Goal: Task Accomplishment & Management: Manage account settings

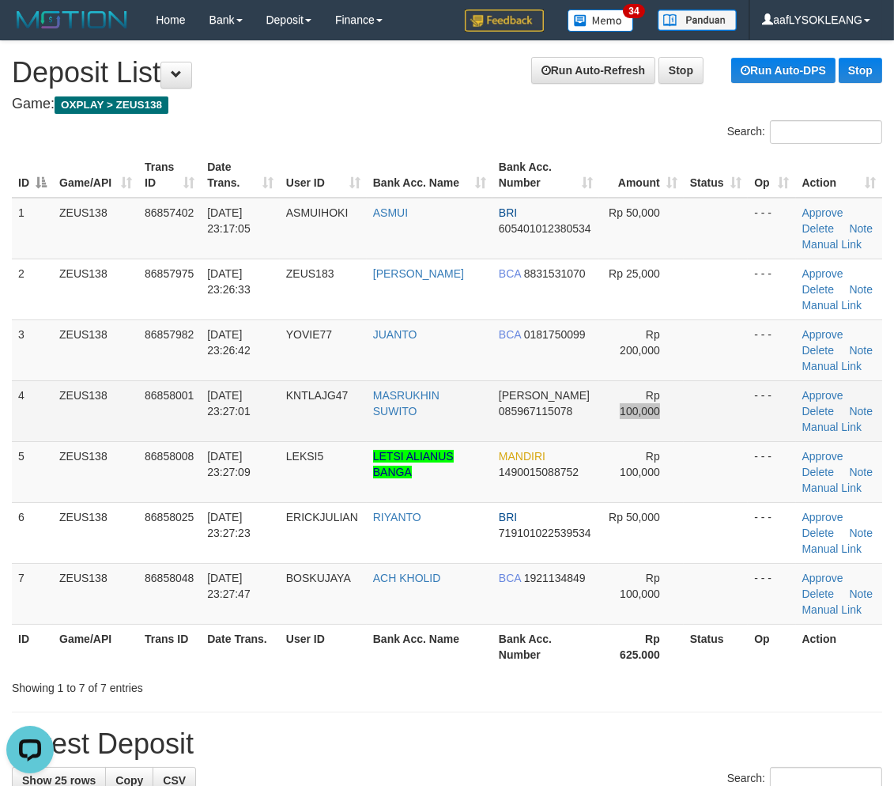
click at [676, 398] on tr "4 ZEUS138 86858001 31/08/2025 23:27:01 KNTLAJG47 MASRUKHIN SUWITO DANA 08596711…" at bounding box center [447, 410] width 870 height 61
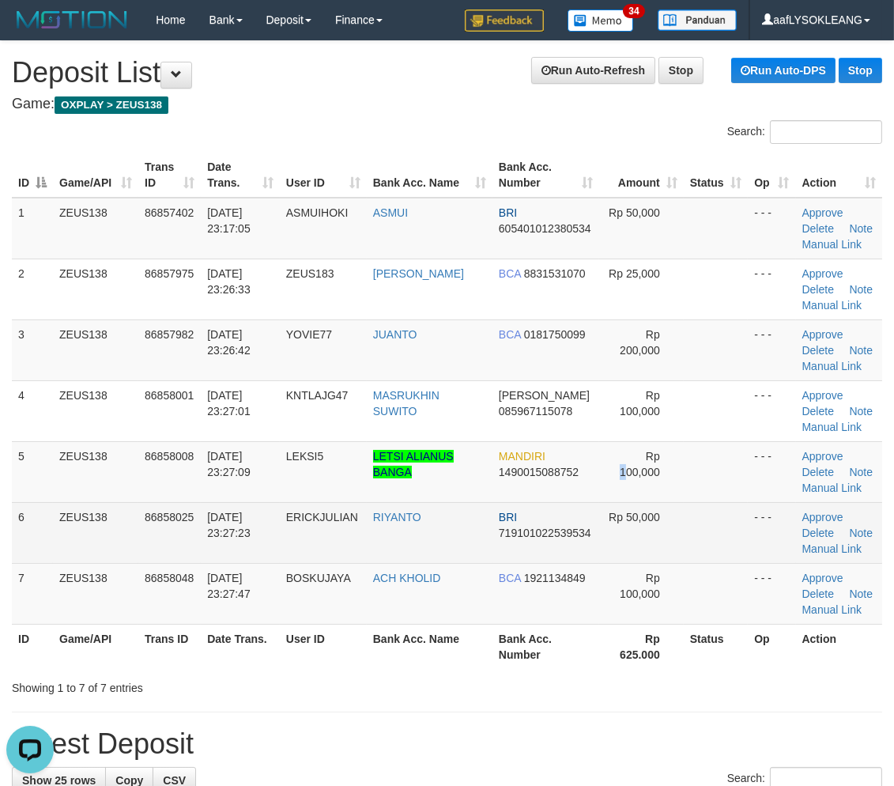
drag, startPoint x: 621, startPoint y: 495, endPoint x: 793, endPoint y: 512, distance: 172.4
click at [666, 504] on tbody "1 ZEUS138 86857402 31/08/2025 23:17:05 ASMUIHOKI ASMUI BRI 605401012380534 Rp 5…" at bounding box center [447, 411] width 870 height 427
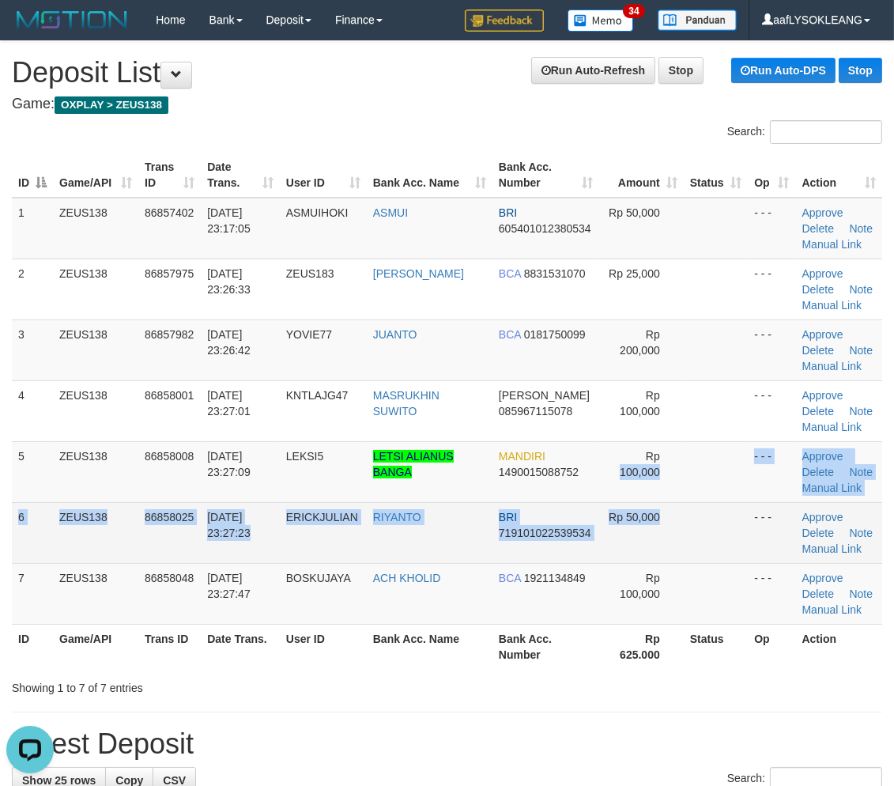
click at [753, 512] on td "- - -" at bounding box center [771, 532] width 47 height 61
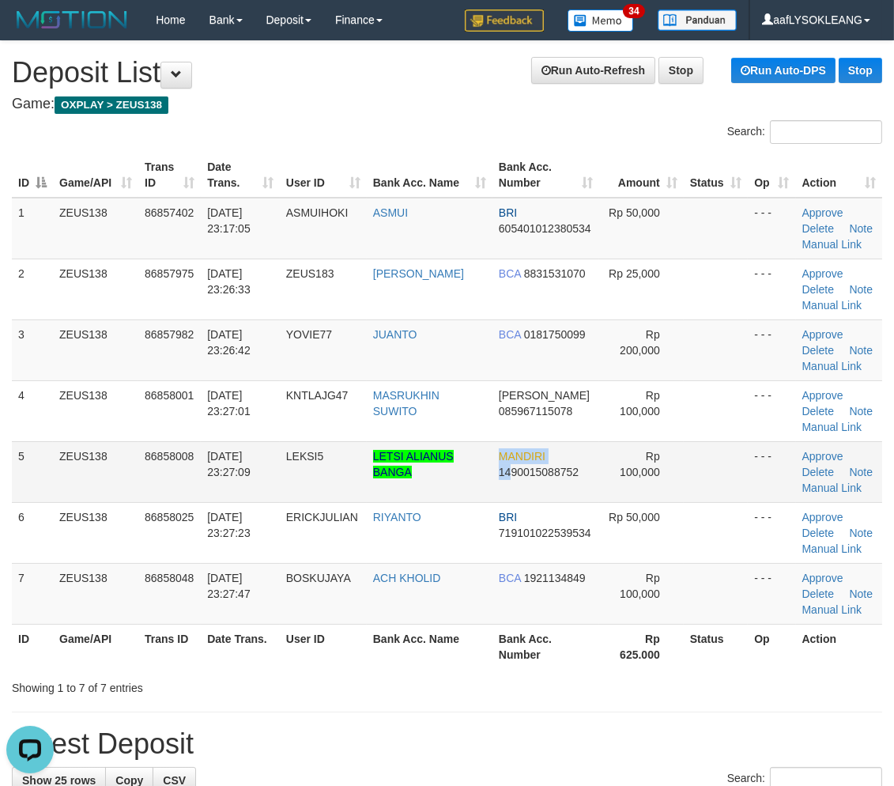
drag, startPoint x: 478, startPoint y: 482, endPoint x: 511, endPoint y: 489, distance: 33.0
click at [477, 482] on tr "5 ZEUS138 86858008 31/08/2025 23:27:09 LEKSI5 LETSI ALIANUS BANGA MANDIRI 14900…" at bounding box center [447, 471] width 870 height 61
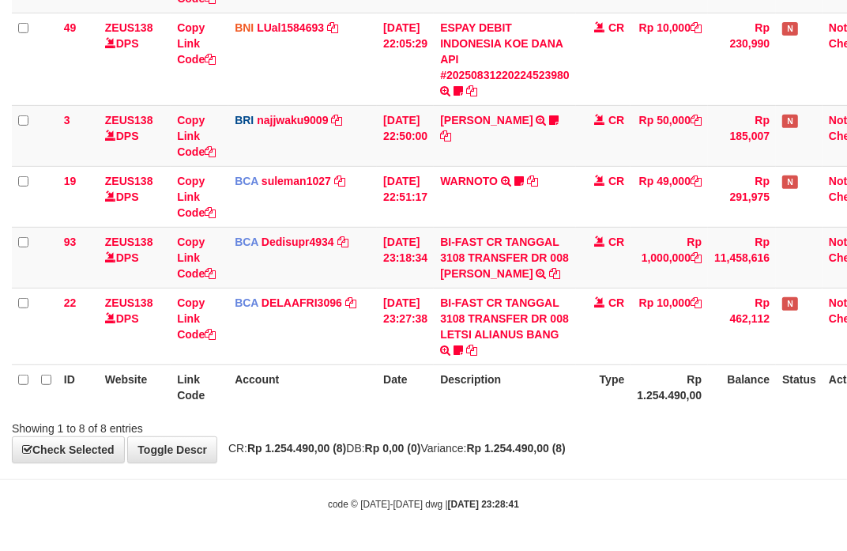
scroll to position [413, 0]
drag, startPoint x: 643, startPoint y: 390, endPoint x: 1, endPoint y: 297, distance: 648.5
click at [625, 384] on tr "ID Website Link Code Account Date Description Type Rp 1.254.490,00 Balance Stat…" at bounding box center [450, 386] width 876 height 45
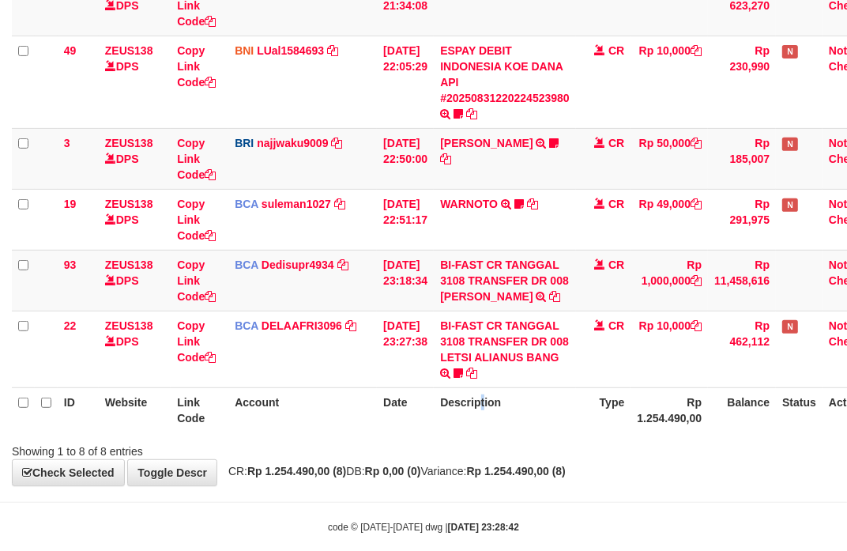
click at [480, 413] on th "Description" at bounding box center [505, 409] width 142 height 45
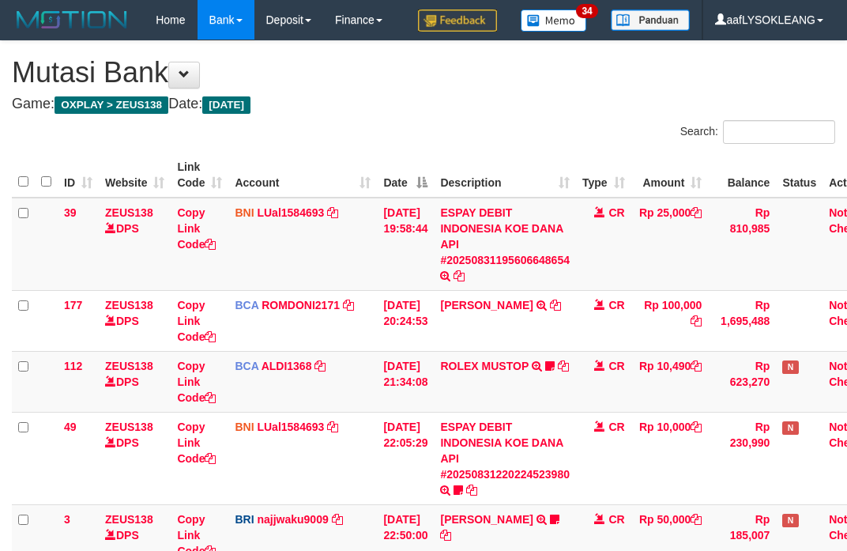
click at [408, 420] on div "Search: ID Website Link Code Account Date Description Type Amount Balance Statu…" at bounding box center [424, 477] width 824 height 715
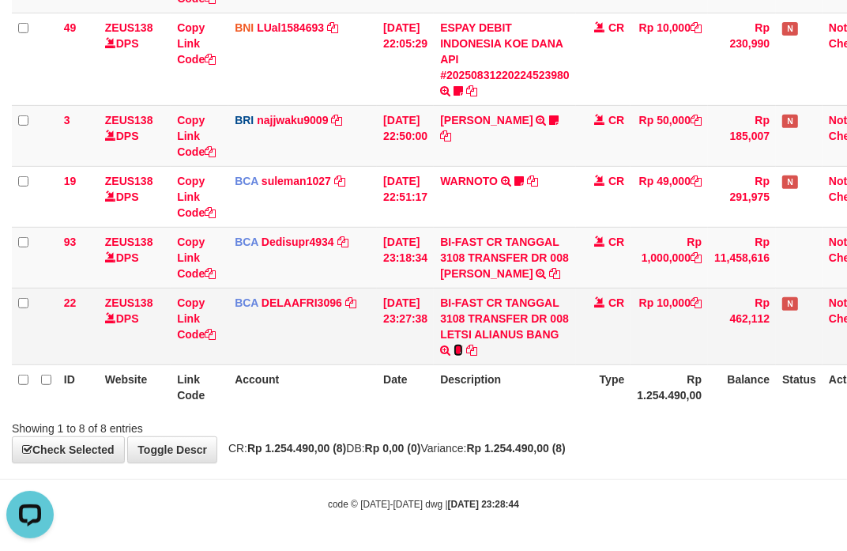
click at [463, 356] on icon at bounding box center [458, 350] width 9 height 11
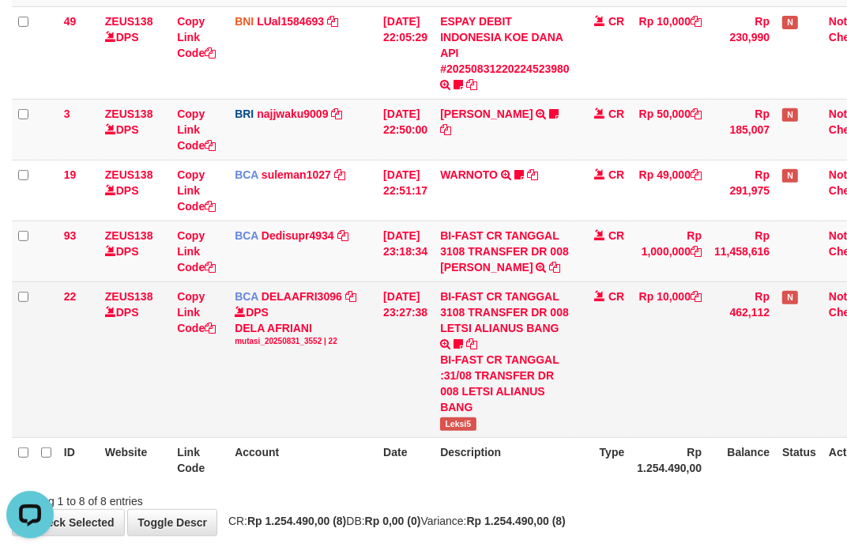
click at [475, 431] on span "Leksi5" at bounding box center [458, 423] width 36 height 13
copy span "Leksi5"
click at [475, 431] on span "Leksi5" at bounding box center [458, 423] width 36 height 13
drag, startPoint x: 402, startPoint y: 397, endPoint x: 375, endPoint y: 390, distance: 27.0
click at [394, 393] on td "31/08/2025 23:27:38" at bounding box center [405, 359] width 57 height 156
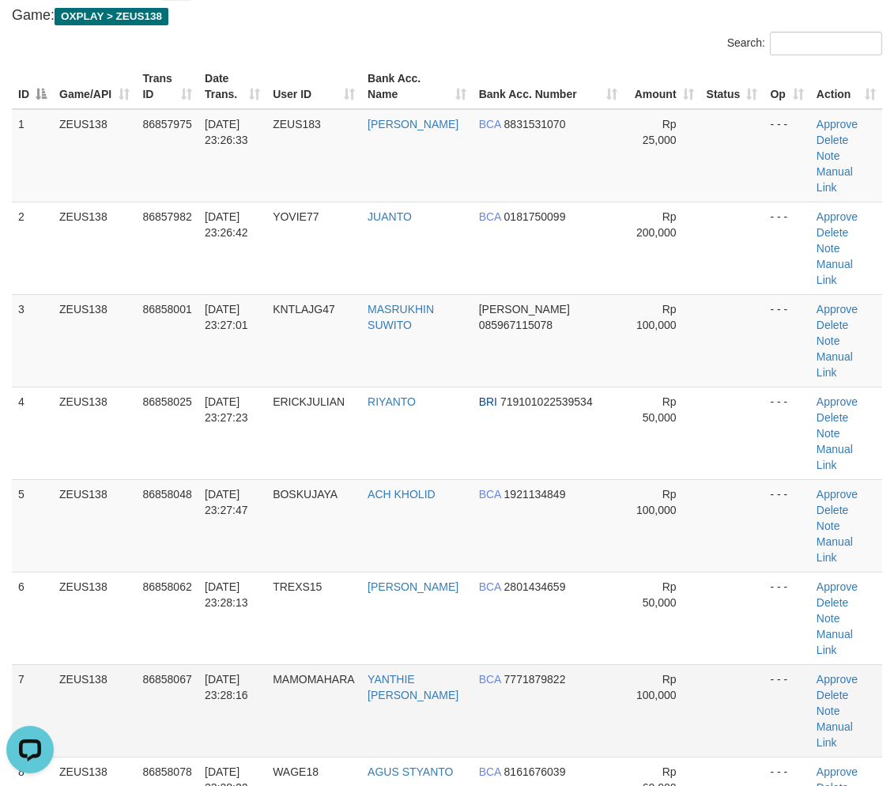
click at [669, 664] on td "Rp 100,000" at bounding box center [662, 710] width 76 height 92
click at [587, 664] on tr "7 ZEUS138 86858067 31/08/2025 23:28:16 MAMOMAHARA YANTHIE ANDI MAHAR BCA 777187…" at bounding box center [447, 710] width 870 height 92
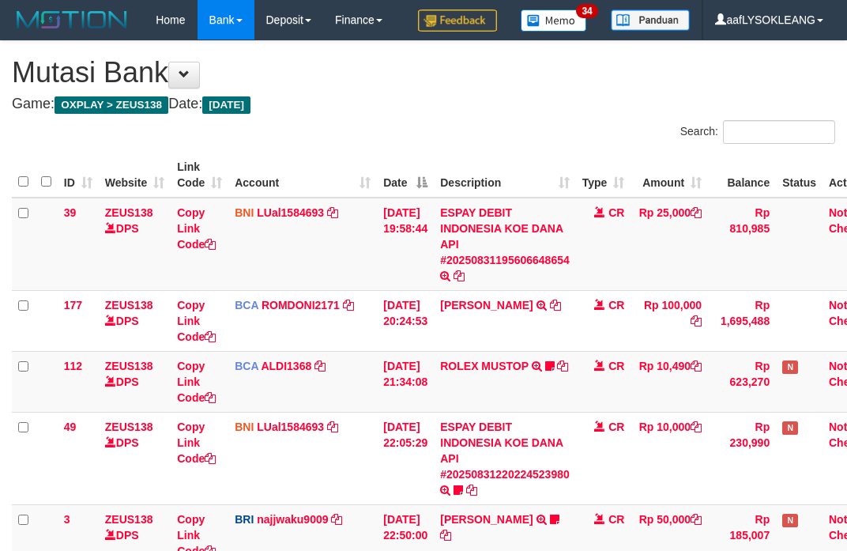
scroll to position [413, 0]
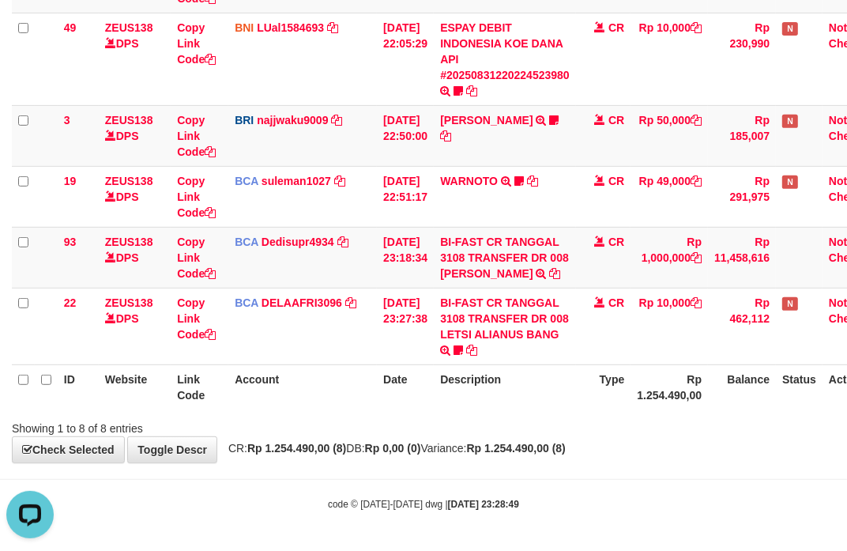
click at [412, 413] on div "Search: ID Website Link Code Account Date Description Type Amount Balance Statu…" at bounding box center [424, 78] width 824 height 715
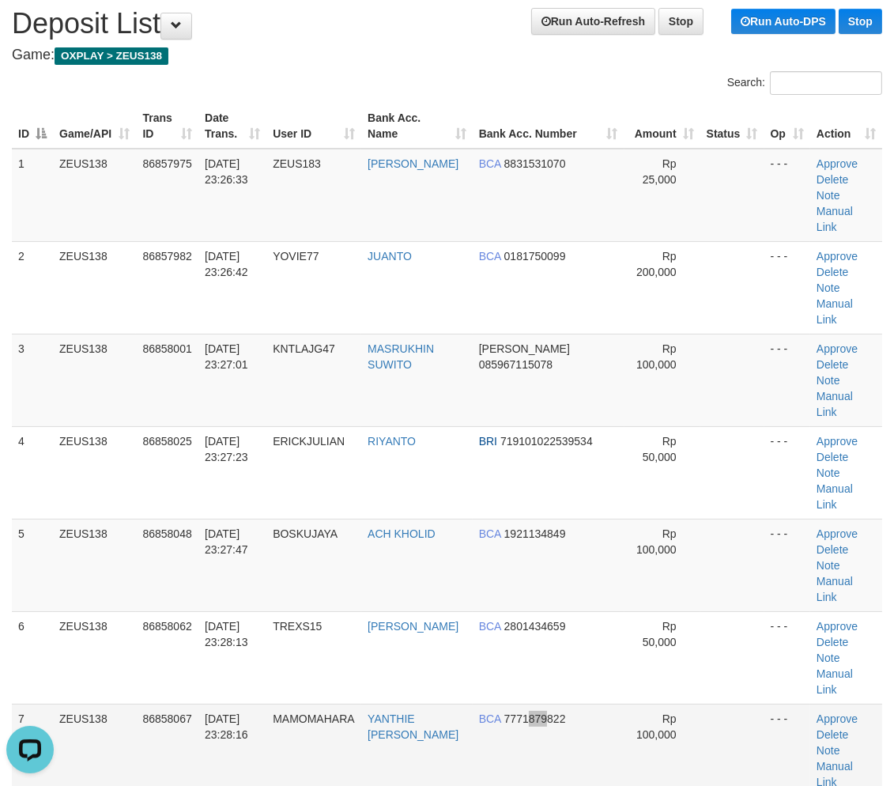
click at [549, 704] on td "BCA 7771879822" at bounding box center [549, 750] width 152 height 92
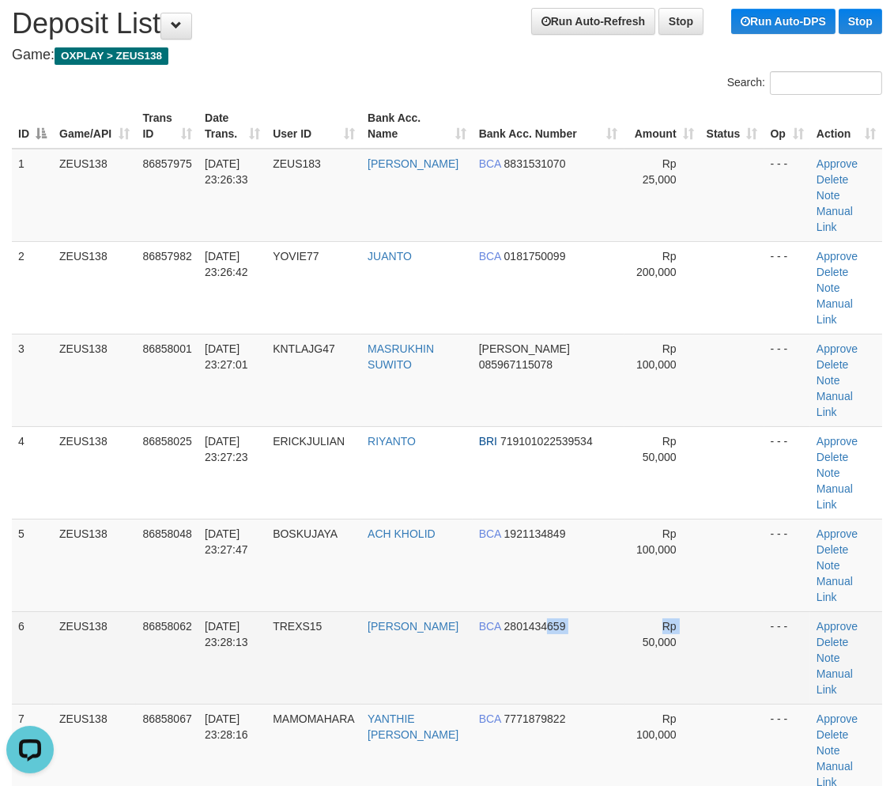
drag, startPoint x: 579, startPoint y: 455, endPoint x: 594, endPoint y: 452, distance: 15.2
click at [587, 611] on tr "6 ZEUS138 86858062 31/08/2025 23:28:13 TREXS15 MICHAEL BCA 2801434659 Rp 50,000…" at bounding box center [447, 657] width 870 height 92
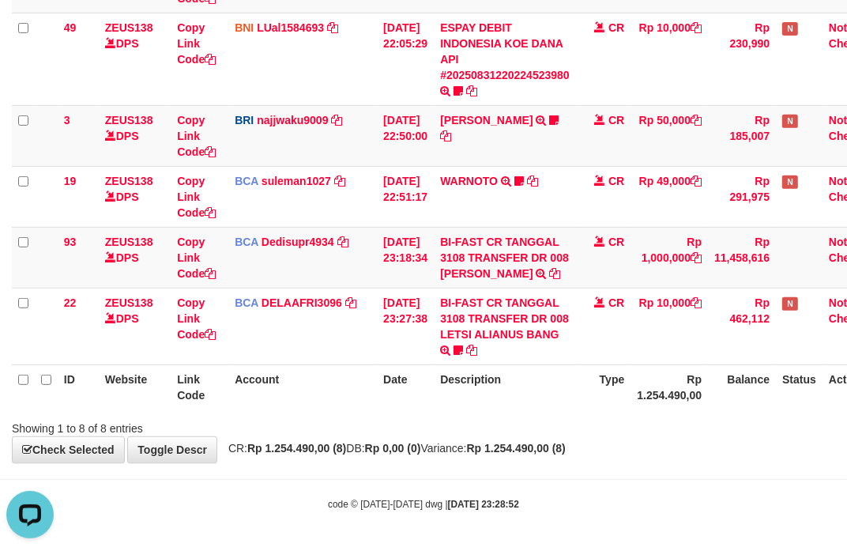
click at [535, 411] on div "ID Website Link Code Account Date Description Type Amount Balance Status Action…" at bounding box center [423, 82] width 847 height 666
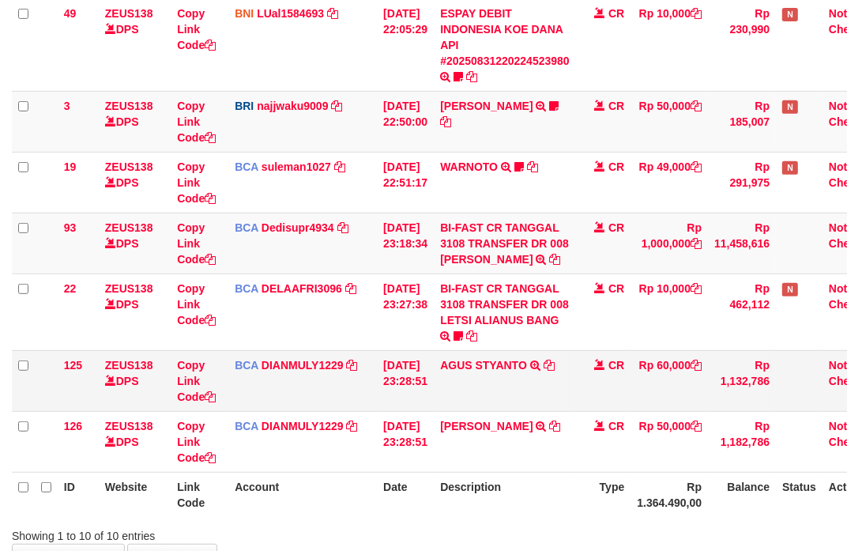
scroll to position [530, 0]
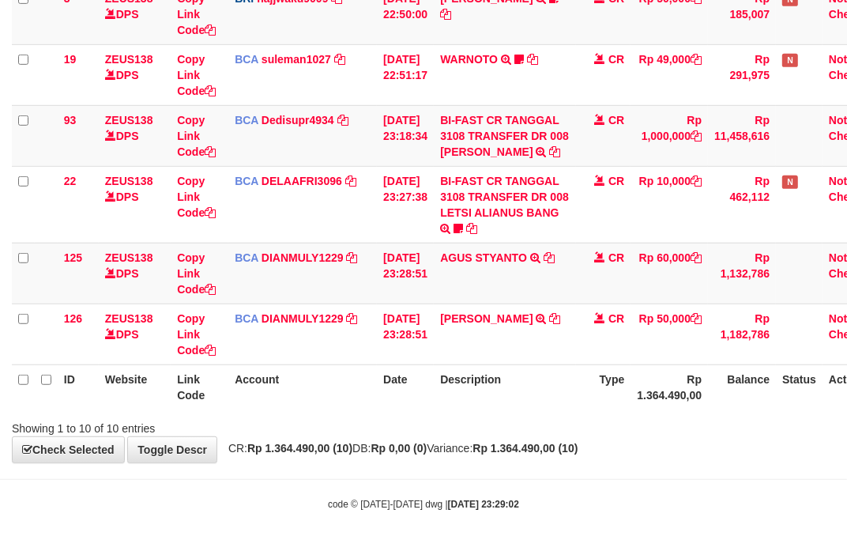
click at [555, 406] on th "Description" at bounding box center [505, 386] width 142 height 45
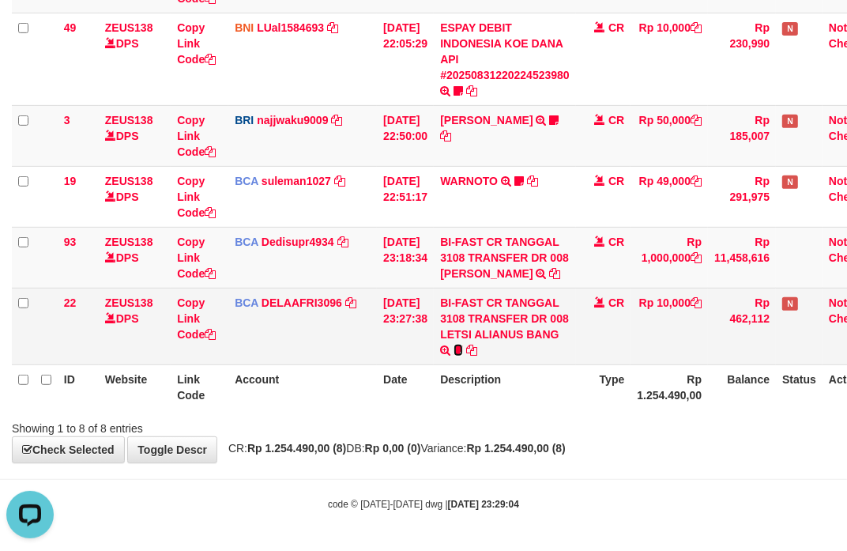
click at [463, 349] on icon at bounding box center [458, 350] width 9 height 11
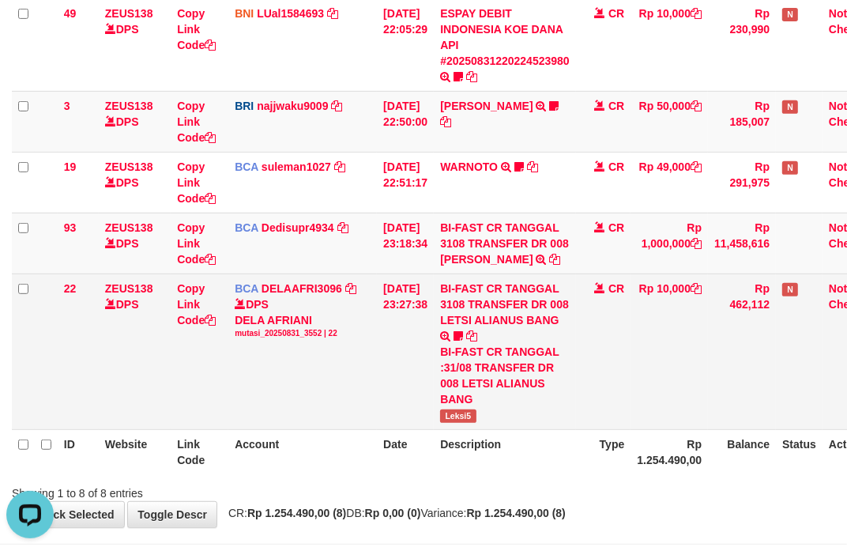
click at [465, 423] on span "Leksi5" at bounding box center [458, 415] width 36 height 13
copy span "Leksi5"
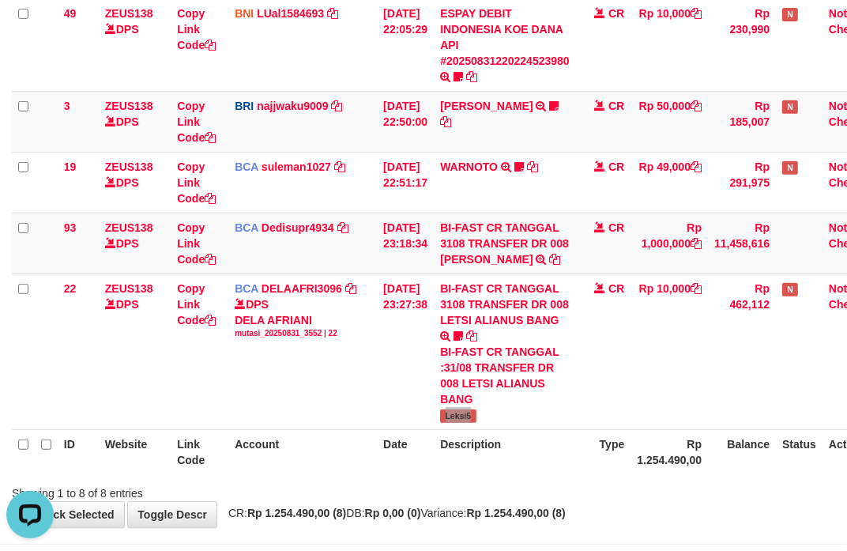
scroll to position [492, 0]
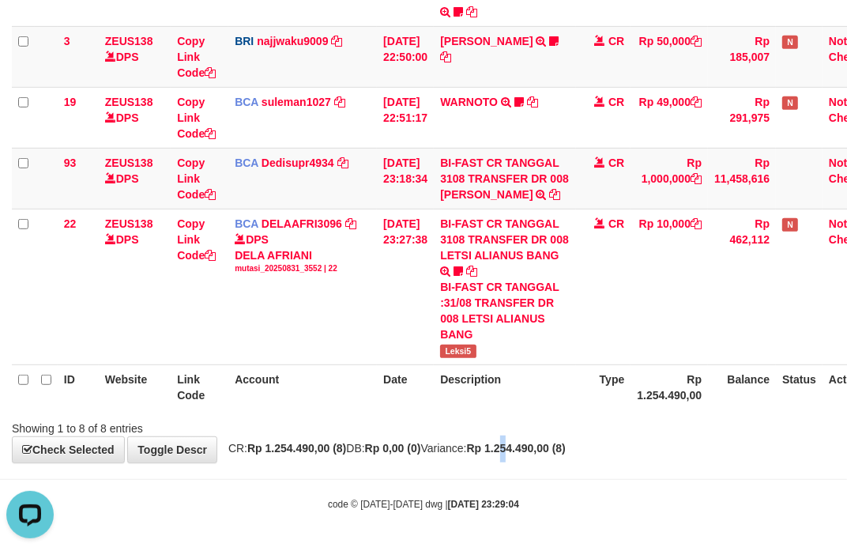
drag, startPoint x: 541, startPoint y: 455, endPoint x: 326, endPoint y: 428, distance: 216.7
click at [534, 449] on div "**********" at bounding box center [423, 13] width 847 height 900
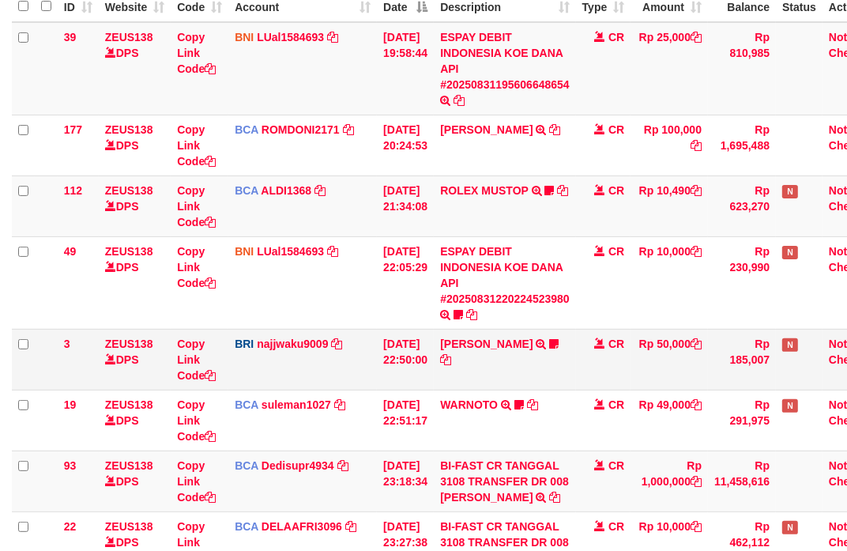
click at [353, 376] on td "BRI najjwaku9009 DPS SITI KURNIA NINGSIH mutasi_20250831_4597 | 3 mutasi_202508…" at bounding box center [302, 359] width 149 height 61
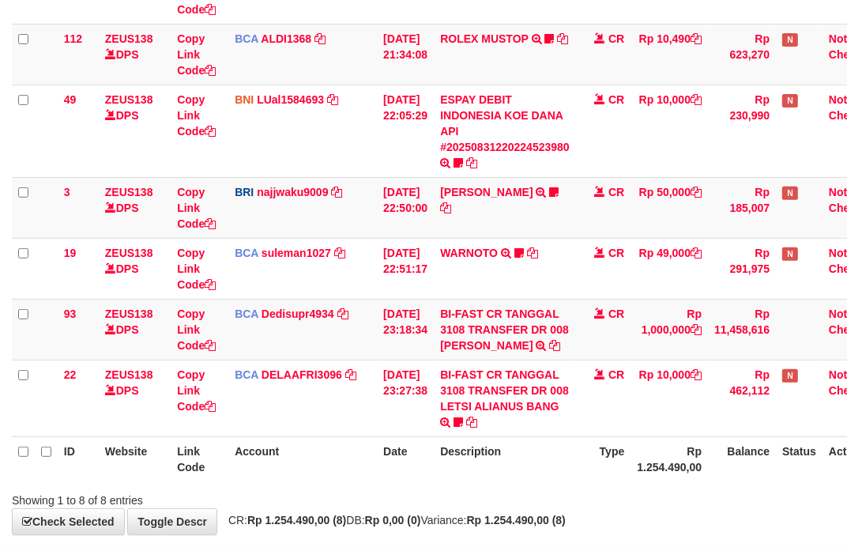
scroll to position [413, 0]
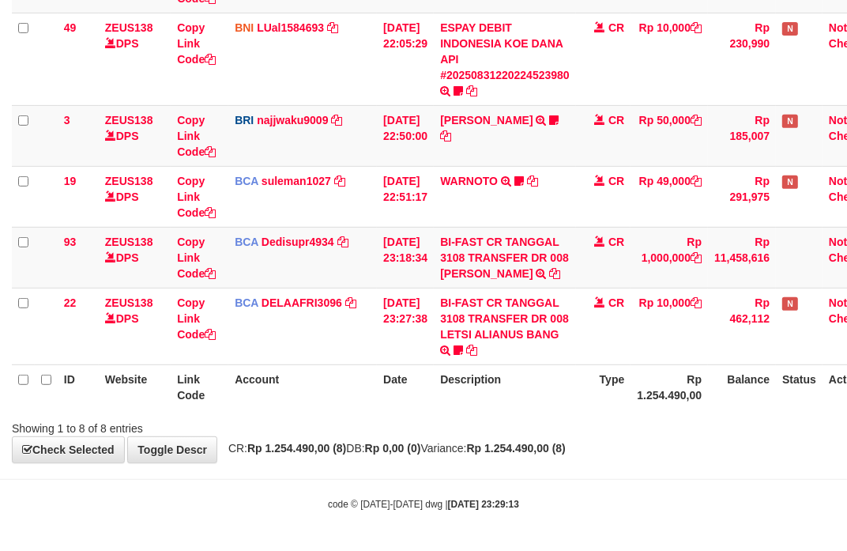
drag, startPoint x: 553, startPoint y: 392, endPoint x: 515, endPoint y: 391, distance: 38.0
click at [540, 392] on th "Description" at bounding box center [505, 386] width 142 height 45
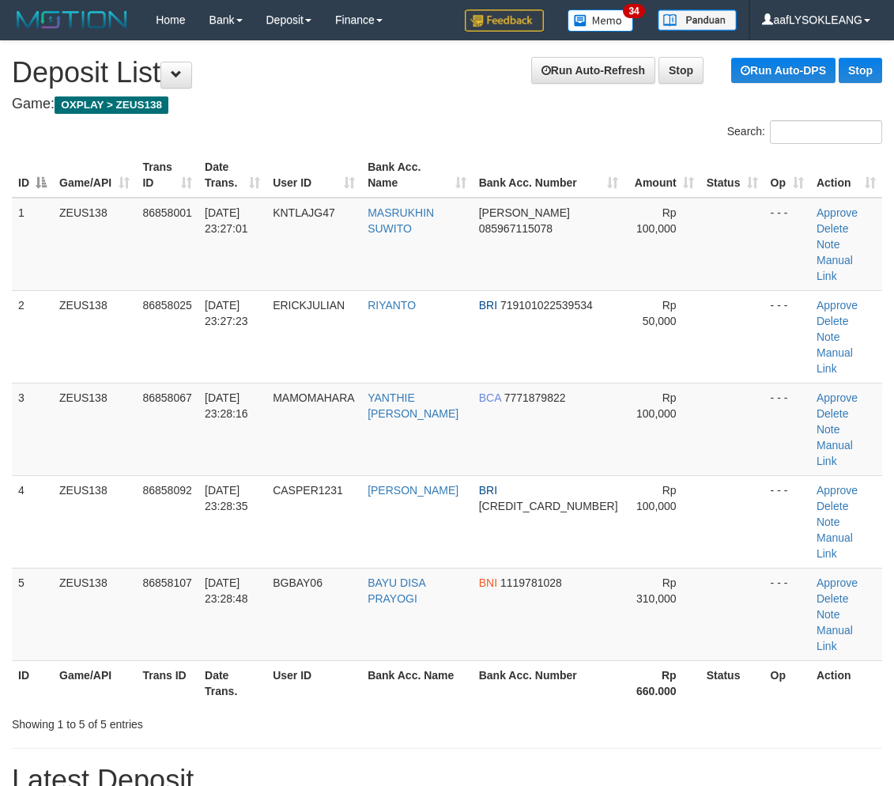
scroll to position [49, 0]
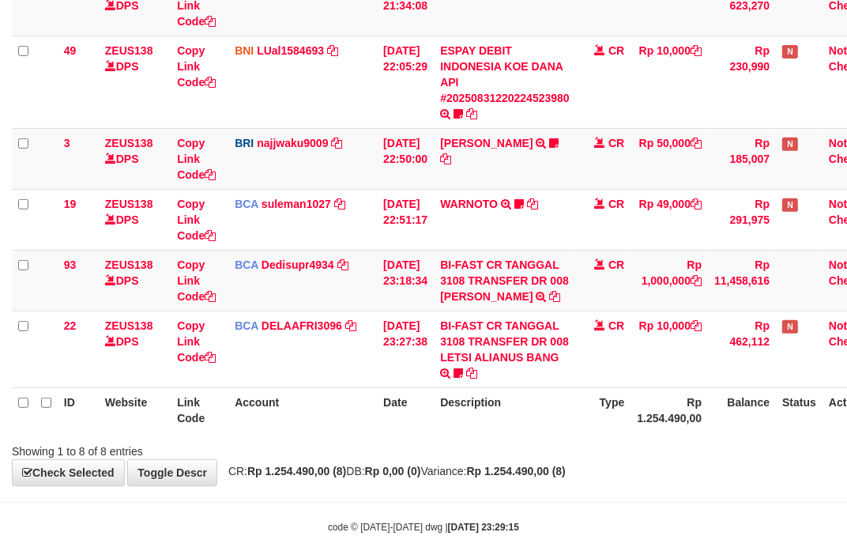
scroll to position [413, 0]
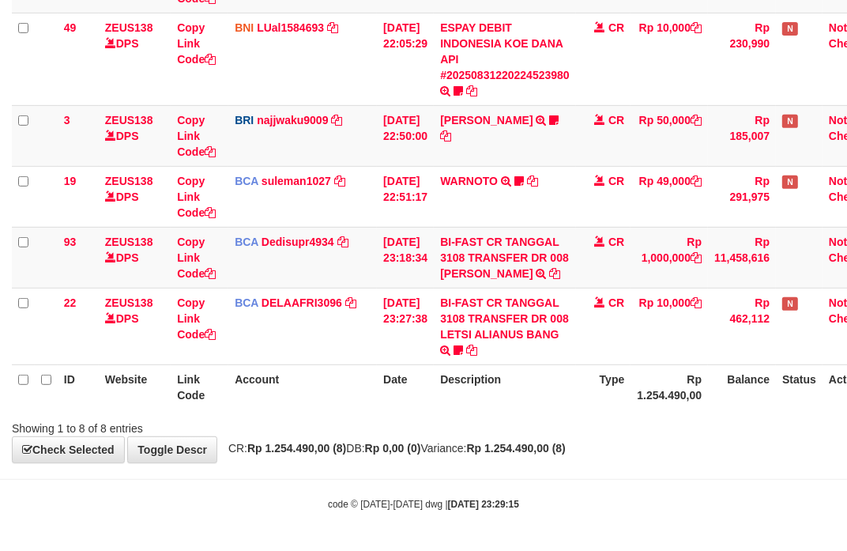
drag, startPoint x: 337, startPoint y: 372, endPoint x: 166, endPoint y: 342, distance: 173.2
click at [334, 369] on th "Account" at bounding box center [302, 386] width 149 height 45
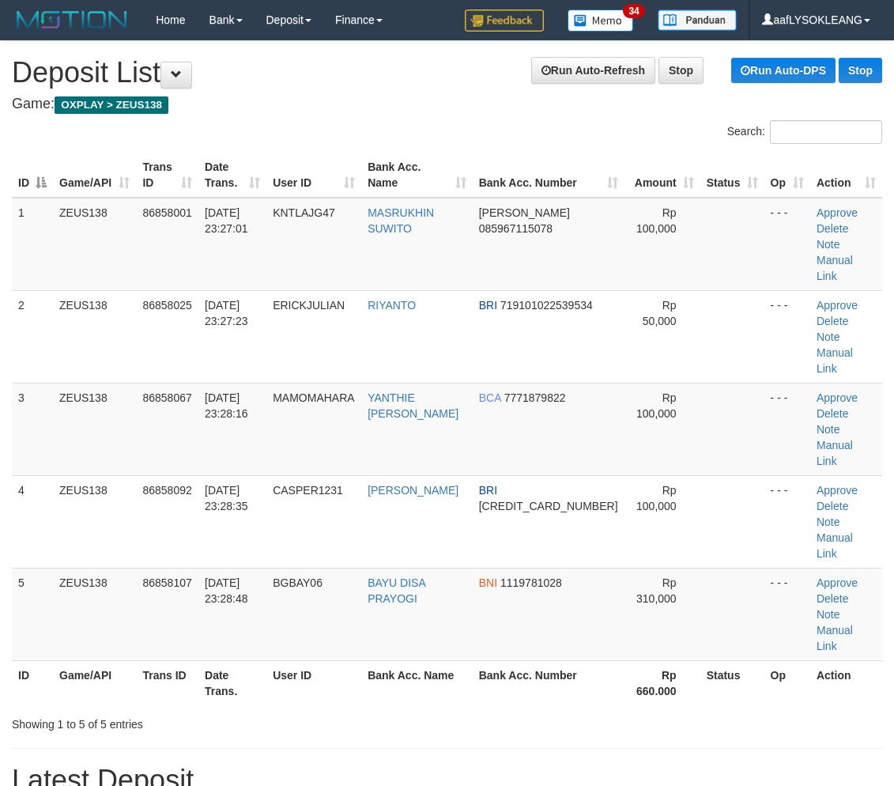
scroll to position [49, 0]
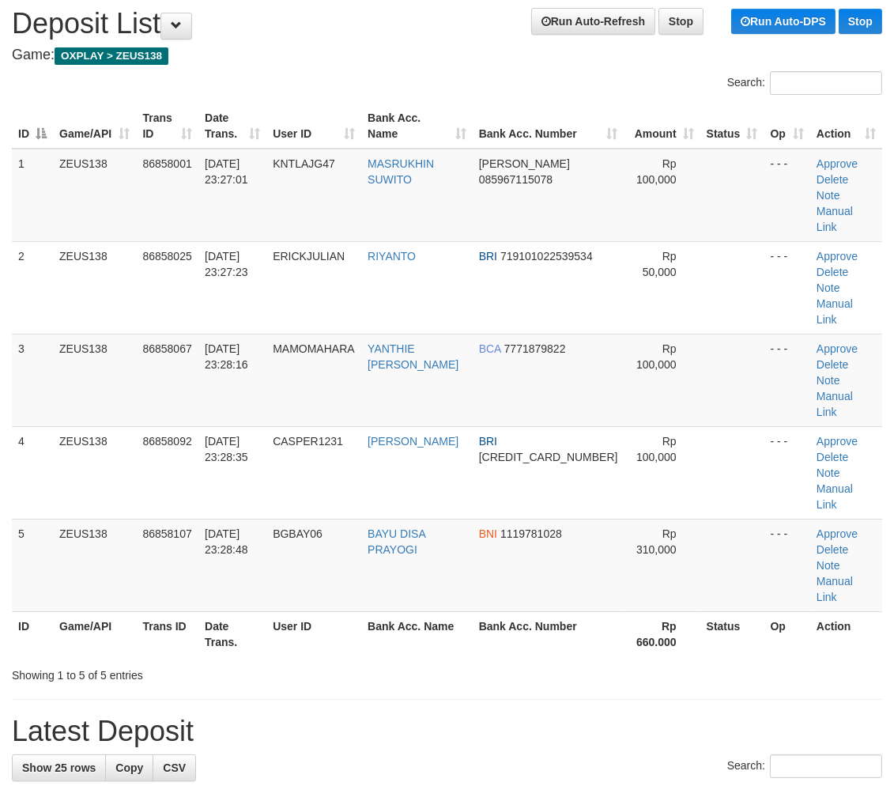
drag, startPoint x: 670, startPoint y: 530, endPoint x: 831, endPoint y: 545, distance: 162.0
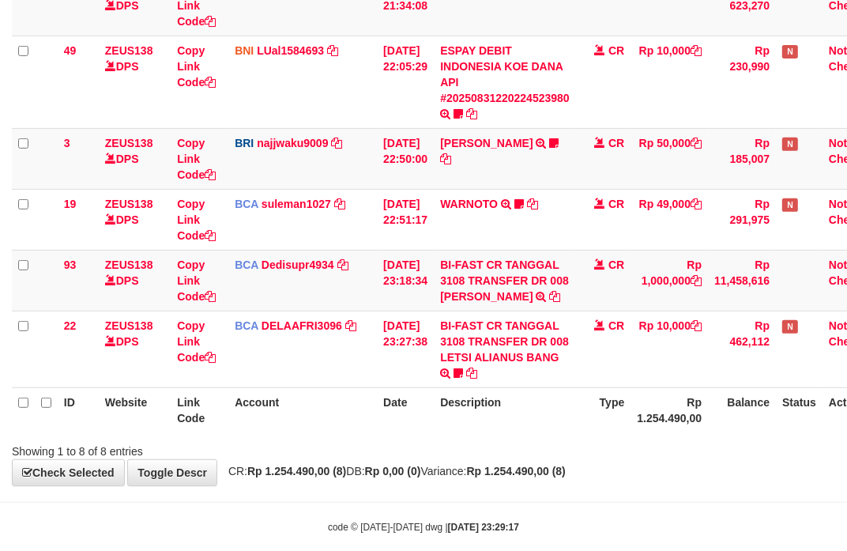
scroll to position [413, 0]
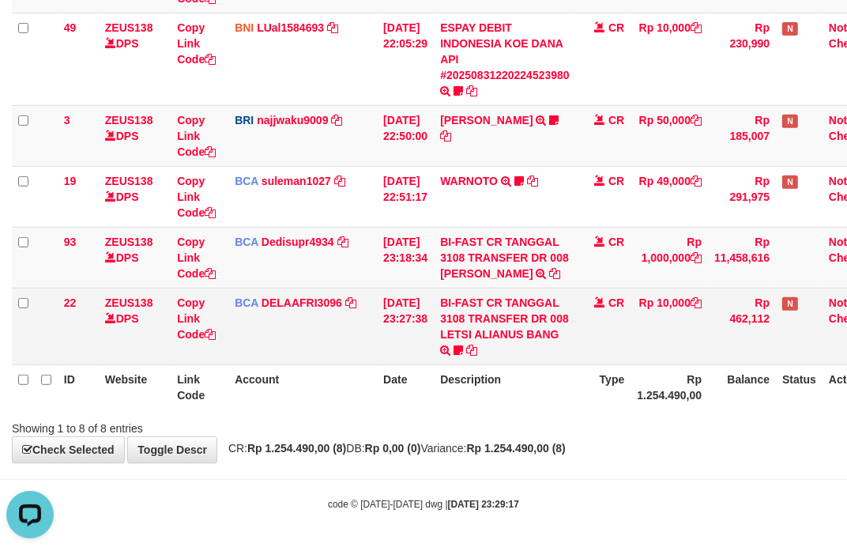
drag, startPoint x: 519, startPoint y: 346, endPoint x: 510, endPoint y: 344, distance: 9.8
click at [515, 345] on td "BI-FAST CR TANGGAL 3108 TRANSFER DR 008 LETSI ALIANUS BANG BI-FAST CR TANGGAL :…" at bounding box center [505, 326] width 142 height 77
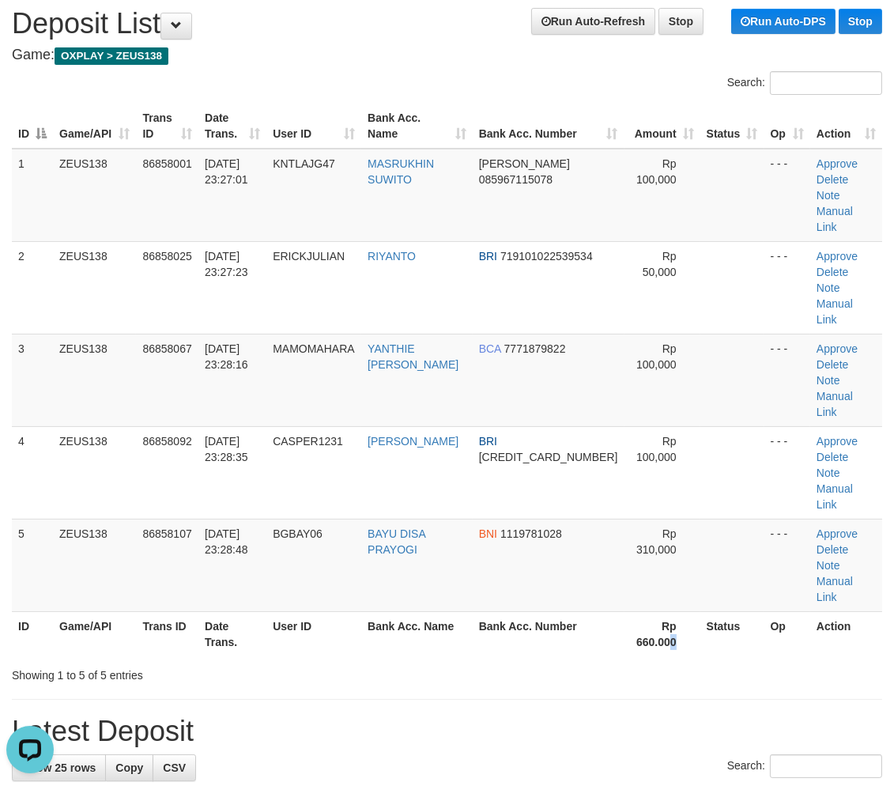
click at [668, 611] on th "Rp 660.000" at bounding box center [662, 633] width 76 height 45
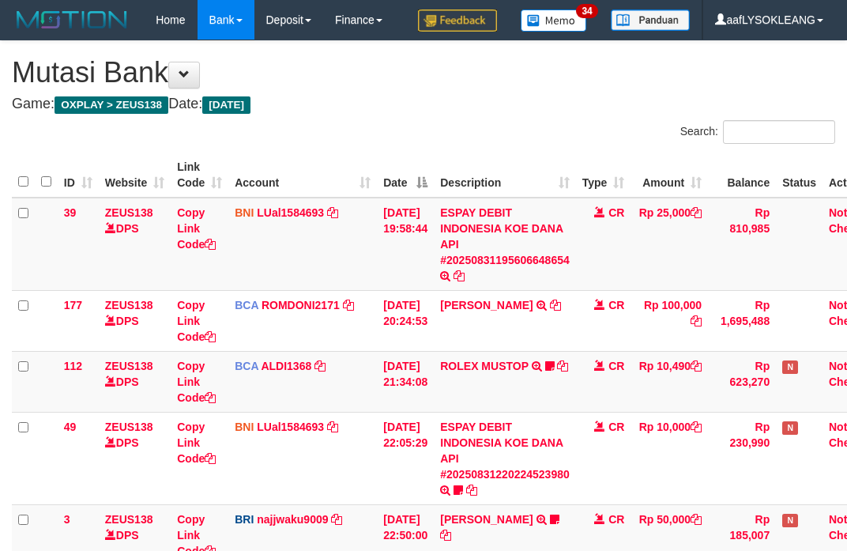
scroll to position [413, 0]
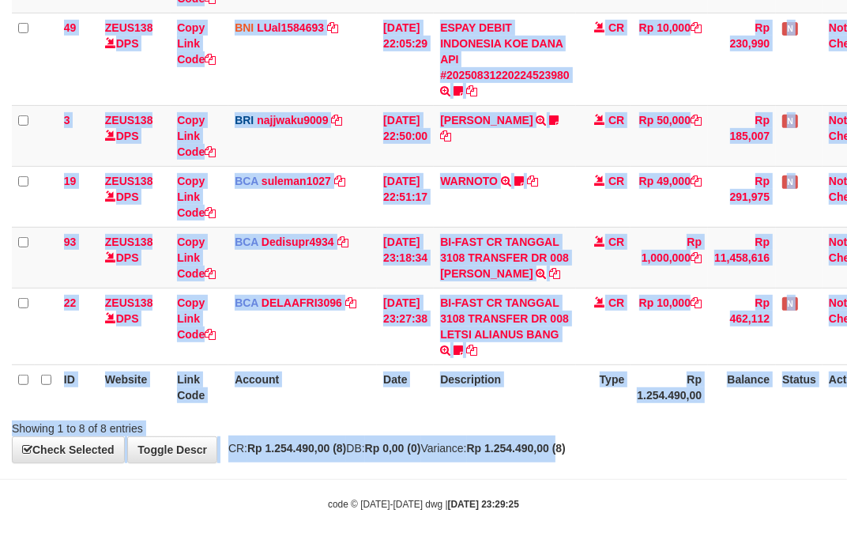
click at [527, 412] on div "**********" at bounding box center [423, 52] width 847 height 821
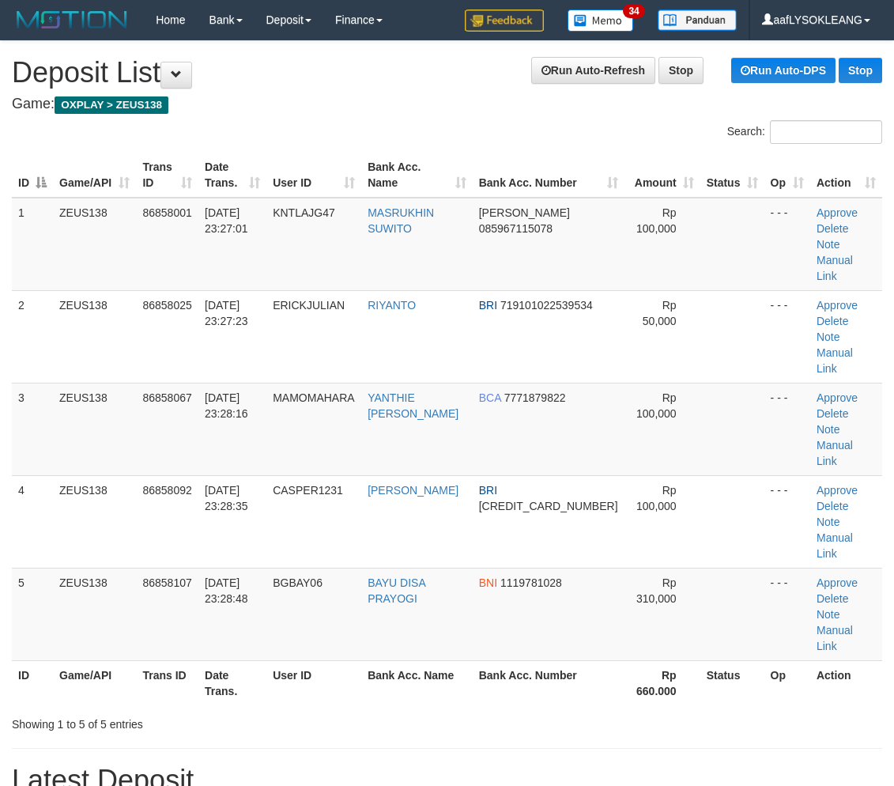
scroll to position [77, 0]
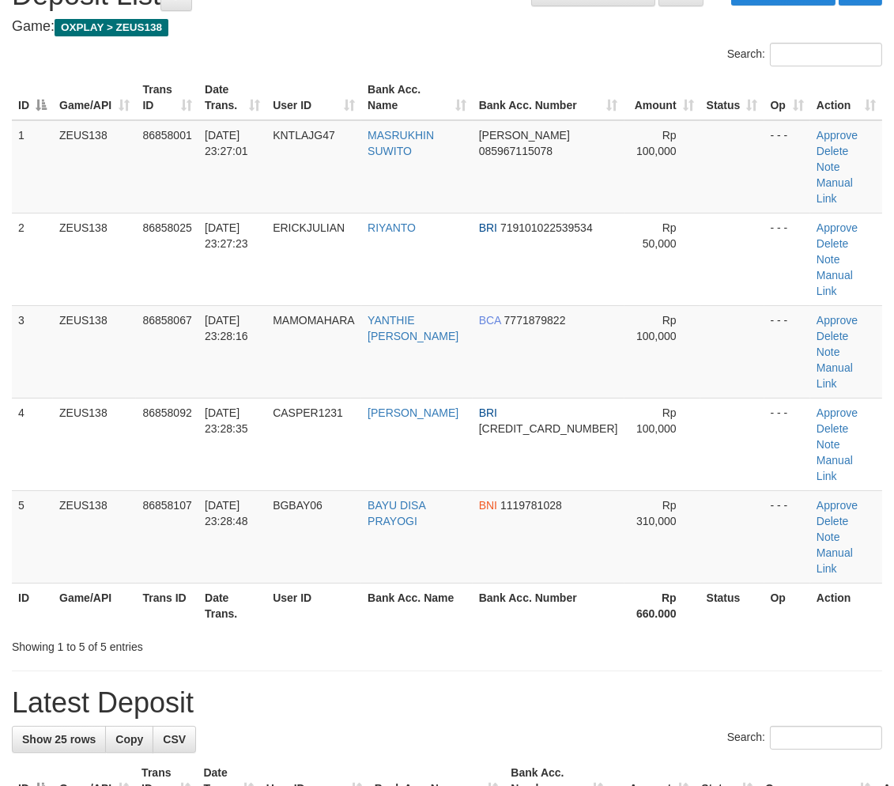
click at [412, 632] on div "Showing 1 to 5 of 5 entries" at bounding box center [447, 643] width 894 height 22
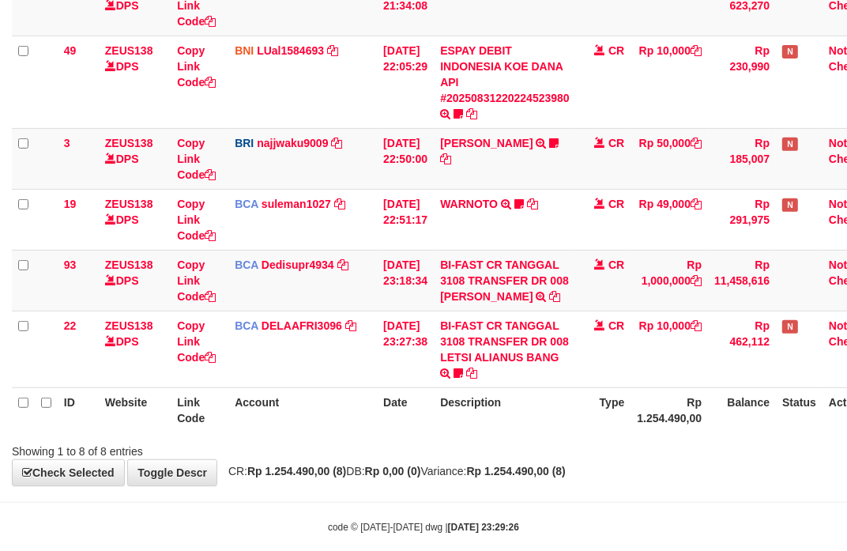
scroll to position [413, 0]
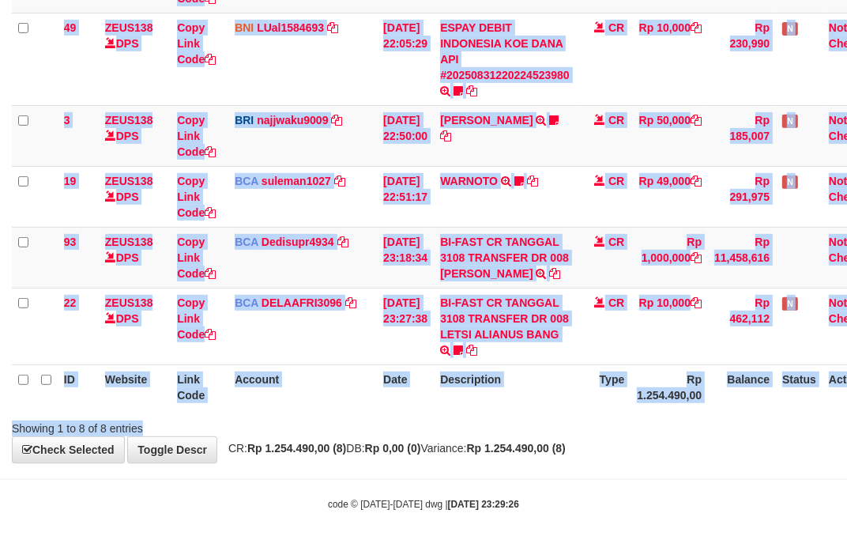
drag, startPoint x: 469, startPoint y: 413, endPoint x: 1, endPoint y: 357, distance: 471.4
click at [466, 413] on div "Search: ID Website Link Code Account Date Description Type Amount Balance Statu…" at bounding box center [424, 78] width 824 height 715
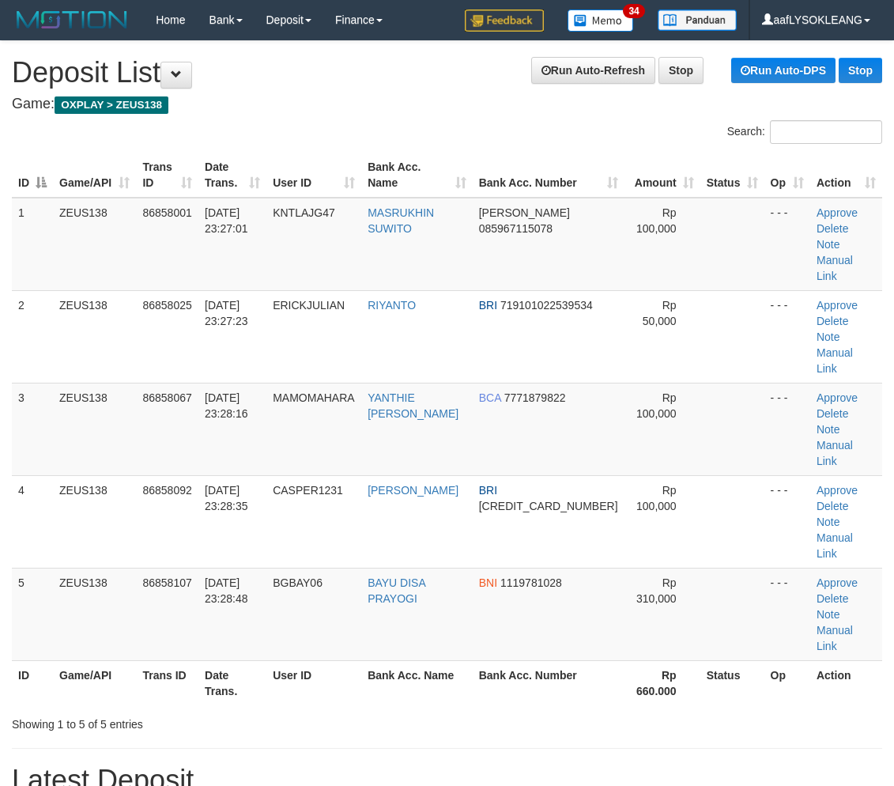
scroll to position [77, 0]
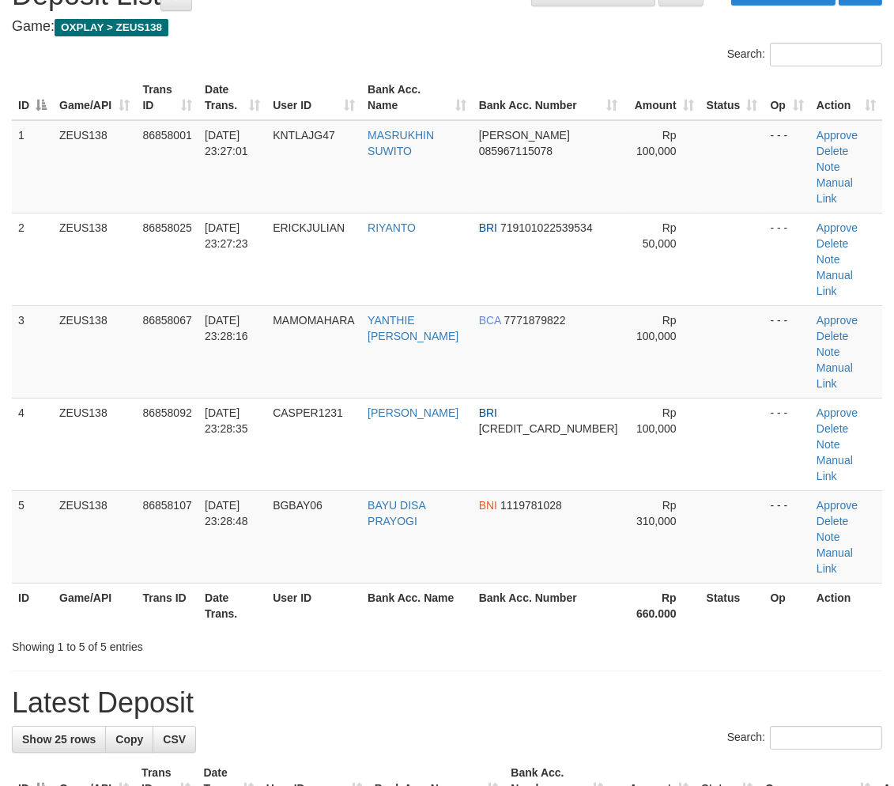
drag, startPoint x: 575, startPoint y: 543, endPoint x: 585, endPoint y: 542, distance: 9.5
click at [585, 687] on h1 "Latest Deposit" at bounding box center [447, 703] width 870 height 32
click at [587, 687] on h1 "Latest Deposit" at bounding box center [447, 703] width 870 height 32
drag, startPoint x: 628, startPoint y: 527, endPoint x: 904, endPoint y: 573, distance: 280.4
click at [632, 687] on h1 "Latest Deposit" at bounding box center [447, 703] width 870 height 32
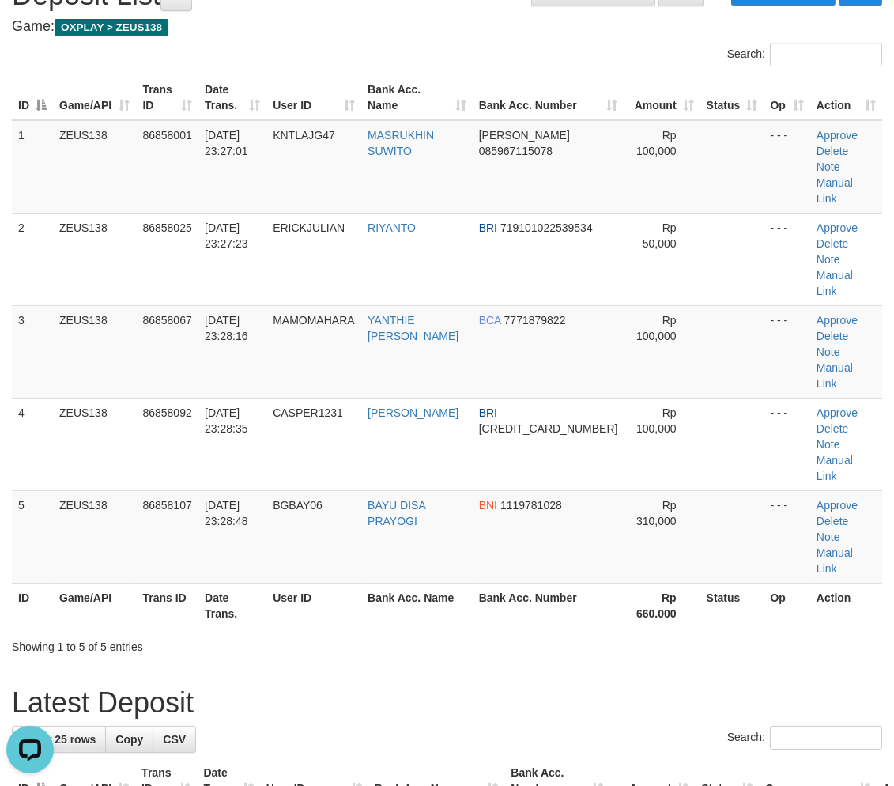
scroll to position [0, 0]
drag, startPoint x: 701, startPoint y: 550, endPoint x: 713, endPoint y: 548, distance: 12.1
click at [705, 687] on h1 "Latest Deposit" at bounding box center [447, 703] width 870 height 32
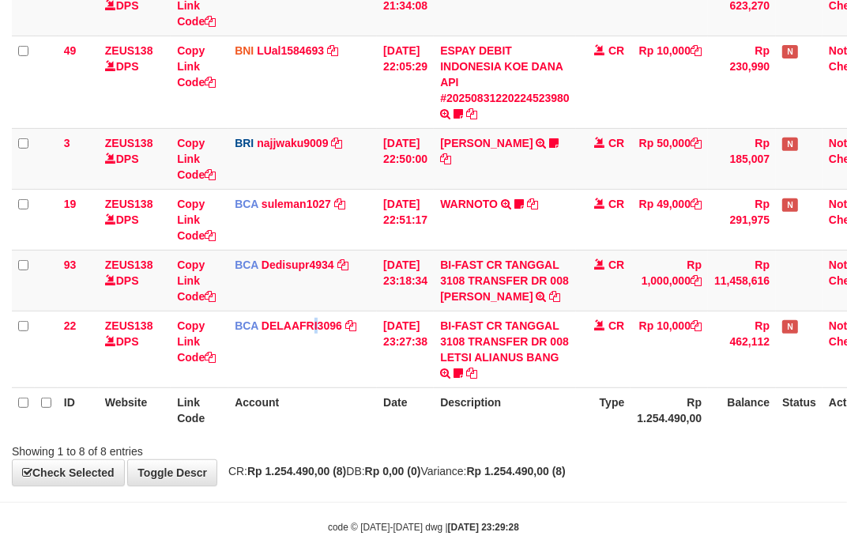
drag, startPoint x: 316, startPoint y: 357, endPoint x: 0, endPoint y: 318, distance: 318.6
click at [310, 358] on td "BCA DELAAFRI3096 DPS DELA AFRIANI mutasi_20250831_3552 | 22 mutasi_20250831_355…" at bounding box center [302, 349] width 149 height 77
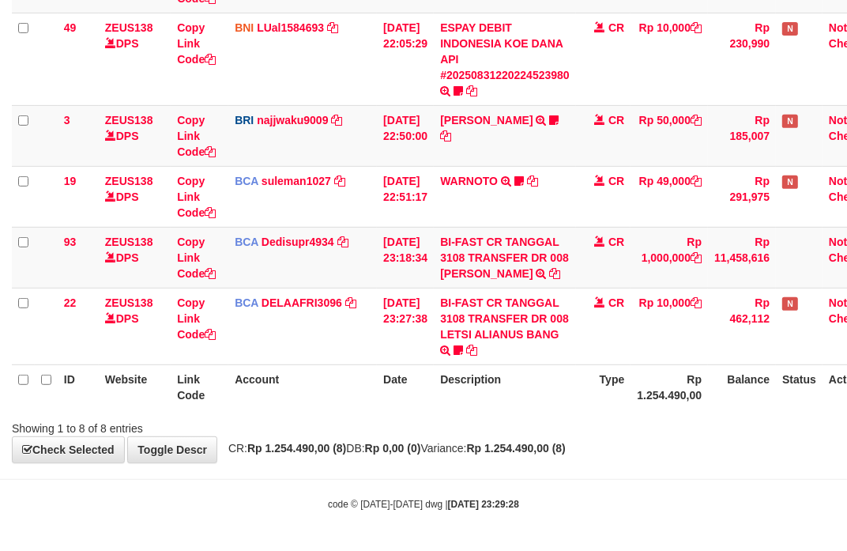
drag, startPoint x: 412, startPoint y: 409, endPoint x: 402, endPoint y: 405, distance: 11.0
click at [407, 407] on th "Date" at bounding box center [405, 386] width 57 height 45
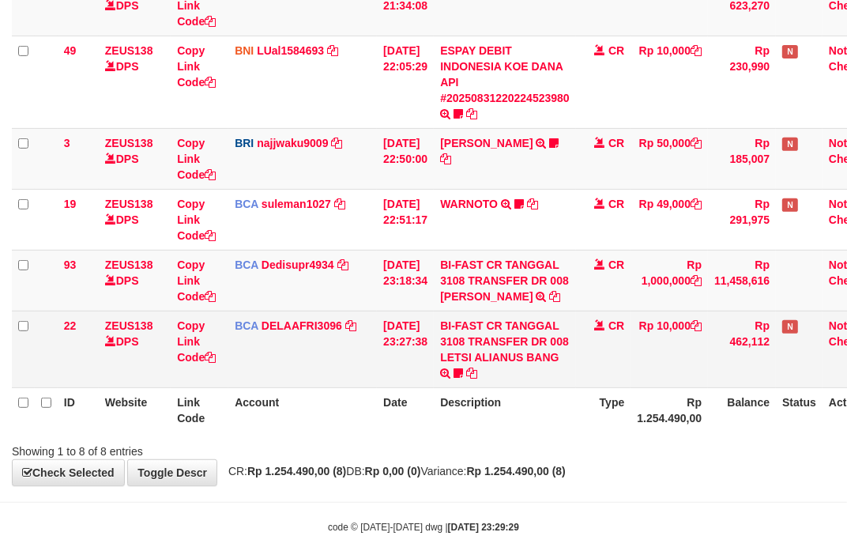
scroll to position [413, 0]
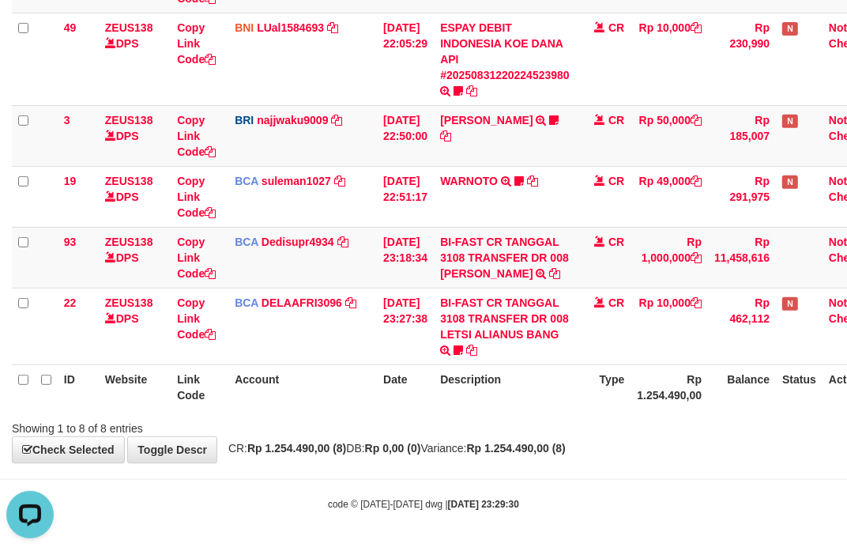
drag, startPoint x: 338, startPoint y: 389, endPoint x: 8, endPoint y: 311, distance: 339.4
click at [285, 381] on th "Account" at bounding box center [302, 386] width 149 height 45
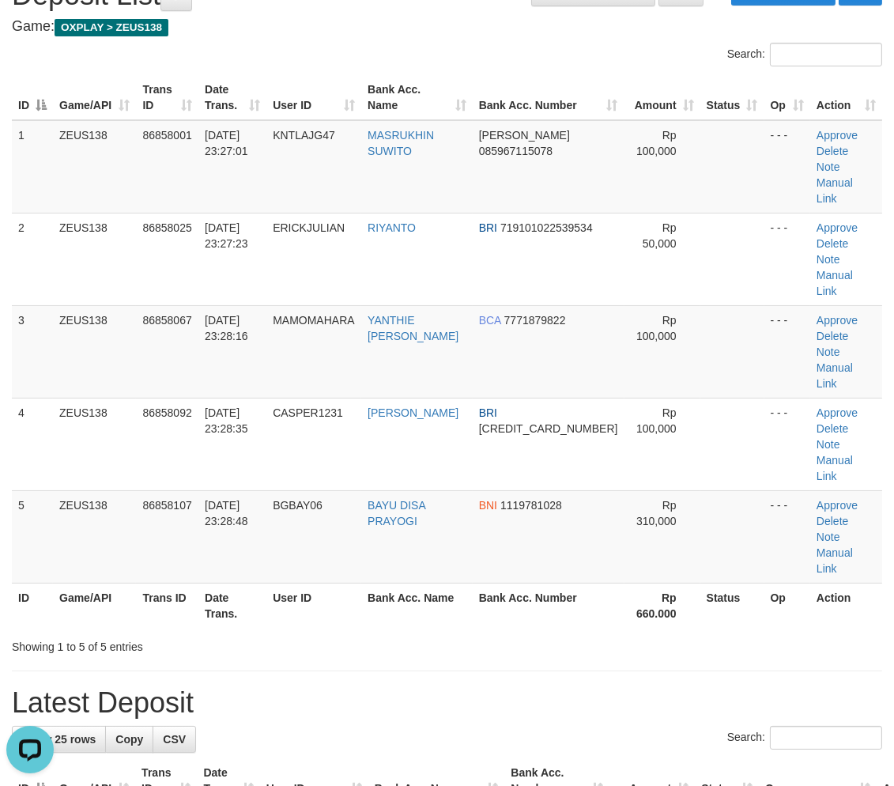
drag, startPoint x: 692, startPoint y: 509, endPoint x: 795, endPoint y: 530, distance: 105.6
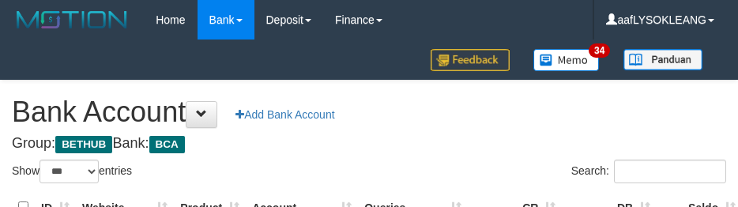
select select "***"
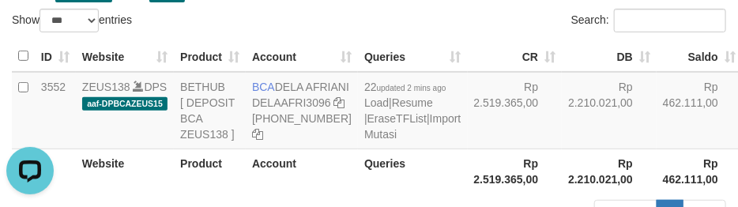
drag, startPoint x: 368, startPoint y: 21, endPoint x: 368, endPoint y: 58, distance: 37.2
click at [366, 18] on div "Show ** ** ** *** *** entries" at bounding box center [184, 23] width 369 height 28
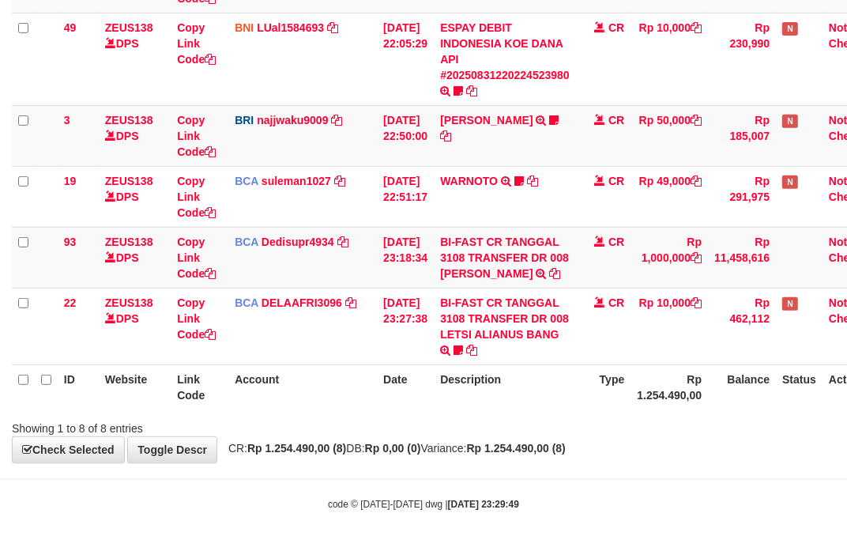
scroll to position [413, 0]
drag, startPoint x: 500, startPoint y: 398, endPoint x: 0, endPoint y: 317, distance: 507.0
click at [499, 399] on th "Description" at bounding box center [505, 386] width 142 height 45
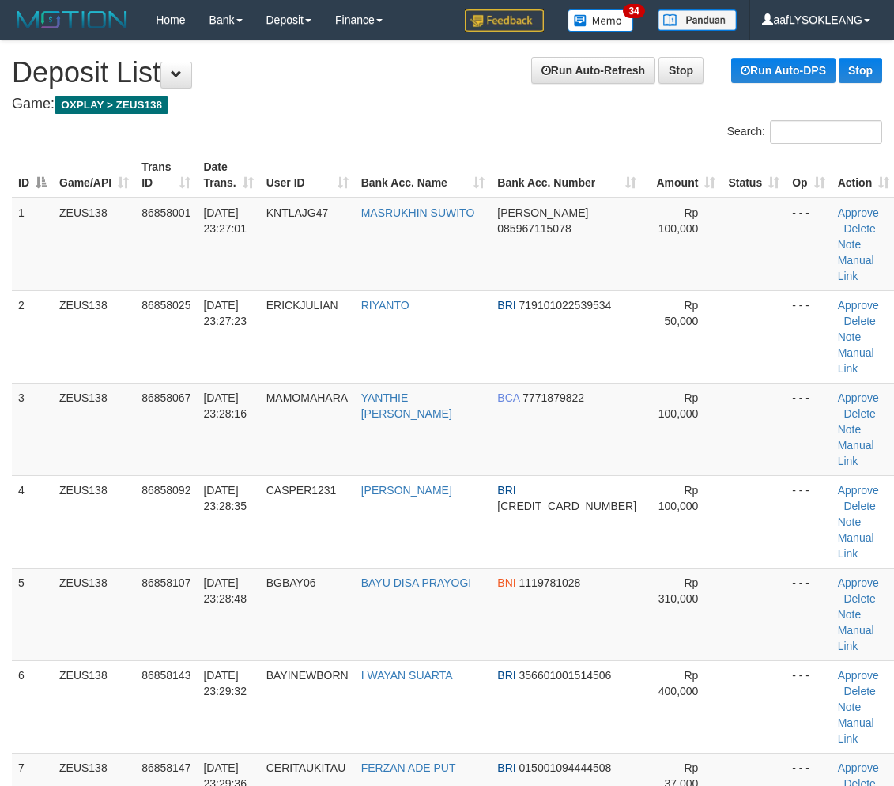
click at [582, 753] on td "BRI 015001094444508" at bounding box center [567, 799] width 152 height 92
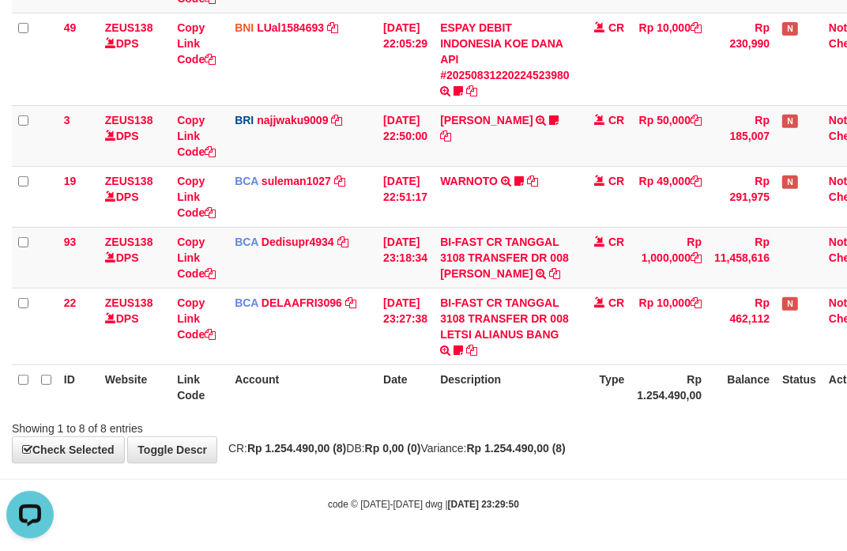
drag, startPoint x: 625, startPoint y: 455, endPoint x: 596, endPoint y: 453, distance: 29.3
click at [620, 455] on div "**********" at bounding box center [423, 52] width 847 height 821
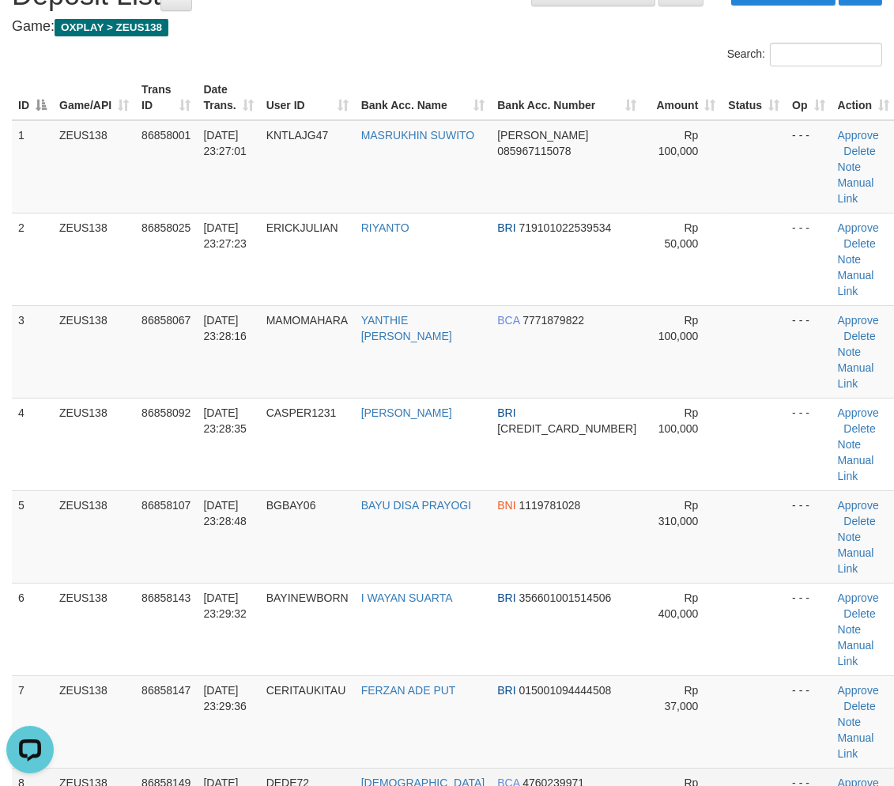
drag, startPoint x: 704, startPoint y: 615, endPoint x: 832, endPoint y: 580, distance: 132.7
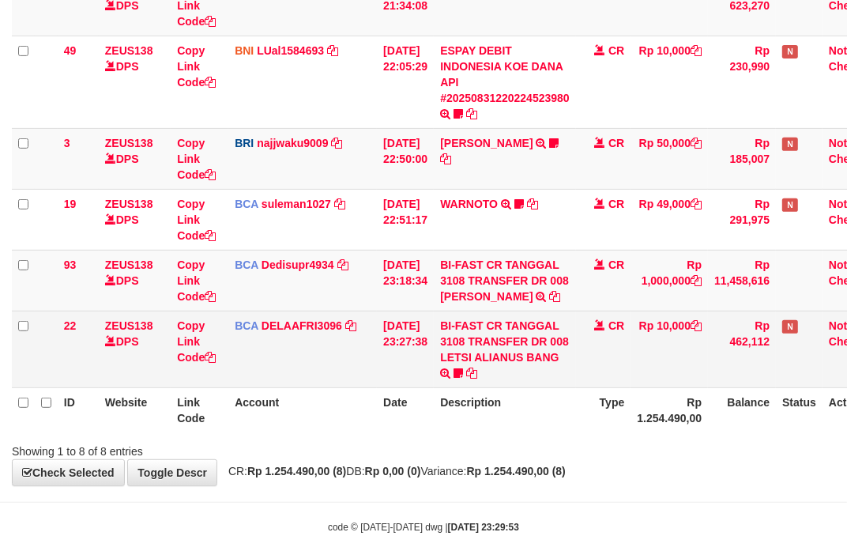
scroll to position [413, 0]
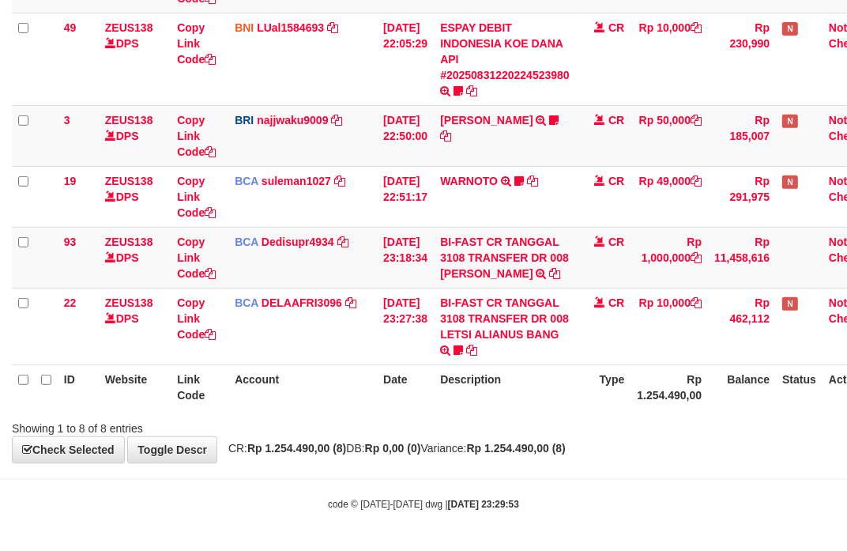
drag, startPoint x: 564, startPoint y: 396, endPoint x: 2, endPoint y: 369, distance: 562.7
click at [553, 396] on th "Description" at bounding box center [505, 386] width 142 height 45
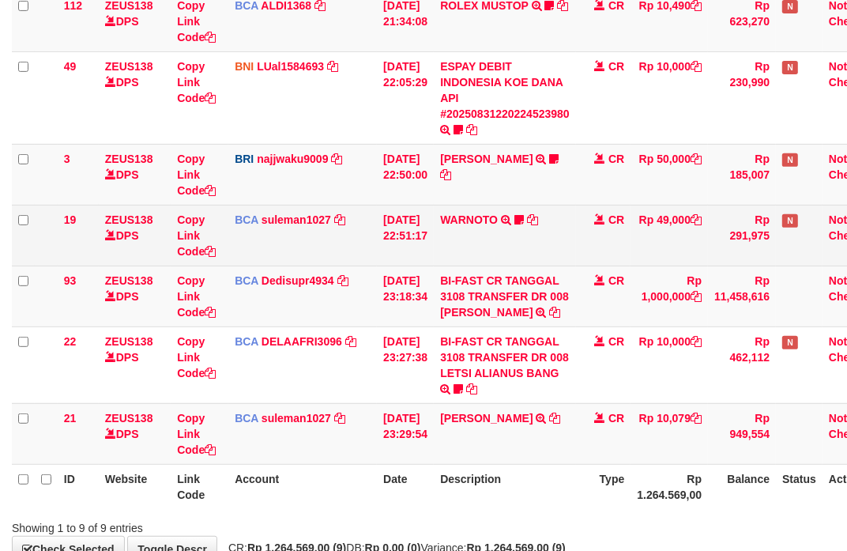
scroll to position [448, 0]
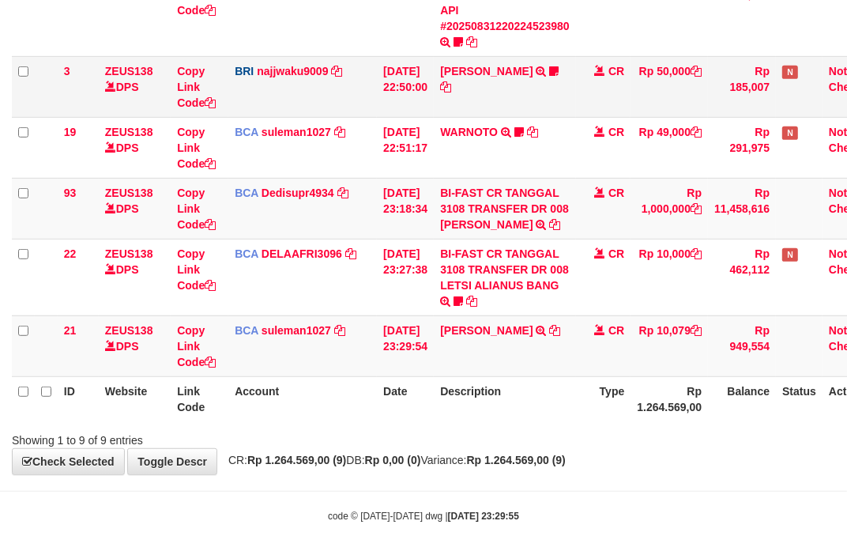
click at [573, 65] on td "ADIL KUDRATULL TRANSFER NBMB ADIL KUDRATULL TO SITI KURNIA NINGSIH DATUL87TRF R…" at bounding box center [505, 86] width 142 height 61
click at [560, 67] on icon at bounding box center [554, 71] width 9 height 11
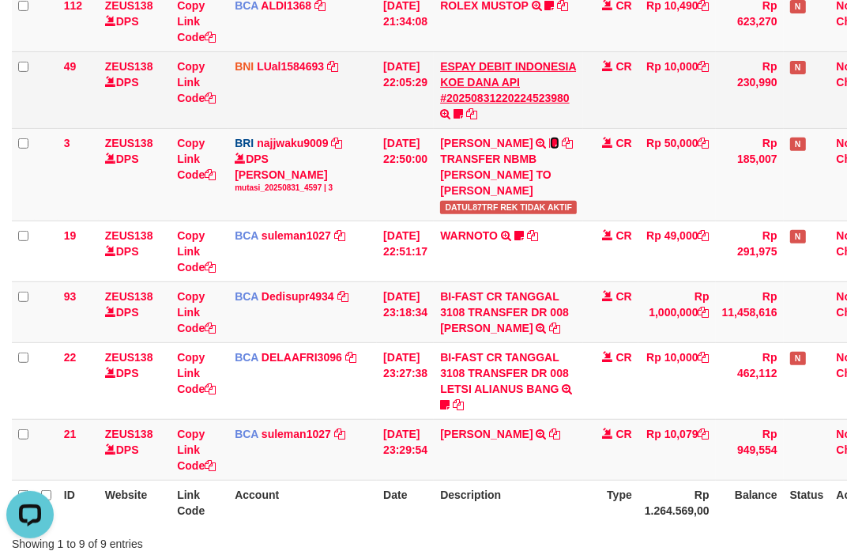
scroll to position [316, 0]
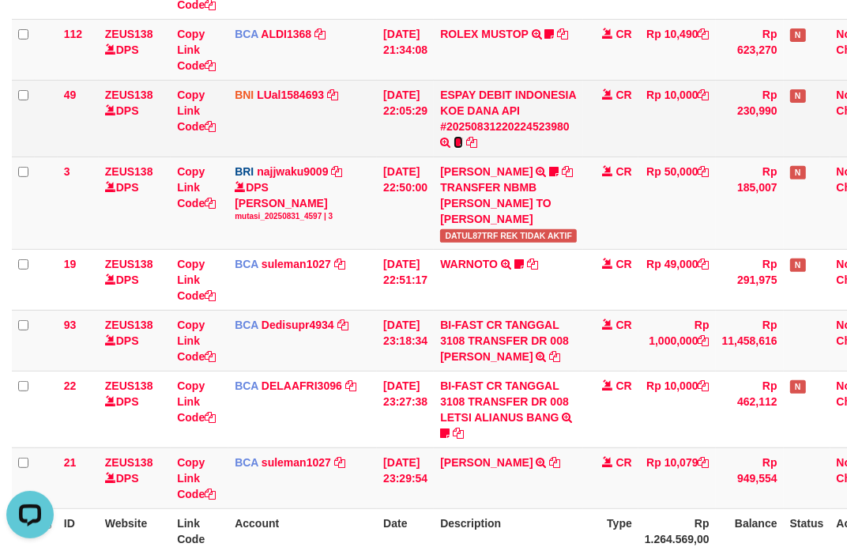
click at [463, 137] on icon at bounding box center [458, 142] width 9 height 11
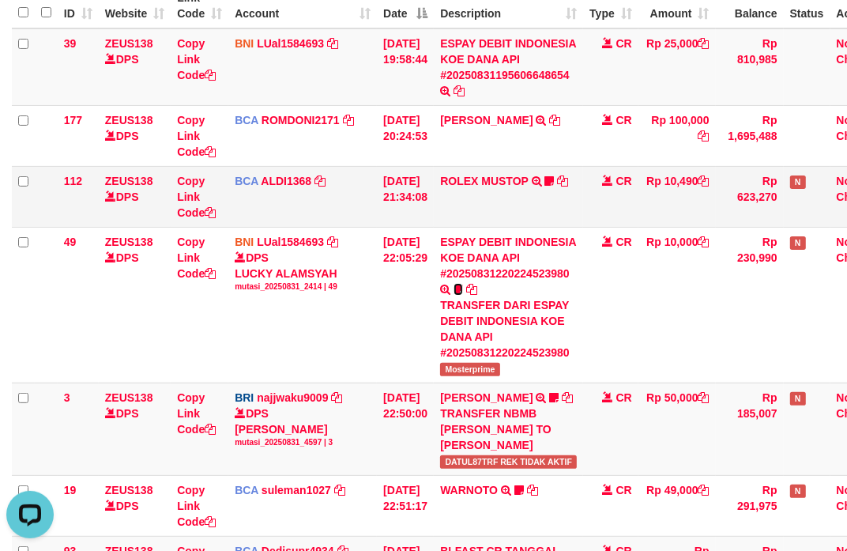
scroll to position [140, 0]
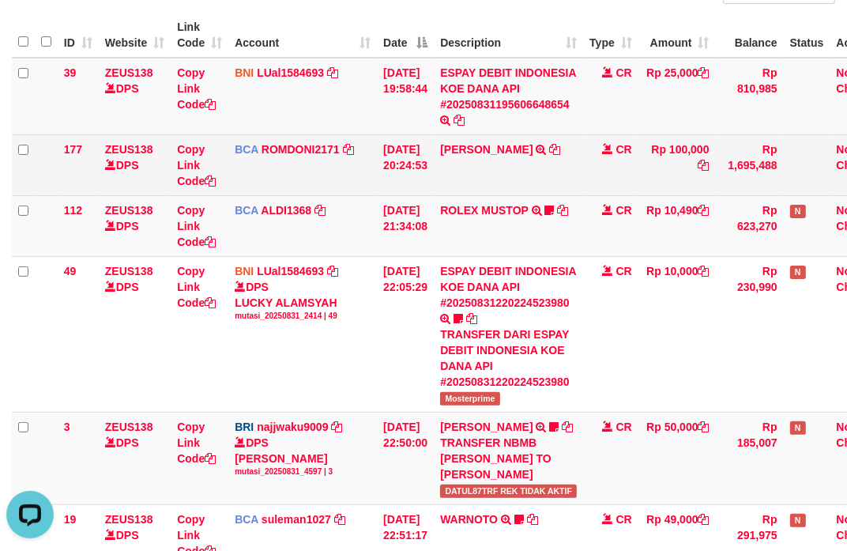
click at [455, 156] on td "ABDUL GAFUR SETORAN VIA CDM TANGGAL :31/08 31/08 WSID:Z3QA1 ABDUL GAFUR" at bounding box center [508, 164] width 149 height 61
copy link "ABDUL"
click at [455, 156] on td "ABDUL GAFUR SETORAN VIA CDM TANGGAL :31/08 31/08 WSID:Z3QA1 ABDUL GAFUR" at bounding box center [508, 164] width 149 height 61
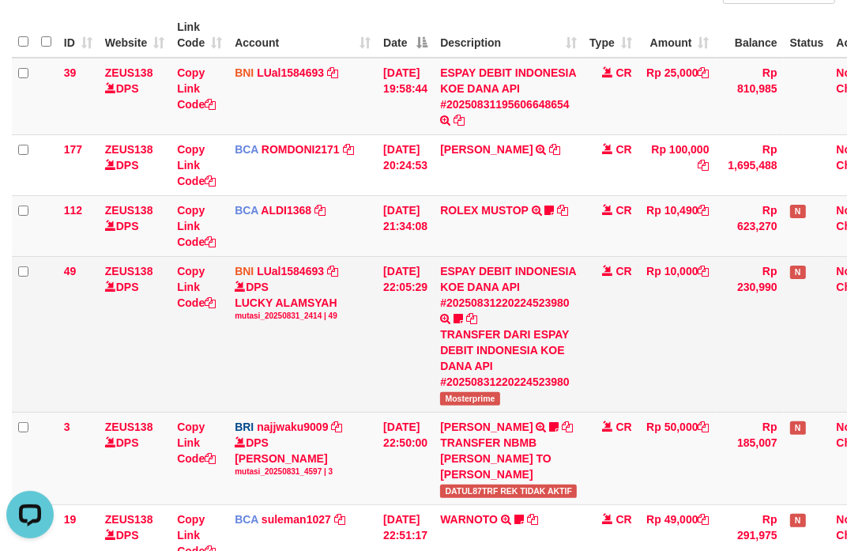
drag, startPoint x: 567, startPoint y: 319, endPoint x: 523, endPoint y: 314, distance: 43.7
click at [557, 319] on td "ESPAY DEBIT INDONESIA KOE DANA API #20250831220224523980 TRANSFER DARI ESPAY DE…" at bounding box center [508, 334] width 149 height 156
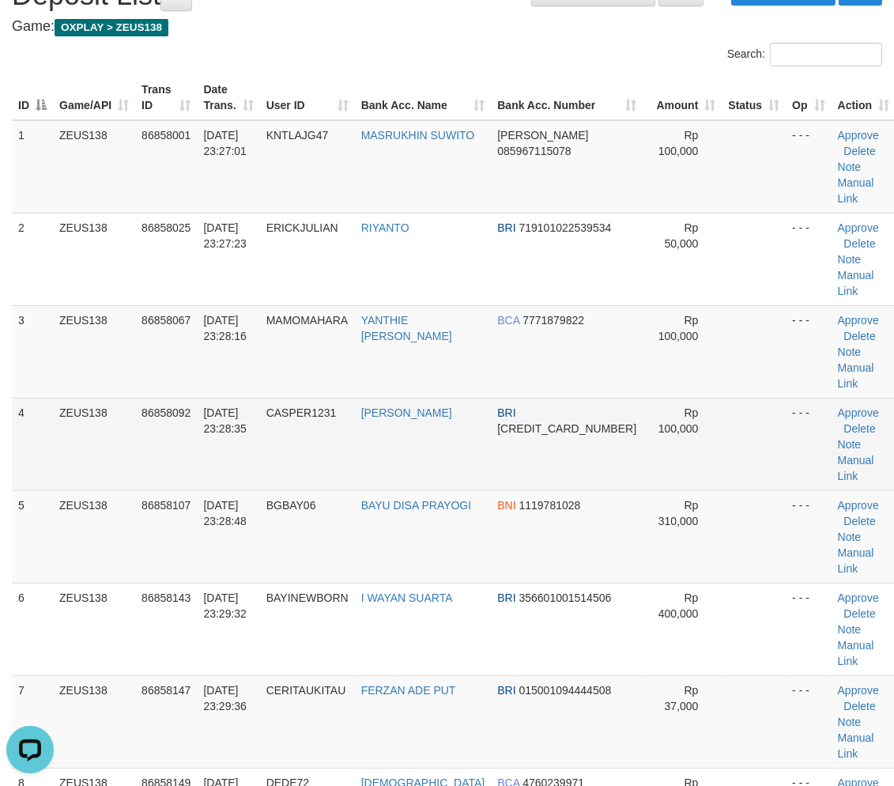
click at [698, 360] on tbody "1 ZEUS138 86858001 31/08/2025 23:27:01 KNTLAJG47 MASRUKHIN SUWITO DANA 08596711…" at bounding box center [454, 490] width 884 height 741
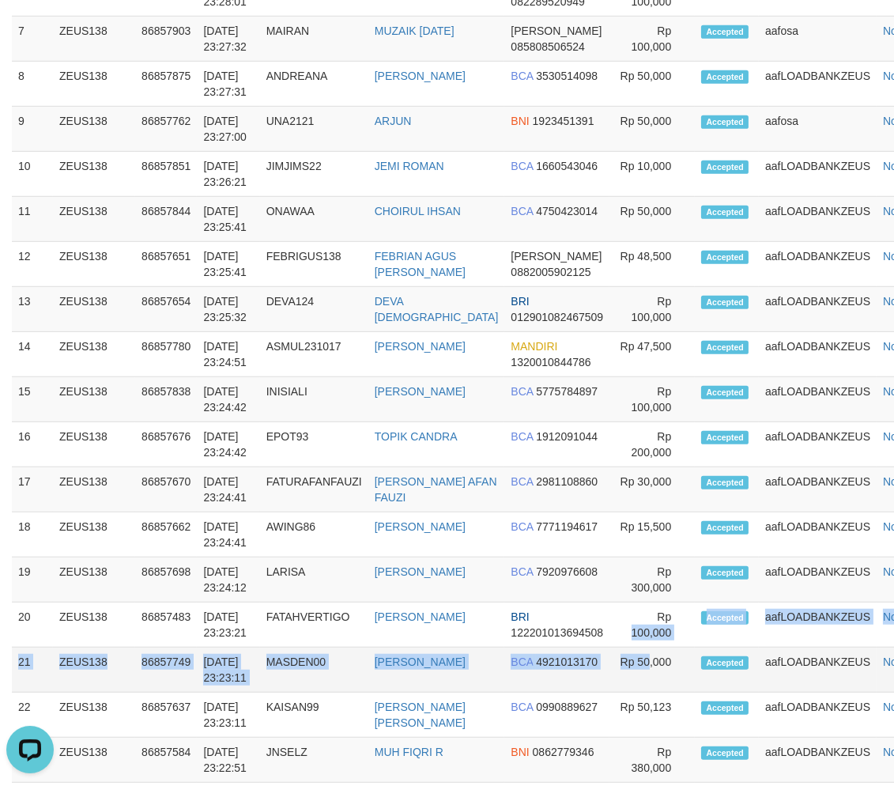
drag, startPoint x: 569, startPoint y: 409, endPoint x: 624, endPoint y: 441, distance: 63.7
click at [589, 414] on tbody "1 ZEUS138 86858078 31/08/2025 23:29:03 WAGE18 AGUS STYANTO BCA 8161676039 Rp 60…" at bounding box center [477, 308] width 930 height 1127
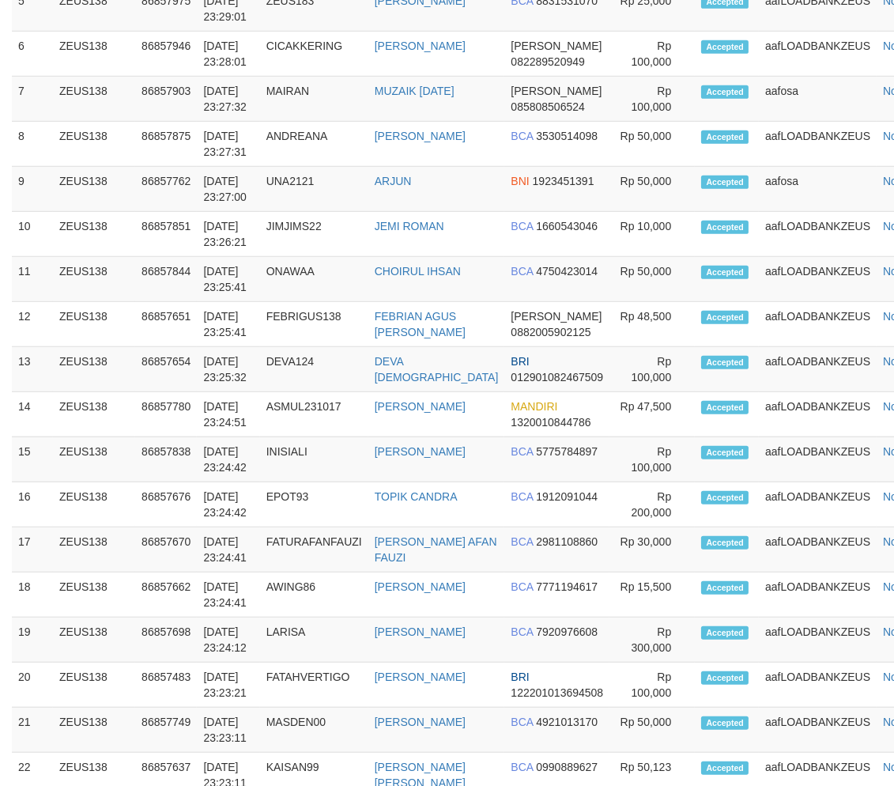
scroll to position [1413, 0]
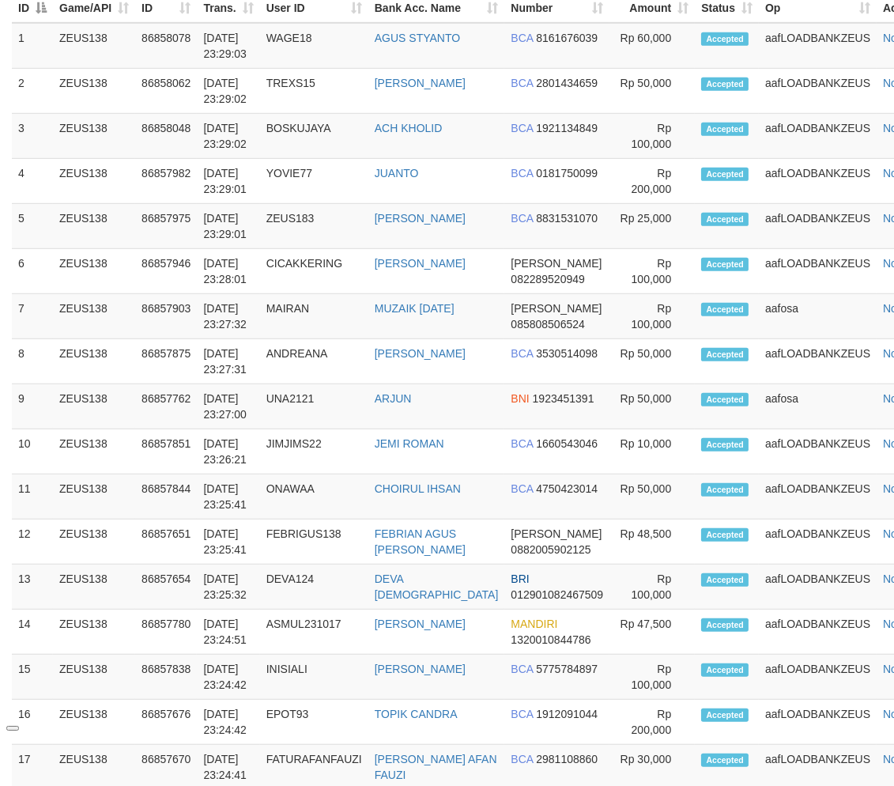
drag, startPoint x: 828, startPoint y: 498, endPoint x: 839, endPoint y: 502, distance: 11.8
click at [834, 500] on tbody "1 ZEUS138 86858078 31/08/2025 23:29:03 WAGE18 AGUS STYANTO BCA 8161676039 Rp 60…" at bounding box center [477, 586] width 930 height 1127
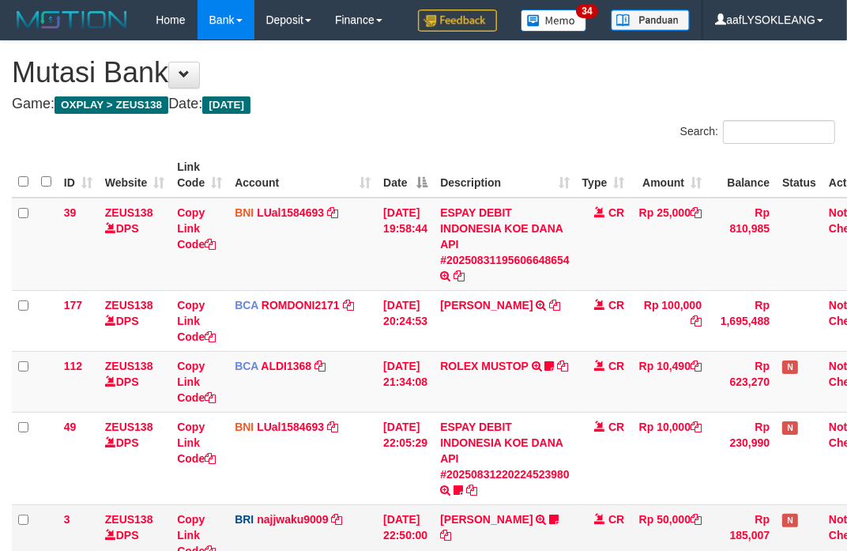
scroll to position [204, 0]
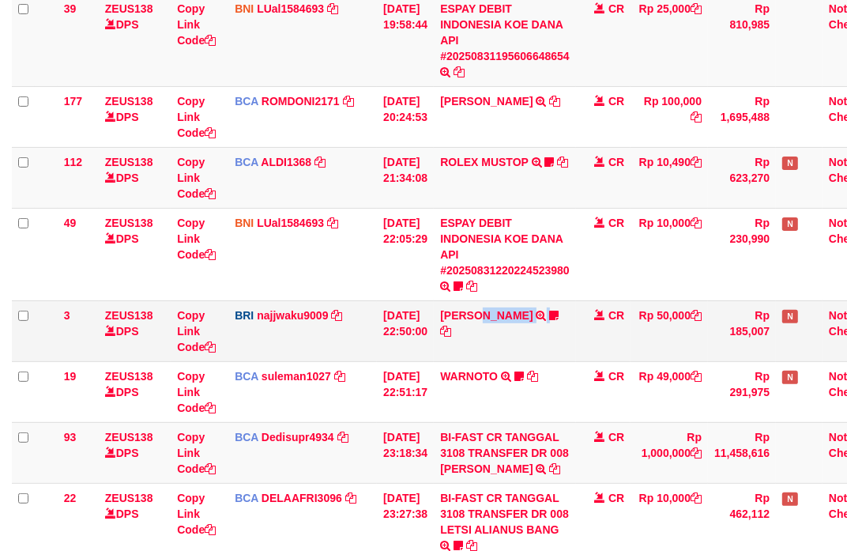
click at [491, 321] on td "ADIL KUDRATULL TRANSFER NBMB ADIL KUDRATULL TO SITI KURNIA NINGSIH DATUL87TRF R…" at bounding box center [505, 330] width 142 height 61
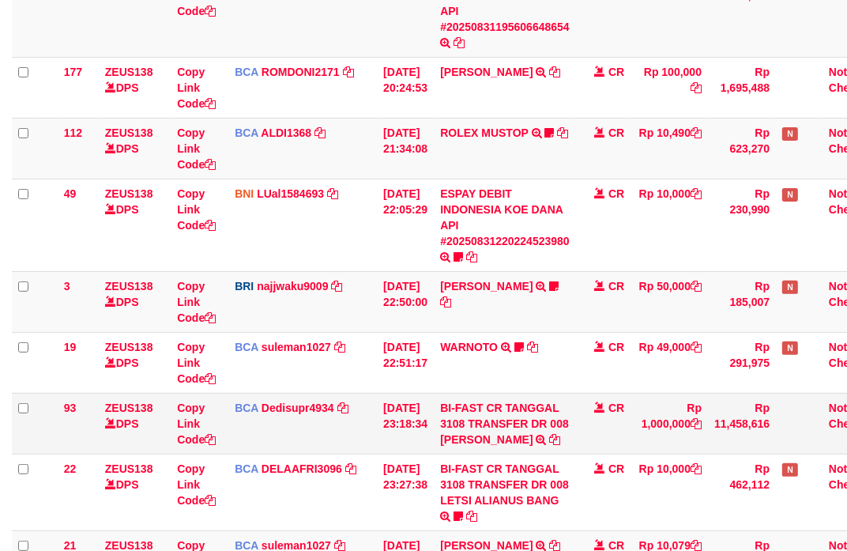
scroll to position [409, 0]
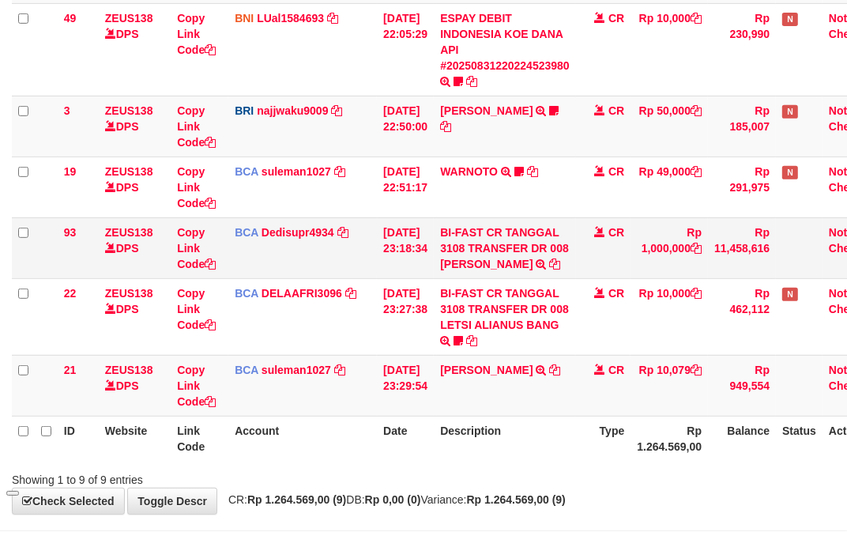
click at [428, 278] on td "31/08/2025 23:18:34" at bounding box center [405, 247] width 57 height 61
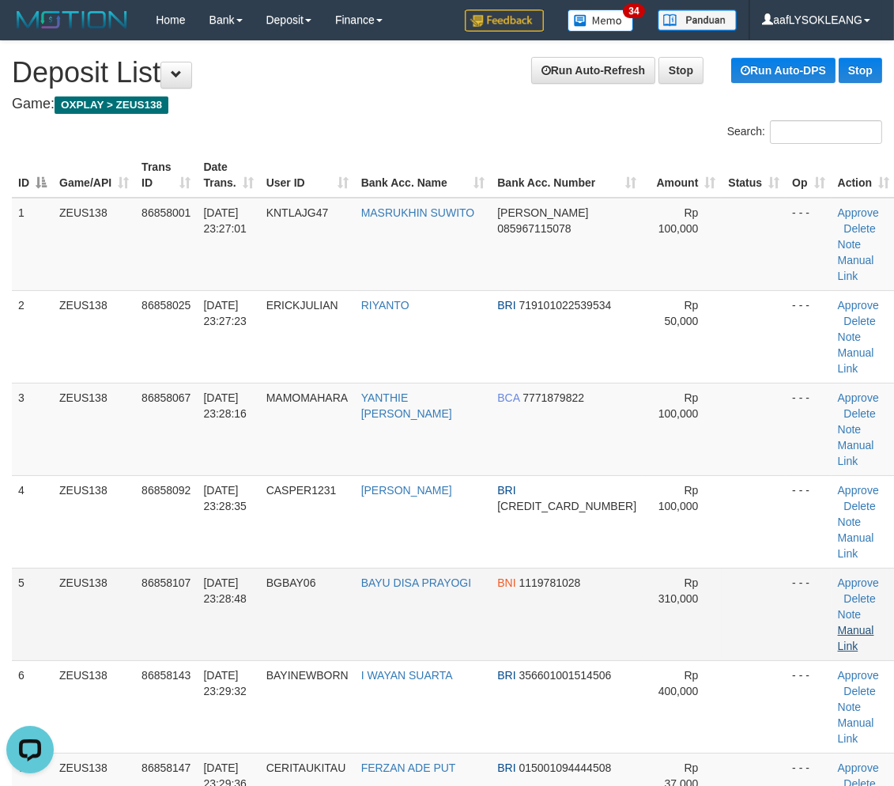
drag, startPoint x: 530, startPoint y: 440, endPoint x: 836, endPoint y: 487, distance: 308.8
click at [533, 568] on td "BNI 1119781028" at bounding box center [567, 614] width 152 height 92
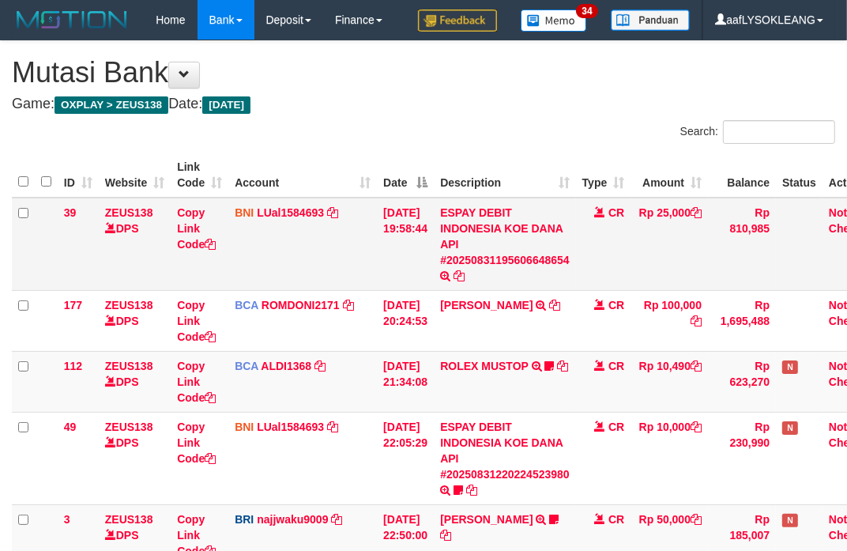
click at [104, 238] on tr "39 ZEUS138 DPS Copy Link Code BNI LUal1584693 DPS LUCKY ALAMSYAH mutasi_2025083…" at bounding box center [450, 244] width 876 height 93
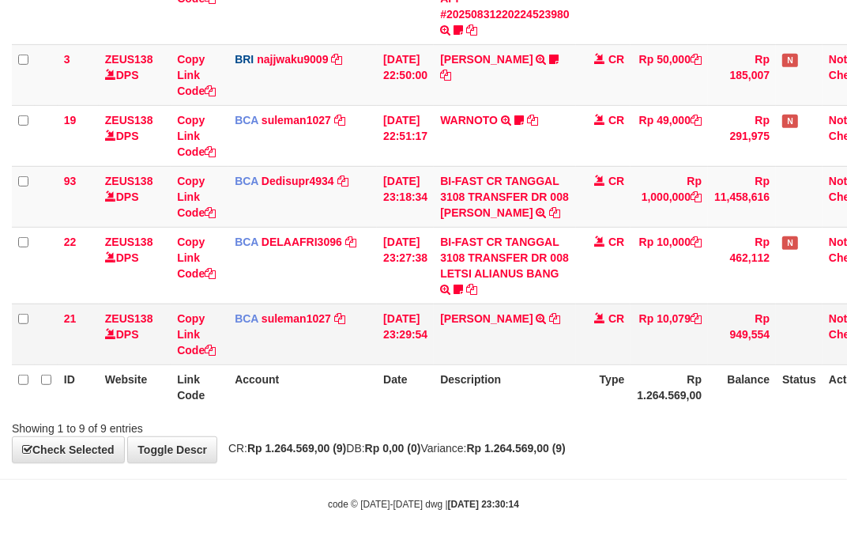
scroll to position [474, 0]
click at [470, 357] on td "[PERSON_NAME] R TRSF E-BANKING CR 3108/FTSCY/WS95051 10079.002025083163371217 T…" at bounding box center [505, 334] width 142 height 61
click at [471, 357] on td "IVAN HAYYU R TRSF E-BANKING CR 3108/FTSCY/WS95051 10079.002025083163371217 TRFD…" at bounding box center [505, 334] width 142 height 61
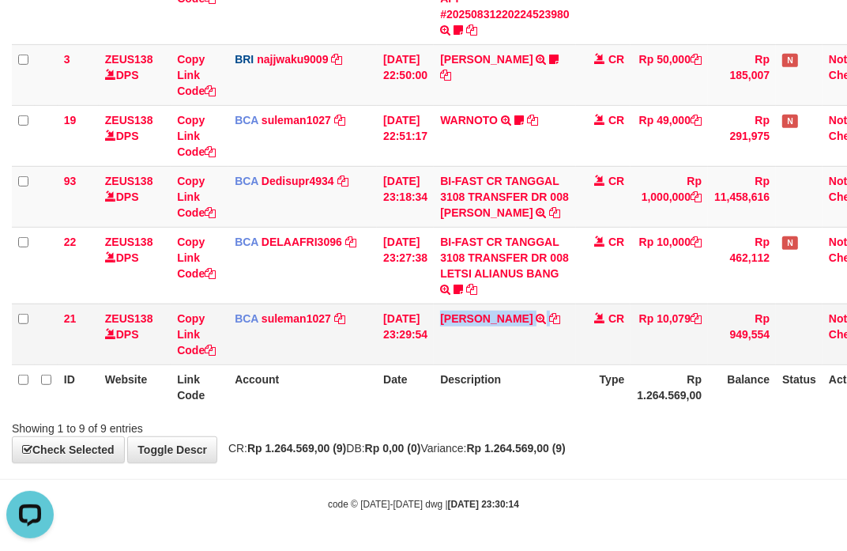
copy td "[PERSON_NAME]"
click at [700, 322] on td "Rp 10,079" at bounding box center [669, 334] width 77 height 61
copy td "10,079"
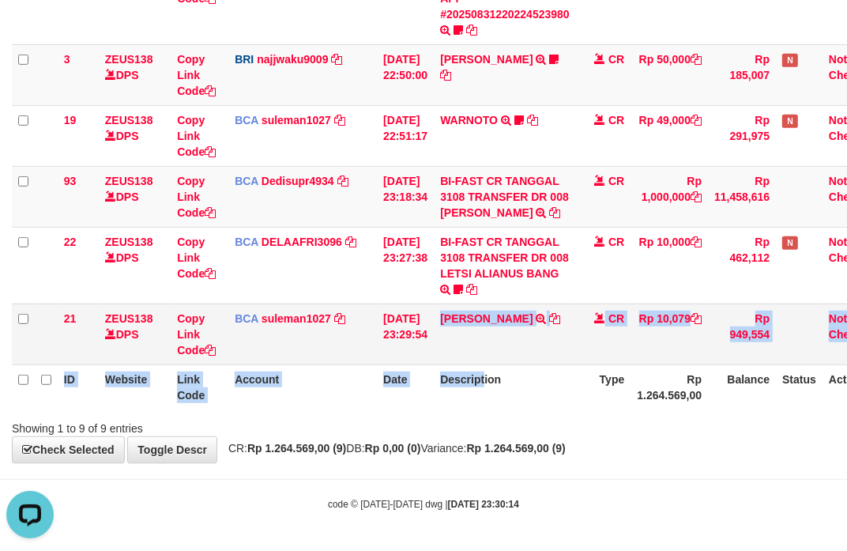
drag, startPoint x: 496, startPoint y: 366, endPoint x: 229, endPoint y: 324, distance: 270.5
click at [383, 351] on table "ID Website Link Code Account Date Description Type Amount Balance Status Action…" at bounding box center [450, 50] width 876 height 717
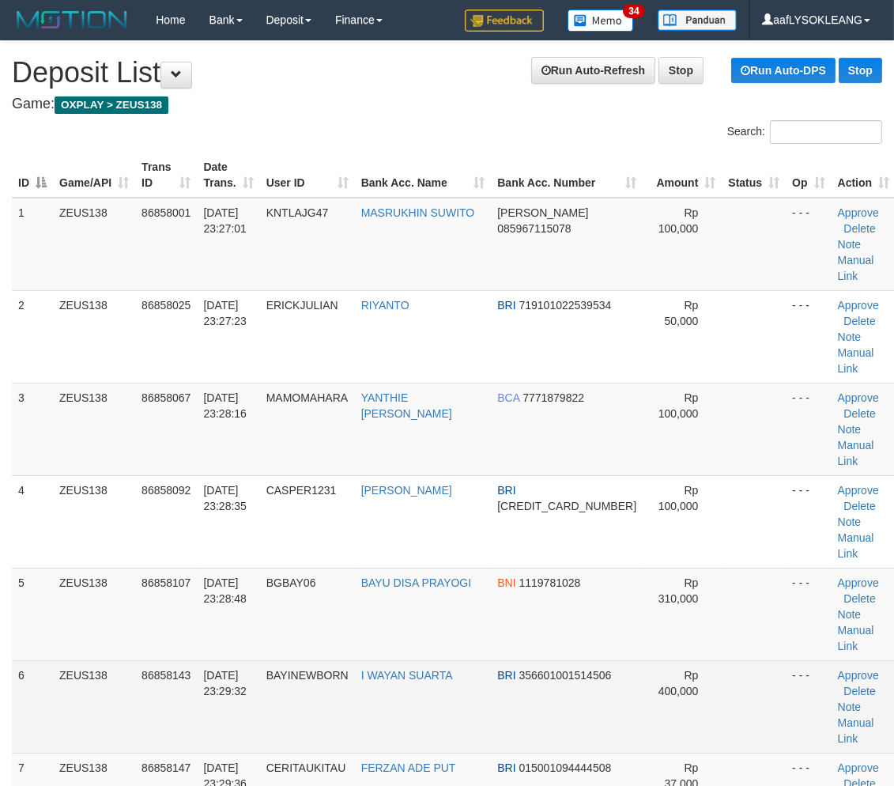
click at [793, 660] on td "- - -" at bounding box center [808, 706] width 45 height 92
click at [791, 660] on td "- - -" at bounding box center [808, 706] width 45 height 92
click at [532, 660] on tr "6 ZEUS138 86858143 31/08/2025 23:29:32 BAYINEWBORN I WAYAN SUARTA BRI 356601001…" at bounding box center [454, 706] width 884 height 92
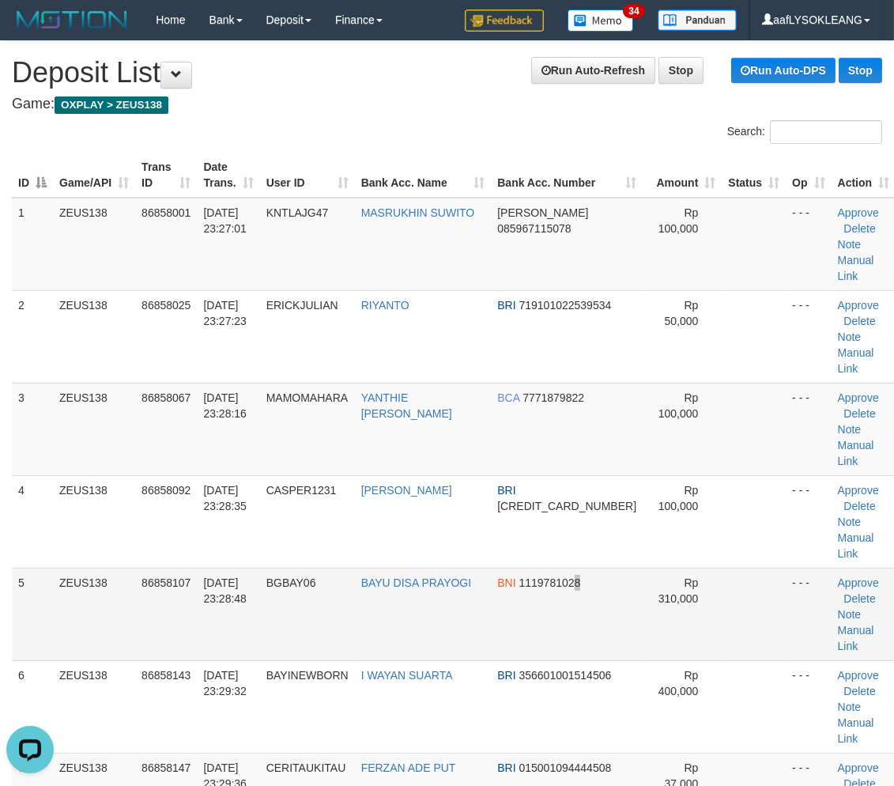
click at [566, 568] on td "BNI 1119781028" at bounding box center [567, 614] width 152 height 92
click at [405, 568] on td "BAYU DISA PRAYOGI" at bounding box center [423, 614] width 137 height 92
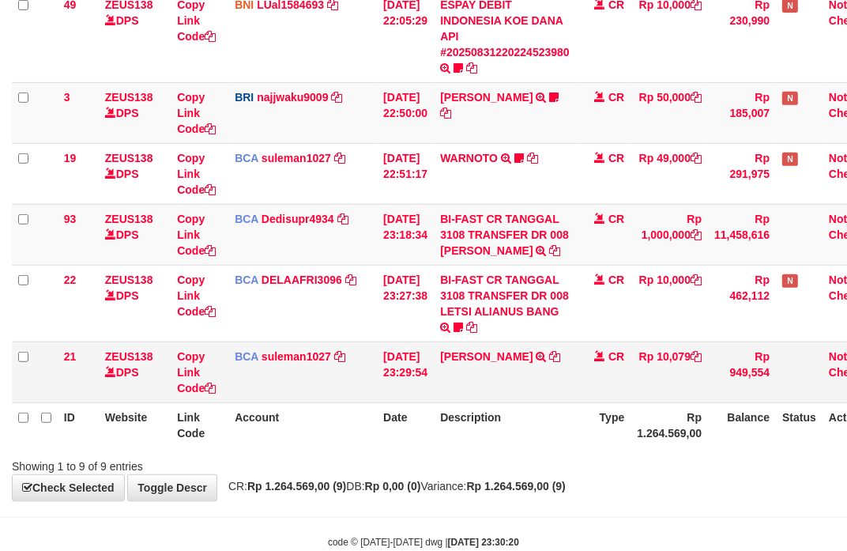
scroll to position [474, 0]
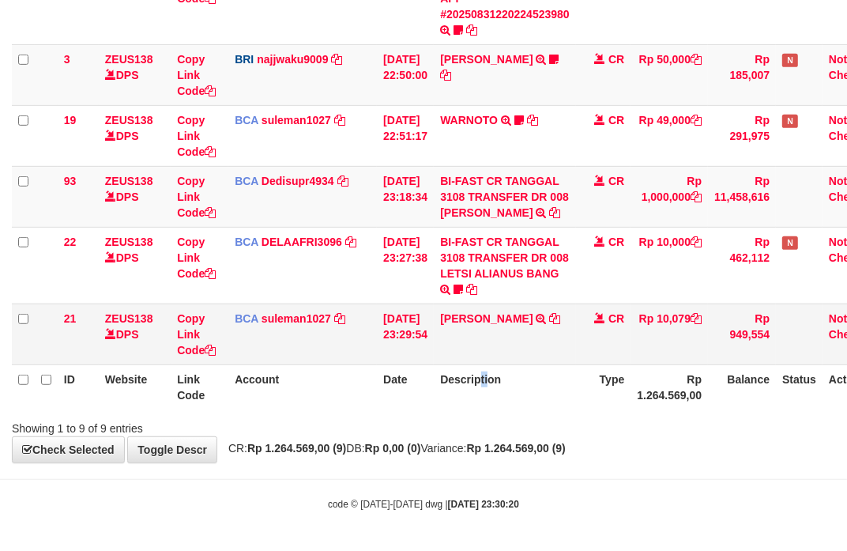
drag, startPoint x: 500, startPoint y: 372, endPoint x: 448, endPoint y: 354, distance: 55.3
click at [472, 361] on table "ID Website Link Code Account Date Description Type Amount Balance Status Action…" at bounding box center [450, 50] width 876 height 717
drag, startPoint x: 562, startPoint y: 322, endPoint x: 554, endPoint y: 342, distance: 22.0
click at [564, 335] on td "[PERSON_NAME] R TRSF E-BANKING CR 3108/FTSCY/WS95051 10079.002025083163371217 T…" at bounding box center [505, 334] width 142 height 61
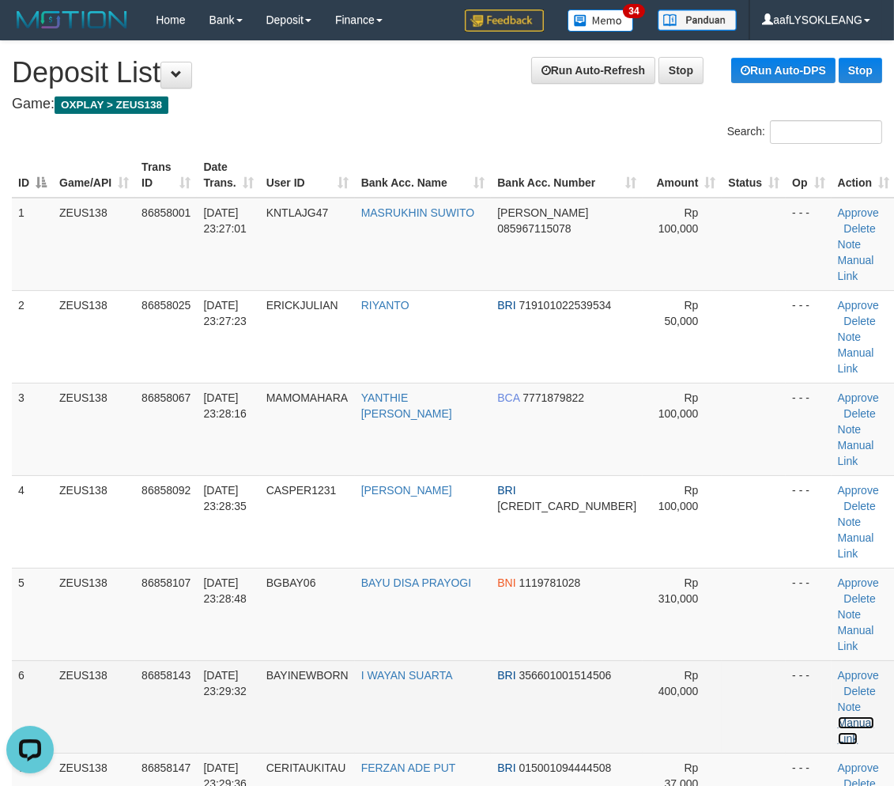
click at [838, 716] on link "Manual Link" at bounding box center [856, 730] width 36 height 28
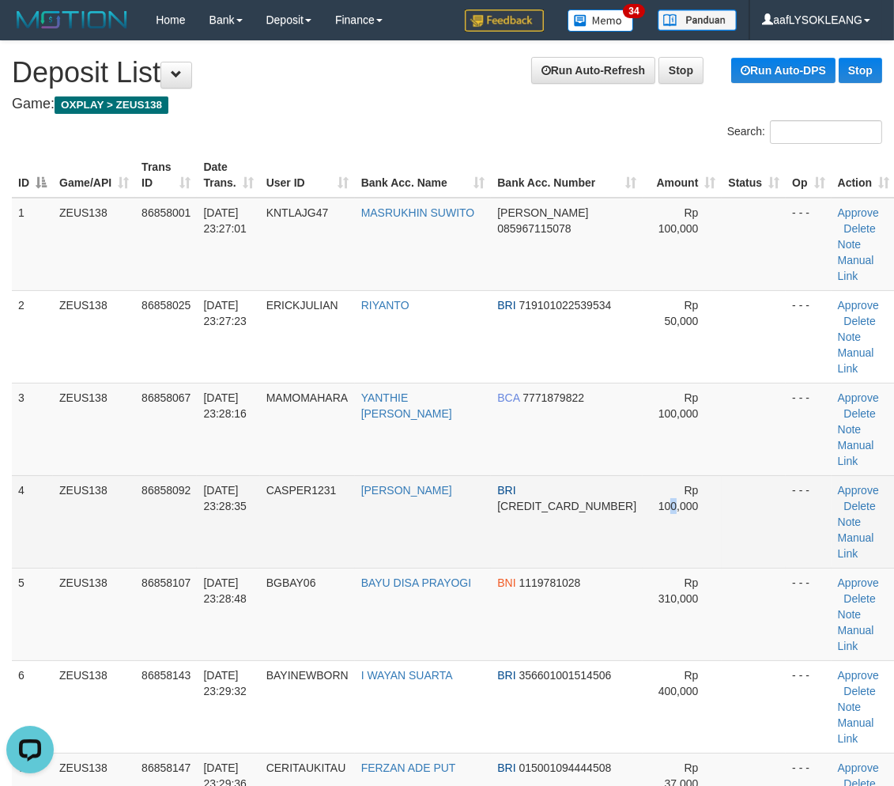
click at [643, 475] on td "Rp 100,000" at bounding box center [682, 521] width 79 height 92
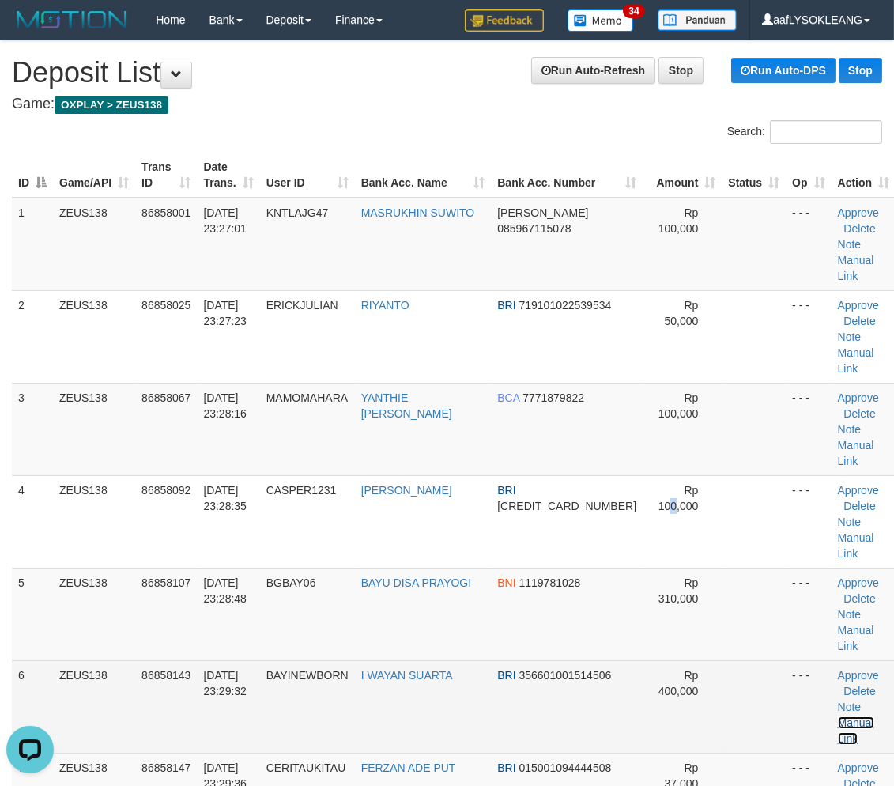
click at [838, 716] on link "Manual Link" at bounding box center [856, 730] width 36 height 28
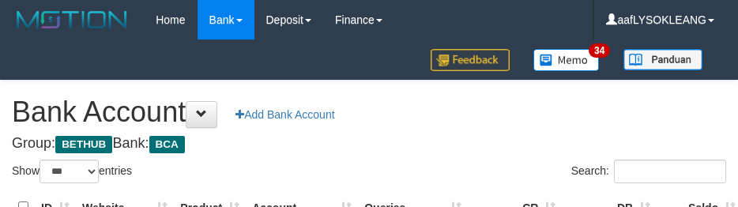
select select "***"
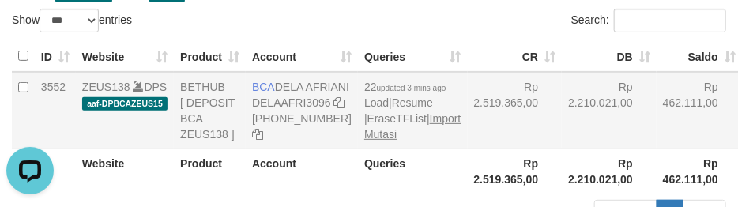
drag, startPoint x: 490, startPoint y: 121, endPoint x: 358, endPoint y: 180, distance: 144.7
click at [485, 123] on td "Rp 2.519.365,00" at bounding box center [515, 110] width 95 height 77
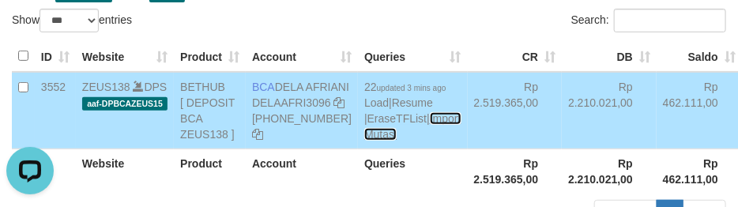
click at [364, 141] on link "Import Mutasi" at bounding box center [412, 126] width 96 height 28
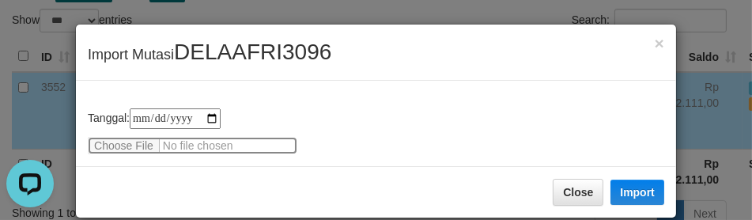
click at [116, 141] on input "file" at bounding box center [192, 145] width 209 height 17
type input "**********"
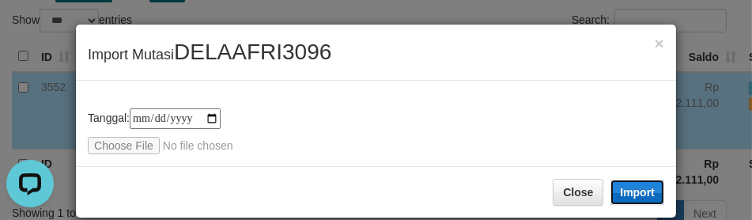
click at [650, 188] on button "Import" at bounding box center [637, 191] width 54 height 25
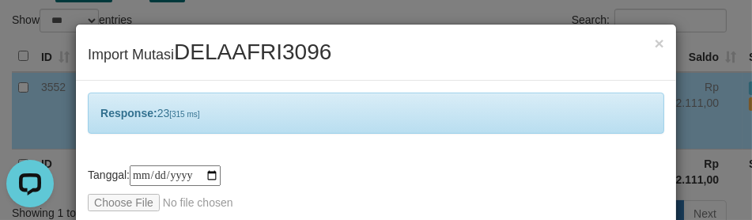
scroll to position [76, 0]
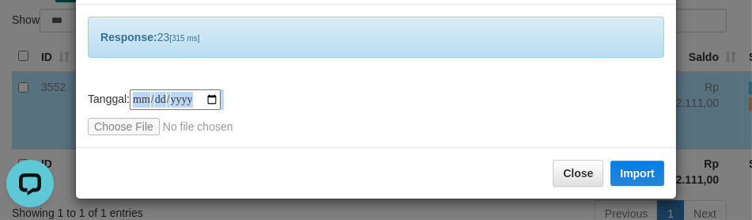
drag, startPoint x: 388, startPoint y: 111, endPoint x: 416, endPoint y: 218, distance: 110.2
click at [387, 112] on div "**********" at bounding box center [376, 112] width 576 height 46
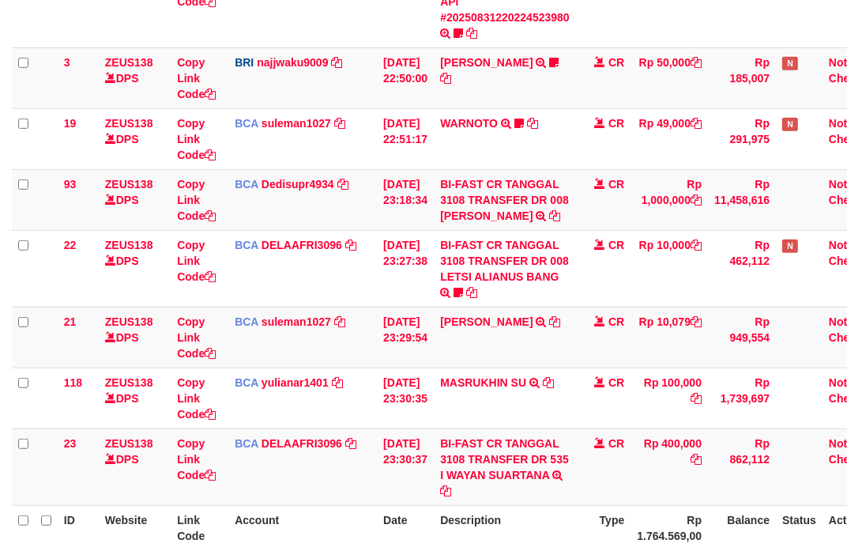
scroll to position [612, 0]
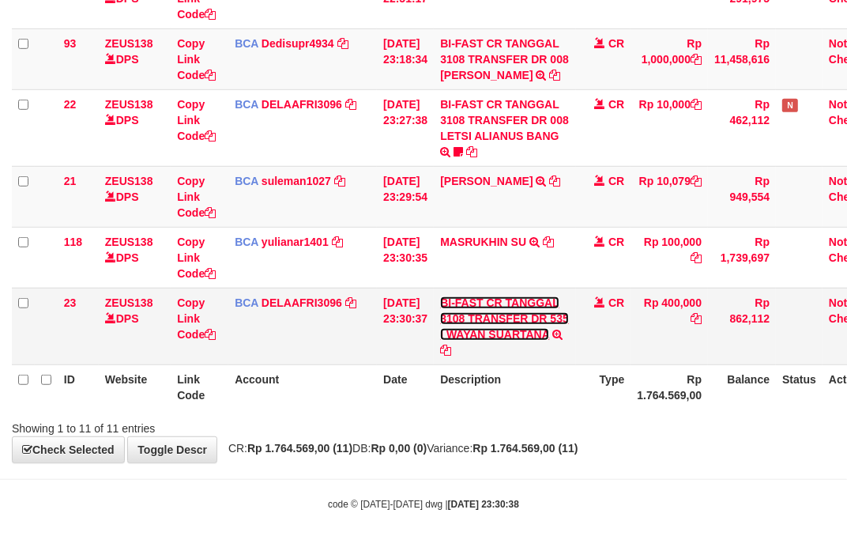
click at [481, 332] on link "BI-FAST CR TANGGAL 3108 TRANSFER DR 535 I WAYAN SUARTANA" at bounding box center [504, 318] width 129 height 44
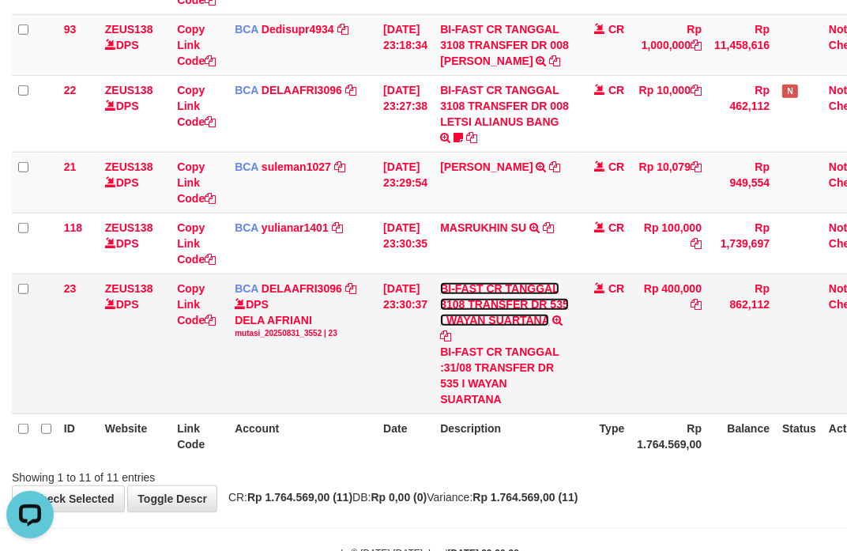
scroll to position [0, 0]
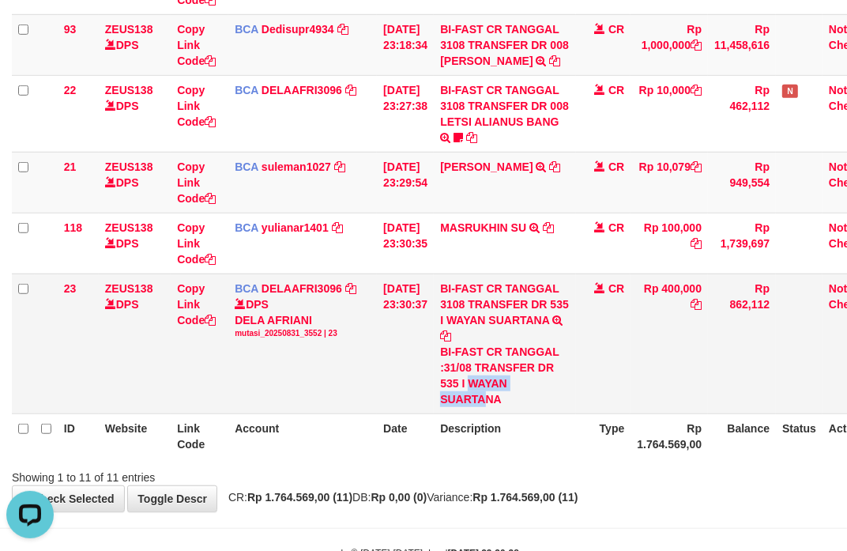
copy div "WAYAN SUARTA"
drag, startPoint x: 483, startPoint y: 397, endPoint x: 326, endPoint y: 365, distance: 160.5
click at [493, 407] on div "BI-FAST CR TANGGAL :31/08 TRANSFER DR 535 I WAYAN SUARTANA" at bounding box center [505, 375] width 130 height 63
click at [188, 326] on link "Copy Link Code" at bounding box center [196, 304] width 39 height 44
copy div "WAYAN SUARTA"
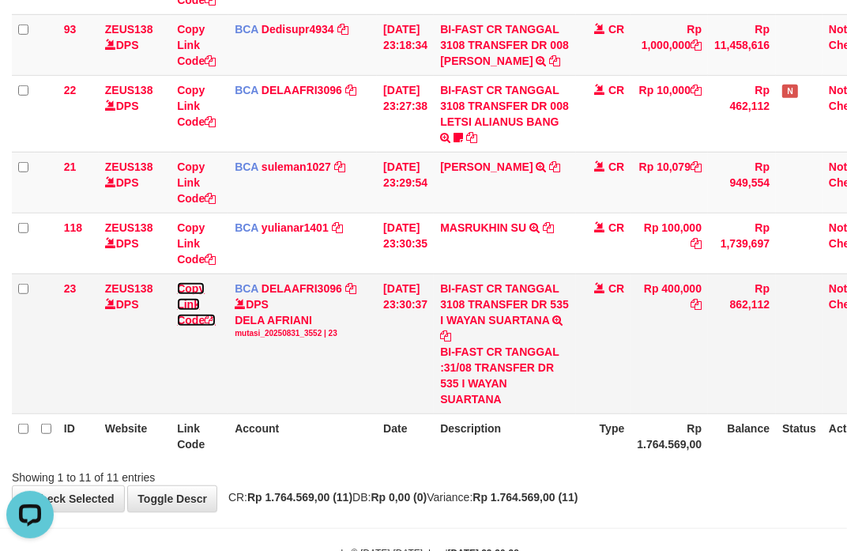
click at [188, 326] on link "Copy Link Code" at bounding box center [196, 304] width 39 height 44
drag, startPoint x: 188, startPoint y: 334, endPoint x: 1, endPoint y: 280, distance: 194.9
click at [183, 326] on link "Copy Link Code" at bounding box center [196, 304] width 39 height 44
drag, startPoint x: 458, startPoint y: 389, endPoint x: 428, endPoint y: 383, distance: 30.5
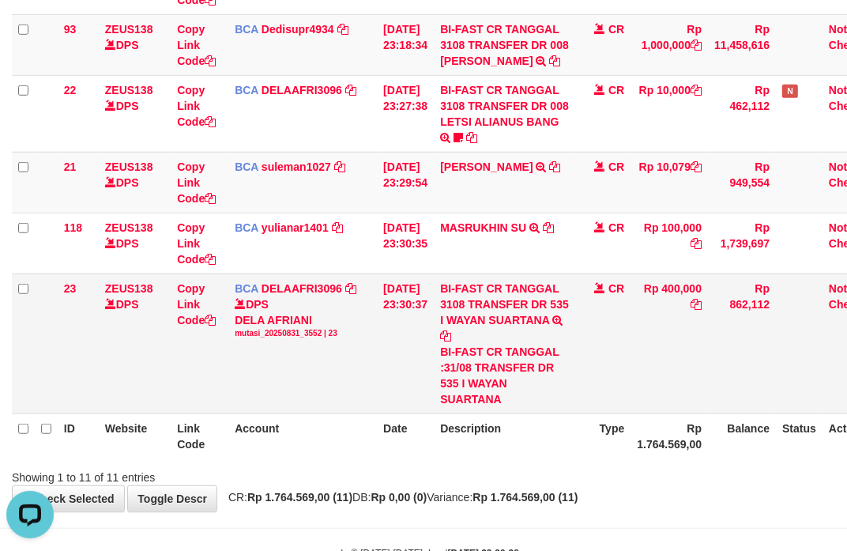
click at [454, 390] on div "BI-FAST CR TANGGAL :31/08 TRANSFER DR 535 I WAYAN SUARTANA" at bounding box center [505, 375] width 130 height 63
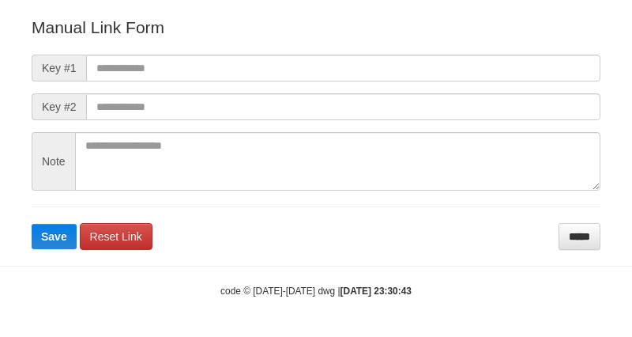
scroll to position [175, 0]
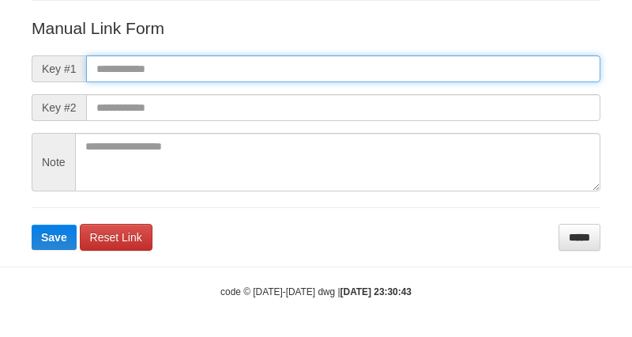
paste input "**********"
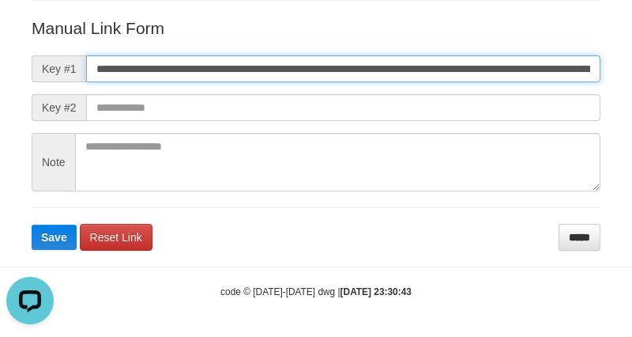
scroll to position [0, 0]
click at [524, 80] on input "**********" at bounding box center [343, 68] width 515 height 27
type input "**********"
click at [32, 225] on button "Save" at bounding box center [54, 237] width 45 height 25
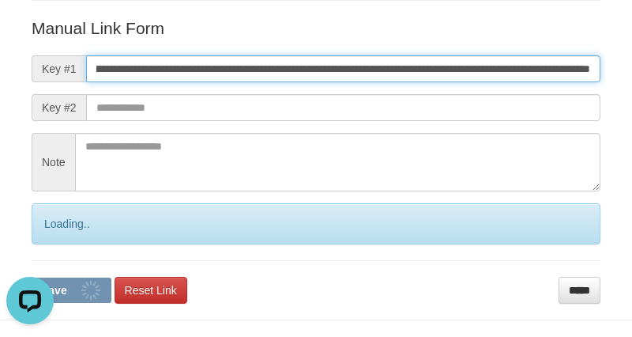
click at [32, 277] on button "Save" at bounding box center [72, 289] width 80 height 25
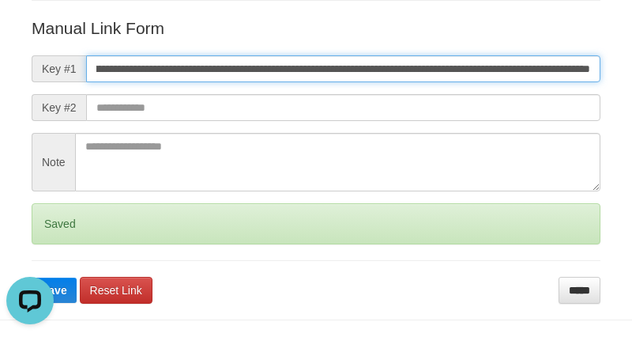
click at [32, 277] on button "Save" at bounding box center [54, 289] width 45 height 25
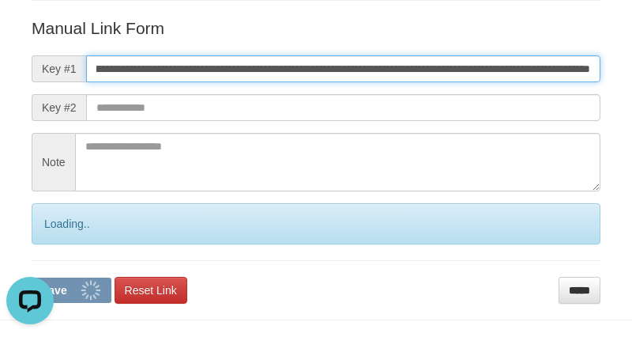
click at [32, 277] on button "Save" at bounding box center [72, 289] width 80 height 25
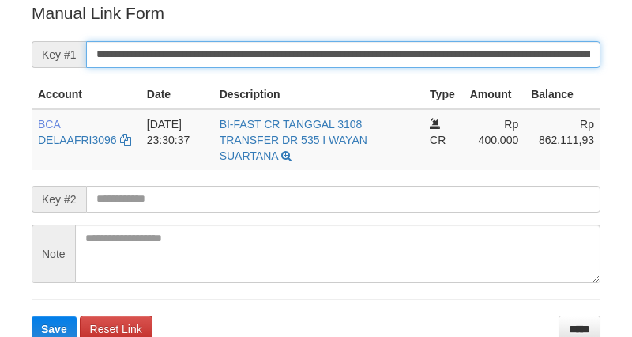
click at [32, 316] on button "Save" at bounding box center [54, 328] width 45 height 25
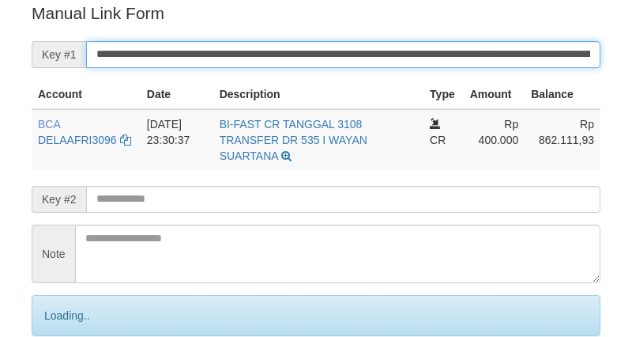
scroll to position [319, 0]
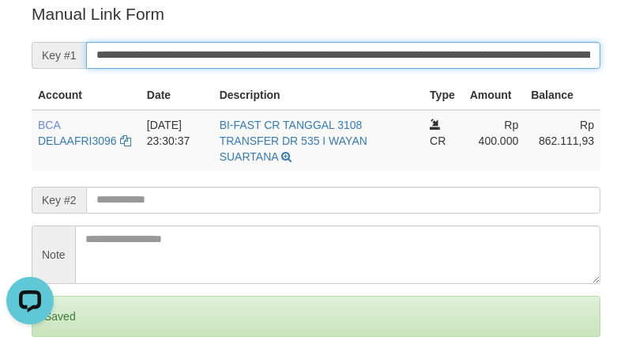
scroll to position [0, 0]
drag, startPoint x: 0, startPoint y: 0, endPoint x: 697, endPoint y: 115, distance: 706.6
click at [632, 115] on html "Deposit Detail Game/API Trans ID Date Trans. User ID Bank Acc. Name Bank Acc. N…" at bounding box center [316, 82] width 632 height 803
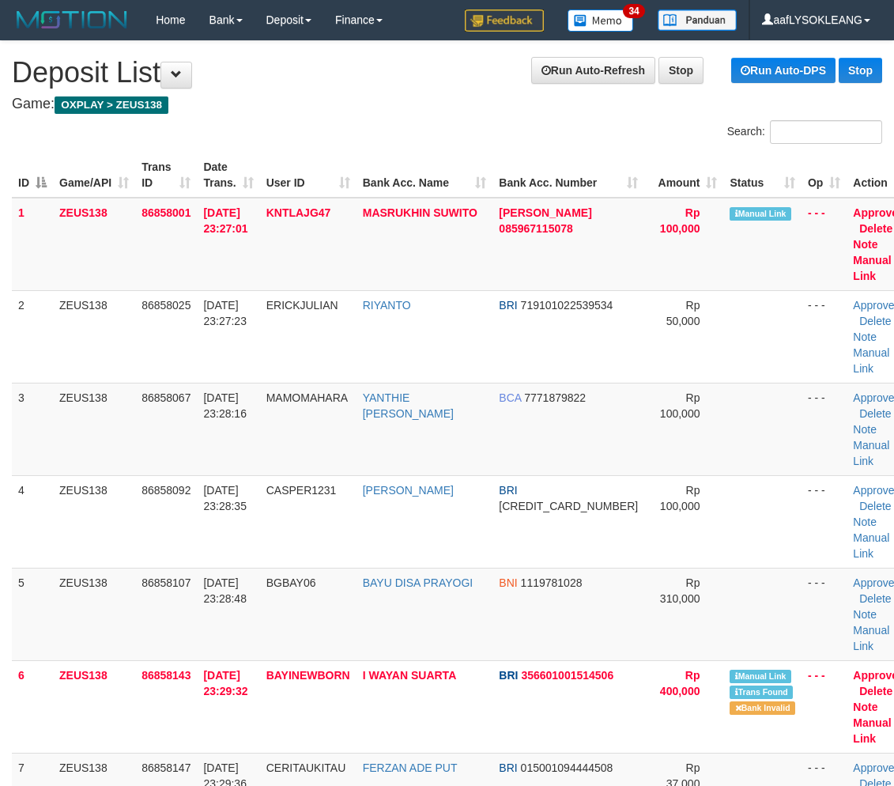
click at [130, 308] on td "ZEUS138" at bounding box center [94, 336] width 82 height 92
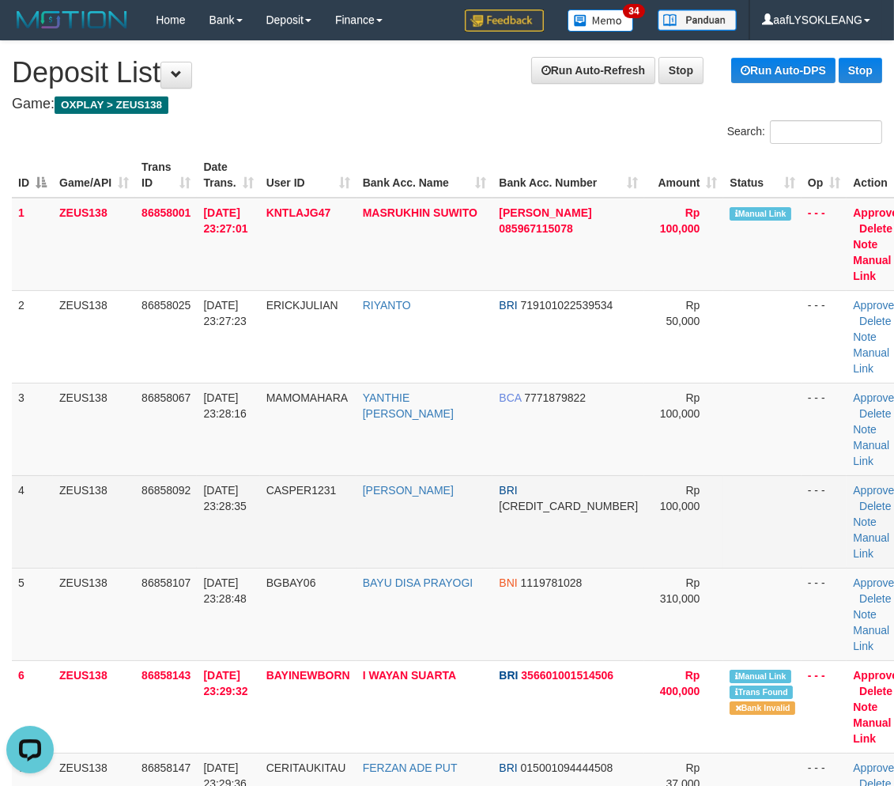
click at [549, 475] on td "BRI 656301005166532" at bounding box center [568, 521] width 152 height 92
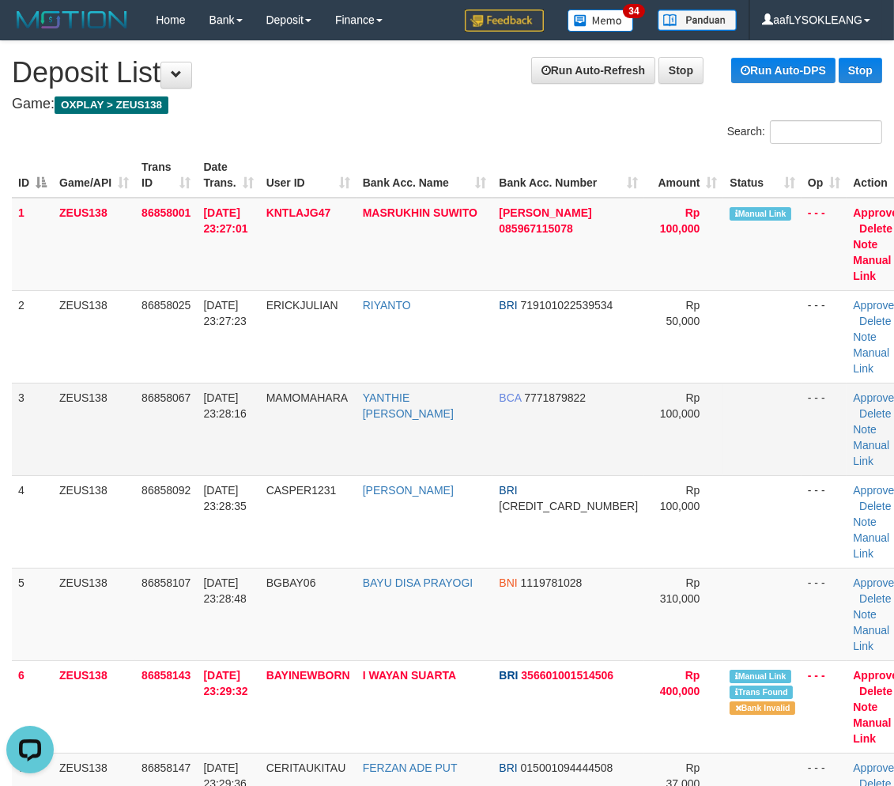
click at [303, 421] on td "MAMOMAHARA" at bounding box center [308, 429] width 96 height 92
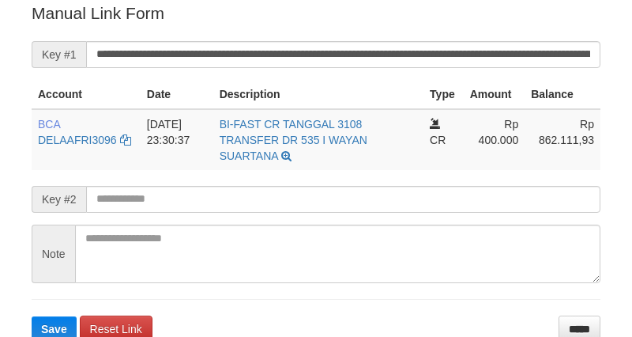
click at [188, 36] on form "**********" at bounding box center [316, 172] width 569 height 340
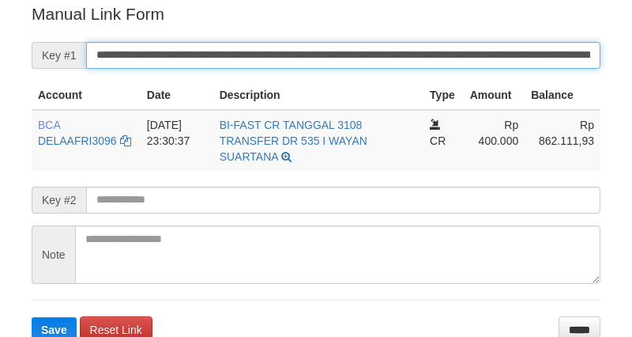
click at [32, 317] on button "Save" at bounding box center [54, 329] width 45 height 25
click at [186, 50] on input "**********" at bounding box center [343, 55] width 515 height 27
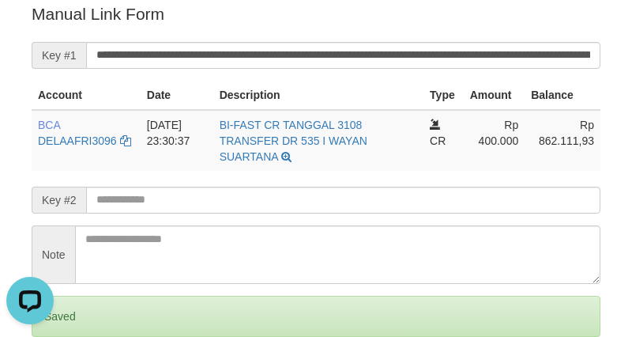
scroll to position [0, 0]
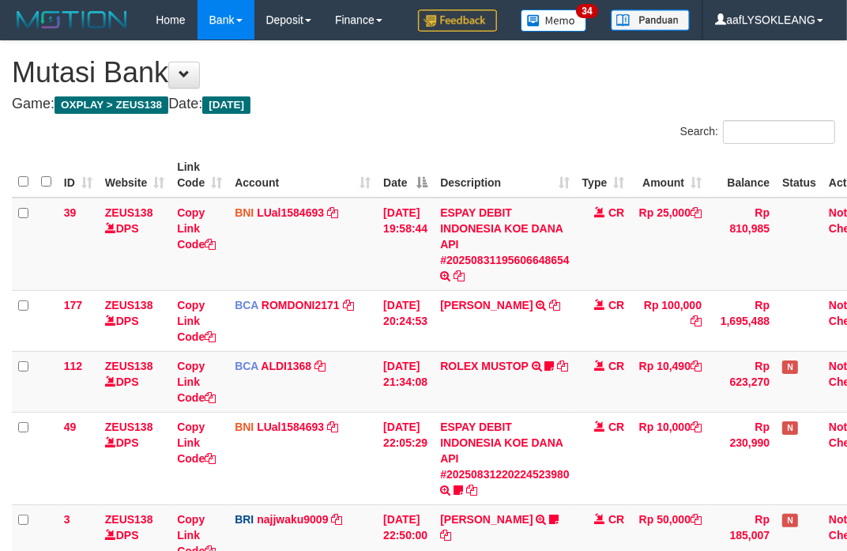
scroll to position [474, 0]
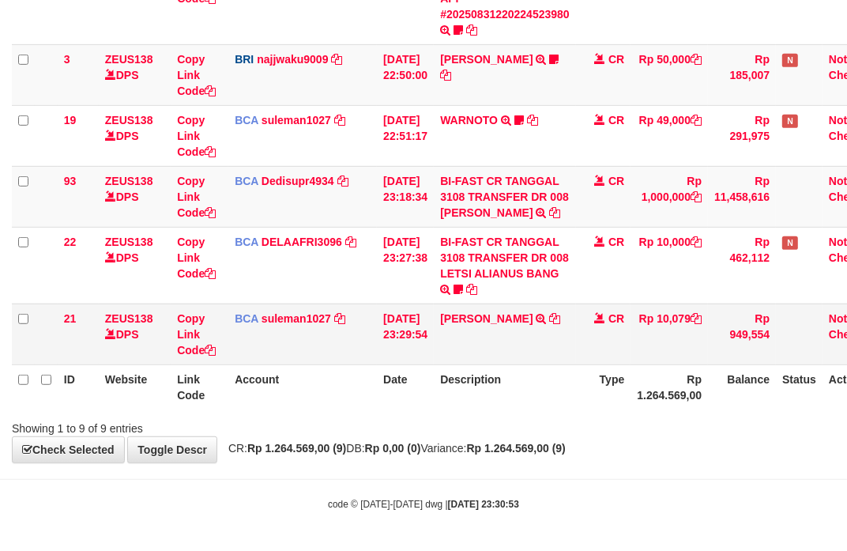
drag, startPoint x: 358, startPoint y: 395, endPoint x: 13, endPoint y: 323, distance: 352.2
click at [316, 391] on th "Account" at bounding box center [302, 386] width 149 height 45
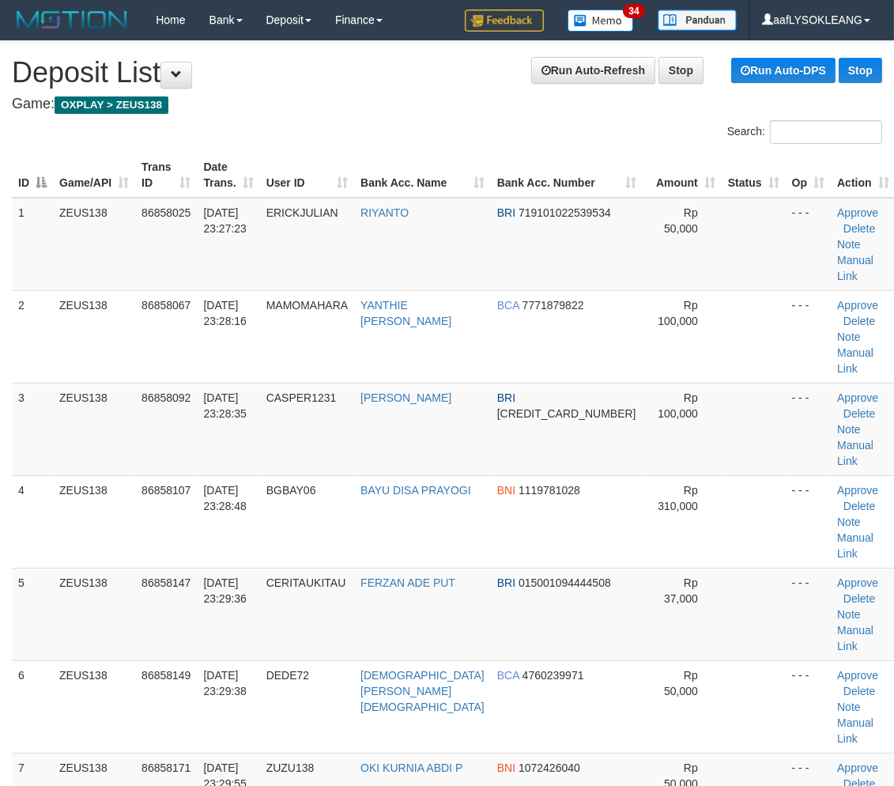
drag, startPoint x: 680, startPoint y: 549, endPoint x: 902, endPoint y: 570, distance: 223.1
click at [715, 568] on tr "5 ZEUS138 86858147 31/08/2025 23:29:36 CERITAUKITAU FERZAN ADE PUT BRI 01500109…" at bounding box center [454, 614] width 884 height 92
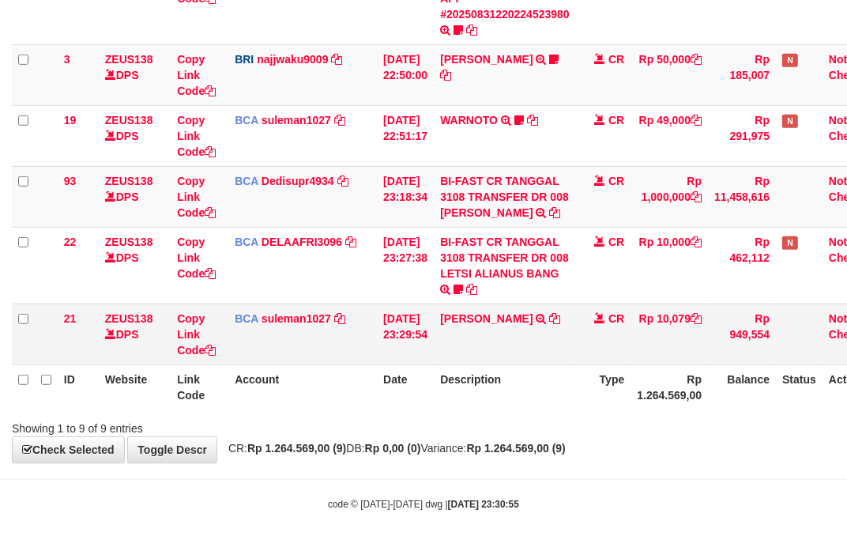
click at [487, 356] on td "[PERSON_NAME] R TRSF E-BANKING CR 3108/FTSCY/WS95051 10079.002025083163371217 T…" at bounding box center [505, 334] width 142 height 61
click at [486, 353] on td "[PERSON_NAME] R TRSF E-BANKING CR 3108/FTSCY/WS95051 10079.002025083163371217 T…" at bounding box center [505, 334] width 142 height 61
copy link "HAYYU"
click at [486, 353] on td "[PERSON_NAME] R TRSF E-BANKING CR 3108/FTSCY/WS95051 10079.002025083163371217 T…" at bounding box center [505, 334] width 142 height 61
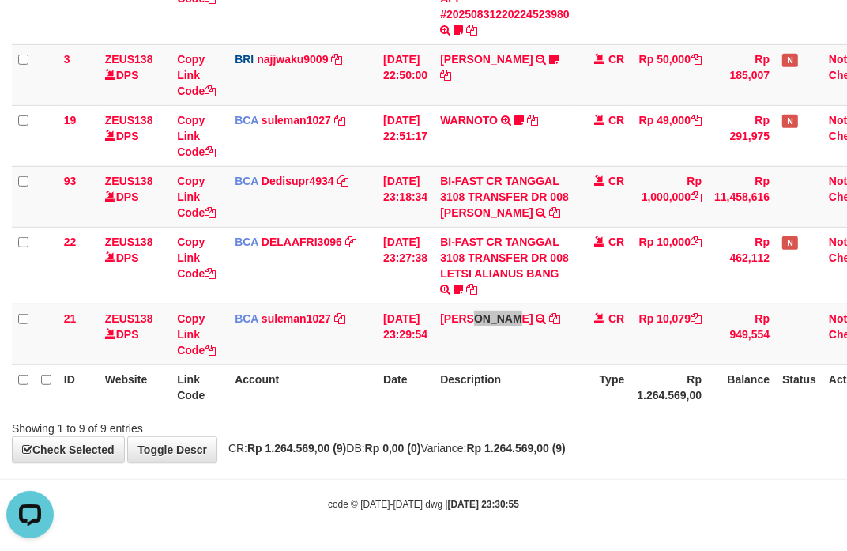
scroll to position [0, 0]
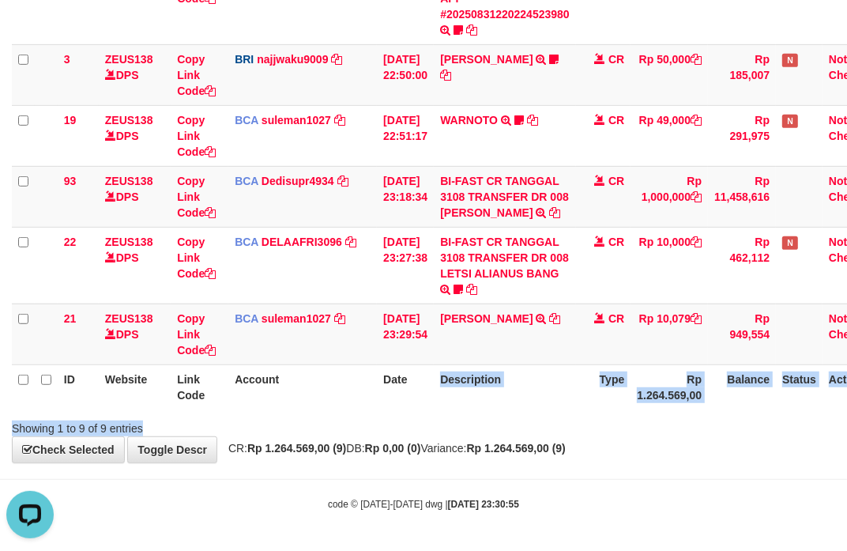
drag, startPoint x: 417, startPoint y: 405, endPoint x: 254, endPoint y: 387, distance: 164.6
click at [414, 406] on div "Search: ID Website Link Code Account Date Description Type Amount Balance Statu…" at bounding box center [424, 48] width 824 height 776
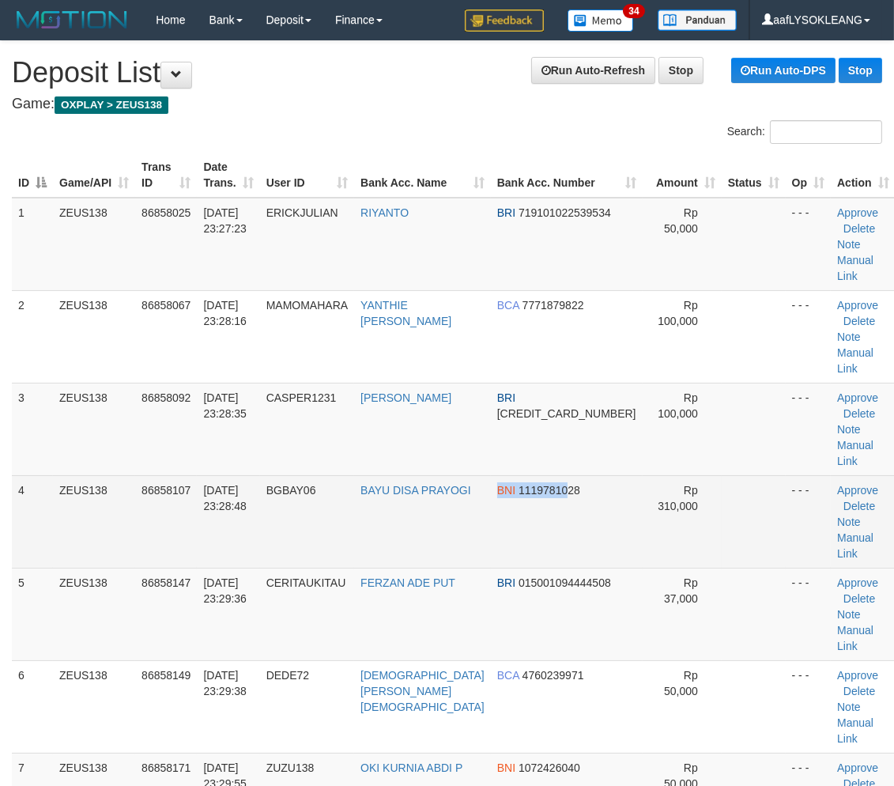
click at [491, 477] on tr "4 ZEUS138 86858107 [DATE] 23:28:48 BGBAY06 BAYU DISA PRAYOGI BNI 1119781028 Rp …" at bounding box center [454, 521] width 884 height 92
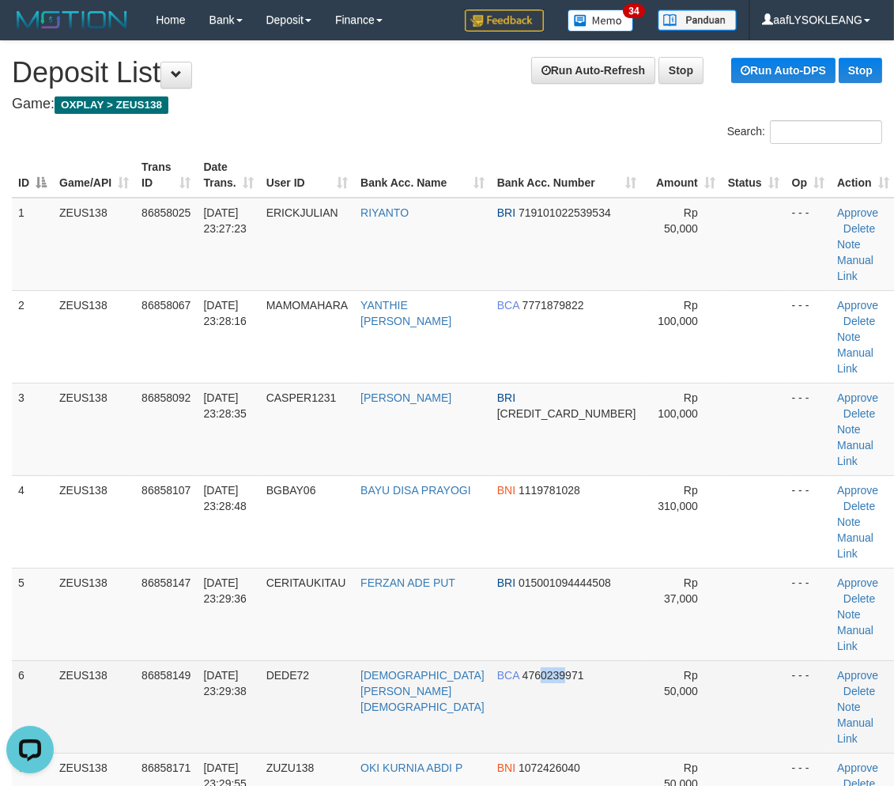
drag, startPoint x: 555, startPoint y: 594, endPoint x: 580, endPoint y: 591, distance: 25.4
click at [557, 660] on td "BCA 4760239971" at bounding box center [567, 706] width 152 height 92
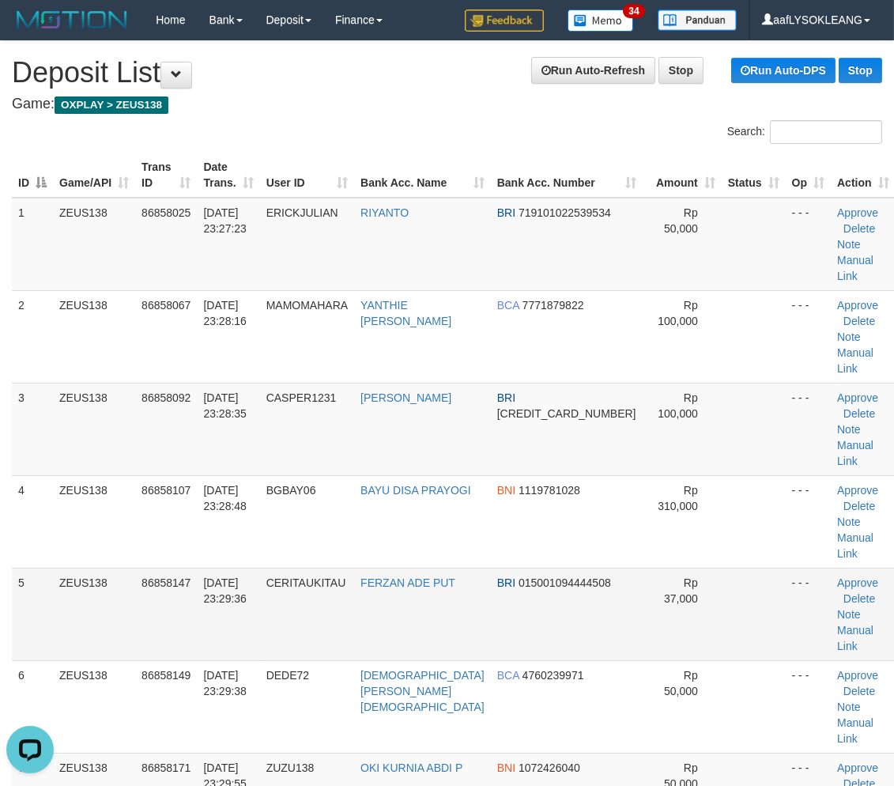
drag, startPoint x: 551, startPoint y: 520, endPoint x: 571, endPoint y: 516, distance: 20.2
click at [559, 568] on td "BRI 015001094444508" at bounding box center [567, 614] width 152 height 92
click at [587, 568] on td "BRI 015001094444508" at bounding box center [567, 614] width 152 height 92
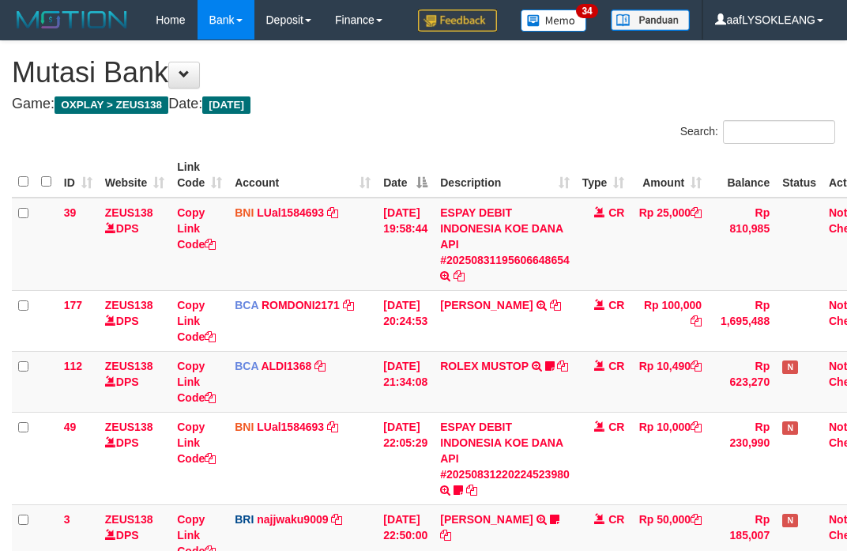
scroll to position [422, 0]
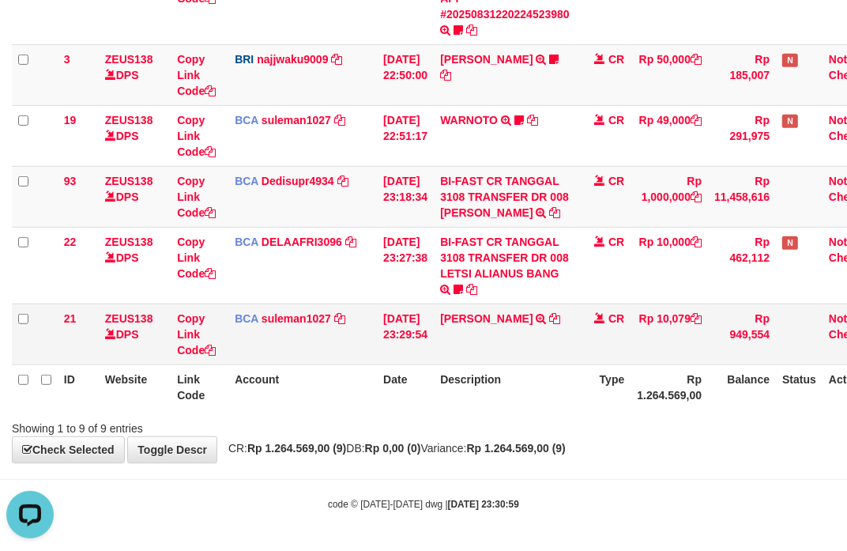
drag, startPoint x: 569, startPoint y: 398, endPoint x: 119, endPoint y: 328, distance: 455.9
click at [571, 397] on th "Description" at bounding box center [505, 386] width 142 height 45
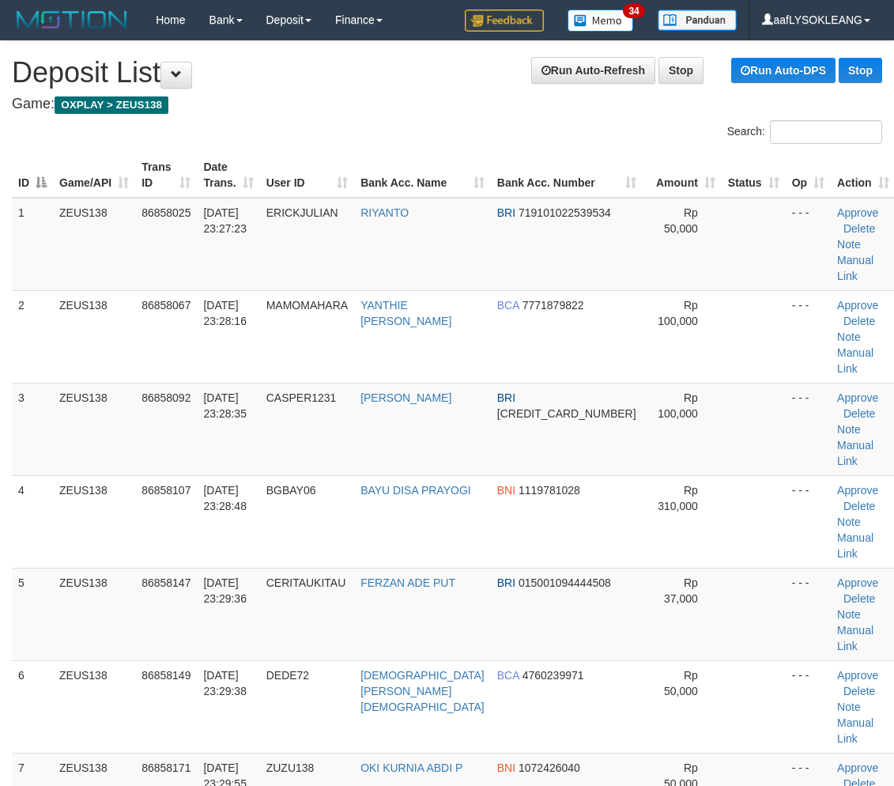
scroll to position [568, 0]
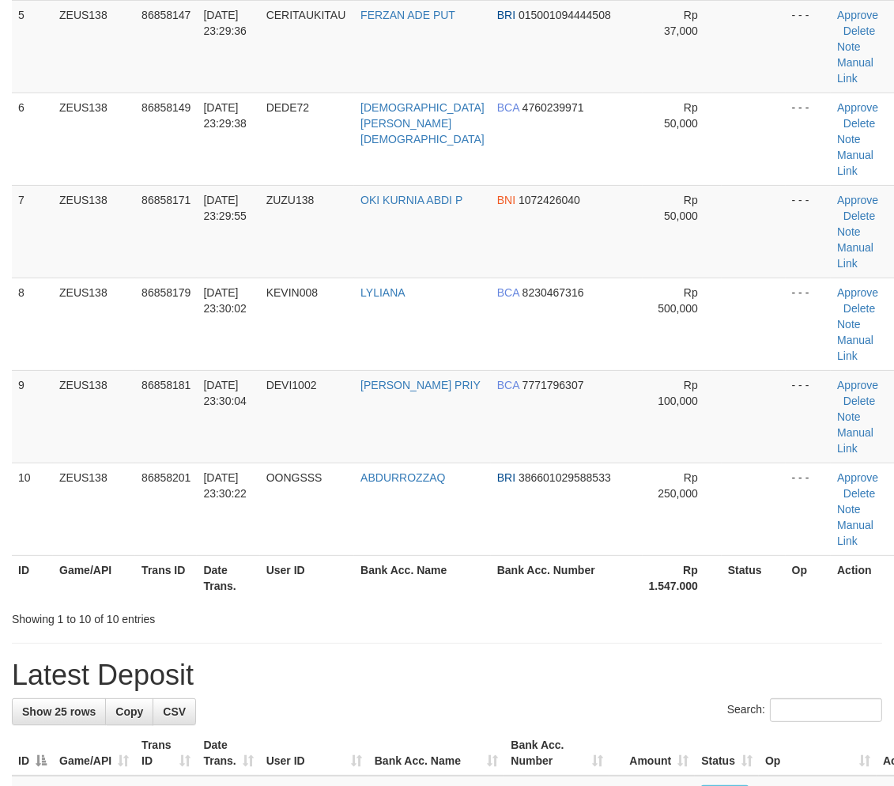
drag, startPoint x: 697, startPoint y: 553, endPoint x: 689, endPoint y: 544, distance: 12.9
click at [696, 698] on div "Search:" at bounding box center [447, 712] width 870 height 28
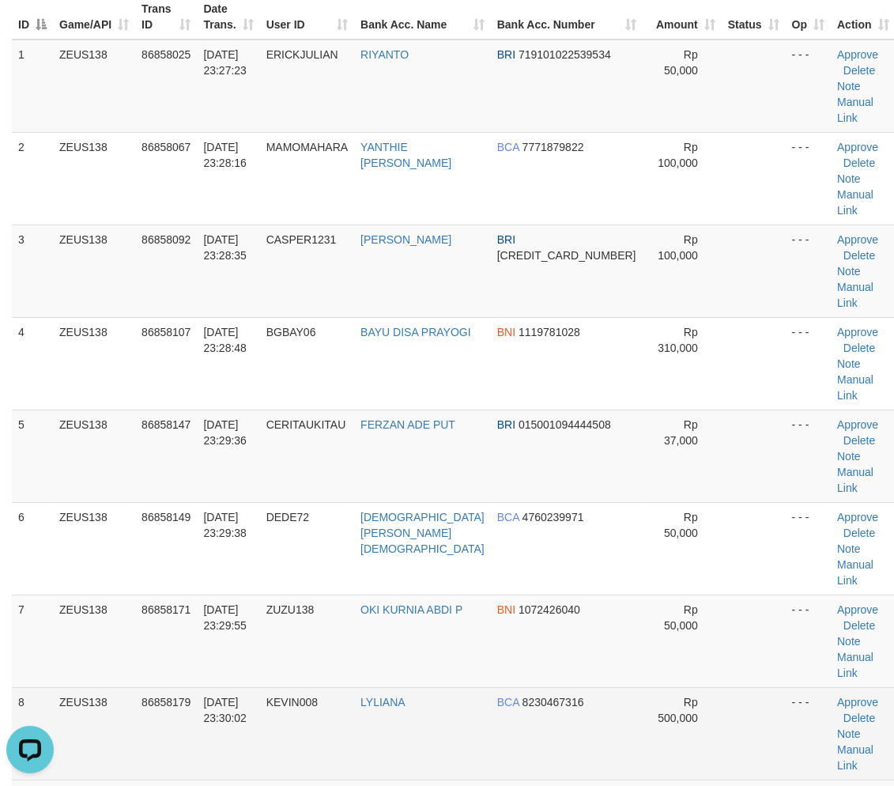
scroll to position [0, 0]
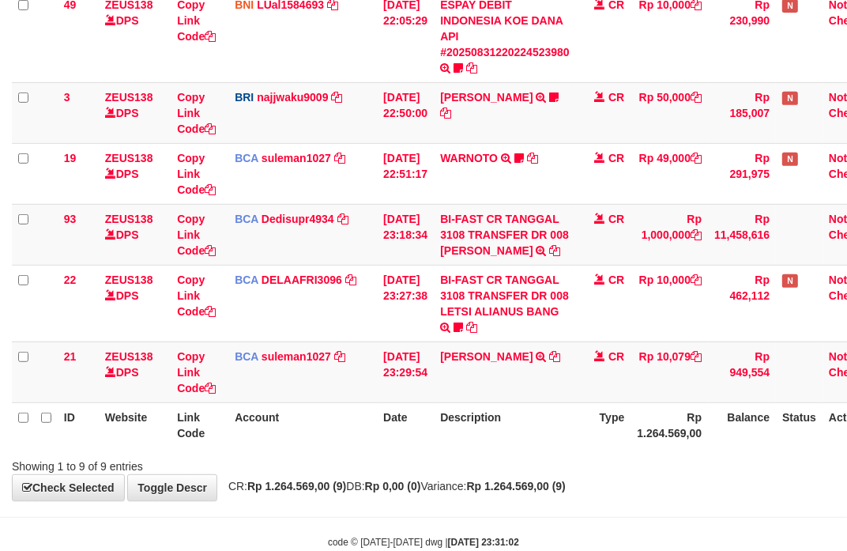
scroll to position [474, 0]
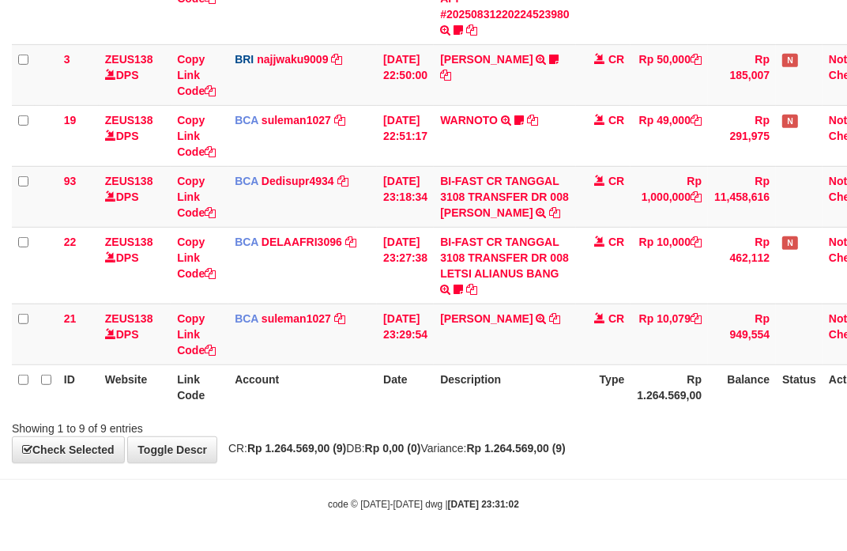
drag, startPoint x: 405, startPoint y: 421, endPoint x: 4, endPoint y: 325, distance: 412.0
click at [381, 417] on div "Showing 1 to 9 of 9 entries" at bounding box center [423, 425] width 847 height 22
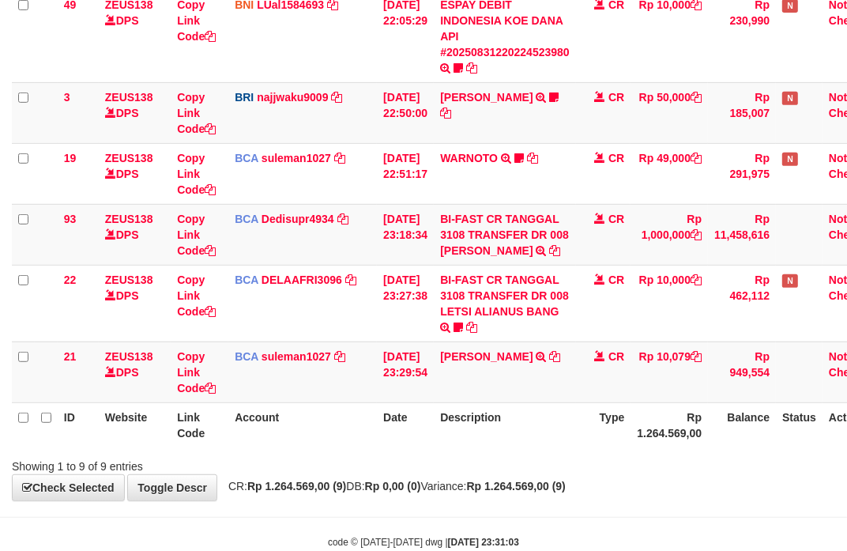
scroll to position [474, 0]
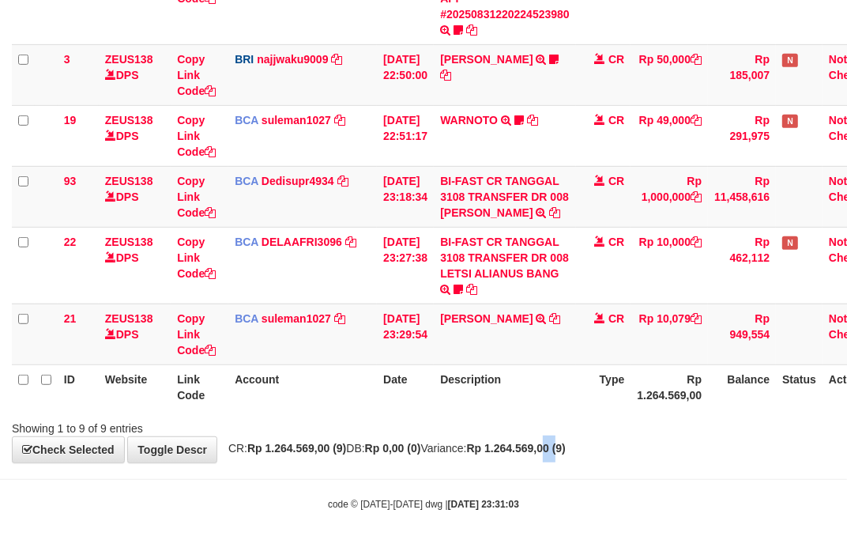
drag, startPoint x: 597, startPoint y: 449, endPoint x: 564, endPoint y: 432, distance: 36.8
click at [566, 446] on strong "Rp 1.264.569,00 (9)" at bounding box center [516, 448] width 99 height 13
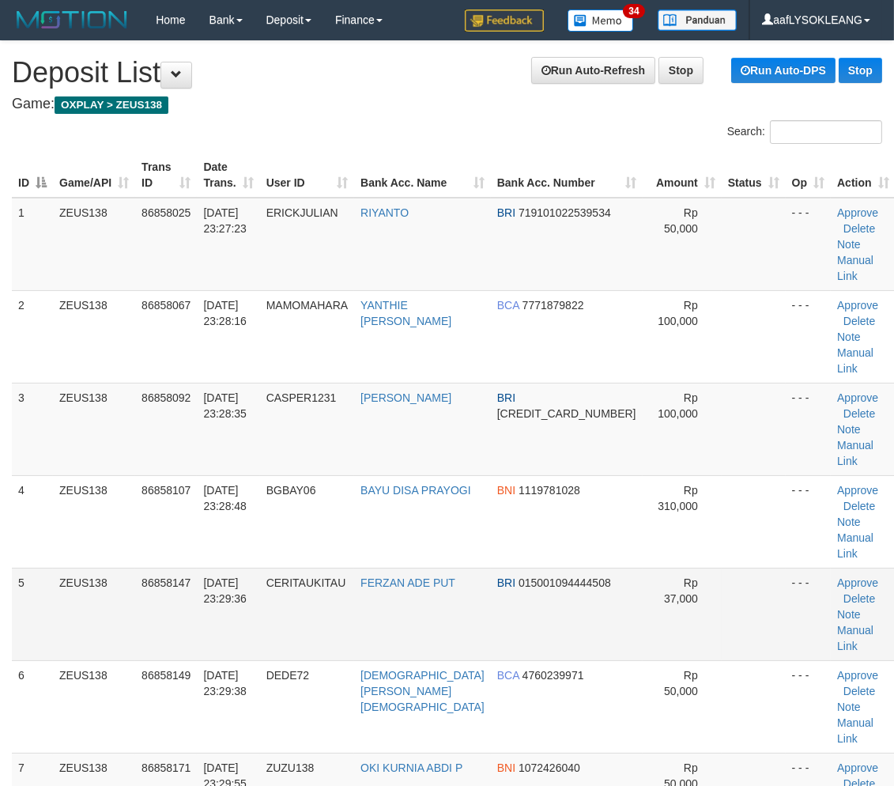
click at [643, 573] on td "Rp 37,000" at bounding box center [682, 614] width 79 height 92
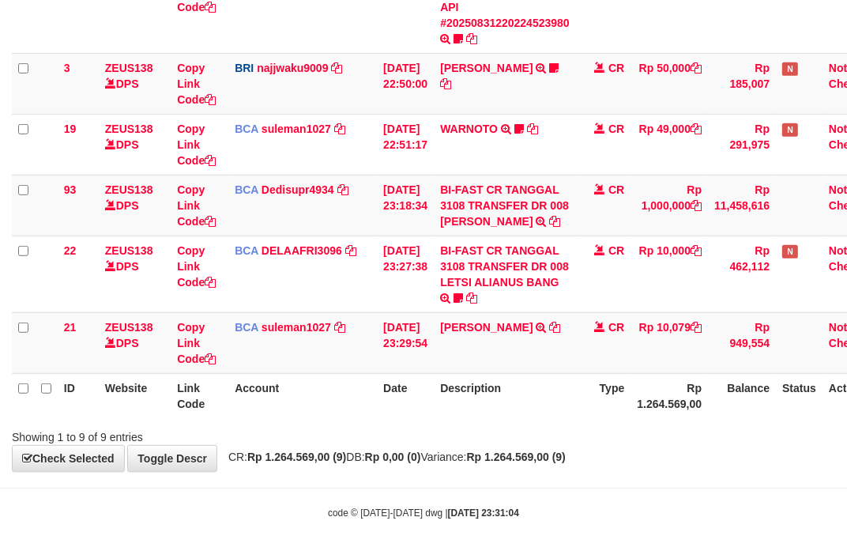
scroll to position [474, 0]
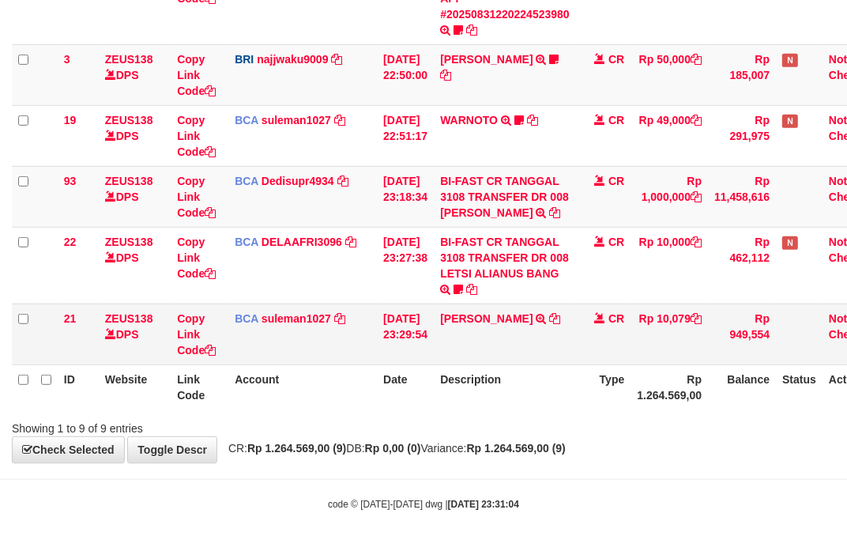
drag, startPoint x: 386, startPoint y: 366, endPoint x: 362, endPoint y: 345, distance: 31.4
click at [378, 360] on table "ID Website Link Code Account Date Description Type Amount Balance Status Action…" at bounding box center [450, 50] width 876 height 717
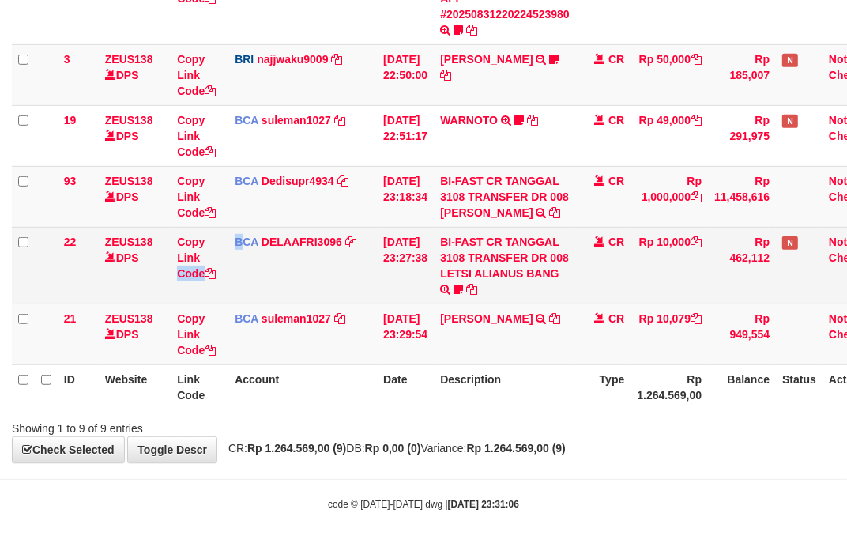
scroll to position [474, 0]
drag, startPoint x: 220, startPoint y: 264, endPoint x: 384, endPoint y: 295, distance: 167.3
click at [239, 266] on td "BCA DELAAFRI3096 DPS DELA AFRIANI mutasi_20250831_3552 | 22 mutasi_20250831_355…" at bounding box center [302, 265] width 149 height 77
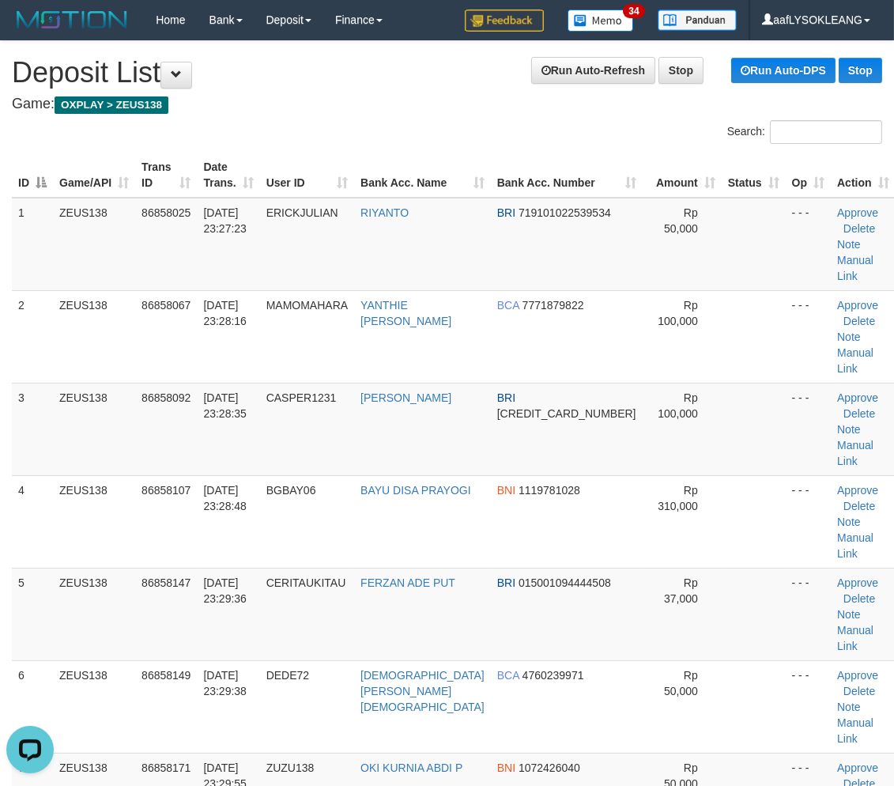
drag, startPoint x: 627, startPoint y: 544, endPoint x: 900, endPoint y: 582, distance: 275.3
click at [673, 568] on td "Rp 37,000" at bounding box center [682, 614] width 79 height 92
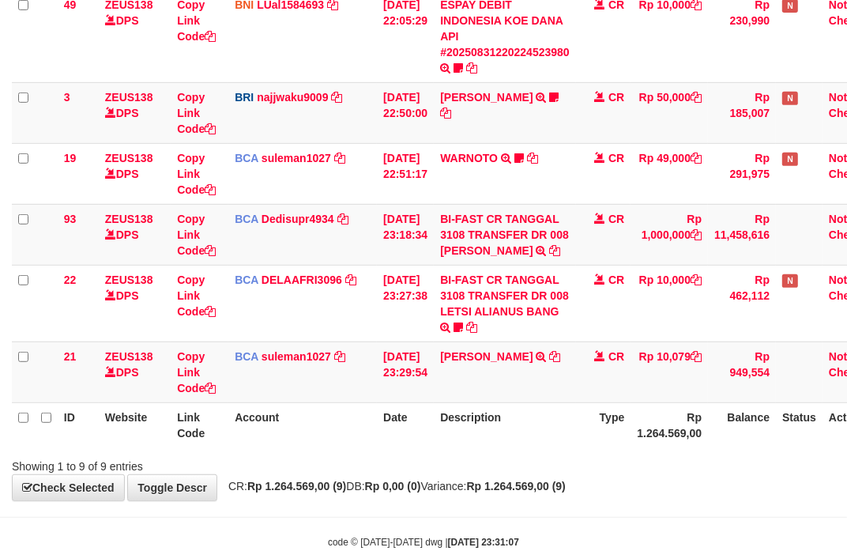
scroll to position [474, 0]
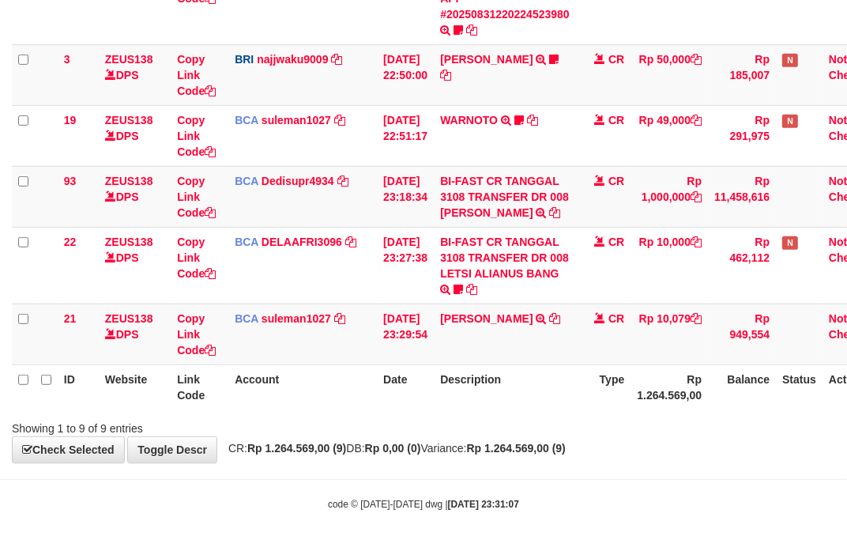
drag, startPoint x: 489, startPoint y: 431, endPoint x: 20, endPoint y: 309, distance: 484.3
click at [477, 428] on div "Showing 1 to 9 of 9 entries" at bounding box center [423, 425] width 847 height 22
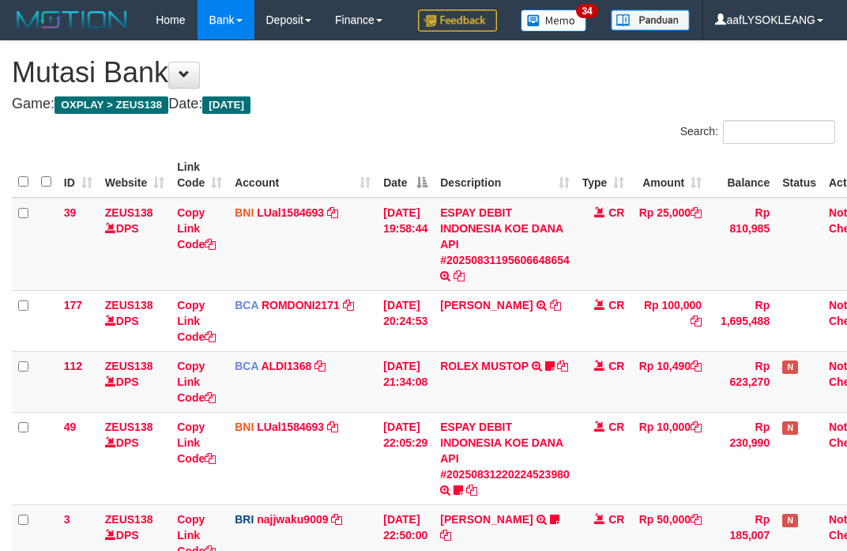
scroll to position [422, 0]
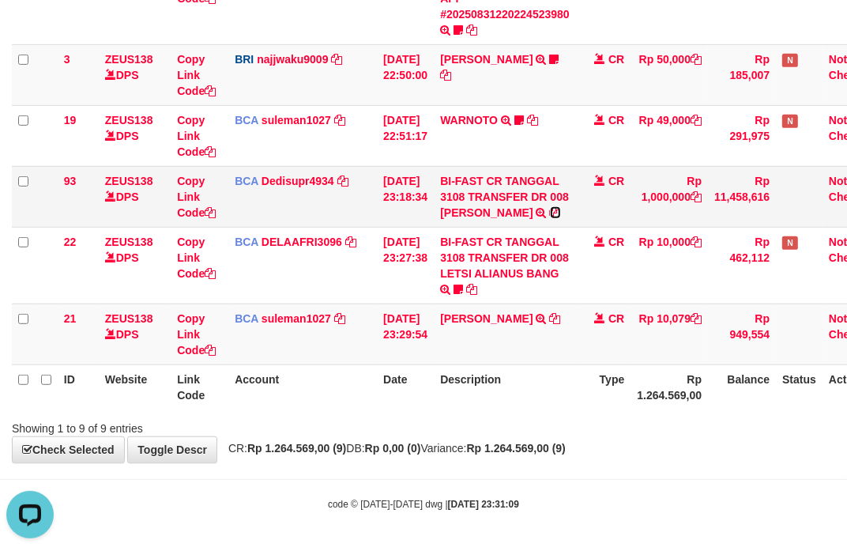
click at [550, 211] on icon at bounding box center [555, 212] width 11 height 11
click at [550, 216] on icon at bounding box center [555, 212] width 11 height 11
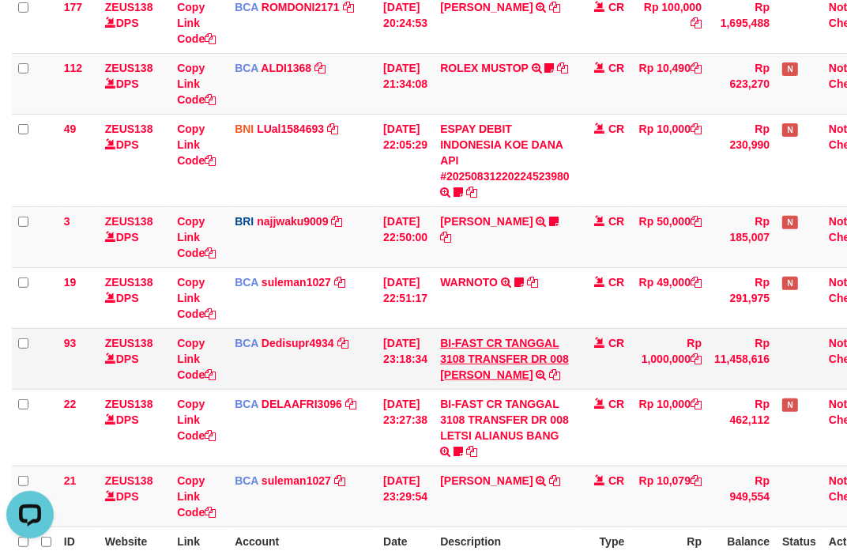
scroll to position [474, 0]
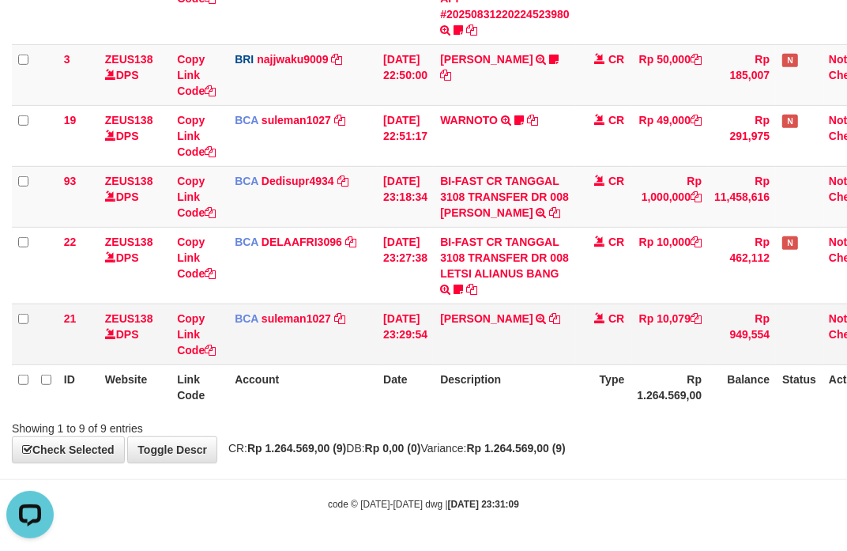
drag, startPoint x: 530, startPoint y: 392, endPoint x: 175, endPoint y: 321, distance: 362.0
click at [526, 388] on th "Description" at bounding box center [505, 386] width 142 height 45
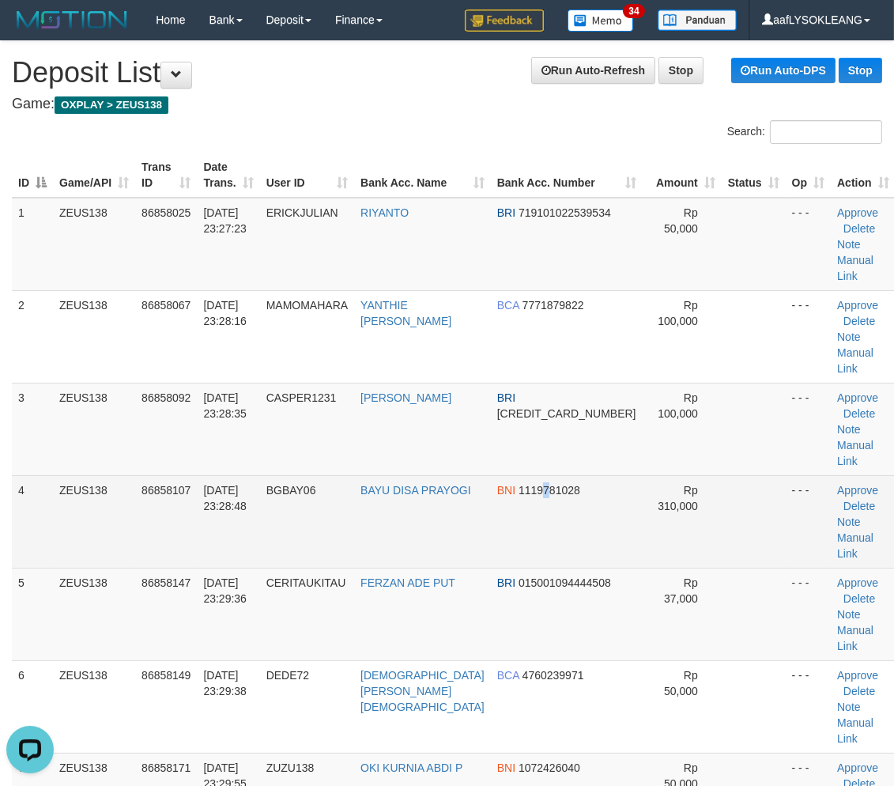
drag, startPoint x: 545, startPoint y: 454, endPoint x: 591, endPoint y: 458, distance: 46.1
click at [550, 475] on td "BNI 1119781028" at bounding box center [567, 521] width 152 height 92
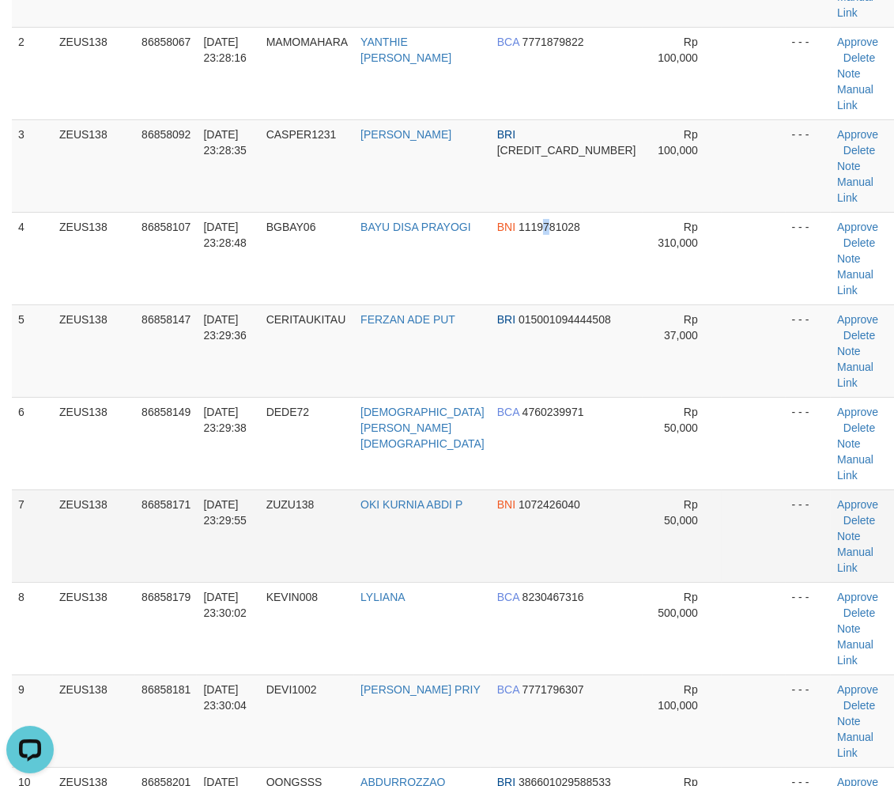
scroll to position [351, 0]
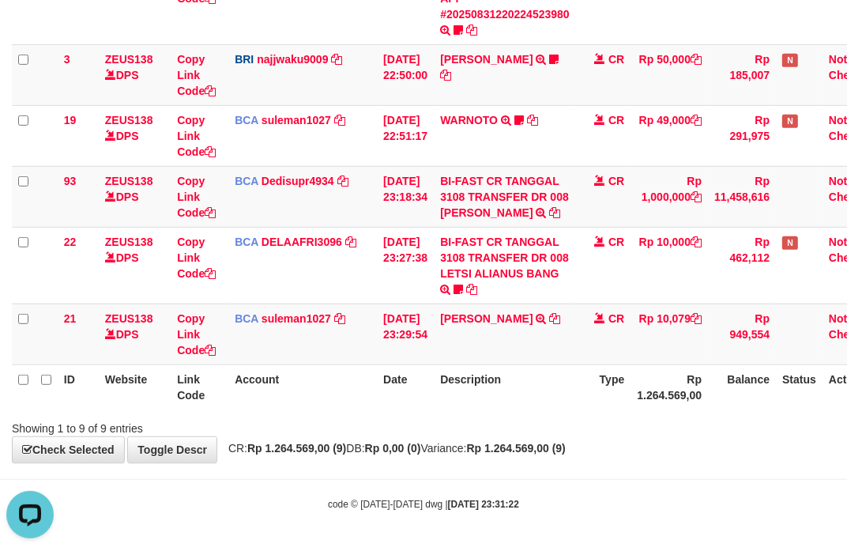
click at [626, 390] on th "Type" at bounding box center [603, 386] width 55 height 45
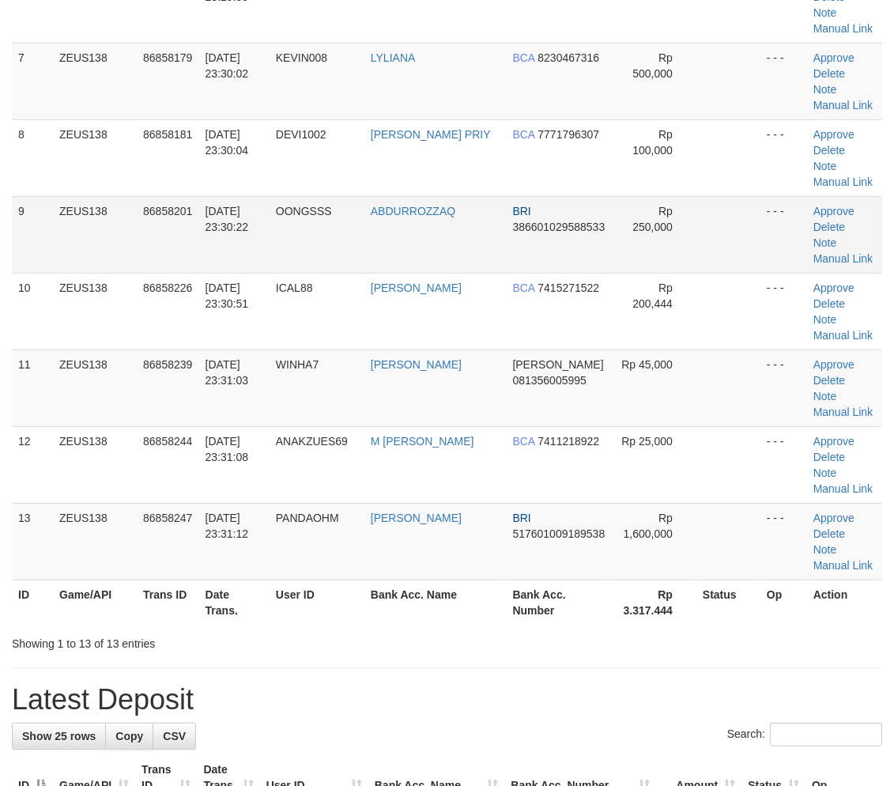
scroll to position [351, 0]
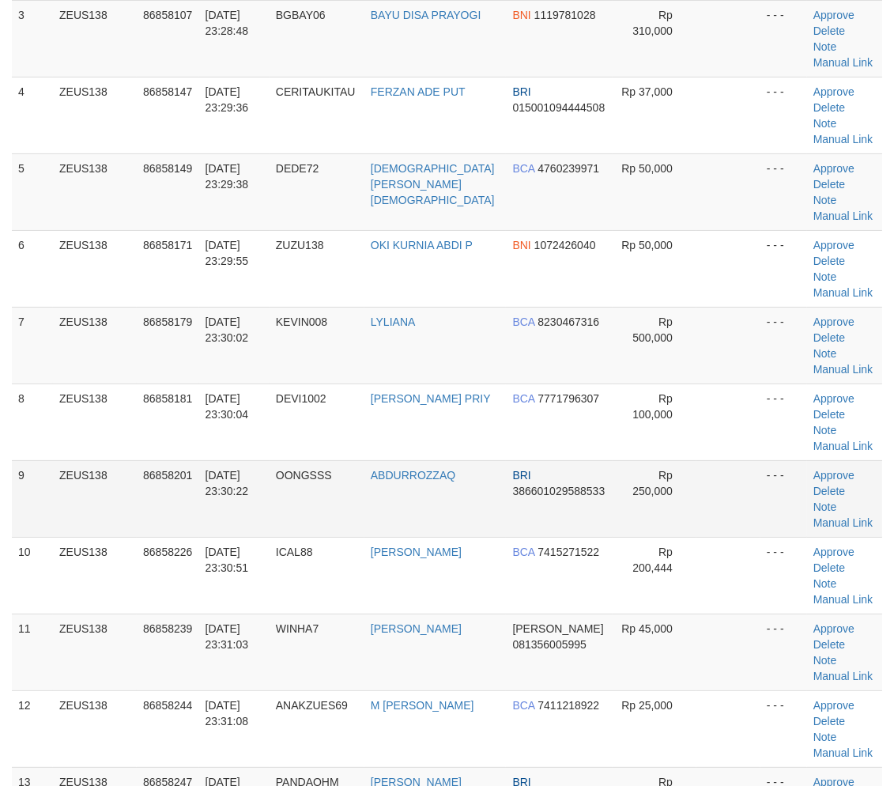
drag, startPoint x: 466, startPoint y: 501, endPoint x: 533, endPoint y: 502, distance: 66.4
click at [483, 501] on td "ABDURROZZAQ" at bounding box center [435, 498] width 142 height 77
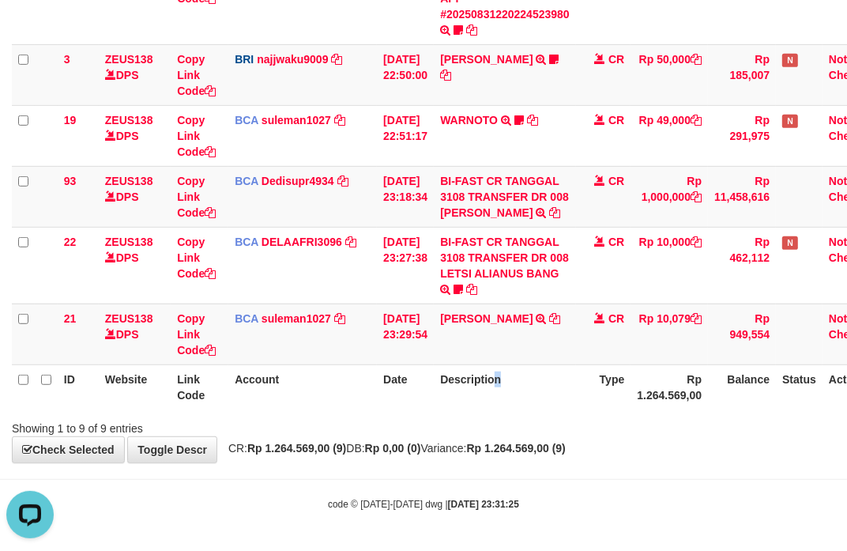
click at [509, 402] on th "Description" at bounding box center [505, 386] width 142 height 45
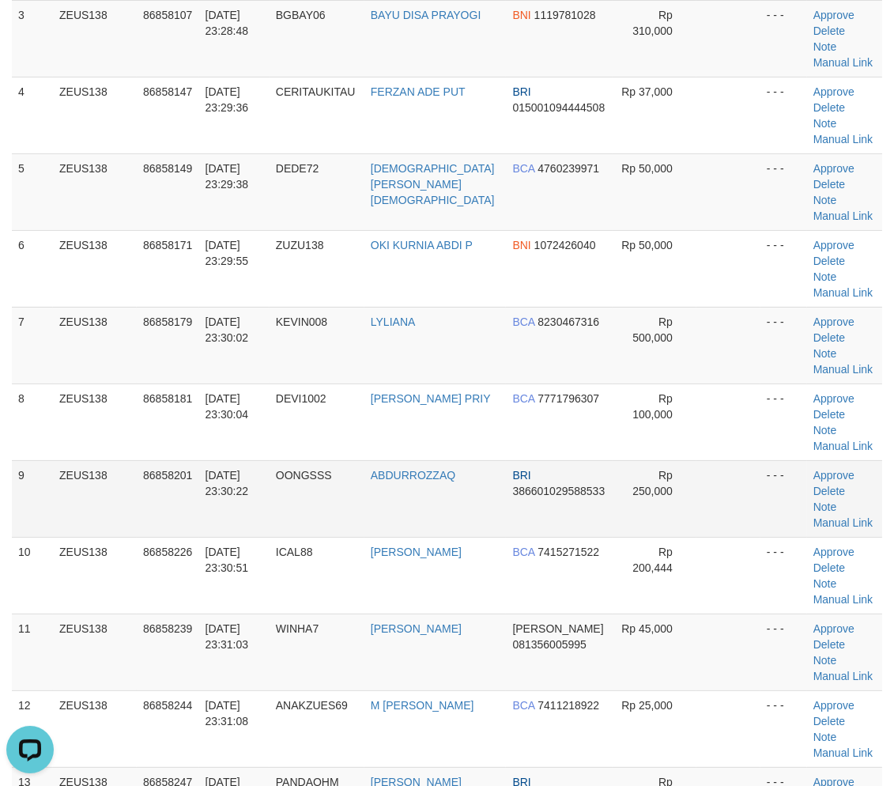
drag, startPoint x: 780, startPoint y: 530, endPoint x: 741, endPoint y: 517, distance: 41.7
click at [764, 523] on td "- - -" at bounding box center [783, 498] width 47 height 77
click at [528, 496] on td "BRI 386601029588533" at bounding box center [559, 498] width 106 height 77
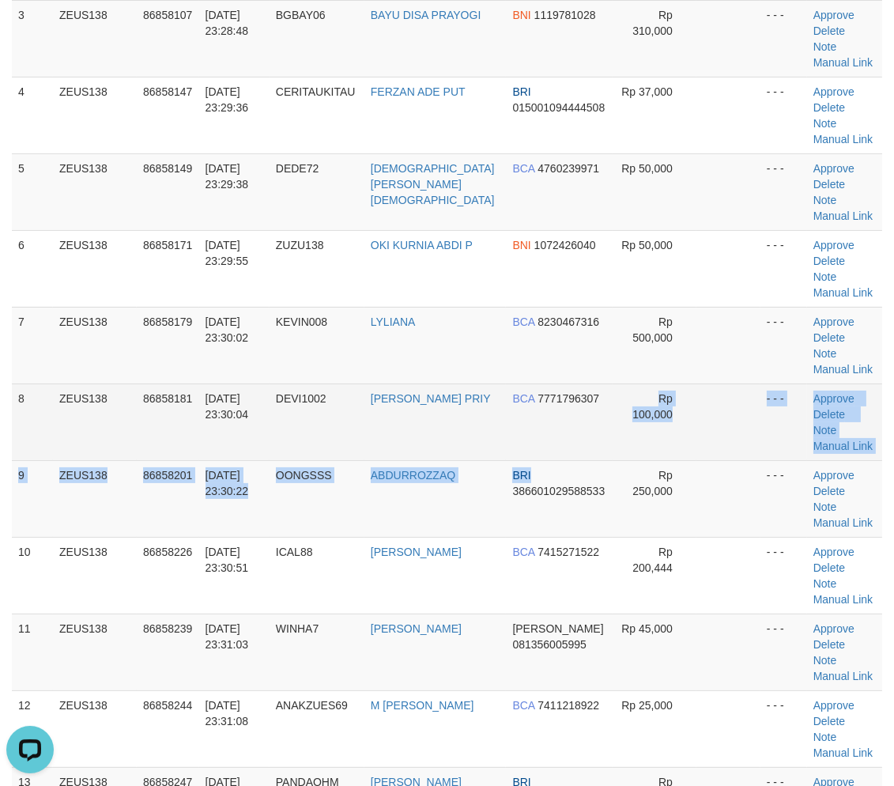
drag, startPoint x: 566, startPoint y: 457, endPoint x: 590, endPoint y: 456, distance: 23.7
click at [590, 456] on tbody "1 ZEUS138 86858025 31/08/2025 23:27:23 ERICKJULIAN RIYANTO BRI 719101022539534 …" at bounding box center [447, 346] width 870 height 998
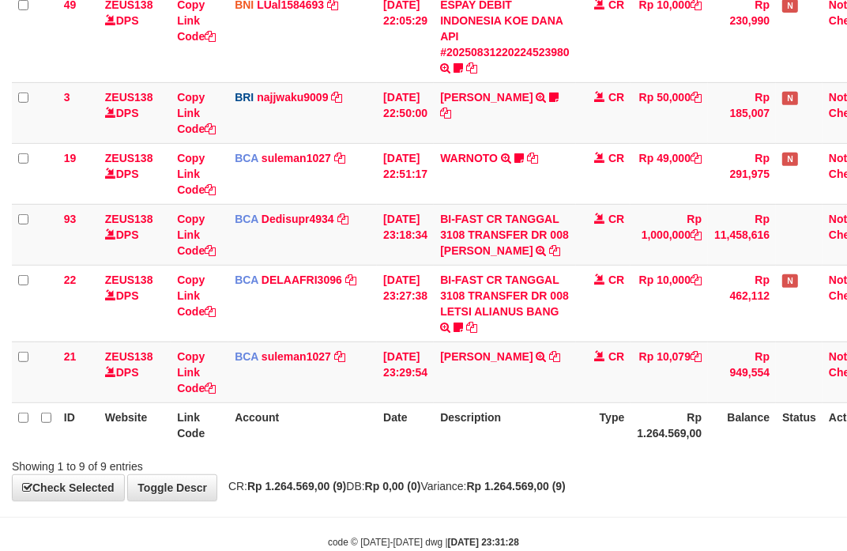
scroll to position [474, 0]
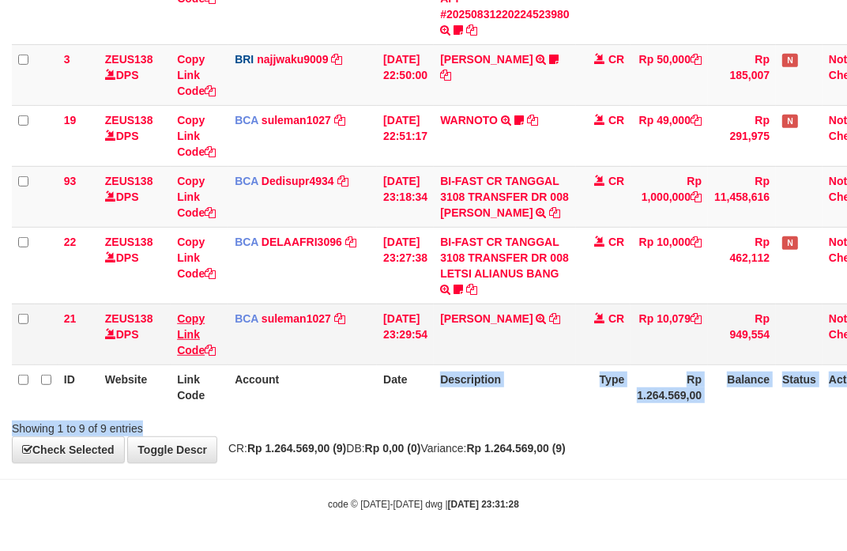
drag, startPoint x: 447, startPoint y: 405, endPoint x: 195, endPoint y: 349, distance: 258.3
click at [440, 400] on div "Search: ID Website Link Code Account Date Description Type Amount Balance Statu…" at bounding box center [424, 48] width 824 height 776
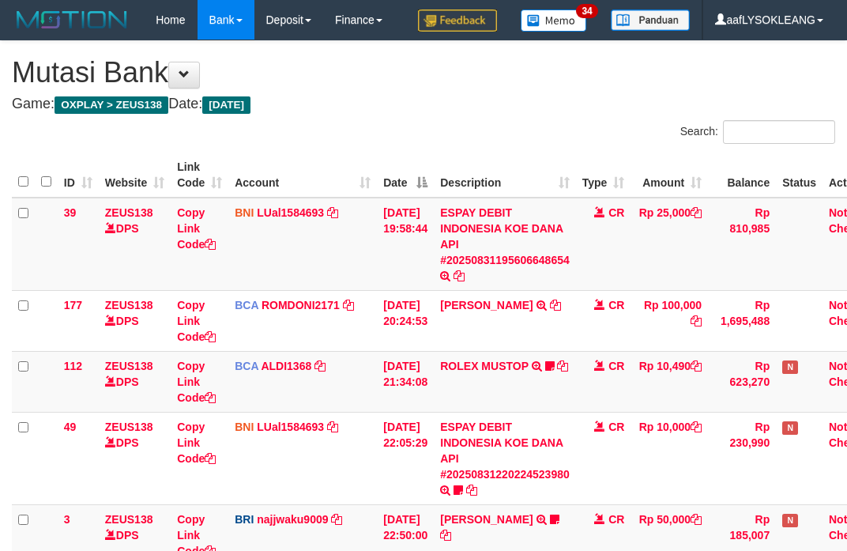
scroll to position [474, 0]
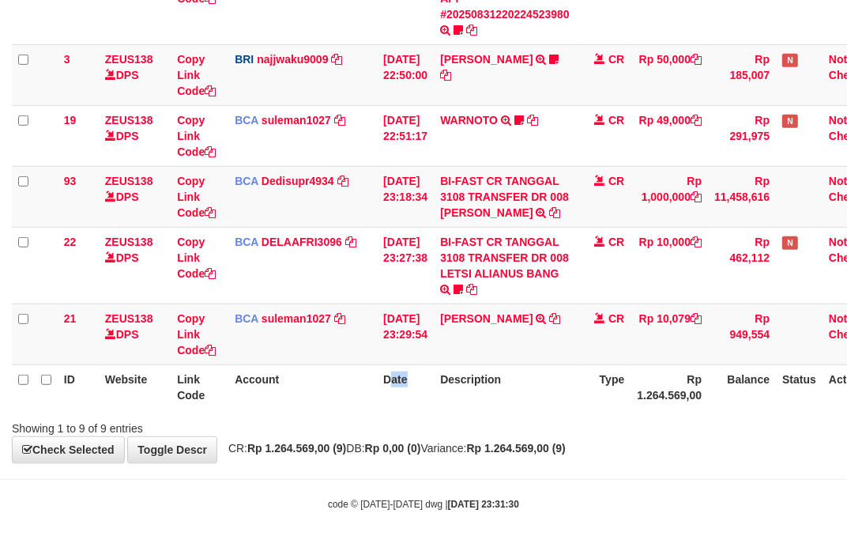
drag, startPoint x: 397, startPoint y: 368, endPoint x: 372, endPoint y: 357, distance: 27.2
click at [390, 365] on th "Date" at bounding box center [405, 386] width 57 height 45
drag, startPoint x: 477, startPoint y: 368, endPoint x: 5, endPoint y: 274, distance: 482.0
click at [467, 366] on th "Description" at bounding box center [505, 386] width 142 height 45
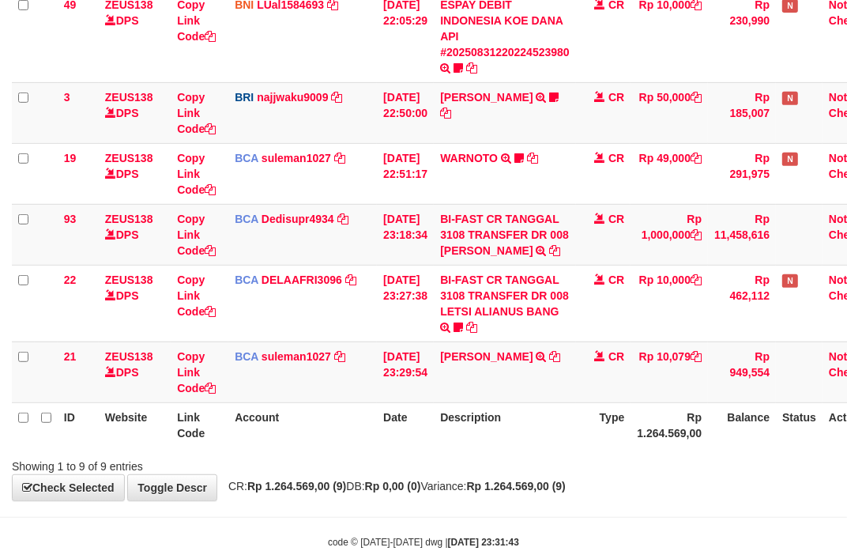
scroll to position [474, 0]
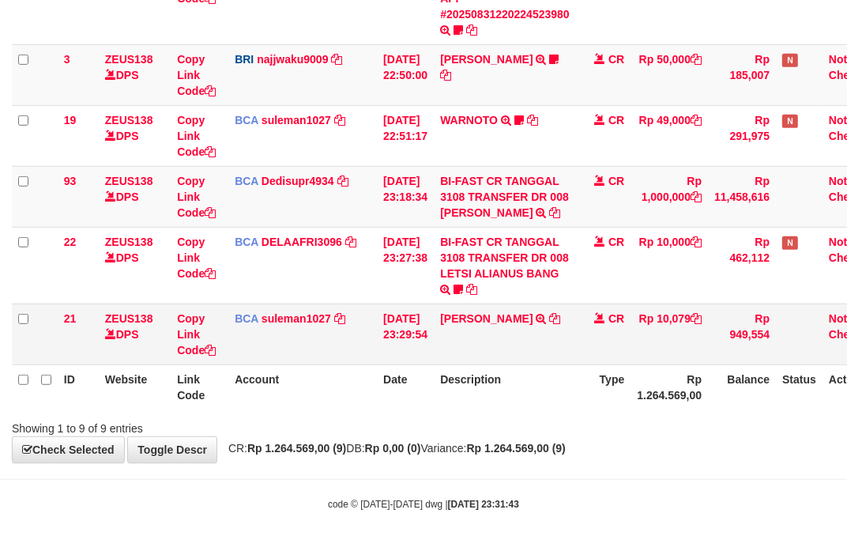
click at [326, 357] on td "BCA suleman1027 DPS SULEMAN mutasi_20250831_2972 | 21 mutasi_20250831_2972 | 21" at bounding box center [302, 334] width 149 height 61
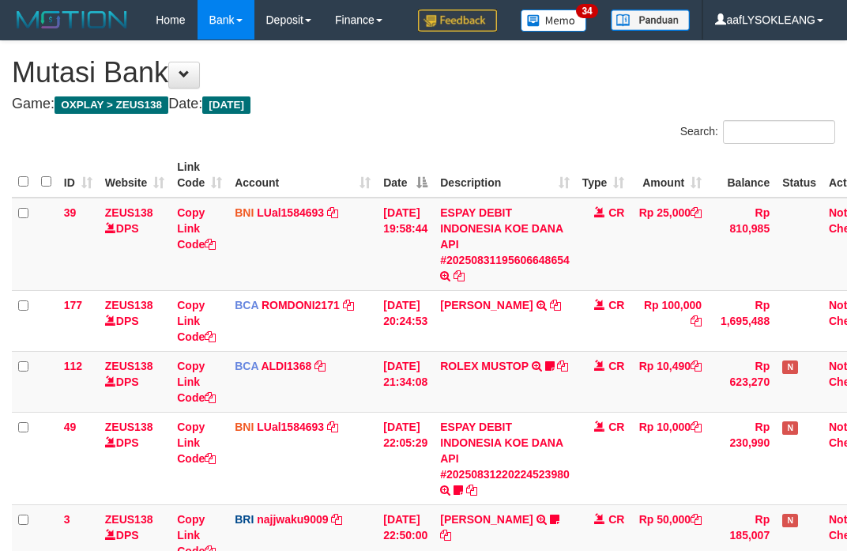
scroll to position [474, 0]
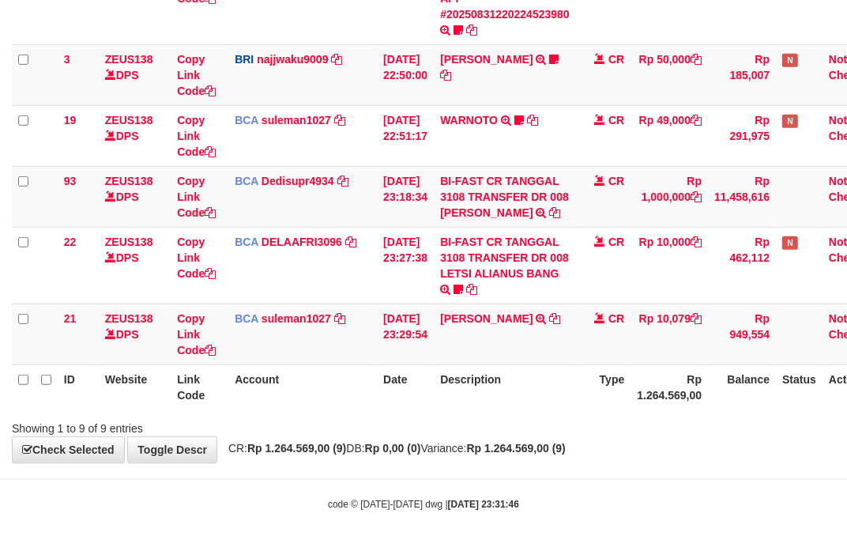
drag, startPoint x: 454, startPoint y: 417, endPoint x: 598, endPoint y: 428, distance: 144.4
click at [451, 417] on div "Showing 1 to 9 of 9 entries" at bounding box center [423, 425] width 847 height 22
drag, startPoint x: 325, startPoint y: 400, endPoint x: 309, endPoint y: 393, distance: 17.3
click at [319, 398] on th "Account" at bounding box center [302, 386] width 149 height 45
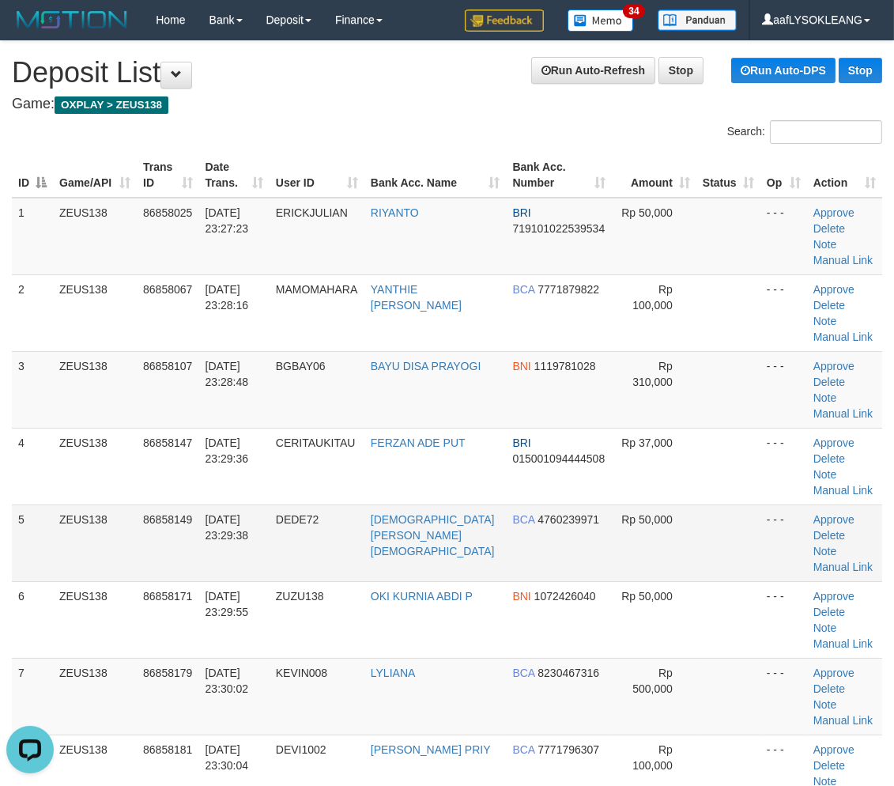
drag, startPoint x: 706, startPoint y: 516, endPoint x: 704, endPoint y: 507, distance: 9.0
click at [706, 510] on td at bounding box center [728, 542] width 64 height 77
drag, startPoint x: 704, startPoint y: 507, endPoint x: 744, endPoint y: 511, distance: 40.4
click at [700, 506] on td at bounding box center [728, 542] width 64 height 77
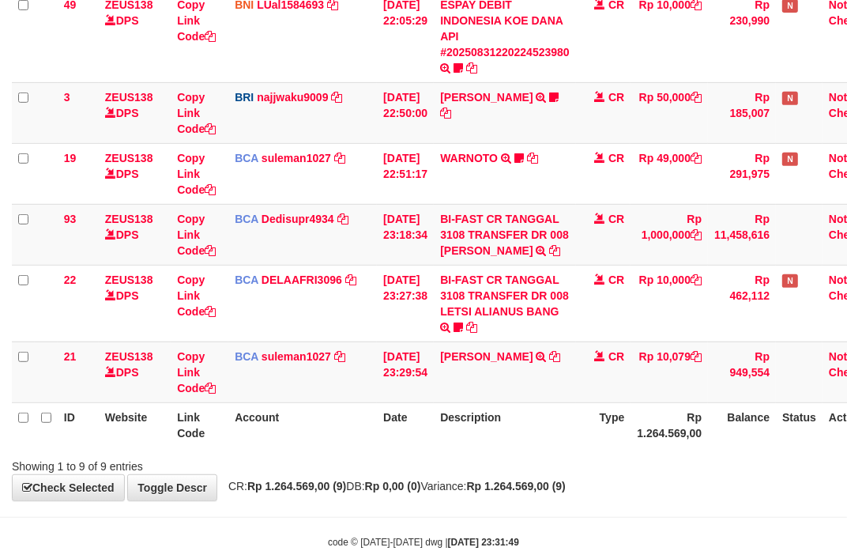
scroll to position [474, 0]
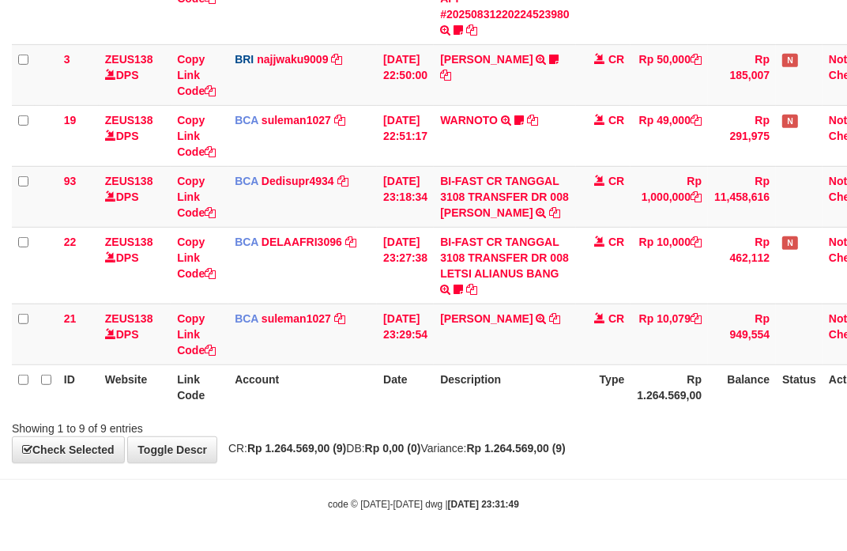
click at [387, 399] on th "Date" at bounding box center [405, 386] width 57 height 45
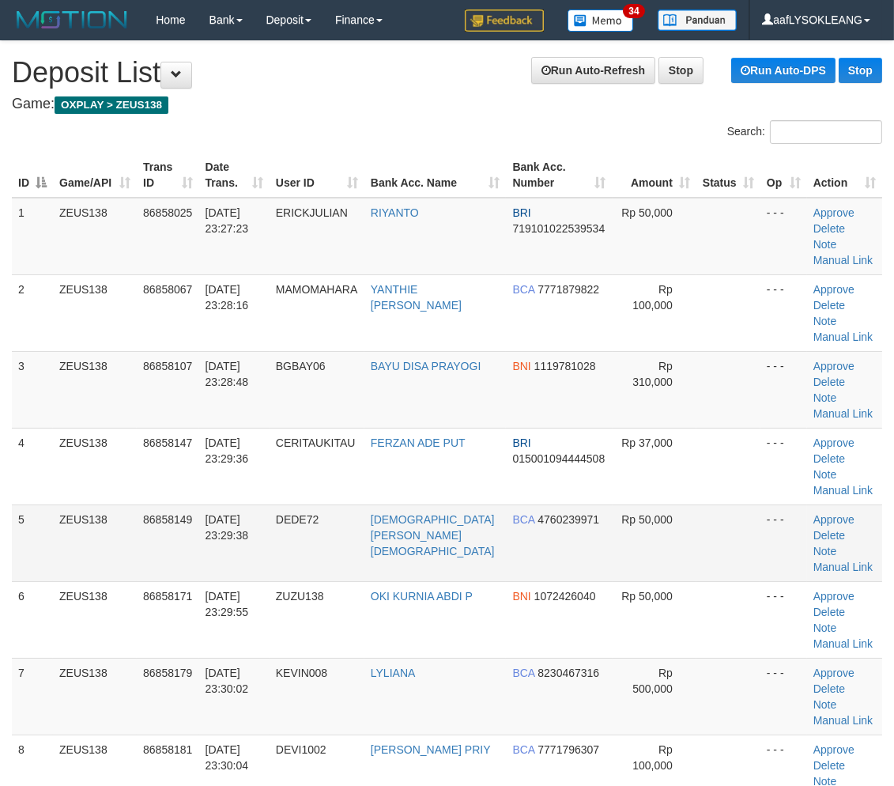
click at [674, 547] on td "Rp 50,000" at bounding box center [655, 542] width 84 height 77
click at [650, 527] on td "Rp 50,000" at bounding box center [655, 542] width 84 height 77
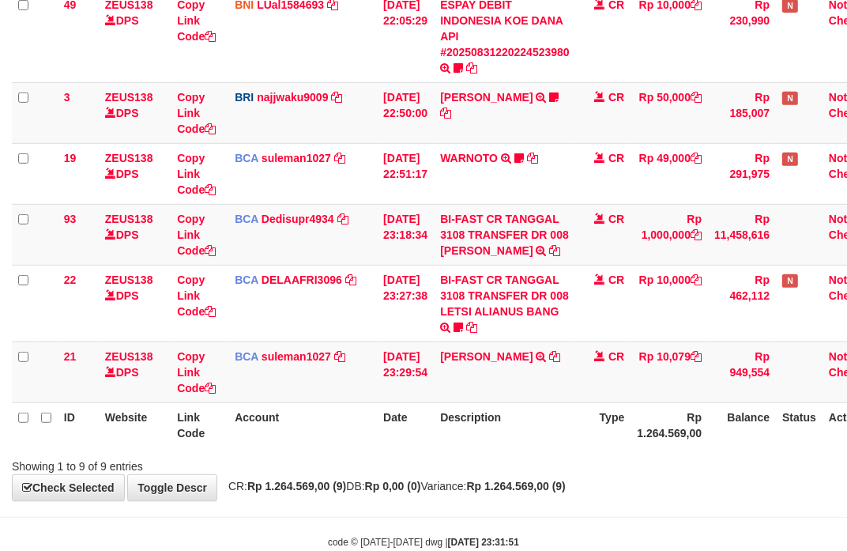
scroll to position [474, 0]
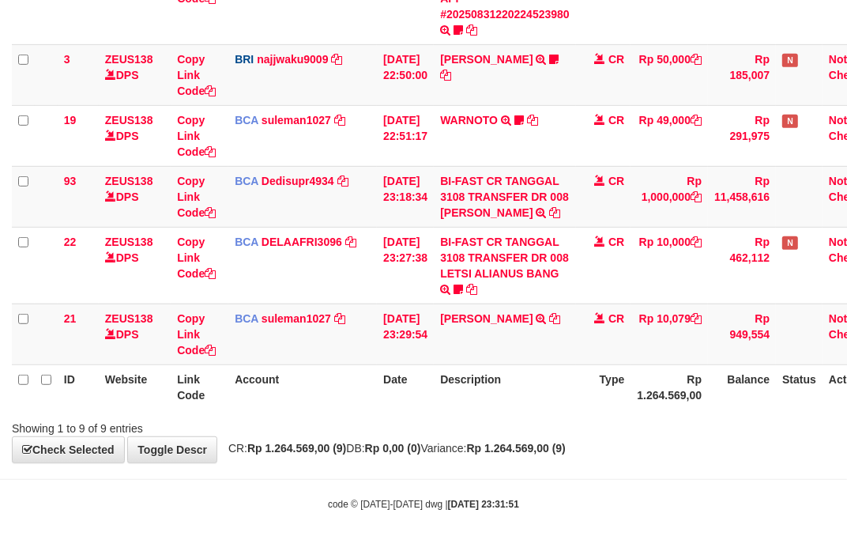
click at [348, 399] on th "Account" at bounding box center [302, 386] width 149 height 45
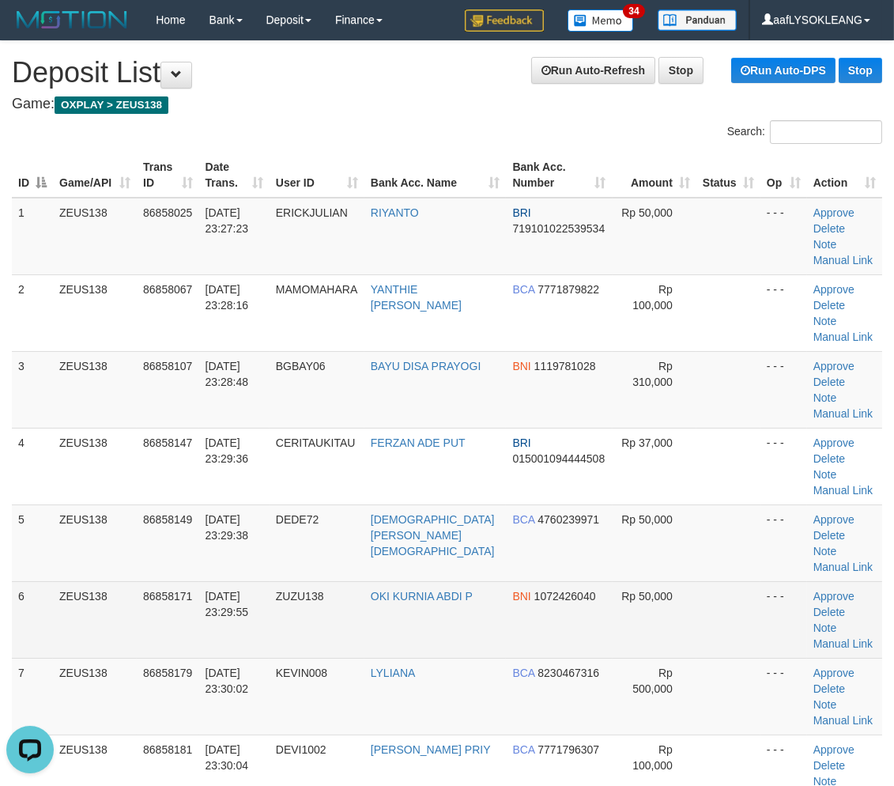
drag, startPoint x: 269, startPoint y: 598, endPoint x: 541, endPoint y: 634, distance: 274.4
click at [304, 606] on tr "6 ZEUS138 86858171 31/08/2025 23:29:55 ZUZU138 OKI KURNIA ABDI P BNI 1072426040…" at bounding box center [447, 619] width 870 height 77
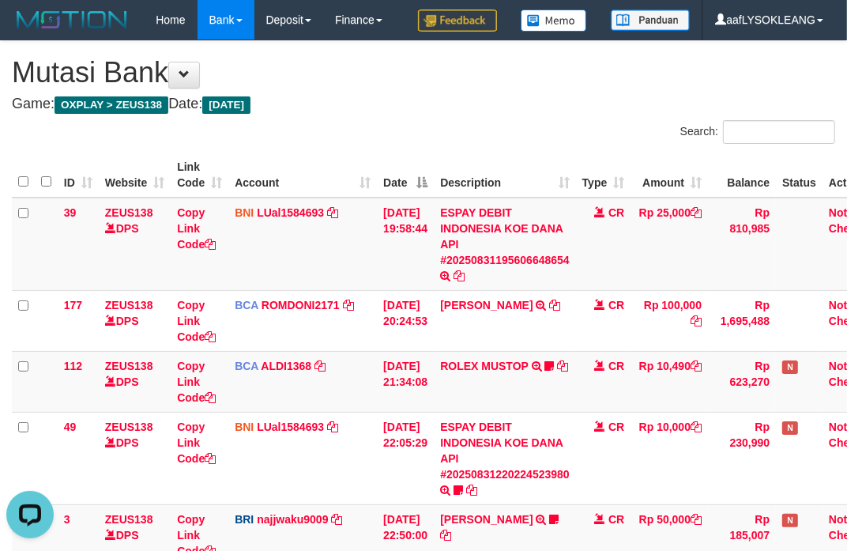
scroll to position [263, 0]
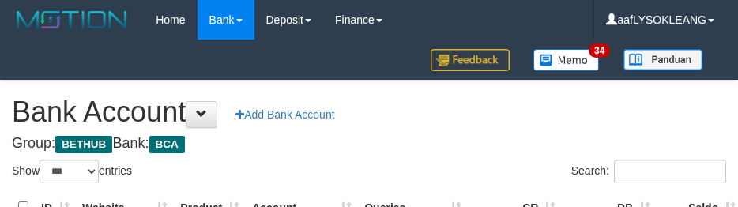
select select "***"
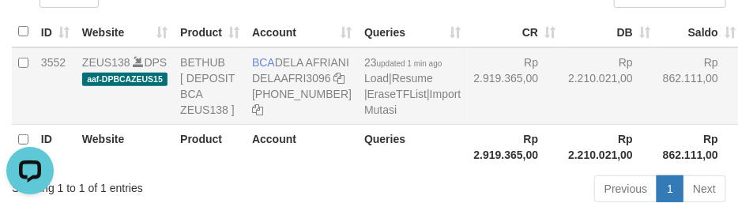
click at [562, 114] on td "Rp 2.210.021,00" at bounding box center [609, 85] width 95 height 77
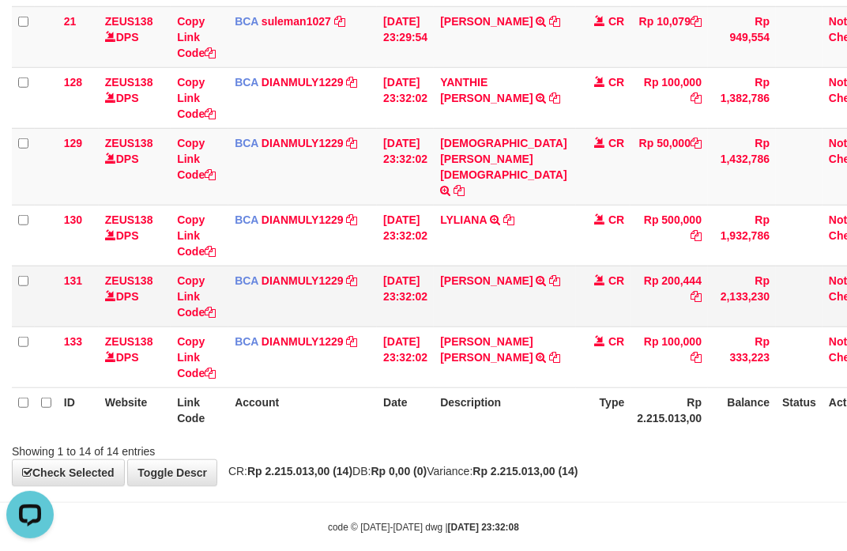
click at [494, 315] on td "M ABDUL AZIZ TRSF E-BANKING CR 3108/FTSCY/WS95031 200444.00M ABDUL AZIZ" at bounding box center [505, 296] width 142 height 61
click at [495, 313] on td "M ABDUL AZIZ TRSF E-BANKING CR 3108/FTSCY/WS95031 200444.00M ABDUL AZIZ" at bounding box center [505, 296] width 142 height 61
copy link "ABDUL"
click at [496, 312] on td "M ABDUL AZIZ TRSF E-BANKING CR 3108/FTSCY/WS95031 200444.00M ABDUL AZIZ" at bounding box center [505, 296] width 142 height 61
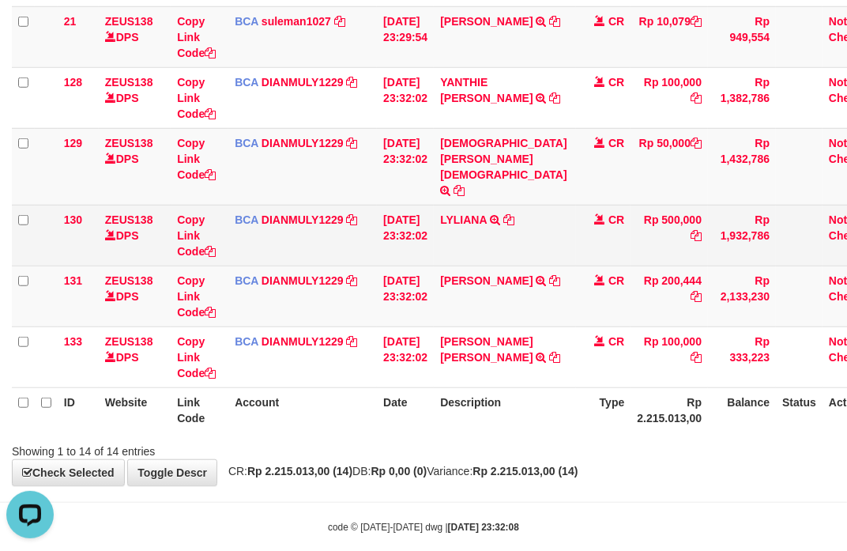
click at [461, 231] on td "LYLIANA TRSF E-BANKING CR 3108/FTSCY/WS95031 500000.00LYLIANA" at bounding box center [505, 235] width 142 height 61
copy td "LYLIANA"
click at [461, 231] on td "LYLIANA TRSF E-BANKING CR 3108/FTSCY/WS95031 500000.00LYLIANA" at bounding box center [505, 235] width 142 height 61
click at [485, 240] on td "LYLIANA TRSF E-BANKING CR 3108/FTSCY/WS95031 500000.00LYLIANA" at bounding box center [505, 235] width 142 height 61
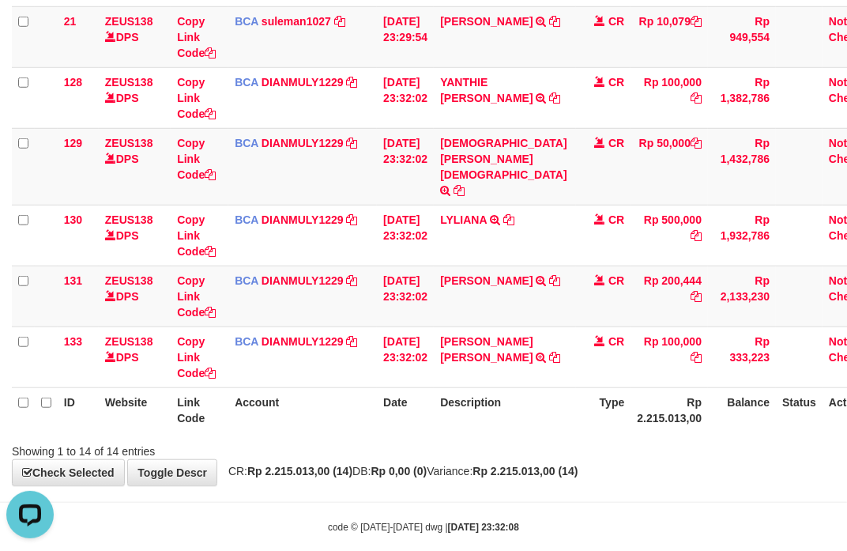
drag, startPoint x: 567, startPoint y: 281, endPoint x: 1, endPoint y: 224, distance: 568.9
click at [564, 281] on td "M ABDUL AZIZ TRSF E-BANKING CR 3108/FTSCY/WS95031 200444.00M ABDUL AZIZ" at bounding box center [505, 296] width 142 height 61
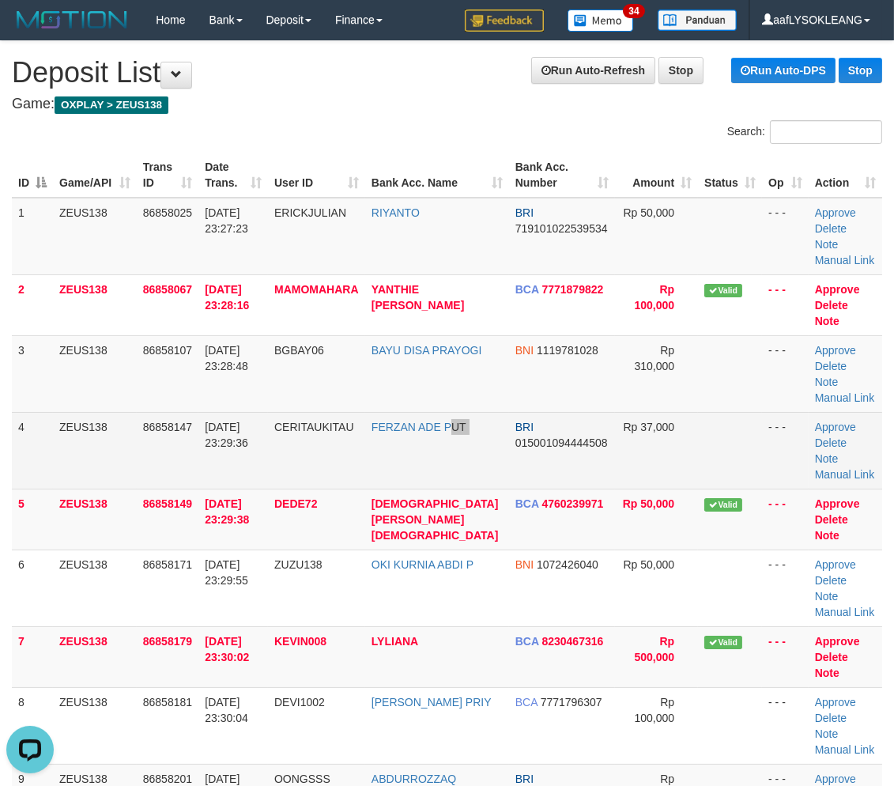
click at [463, 413] on tr "4 ZEUS138 86858147 [DATE] 23:29:36 CERITAUKITAU FERZAN ADE PUT BRI 015001094444…" at bounding box center [447, 450] width 870 height 77
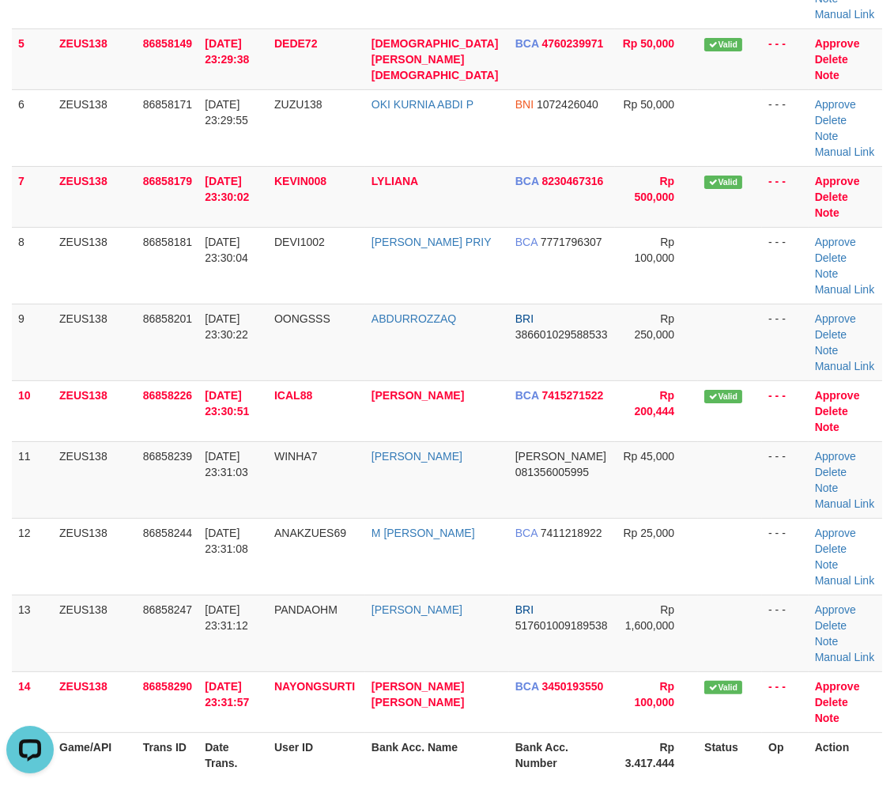
scroll to position [1979, 0]
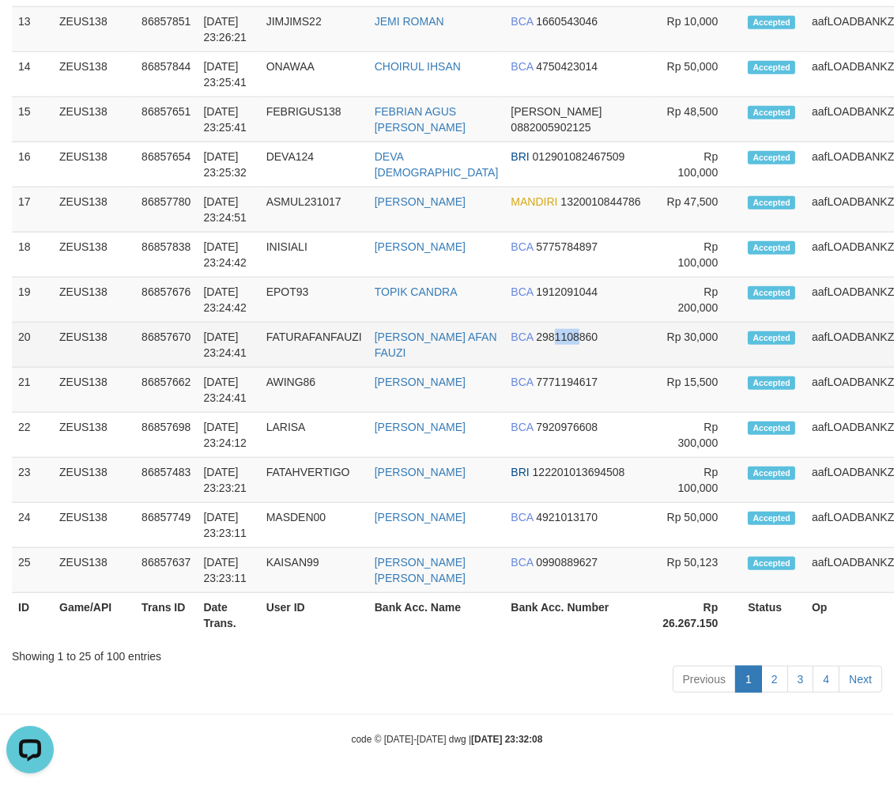
click at [536, 333] on span "2981108860" at bounding box center [567, 336] width 62 height 13
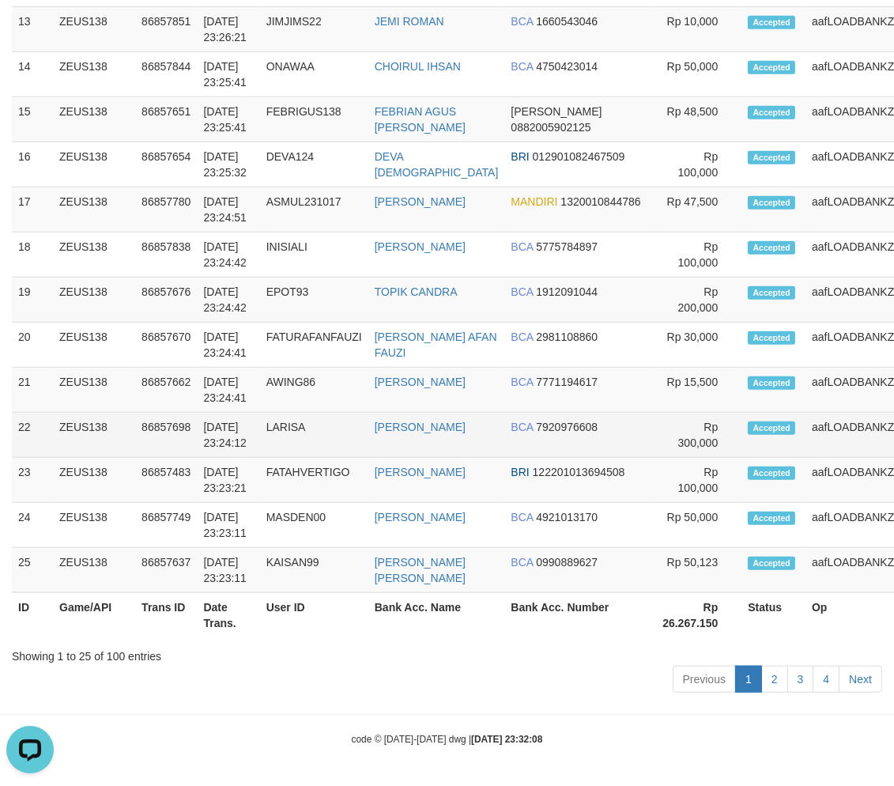
click at [656, 417] on td "Rp 300,000" at bounding box center [698, 435] width 85 height 45
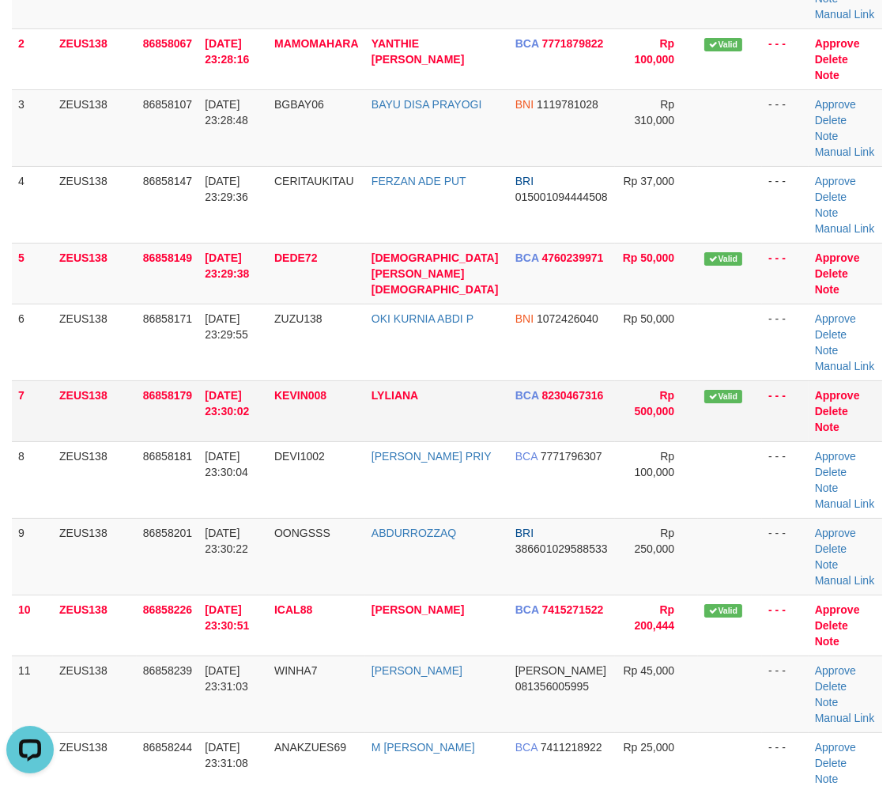
drag, startPoint x: 545, startPoint y: 415, endPoint x: 602, endPoint y: 424, distance: 57.7
click at [553, 421] on td "BCA 8230467316" at bounding box center [562, 410] width 106 height 61
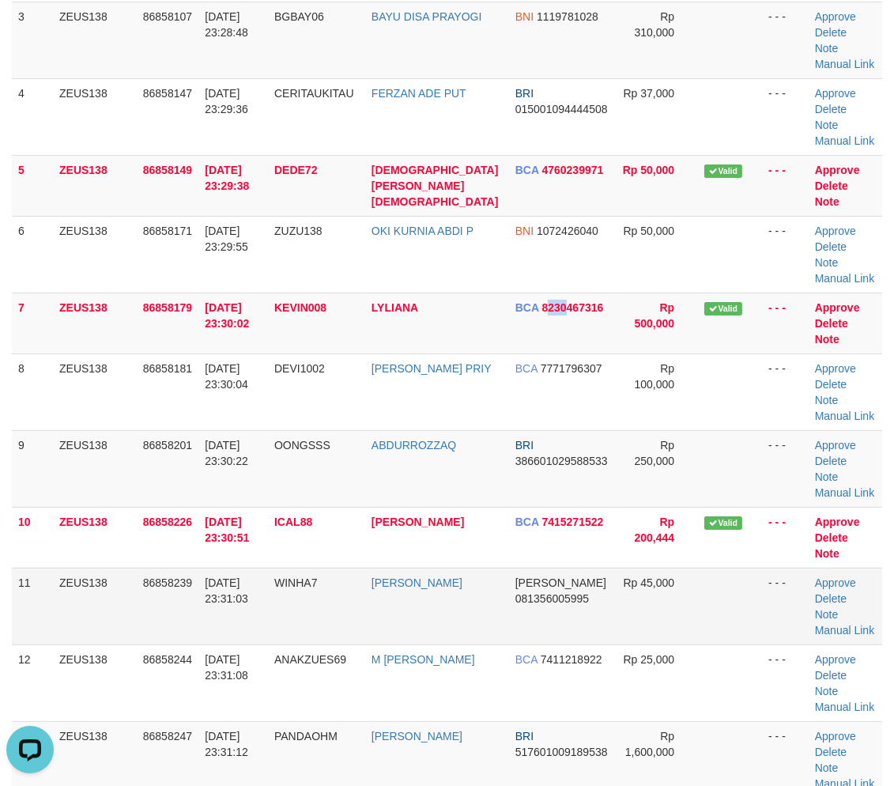
scroll to position [421, 0]
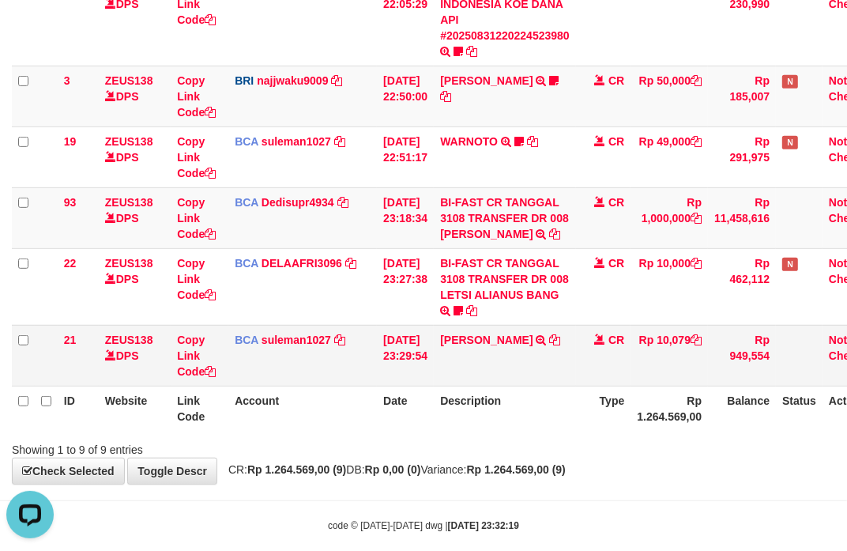
click at [464, 369] on td "IVAN HAYYU R TRSF E-BANKING CR 3108/FTSCY/WS95051 10079.002025083163371217 TRFD…" at bounding box center [505, 355] width 142 height 61
copy link "IVAN"
drag, startPoint x: 382, startPoint y: 431, endPoint x: 341, endPoint y: 425, distance: 41.5
click at [378, 431] on th "Date" at bounding box center [405, 408] width 57 height 45
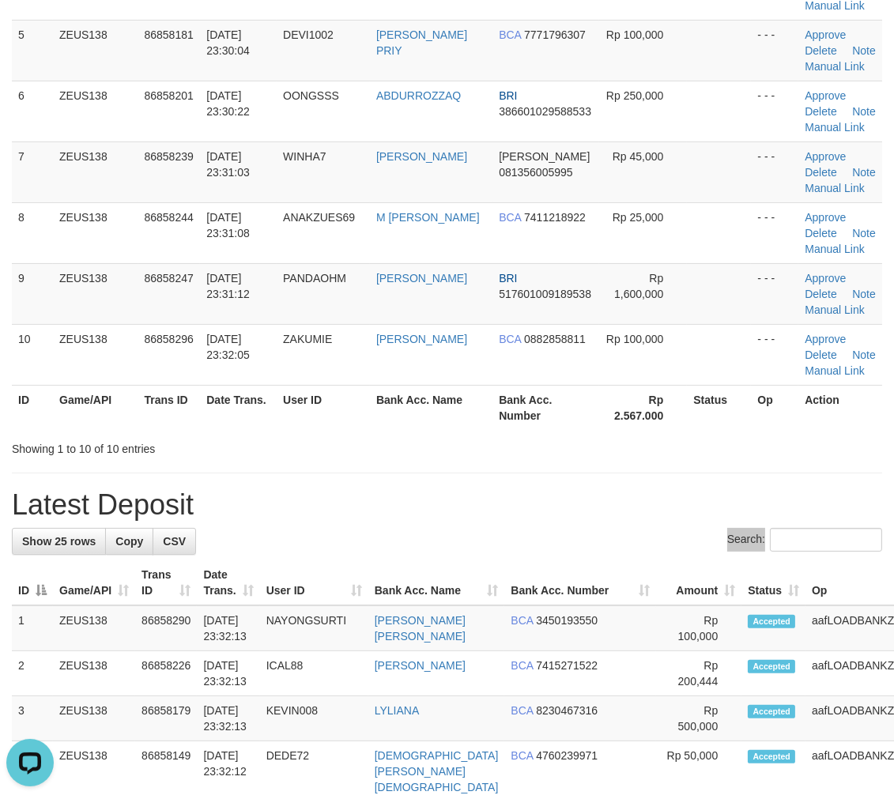
drag, startPoint x: 745, startPoint y: 533, endPoint x: 752, endPoint y: 538, distance: 9.0
click at [752, 538] on label "Search:" at bounding box center [804, 540] width 155 height 24
click at [623, 514] on h1 "Latest Deposit" at bounding box center [447, 505] width 870 height 32
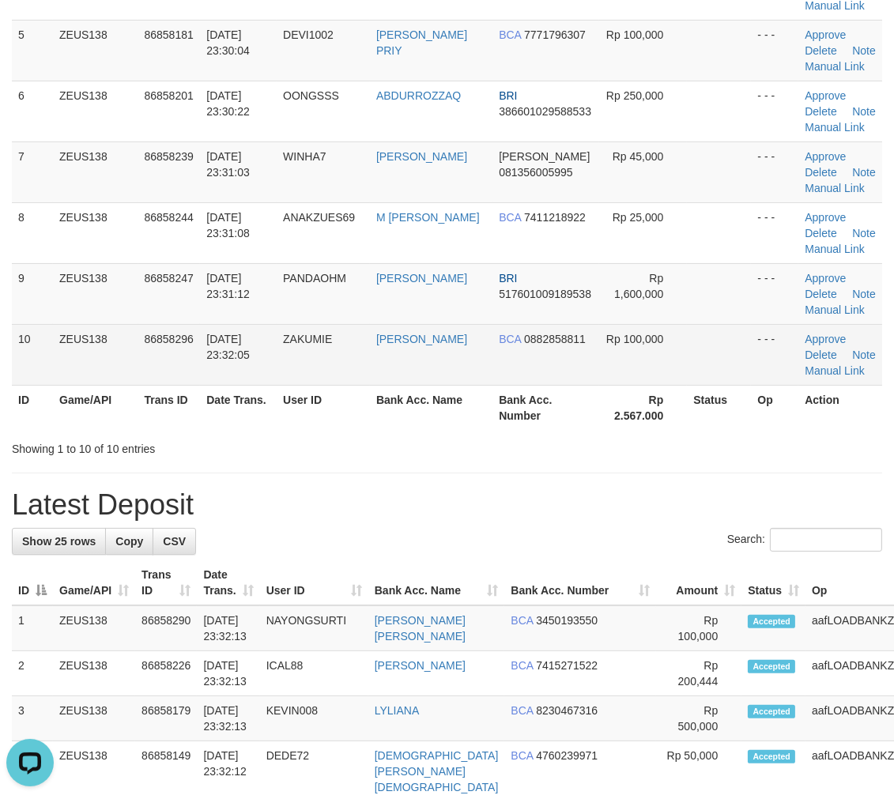
scroll to position [246, 0]
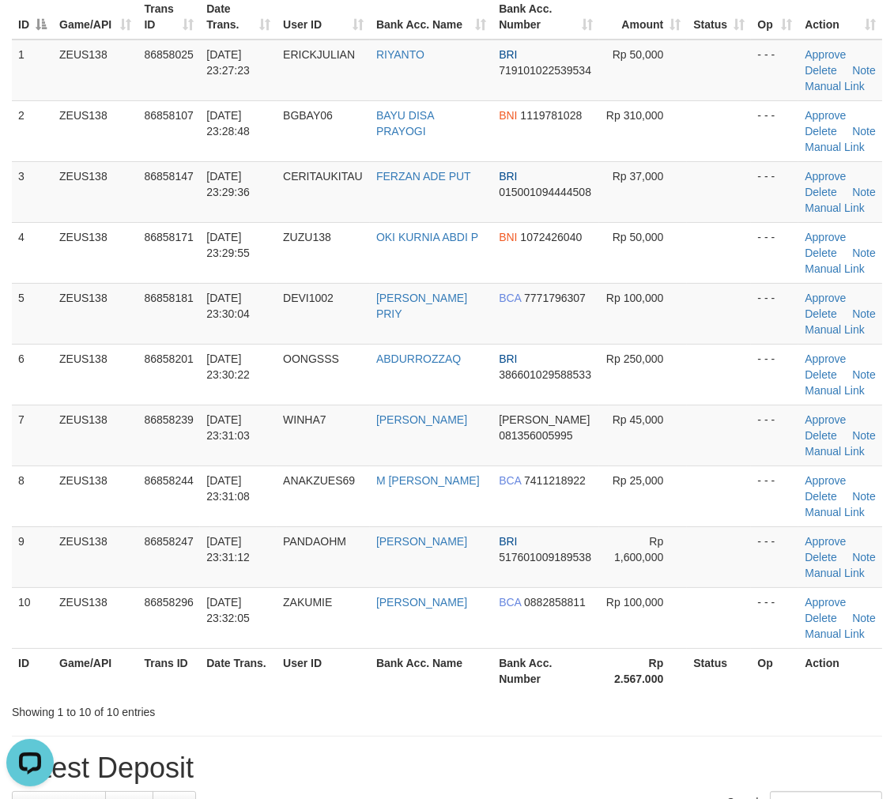
drag, startPoint x: 696, startPoint y: 530, endPoint x: 903, endPoint y: 572, distance: 211.3
click at [733, 541] on td at bounding box center [719, 556] width 64 height 61
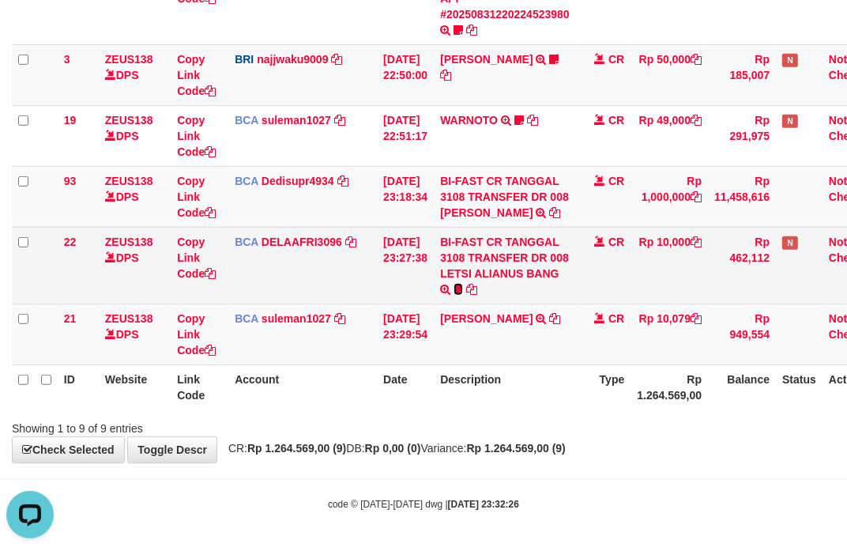
click at [463, 285] on icon at bounding box center [458, 289] width 9 height 11
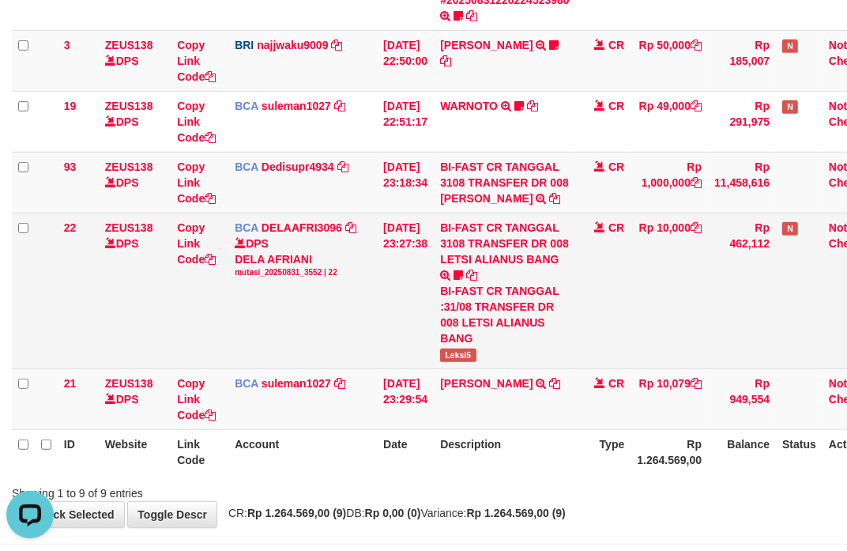
click at [468, 362] on span "Leksi5" at bounding box center [458, 355] width 36 height 13
copy span "Leksi5"
click at [358, 334] on td "BCA DELAAFRI3096 DPS DELA AFRIANI mutasi_20250831_3552 | 22 mutasi_20250831_355…" at bounding box center [302, 291] width 149 height 156
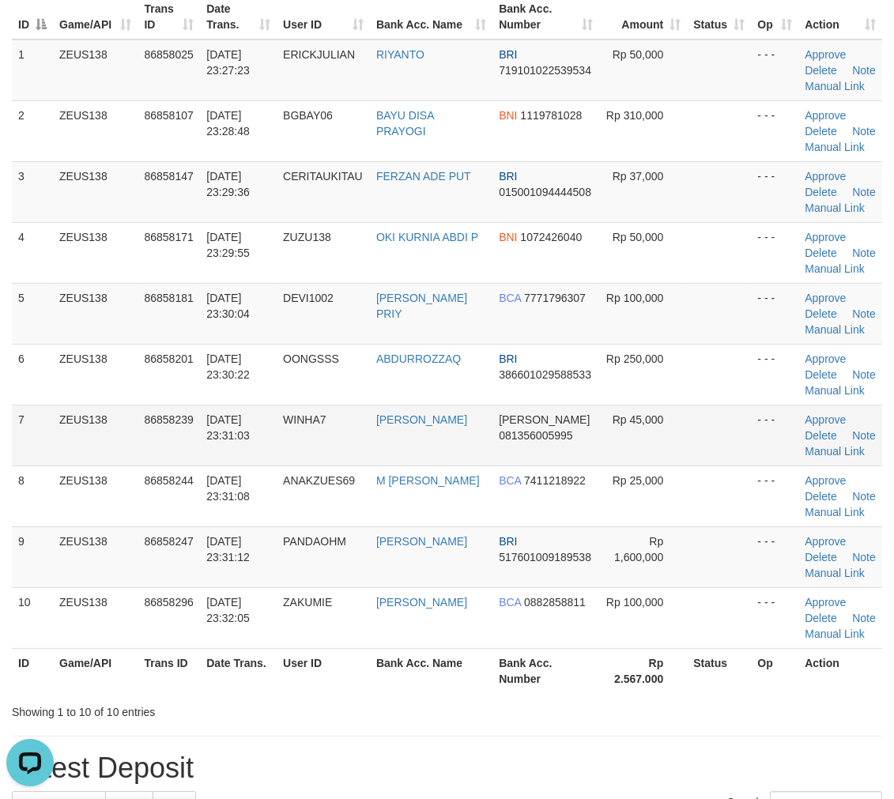
click at [709, 440] on td at bounding box center [719, 435] width 64 height 61
click at [334, 421] on td "WINHA7" at bounding box center [323, 435] width 93 height 61
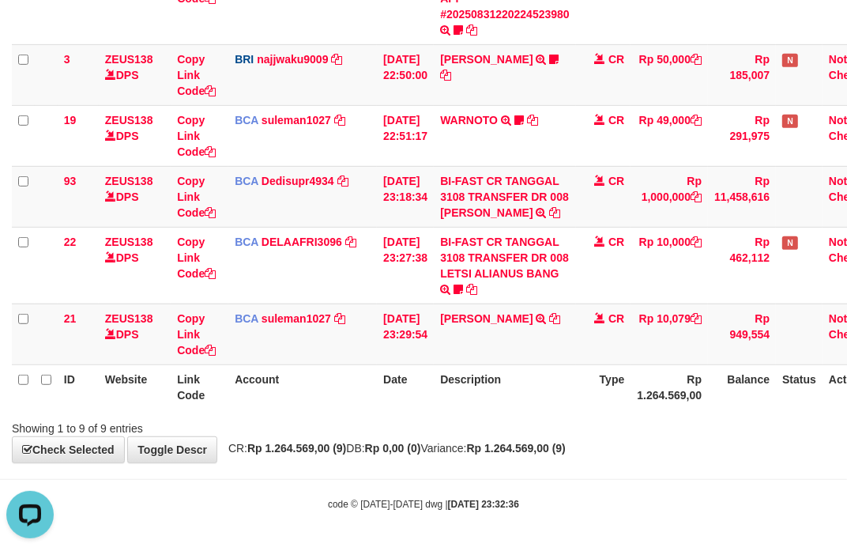
drag, startPoint x: 369, startPoint y: 375, endPoint x: 2, endPoint y: 294, distance: 376.3
click at [323, 364] on table "ID Website Link Code Account Date Description Type Amount Balance Status Action…" at bounding box center [450, 50] width 876 height 717
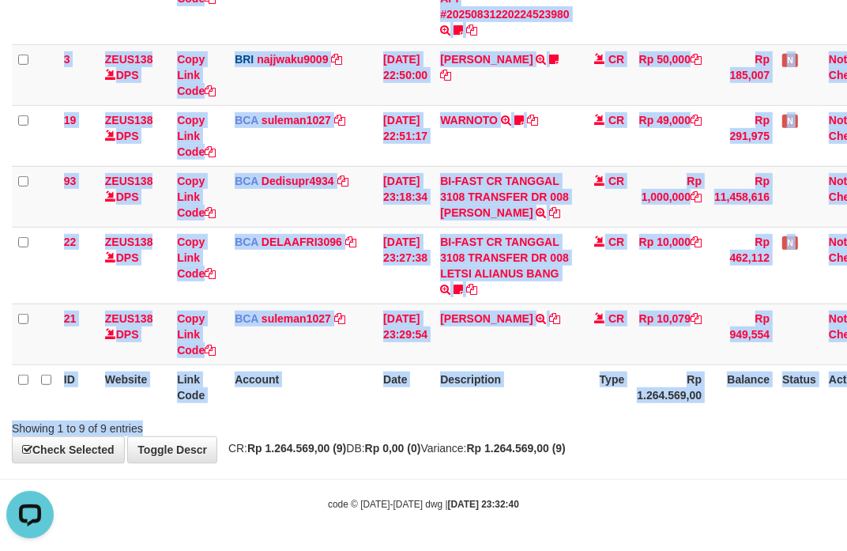
click at [383, 411] on div "Search: ID Website Link Code Account Date Description Type Amount Balance Statu…" at bounding box center [424, 48] width 824 height 776
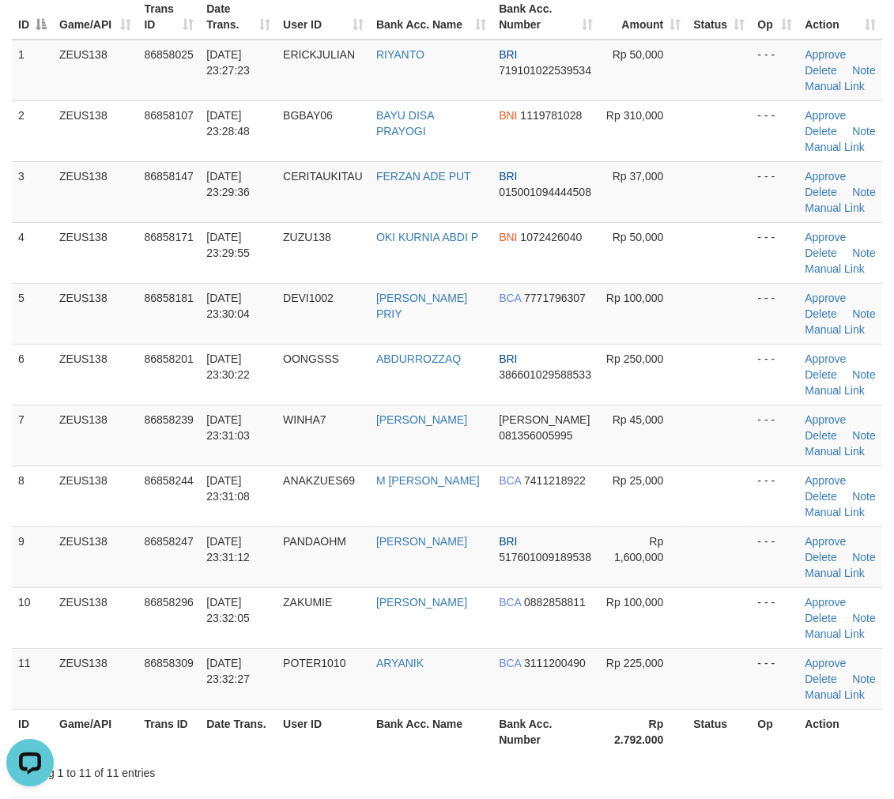
scroll to position [304, 0]
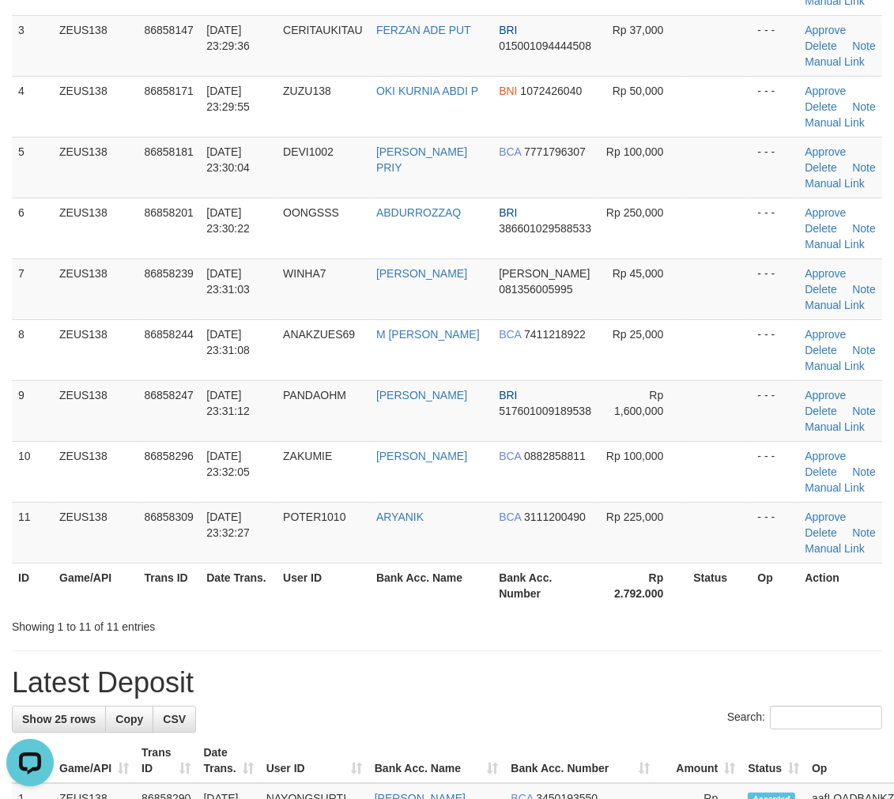
drag, startPoint x: 702, startPoint y: 613, endPoint x: 905, endPoint y: 623, distance: 203.4
click at [851, 623] on div "Showing 1 to 11 of 11 entries" at bounding box center [447, 624] width 894 height 22
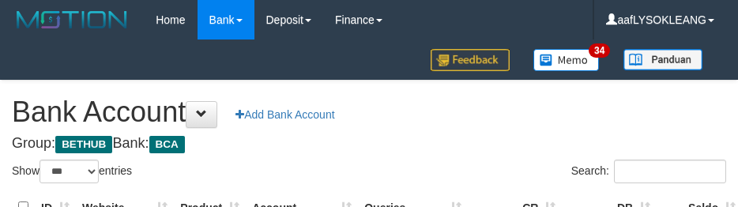
select select "***"
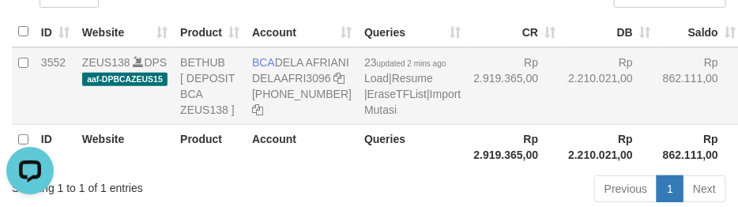
click at [562, 116] on td "Rp 2.210.021,00" at bounding box center [609, 85] width 95 height 77
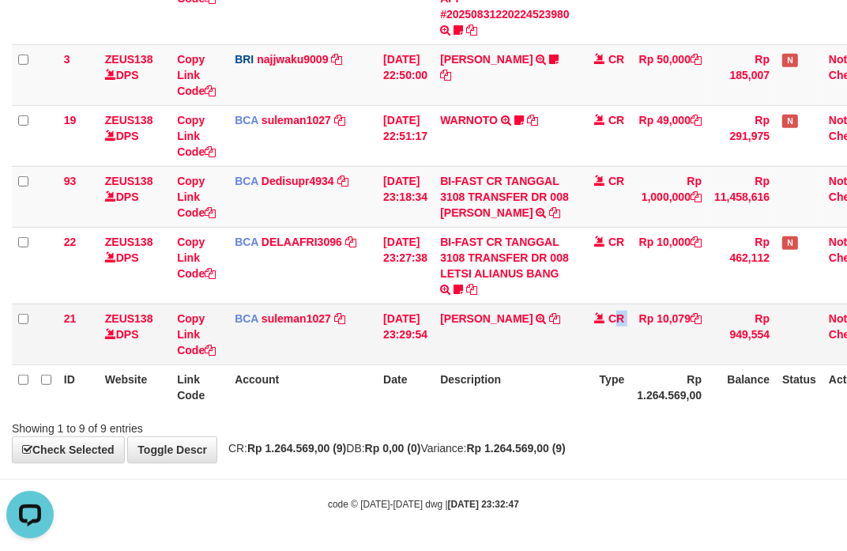
drag, startPoint x: 644, startPoint y: 319, endPoint x: 598, endPoint y: 320, distance: 46.6
click at [621, 320] on tr "21 ZEUS138 DPS Copy Link Code BCA suleman1027 DPS SULEMAN mutasi_20250831_2972 …" at bounding box center [450, 334] width 876 height 61
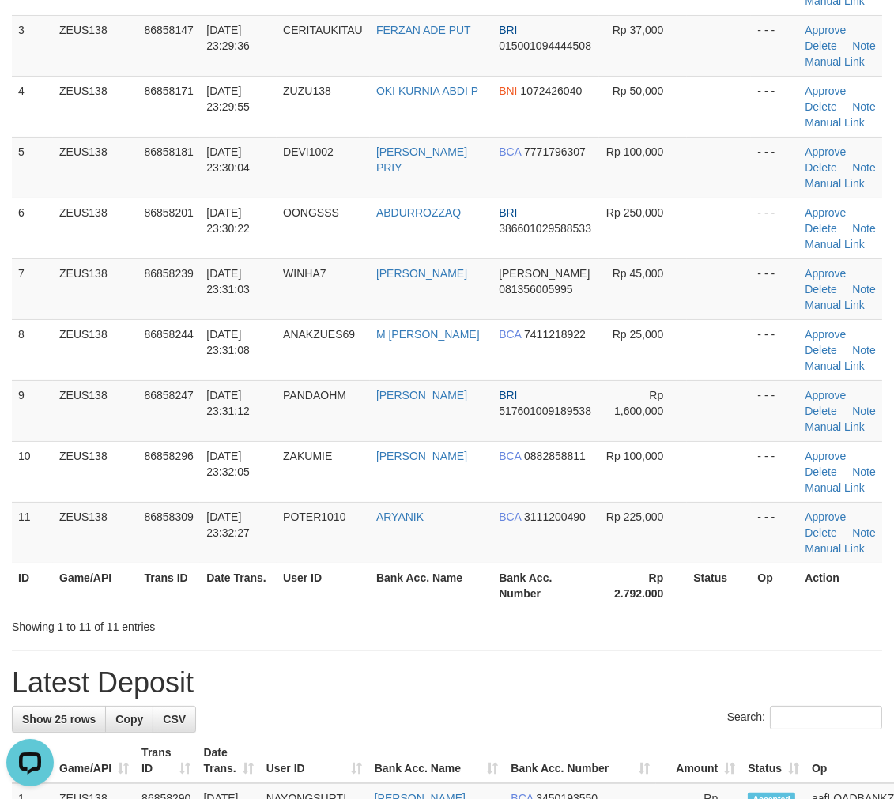
drag, startPoint x: 542, startPoint y: 501, endPoint x: 902, endPoint y: 614, distance: 377.0
click at [549, 504] on td "BCA 3111200490" at bounding box center [545, 532] width 107 height 61
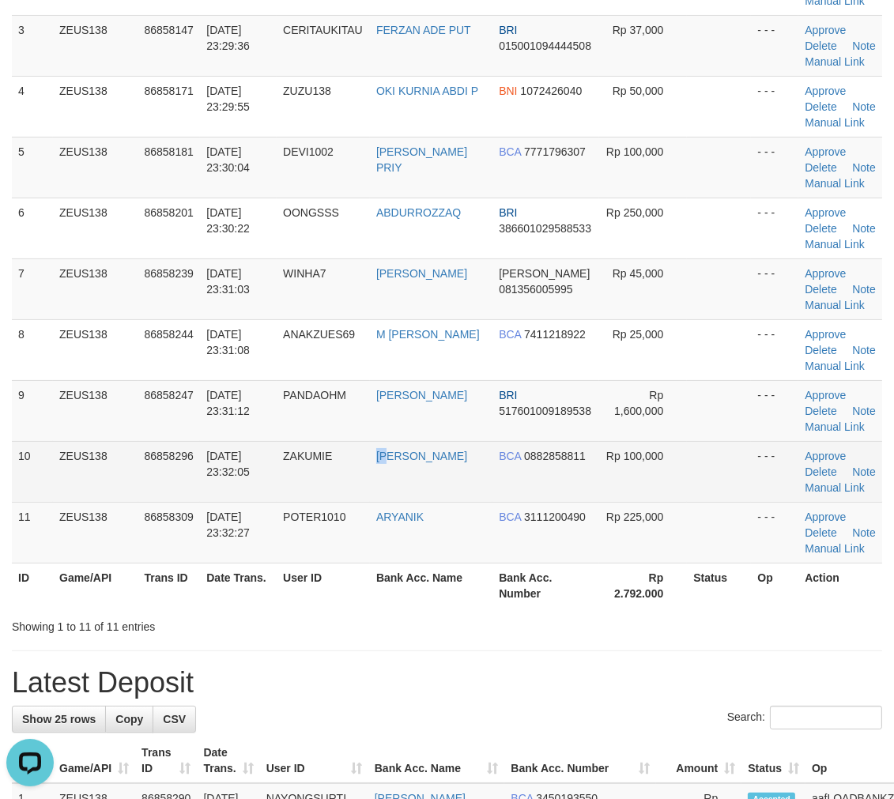
click at [370, 488] on tr "10 ZEUS138 86858296 31/08/2025 23:32:05 ZAKUMIE BUDI PANGESTU BCA 0882858811 Rp…" at bounding box center [447, 471] width 870 height 61
click at [370, 490] on td "ZAKUMIE" at bounding box center [323, 471] width 93 height 61
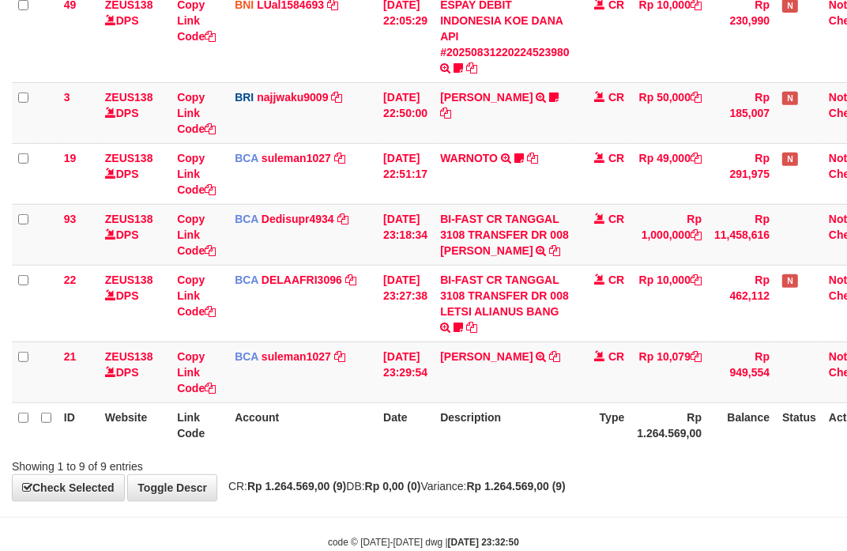
scroll to position [474, 0]
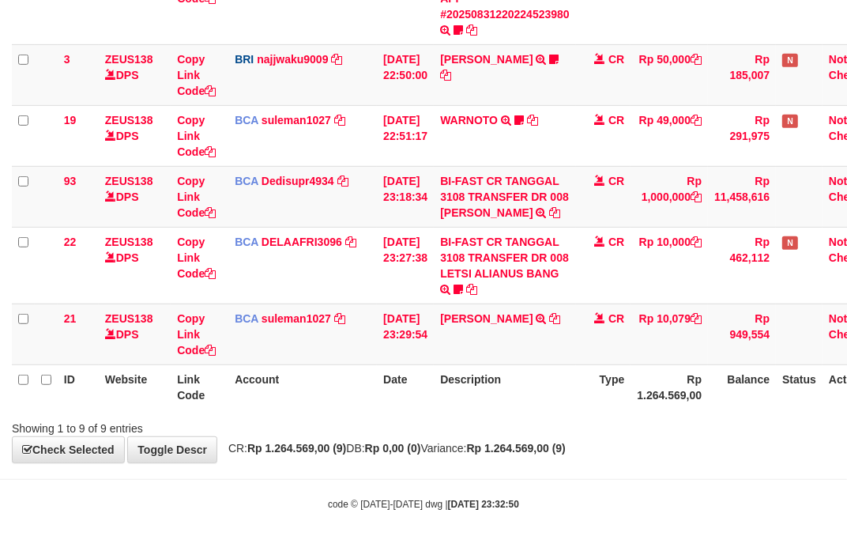
drag, startPoint x: 580, startPoint y: 398, endPoint x: 523, endPoint y: 391, distance: 58.2
click at [550, 395] on th "Description" at bounding box center [505, 386] width 142 height 45
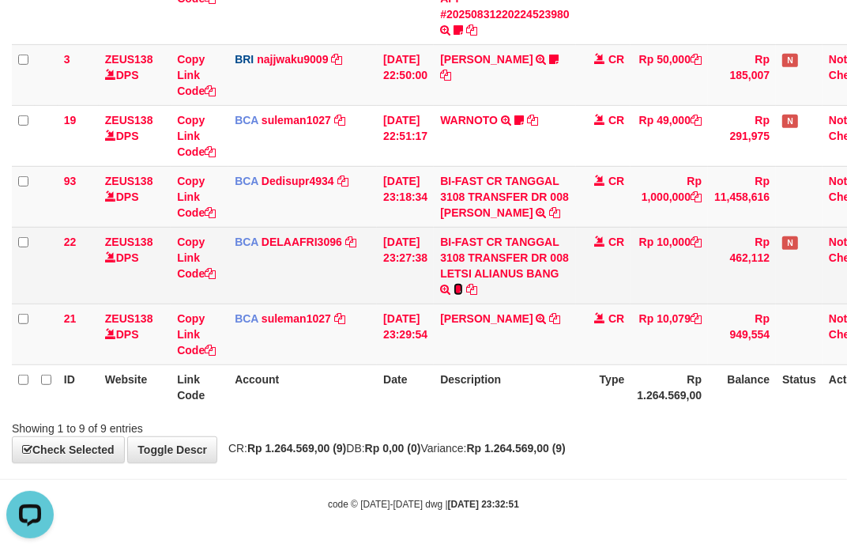
click at [463, 288] on icon at bounding box center [458, 289] width 9 height 11
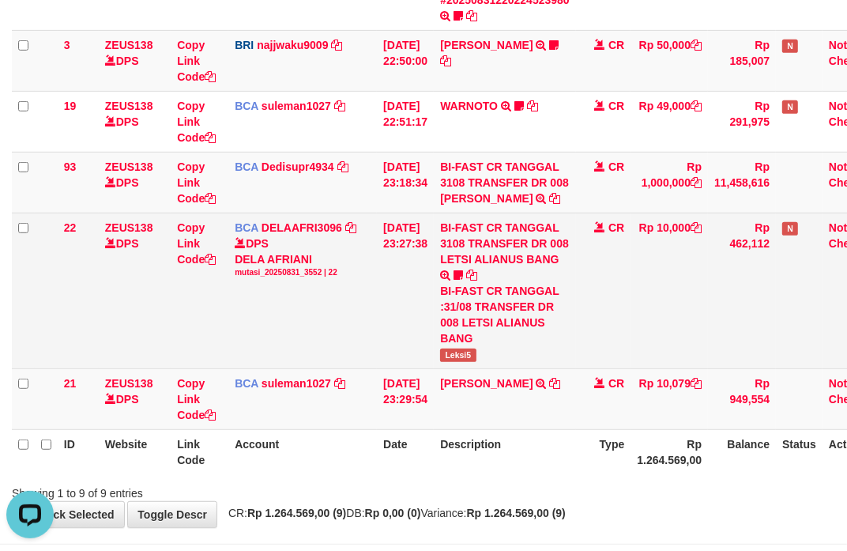
click at [467, 362] on span "Leksi5" at bounding box center [458, 355] width 36 height 13
click at [534, 337] on div "BI-FAST CR TANGGAL :31/08 TRANSFER DR 008 LETSI ALIANUS BANG" at bounding box center [505, 314] width 130 height 63
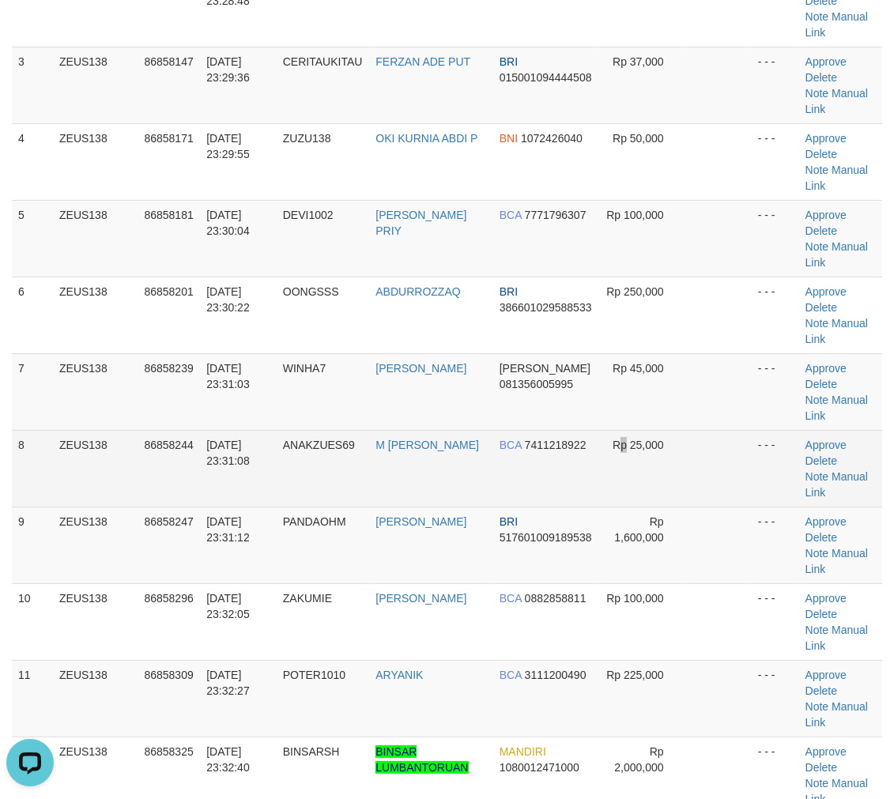
click at [628, 451] on td "Rp 25,000" at bounding box center [644, 468] width 88 height 77
click at [624, 445] on span "Rp 25,000" at bounding box center [638, 445] width 51 height 13
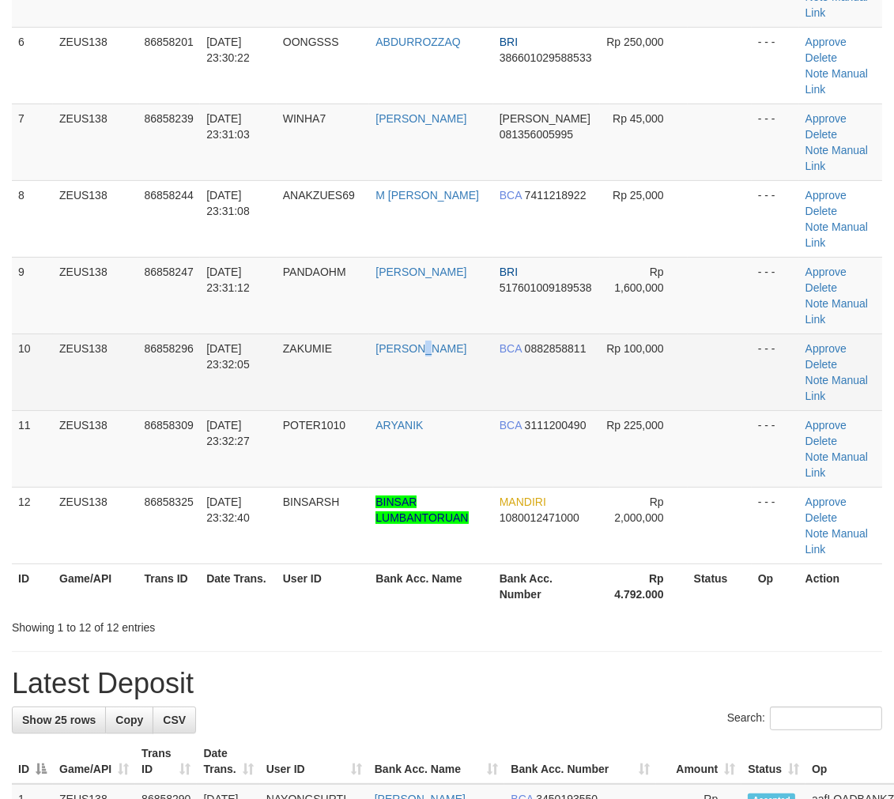
scroll to position [304, 0]
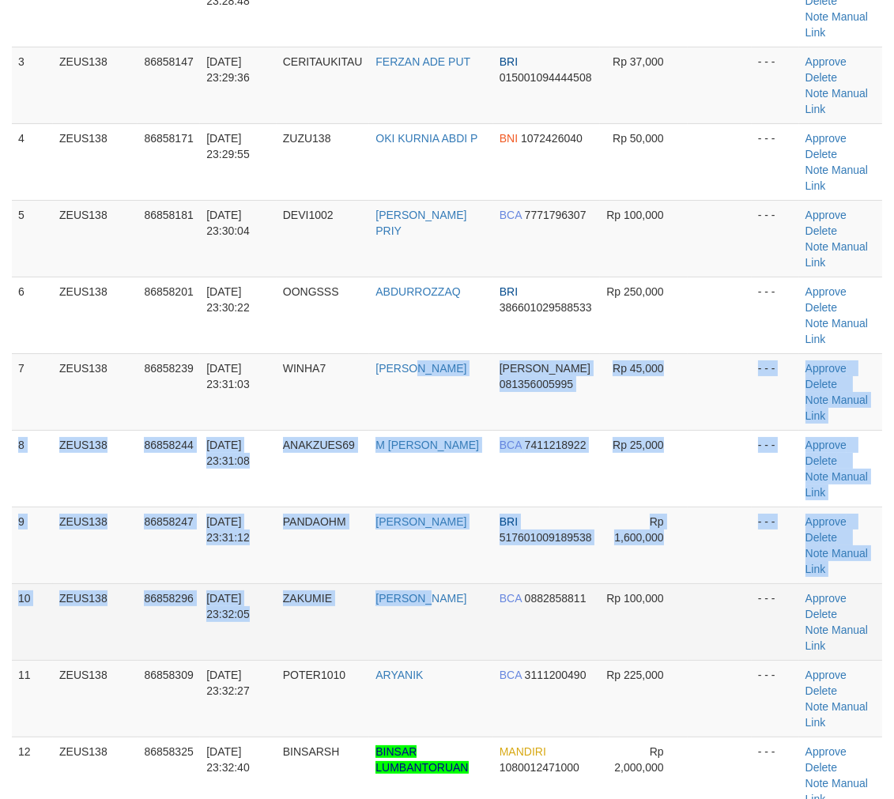
click at [424, 399] on tbody "1 ZEUS138 86858025 [DATE] 23:27:23 ERICKJULIAN RIYANTO BRI 719101022539534 Rp 5…" at bounding box center [447, 353] width 870 height 921
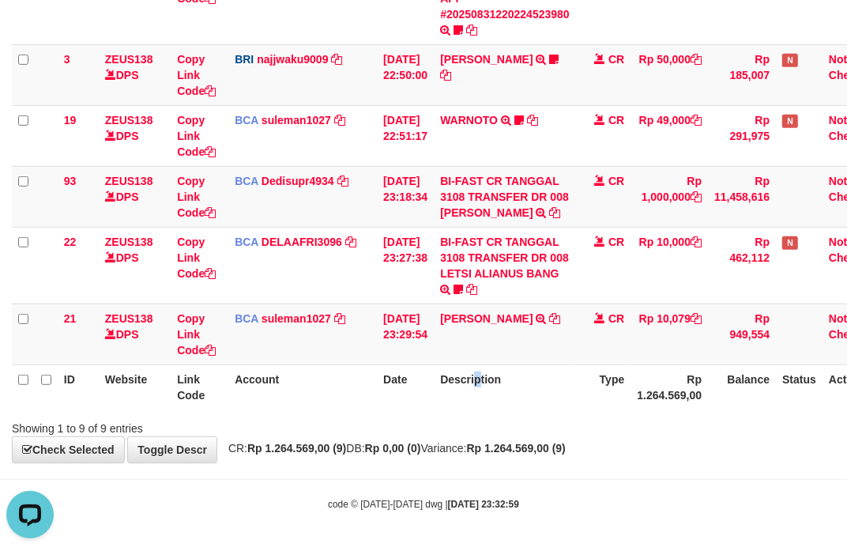
click at [488, 395] on th "Description" at bounding box center [505, 386] width 142 height 45
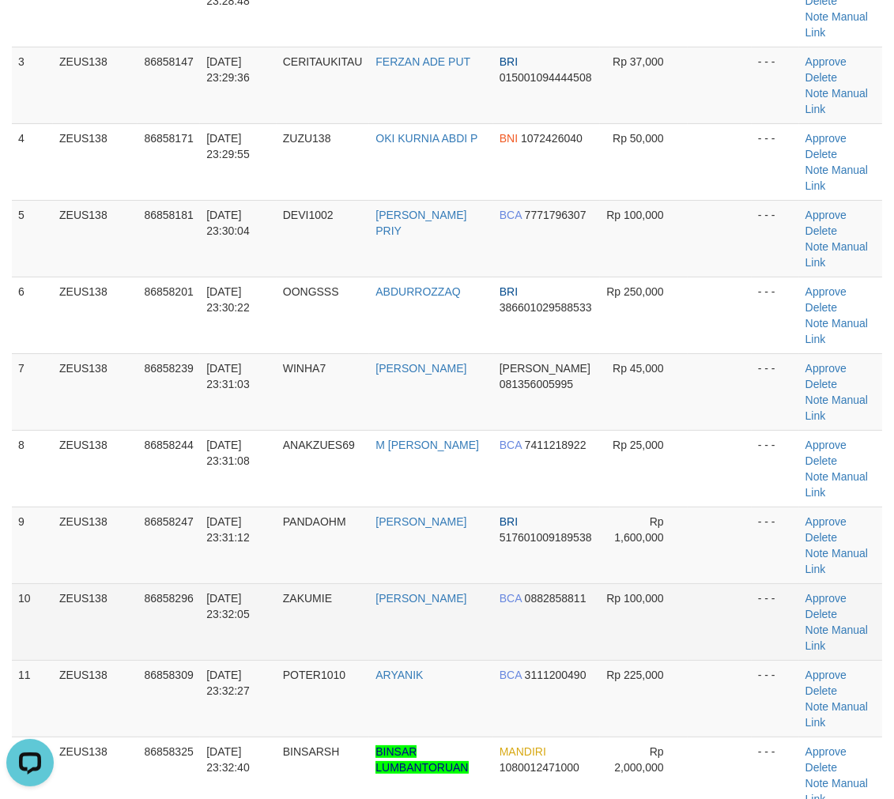
scroll to position [100, 0]
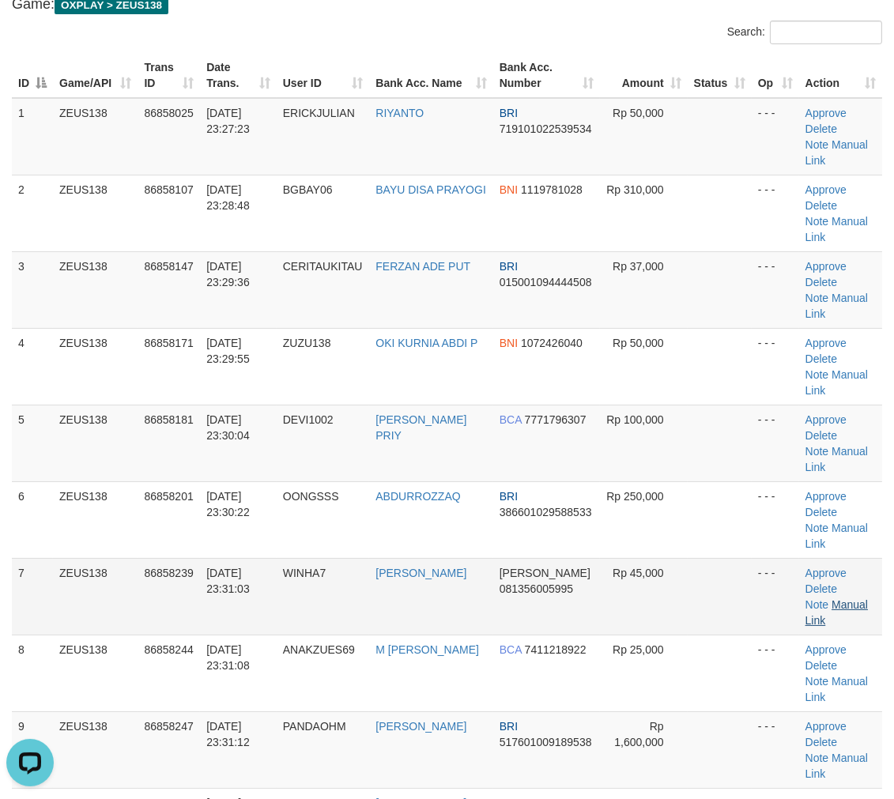
drag, startPoint x: 749, startPoint y: 621, endPoint x: 809, endPoint y: 620, distance: 59.3
click at [740, 619] on td at bounding box center [720, 596] width 64 height 77
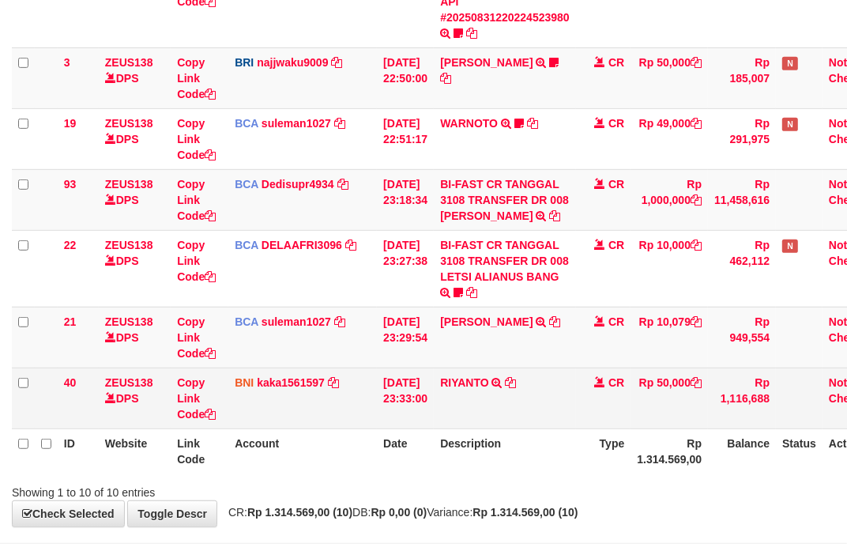
scroll to position [474, 0]
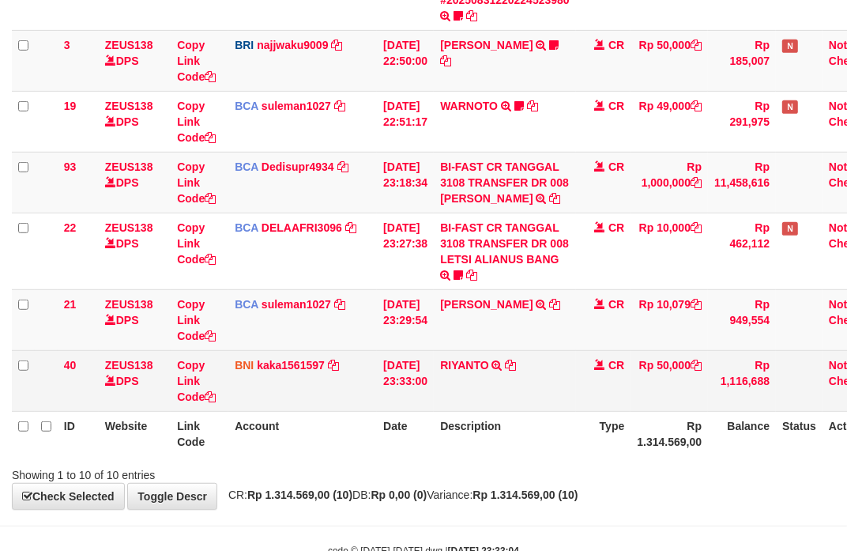
click at [474, 403] on td "RIYANTO TRANSFER DARI SDR RIYANTO" at bounding box center [505, 380] width 142 height 61
copy td "RIYANTO"
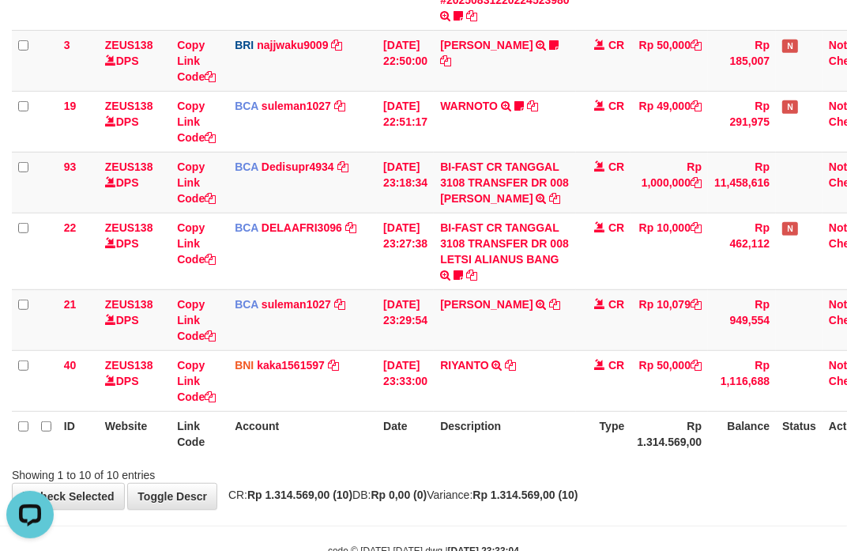
drag, startPoint x: 492, startPoint y: 449, endPoint x: 478, endPoint y: 447, distance: 14.3
click at [490, 448] on th "Description" at bounding box center [505, 433] width 142 height 45
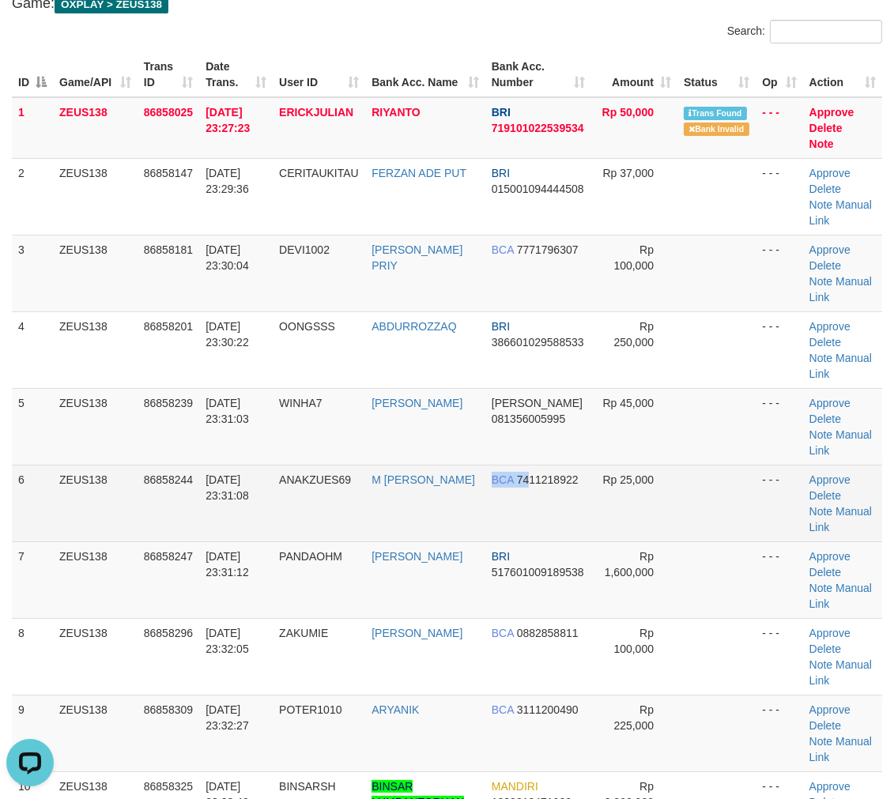
click at [492, 514] on td "BCA 7411218922" at bounding box center [538, 503] width 107 height 77
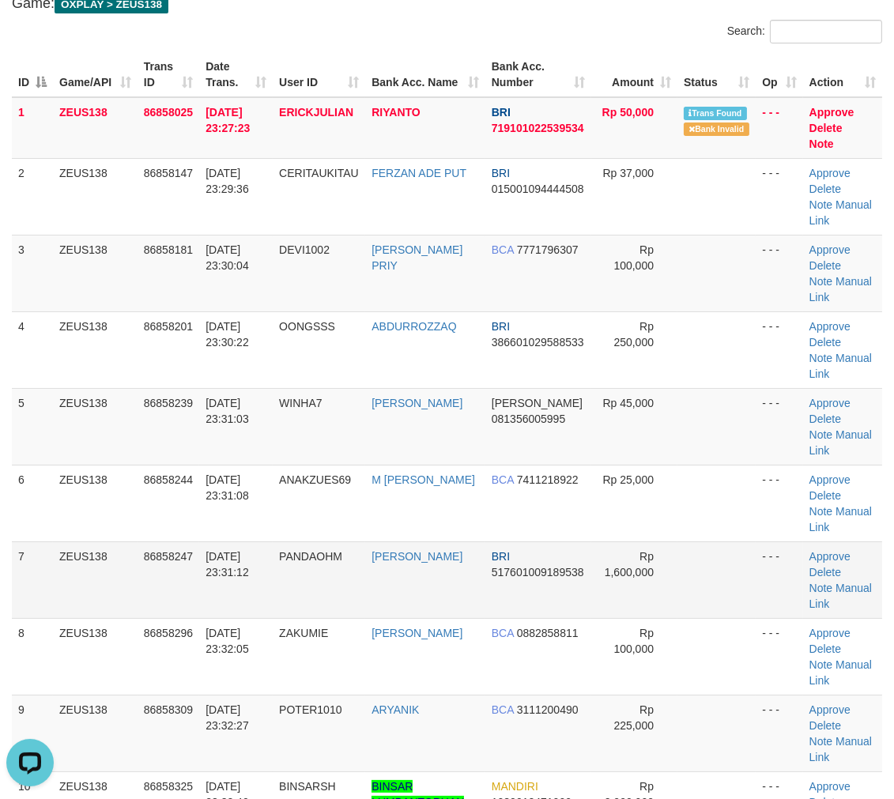
drag, startPoint x: 728, startPoint y: 542, endPoint x: 784, endPoint y: 548, distance: 56.4
click at [743, 543] on tr "7 ZEUS138 86858247 31/08/2025 23:31:12 PANDAOHM ERICTER IMANUE BRI 517601009189…" at bounding box center [447, 579] width 870 height 77
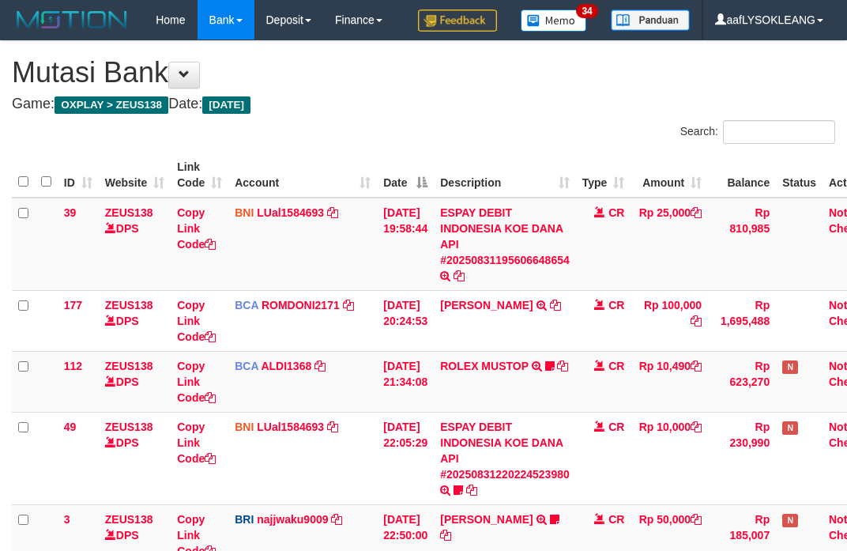
scroll to position [452, 0]
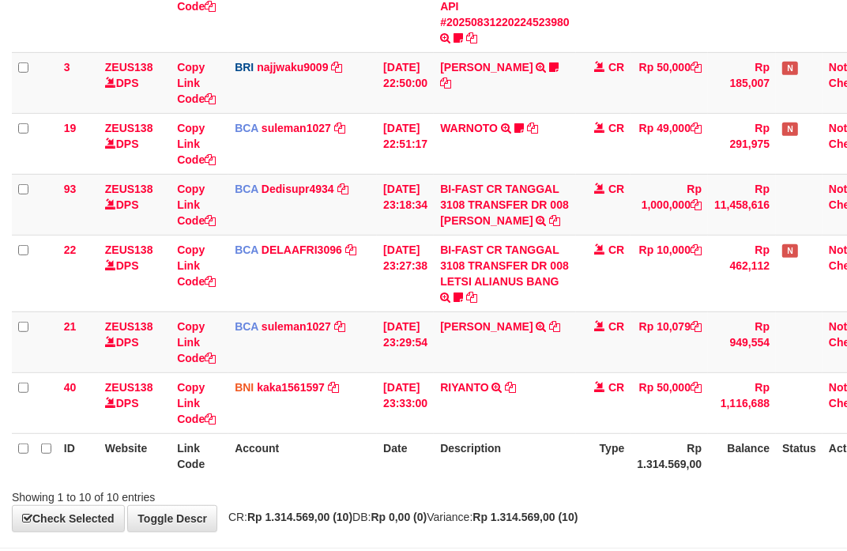
scroll to position [535, 0]
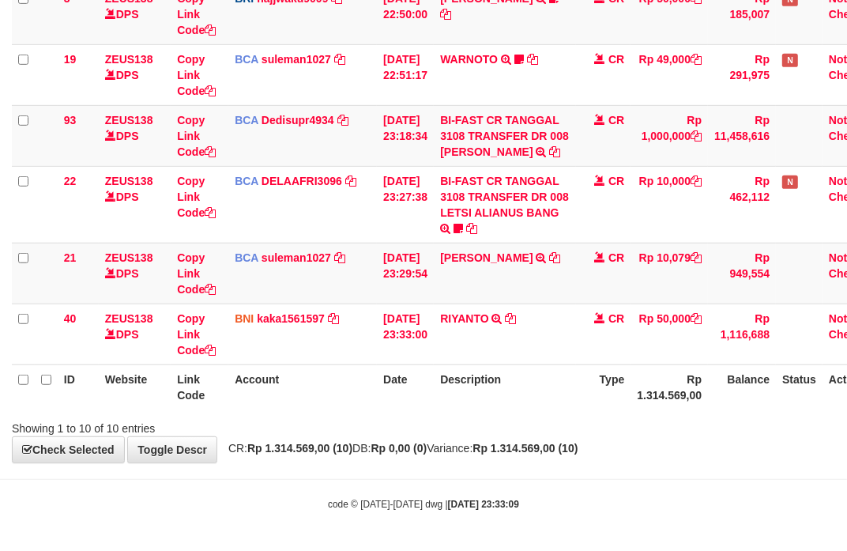
drag, startPoint x: 522, startPoint y: 400, endPoint x: 485, endPoint y: 386, distance: 39.0
click at [516, 396] on th "Description" at bounding box center [505, 386] width 142 height 45
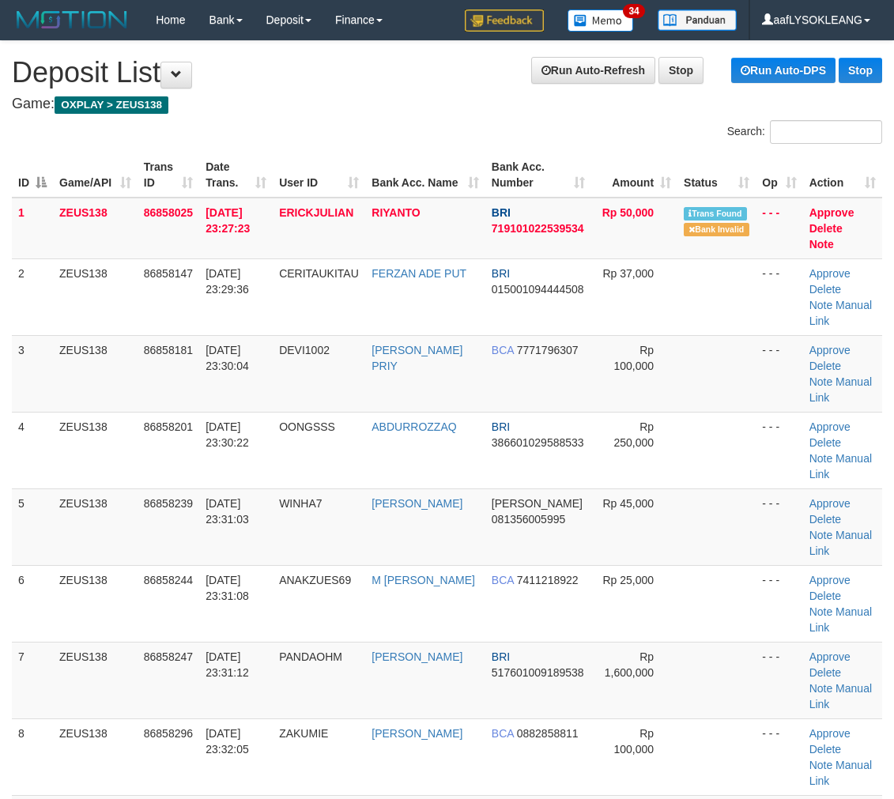
scroll to position [101, 0]
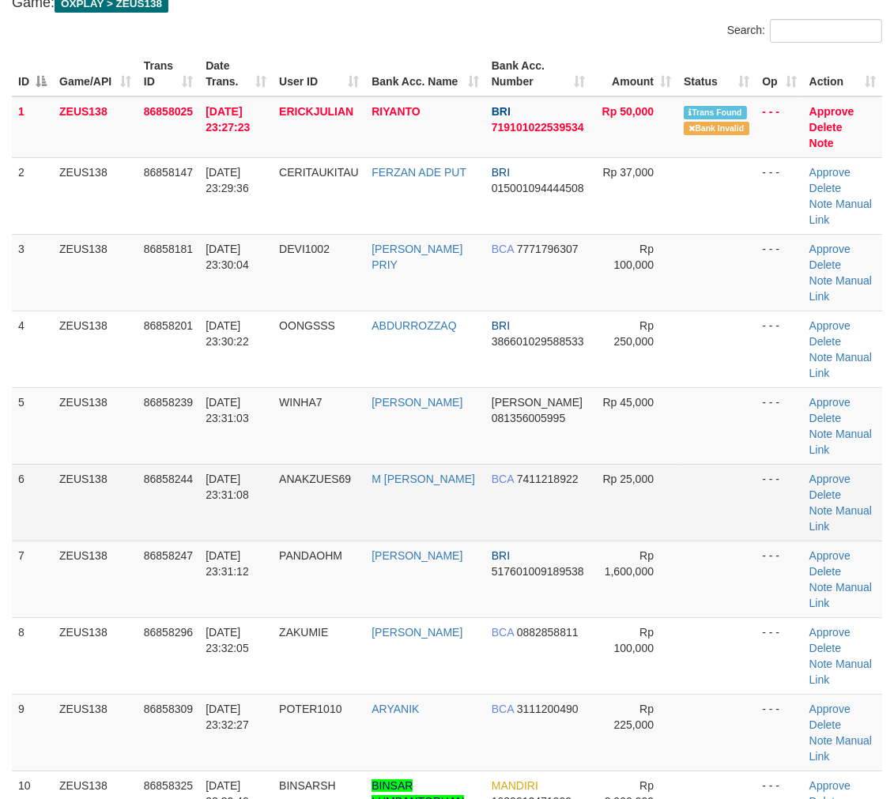
drag, startPoint x: 294, startPoint y: 491, endPoint x: 352, endPoint y: 479, distance: 58.9
click at [295, 490] on td "ANAKZUES69" at bounding box center [319, 502] width 92 height 77
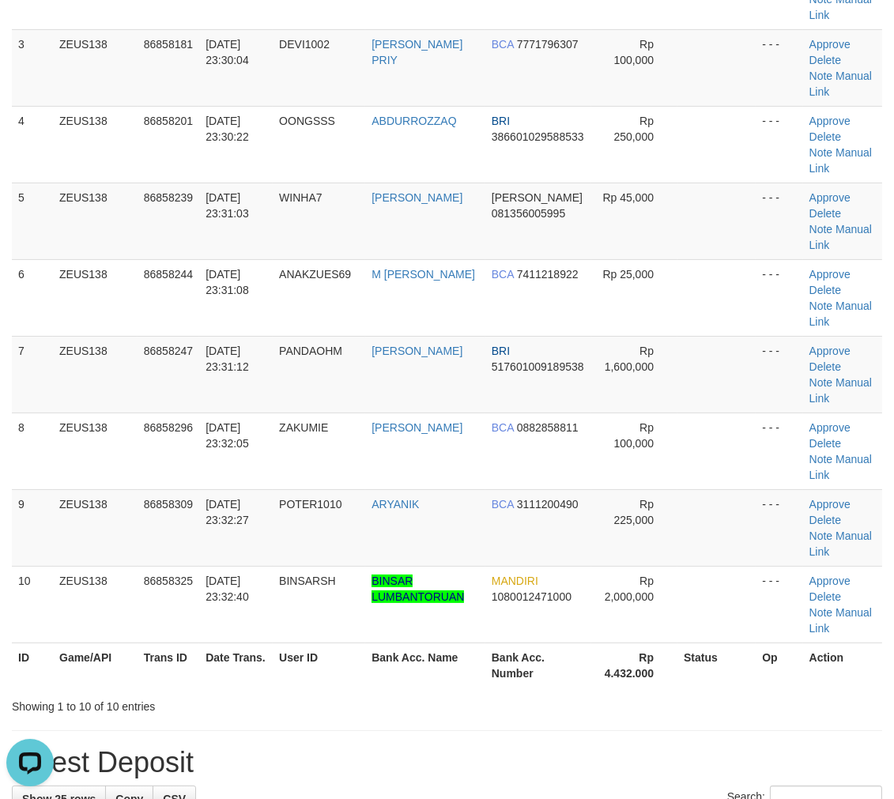
scroll to position [0, 0]
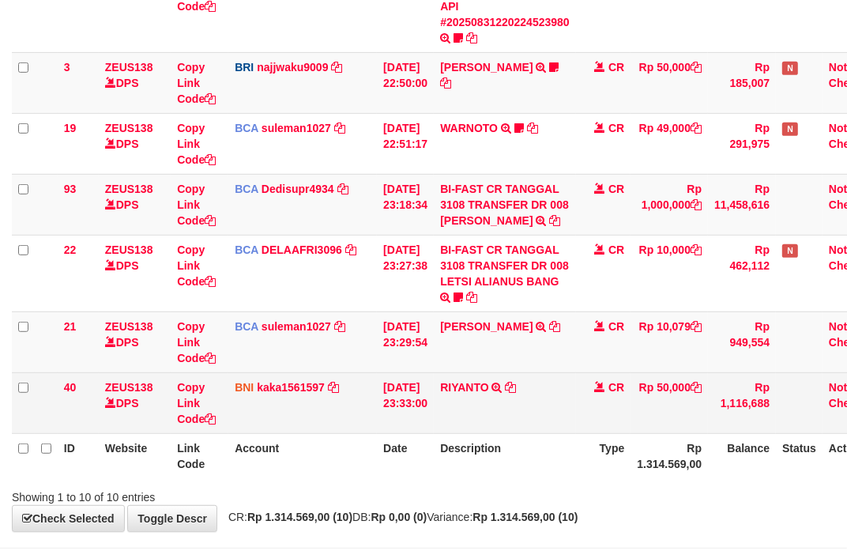
click at [367, 404] on td "BNI kaka1561597 DPS KARMILA mutasi_20250831_2425 | 40 mutasi_20250831_2425 | 40" at bounding box center [302, 402] width 149 height 61
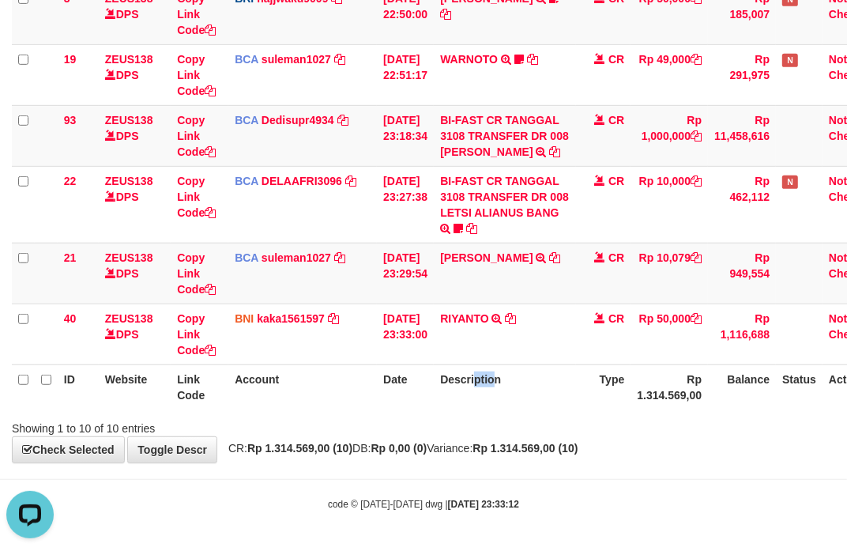
drag, startPoint x: 507, startPoint y: 387, endPoint x: 427, endPoint y: 389, distance: 80.6
click at [462, 391] on th "Description" at bounding box center [505, 386] width 142 height 45
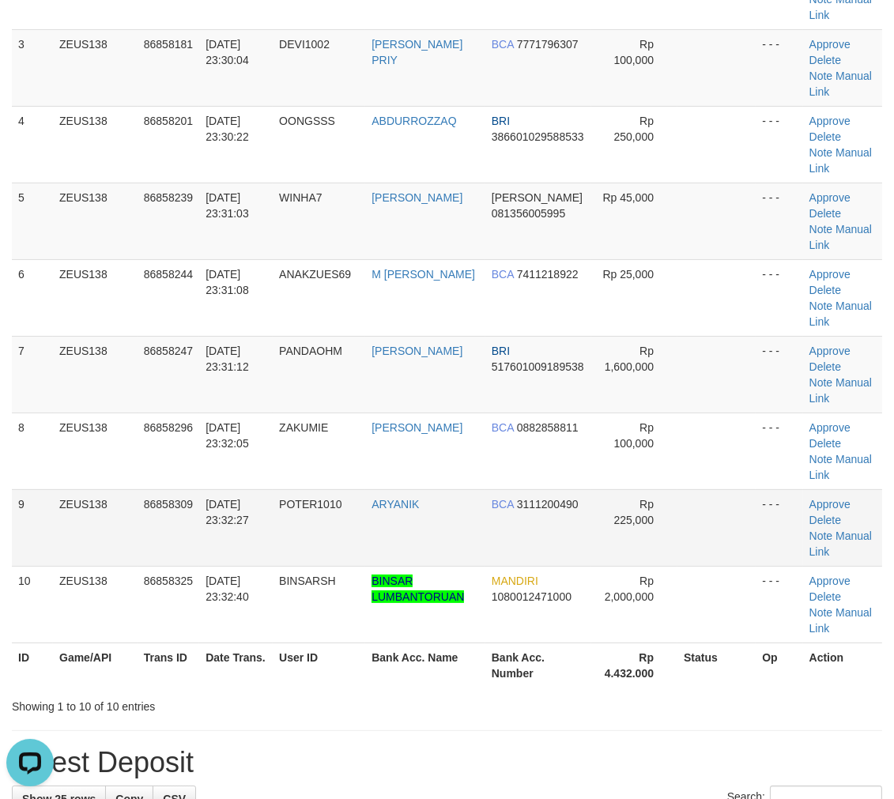
click at [482, 490] on tr "9 ZEUS138 86858309 31/08/2025 23:32:27 POTER1010 ARYANIK BCA 3111200490 Rp 225,…" at bounding box center [447, 527] width 870 height 77
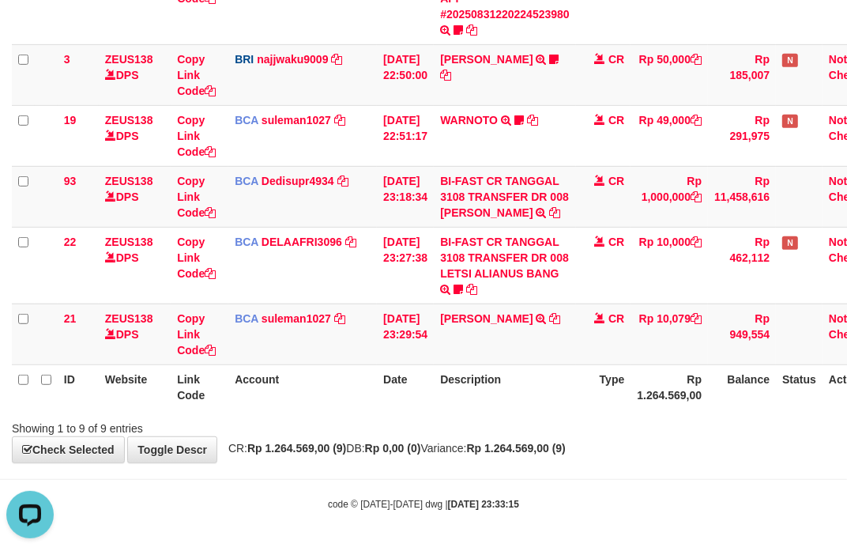
drag, startPoint x: 530, startPoint y: 369, endPoint x: 439, endPoint y: 365, distance: 91.8
click at [501, 369] on th "Description" at bounding box center [505, 386] width 142 height 45
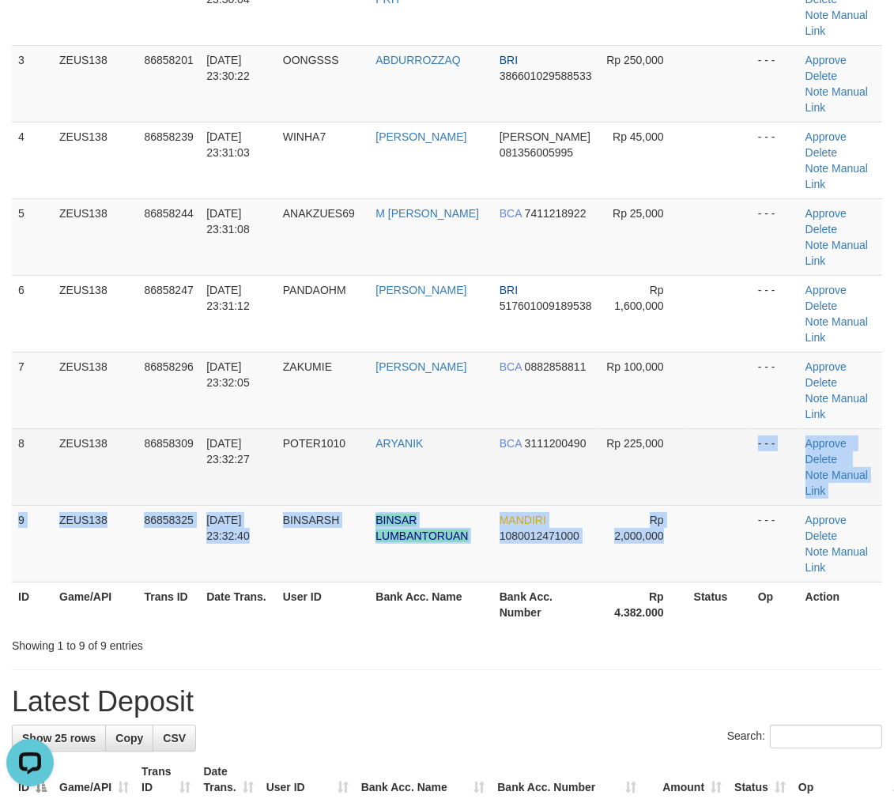
click at [704, 495] on tbody "1 ZEUS138 86858147 31/08/2025 23:29:36 CERITAUKITAU FERZAN ADE PUT BRI 01500109…" at bounding box center [447, 237] width 870 height 691
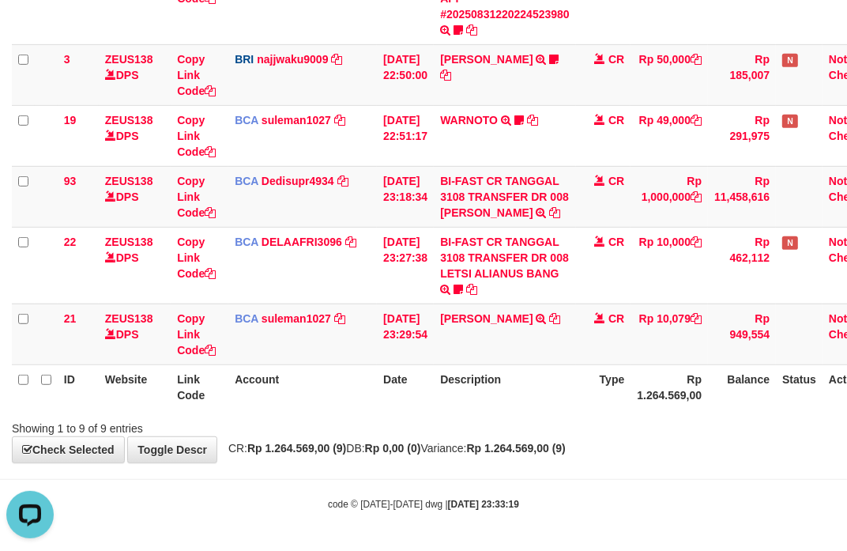
drag, startPoint x: 485, startPoint y: 432, endPoint x: 462, endPoint y: 421, distance: 26.2
click at [469, 421] on div "Showing 1 to 9 of 9 entries" at bounding box center [423, 425] width 847 height 22
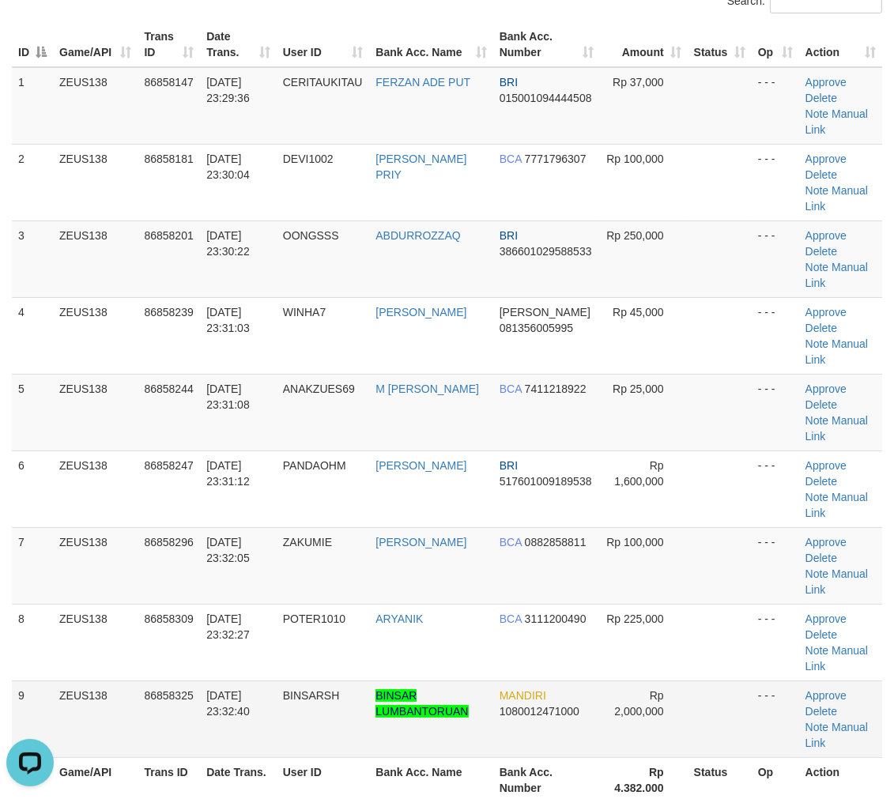
scroll to position [306, 0]
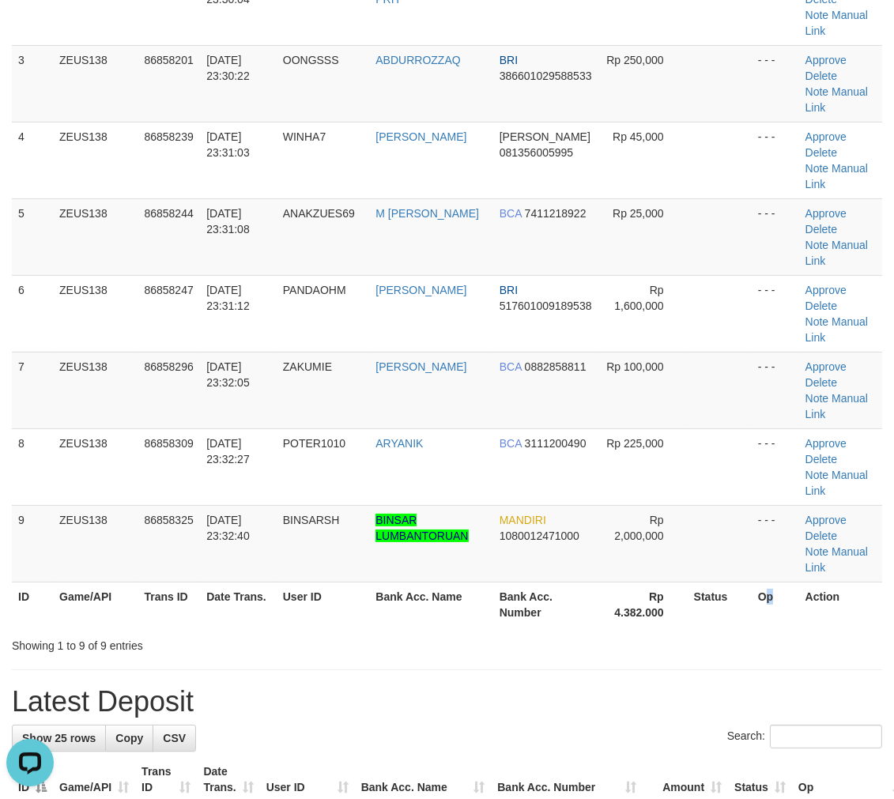
drag, startPoint x: 769, startPoint y: 605, endPoint x: 903, endPoint y: 606, distance: 133.6
click at [772, 605] on th "Op" at bounding box center [775, 604] width 47 height 45
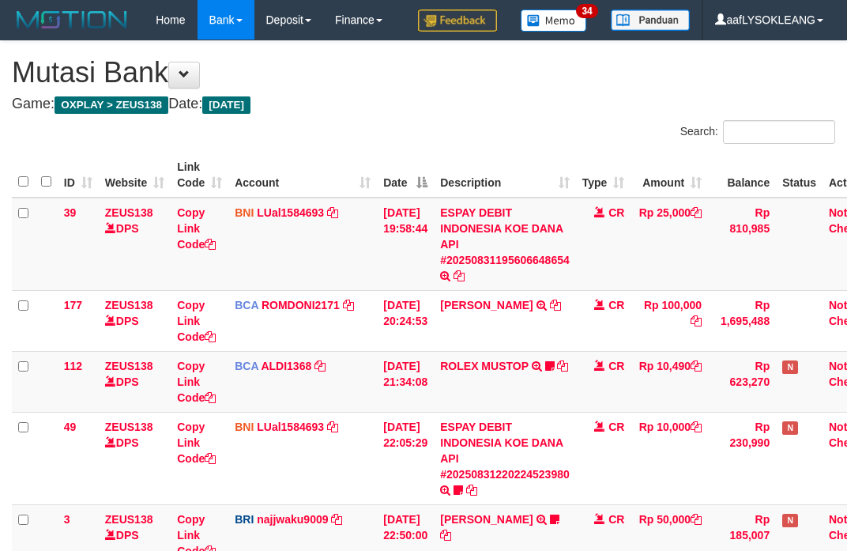
scroll to position [422, 0]
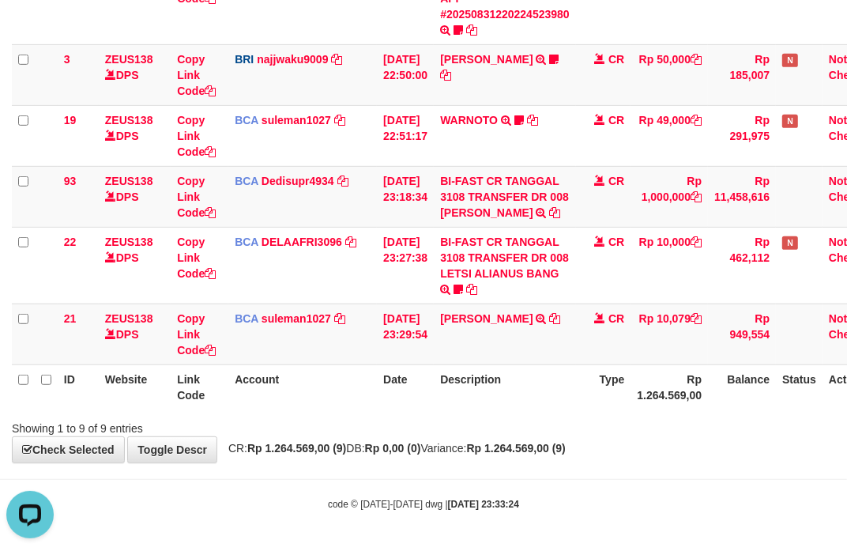
drag, startPoint x: 594, startPoint y: 392, endPoint x: 2, endPoint y: 320, distance: 596.4
click at [556, 388] on tr "ID Website Link Code Account Date Description Type Rp 1.264.569,00 Balance Stat…" at bounding box center [450, 386] width 876 height 45
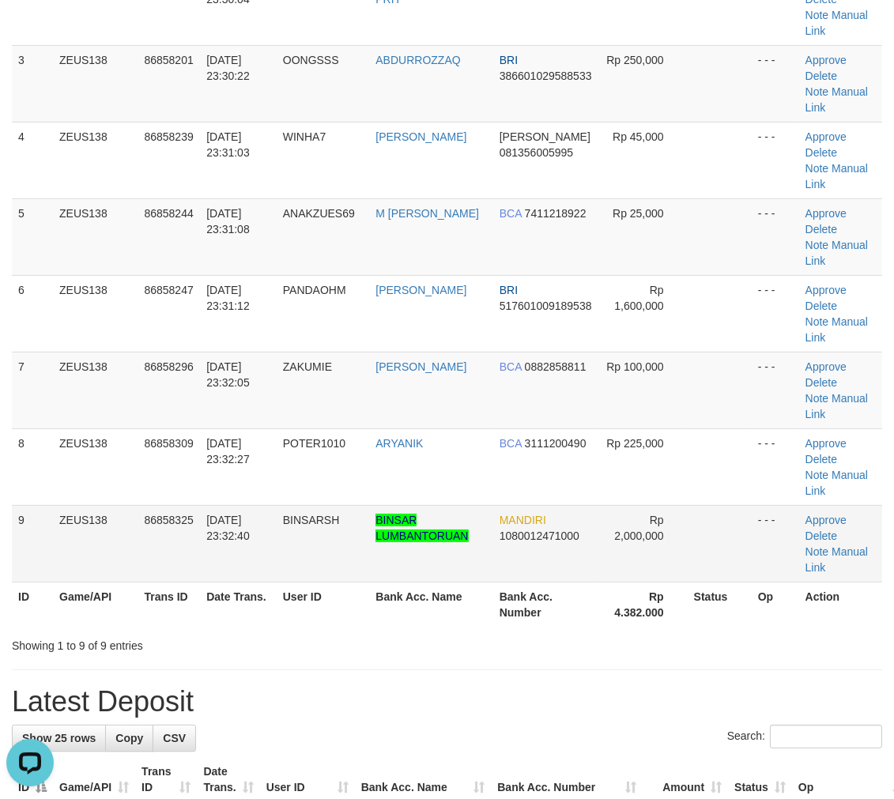
drag, startPoint x: 715, startPoint y: 546, endPoint x: 860, endPoint y: 549, distance: 145.5
click at [715, 546] on td at bounding box center [720, 543] width 64 height 77
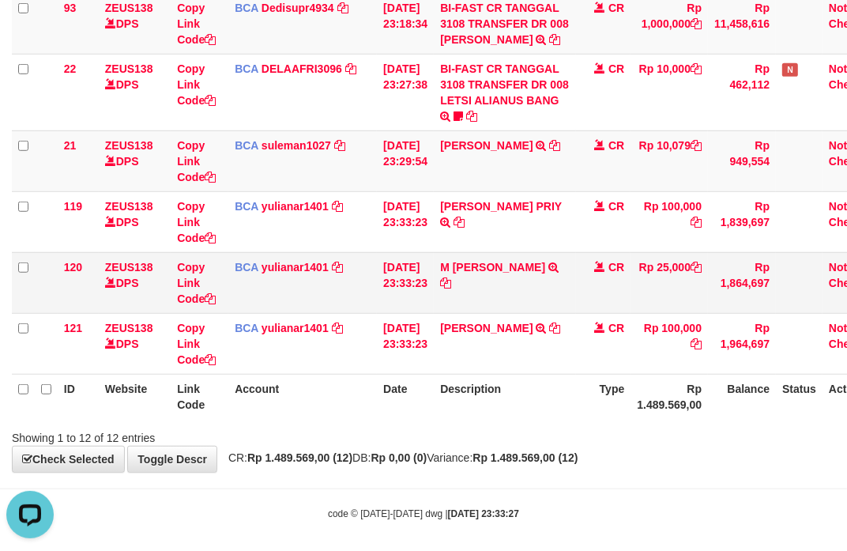
click at [477, 299] on td "M [PERSON_NAME] TRSF E-BANKING CR 3108/FTSCY/WS95031 25000.00M [PERSON_NAME]" at bounding box center [505, 282] width 142 height 61
copy link "FADHLI"
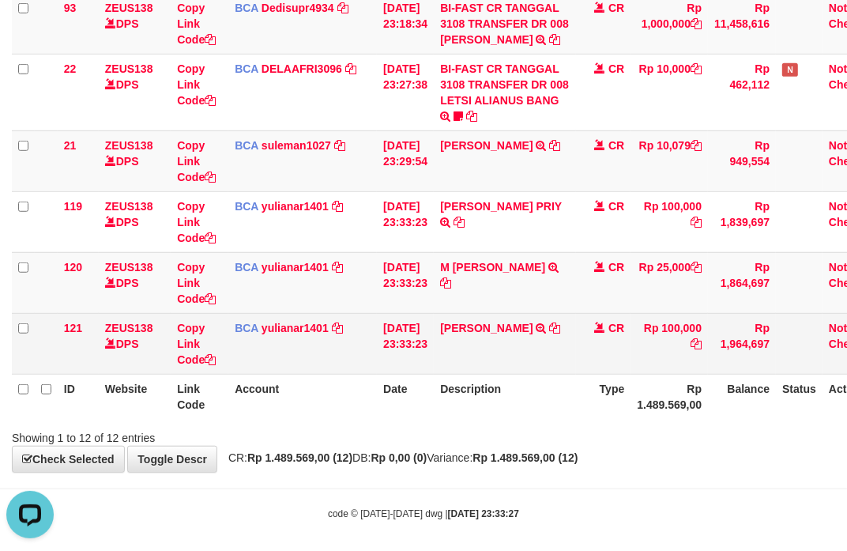
click at [449, 359] on td "BUDI PANGESTU TRSF E-BANKING CR 09/01 Z9MH1 BUDI PANGESTU" at bounding box center [505, 343] width 142 height 61
copy link "BUDI"
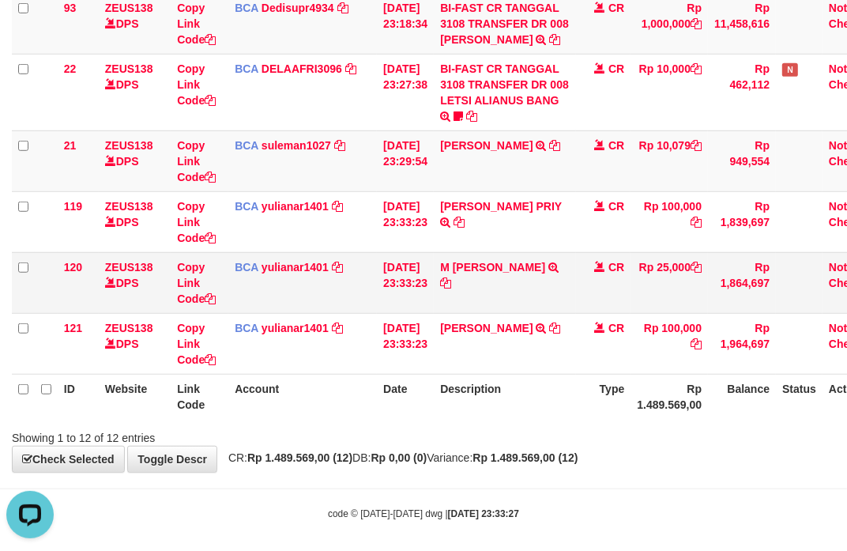
click at [478, 301] on td "M FADHLI ROBBI TRSF E-BANKING CR 3108/FTSCY/WS95031 25000.00M FADHLI ROBBI" at bounding box center [505, 282] width 142 height 61
copy link "FADHLI"
click at [478, 301] on td "M FADHLI ROBBI TRSF E-BANKING CR 3108/FTSCY/WS95031 25000.00M FADHLI ROBBI" at bounding box center [505, 282] width 142 height 61
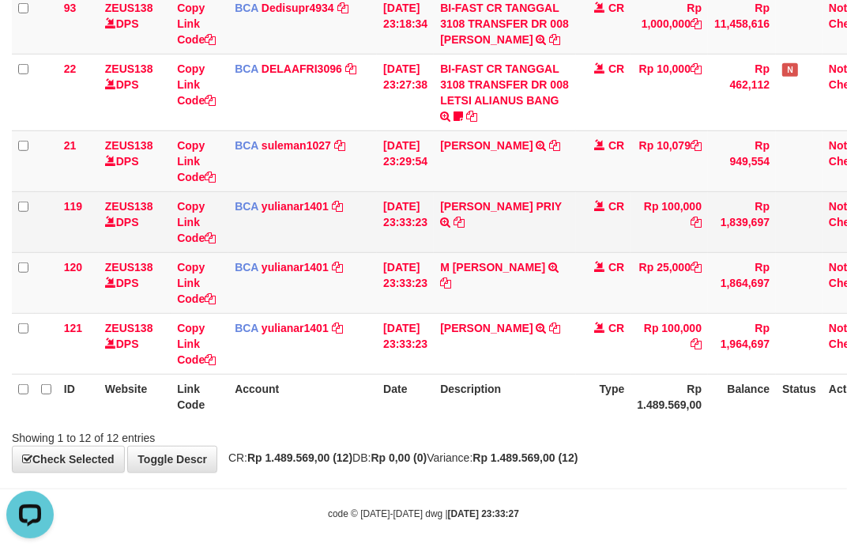
click at [475, 210] on td "DEVI RAMADHAN PRIY TRSF E-BANKING CR 3108/FTSCY/WS95271 100000.00DEVI RAMADHAN …" at bounding box center [505, 221] width 142 height 61
copy link "DEVI"
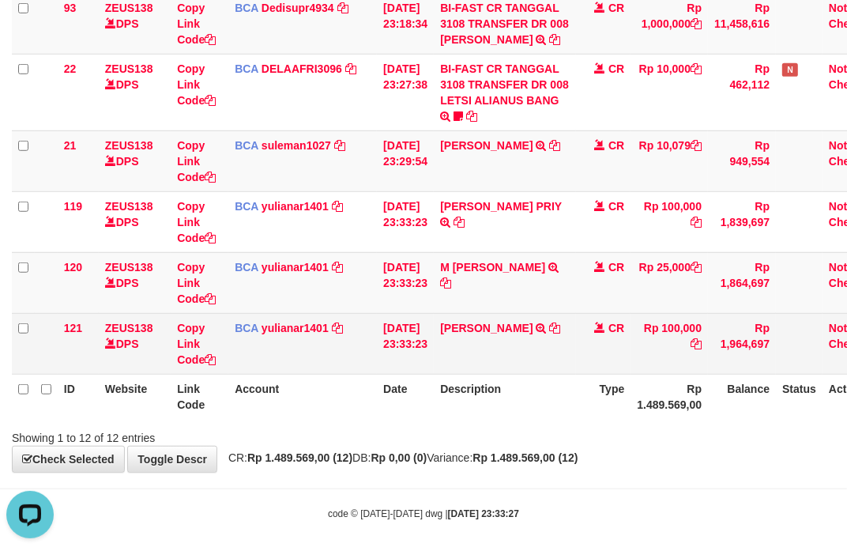
drag, startPoint x: 437, startPoint y: 360, endPoint x: 329, endPoint y: 333, distance: 111.8
click at [427, 361] on td "[DATE] 23:33:23" at bounding box center [405, 343] width 57 height 61
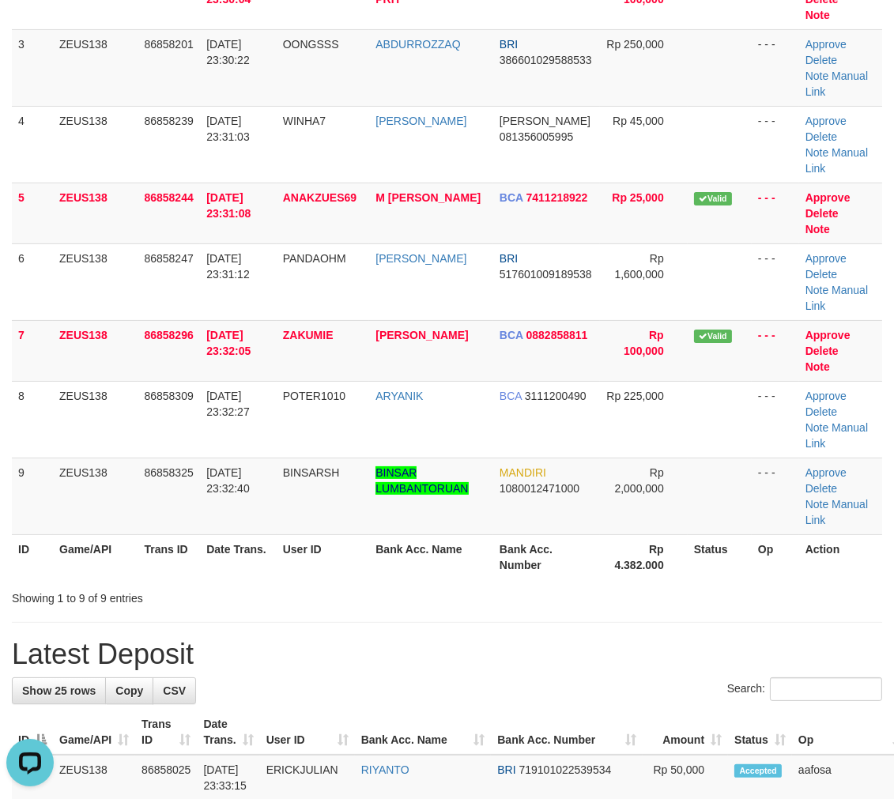
drag, startPoint x: 840, startPoint y: 534, endPoint x: 905, endPoint y: 541, distance: 65.2
click at [841, 534] on th "Action" at bounding box center [840, 556] width 83 height 45
drag, startPoint x: 706, startPoint y: 541, endPoint x: 903, endPoint y: 539, distance: 196.8
click at [743, 541] on tr "ID Game/API Trans ID Date Trans. User ID Bank Acc. Name Bank Acc. Number Rp 4.3…" at bounding box center [447, 556] width 870 height 45
click at [747, 483] on tr "9 ZEUS138 86858325 [DATE] 23:32:40 [GEOGRAPHIC_DATA] BINSAR LUMBANTORUAN MANDIR…" at bounding box center [447, 496] width 870 height 77
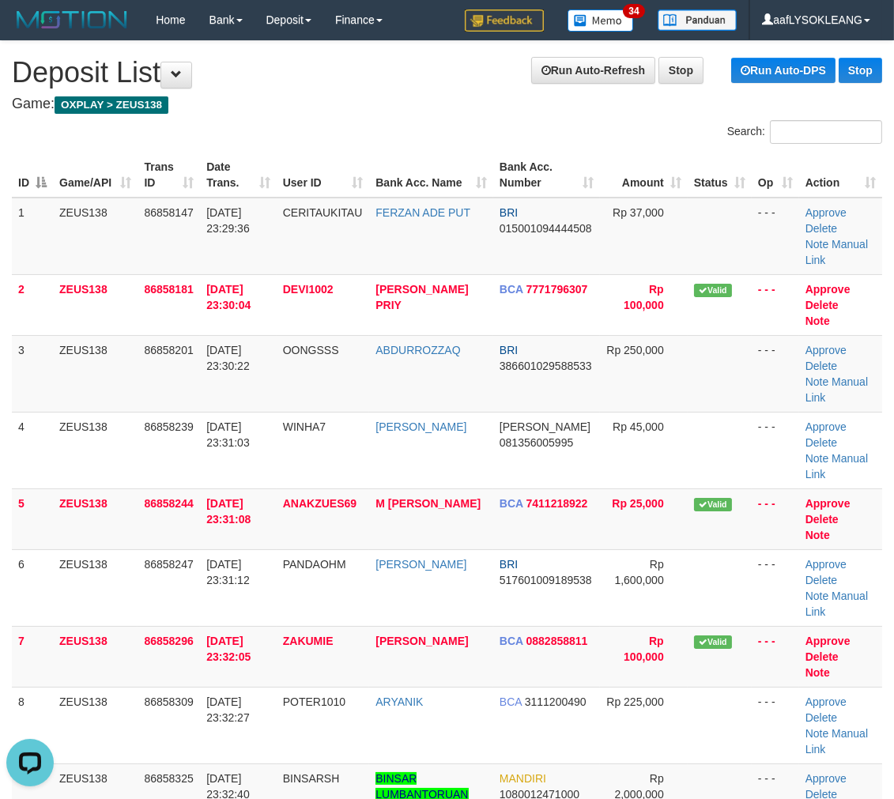
drag, startPoint x: 755, startPoint y: 457, endPoint x: 904, endPoint y: 485, distance: 152.1
click at [870, 482] on tr "4 ZEUS138 86858239 31/08/2025 23:31:03 WINHA7 ANTO GARANG DANA 081356005995 Rp …" at bounding box center [447, 450] width 870 height 77
click at [668, 535] on td "Rp 25,000" at bounding box center [644, 519] width 88 height 61
click at [673, 533] on td "Rp 25,000" at bounding box center [644, 519] width 88 height 61
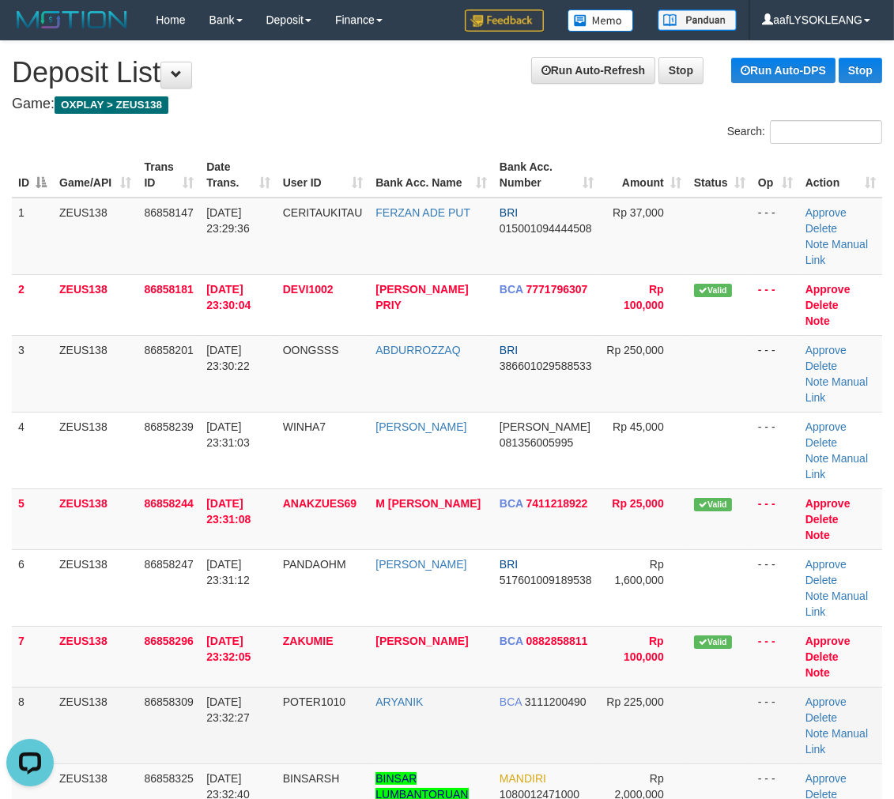
scroll to position [204, 0]
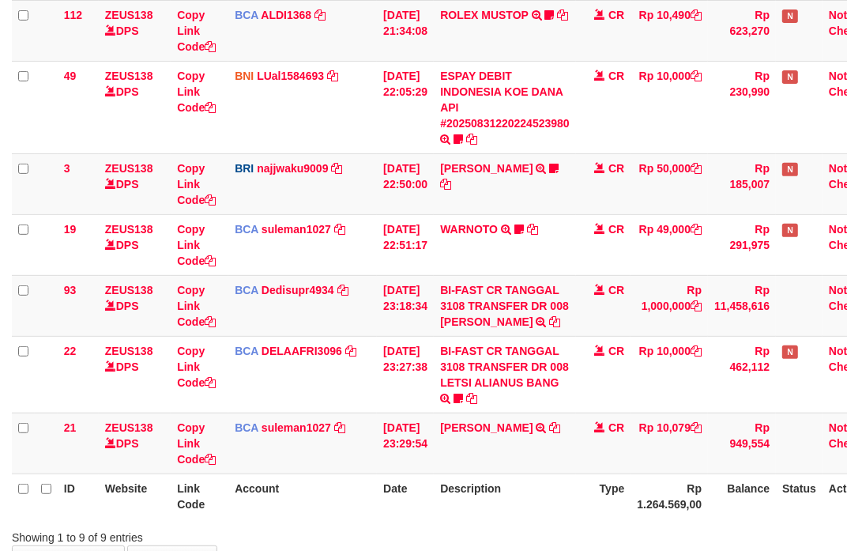
scroll to position [474, 0]
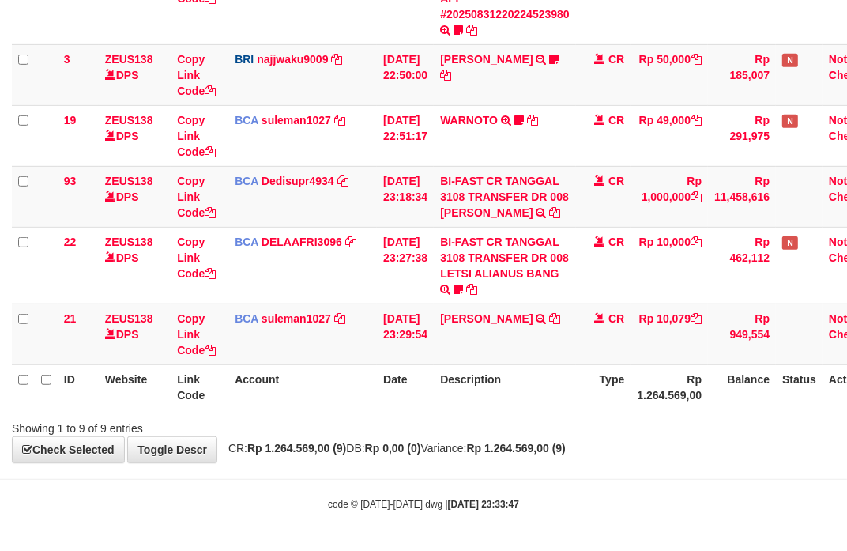
drag, startPoint x: 578, startPoint y: 391, endPoint x: 477, endPoint y: 390, distance: 100.4
click at [510, 395] on th "Description" at bounding box center [505, 386] width 142 height 45
drag, startPoint x: 470, startPoint y: 409, endPoint x: 1, endPoint y: 340, distance: 473.9
click at [469, 411] on div "ID Website Link Code Account Date Description Type Amount Balance Status Action…" at bounding box center [423, 51] width 847 height 726
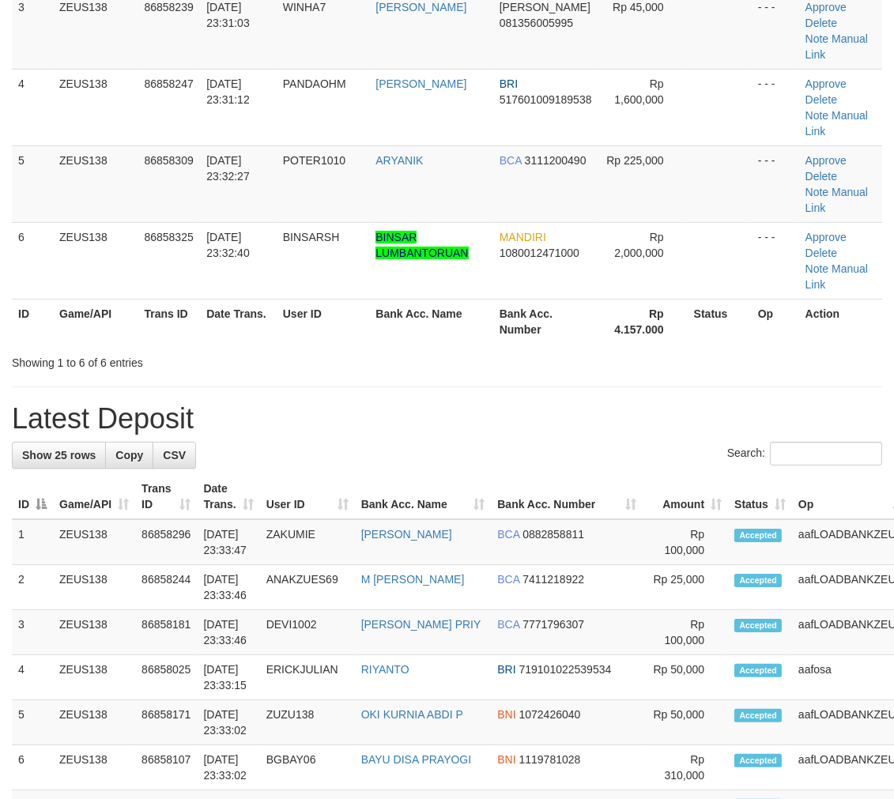
click at [728, 540] on td "Accepted" at bounding box center [760, 542] width 64 height 46
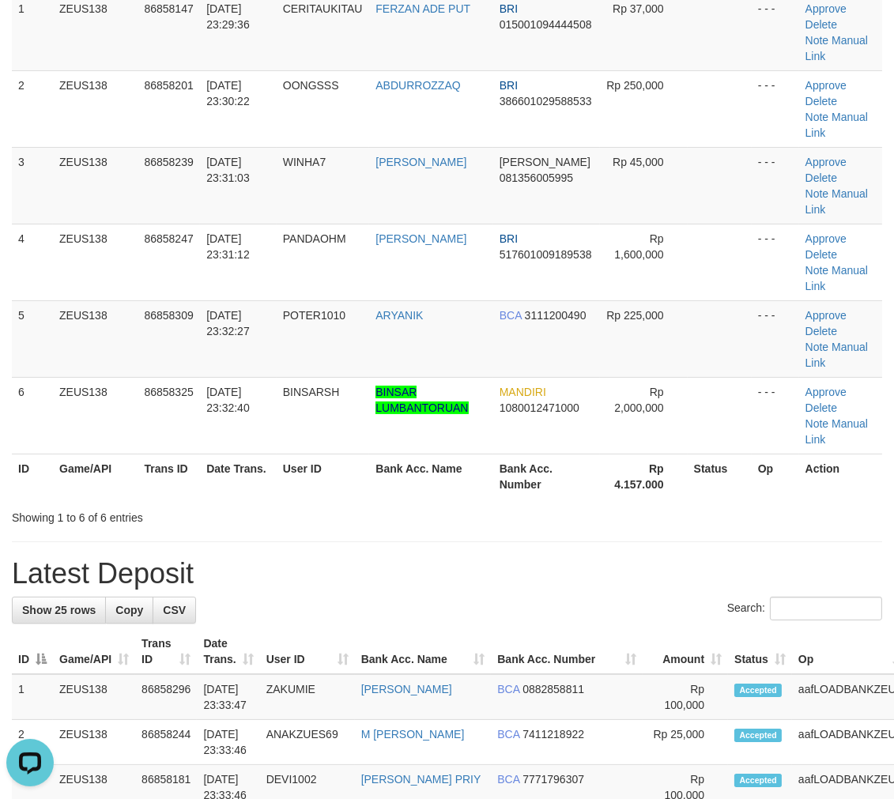
click at [643, 568] on h1 "Latest Deposit" at bounding box center [447, 574] width 870 height 32
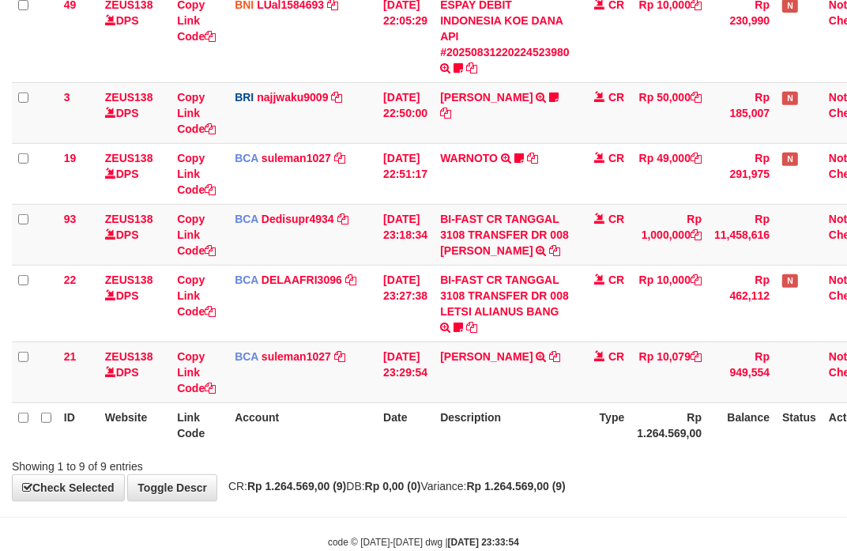
scroll to position [474, 0]
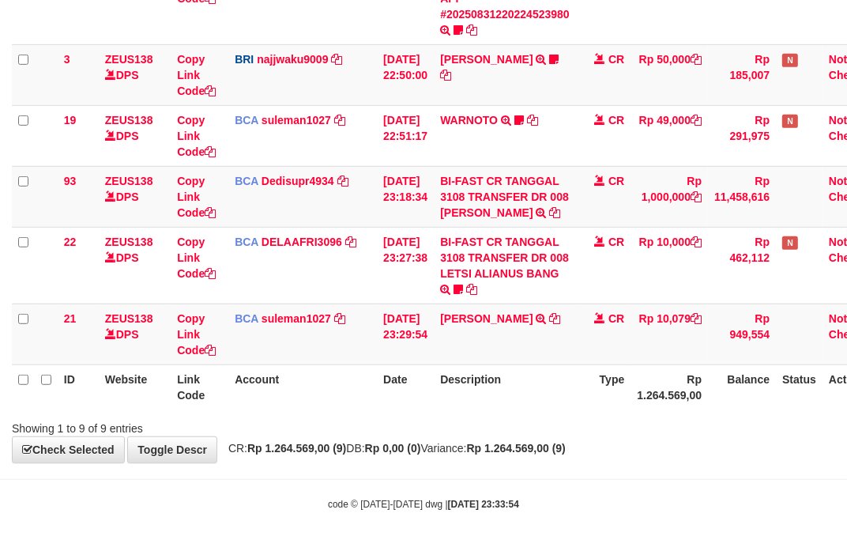
click at [390, 440] on div "**********" at bounding box center [423, 21] width 847 height 881
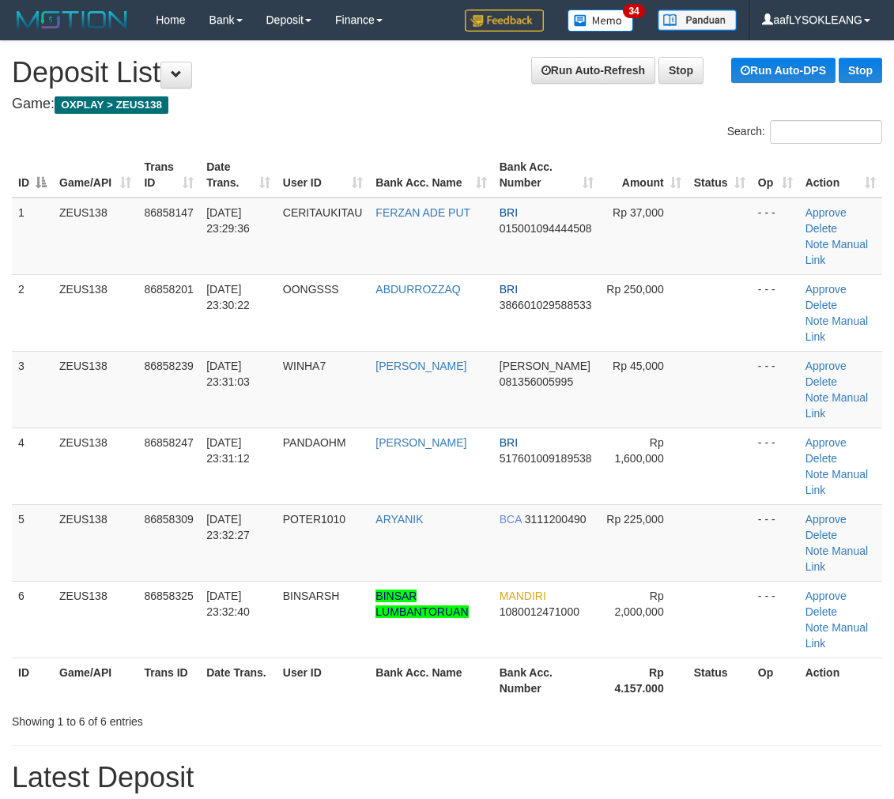
scroll to position [204, 0]
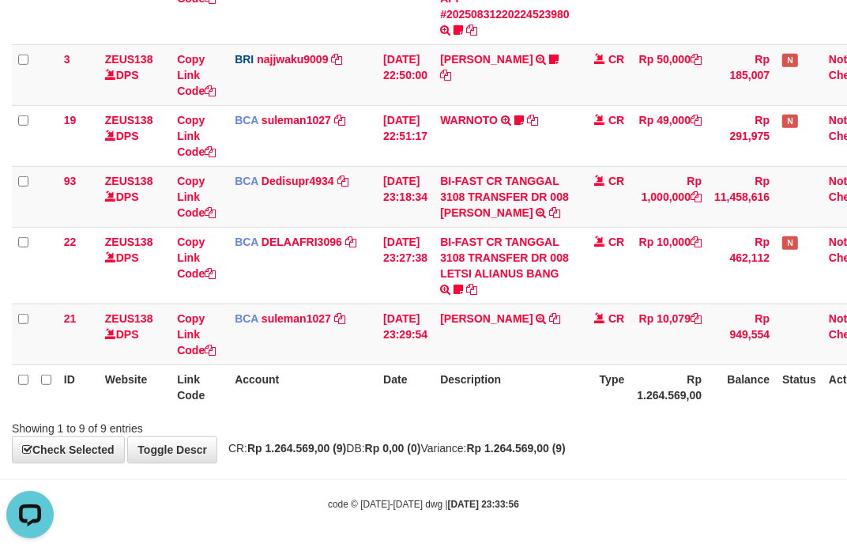
drag, startPoint x: 569, startPoint y: 401, endPoint x: 555, endPoint y: 395, distance: 15.3
click at [558, 397] on th "Description" at bounding box center [505, 386] width 142 height 45
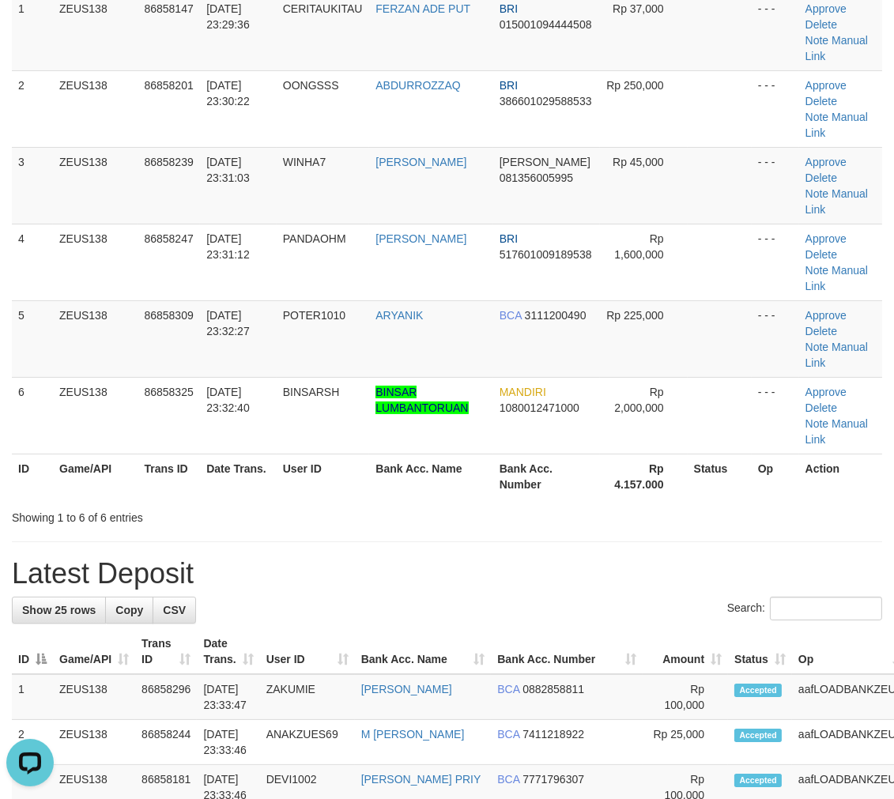
drag, startPoint x: 523, startPoint y: 557, endPoint x: 591, endPoint y: 540, distance: 70.0
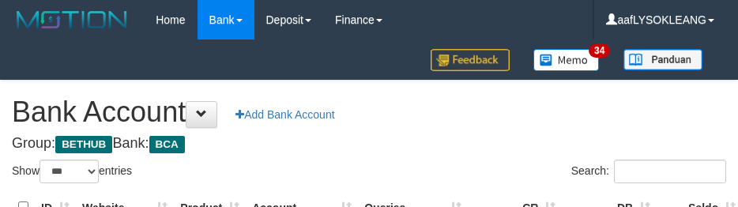
select select "***"
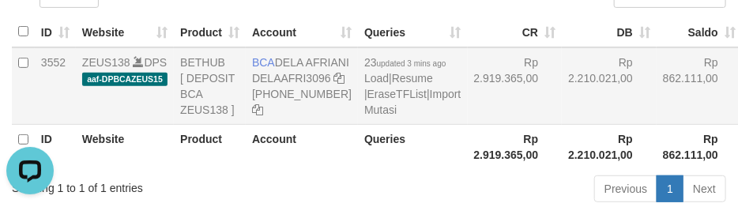
click at [562, 108] on td "Rp 2.210.021,00" at bounding box center [609, 85] width 95 height 77
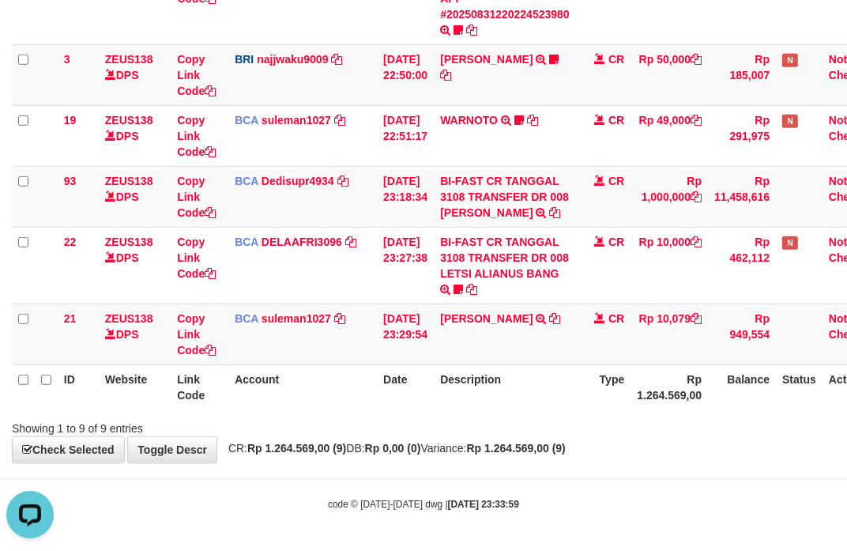
click at [611, 422] on div "Showing 1 to 9 of 9 entries" at bounding box center [423, 425] width 847 height 22
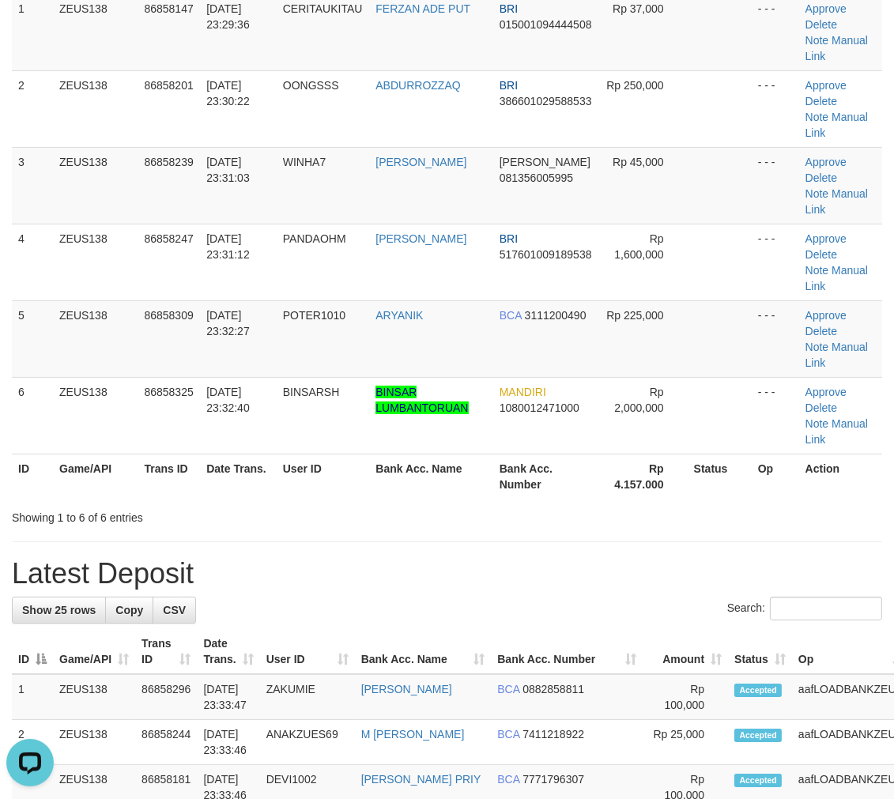
drag, startPoint x: 573, startPoint y: 560, endPoint x: 898, endPoint y: 575, distance: 325.3
click at [595, 561] on h1 "Latest Deposit" at bounding box center [447, 574] width 870 height 32
click at [762, 578] on h1 "Latest Deposit" at bounding box center [447, 574] width 870 height 32
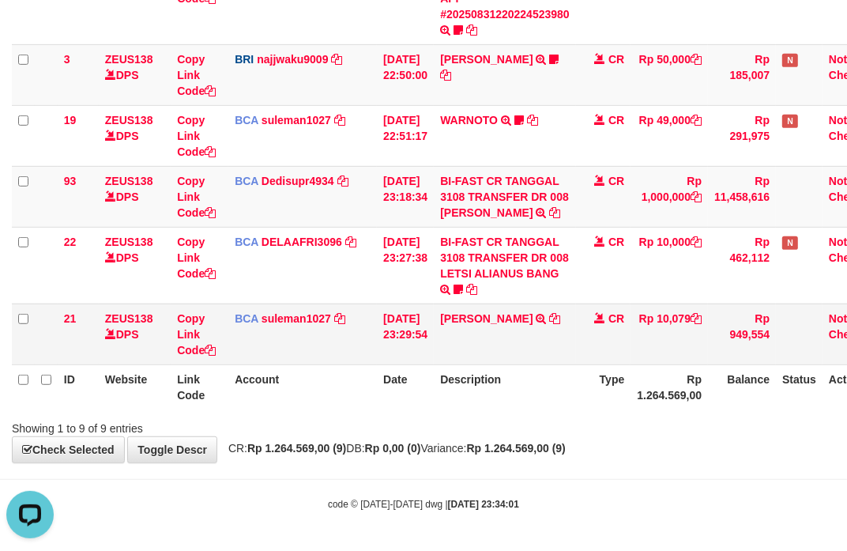
drag, startPoint x: 550, startPoint y: 402, endPoint x: 231, endPoint y: 341, distance: 325.1
click at [543, 400] on th "Description" at bounding box center [505, 386] width 142 height 45
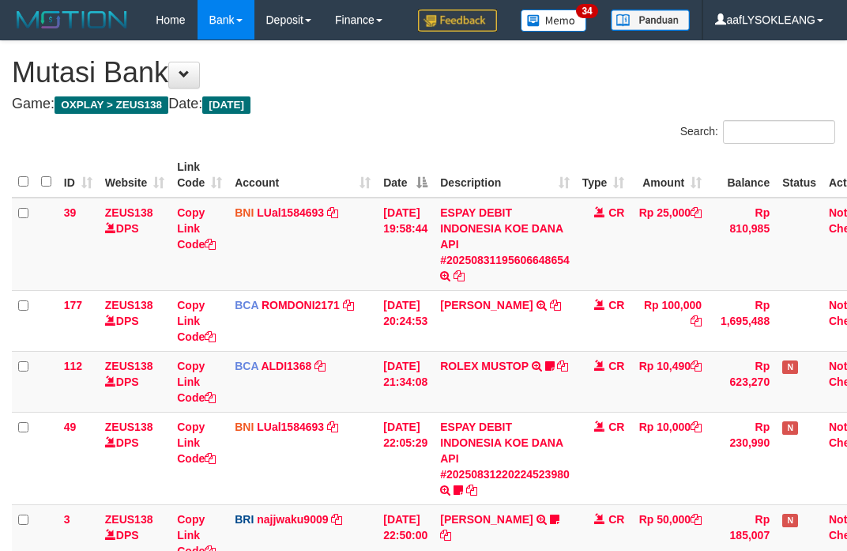
scroll to position [474, 0]
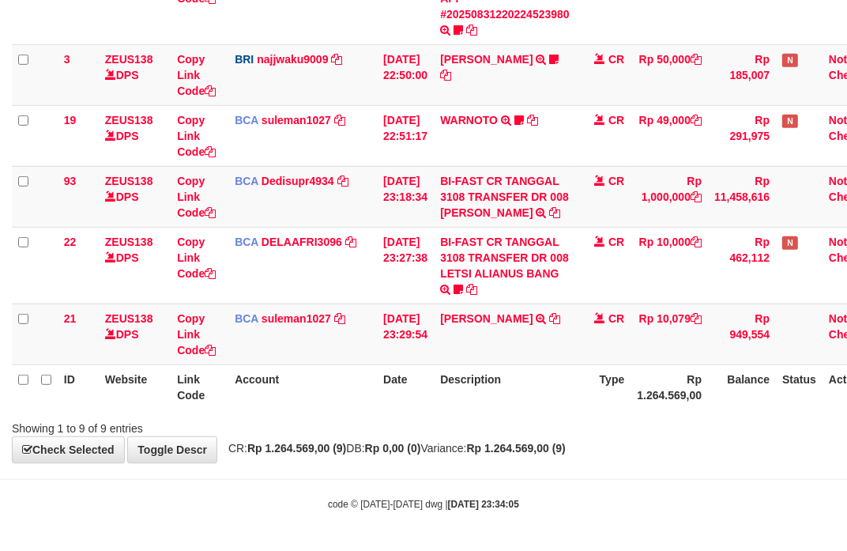
drag, startPoint x: 477, startPoint y: 396, endPoint x: 258, endPoint y: 375, distance: 219.1
click at [477, 396] on th "Description" at bounding box center [505, 386] width 142 height 45
drag, startPoint x: 530, startPoint y: 444, endPoint x: 272, endPoint y: 378, distance: 266.9
click at [526, 443] on div "**********" at bounding box center [423, 21] width 847 height 881
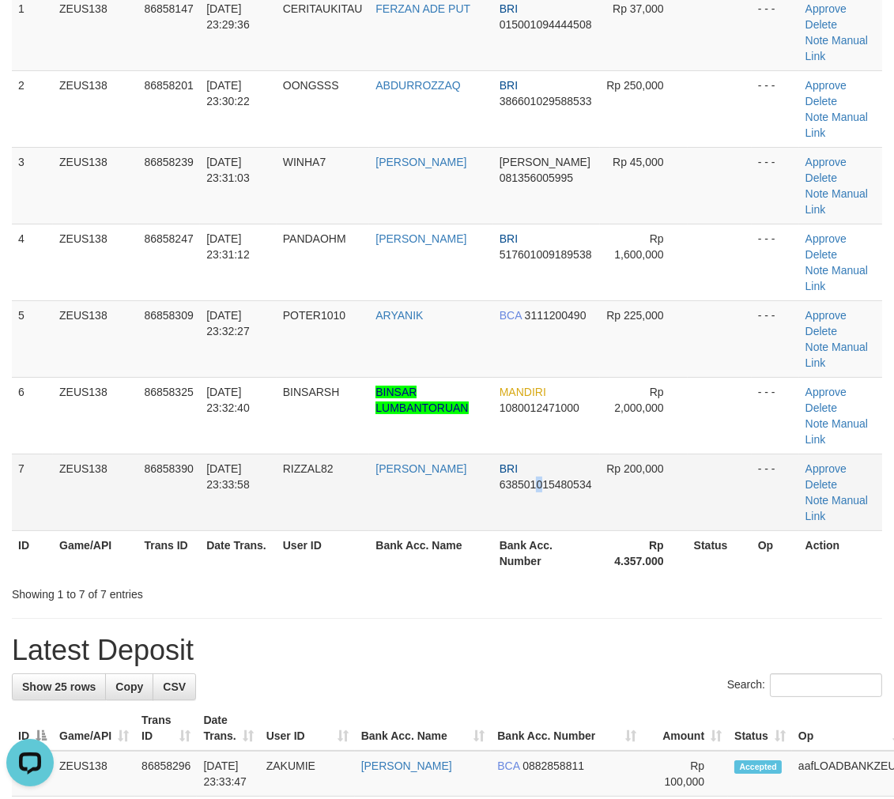
drag, startPoint x: 546, startPoint y: 504, endPoint x: 639, endPoint y: 502, distance: 92.5
click at [538, 503] on td "BRI 638501015480534" at bounding box center [546, 492] width 107 height 77
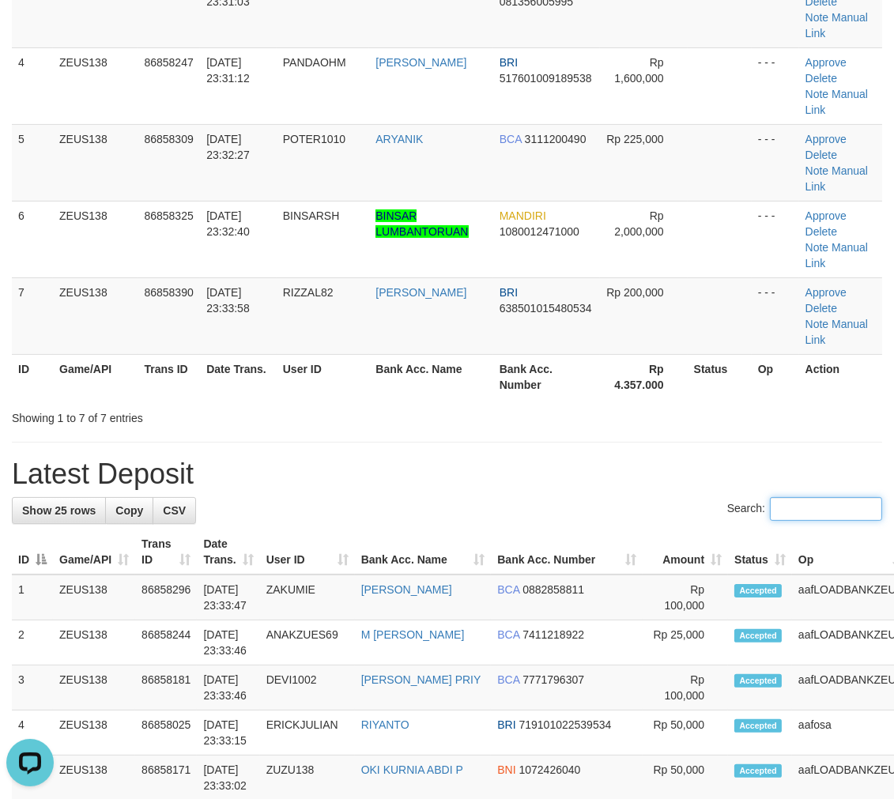
drag, startPoint x: 762, startPoint y: 502, endPoint x: 738, endPoint y: 490, distance: 26.5
click at [724, 492] on div "**********" at bounding box center [447, 742] width 894 height 2162
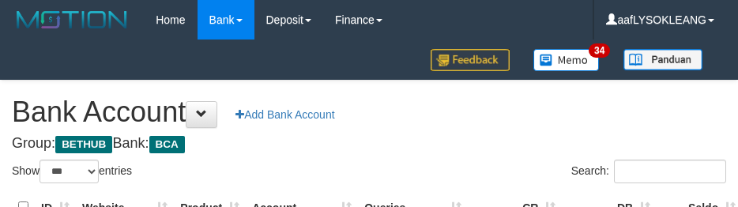
select select "***"
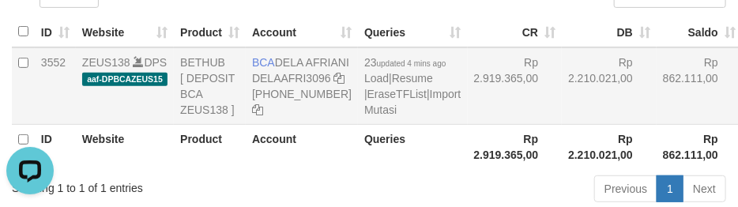
drag, startPoint x: 515, startPoint y: 104, endPoint x: 524, endPoint y: 138, distance: 34.3
click at [562, 105] on td "Rp 2.210.021,00" at bounding box center [609, 85] width 95 height 77
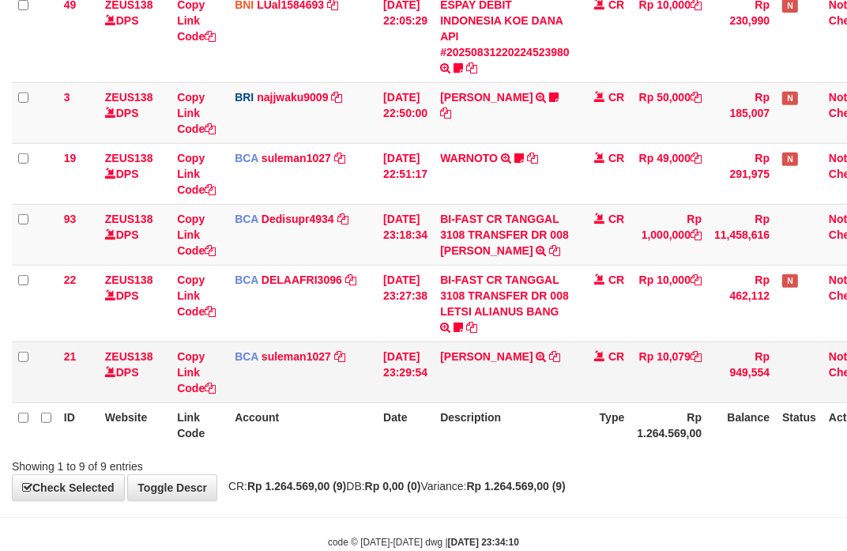
scroll to position [474, 0]
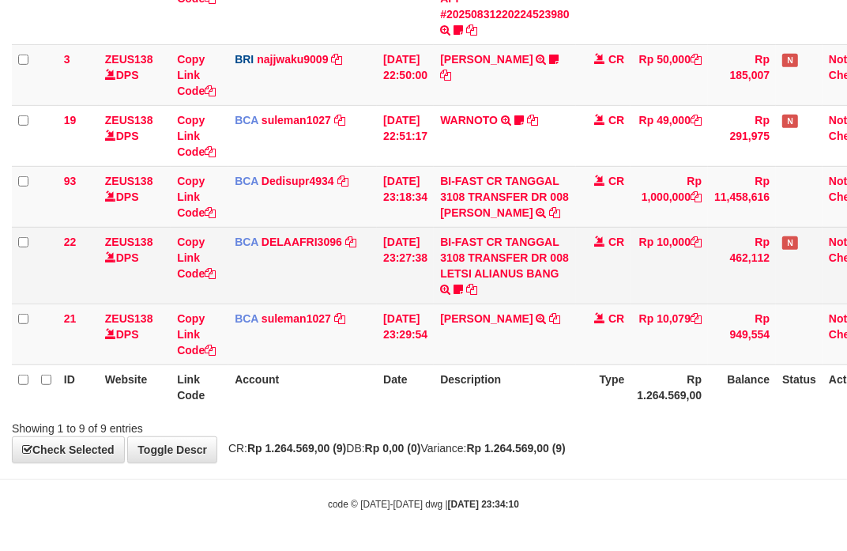
drag, startPoint x: 392, startPoint y: 304, endPoint x: 385, endPoint y: 288, distance: 17.3
click at [390, 299] on tbody "39 ZEUS138 DPS Copy Link Code BNI LUal1584693 DPS LUCKY ALAMSYAH mutasi_2025083…" at bounding box center [450, 52] width 876 height 628
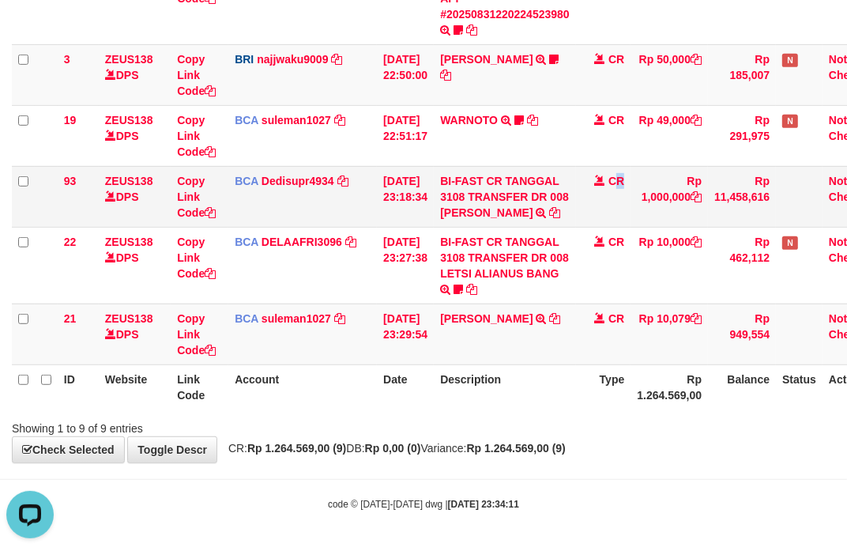
drag, startPoint x: 636, startPoint y: 214, endPoint x: 628, endPoint y: 210, distance: 8.8
click at [628, 210] on td "CR" at bounding box center [603, 196] width 55 height 61
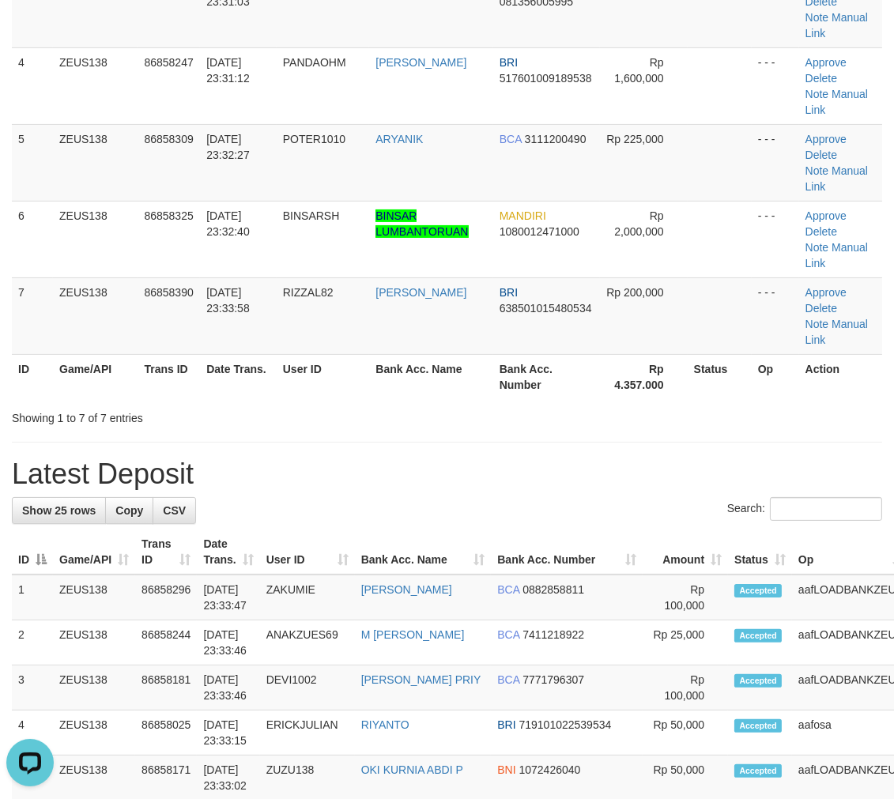
click at [739, 432] on div "**********" at bounding box center [447, 742] width 894 height 2162
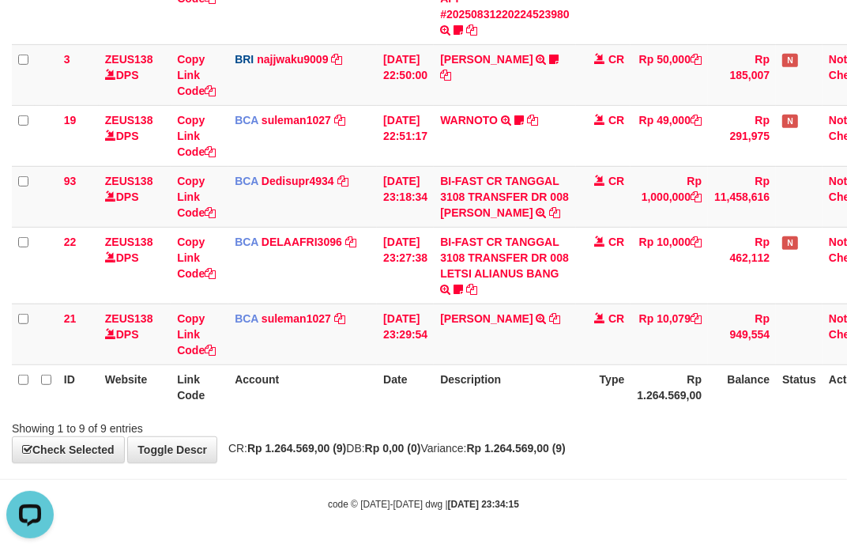
drag, startPoint x: 535, startPoint y: 377, endPoint x: 587, endPoint y: 375, distance: 51.4
click at [534, 375] on th "Description" at bounding box center [505, 386] width 142 height 45
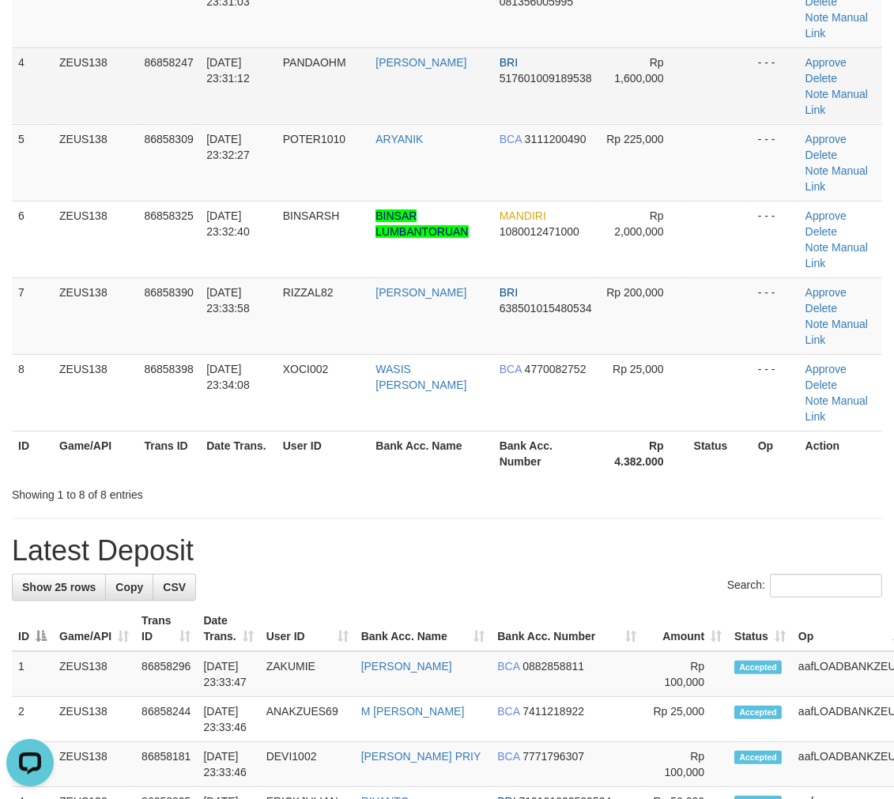
click at [324, 89] on td "PANDAOHM" at bounding box center [323, 85] width 93 height 77
copy span "PANDAOHM"
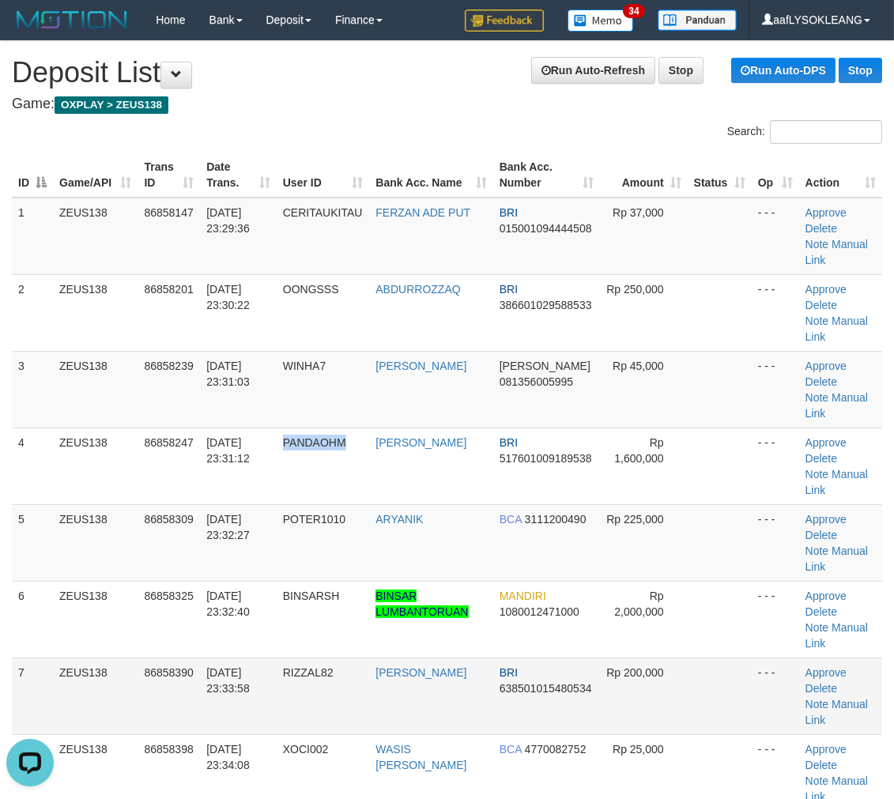
scroll to position [146, 0]
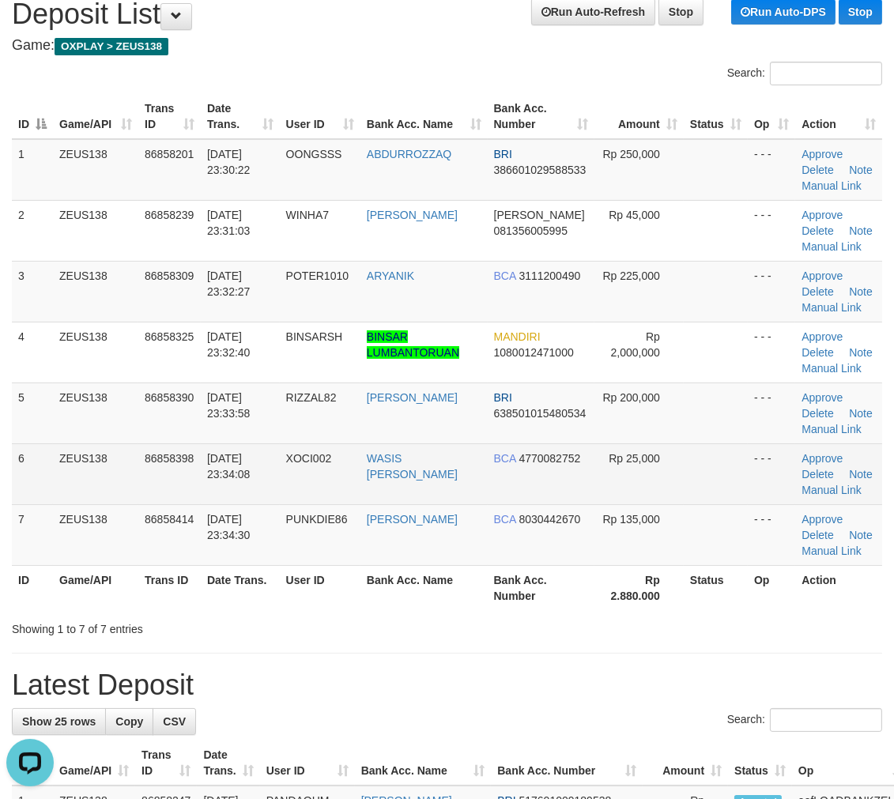
click at [716, 455] on td at bounding box center [716, 473] width 64 height 61
click at [713, 452] on td at bounding box center [716, 473] width 64 height 61
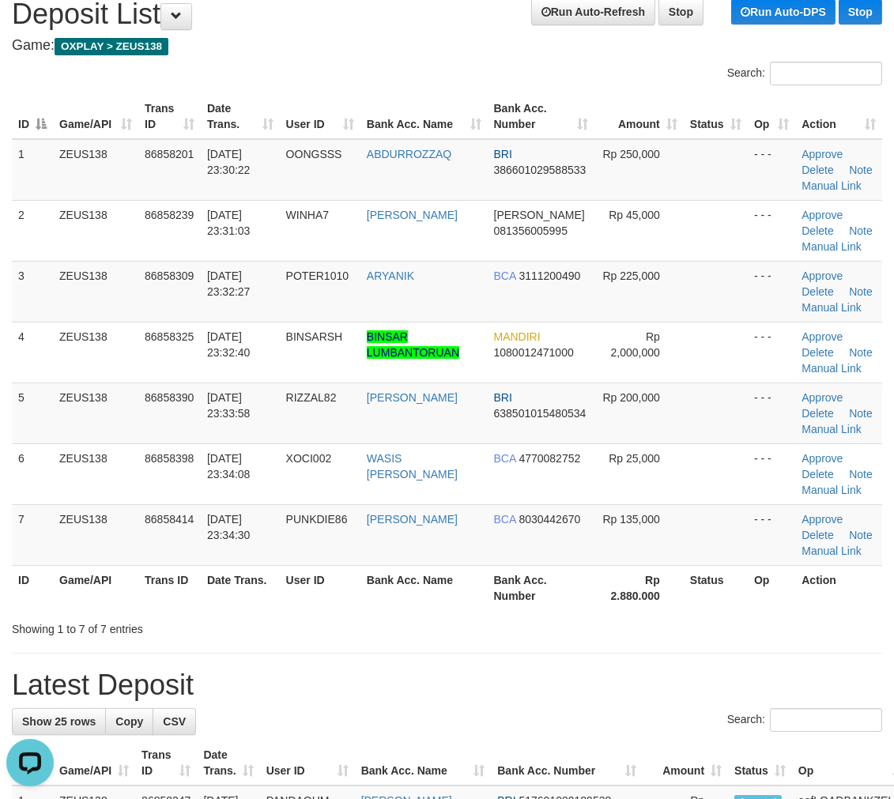
drag, startPoint x: 701, startPoint y: 443, endPoint x: 891, endPoint y: 500, distance: 198.3
click at [704, 443] on td at bounding box center [716, 473] width 64 height 61
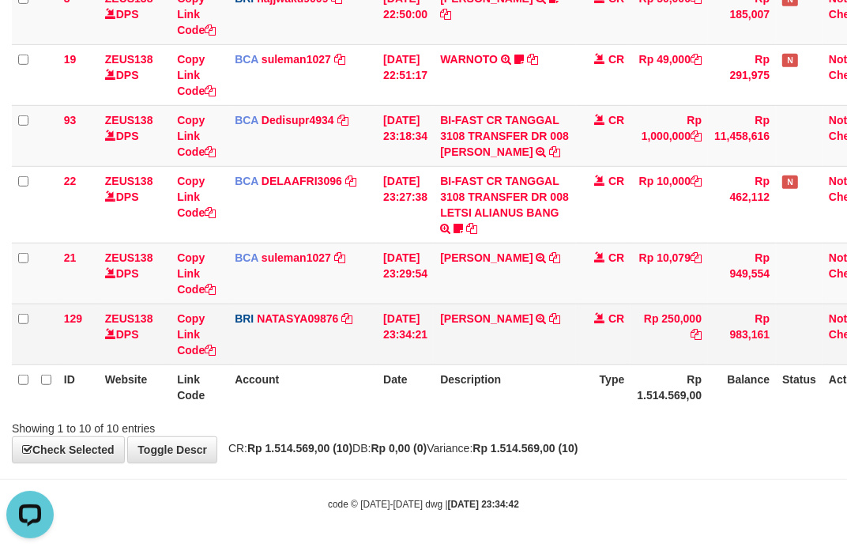
drag, startPoint x: 531, startPoint y: 368, endPoint x: 512, endPoint y: 364, distance: 19.4
click at [527, 368] on th "Description" at bounding box center [505, 386] width 142 height 45
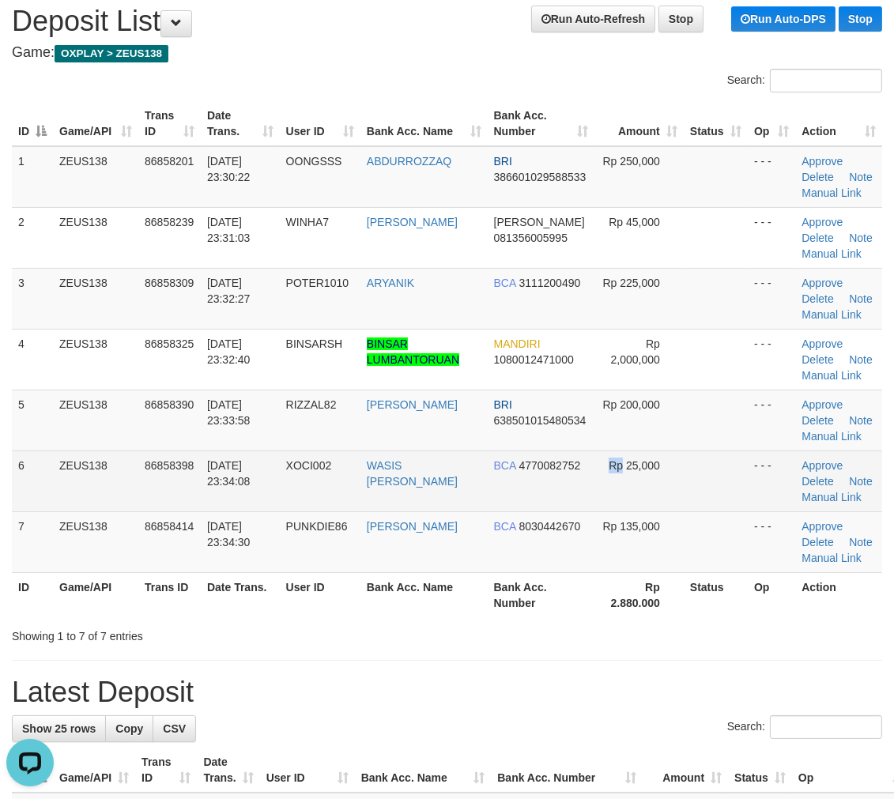
click at [599, 496] on td "Rp 25,000" at bounding box center [638, 481] width 89 height 61
click at [597, 492] on tr "6 ZEUS138 86858398 31/08/2025 23:34:08 XOCI002 WASIS SUMARAH MULY BCA 477008275…" at bounding box center [447, 481] width 870 height 61
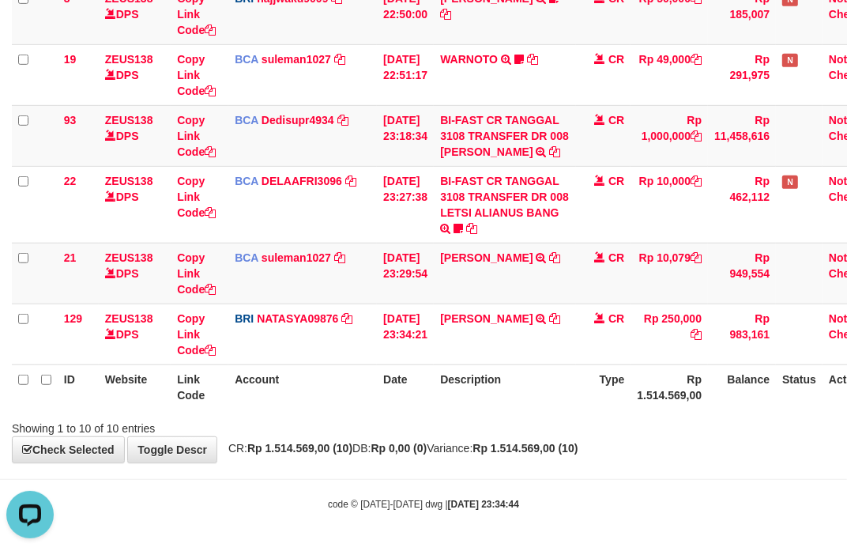
drag, startPoint x: 454, startPoint y: 417, endPoint x: 224, endPoint y: 364, distance: 235.9
click at [441, 416] on div "Showing 1 to 10 of 10 entries" at bounding box center [423, 425] width 847 height 22
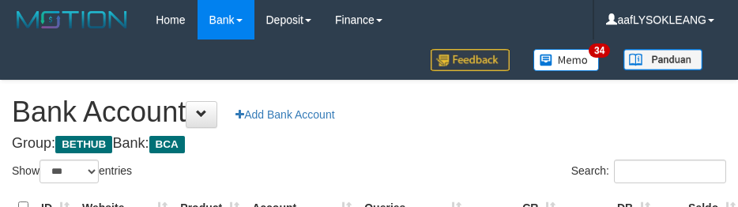
select select "***"
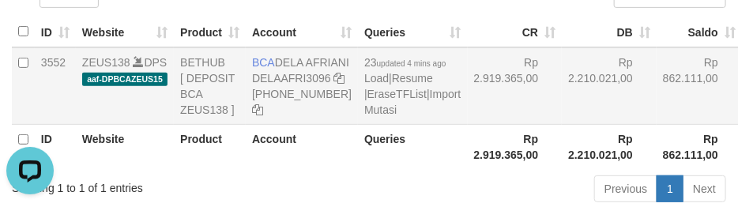
drag, startPoint x: 470, startPoint y: 89, endPoint x: 481, endPoint y: 101, distance: 16.3
click at [480, 98] on td "Rp 2.919.365,00" at bounding box center [515, 85] width 95 height 77
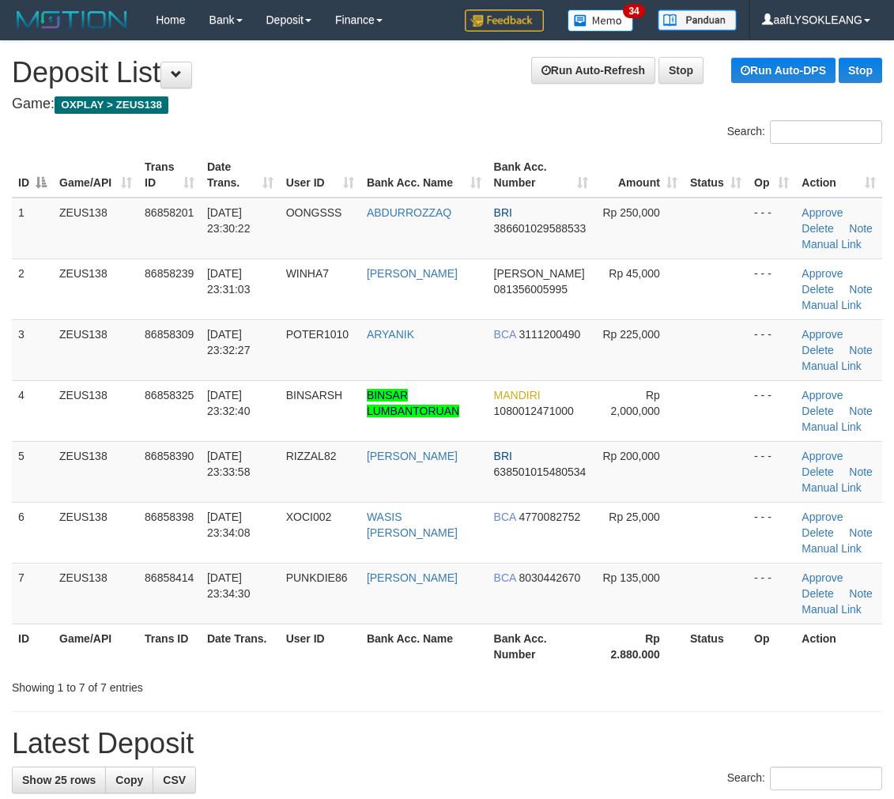
scroll to position [81, 0]
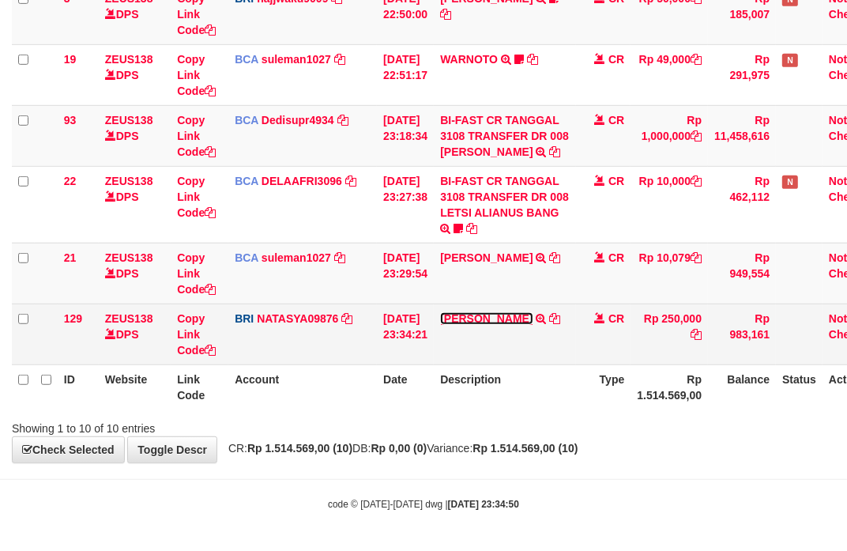
click at [451, 320] on link "SATRIO ABDU SY" at bounding box center [486, 318] width 92 height 13
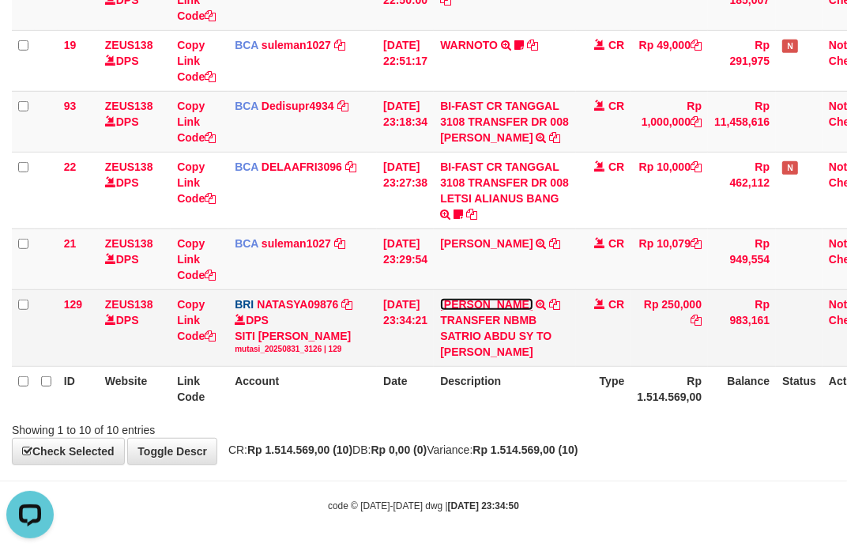
scroll to position [0, 0]
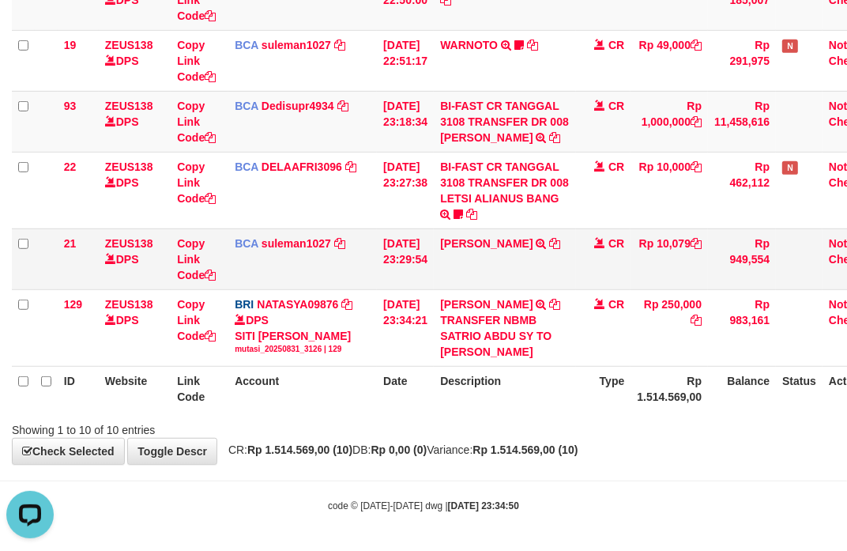
click at [470, 289] on td "IVAN HAYYU R TRSF E-BANKING CR 3108/FTSCY/WS95051 10079.002025083163371217 TRFD…" at bounding box center [505, 258] width 142 height 61
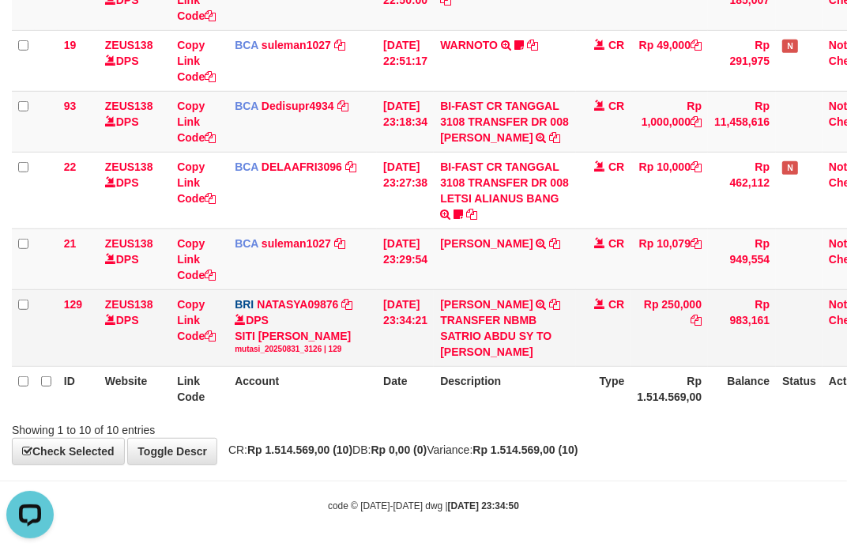
click at [470, 308] on td "SATRIO ABDU SY TRANSFER NBMB SATRIO ABDU SY TO SITI NURLITA SAPITRI" at bounding box center [505, 327] width 142 height 77
copy link "SATRIO"
click at [517, 308] on td "SATRIO ABDU SY TRANSFER NBMB SATRIO ABDU SY TO SITI NURLITA SAPITRI" at bounding box center [505, 327] width 142 height 77
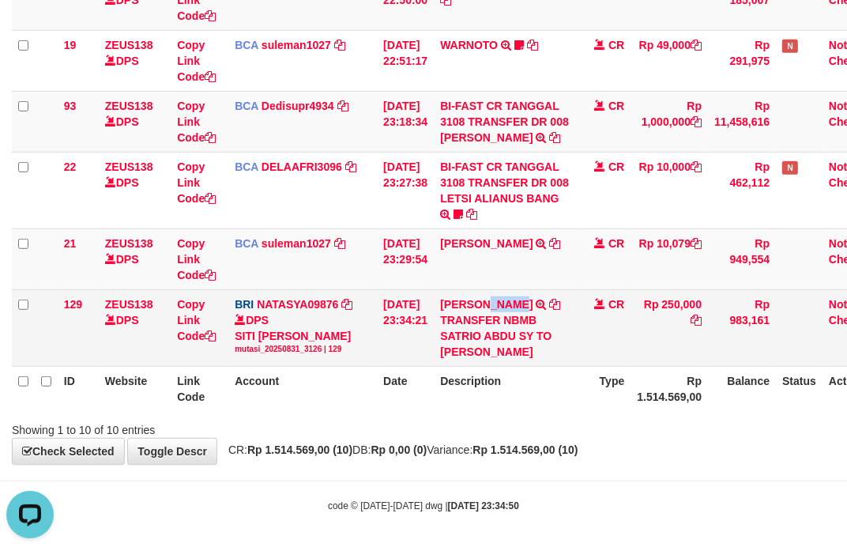
copy link "ABDU"
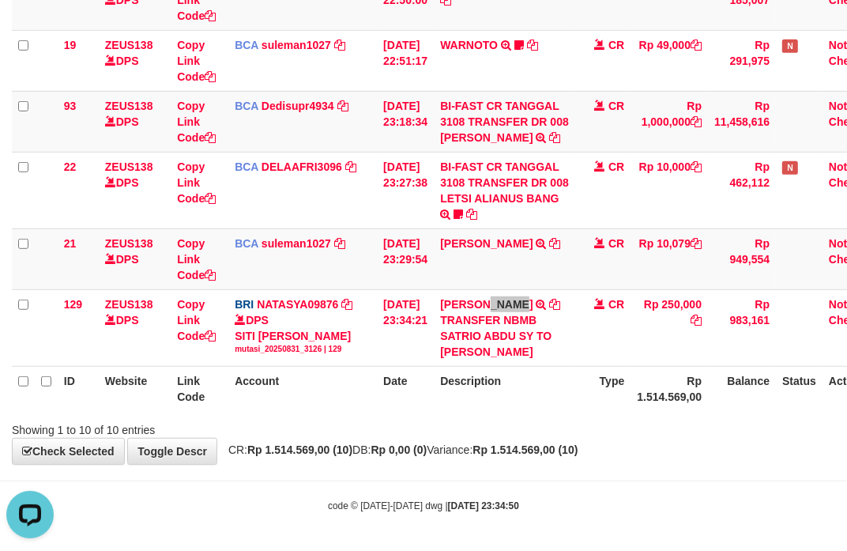
scroll to position [551, 0]
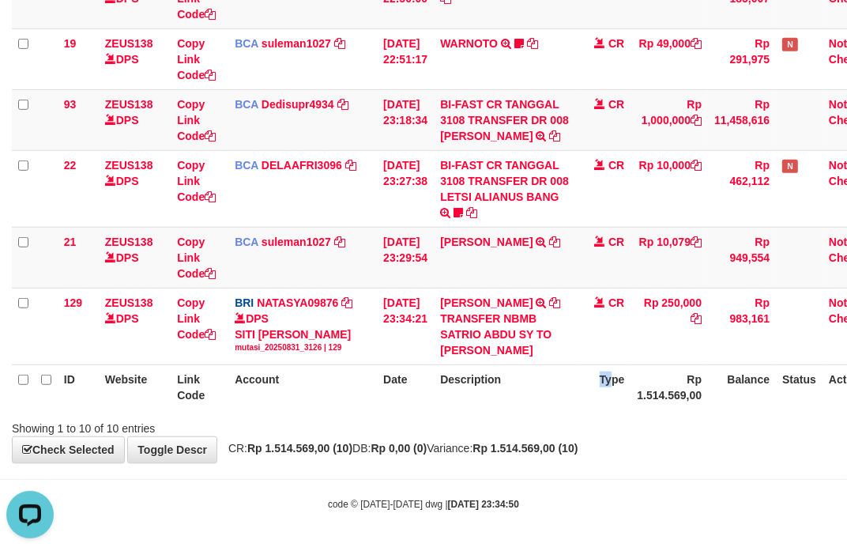
click at [613, 376] on th "Type" at bounding box center [603, 386] width 55 height 45
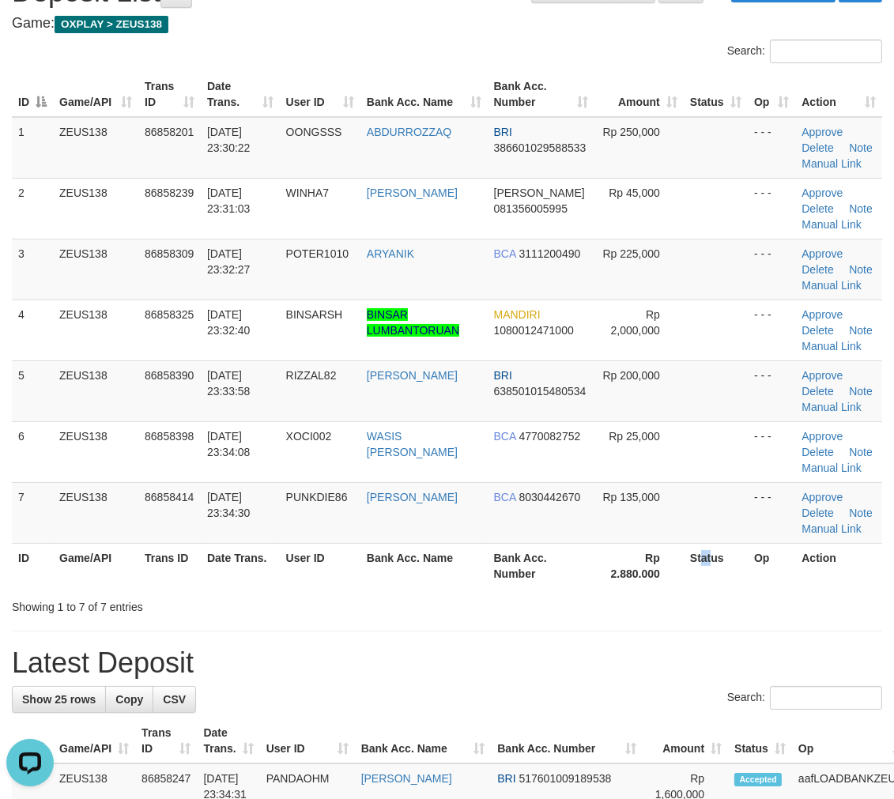
click at [700, 568] on th "Status" at bounding box center [716, 565] width 64 height 45
click at [586, 657] on h1 "Latest Deposit" at bounding box center [447, 663] width 870 height 32
click at [578, 657] on h1 "Latest Deposit" at bounding box center [447, 663] width 870 height 32
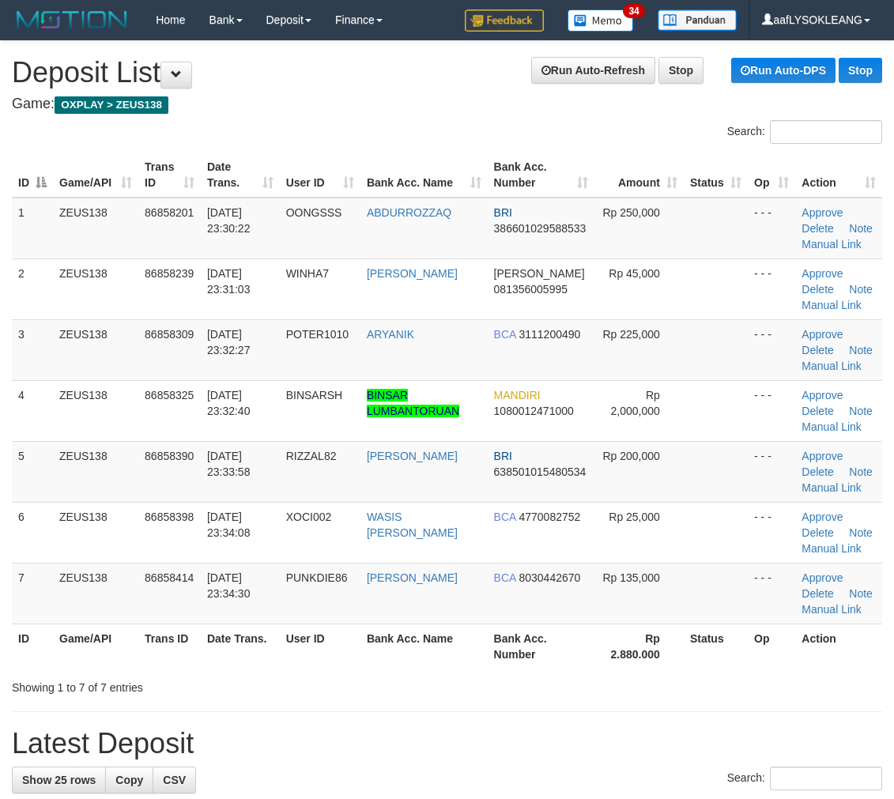
scroll to position [81, 0]
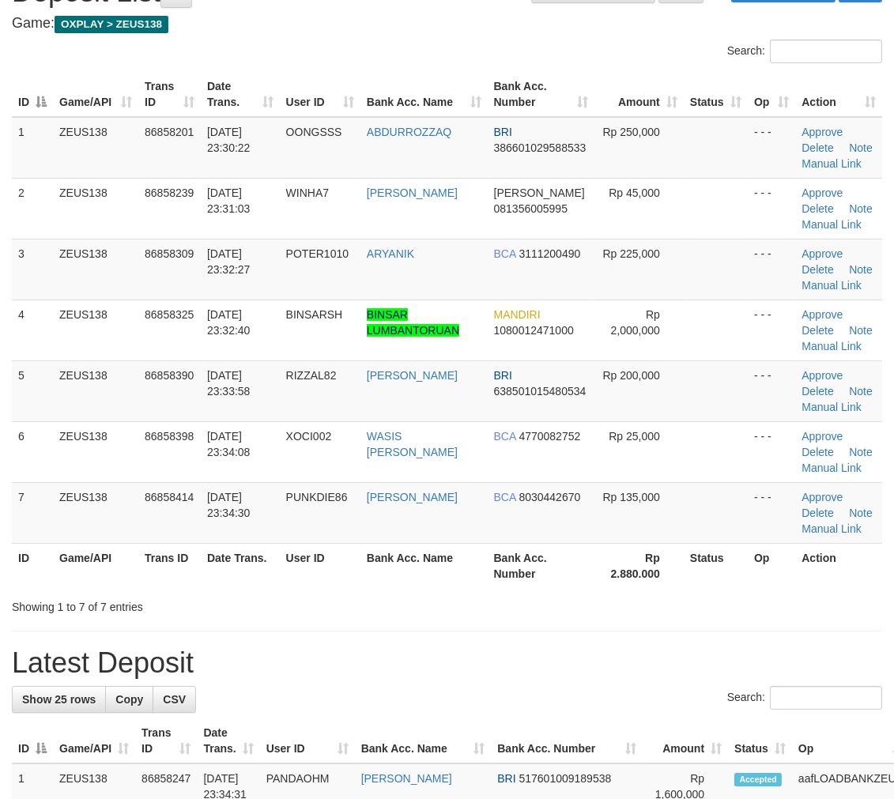
drag, startPoint x: 0, startPoint y: 0, endPoint x: 575, endPoint y: 658, distance: 873.9
click at [575, 658] on h1 "Latest Deposit" at bounding box center [447, 663] width 870 height 32
click at [579, 514] on td "BCA 8030442670" at bounding box center [542, 512] width 108 height 61
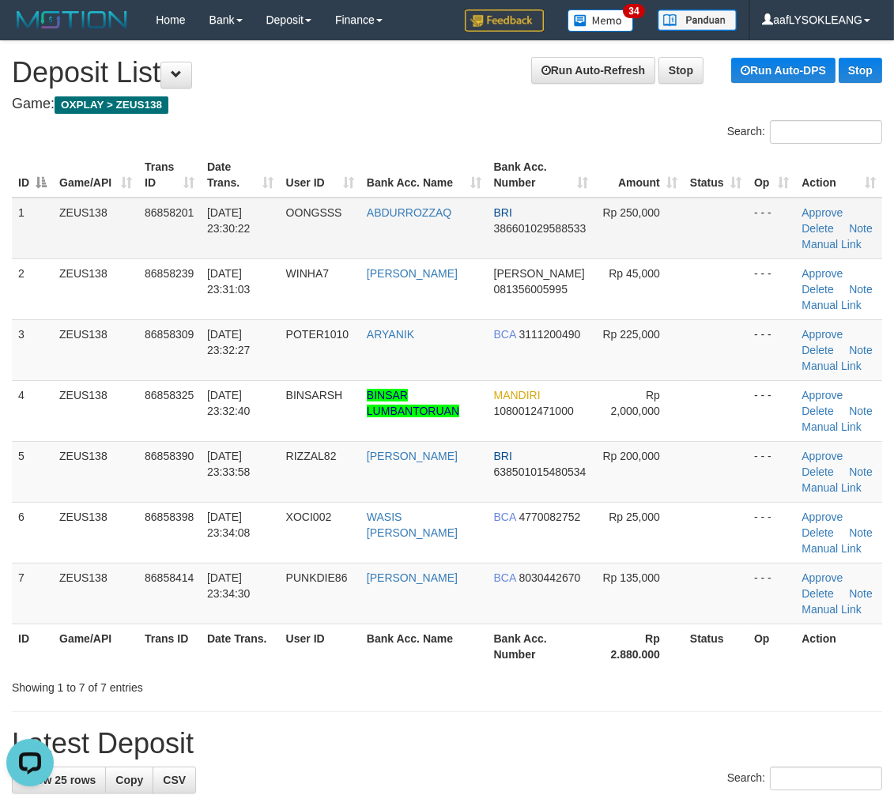
click at [382, 228] on td "ABDURROZZAQ" at bounding box center [423, 229] width 127 height 62
click at [304, 235] on td "OONGSSS" at bounding box center [320, 229] width 81 height 62
copy span "OONGSSS"
click at [304, 235] on td "OONGSSS" at bounding box center [320, 229] width 81 height 62
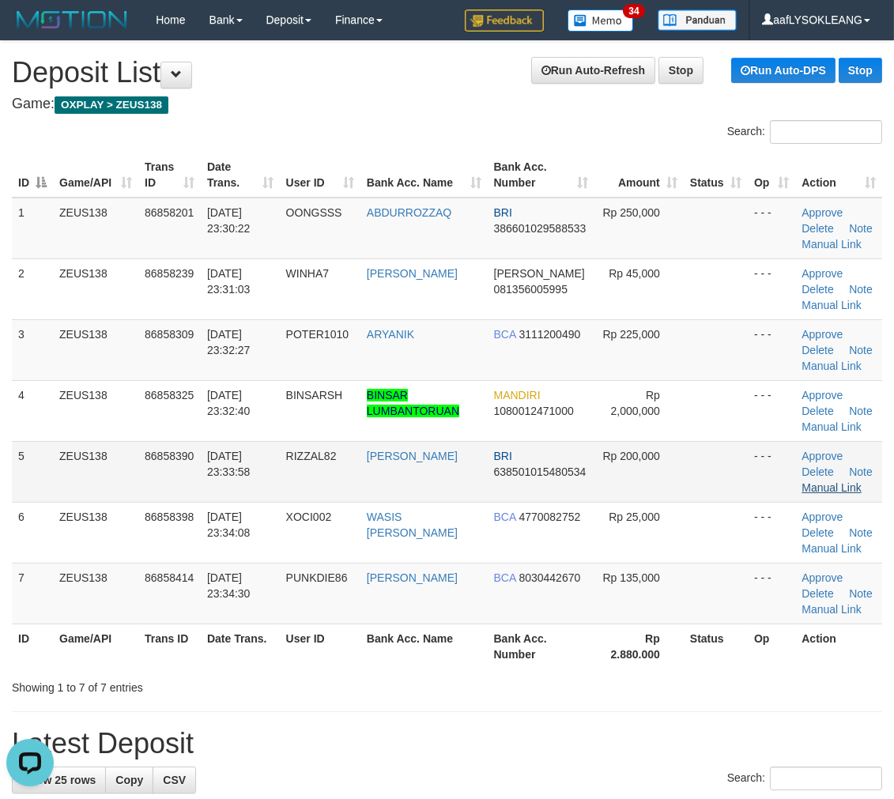
drag, startPoint x: 735, startPoint y: 462, endPoint x: 819, endPoint y: 488, distance: 87.8
click at [745, 466] on td at bounding box center [716, 471] width 64 height 61
drag, startPoint x: 631, startPoint y: 496, endPoint x: 652, endPoint y: 492, distance: 21.6
click at [633, 494] on td "Rp 200,000" at bounding box center [638, 471] width 89 height 61
drag, startPoint x: 760, startPoint y: 474, endPoint x: 904, endPoint y: 502, distance: 147.3
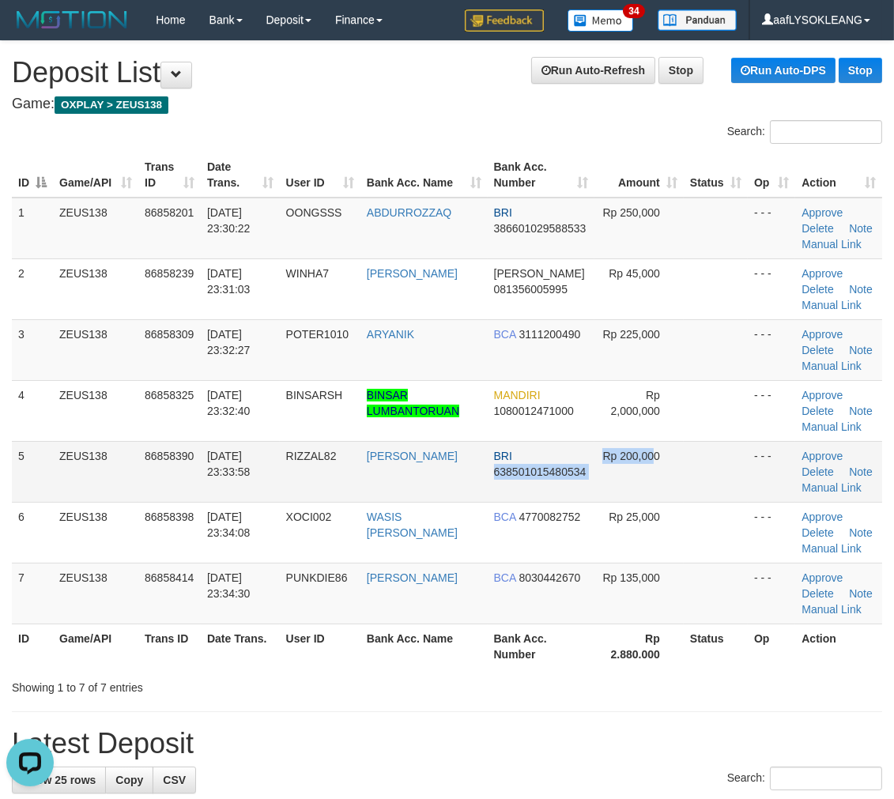
click at [793, 480] on tr "5 ZEUS138 86858390 31/08/2025 23:33:58 RIZZAL82 RIZZAL ARIF CH BRI 638501015480…" at bounding box center [447, 471] width 870 height 61
drag, startPoint x: 512, startPoint y: 472, endPoint x: 567, endPoint y: 484, distance: 55.8
click at [558, 482] on tr "5 ZEUS138 86858390 31/08/2025 23:33:58 RIZZAL82 RIZZAL ARIF CH BRI 638501015480…" at bounding box center [447, 471] width 870 height 61
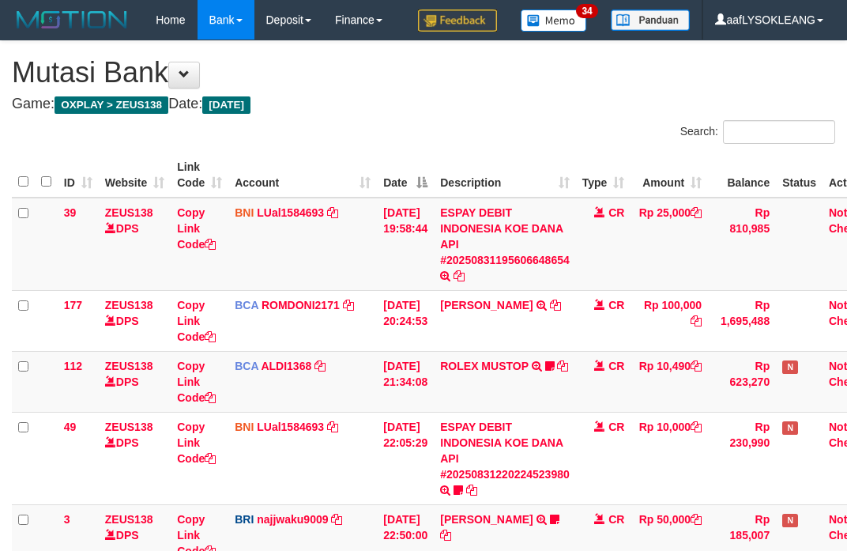
scroll to position [468, 0]
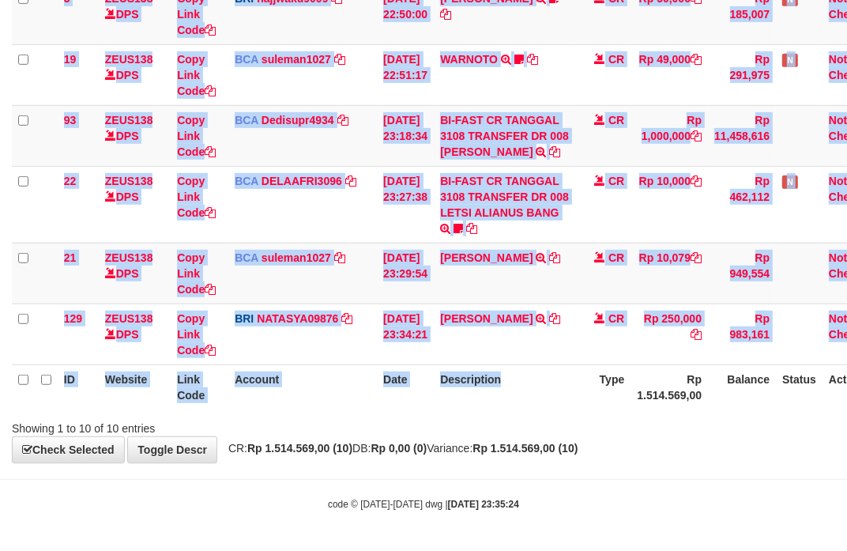
click at [569, 414] on div "ID Website Link Code Account Date Description Type Amount Balance Status Action…" at bounding box center [423, 20] width 847 height 787
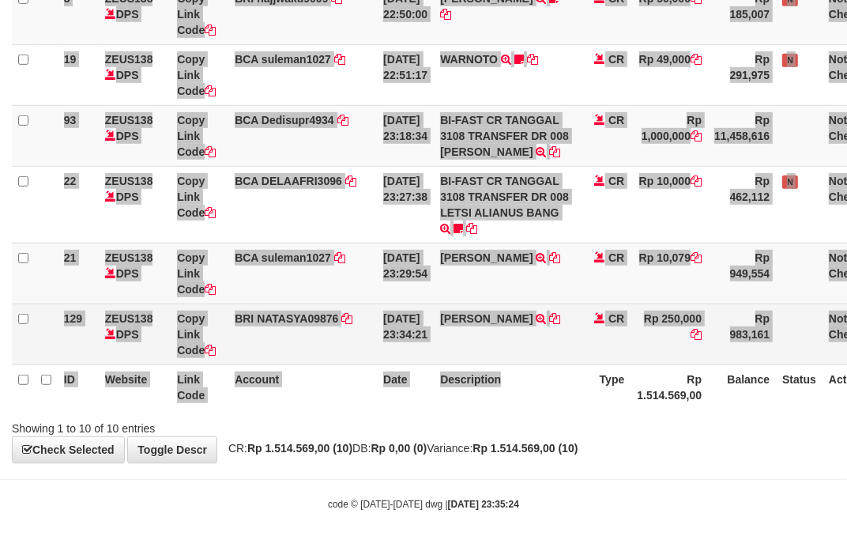
scroll to position [535, 0]
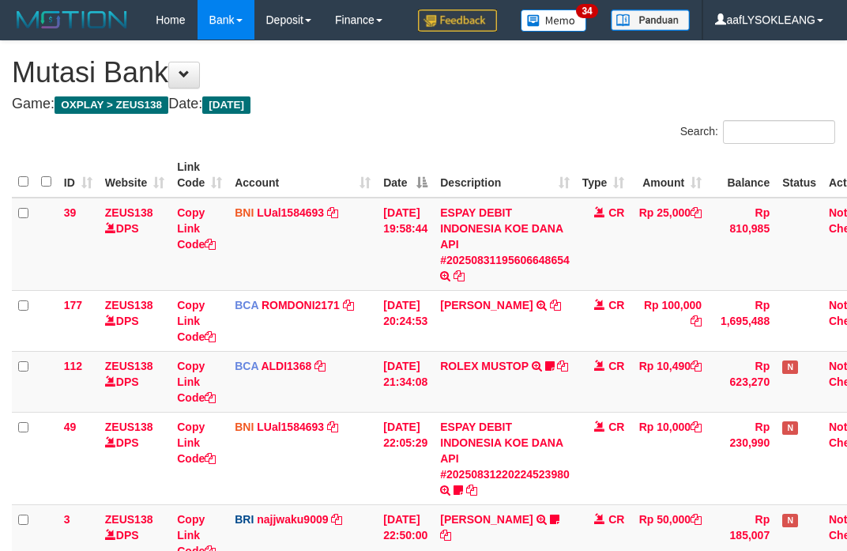
scroll to position [596, 0]
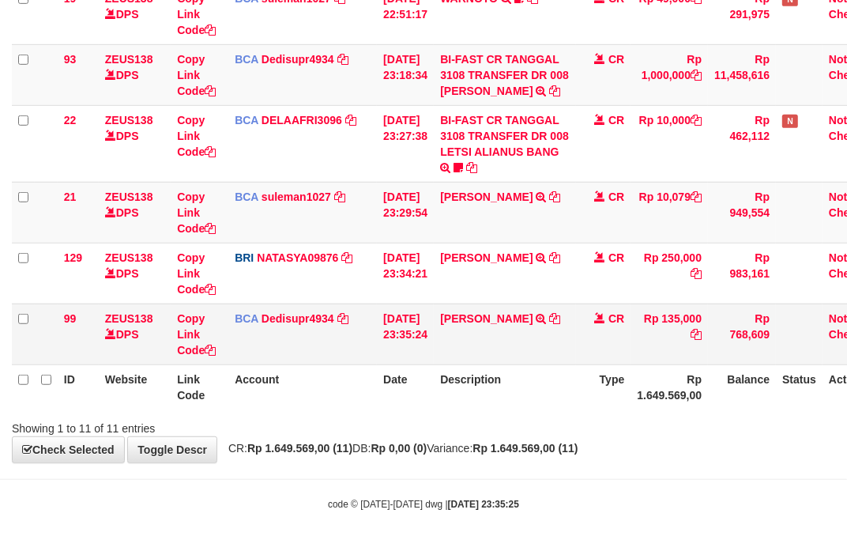
click at [479, 332] on td "INDRA LUKMANA TRSF E-BANKING CR 3108/FTSCY/WS95031 135000.00INDRA LUKMANA" at bounding box center [505, 334] width 142 height 61
copy td "INDRA LUKMANA"
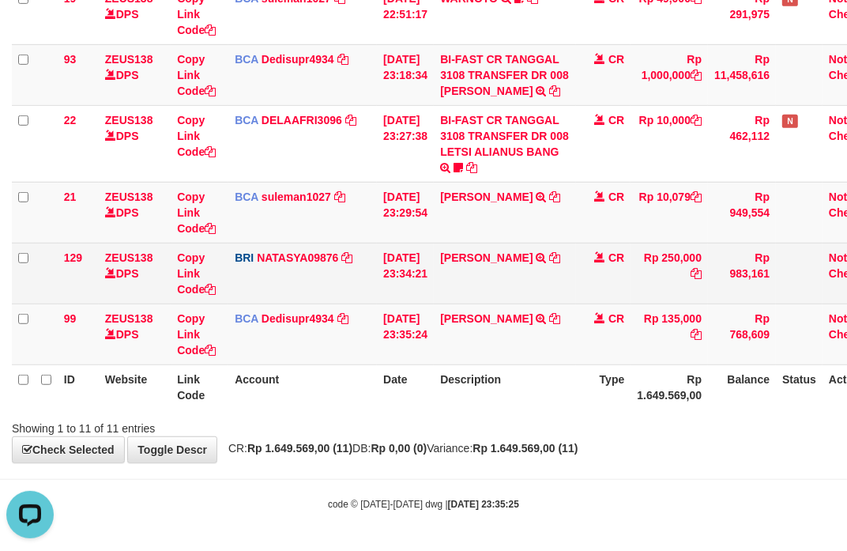
click at [474, 269] on td "SATRIO ABDU SY TRANSFER NBMB SATRIO ABDU SY TO SITI NURLITA SAPITRI" at bounding box center [505, 273] width 142 height 61
copy link "SATRIO"
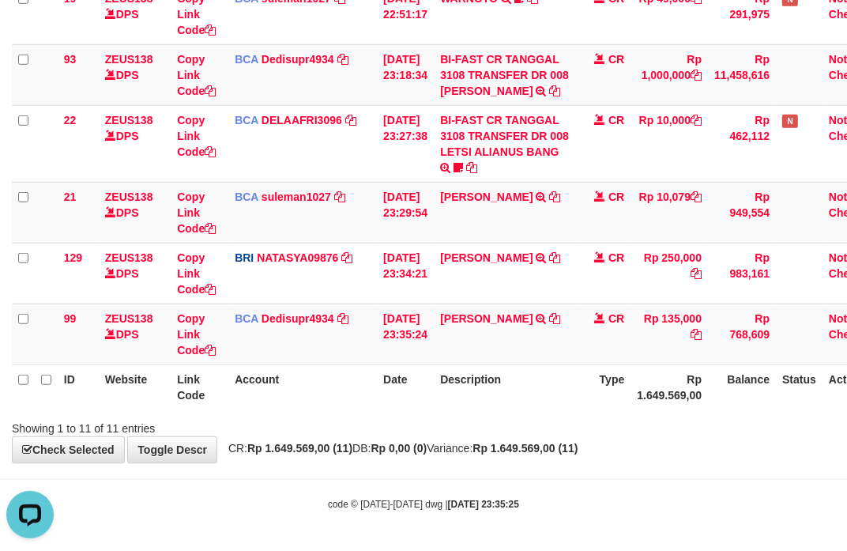
click at [455, 397] on th "Description" at bounding box center [505, 386] width 142 height 45
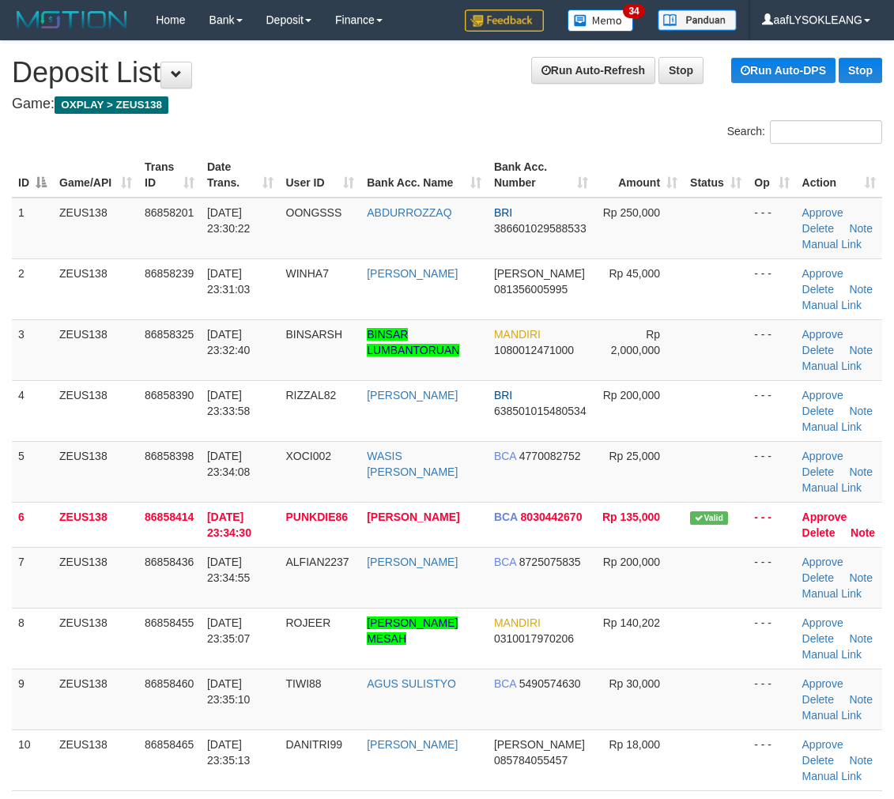
scroll to position [28, 0]
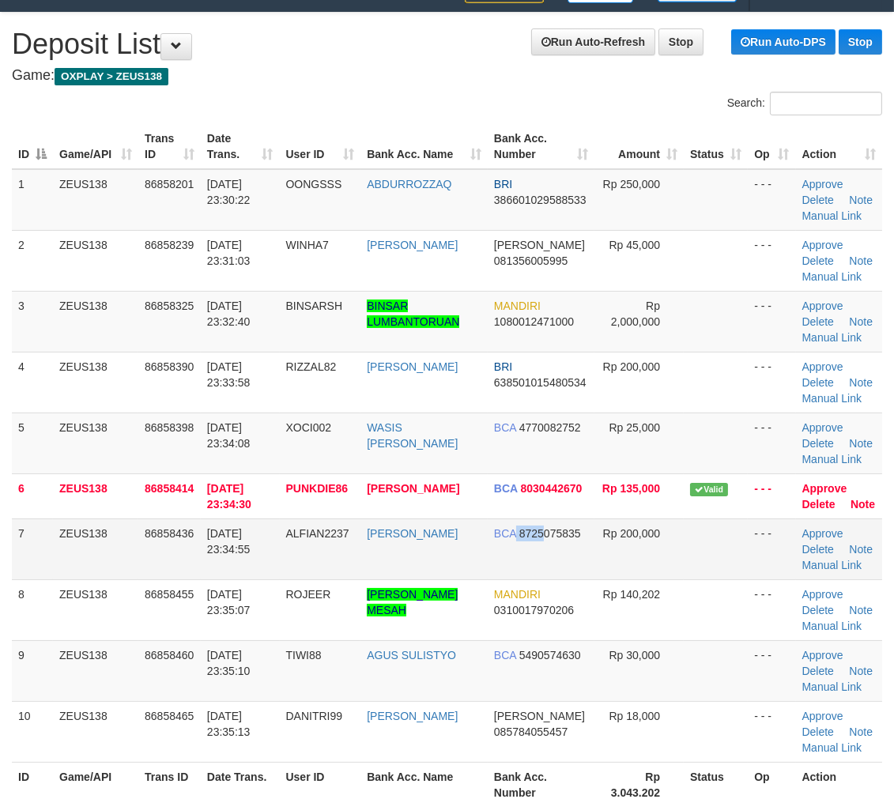
click at [515, 533] on td "BCA 8725075835" at bounding box center [542, 549] width 108 height 61
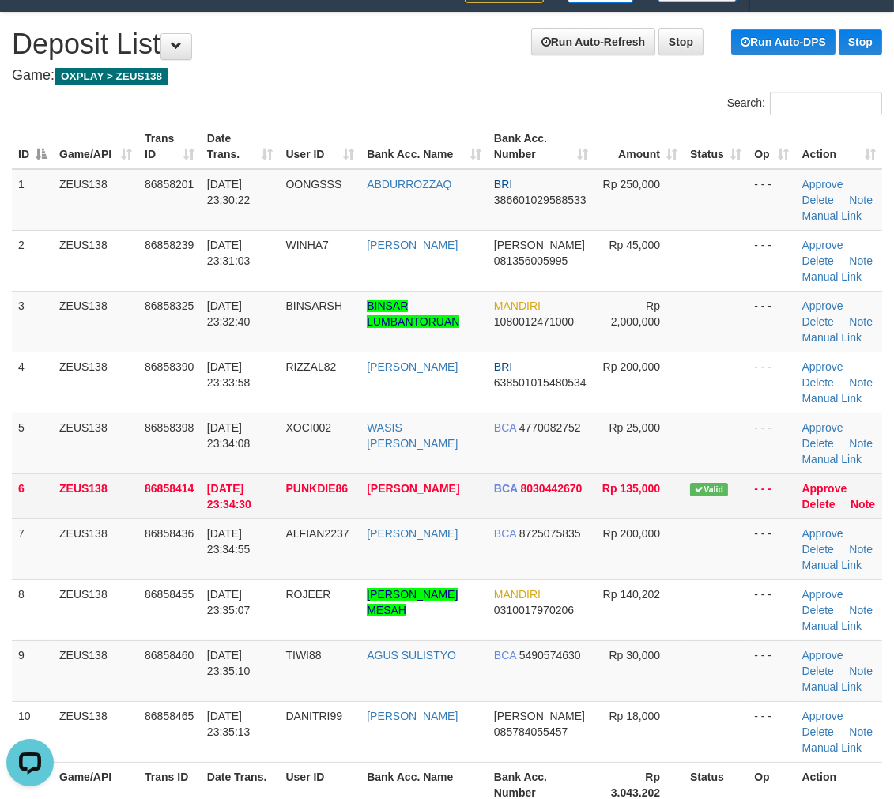
click at [716, 476] on td "Valid" at bounding box center [716, 496] width 64 height 45
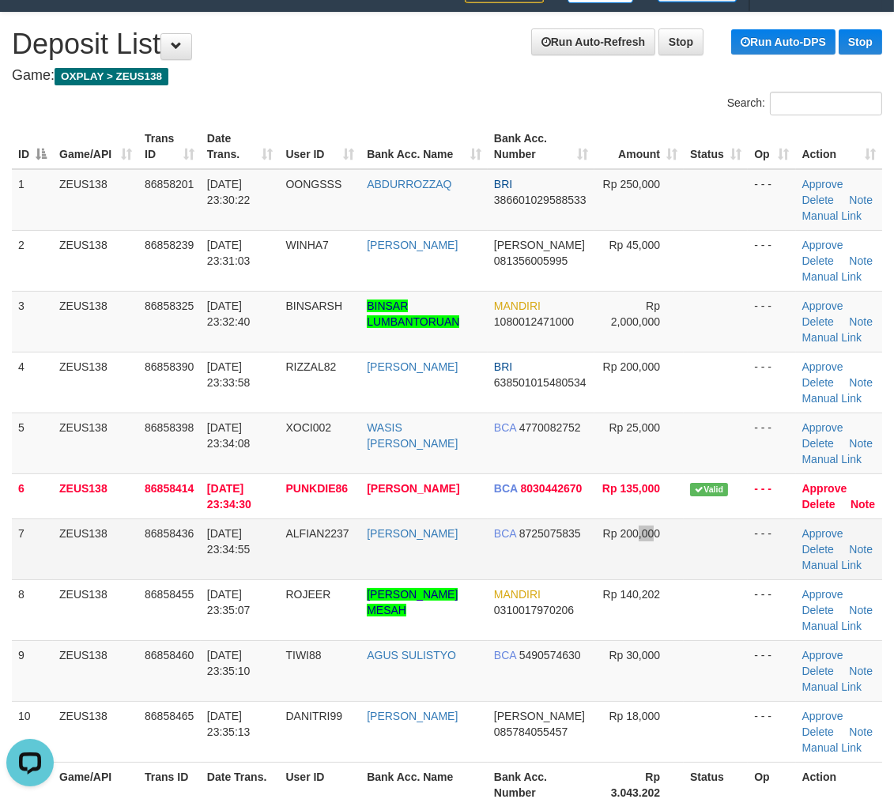
click at [637, 554] on td "Rp 200,000" at bounding box center [638, 549] width 89 height 61
drag, startPoint x: 677, startPoint y: 588, endPoint x: 757, endPoint y: 581, distance: 80.2
click at [680, 579] on td "Rp 200,000" at bounding box center [638, 549] width 89 height 61
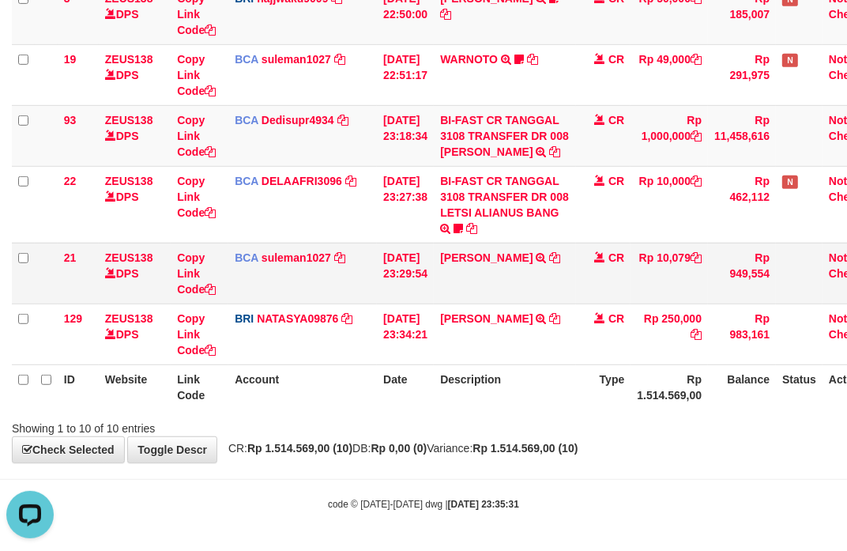
click at [463, 272] on td "[PERSON_NAME] R TRSF E-BANKING CR 3108/FTSCY/WS95051 10079.002025083163371217 T…" at bounding box center [505, 273] width 142 height 61
copy link "IVAN"
click at [463, 272] on td "[PERSON_NAME] R TRSF E-BANKING CR 3108/FTSCY/WS95051 10079.002025083163371217 T…" at bounding box center [505, 273] width 142 height 61
drag, startPoint x: 345, startPoint y: 370, endPoint x: 3, endPoint y: 340, distance: 343.6
click at [322, 364] on td "BRI NATASYA09876 DPS SITI NURLITA SAPITRI mutasi_20250831_3126 | 129 mutasi_202…" at bounding box center [302, 334] width 149 height 61
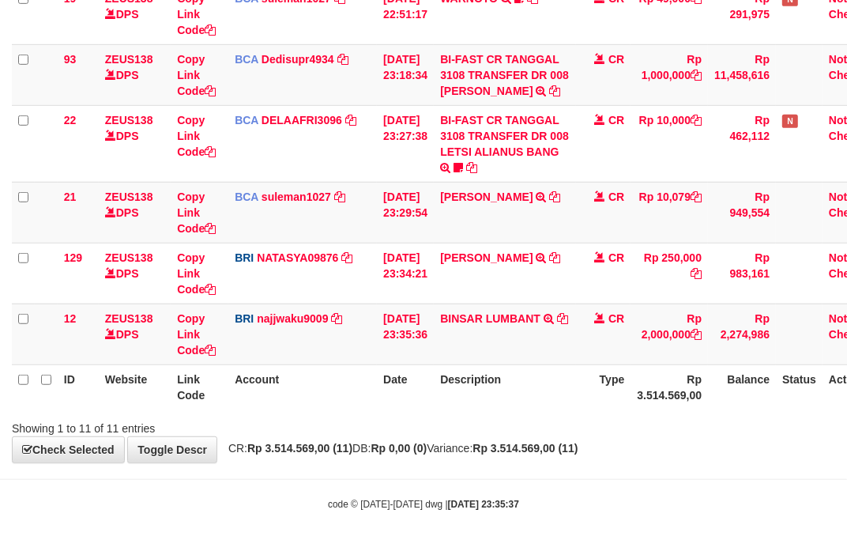
scroll to position [596, 0]
click at [534, 406] on th "Description" at bounding box center [505, 386] width 142 height 45
click at [527, 406] on th "Description" at bounding box center [505, 386] width 142 height 45
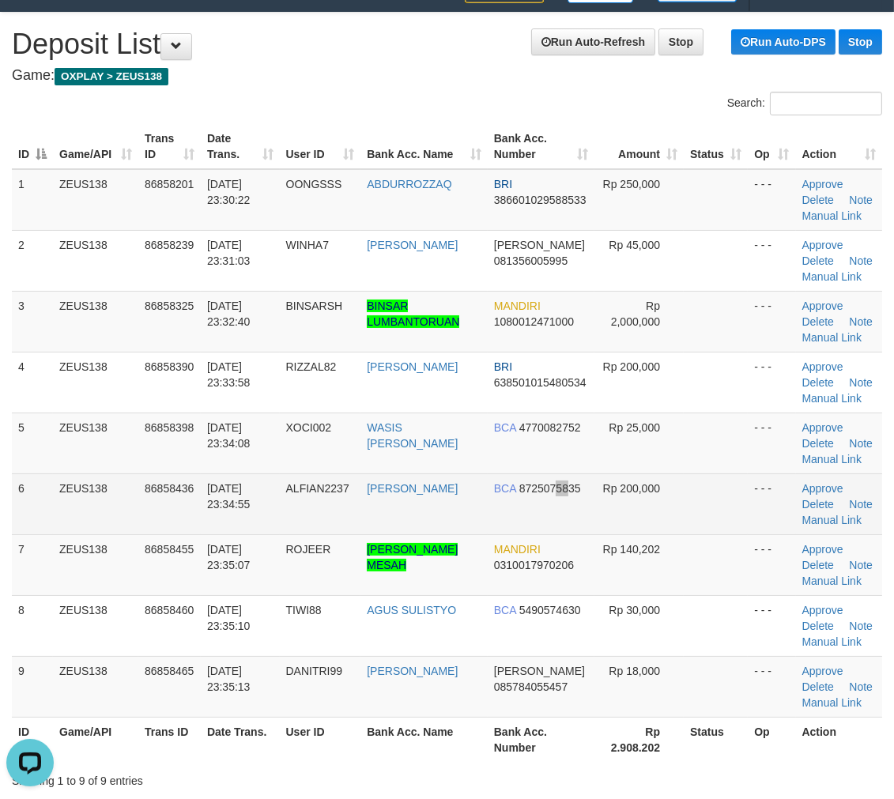
click at [557, 525] on td "BCA 8725075835" at bounding box center [542, 504] width 108 height 61
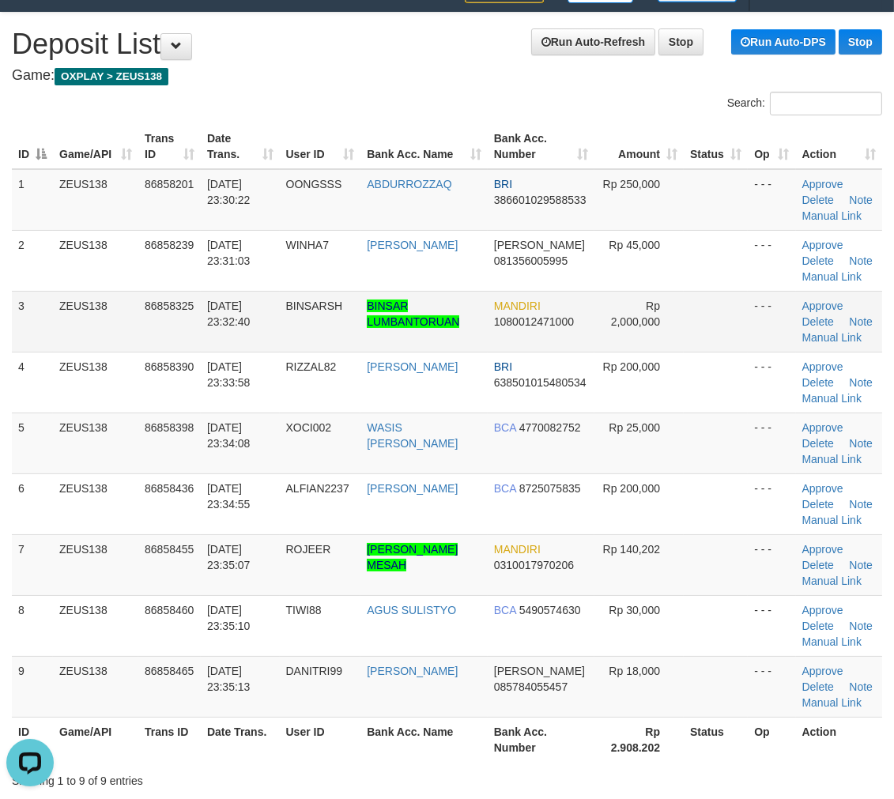
click at [820, 341] on td "Approve Delete Note Manual Link" at bounding box center [839, 321] width 87 height 61
click at [818, 331] on link "Manual Link" at bounding box center [832, 337] width 60 height 13
click at [842, 335] on link "Manual Link" at bounding box center [832, 337] width 60 height 13
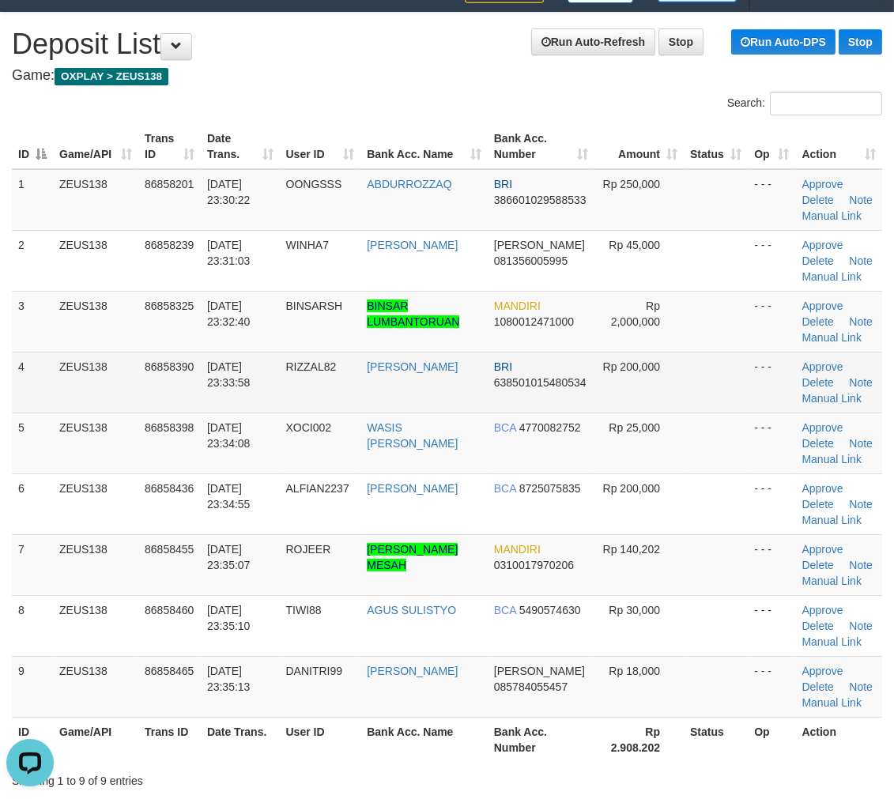
drag, startPoint x: 251, startPoint y: 306, endPoint x: 534, endPoint y: 374, distance: 291.0
click at [251, 306] on span "31/08/2025 23:32:40" at bounding box center [228, 314] width 43 height 28
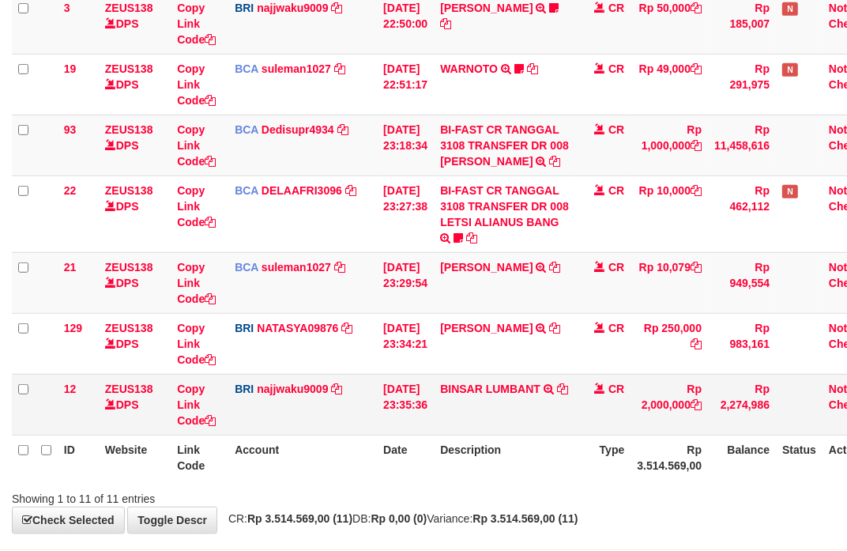
scroll to position [596, 0]
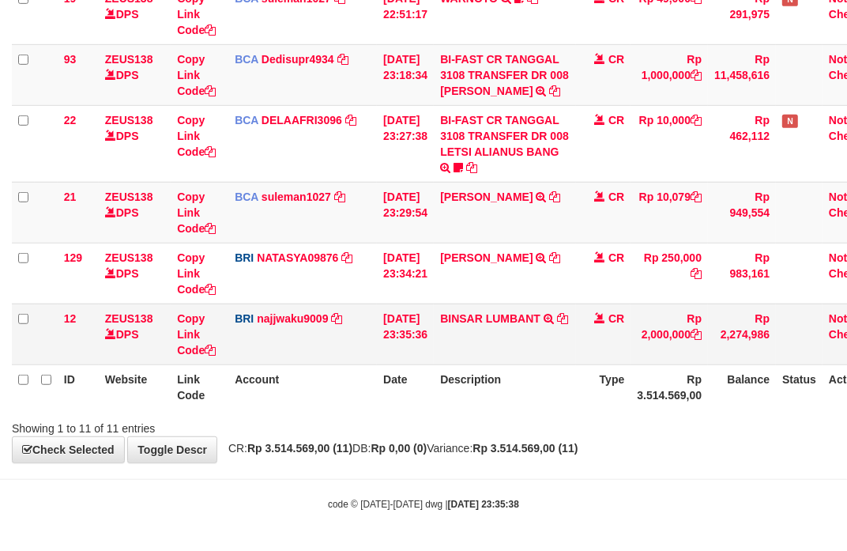
click at [490, 349] on td "BINSAR LUMBANT TRANSFER NBMB BINSAR LUMBANT TO SITI KURNIA NINGSIH" at bounding box center [505, 334] width 142 height 61
click at [490, 346] on td "BINSAR LUMBANT TRANSFER NBMB BINSAR LUMBANT TO SITI KURNIA NINGSIH" at bounding box center [505, 334] width 142 height 61
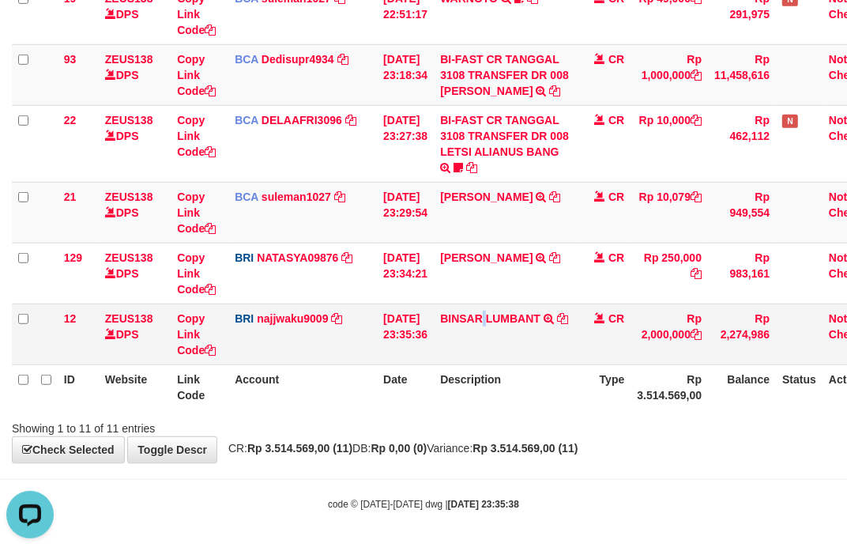
click at [490, 346] on td "BINSAR LUMBANT TRANSFER NBMB BINSAR LUMBANT TO SITI KURNIA NINGSIH" at bounding box center [505, 334] width 142 height 61
click at [191, 345] on link "Copy Link Code" at bounding box center [196, 334] width 39 height 44
drag, startPoint x: 441, startPoint y: 428, endPoint x: 1, endPoint y: 352, distance: 446.8
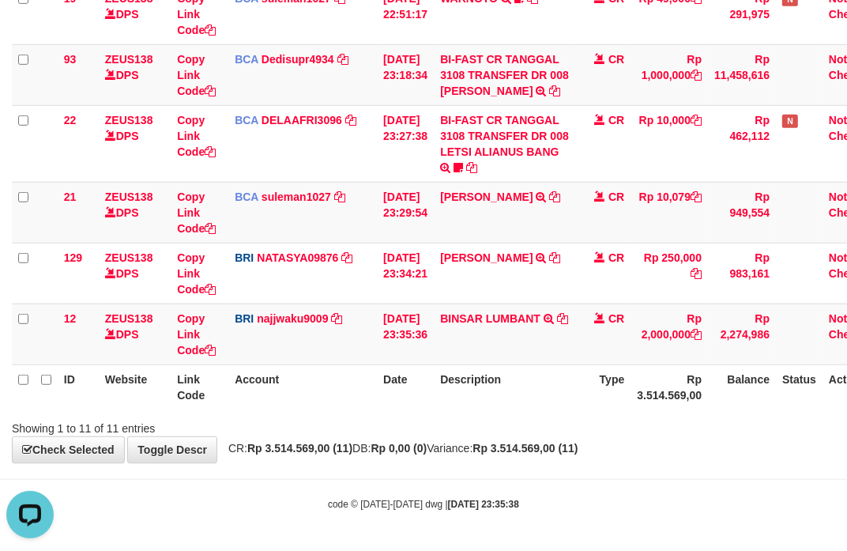
click at [428, 428] on div "Showing 1 to 11 of 11 entries" at bounding box center [423, 425] width 847 height 22
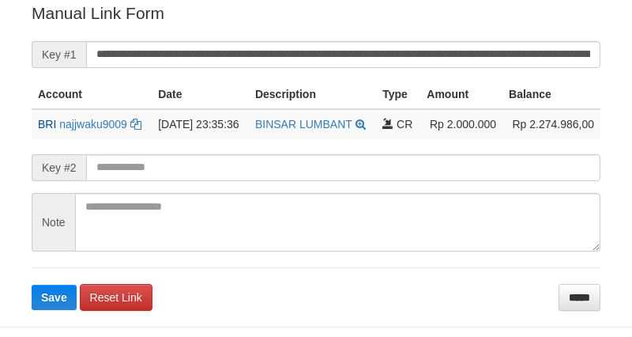
scroll to position [319, 0]
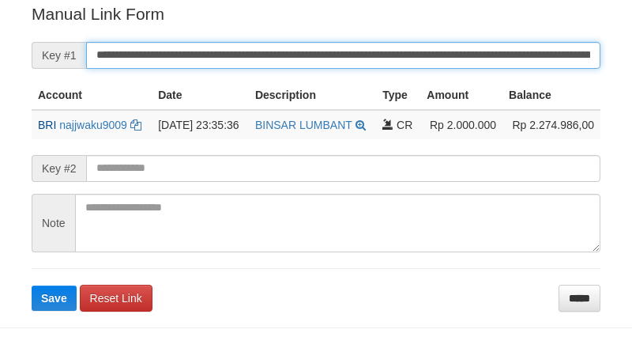
click at [32, 285] on button "Save" at bounding box center [54, 297] width 45 height 25
click at [526, 58] on input "**********" at bounding box center [343, 55] width 515 height 27
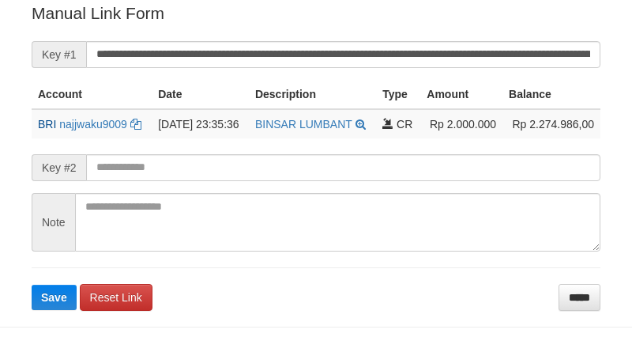
click at [32, 285] on button "Save" at bounding box center [54, 297] width 45 height 25
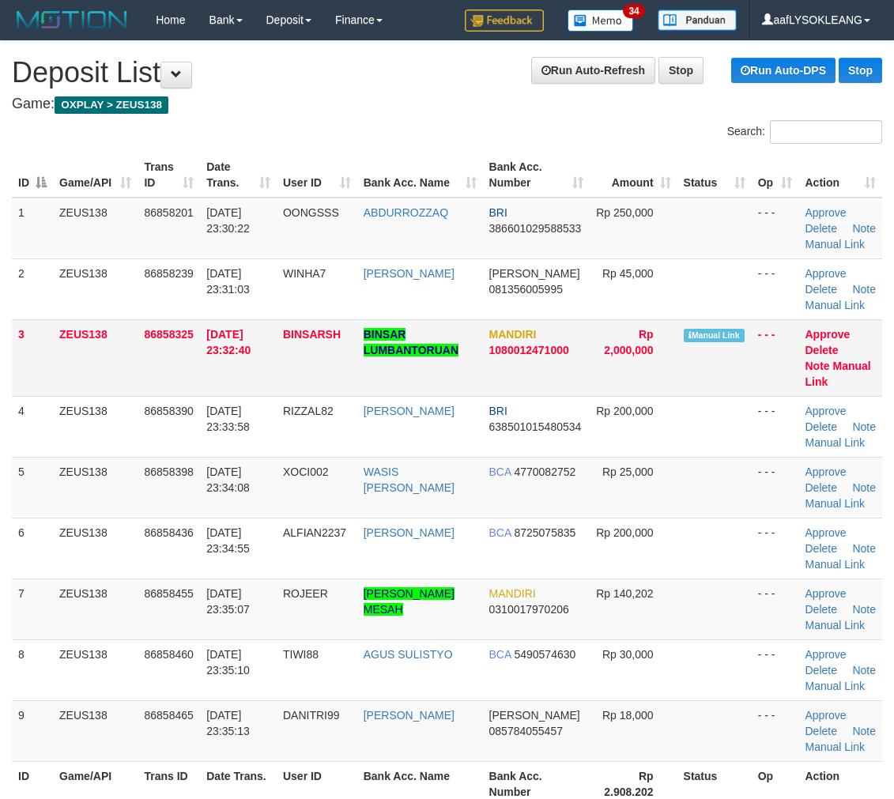
scroll to position [28, 0]
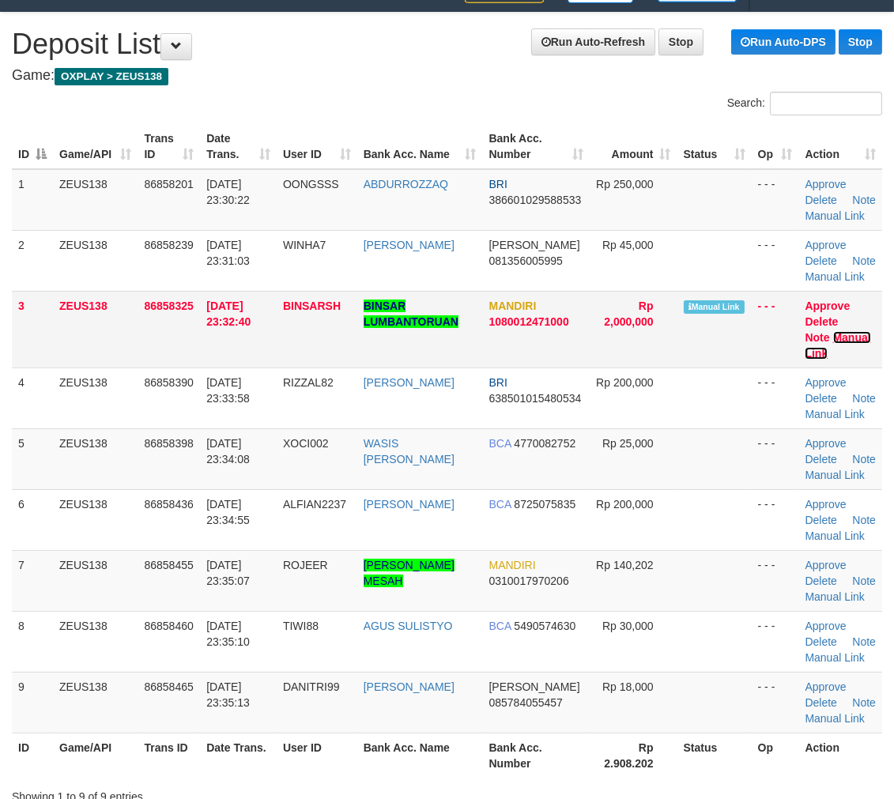
drag, startPoint x: 855, startPoint y: 364, endPoint x: 753, endPoint y: 381, distance: 104.2
click at [855, 360] on link "Manual Link" at bounding box center [838, 345] width 66 height 28
drag, startPoint x: 533, startPoint y: 429, endPoint x: 904, endPoint y: 550, distance: 390.0
click at [709, 493] on tbody "1 ZEUS138 86858201 31/08/2025 23:30:22 OONGSSS ABDURROZZAQ BRI 386601029588533 …" at bounding box center [447, 451] width 870 height 564
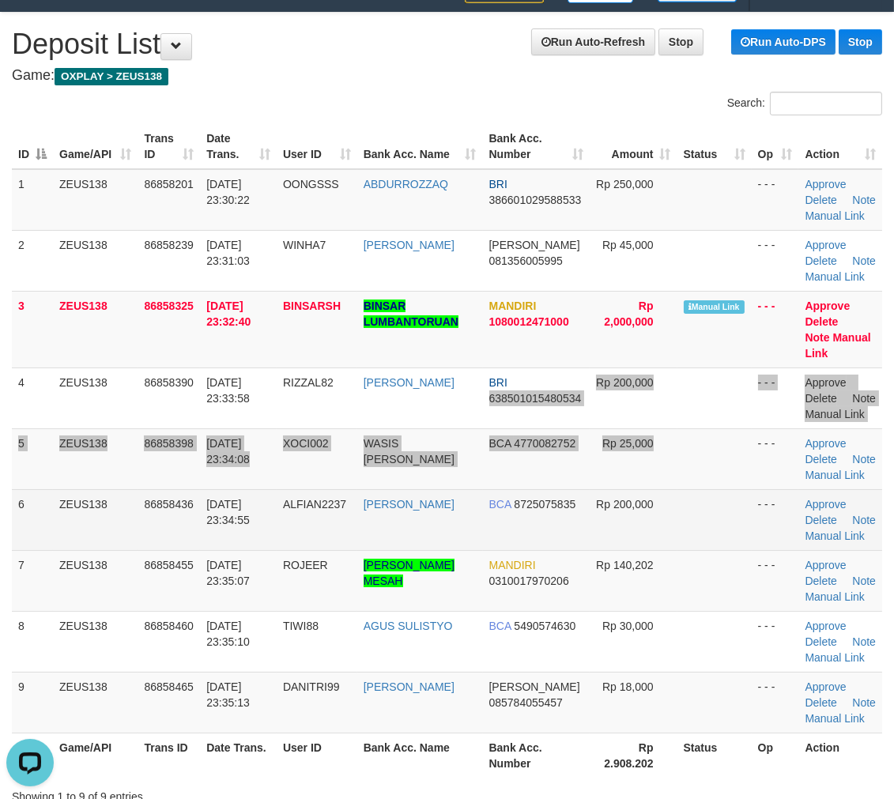
scroll to position [175, 0]
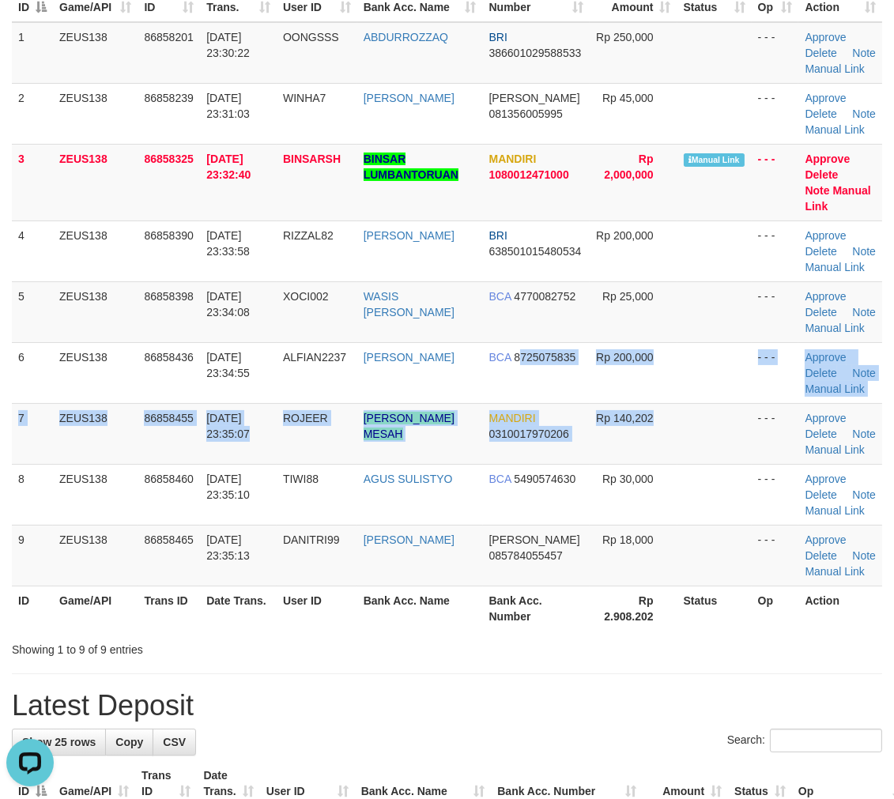
drag, startPoint x: 524, startPoint y: 443, endPoint x: 904, endPoint y: 547, distance: 394.1
click at [801, 525] on tbody "1 ZEUS138 86858201 31/08/2025 23:30:22 OONGSSS ABDURROZZAQ BRI 386601029588533 …" at bounding box center [447, 304] width 870 height 564
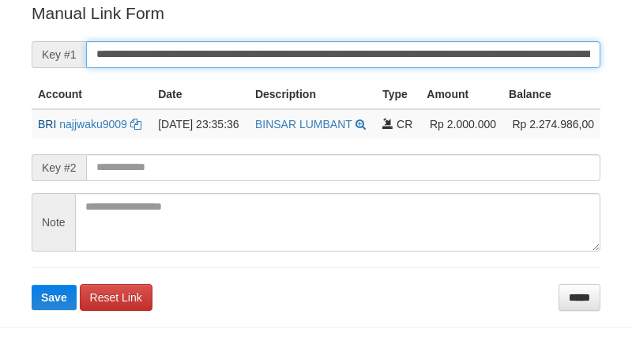
click at [32, 285] on button "Save" at bounding box center [54, 297] width 45 height 25
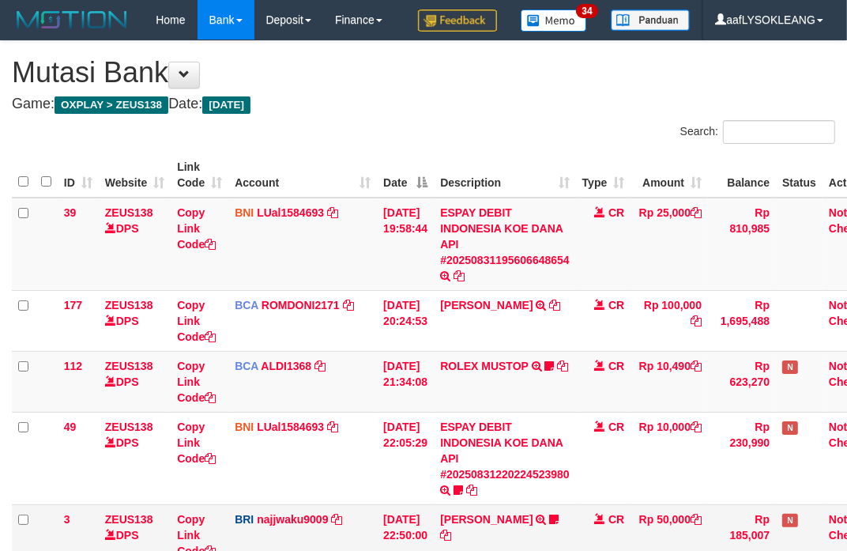
scroll to position [146, 0]
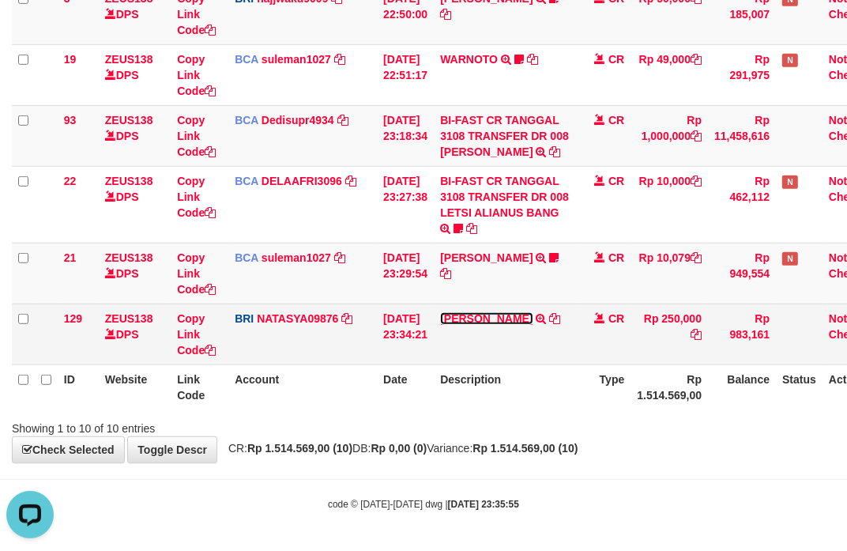
click at [461, 323] on link "[PERSON_NAME]" at bounding box center [486, 318] width 92 height 13
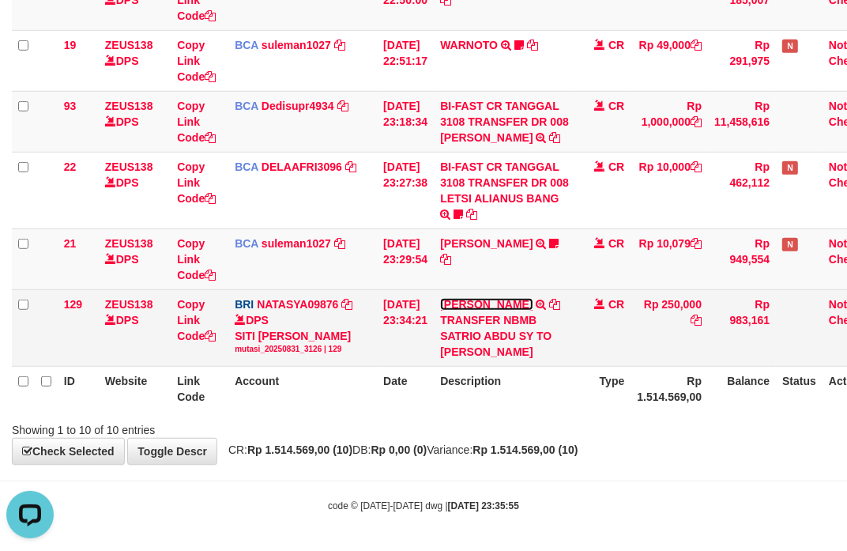
click at [461, 311] on link "[PERSON_NAME]" at bounding box center [486, 304] width 92 height 13
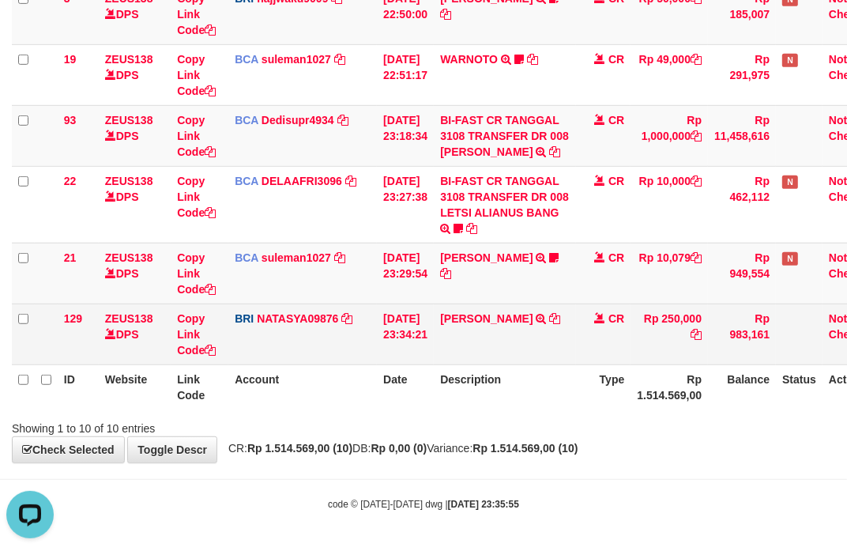
click at [462, 309] on td "SATRIO ABDU SY TRANSFER NBMB SATRIO ABDU SY TO SITI NURLITA SAPITRI" at bounding box center [505, 334] width 142 height 61
copy link "SATRIO"
click at [462, 309] on td "SATRIO ABDU SY TRANSFER NBMB SATRIO ABDU SY TO SITI NURLITA SAPITRI" at bounding box center [505, 334] width 142 height 61
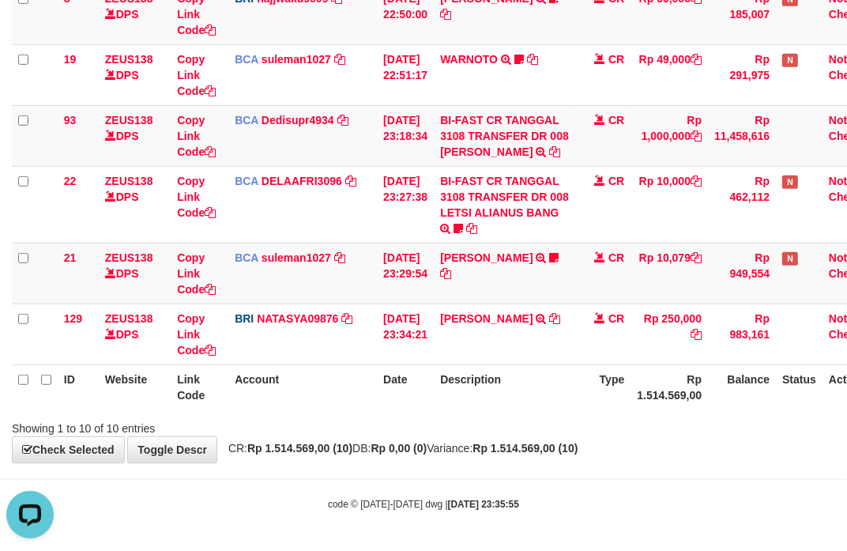
drag, startPoint x: 562, startPoint y: 384, endPoint x: 540, endPoint y: 381, distance: 22.4
click at [557, 383] on th "Description" at bounding box center [505, 386] width 142 height 45
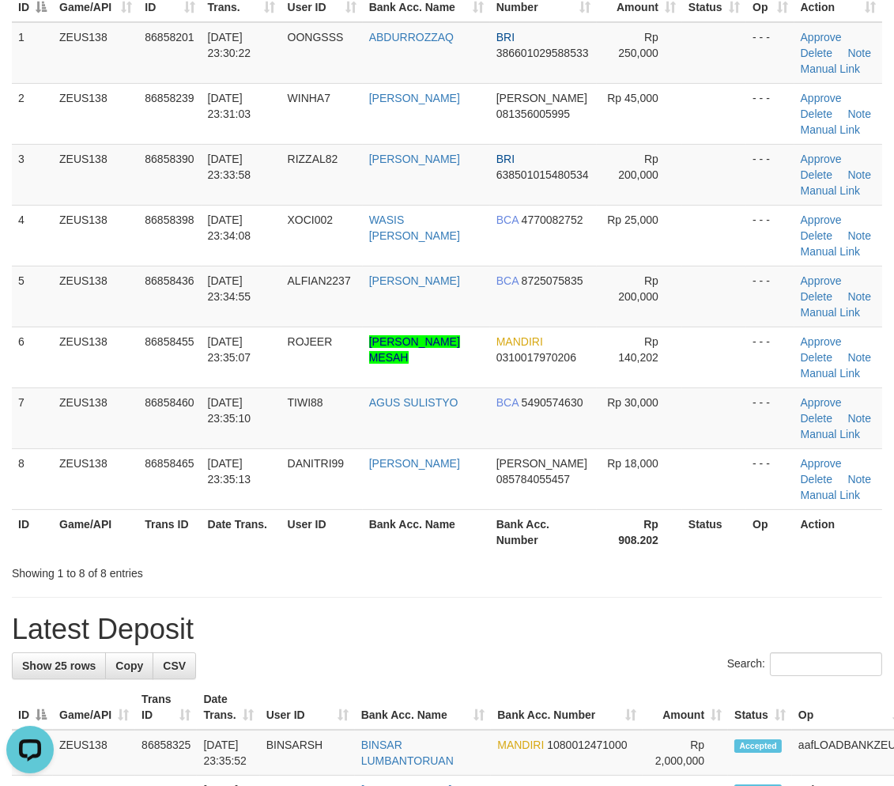
click at [696, 527] on tr "ID Game/API Trans ID Date Trans. User ID Bank Acc. Name Bank Acc. Number Rp 908…" at bounding box center [447, 531] width 870 height 45
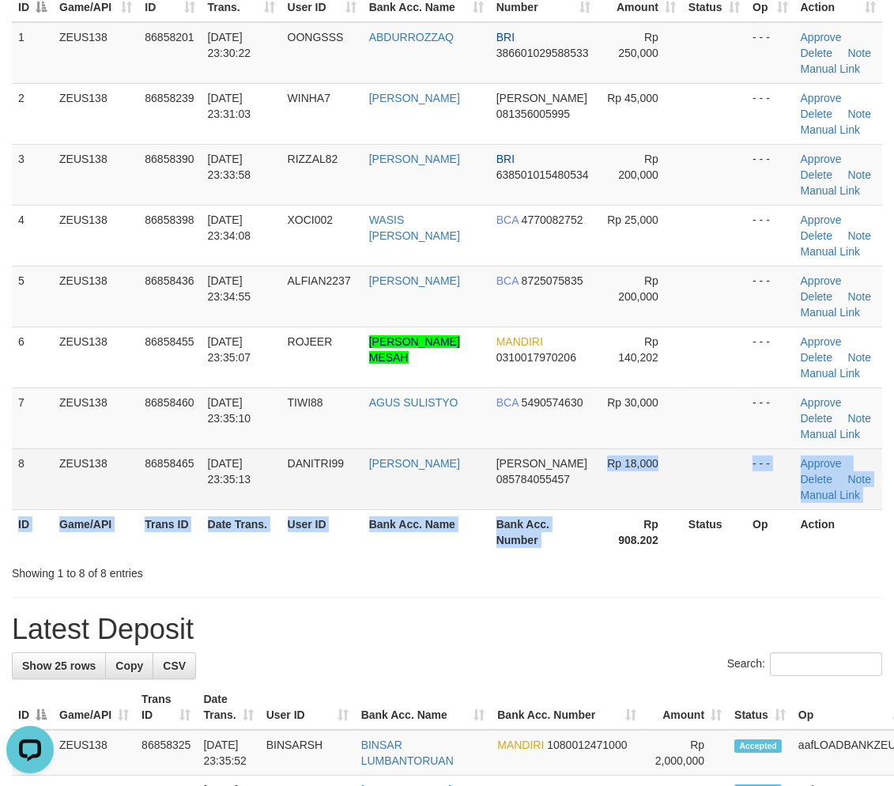
drag, startPoint x: 605, startPoint y: 507, endPoint x: 625, endPoint y: 498, distance: 22.3
click at [617, 504] on td "Rp 18,000" at bounding box center [639, 478] width 85 height 61
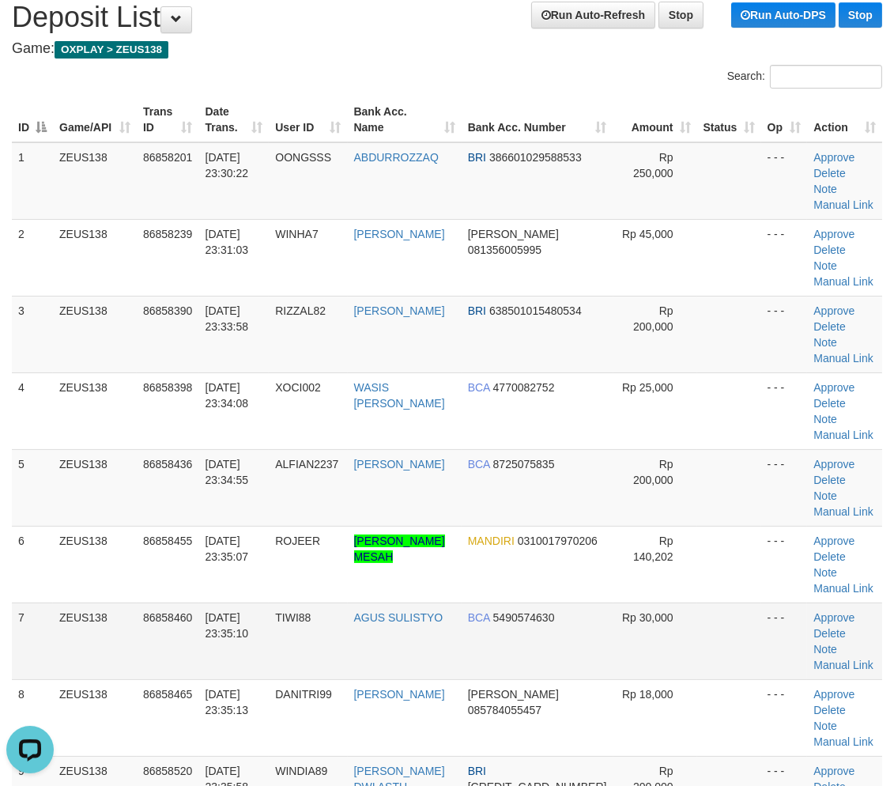
drag, startPoint x: 700, startPoint y: 557, endPoint x: 708, endPoint y: 562, distance: 9.2
click at [707, 602] on td at bounding box center [729, 640] width 64 height 77
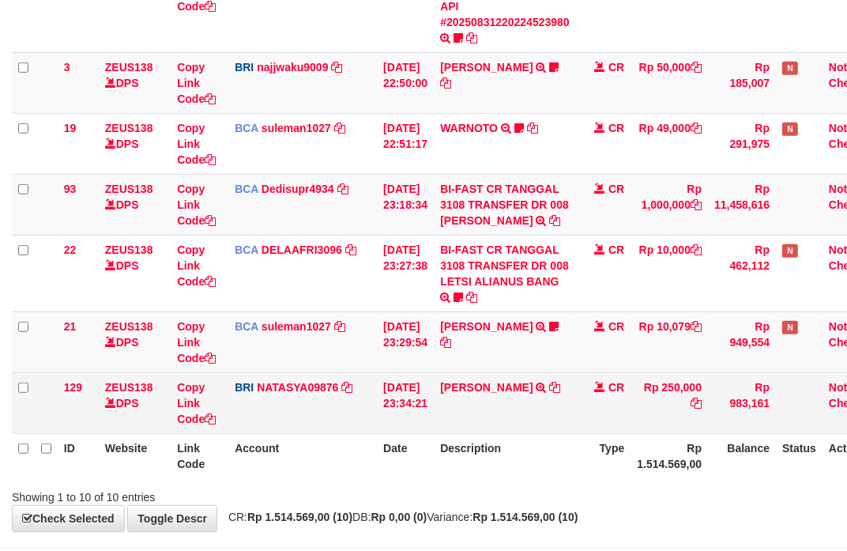
drag, startPoint x: 373, startPoint y: 417, endPoint x: 328, endPoint y: 409, distance: 45.9
click at [369, 417] on td "BRI NATASYA09876 DPS SITI NURLITA SAPITRI mutasi_20250831_3126 | 129 mutasi_202…" at bounding box center [302, 402] width 149 height 61
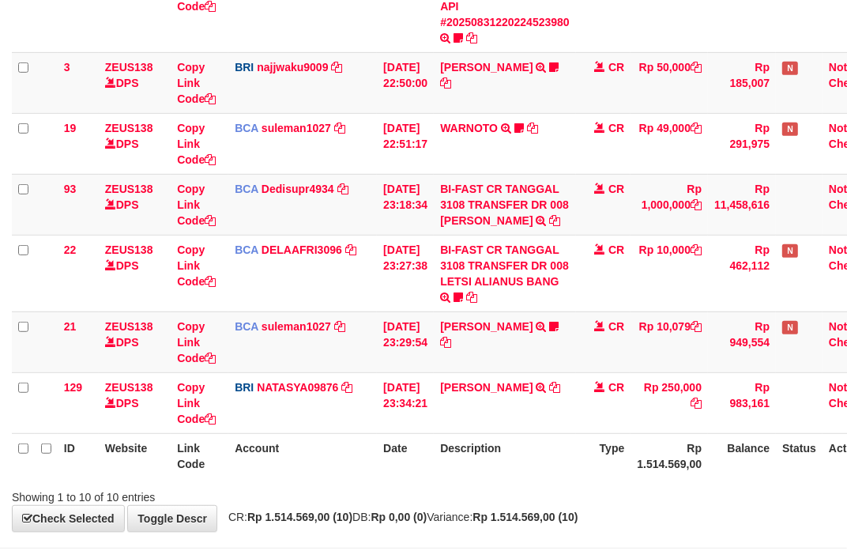
scroll to position [535, 0]
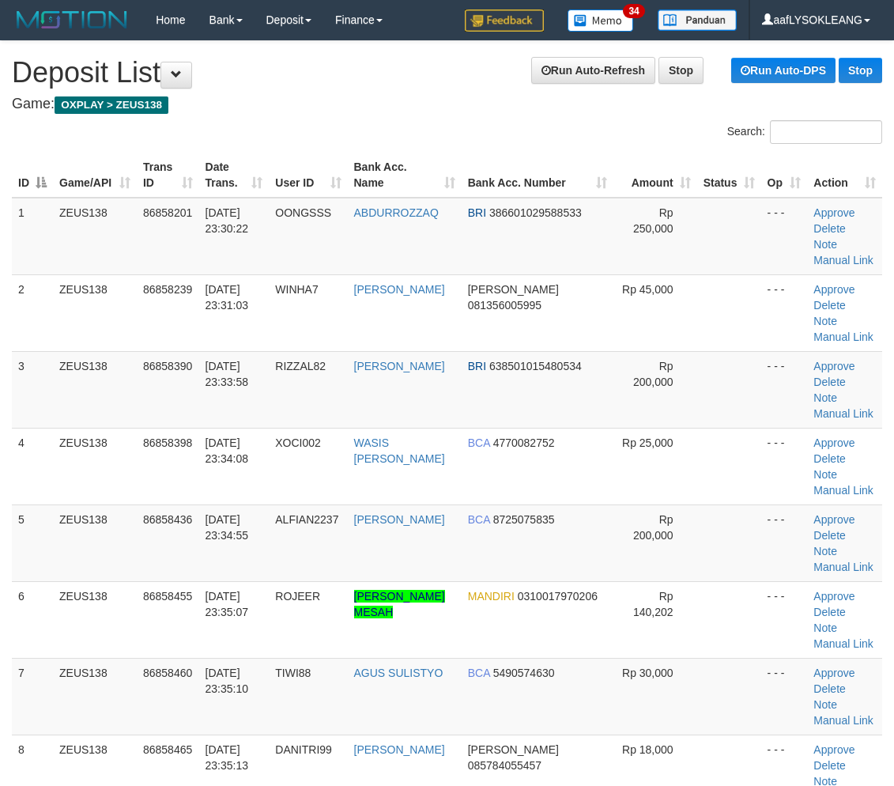
scroll to position [55, 0]
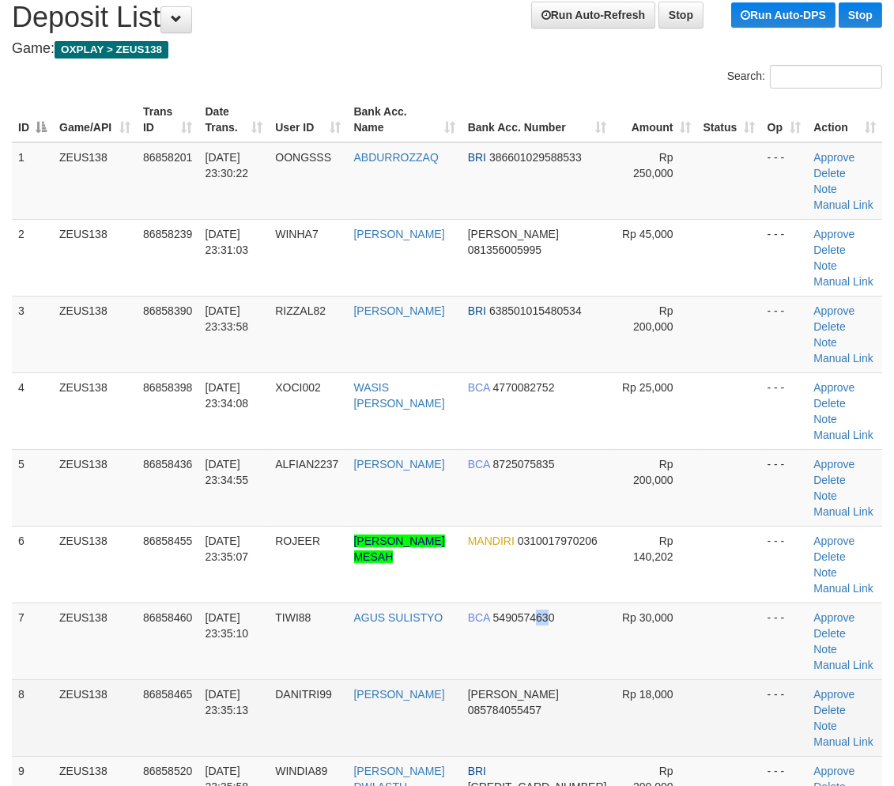
drag, startPoint x: 572, startPoint y: 511, endPoint x: 716, endPoint y: 571, distance: 156.3
click at [575, 602] on td "BCA 5490574630" at bounding box center [538, 640] width 152 height 77
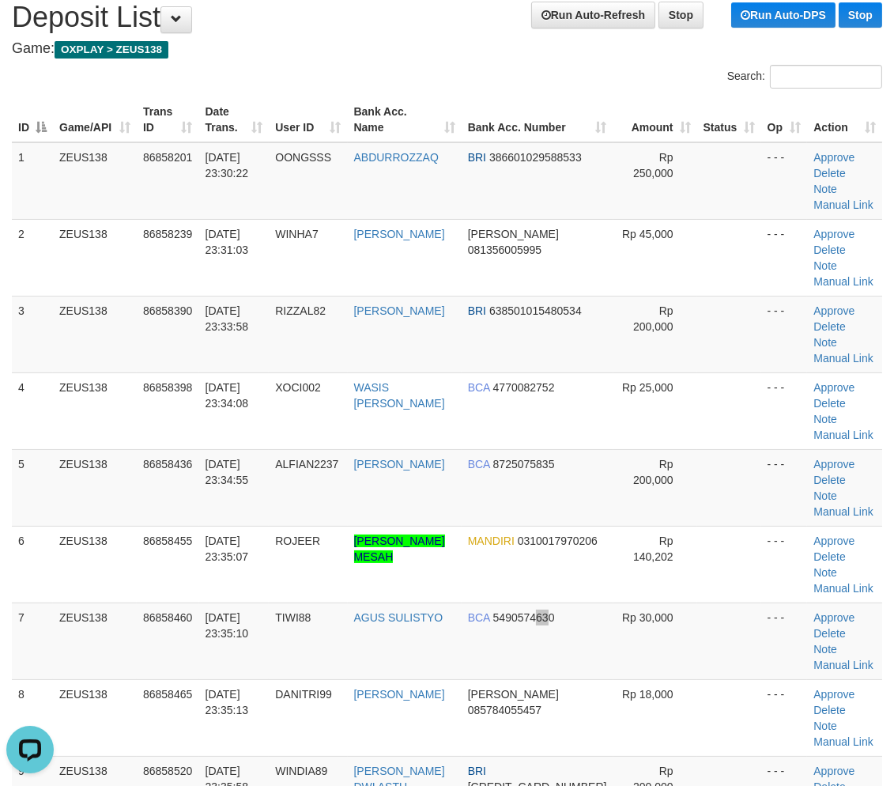
scroll to position [0, 0]
drag, startPoint x: 667, startPoint y: 556, endPoint x: 897, endPoint y: 614, distance: 237.4
click at [680, 602] on td "Rp 30,000" at bounding box center [655, 640] width 84 height 77
drag, startPoint x: 419, startPoint y: 503, endPoint x: 446, endPoint y: 507, distance: 27.3
click at [444, 507] on tbody "1 ZEUS138 86858201 31/08/2025 23:30:22 OONGSSS ABDURROZZAQ BRI 386601029588533 …" at bounding box center [447, 487] width 870 height 691
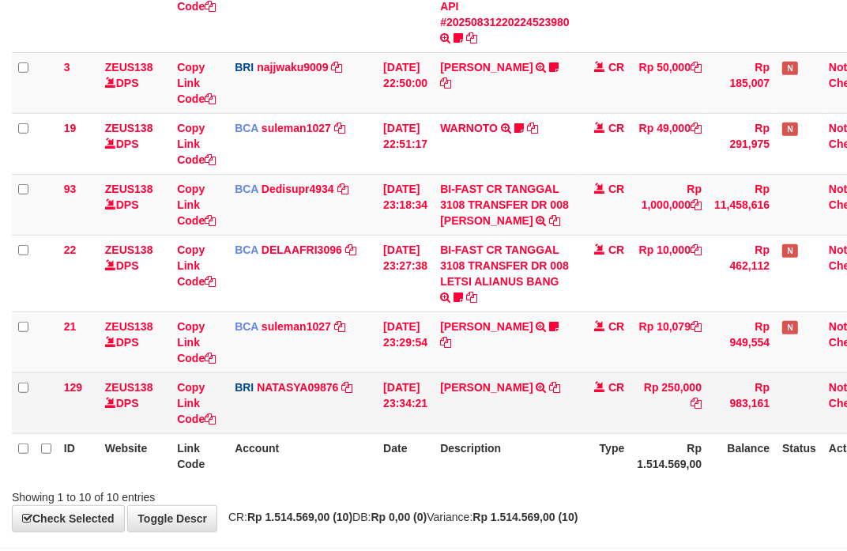
drag, startPoint x: 0, startPoint y: 0, endPoint x: 496, endPoint y: 411, distance: 643.9
click at [594, 433] on td "CR" at bounding box center [603, 402] width 55 height 61
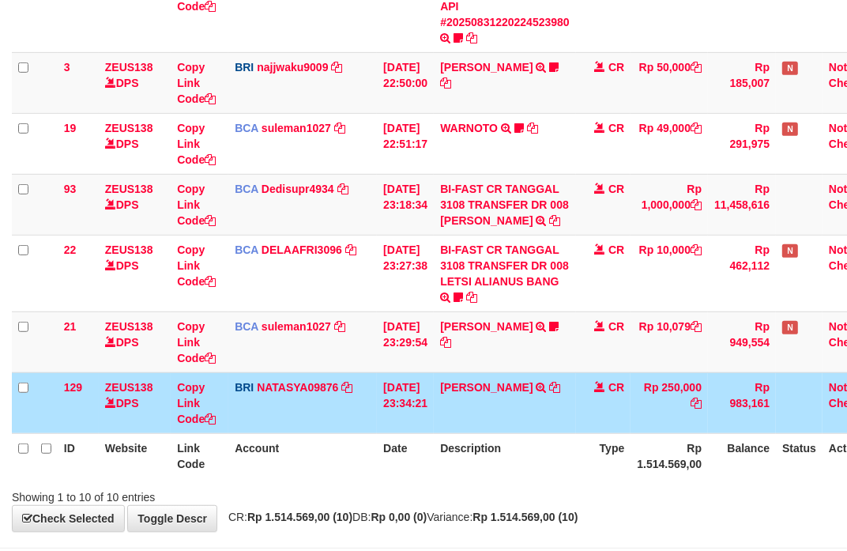
scroll to position [535, 0]
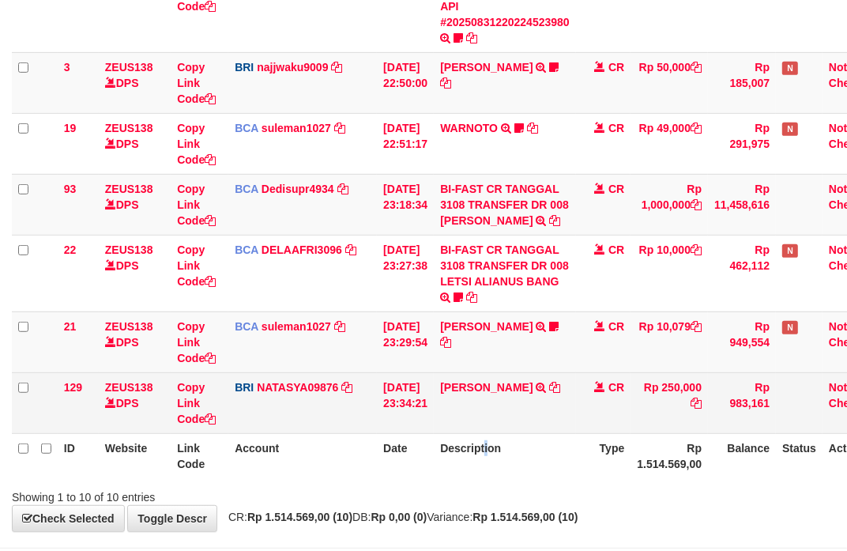
drag, startPoint x: 498, startPoint y: 451, endPoint x: 349, endPoint y: 406, distance: 155.3
click at [492, 445] on table "ID Website Link Code Account Date Description Type Amount Balance Status Action…" at bounding box center [450, 89] width 876 height 778
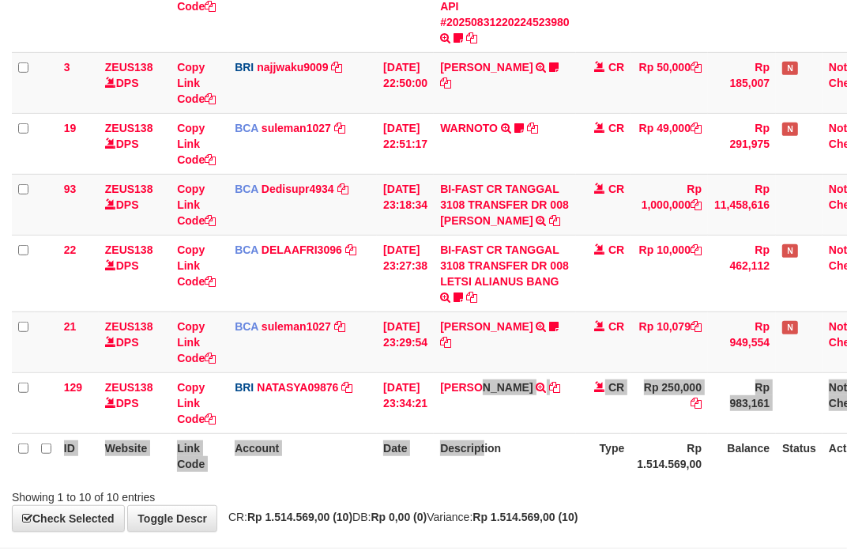
scroll to position [535, 0]
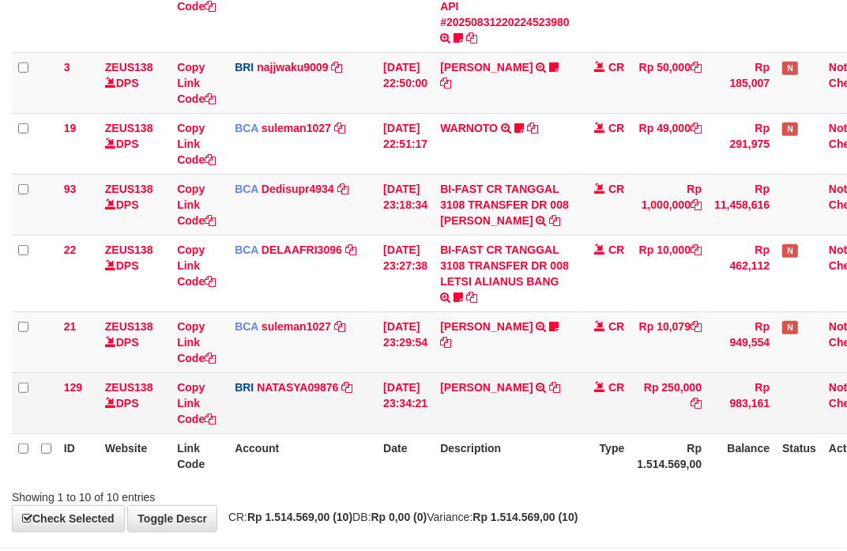
click at [524, 433] on td "SATRIO ABDU SY TRANSFER NBMB SATRIO ABDU SY TO [PERSON_NAME]" at bounding box center [505, 402] width 142 height 61
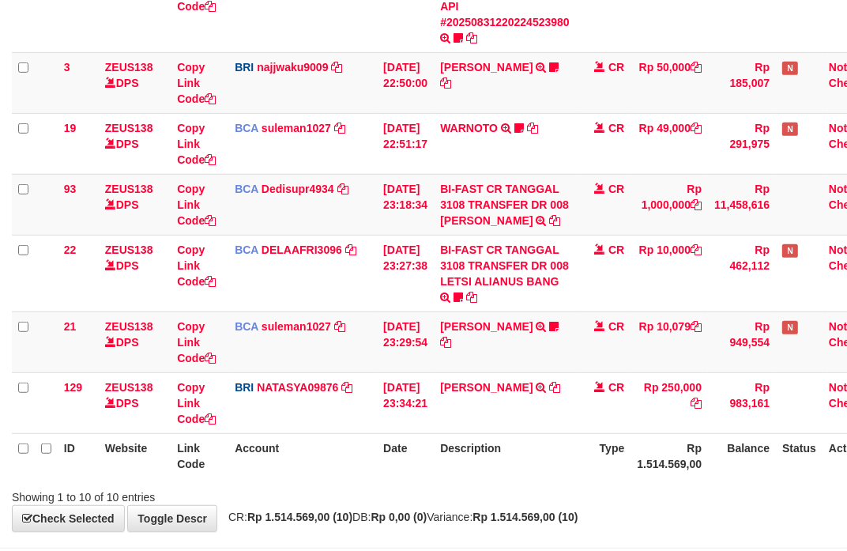
scroll to position [535, 0]
drag, startPoint x: 470, startPoint y: 447, endPoint x: 5, endPoint y: 332, distance: 479.5
click at [451, 443] on table "ID Website Link Code Account Date Description Type Amount Balance Status Action…" at bounding box center [450, 89] width 876 height 778
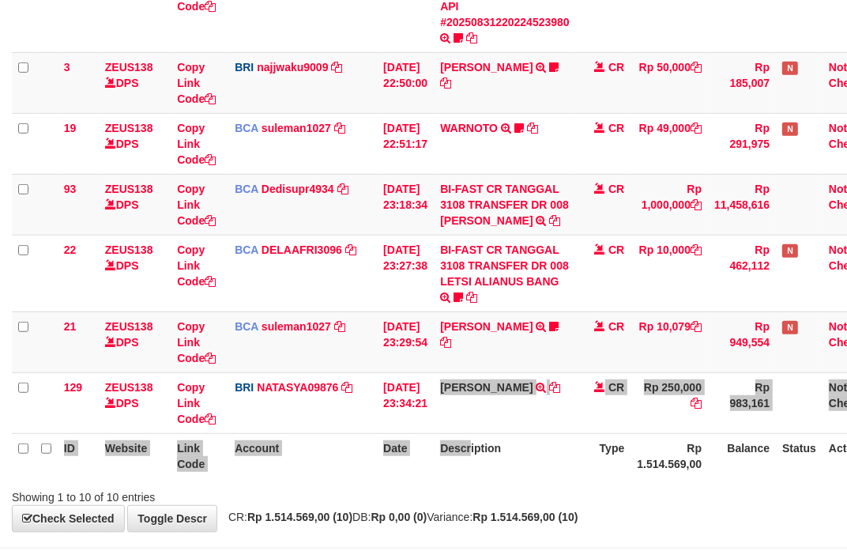
scroll to position [535, 0]
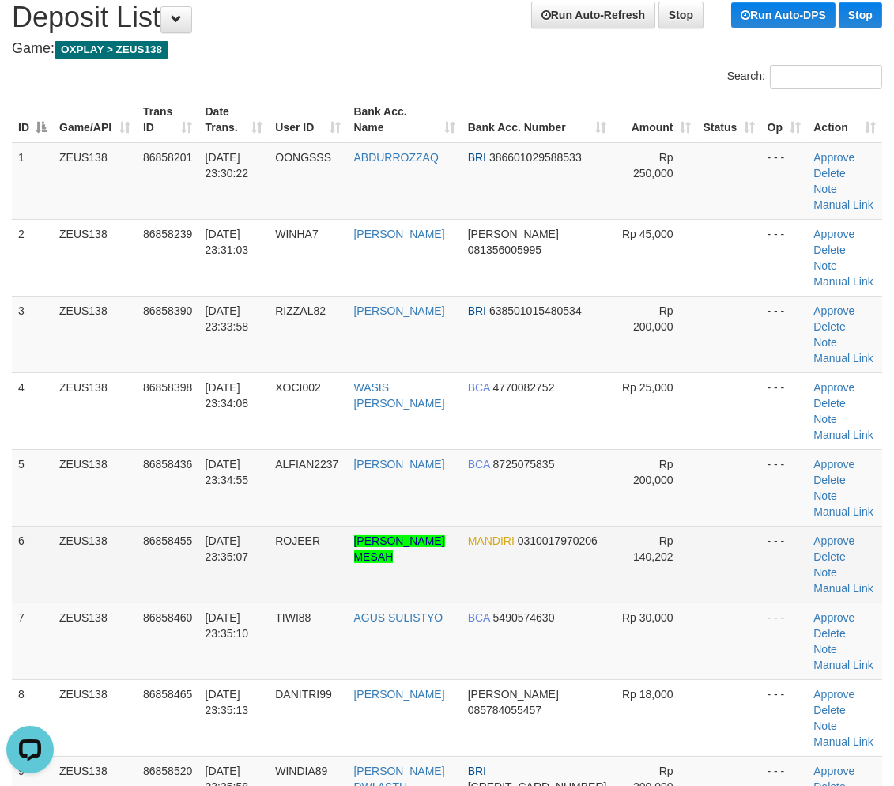
click at [668, 526] on tr "6 ZEUS138 86858455 31/08/2025 23:35:07 ROJEER ROBI ROBINSON MESAH MANDIRI 03100…" at bounding box center [447, 564] width 870 height 77
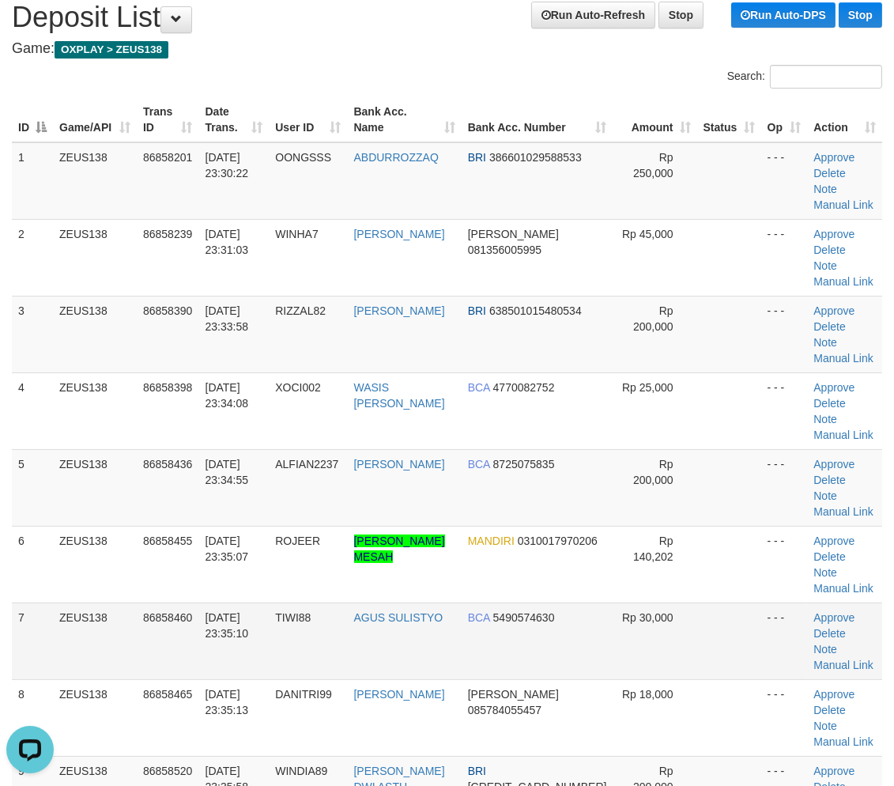
drag, startPoint x: 696, startPoint y: 531, endPoint x: 692, endPoint y: 518, distance: 14.0
click at [700, 602] on td at bounding box center [729, 640] width 64 height 77
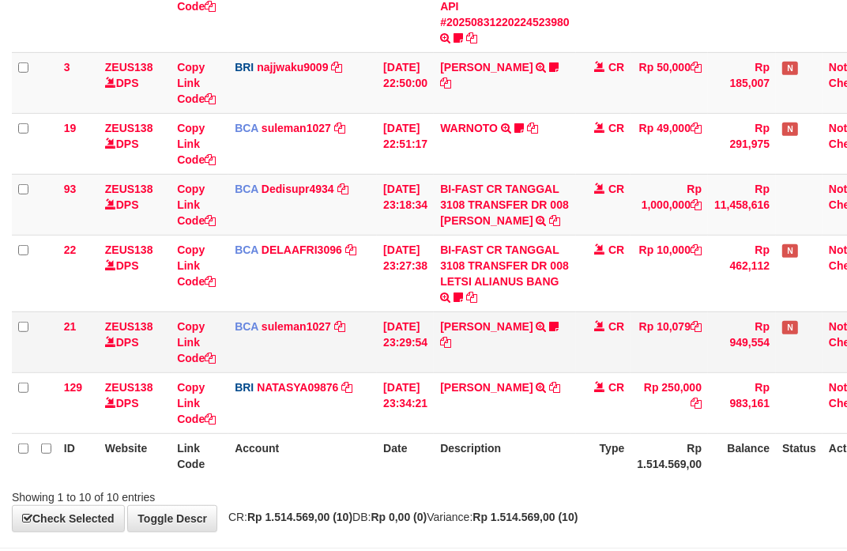
drag, startPoint x: 178, startPoint y: 338, endPoint x: 266, endPoint y: 359, distance: 90.9
click at [247, 353] on tr "21 ZEUS138 DPS Copy Link Code BCA suleman1027 DPS SULEMAN mutasi_20250831_2972 …" at bounding box center [450, 341] width 876 height 61
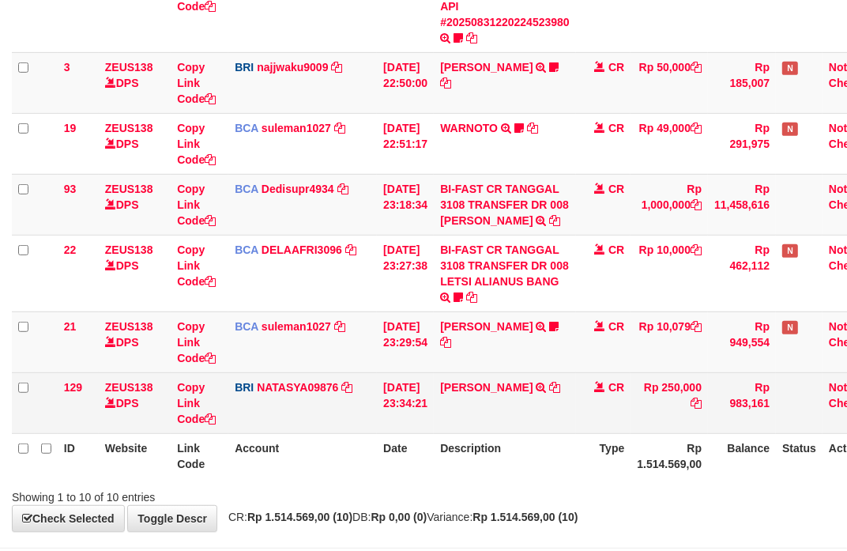
click at [721, 413] on div "ID Website Link Code Account Date Description Type Amount Balance Status Action…" at bounding box center [423, 89] width 847 height 787
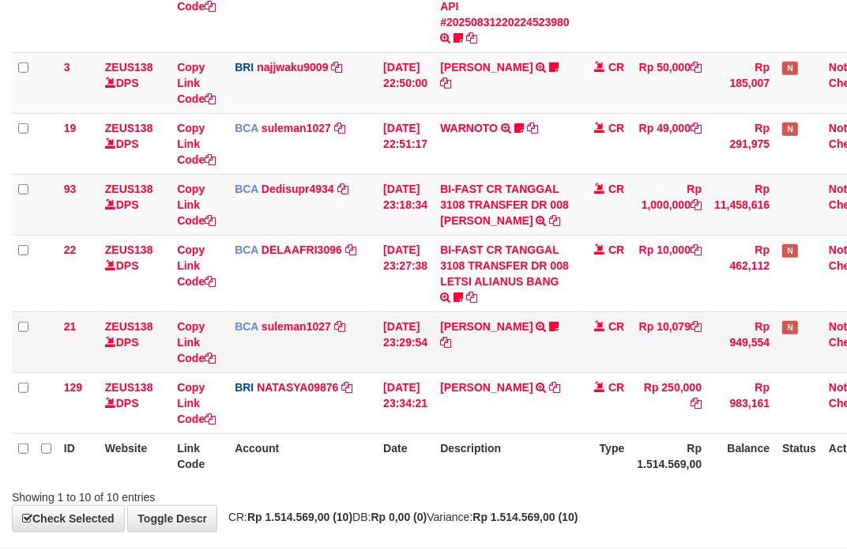
scroll to position [535, 0]
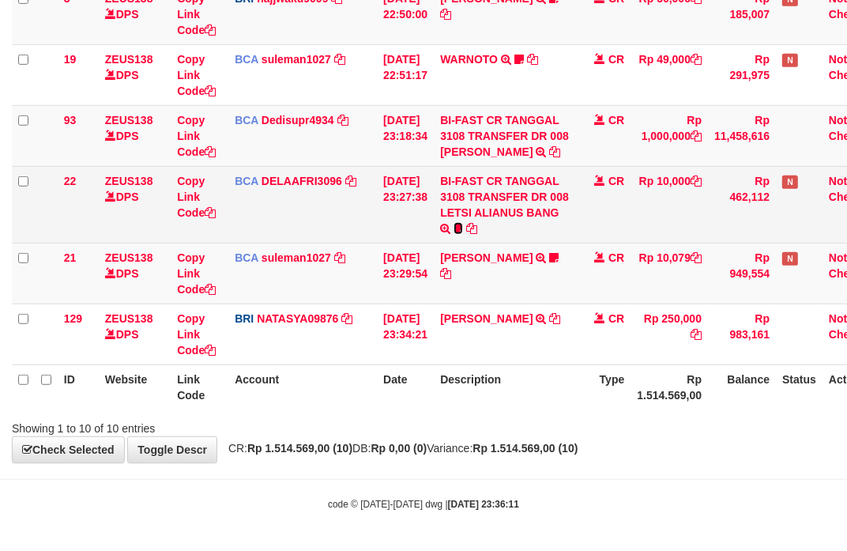
click at [463, 228] on icon at bounding box center [458, 228] width 9 height 11
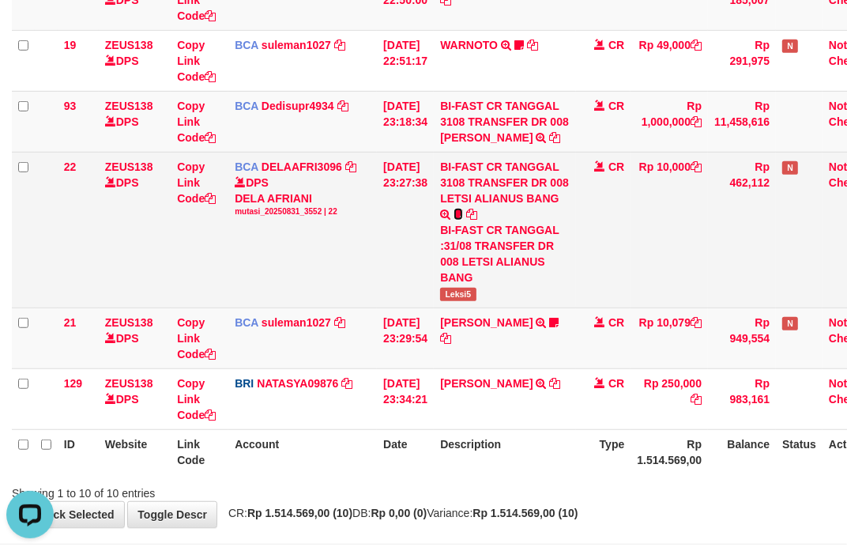
scroll to position [0, 0]
click at [459, 301] on span "Leksi5" at bounding box center [458, 294] width 36 height 13
copy span "Leksi5"
click at [460, 301] on span "Leksi5" at bounding box center [458, 294] width 36 height 13
click at [609, 291] on td "CR" at bounding box center [603, 230] width 55 height 156
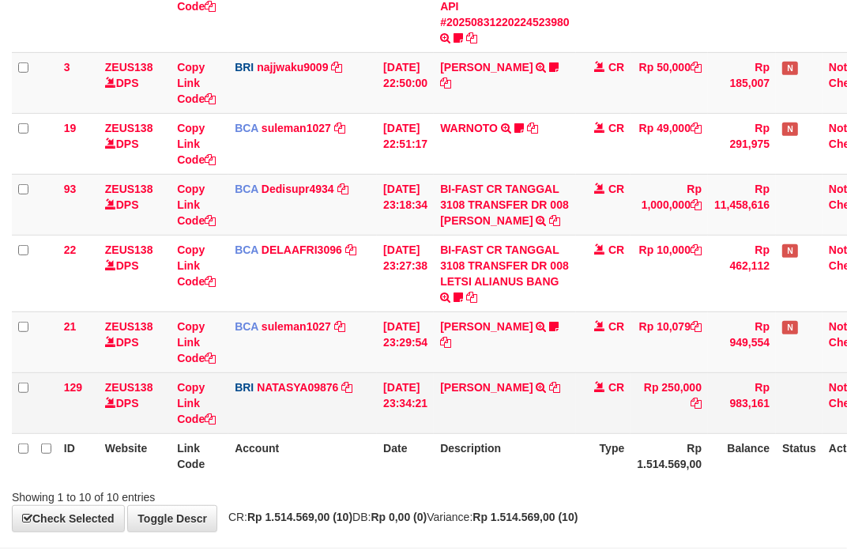
scroll to position [535, 0]
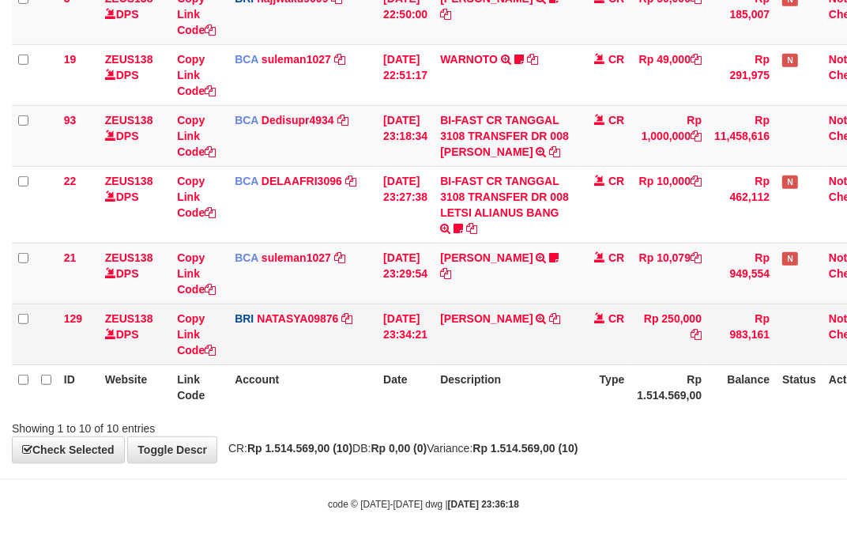
click at [477, 343] on td "SATRIO ABDU SY TRANSFER NBMB SATRIO ABDU SY TO SITI NURLITA SAPITRI" at bounding box center [505, 334] width 142 height 61
copy link "SATRIO"
click at [479, 343] on td "SATRIO ABDU SY TRANSFER NBMB SATRIO ABDU SY TO SITI NURLITA SAPITRI" at bounding box center [505, 334] width 142 height 61
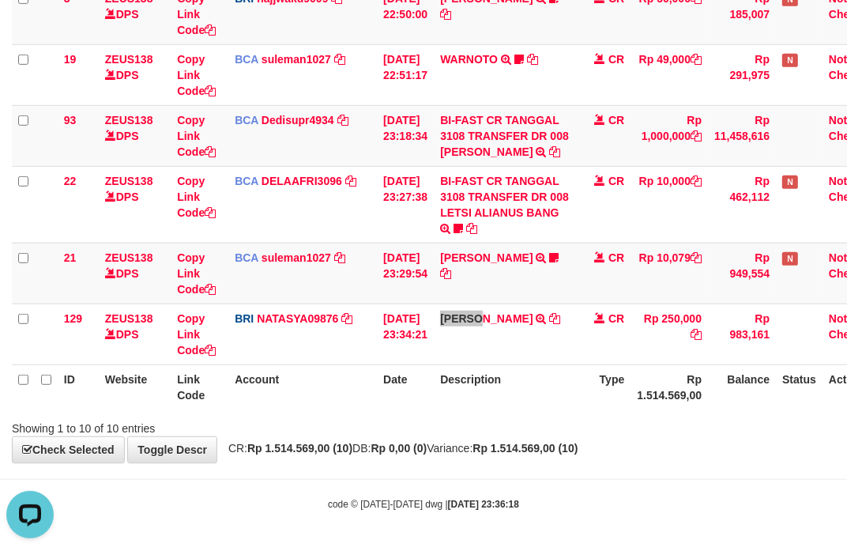
scroll to position [0, 0]
drag, startPoint x: 377, startPoint y: 391, endPoint x: 3, endPoint y: 335, distance: 378.1
click at [281, 380] on tr "ID Website Link Code Account Date Description Type Rp 1.514.569,00 Balance Stat…" at bounding box center [450, 386] width 876 height 45
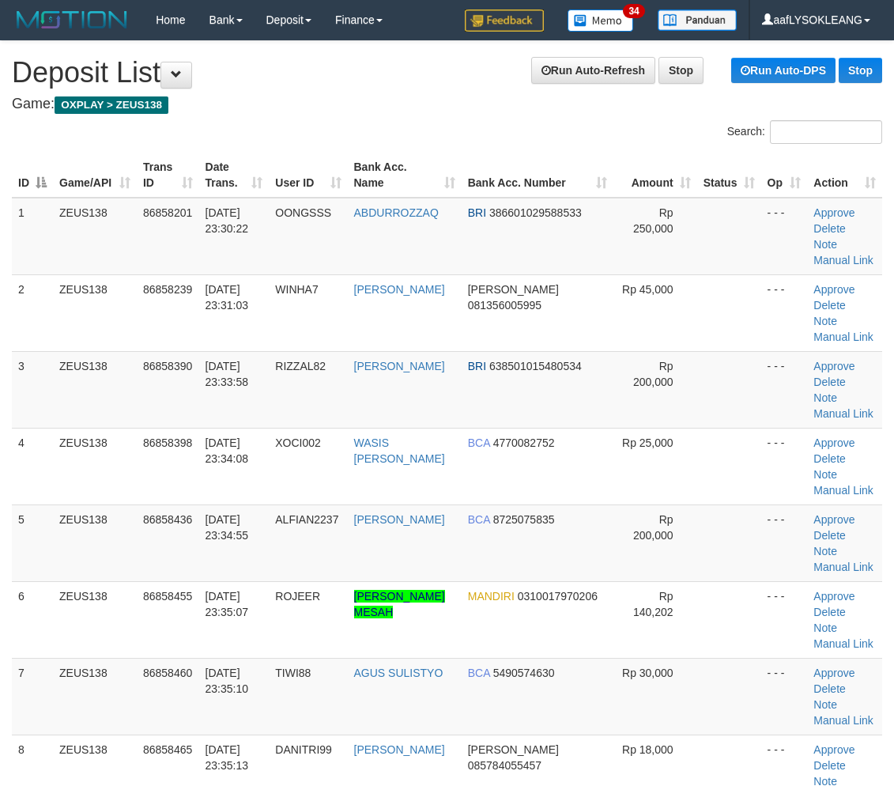
scroll to position [55, 0]
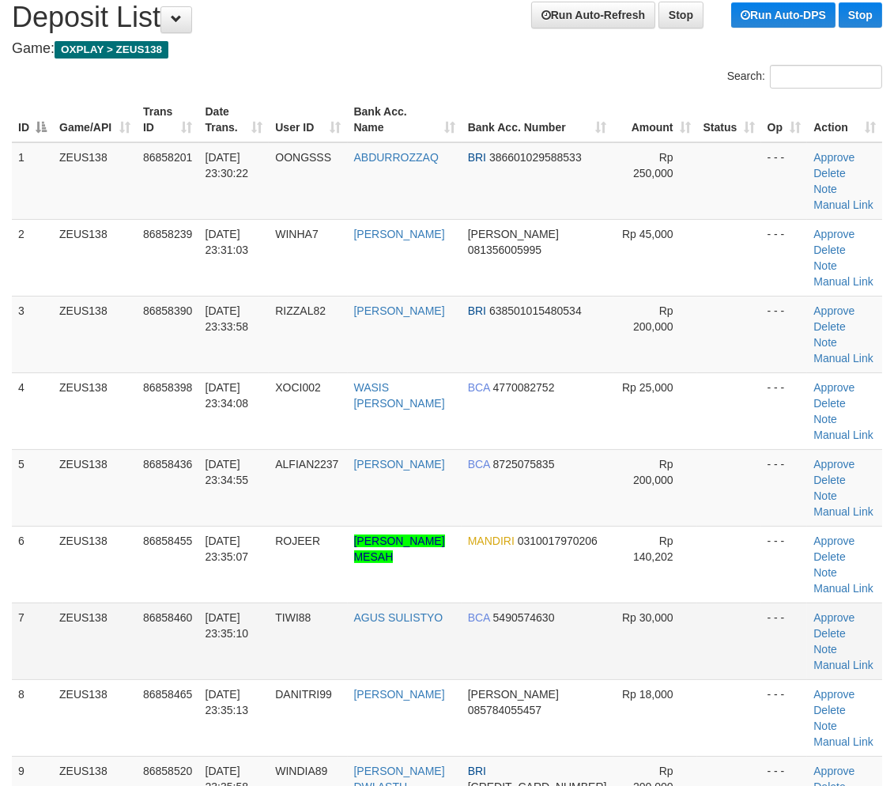
click at [675, 602] on tr "7 ZEUS138 86858460 31/08/2025 23:35:10 TIWI88 AGUS SULISTYO BCA 5490574630 Rp 3…" at bounding box center [447, 640] width 870 height 77
drag, startPoint x: 692, startPoint y: 510, endPoint x: 902, endPoint y: 553, distance: 213.9
click at [828, 602] on tr "7 ZEUS138 86858460 31/08/2025 23:35:10 TIWI88 AGUS SULISTYO BCA 5490574630 Rp 3…" at bounding box center [447, 640] width 870 height 77
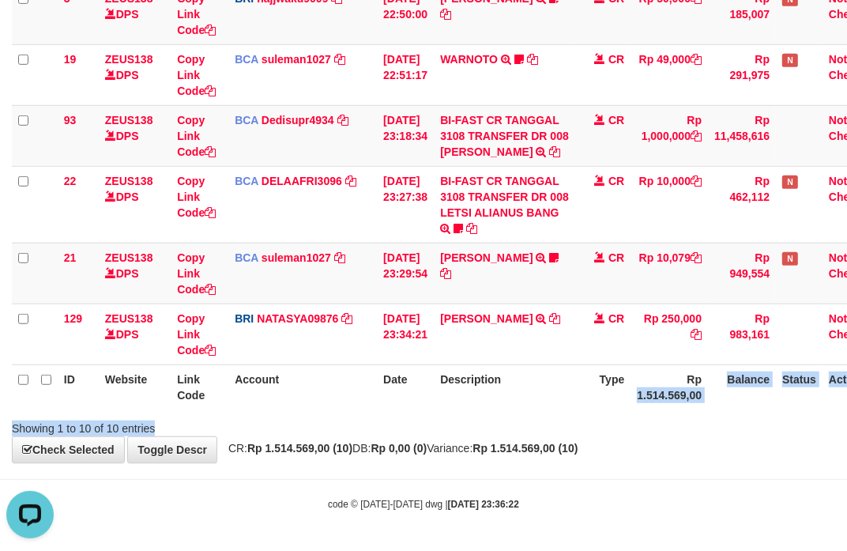
drag, startPoint x: 643, startPoint y: 406, endPoint x: 673, endPoint y: 417, distance: 32.0
click at [676, 417] on div "Search: ID Website Link Code Account Date Description Type Amount Balance Statu…" at bounding box center [424, 17] width 824 height 837
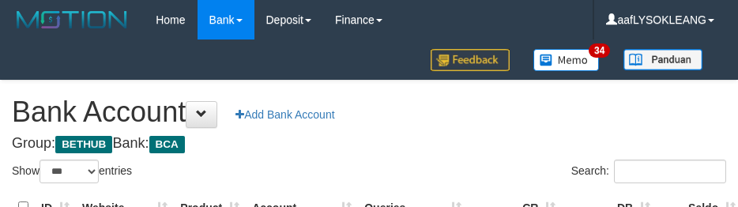
select select "***"
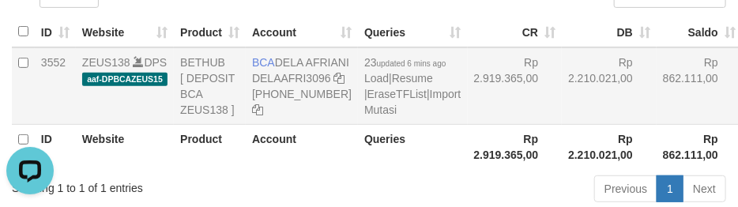
click at [562, 108] on td "Rp 2.210.021,00" at bounding box center [609, 85] width 95 height 77
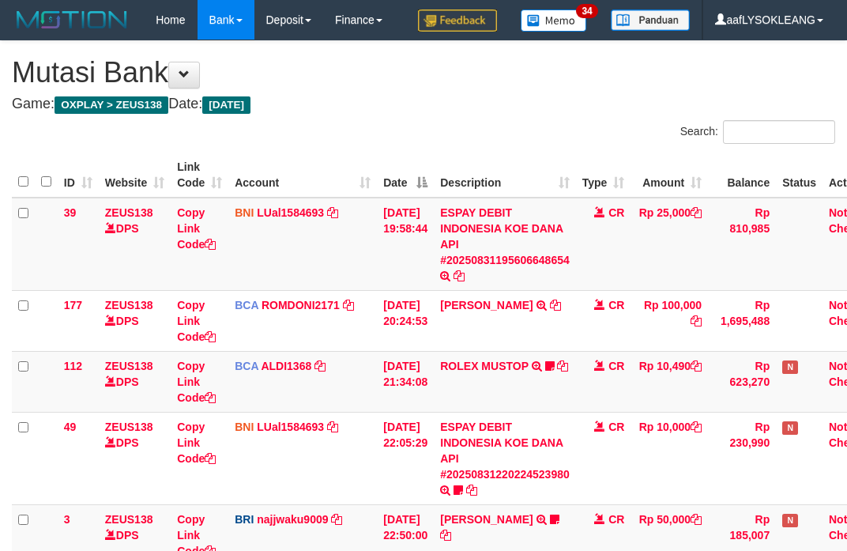
scroll to position [452, 0]
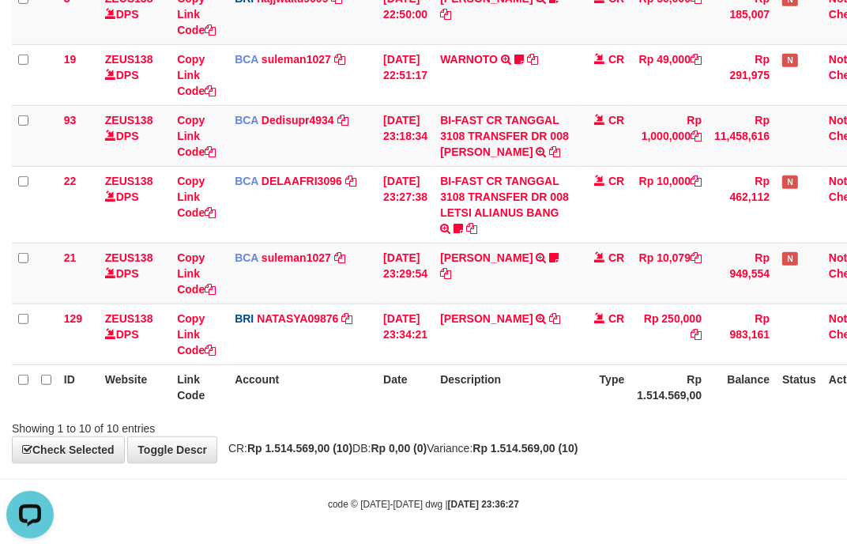
click at [561, 395] on th "Description" at bounding box center [505, 386] width 142 height 45
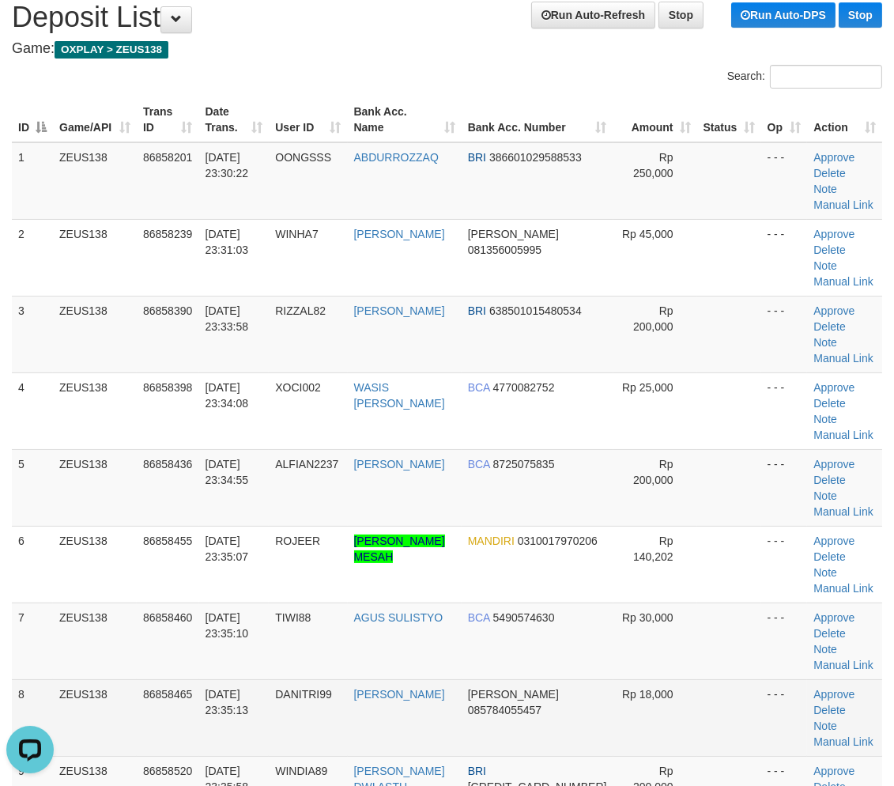
click at [347, 679] on td "DANITRI99" at bounding box center [308, 717] width 78 height 77
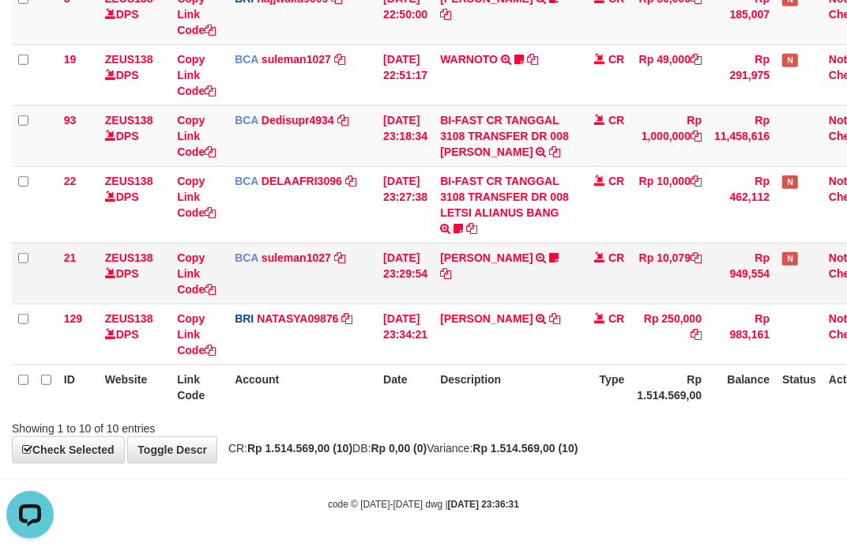
scroll to position [447, 0]
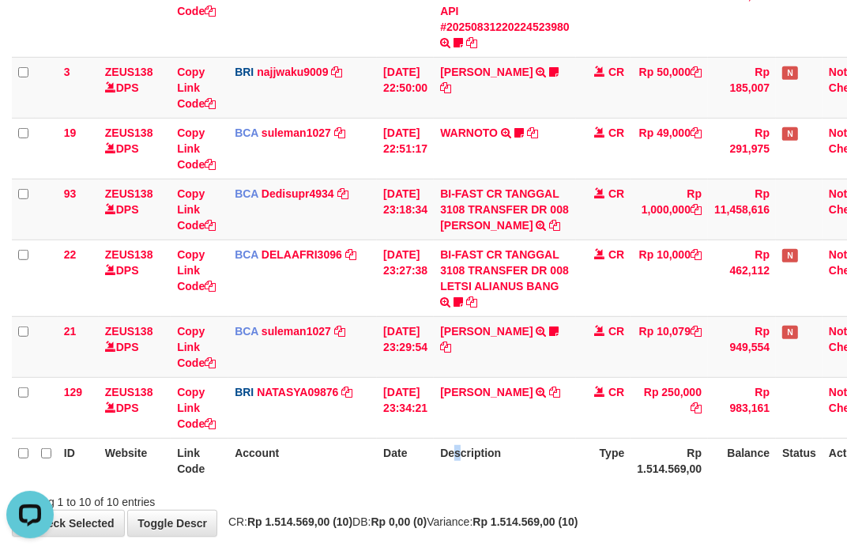
drag, startPoint x: 466, startPoint y: 462, endPoint x: 4, endPoint y: 413, distance: 465.0
click at [461, 462] on th "Description" at bounding box center [505, 460] width 142 height 45
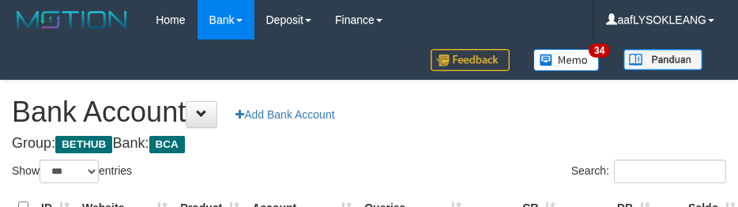
select select "***"
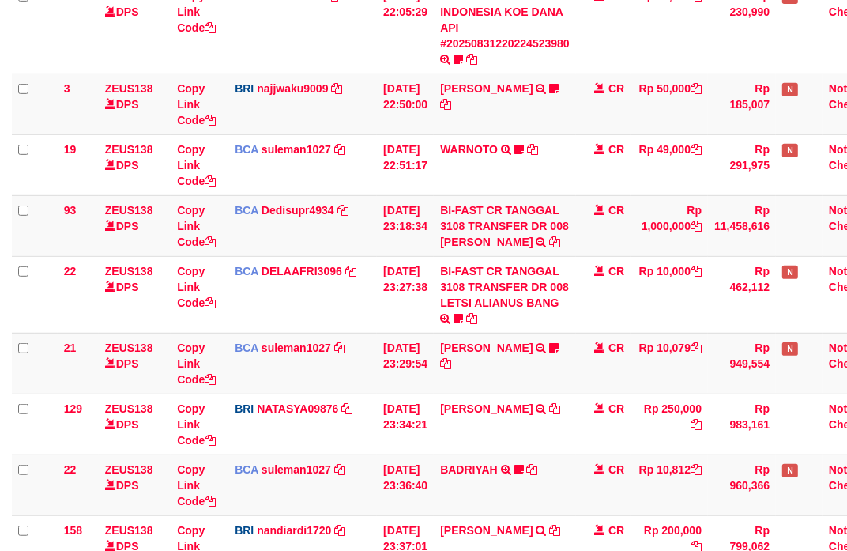
scroll to position [578, 0]
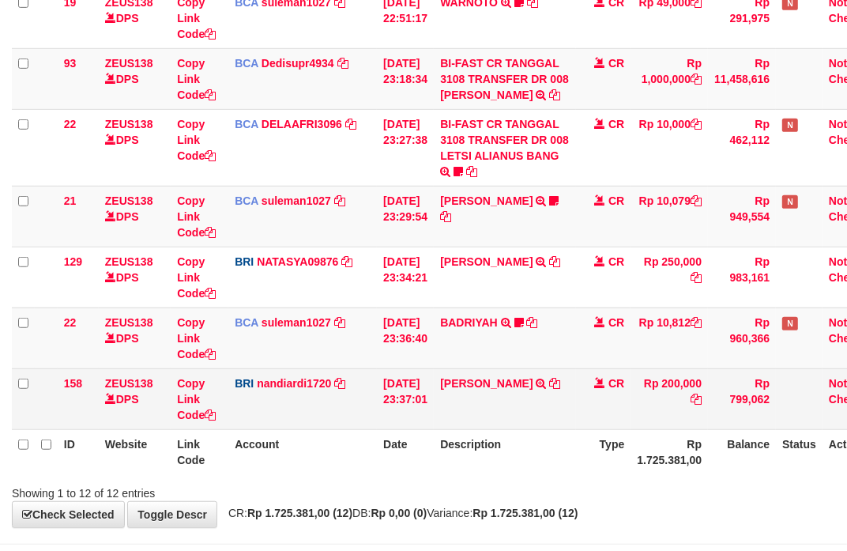
click at [483, 415] on td "RIZZAL ARIF CH TRANSFER NBMB RIZZAL ARIF CH TO NANDI ARDIANSYAH" at bounding box center [505, 398] width 142 height 61
click at [482, 415] on td "RIZZAL ARIF CH TRANSFER NBMB RIZZAL ARIF CH TO NANDI ARDIANSYAH" at bounding box center [505, 398] width 142 height 61
copy td "[PERSON_NAME]"
click at [482, 415] on td "RIZZAL ARIF CH TRANSFER NBMB RIZZAL ARIF CH TO NANDI ARDIANSYAH" at bounding box center [505, 398] width 142 height 61
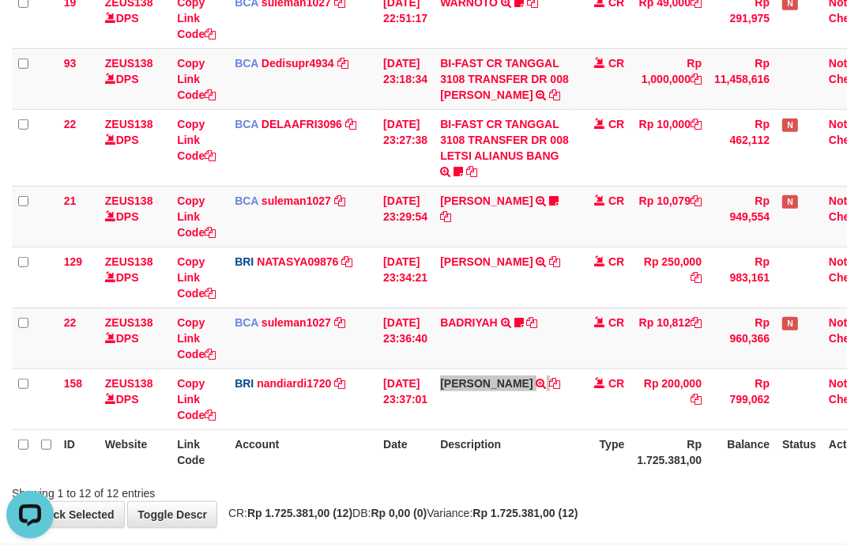
scroll to position [0, 0]
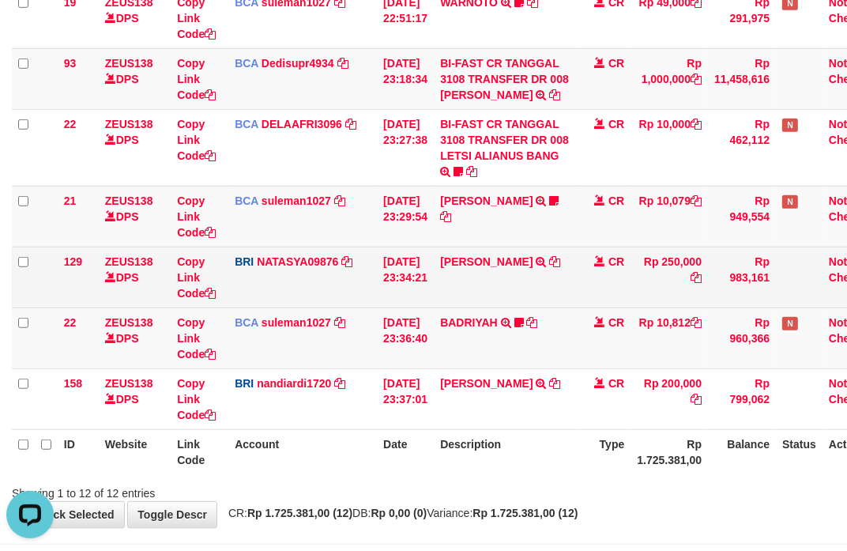
click at [476, 308] on td "SATRIO ABDU SY TRANSFER NBMB SATRIO ABDU SY TO SITI NURLITA SAPITRI" at bounding box center [505, 277] width 142 height 61
copy link "SATRIO"
click at [476, 308] on td "SATRIO ABDU SY TRANSFER NBMB SATRIO ABDU SY TO SITI NURLITA SAPITRI" at bounding box center [505, 277] width 142 height 61
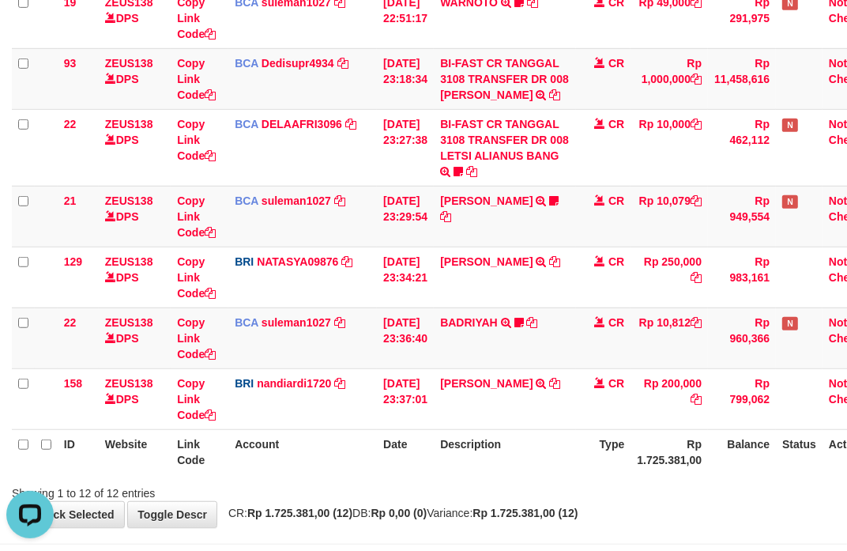
drag, startPoint x: 572, startPoint y: 451, endPoint x: 237, endPoint y: 394, distance: 339.3
click at [575, 455] on th "Description" at bounding box center [505, 451] width 142 height 45
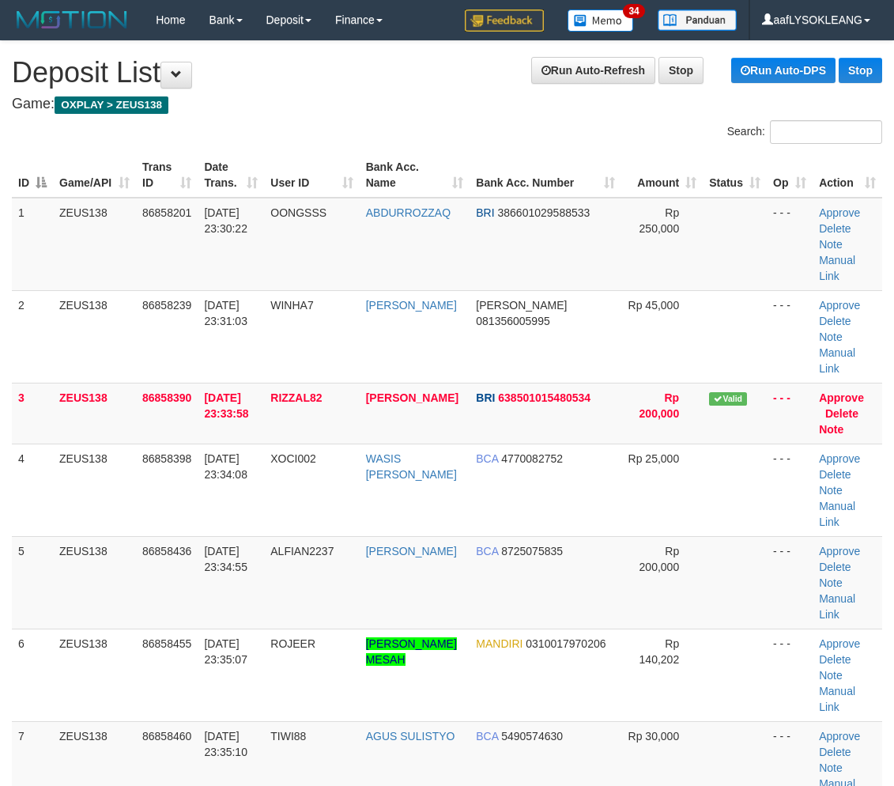
scroll to position [55, 0]
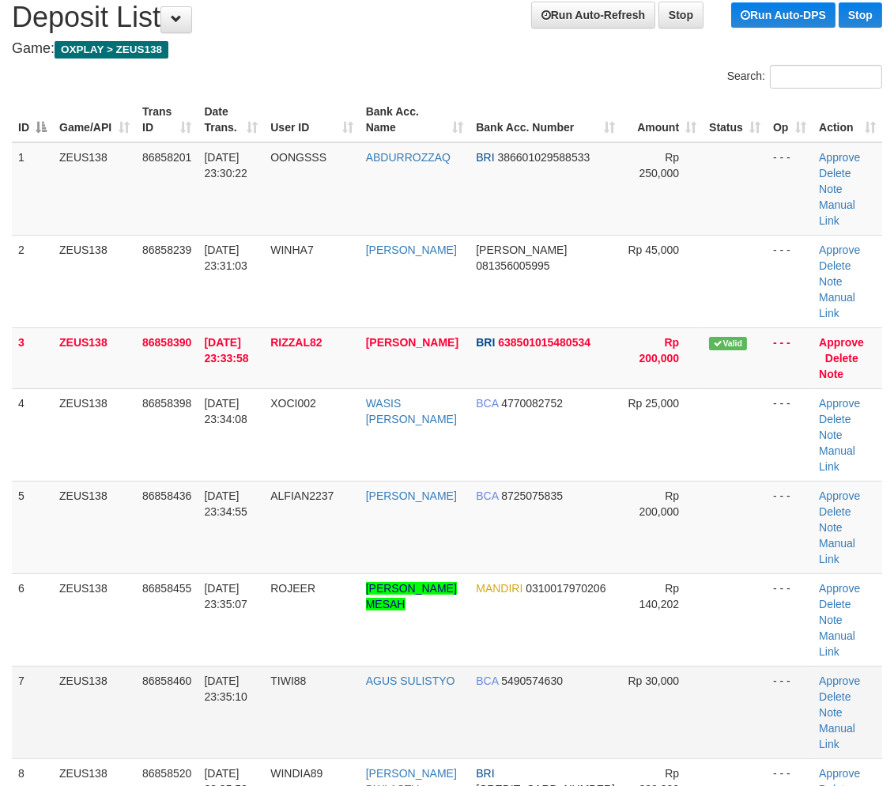
click at [594, 666] on tr "7 ZEUS138 86858460 [DATE] 23:35:10 TIWI88 AGUS SULISTYO BCA 5490574630 Rp 30,00…" at bounding box center [447, 712] width 870 height 92
click at [678, 666] on tr "7 ZEUS138 86858460 [DATE] 23:35:10 TIWI88 AGUS SULISTYO BCA 5490574630 Rp 30,00…" at bounding box center [447, 712] width 870 height 92
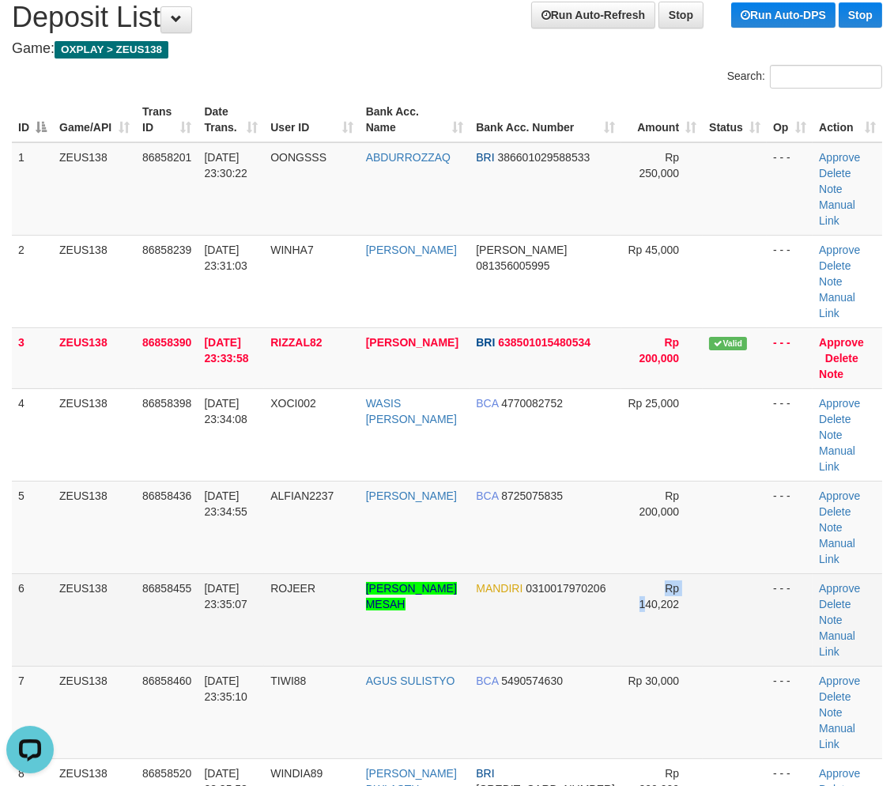
drag, startPoint x: 614, startPoint y: 535, endPoint x: 715, endPoint y: 539, distance: 101.3
click at [645, 573] on tr "6 ZEUS138 86858455 31/08/2025 23:35:07 ROJEER ROBI ROBINSON MESAH MANDIRI 03100…" at bounding box center [447, 619] width 870 height 92
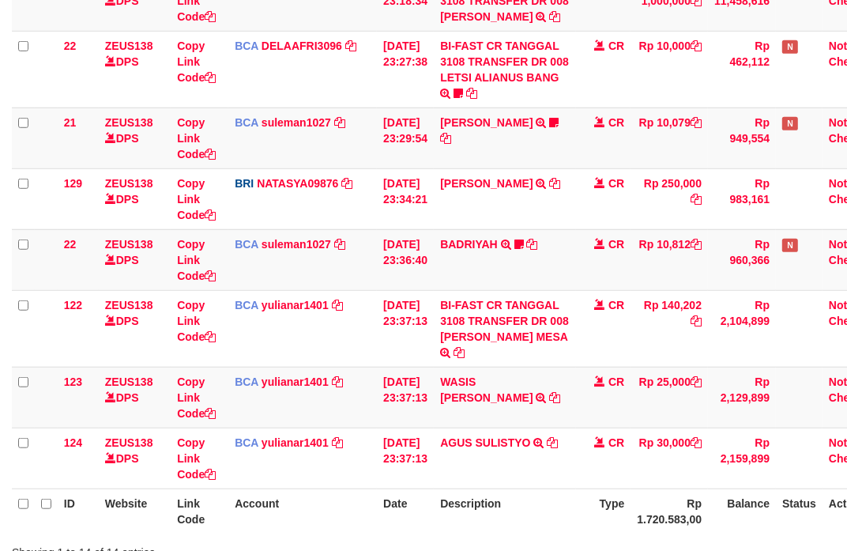
scroll to position [794, 0]
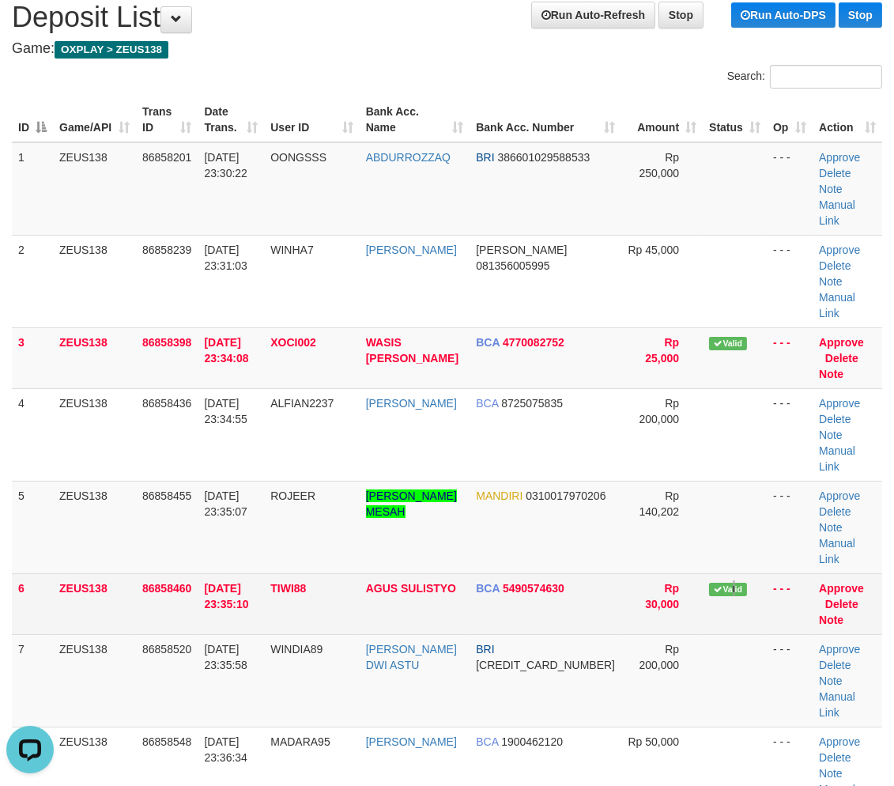
click at [716, 583] on span "Valid" at bounding box center [728, 589] width 38 height 13
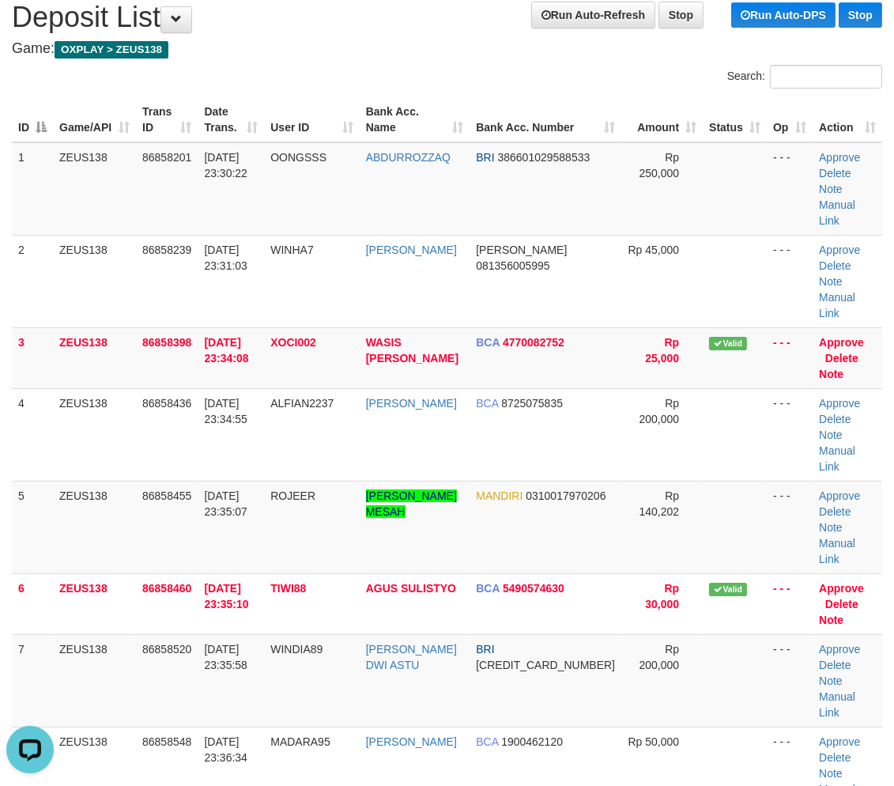
drag, startPoint x: 515, startPoint y: 581, endPoint x: 523, endPoint y: 585, distance: 8.1
click at [522, 634] on td "BRI 664301011307534" at bounding box center [546, 680] width 152 height 92
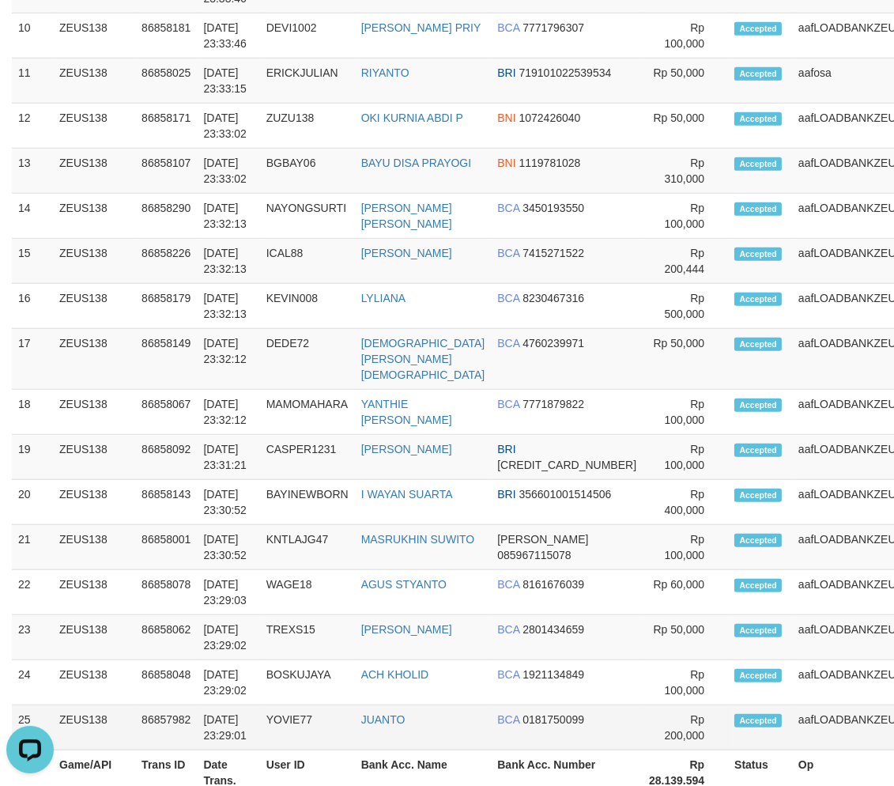
scroll to position [185, 0]
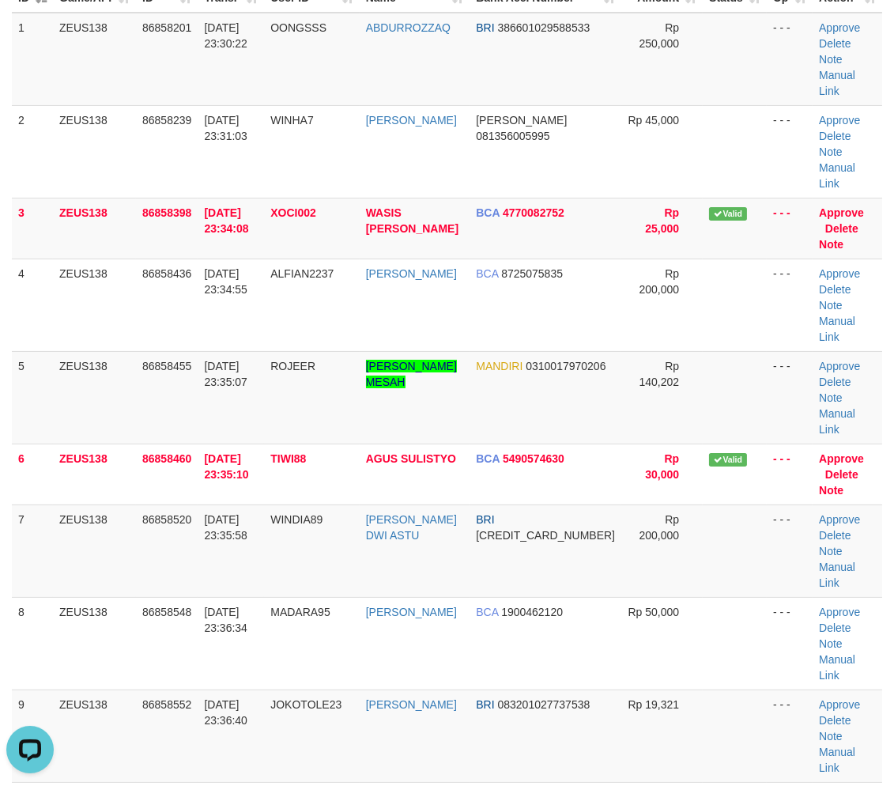
drag, startPoint x: 705, startPoint y: 597, endPoint x: 904, endPoint y: 636, distance: 203.1
click at [809, 689] on tr "9 ZEUS138 86858552 31/08/2025 23:36:40 JOKOTOLE23 WAHID ABDURRAH BRI 0832010277…" at bounding box center [447, 735] width 870 height 92
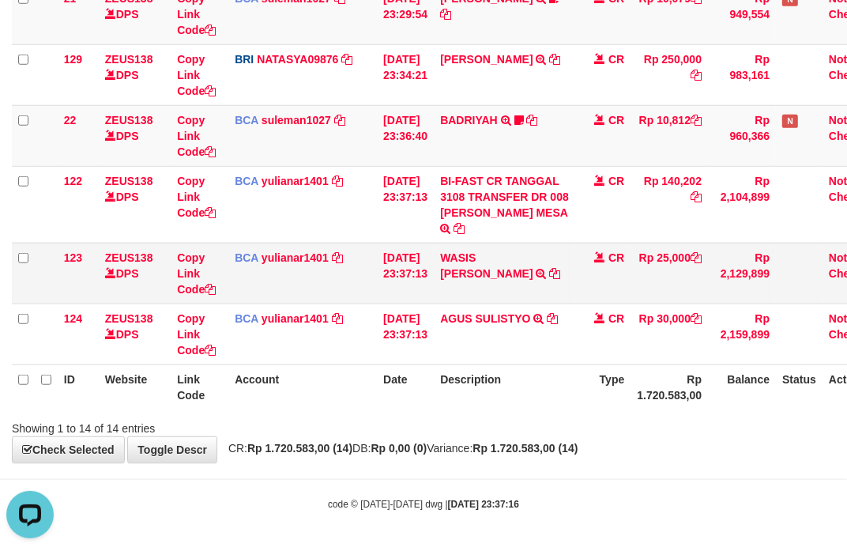
click at [462, 248] on td "WASIS [PERSON_NAME] TRSF E-BANKING CR 3108/FTSCY/WS95031 25000.00[PERSON_NAME]" at bounding box center [505, 273] width 142 height 61
copy link "WASIS"
click at [462, 248] on td "WASIS [PERSON_NAME] TRSF E-BANKING CR 3108/FTSCY/WS95031 25000.00[PERSON_NAME]" at bounding box center [505, 273] width 142 height 61
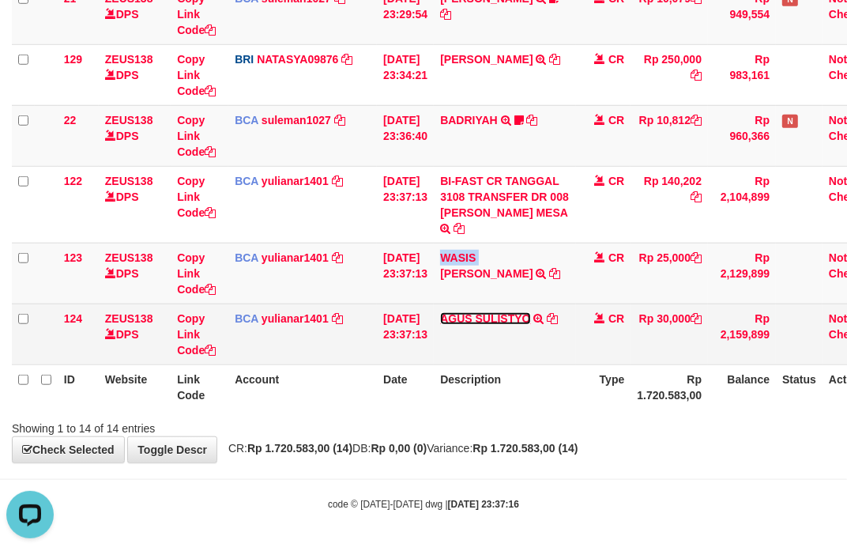
click at [454, 323] on link "AGUS SULISTYO" at bounding box center [485, 318] width 90 height 13
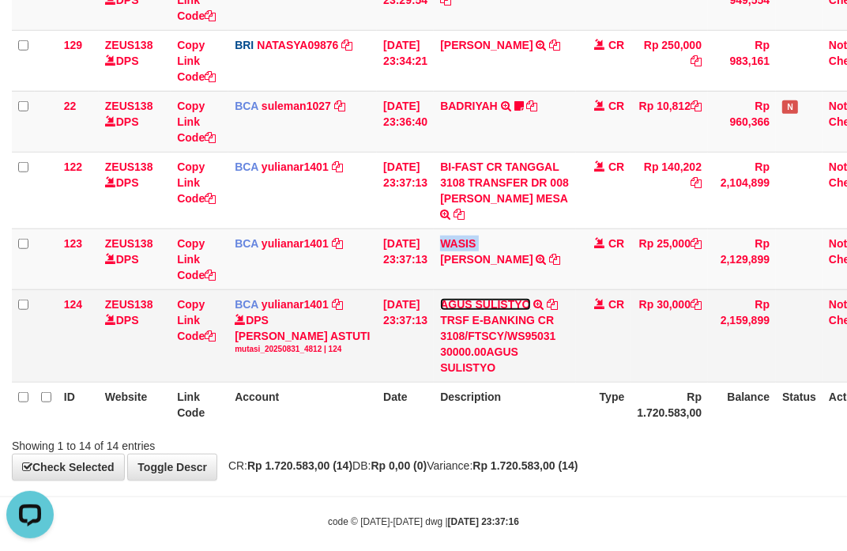
click at [454, 311] on link "AGUS SULISTYO" at bounding box center [485, 304] width 90 height 13
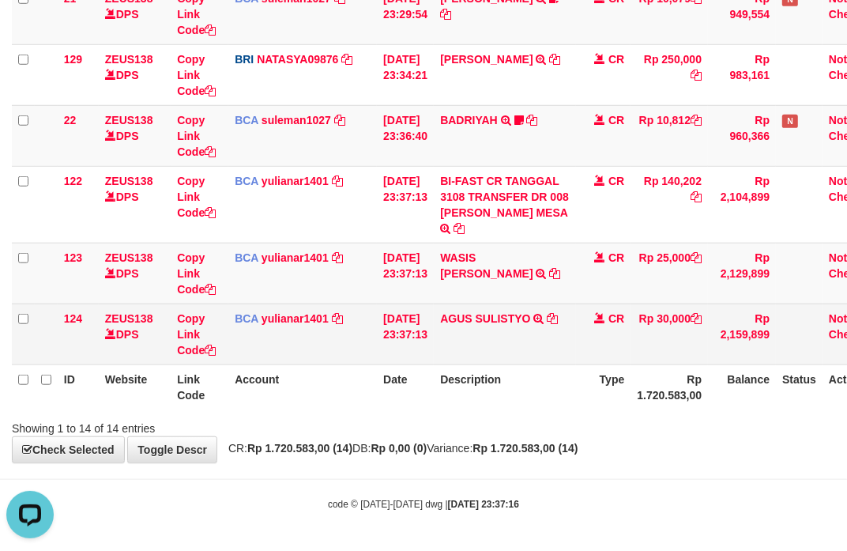
click at [466, 310] on td "AGUS SULISTYO TRSF E-BANKING CR 3108/FTSCY/WS95031 30000.00AGUS SULISTYO" at bounding box center [505, 334] width 142 height 61
copy link "AGUS"
click at [466, 310] on td "AGUS SULISTYO TRSF E-BANKING CR 3108/FTSCY/WS95031 30000.00AGUS SULISTYO" at bounding box center [505, 334] width 142 height 61
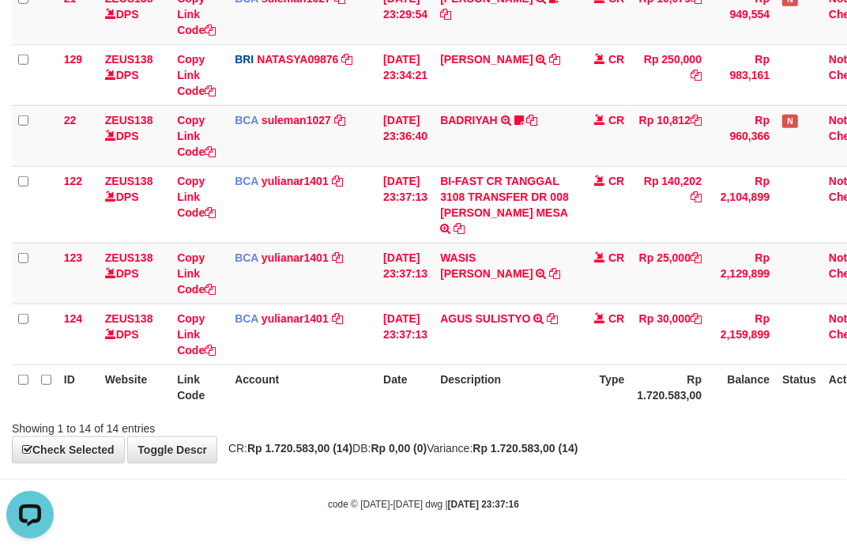
drag, startPoint x: 673, startPoint y: 445, endPoint x: 652, endPoint y: 445, distance: 20.6
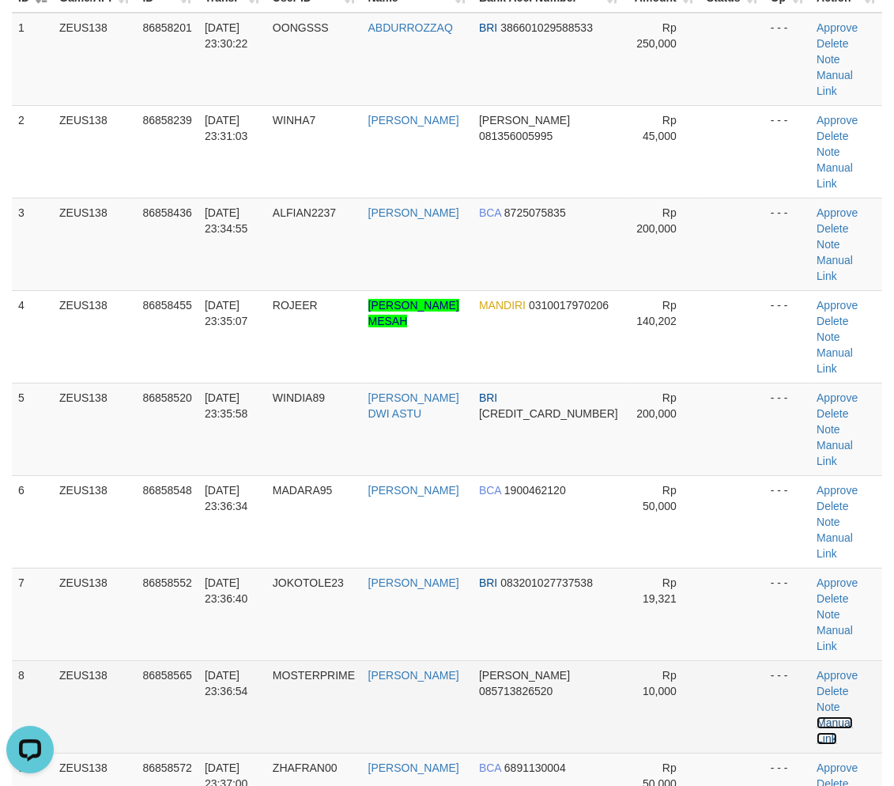
click at [843, 716] on link "Manual Link" at bounding box center [835, 730] width 36 height 28
click at [852, 716] on link "Manual Link" at bounding box center [835, 730] width 36 height 28
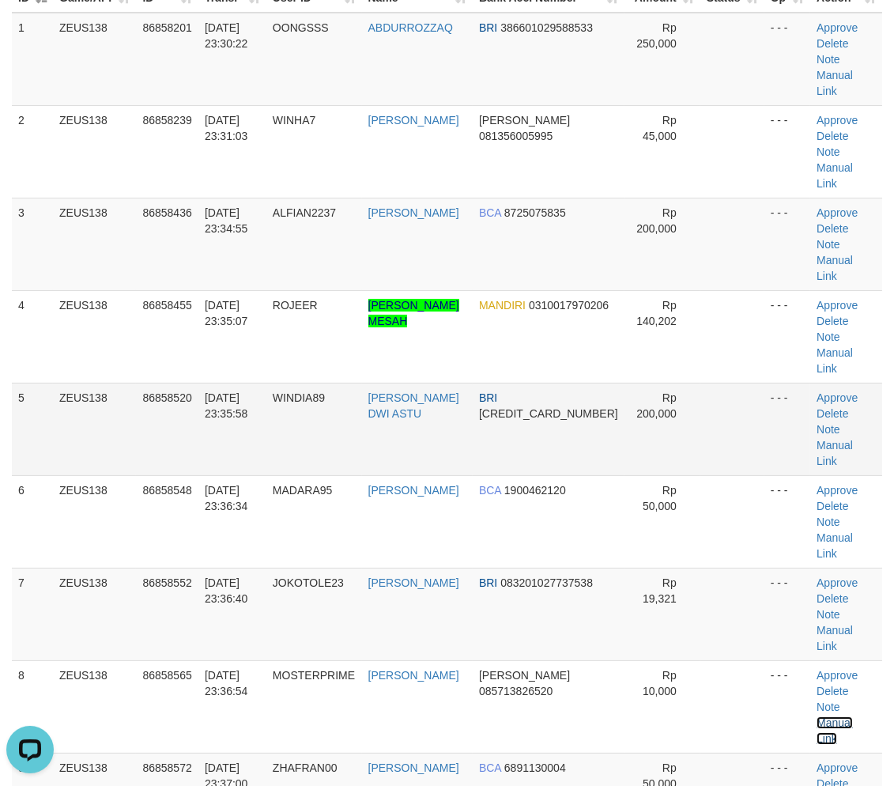
click at [817, 716] on link "Manual Link" at bounding box center [835, 730] width 36 height 28
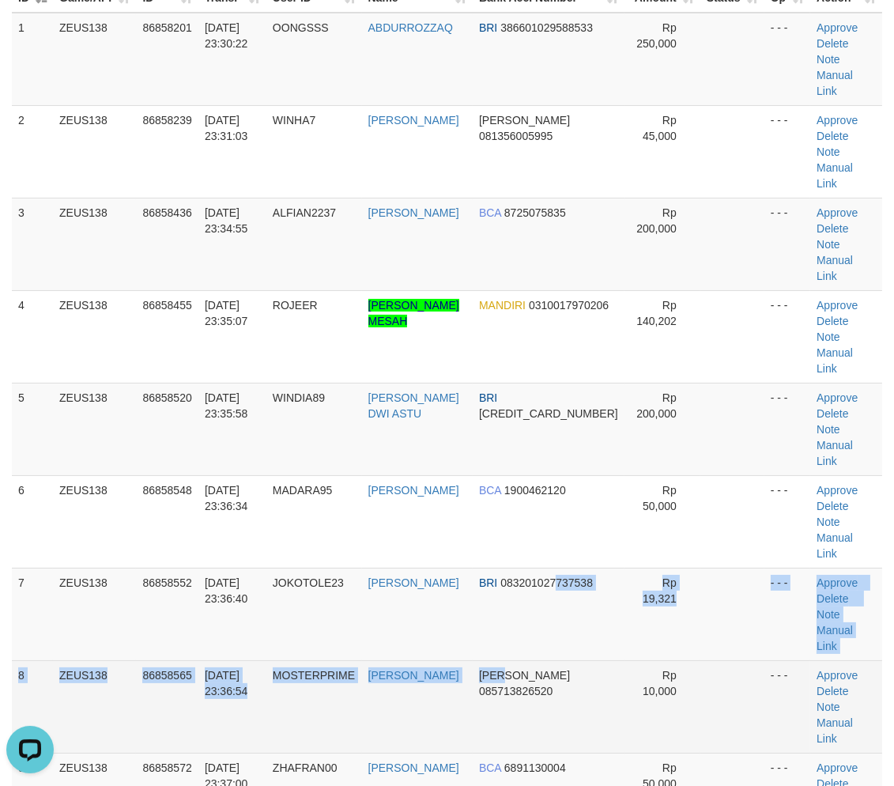
drag, startPoint x: 573, startPoint y: 440, endPoint x: 358, endPoint y: 353, distance: 231.9
click at [571, 440] on tbody "1 ZEUS138 86858201 31/08/2025 23:30:22 OONGSSS ABDURROZZAQ BRI 386601029588533 …" at bounding box center [447, 429] width 870 height 833
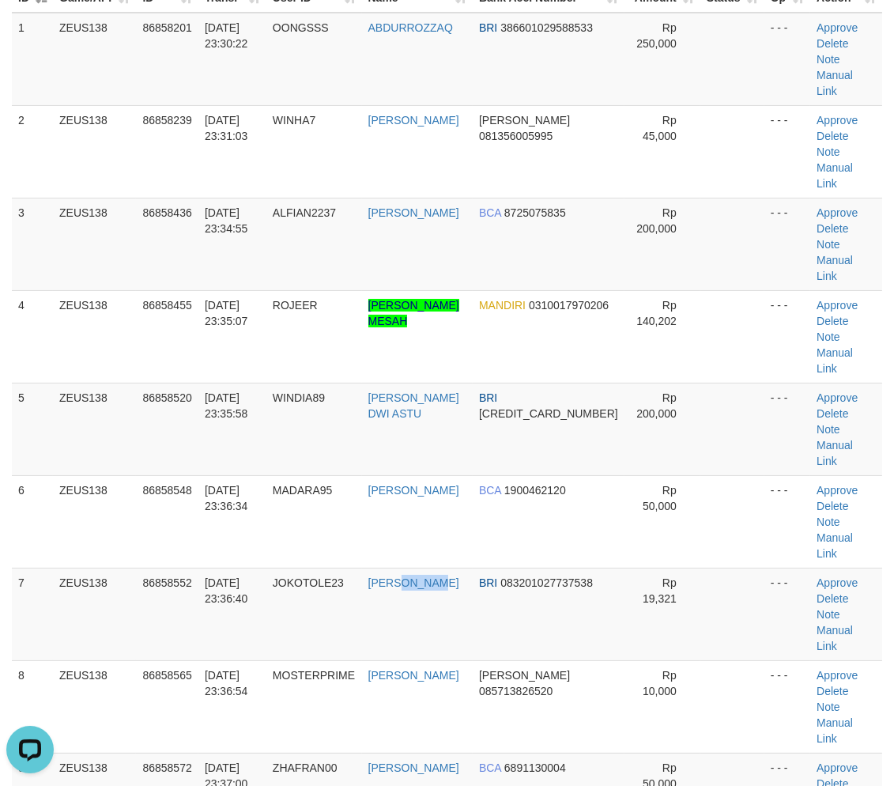
drag, startPoint x: 458, startPoint y: 428, endPoint x: 2, endPoint y: 280, distance: 480.5
click at [447, 568] on td "[PERSON_NAME]" at bounding box center [417, 614] width 111 height 92
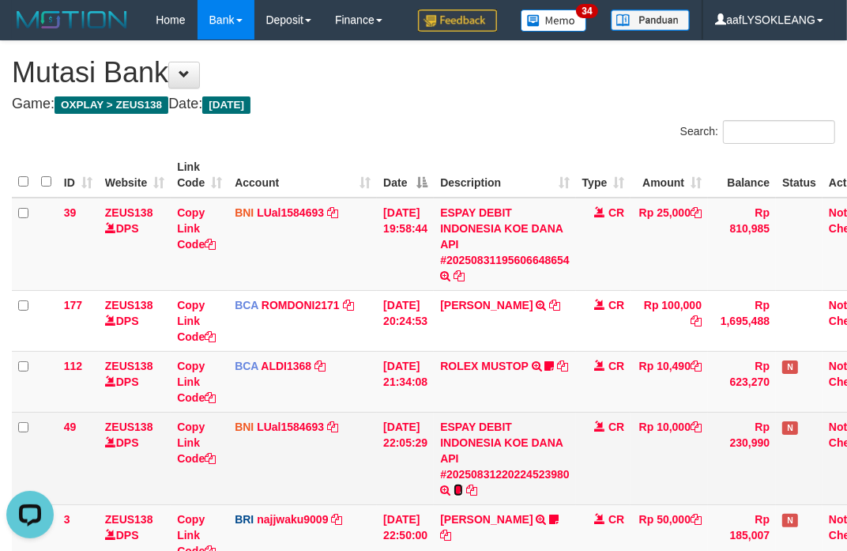
click at [463, 485] on icon at bounding box center [458, 490] width 9 height 11
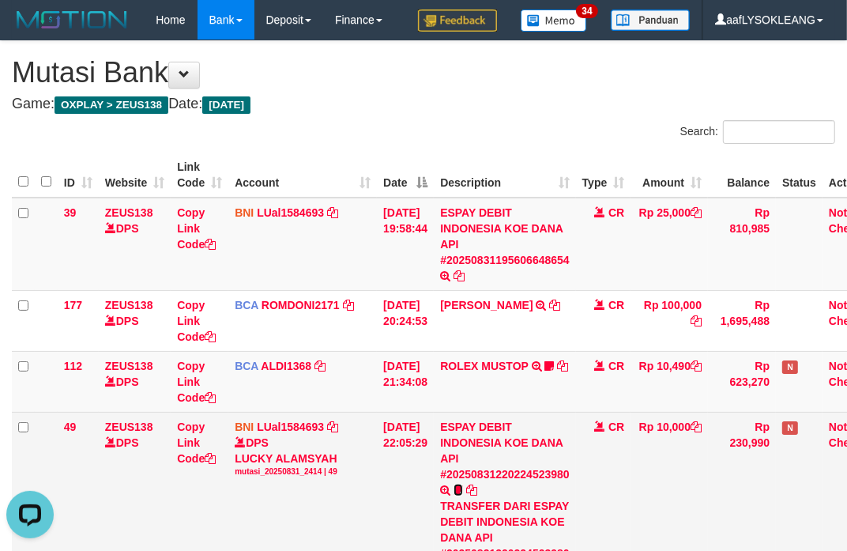
scroll to position [116, 0]
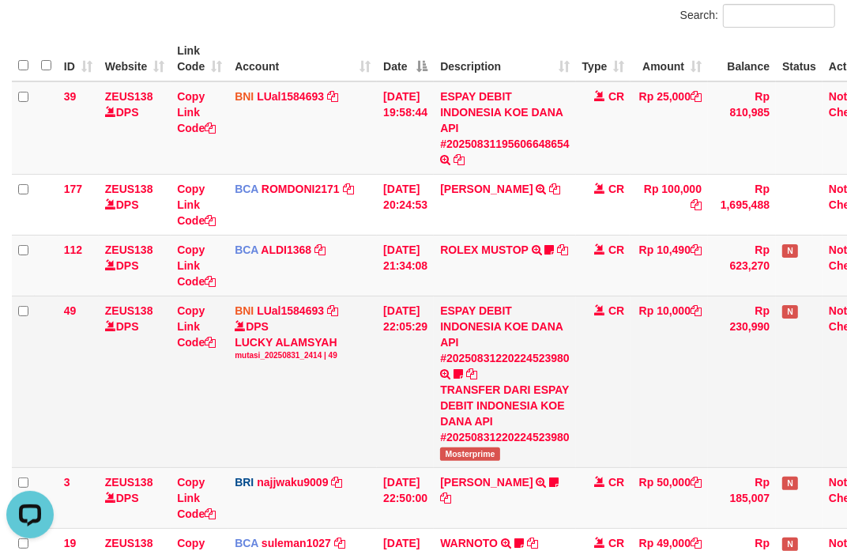
click at [454, 458] on td "ESPAY DEBIT INDONESIA KOE DANA API #20250831220224523980 TRANSFER DARI ESPAY DE…" at bounding box center [505, 382] width 142 height 172
copy span "Mosterprime"
click at [193, 338] on link "Copy Link Code" at bounding box center [196, 326] width 39 height 44
copy span "Mosterprime"
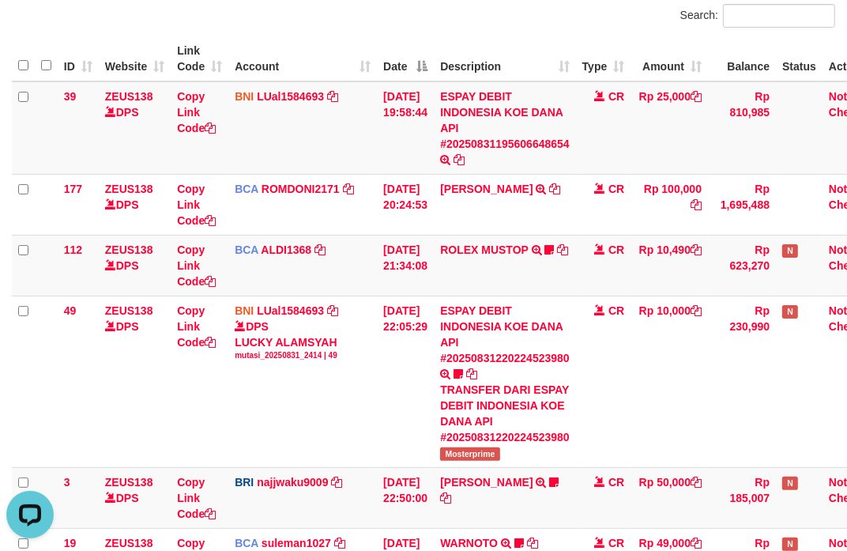
scroll to position [199, 0]
drag, startPoint x: 240, startPoint y: 285, endPoint x: 0, endPoint y: 257, distance: 242.0
click at [206, 285] on td "Copy Link Code" at bounding box center [200, 265] width 58 height 61
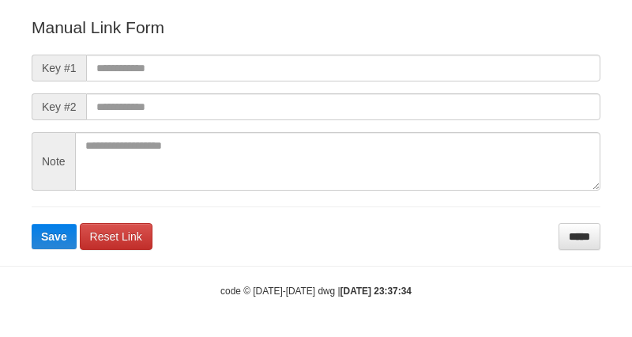
scroll to position [175, 0]
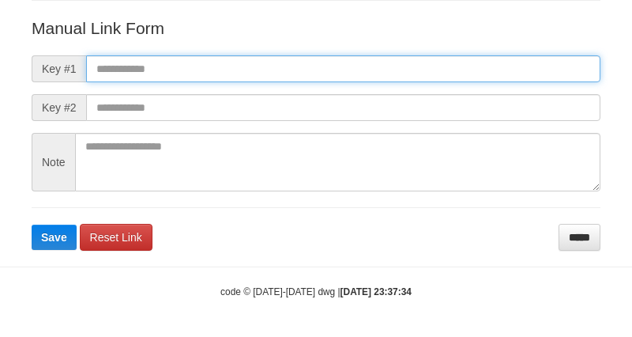
paste input "**********"
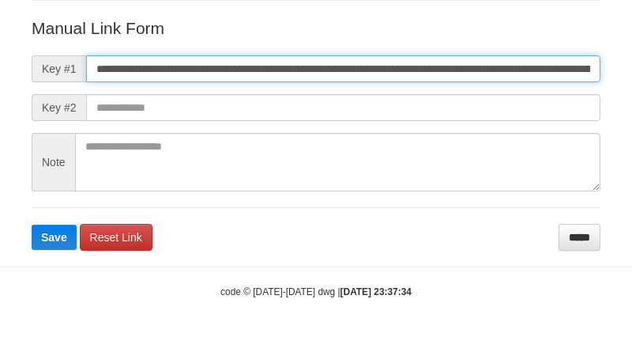
click at [523, 63] on input "**********" at bounding box center [343, 68] width 515 height 27
type input "**********"
click at [32, 225] on button "Save" at bounding box center [54, 237] width 45 height 25
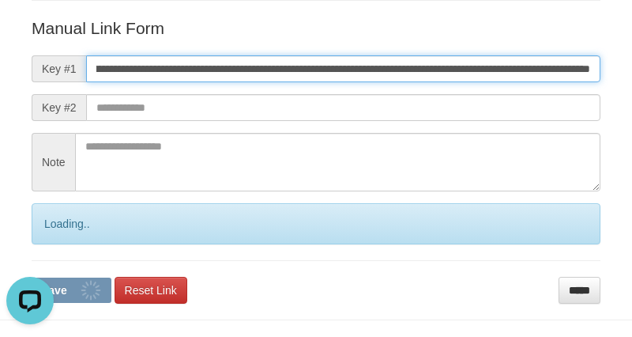
scroll to position [0, 0]
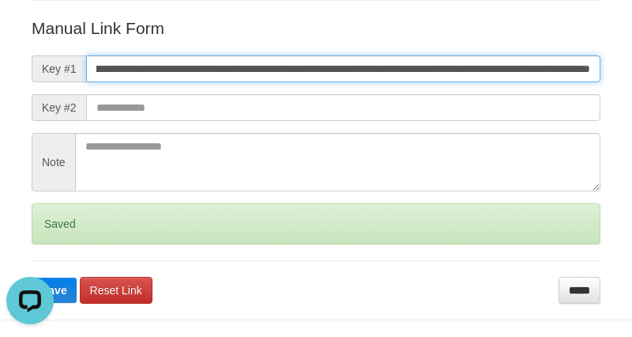
click at [32, 277] on button "Save" at bounding box center [54, 289] width 45 height 25
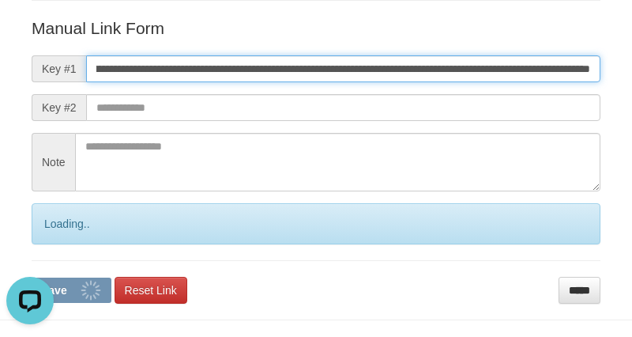
click at [32, 277] on button "Save" at bounding box center [72, 289] width 80 height 25
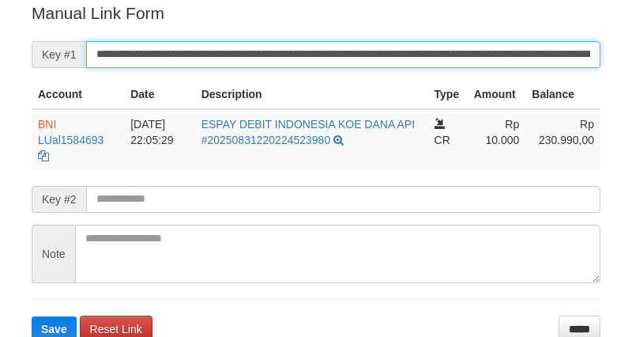
click at [32, 316] on button "Save" at bounding box center [54, 328] width 45 height 25
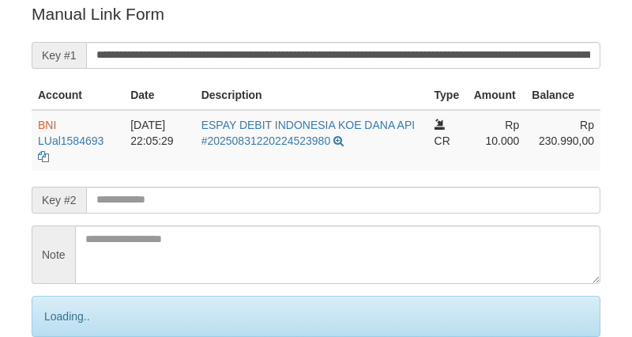
click at [542, 50] on input "**********" at bounding box center [343, 55] width 515 height 27
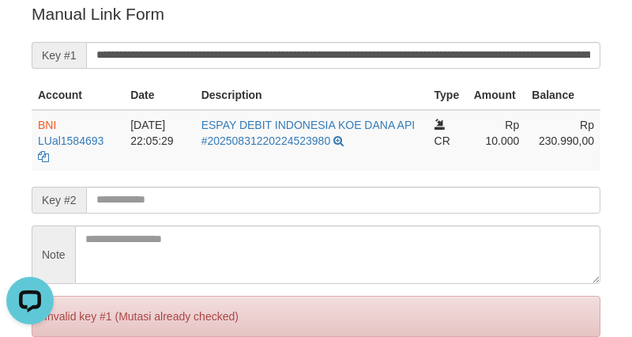
scroll to position [0, 0]
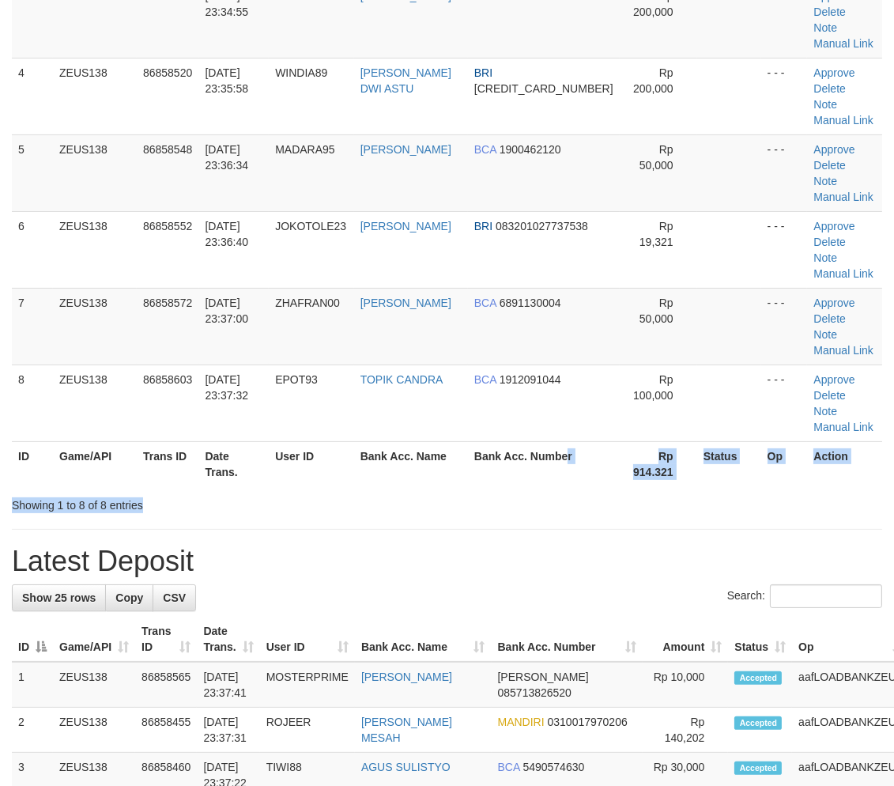
drag, startPoint x: 0, startPoint y: 0, endPoint x: 901, endPoint y: 465, distance: 1014.0
click at [704, 417] on div "**********" at bounding box center [447, 790] width 894 height 2239
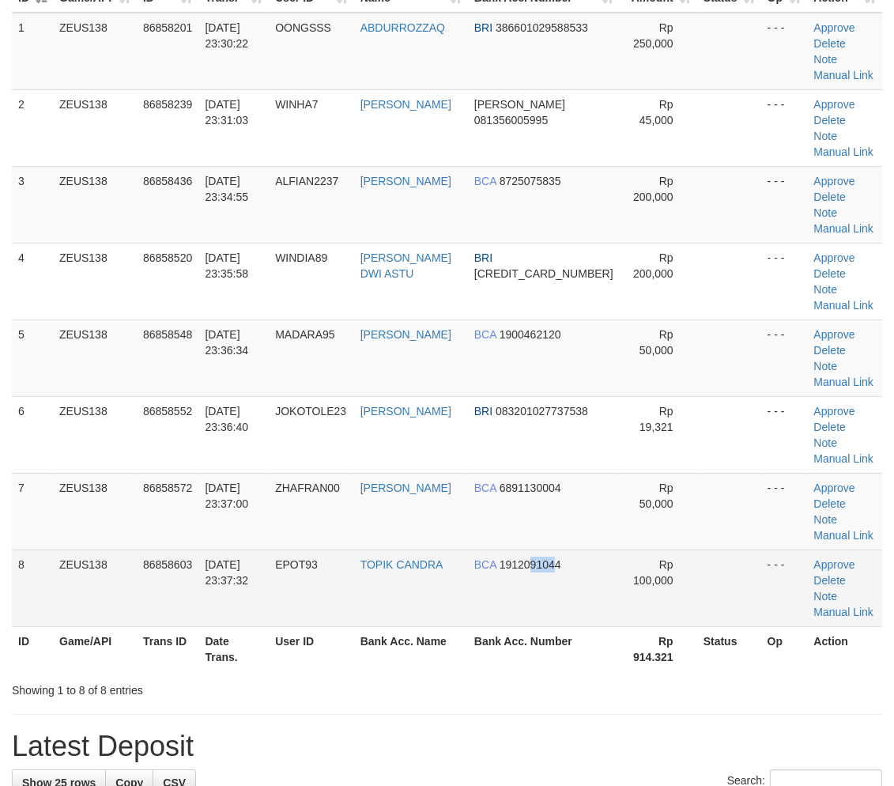
click at [662, 549] on tr "8 ZEUS138 86858603 31/08/2025 23:37:32 EPOT93 TOPIK CANDRA BCA 1912091044 Rp 10…" at bounding box center [447, 587] width 870 height 77
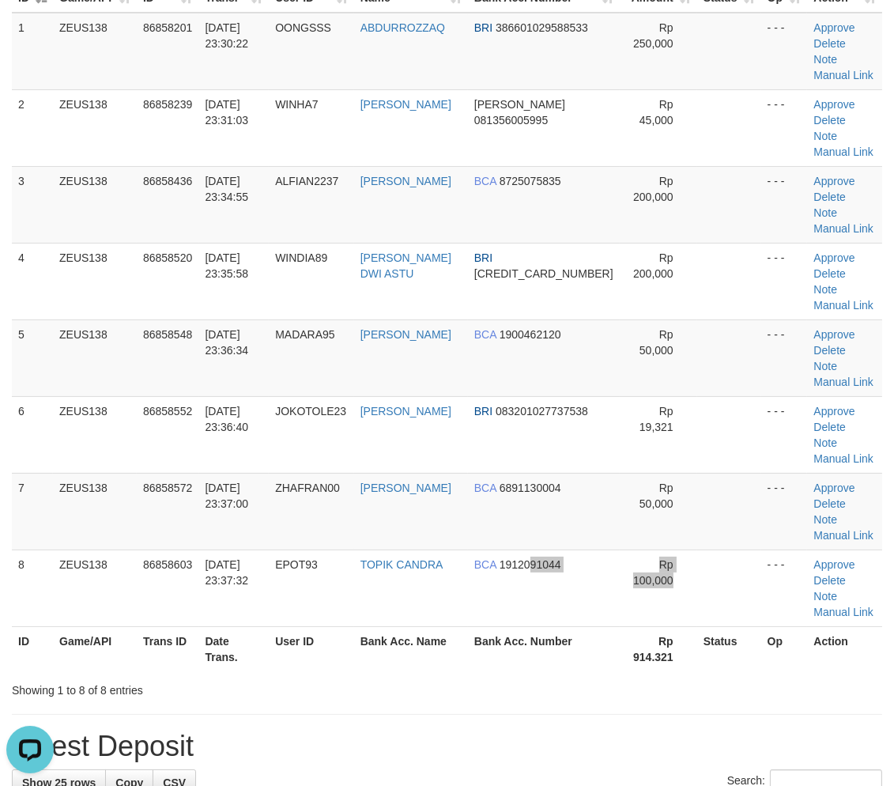
scroll to position [0, 0]
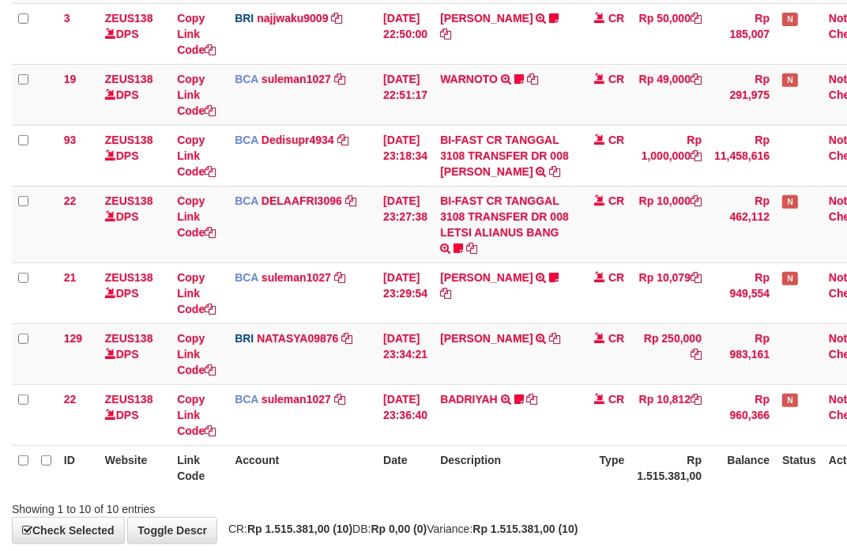
scroll to position [504, 0]
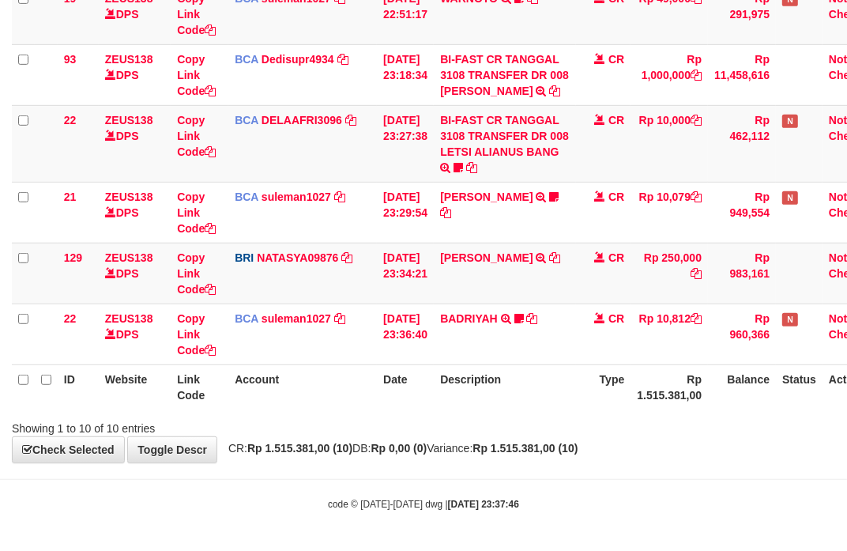
drag, startPoint x: 583, startPoint y: 373, endPoint x: 0, endPoint y: 272, distance: 591.3
click at [576, 372] on th "Description" at bounding box center [505, 386] width 142 height 45
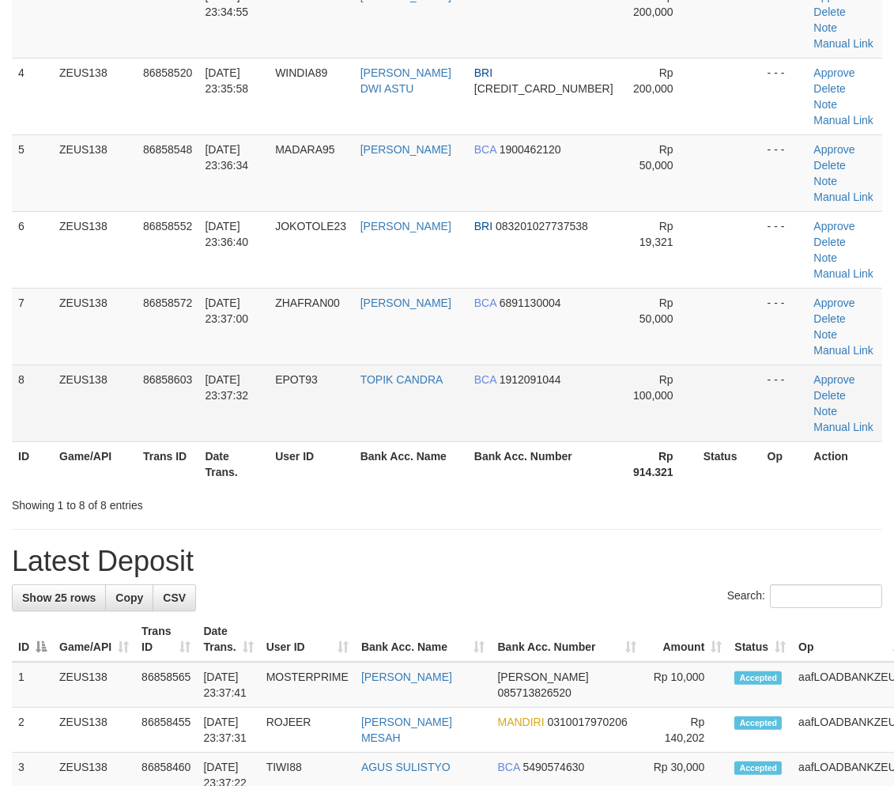
scroll to position [185, 0]
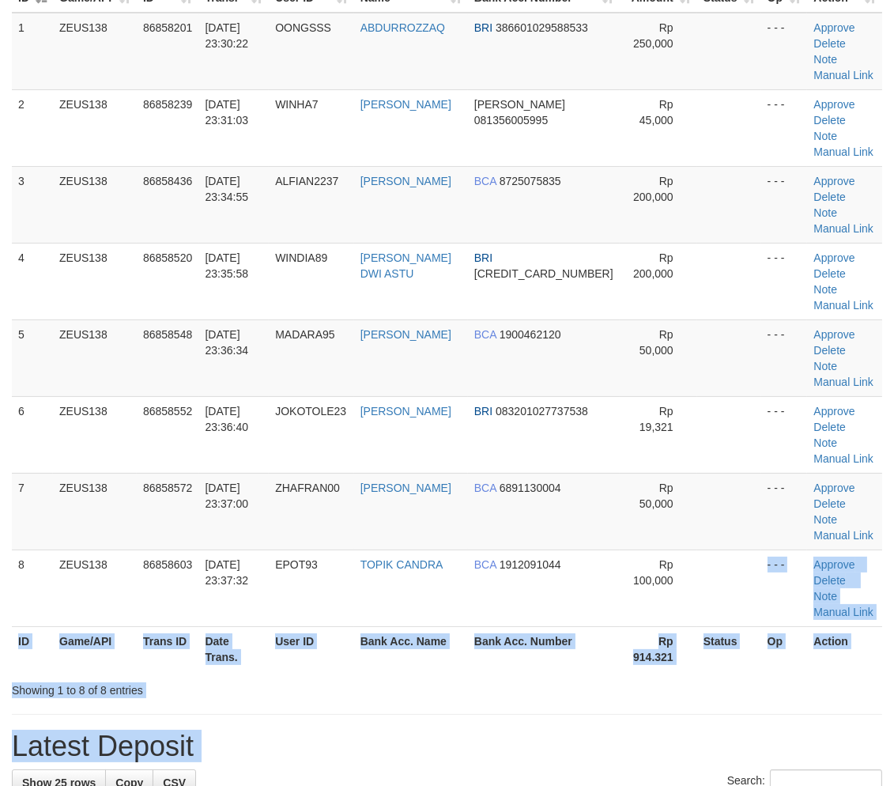
drag, startPoint x: 683, startPoint y: 472, endPoint x: 904, endPoint y: 533, distance: 228.8
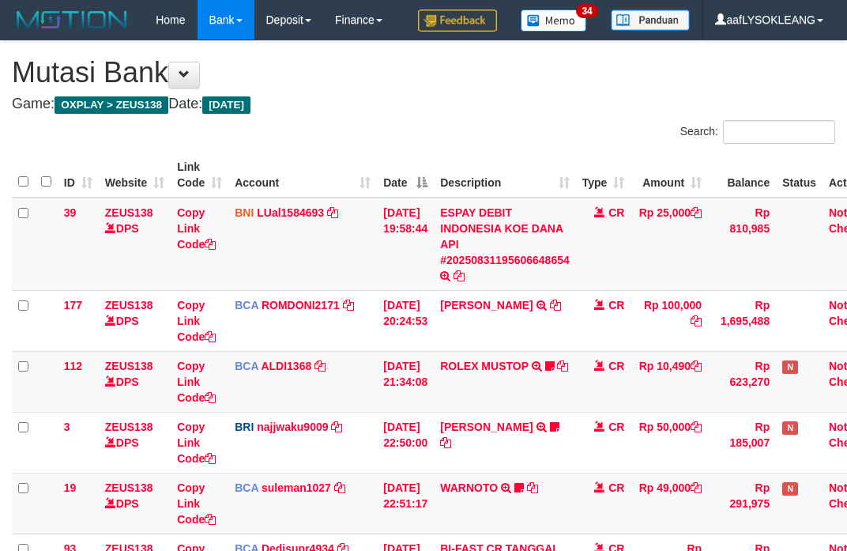
scroll to position [504, 0]
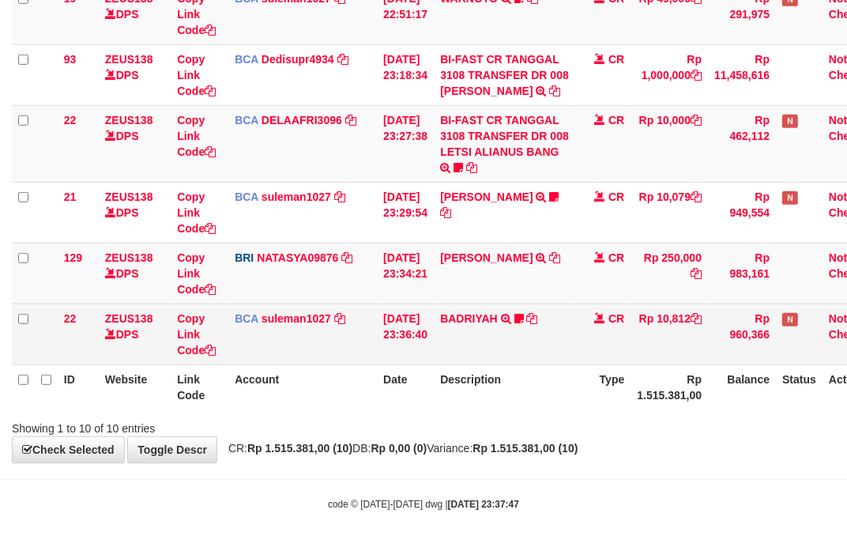
drag, startPoint x: 563, startPoint y: 349, endPoint x: 3, endPoint y: 265, distance: 566.0
click at [559, 351] on td "BADRIYAH TRSF E-BANKING CR 3108/FTSCY/WS95051 10812.002025083179002879 TRFDN-BA…" at bounding box center [505, 334] width 142 height 61
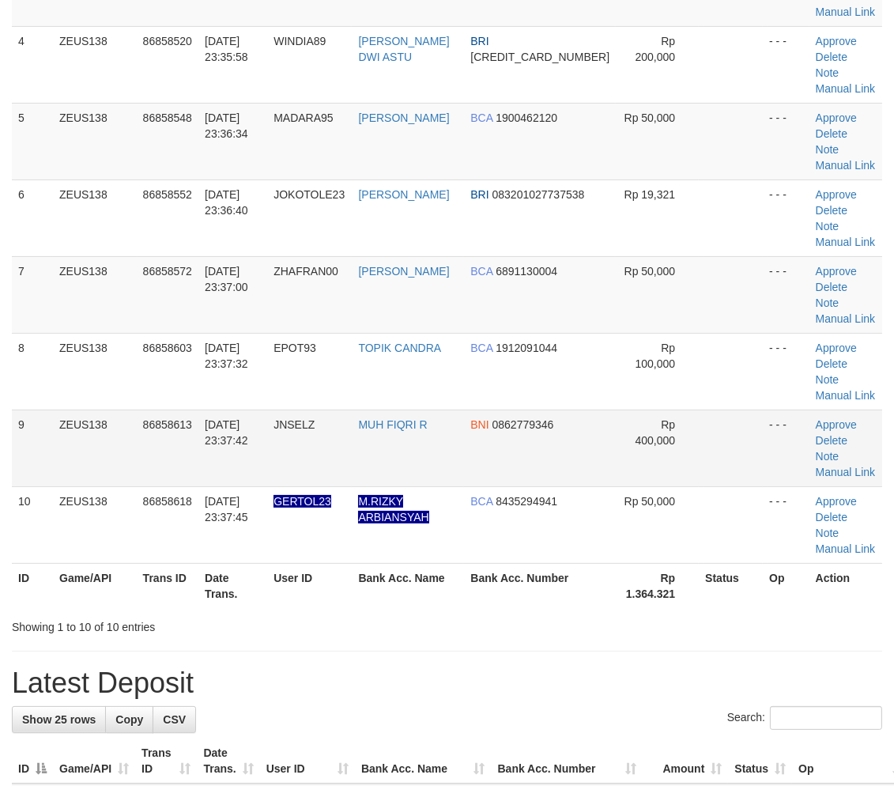
scroll to position [185, 0]
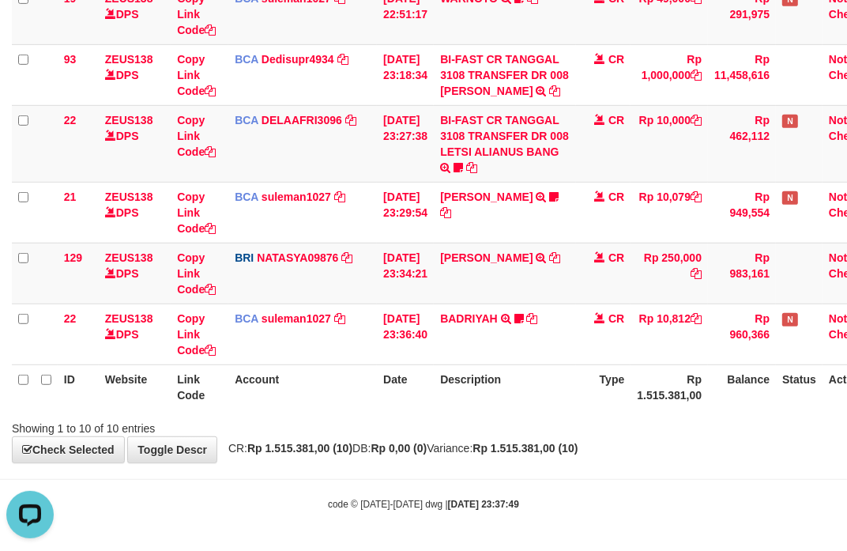
drag, startPoint x: 583, startPoint y: 397, endPoint x: 188, endPoint y: 368, distance: 395.5
click at [572, 393] on th "Description" at bounding box center [505, 386] width 142 height 45
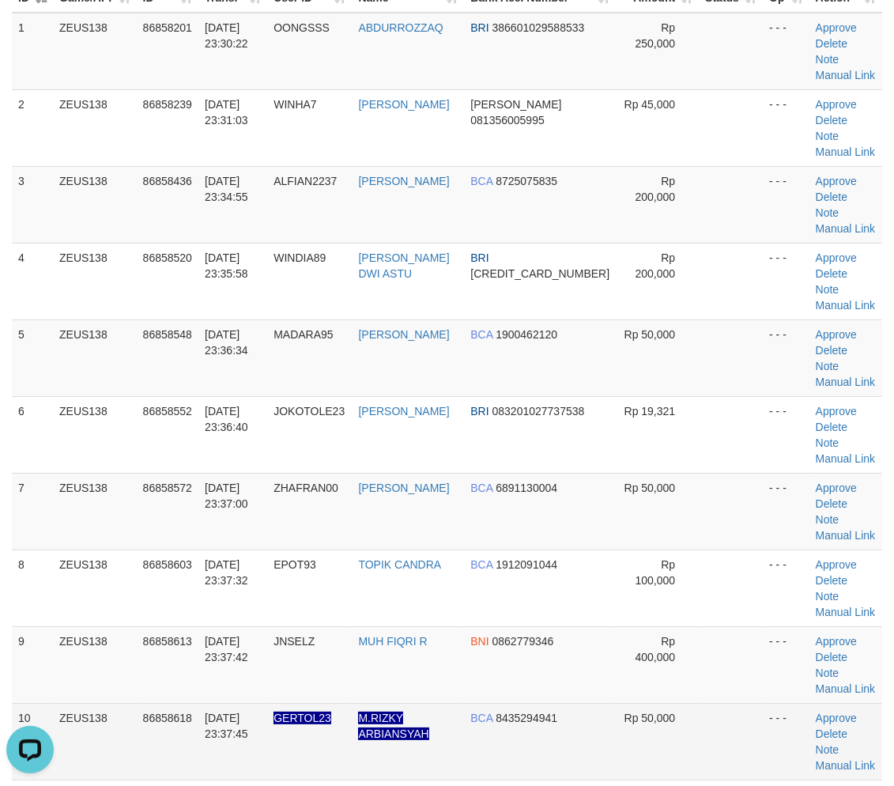
drag, startPoint x: 725, startPoint y: 575, endPoint x: 737, endPoint y: 579, distance: 12.5
click at [738, 703] on td at bounding box center [731, 741] width 64 height 77
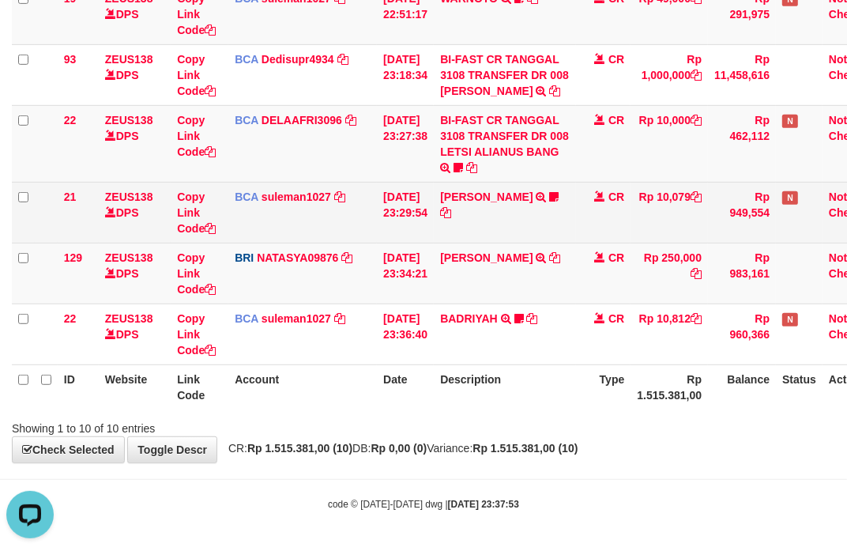
drag, startPoint x: 583, startPoint y: 279, endPoint x: 61, endPoint y: 240, distance: 523.2
click at [578, 285] on tr "129 ZEUS138 DPS Copy Link Code BRI NATASYA09876 DPS SITI NURLITA SAPITRI mutasi…" at bounding box center [450, 273] width 876 height 61
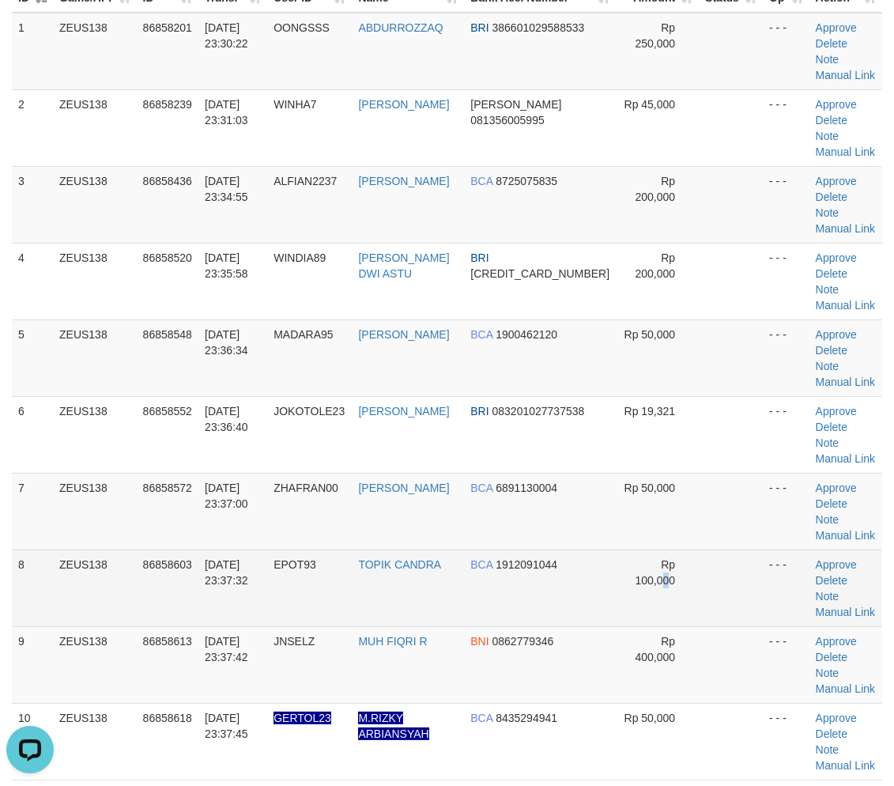
click at [655, 549] on td "Rp 100,000" at bounding box center [657, 587] width 83 height 77
drag, startPoint x: 666, startPoint y: 455, endPoint x: 696, endPoint y: 464, distance: 31.5
click at [689, 549] on tr "8 ZEUS138 86858603 [DATE] 23:37:32 EPOT93 [PERSON_NAME] BCA 1912091044 Rp 100,0…" at bounding box center [447, 587] width 870 height 77
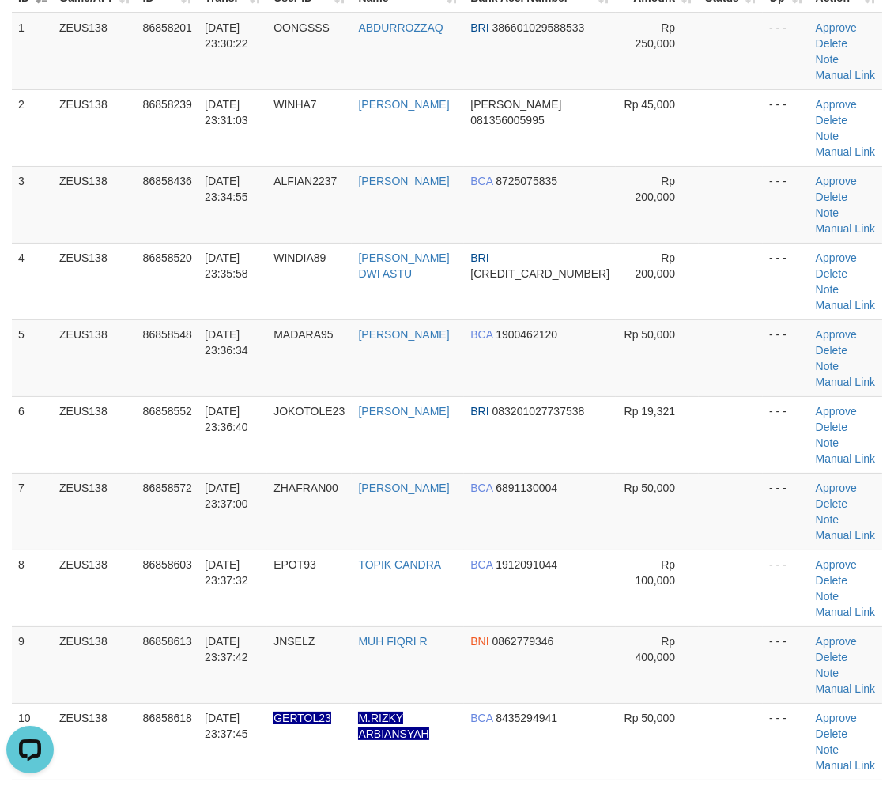
scroll to position [214, 0]
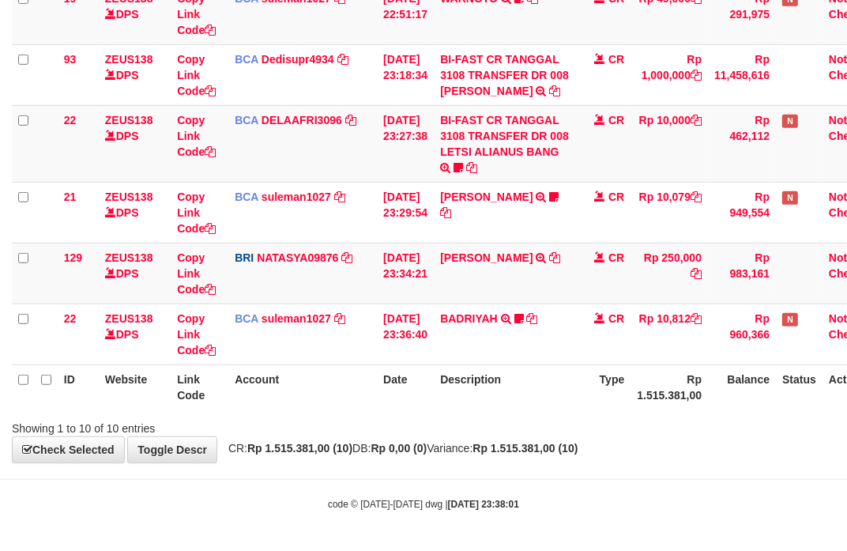
scroll to position [504, 0]
drag, startPoint x: 627, startPoint y: 415, endPoint x: 4, endPoint y: 281, distance: 637.1
click at [621, 415] on div "Showing 1 to 10 of 10 entries" at bounding box center [423, 425] width 847 height 22
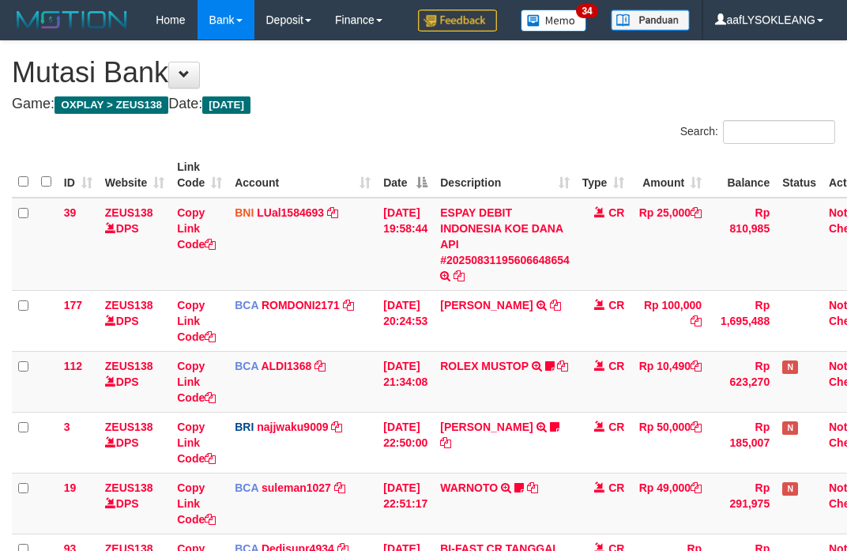
scroll to position [436, 0]
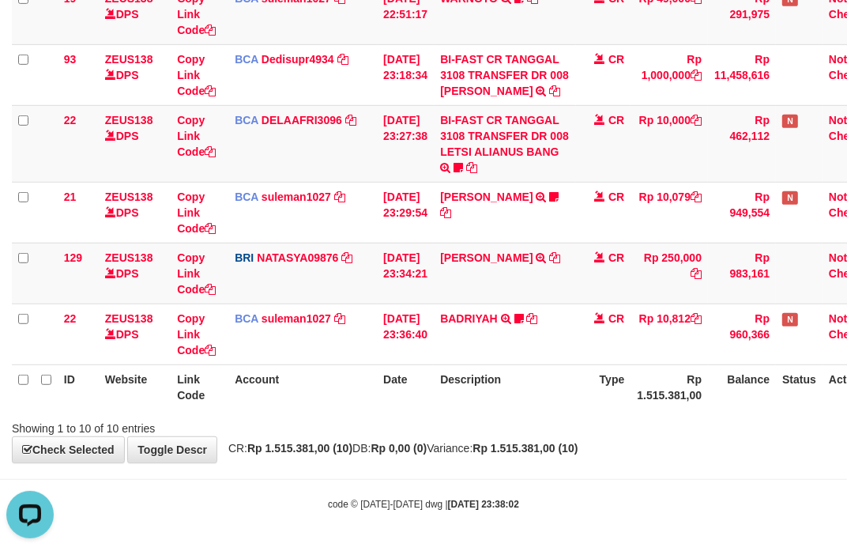
drag, startPoint x: 553, startPoint y: 433, endPoint x: 542, endPoint y: 428, distance: 12.0
click at [542, 428] on div "Showing 1 to 10 of 10 entries" at bounding box center [423, 425] width 847 height 22
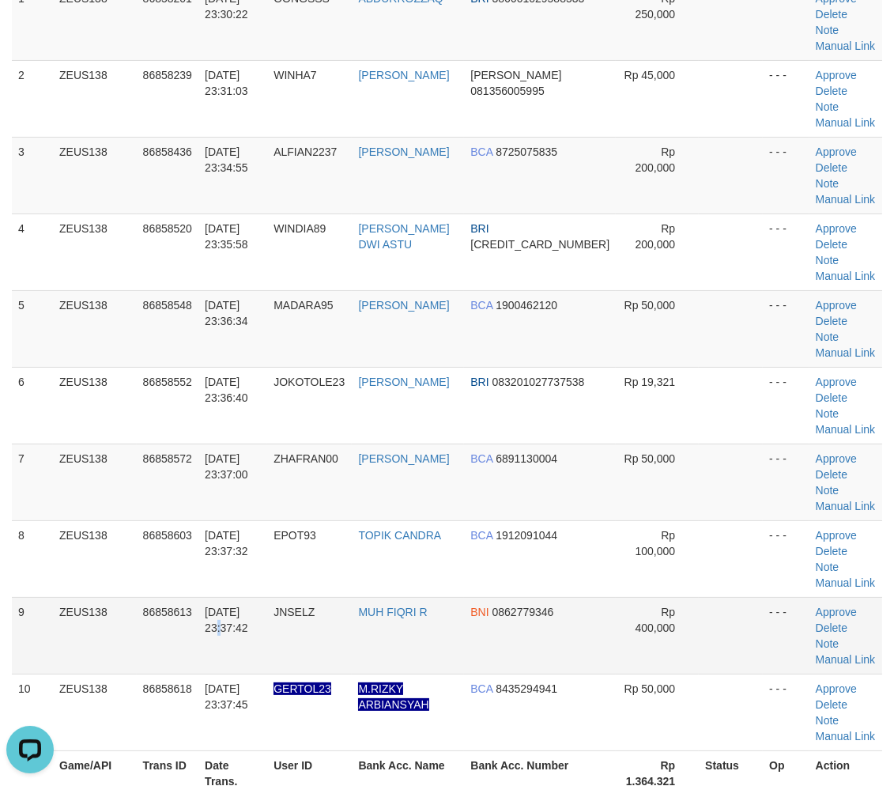
click at [248, 606] on span "[DATE] 23:37:42" at bounding box center [226, 620] width 43 height 28
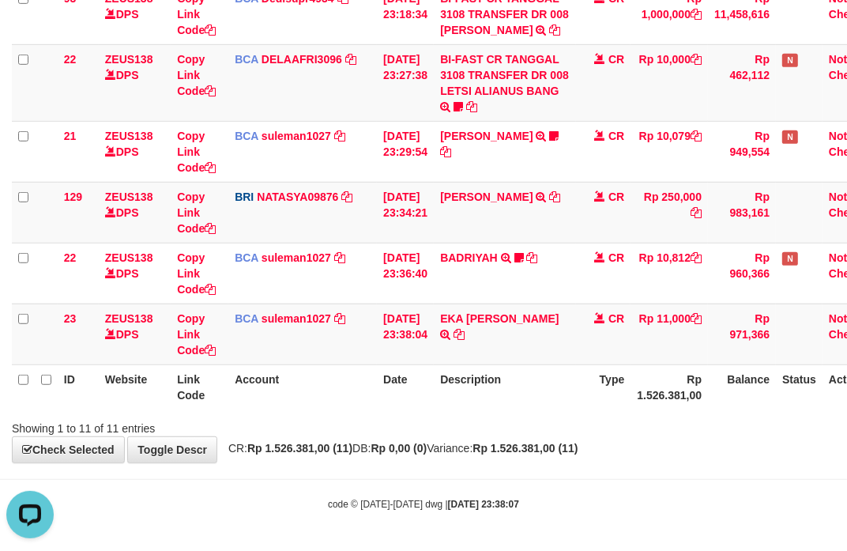
click at [524, 383] on th "Description" at bounding box center [505, 386] width 142 height 45
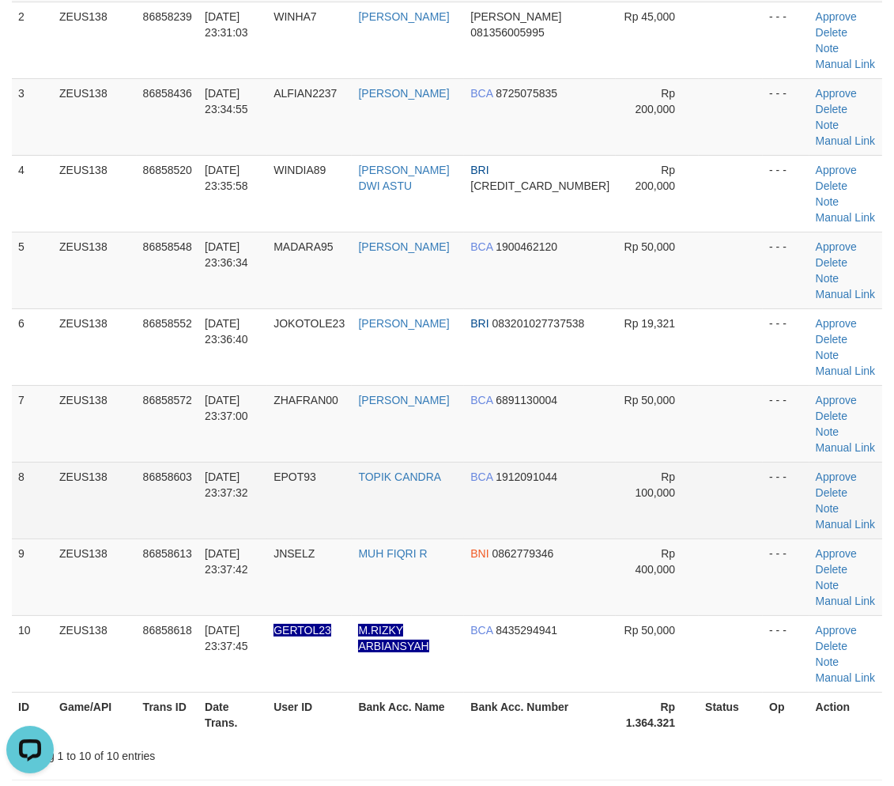
scroll to position [126, 0]
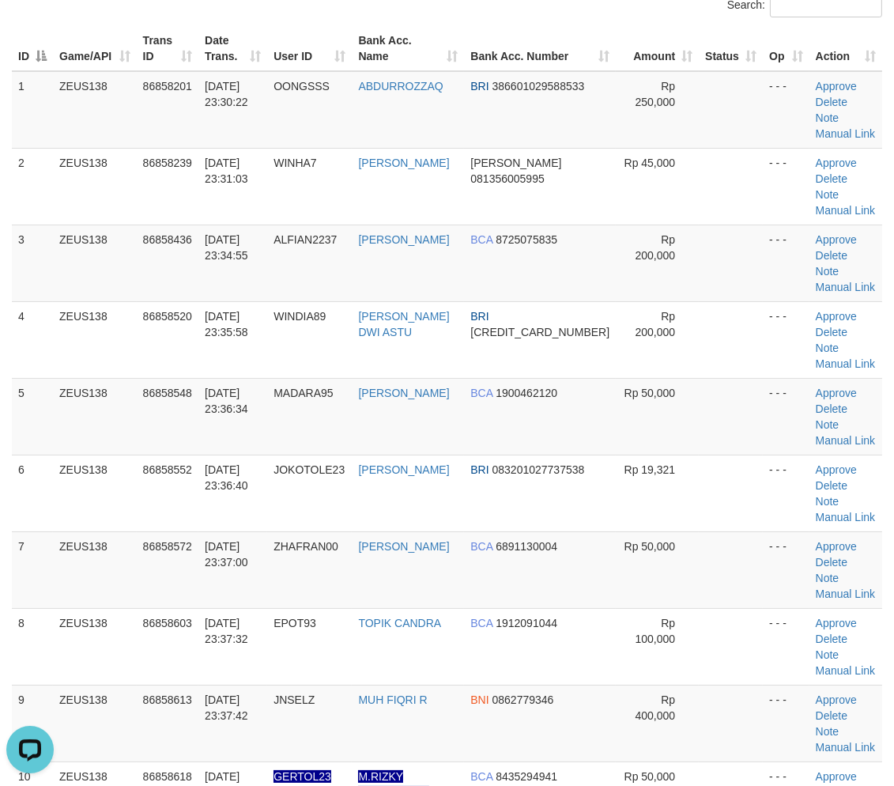
drag, startPoint x: 723, startPoint y: 550, endPoint x: 904, endPoint y: 575, distance: 182.8
click at [739, 608] on td at bounding box center [731, 646] width 64 height 77
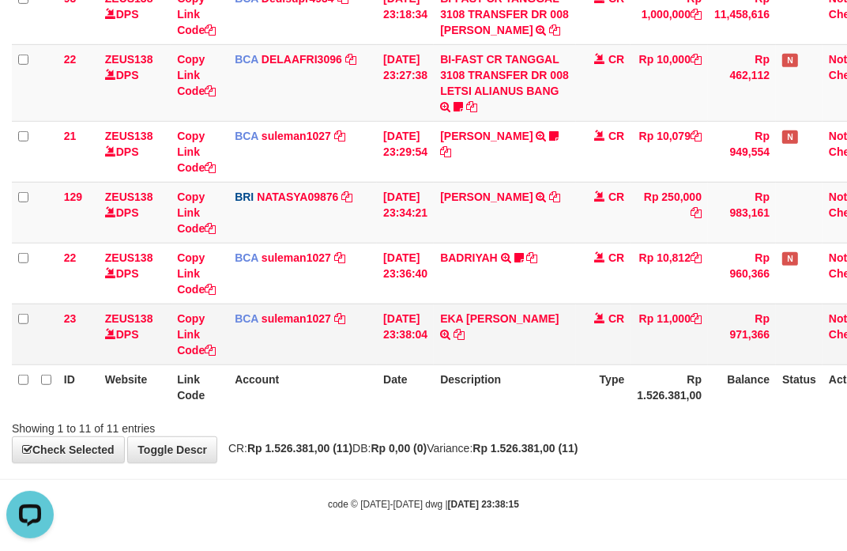
click at [460, 309] on td "EKA MAULANA SETYAW TRSF E-BANKING CR 3108/FTSCY/WS95031 11000.00EKA MAULANA SET…" at bounding box center [505, 334] width 142 height 61
copy link "EKA"
click at [460, 309] on td "EKA MAULANA SETYAW TRSF E-BANKING CR 3108/FTSCY/WS95031 11000.00EKA MAULANA SET…" at bounding box center [505, 334] width 142 height 61
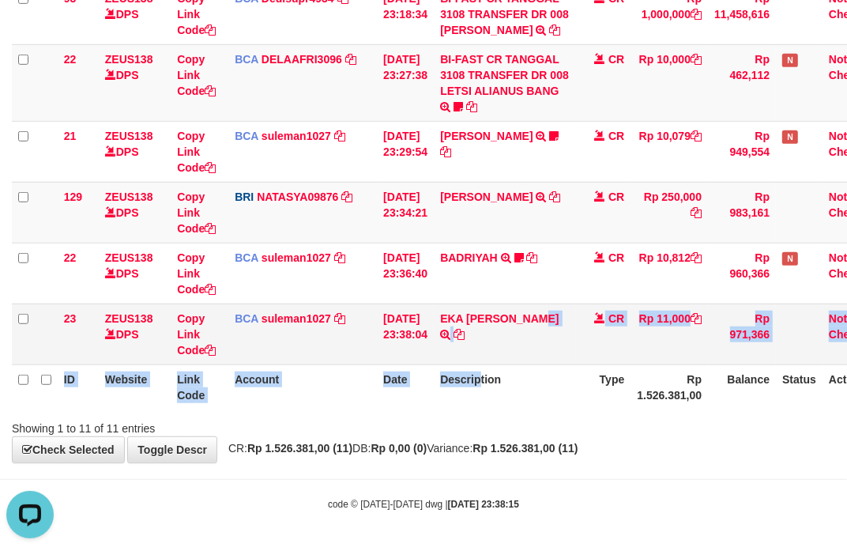
drag, startPoint x: 471, startPoint y: 360, endPoint x: 447, endPoint y: 359, distance: 24.6
click at [459, 360] on table "ID Website Link Code Account Date Description Type Amount Balance Status Action…" at bounding box center [450, 5] width 876 height 807
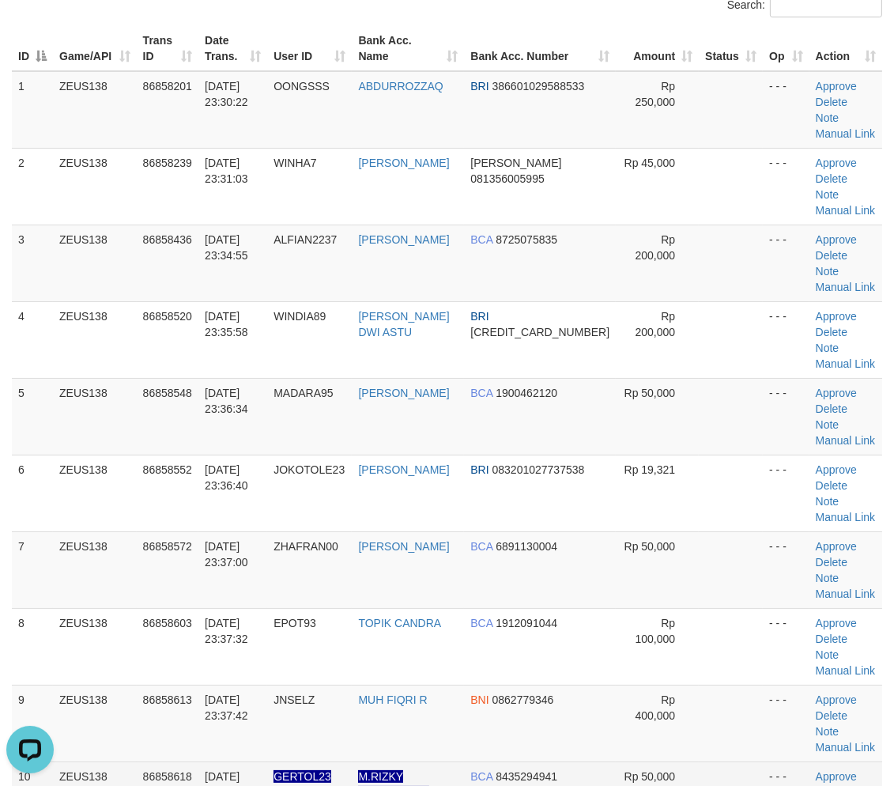
click at [712, 761] on td at bounding box center [731, 799] width 64 height 77
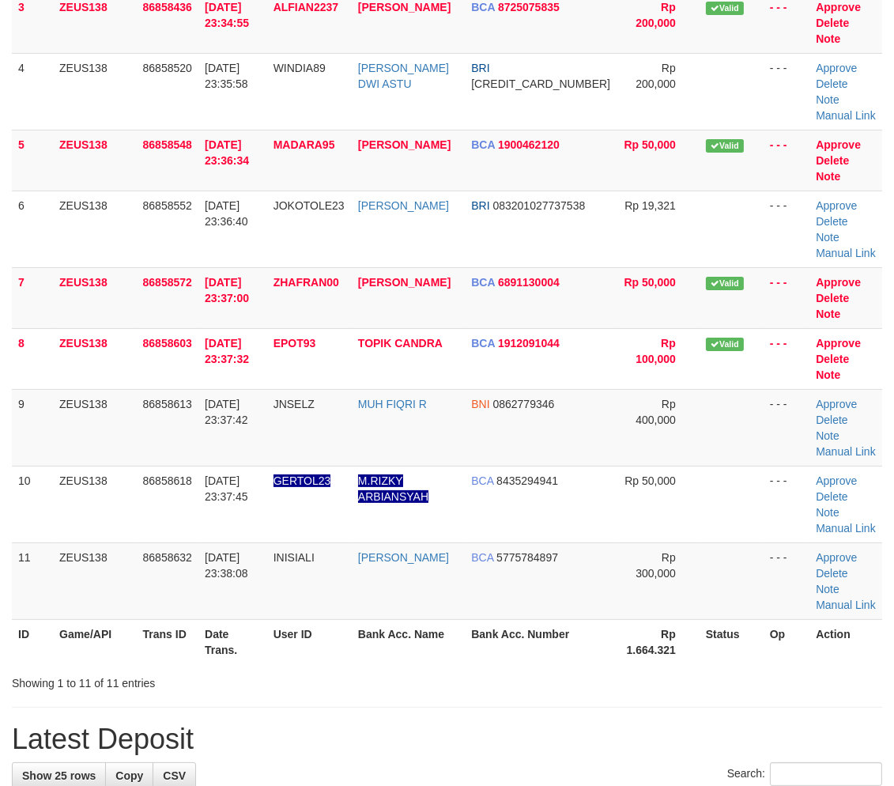
click at [685, 551] on div "ID Game/API Trans ID Date Trans. User ID Bank Acc. Name Bank Acc. Number Amount…" at bounding box center [447, 229] width 894 height 880
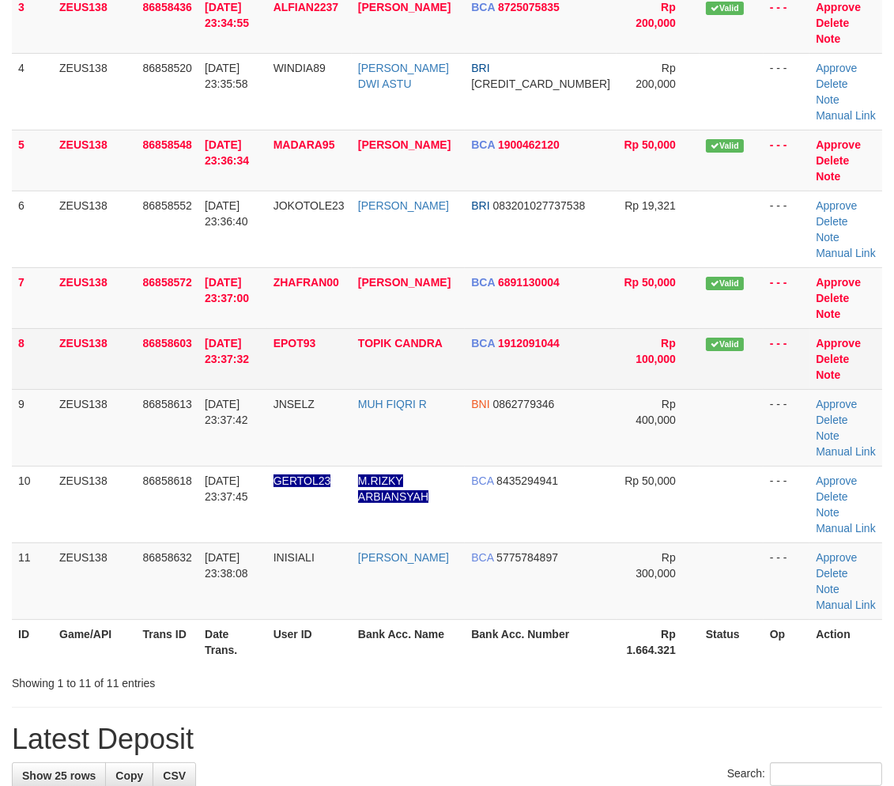
scroll to position [126, 0]
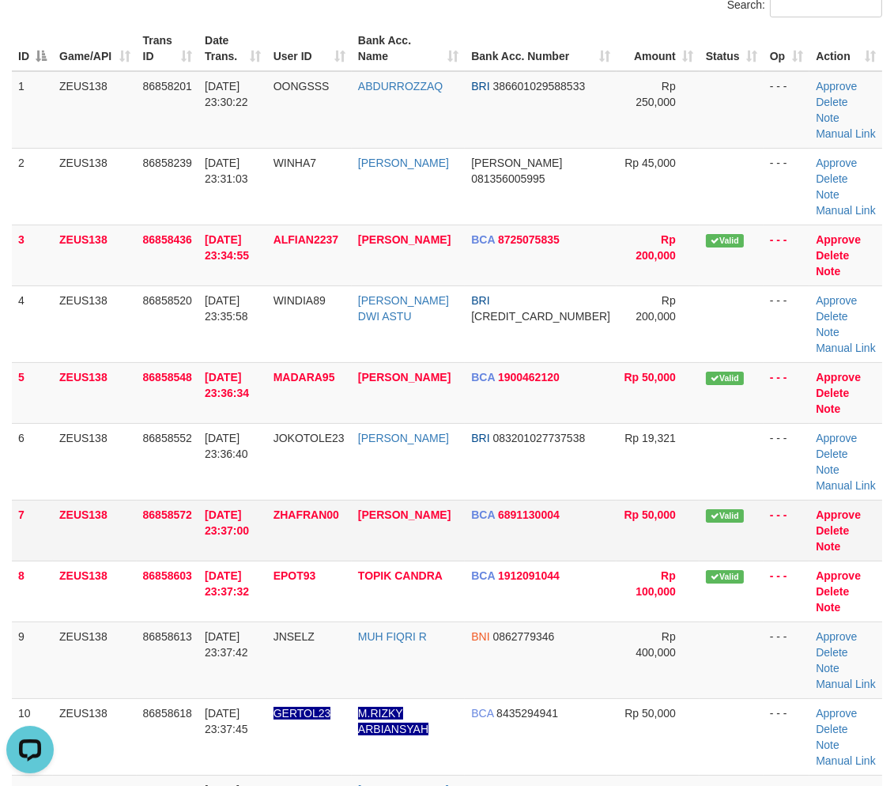
drag, startPoint x: 728, startPoint y: 506, endPoint x: 730, endPoint y: 486, distance: 19.8
click at [718, 487] on tbody "1 ZEUS138 86858201 31/08/2025 23:30:22 OONGSSS ABDURROZZAQ BRI 386601029588533 …" at bounding box center [447, 461] width 870 height 781
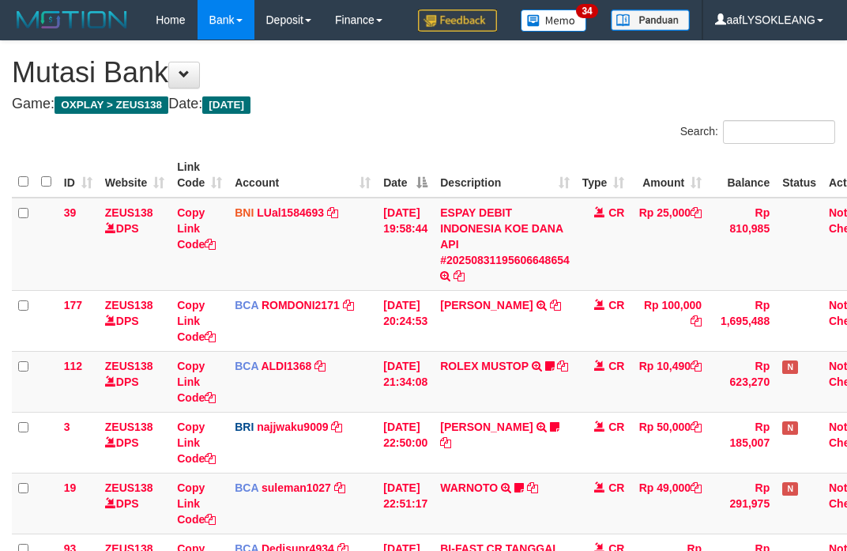
scroll to position [755, 0]
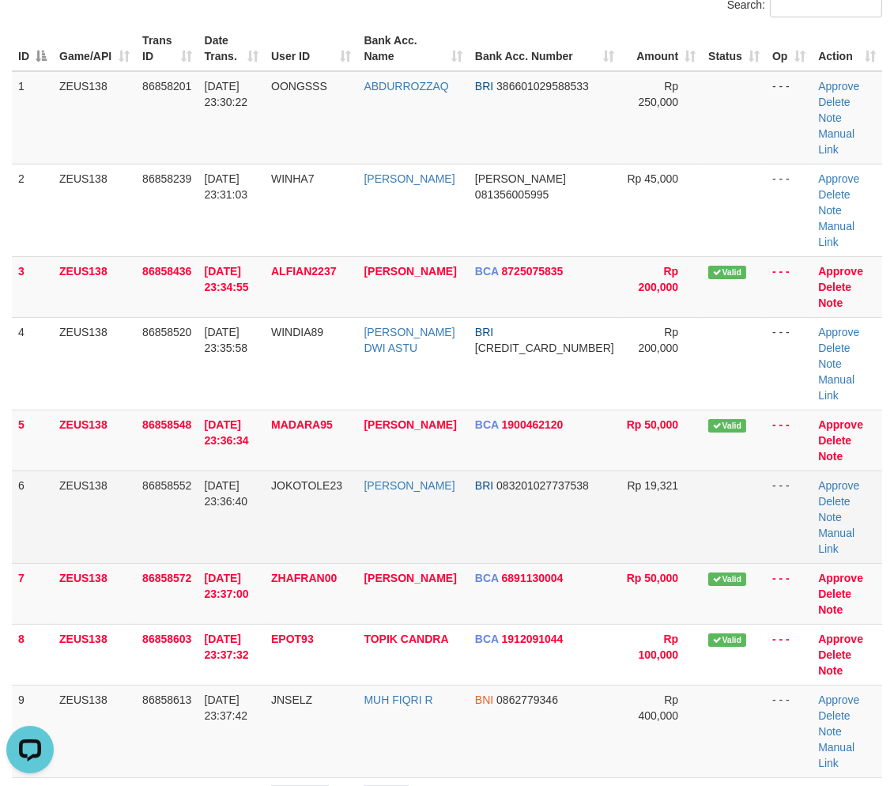
click at [523, 470] on td "BRI 083201027737538" at bounding box center [545, 516] width 152 height 92
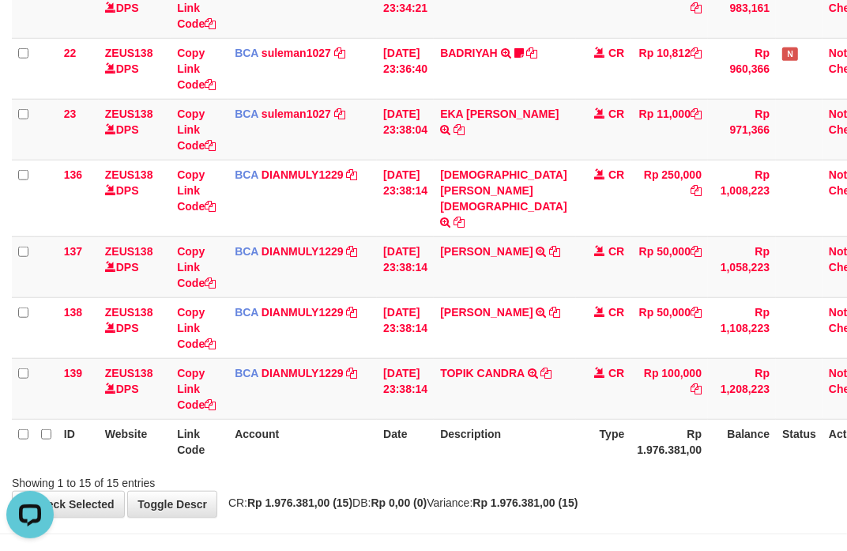
scroll to position [808, 0]
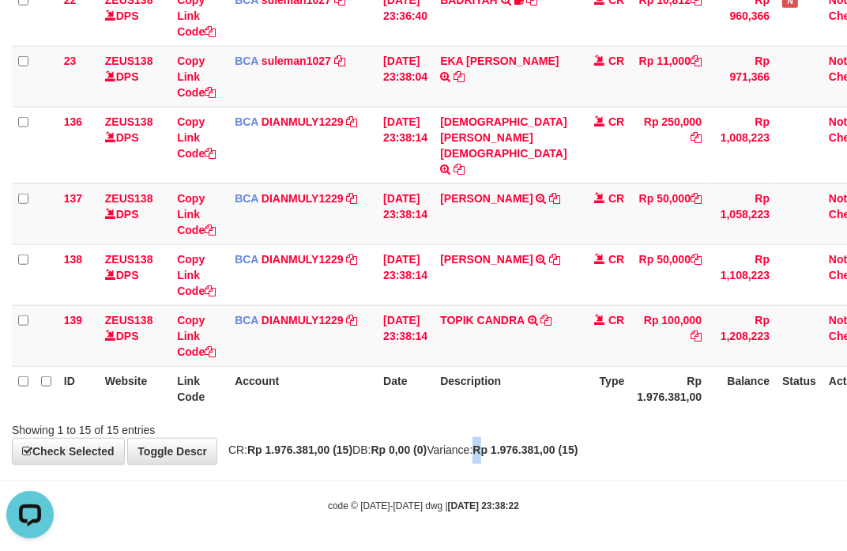
drag, startPoint x: 511, startPoint y: 445, endPoint x: 464, endPoint y: 431, distance: 48.8
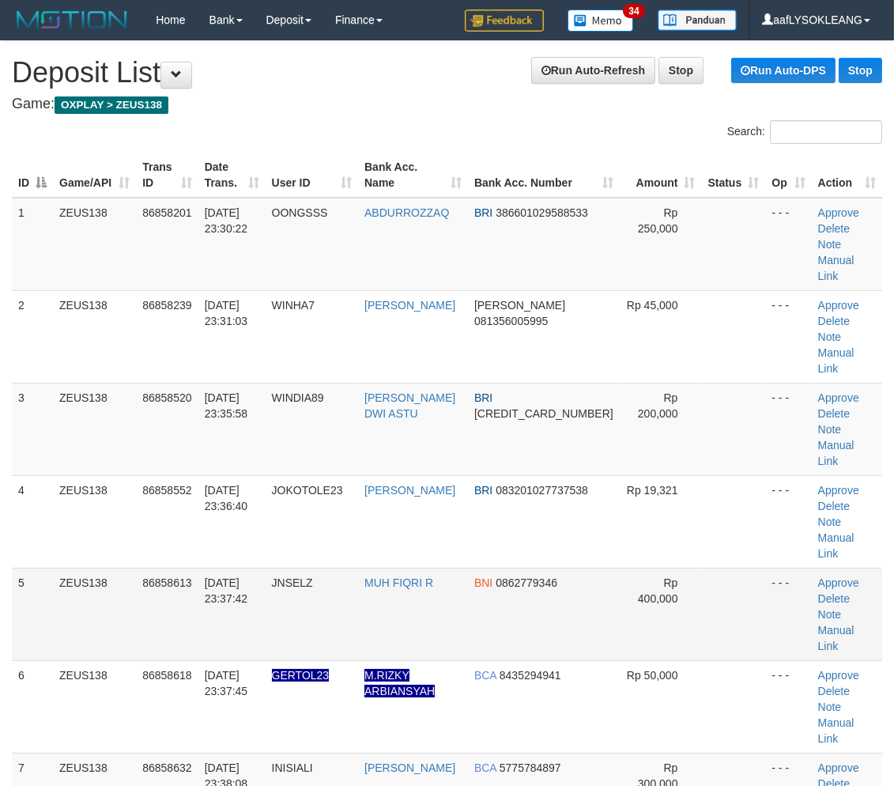
click at [620, 568] on td "Rp 400,000" at bounding box center [661, 614] width 82 height 92
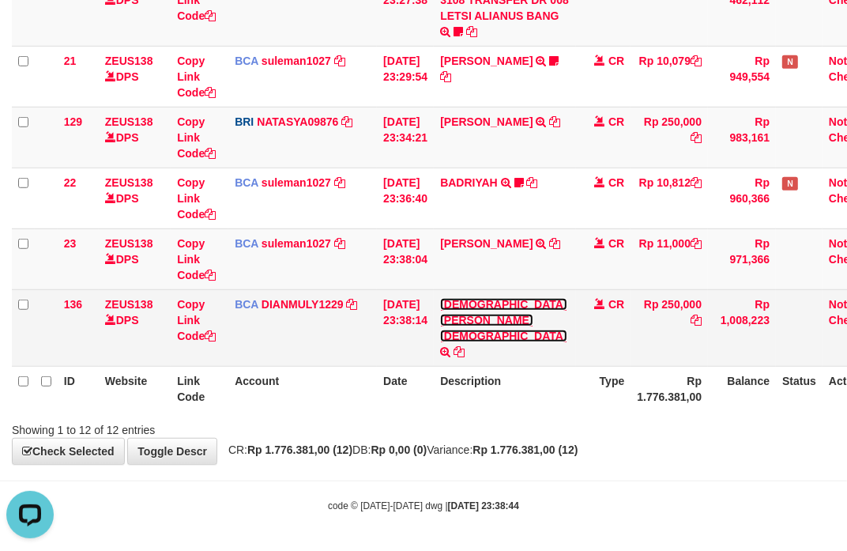
click at [478, 312] on link "[DEMOGRAPHIC_DATA][PERSON_NAME][DEMOGRAPHIC_DATA]" at bounding box center [503, 320] width 126 height 44
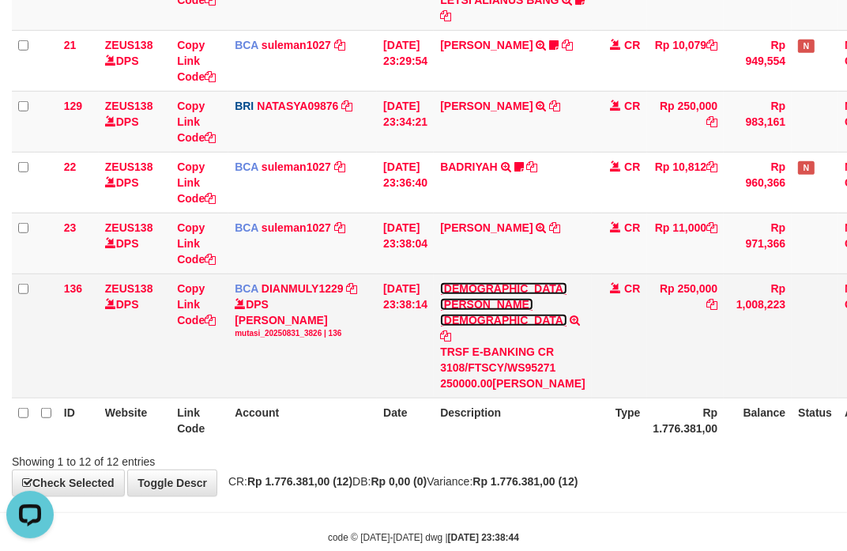
click at [478, 312] on link "[DEMOGRAPHIC_DATA][PERSON_NAME][DEMOGRAPHIC_DATA]" at bounding box center [503, 304] width 126 height 44
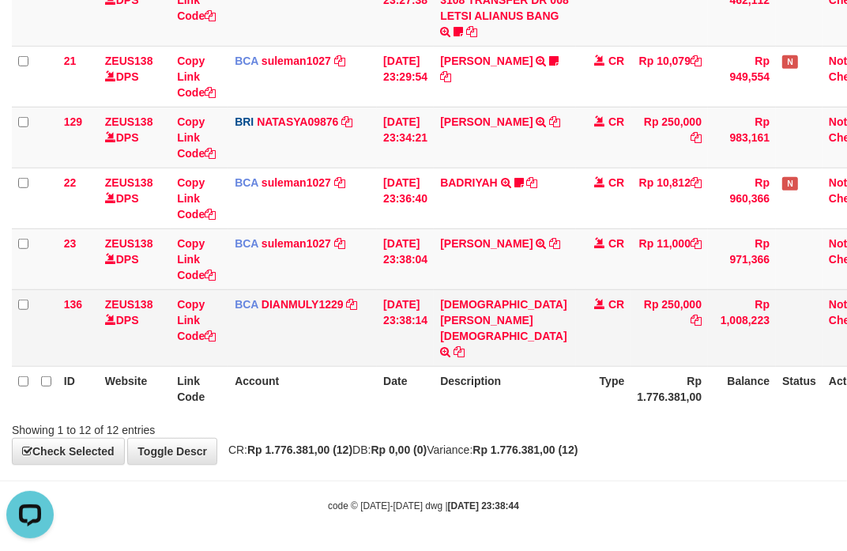
click at [477, 304] on td "DARWIS SURAHMAN TRSF E-BANKING CR 3108/FTSCY/WS95271 250000.00DARWIS SURAHMAN" at bounding box center [505, 327] width 142 height 77
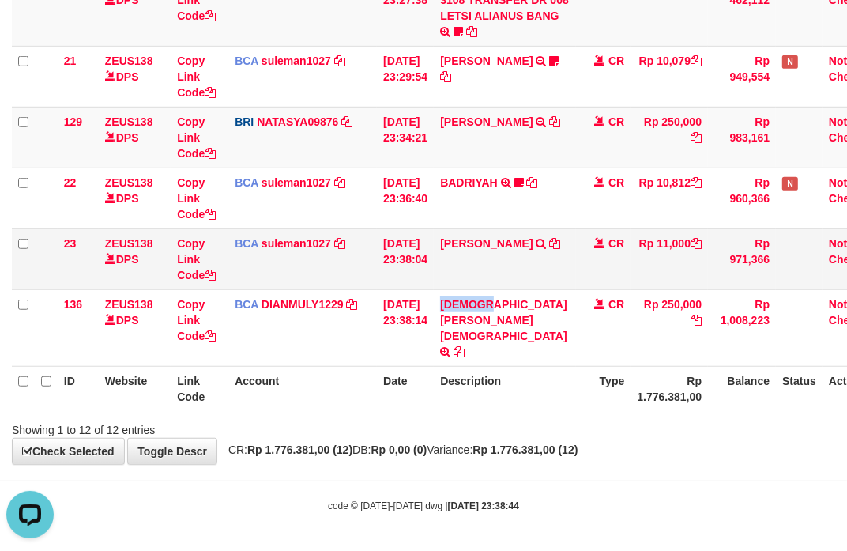
drag, startPoint x: 477, startPoint y: 304, endPoint x: 338, endPoint y: 296, distance: 138.6
click at [477, 304] on td "DARWIS SURAHMAN TRSF E-BANKING CR 3108/FTSCY/WS95271 250000.00DARWIS SURAHMAN" at bounding box center [505, 327] width 142 height 77
copy link "DARWIS"
click at [473, 247] on td "EKA MAULANA SETYAW TRSF E-BANKING CR 3108/FTSCY/WS95031 11000.00EKA MAULANA SET…" at bounding box center [505, 258] width 142 height 61
click at [451, 246] on td "EKA MAULANA SETYAW TRSF E-BANKING CR 3108/FTSCY/WS95031 11000.00EKA MAULANA SET…" at bounding box center [505, 258] width 142 height 61
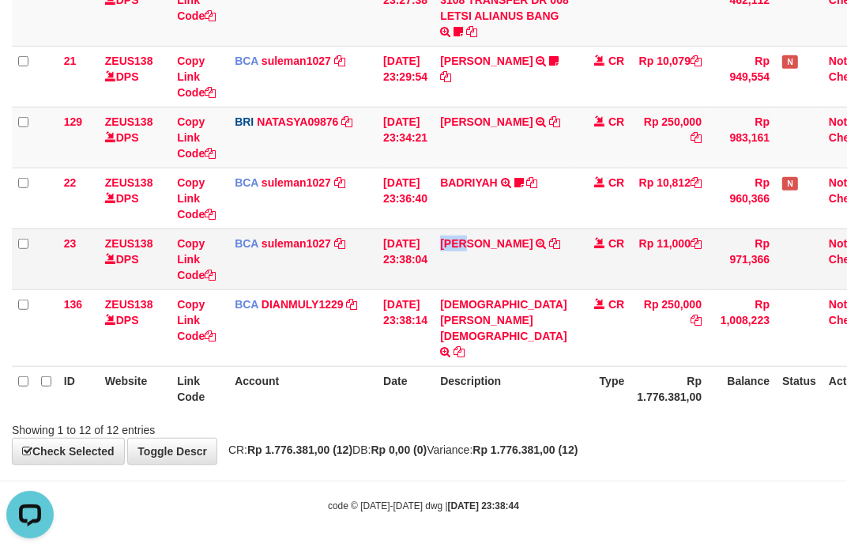
click at [451, 246] on td "EKA MAULANA SETYAW TRSF E-BANKING CR 3108/FTSCY/WS95031 11000.00EKA MAULANA SET…" at bounding box center [505, 258] width 142 height 61
copy link "EKA"
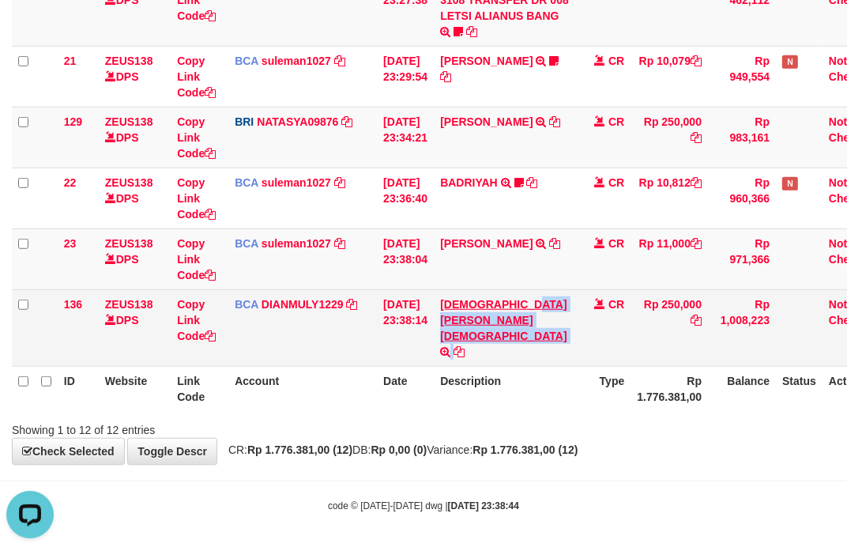
drag, startPoint x: 558, startPoint y: 312, endPoint x: 556, endPoint y: 321, distance: 9.0
click at [558, 318] on tr "136 ZEUS138 DPS Copy Link Code BCA DIANMULY1229 DPS DIAN MULYADI mutasi_2025083…" at bounding box center [450, 327] width 876 height 77
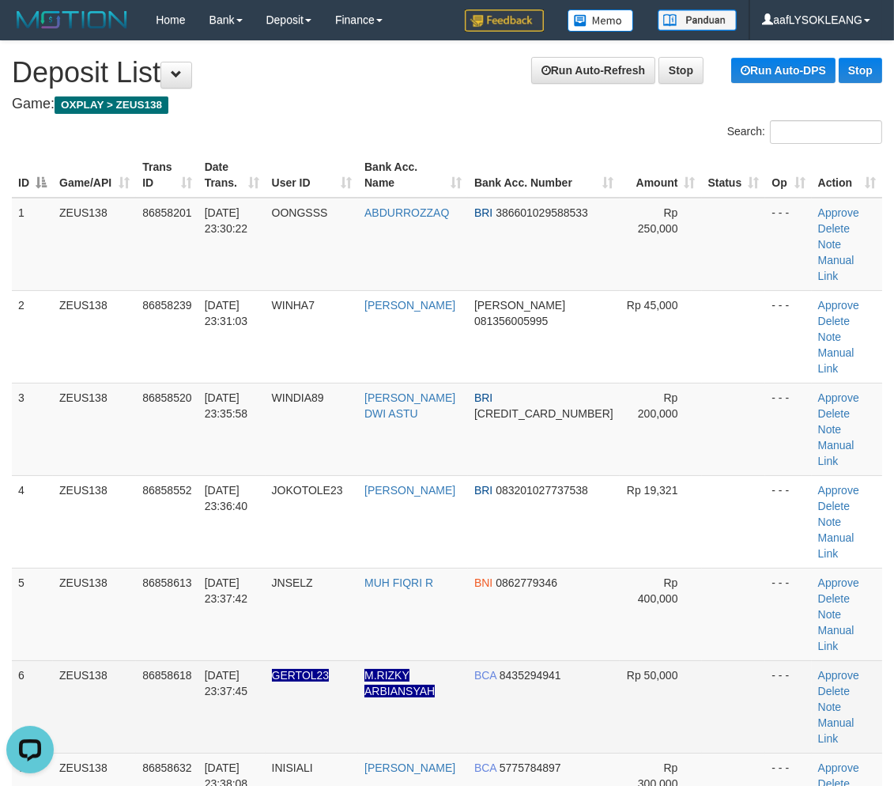
click at [702, 660] on td at bounding box center [734, 706] width 64 height 92
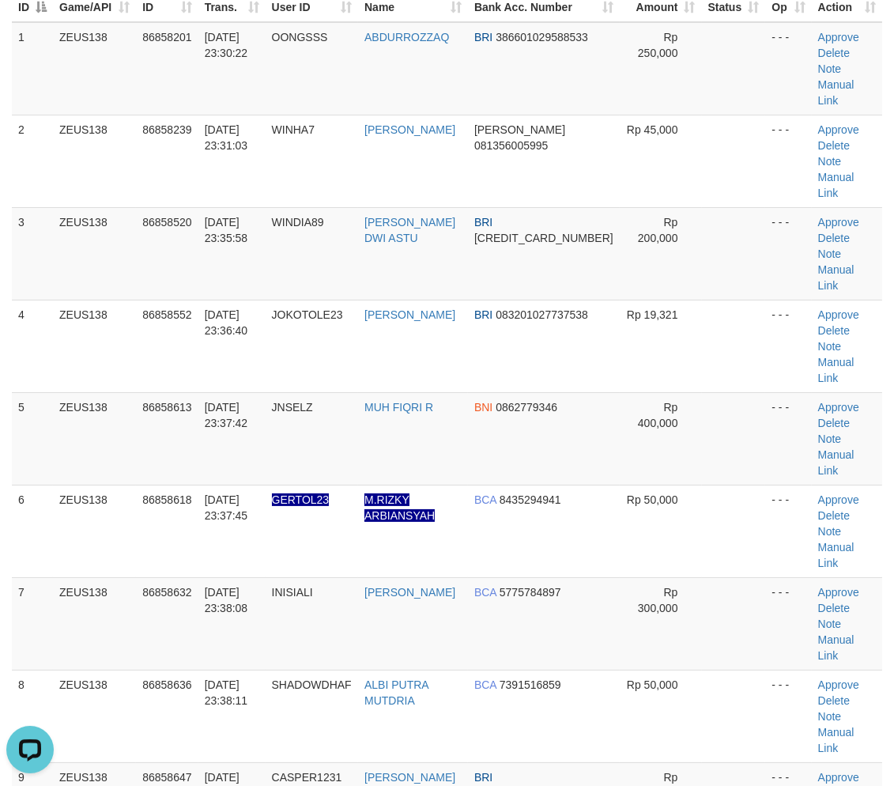
drag, startPoint x: 691, startPoint y: 511, endPoint x: 904, endPoint y: 530, distance: 213.5
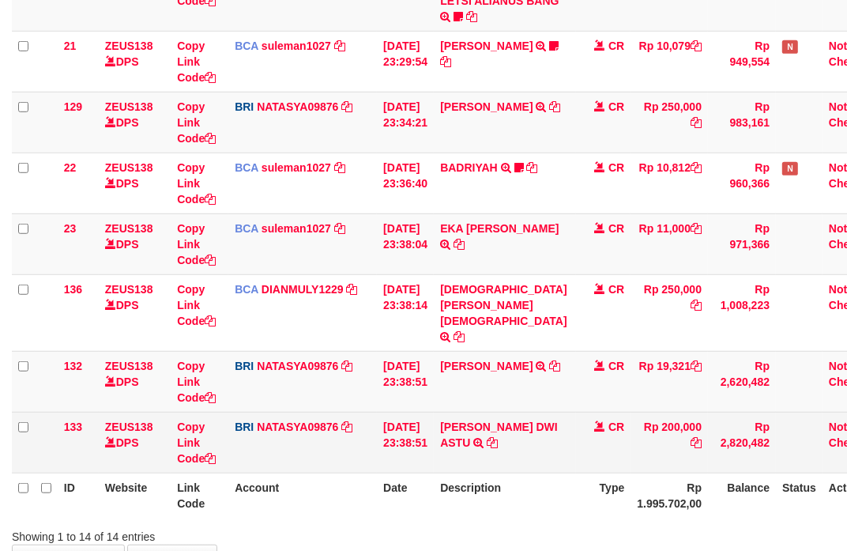
scroll to position [747, 0]
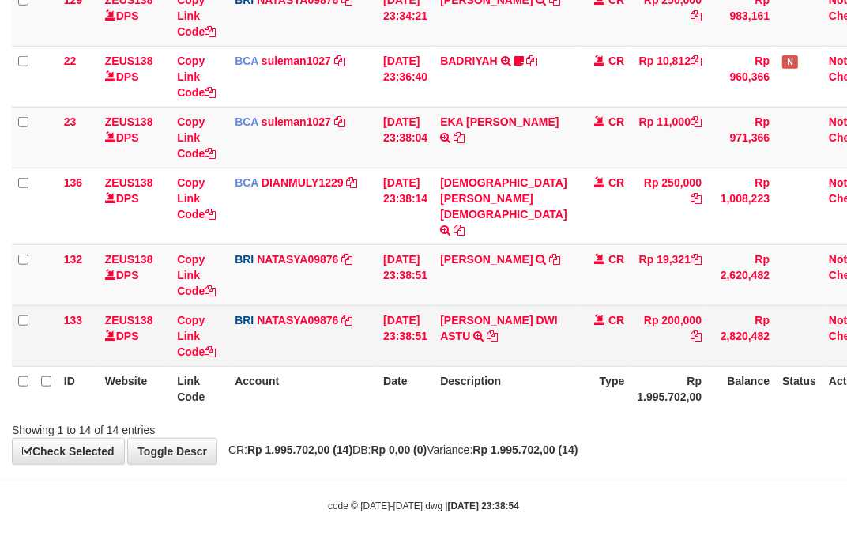
click at [465, 333] on td "WINDI DWI ASTU TRANSFER NBMB WINDI DWI ASTU TO SITI NURLITA SAPITRI" at bounding box center [505, 335] width 142 height 61
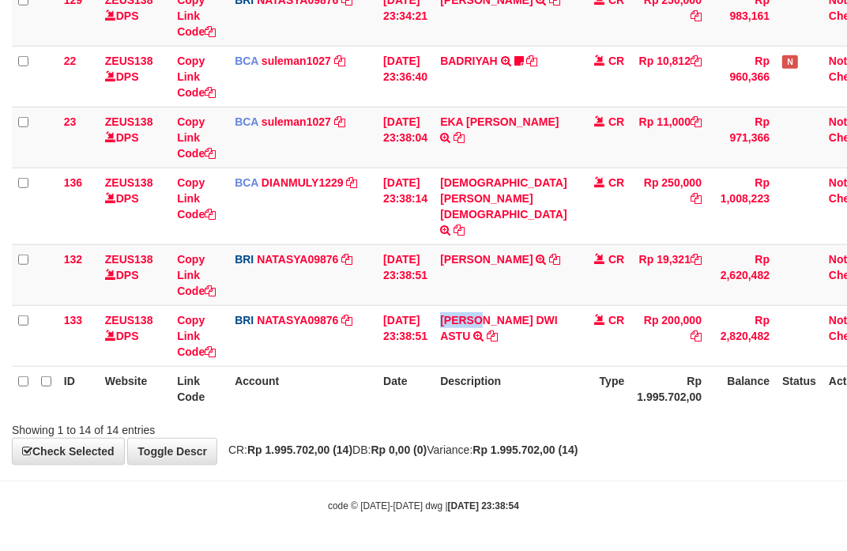
copy link "WINDI"
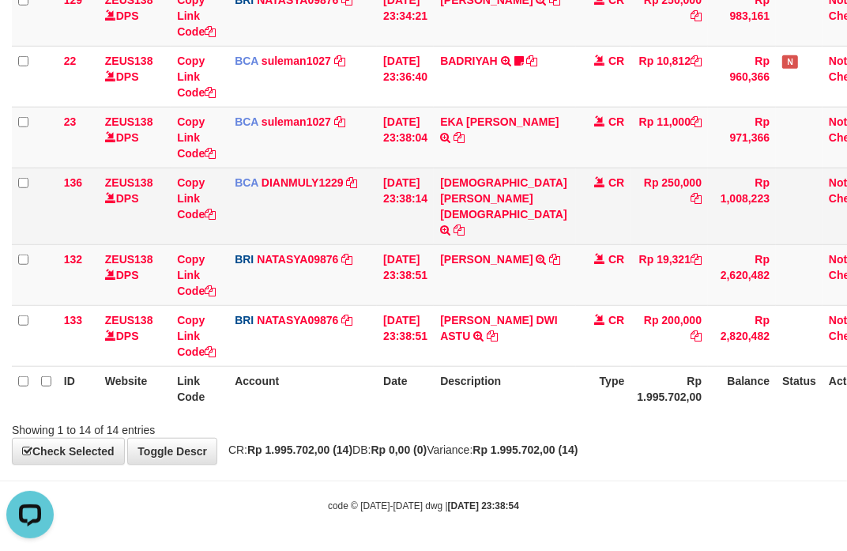
click at [462, 187] on td "[PERSON_NAME] TRSF E-BANKING CR 3108/FTSCY/WS95271 250000.00[PERSON_NAME]" at bounding box center [505, 206] width 142 height 77
copy link "DARWIS"
click at [462, 187] on td "DARWIS SURAHMAN TRSF E-BANKING CR 3108/FTSCY/WS95271 250000.00DARWIS SURAHMAN" at bounding box center [505, 206] width 142 height 77
click at [472, 184] on td "DARWIS SURAHMAN TRSF E-BANKING CR 3108/FTSCY/WS95271 250000.00DARWIS SURAHMAN" at bounding box center [505, 206] width 142 height 77
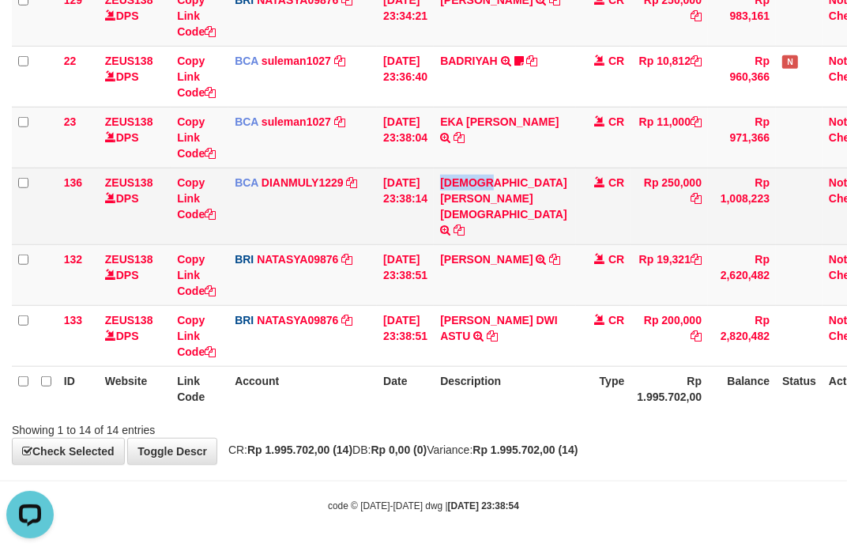
click at [472, 184] on td "DARWIS SURAHMAN TRSF E-BANKING CR 3108/FTSCY/WS95271 250000.00DARWIS SURAHMAN" at bounding box center [505, 206] width 142 height 77
copy link "DARWIS"
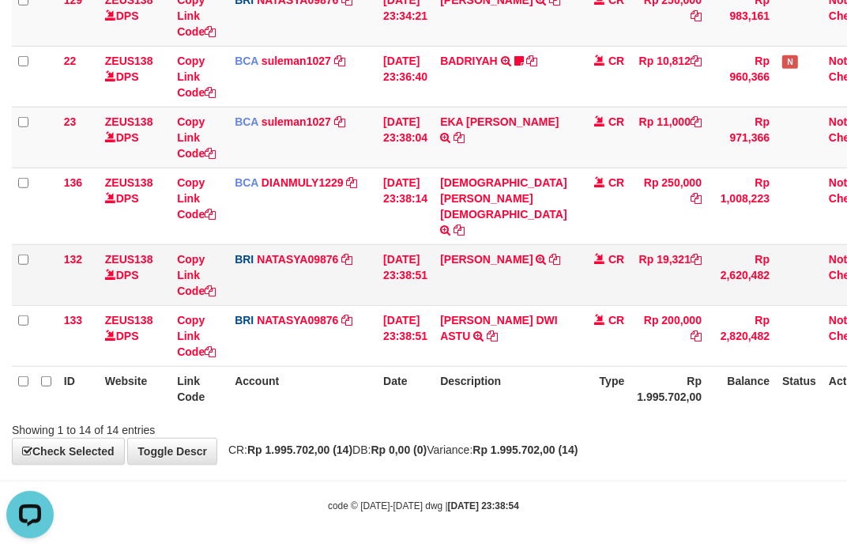
drag, startPoint x: 440, startPoint y: 285, endPoint x: 432, endPoint y: 281, distance: 8.8
click at [432, 281] on td "31/08/2025 23:38:51" at bounding box center [405, 274] width 57 height 61
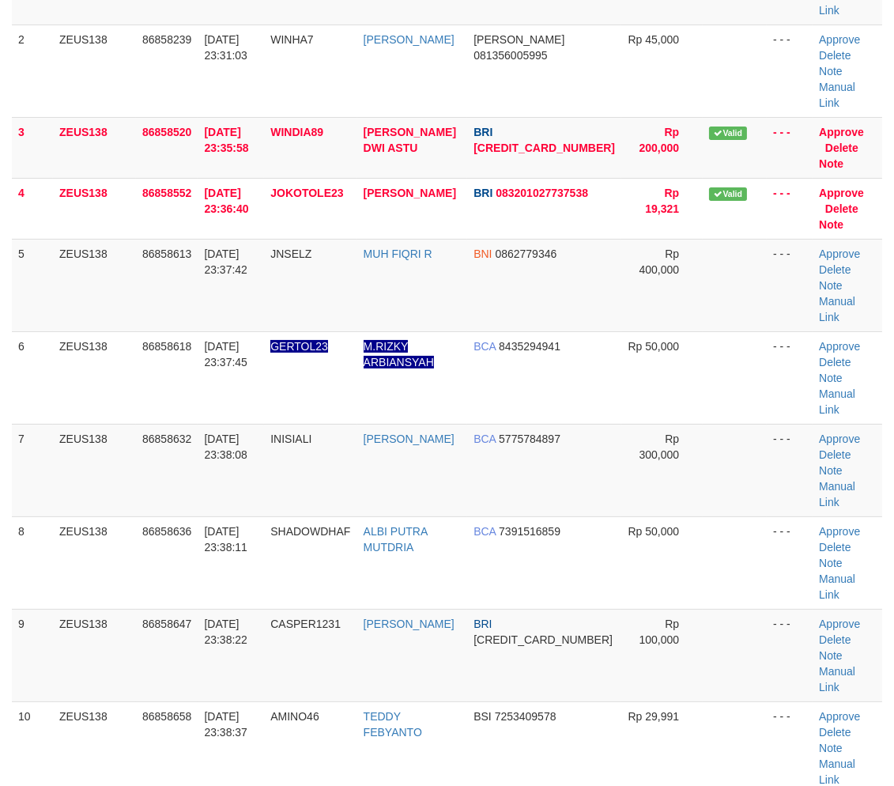
scroll to position [175, 0]
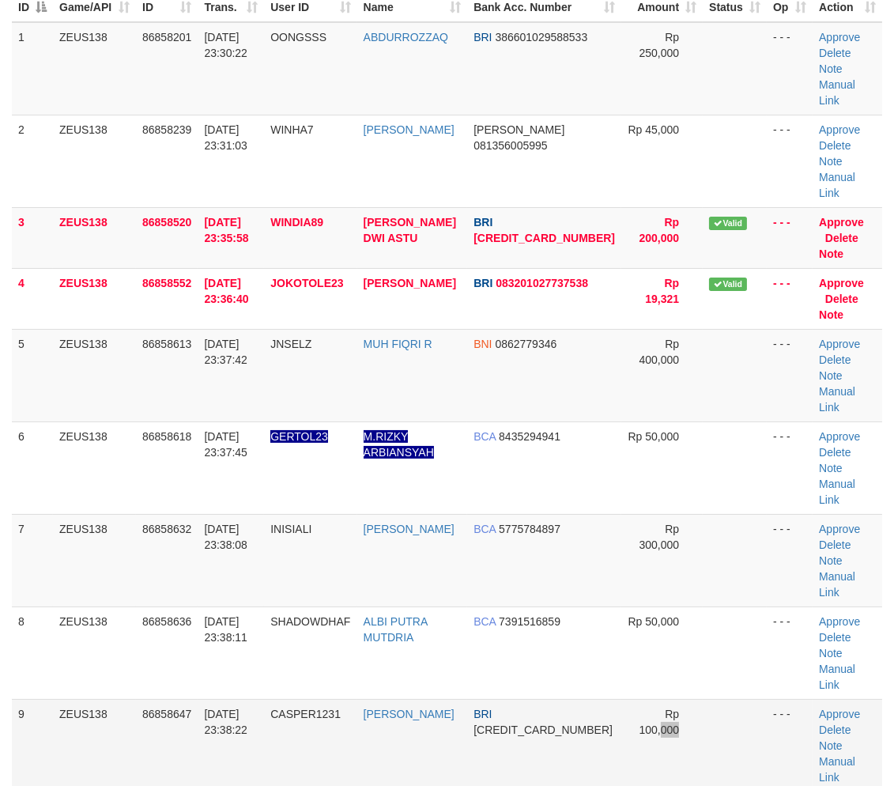
click at [649, 699] on td "Rp 100,000" at bounding box center [661, 745] width 81 height 92
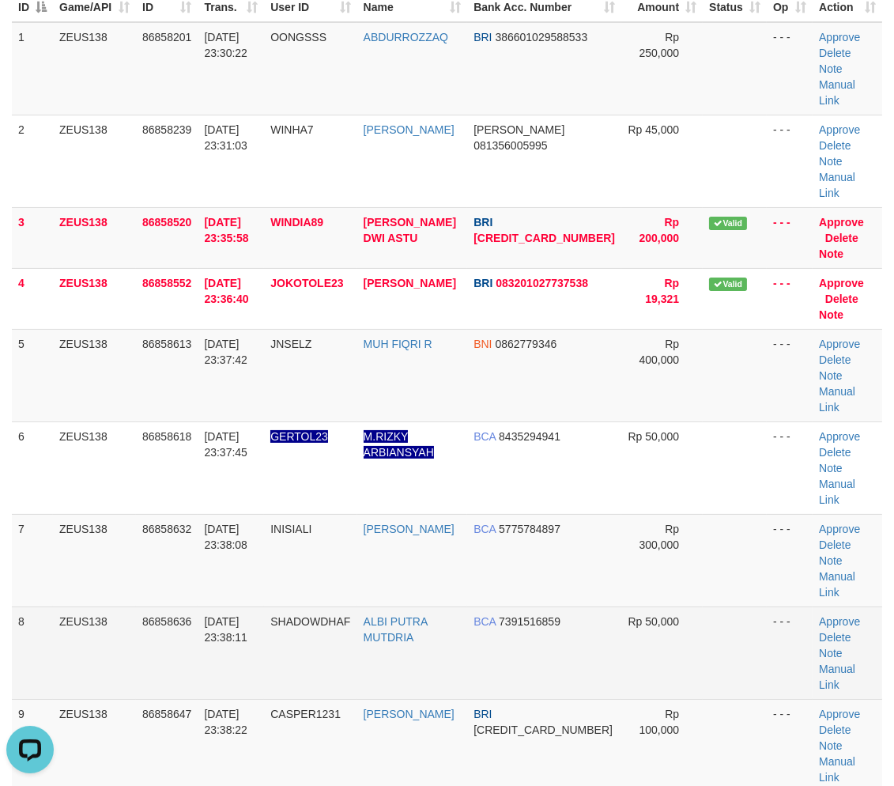
drag, startPoint x: 783, startPoint y: 465, endPoint x: 800, endPoint y: 470, distance: 18.0
click at [797, 606] on td "- - -" at bounding box center [790, 652] width 46 height 92
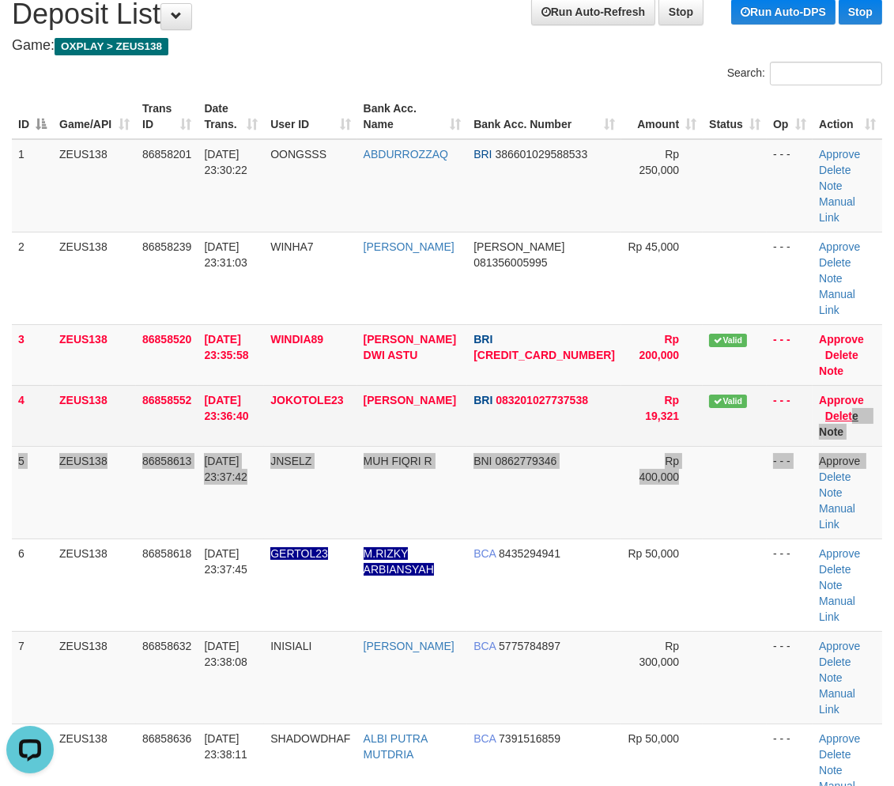
scroll to position [28, 0]
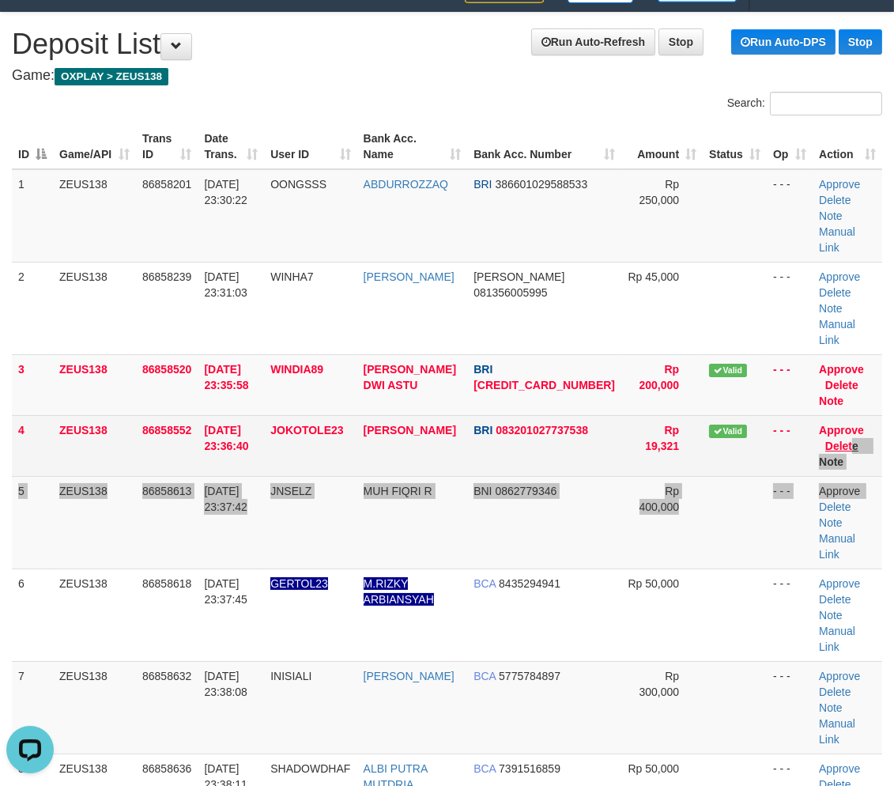
click at [832, 382] on tbody "1 ZEUS138 86858201 31/08/2025 23:30:22 OONGSSS ABDURROZZAQ BRI 386601029588533 …" at bounding box center [447, 600] width 870 height 862
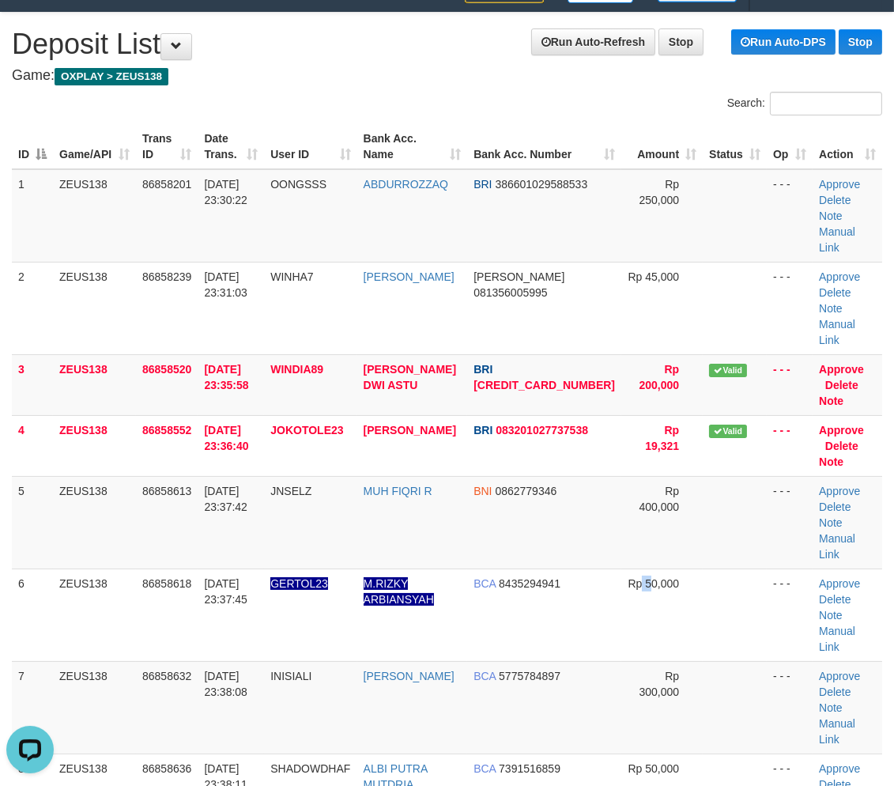
drag, startPoint x: 639, startPoint y: 481, endPoint x: 906, endPoint y: 538, distance: 273.3
click at [647, 568] on td "Rp 50,000" at bounding box center [661, 614] width 81 height 92
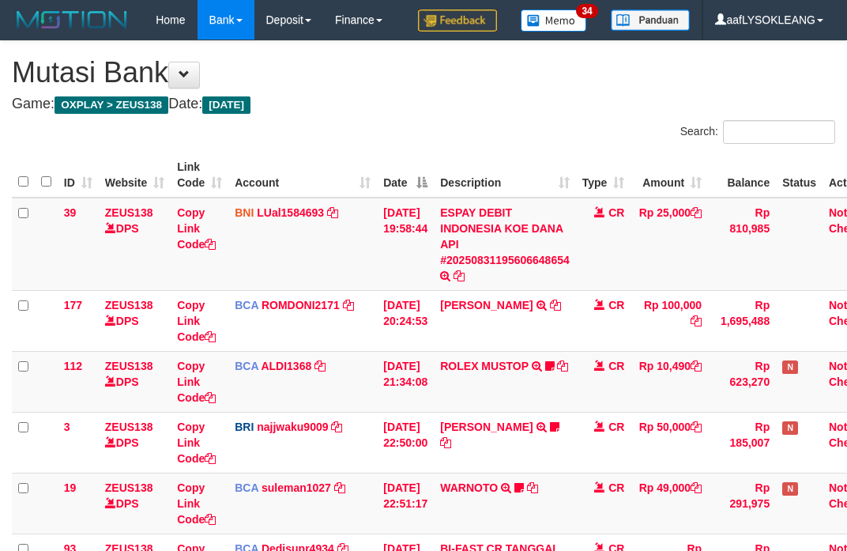
scroll to position [664, 0]
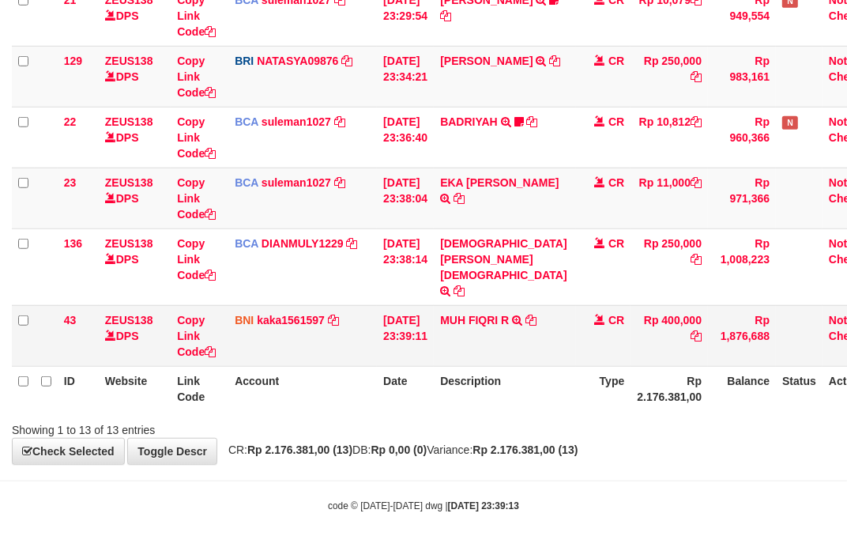
click at [490, 329] on td "MUH FIQRI R TRANSFER DARI SDR MUH FIQRI R" at bounding box center [505, 335] width 142 height 61
copy link "FIQRI"
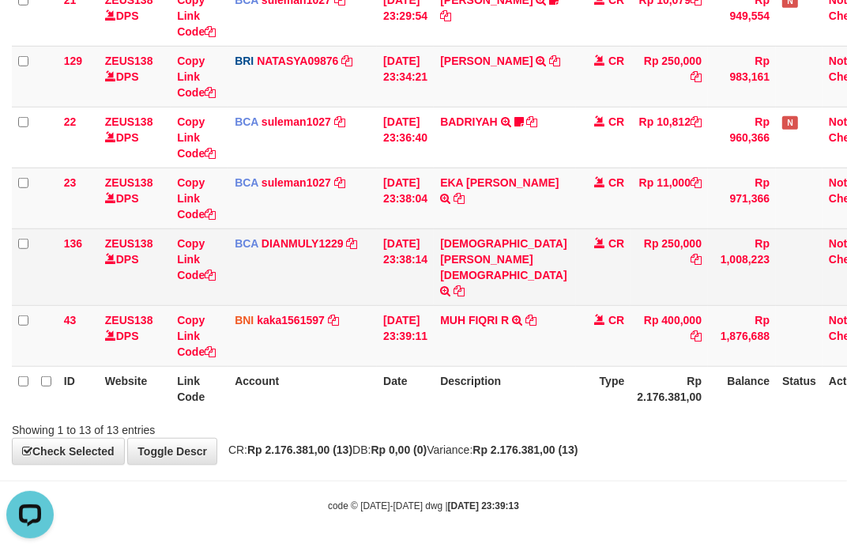
click at [477, 246] on td "[PERSON_NAME] TRSF E-BANKING CR 3108/FTSCY/WS95271 250000.00[PERSON_NAME]" at bounding box center [505, 266] width 142 height 77
copy link "DARWIS"
click at [477, 246] on td "DARWIS SURAHMAN TRSF E-BANKING CR 3108/FTSCY/WS95271 250000.00DARWIS SURAHMAN" at bounding box center [505, 266] width 142 height 77
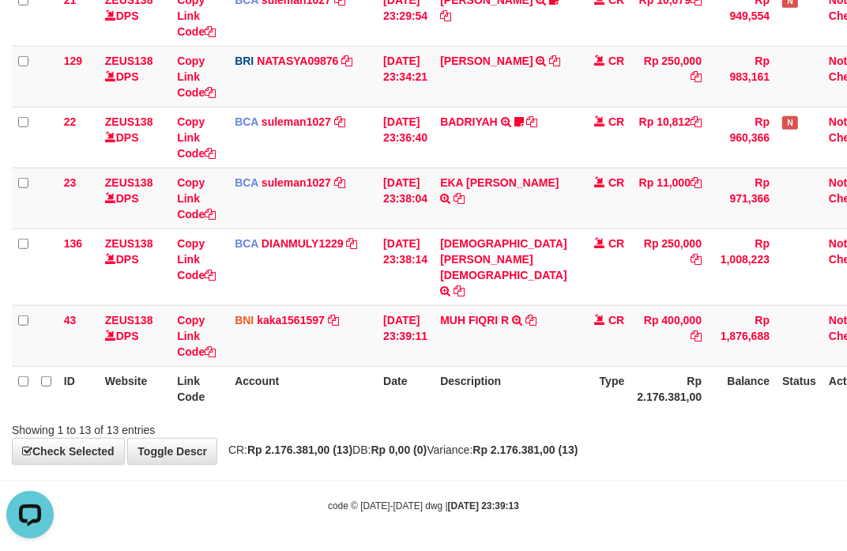
drag, startPoint x: 540, startPoint y: 391, endPoint x: 533, endPoint y: 409, distance: 19.5
click at [540, 387] on th "Description" at bounding box center [505, 388] width 142 height 45
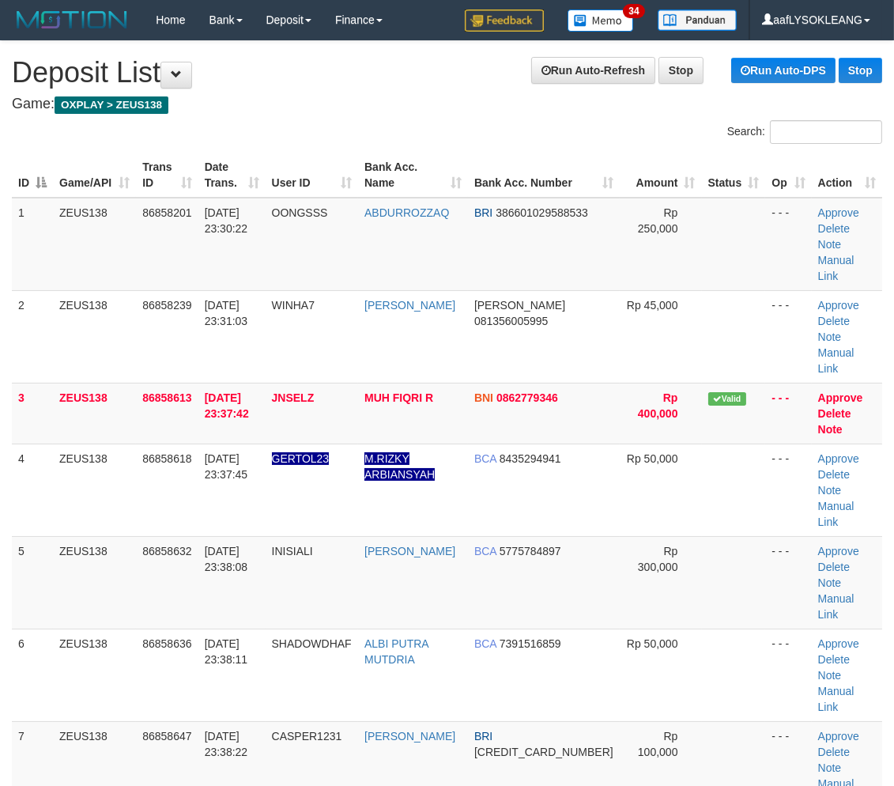
scroll to position [28, 0]
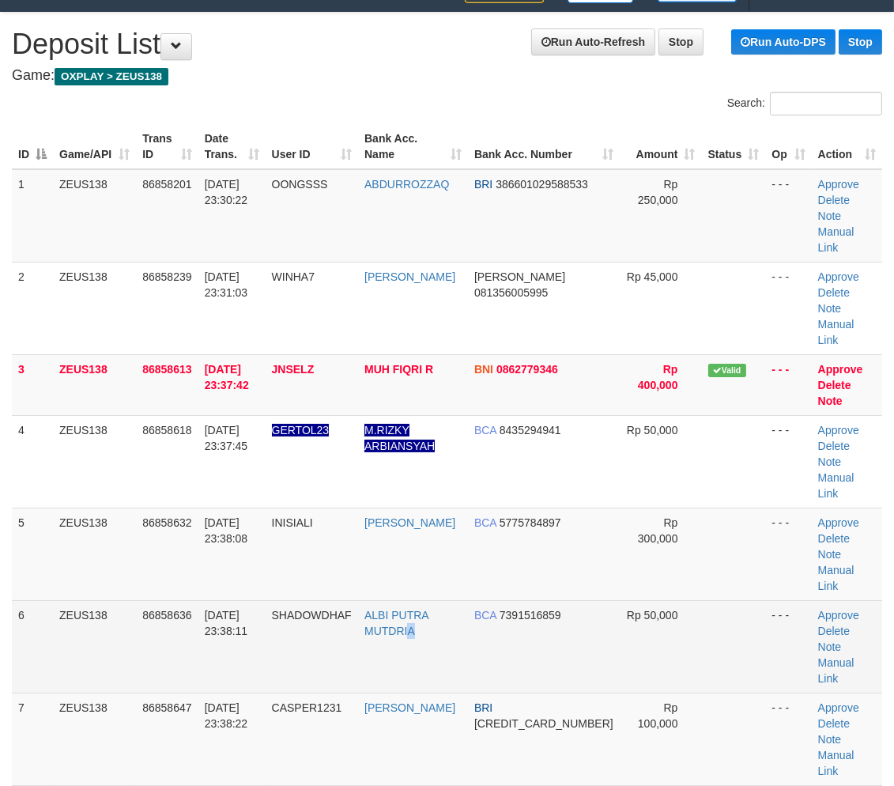
drag, startPoint x: 424, startPoint y: 511, endPoint x: 428, endPoint y: 519, distance: 8.1
click at [428, 600] on td "ALBI PUTRA MUTDRIA" at bounding box center [413, 646] width 110 height 92
drag, startPoint x: 518, startPoint y: 498, endPoint x: 526, endPoint y: 500, distance: 8.1
click at [526, 600] on tr "6 ZEUS138 86858636 [DATE] 23:38:11 SHADOWDHAF ALBI PUTRA MUTDRIA BCA 7391516859…" at bounding box center [447, 646] width 870 height 92
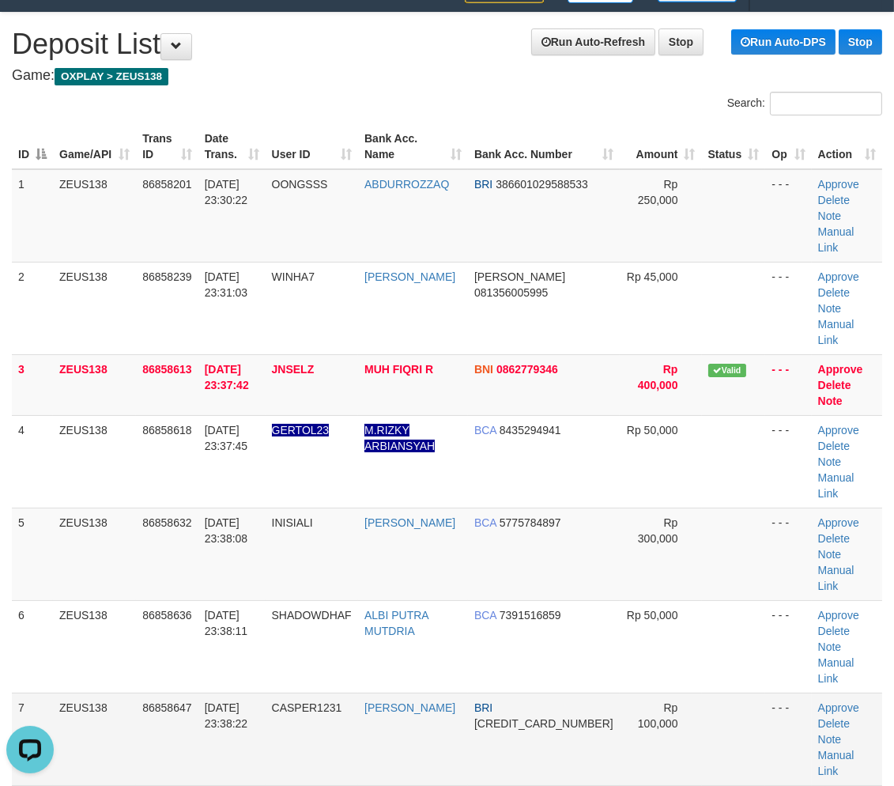
drag, startPoint x: 617, startPoint y: 604, endPoint x: 591, endPoint y: 587, distance: 32.0
drag, startPoint x: 591, startPoint y: 587, endPoint x: 624, endPoint y: 577, distance: 35.3
click at [598, 692] on td "BRI [CREDIT_CARD_NUMBER]" at bounding box center [544, 738] width 152 height 92
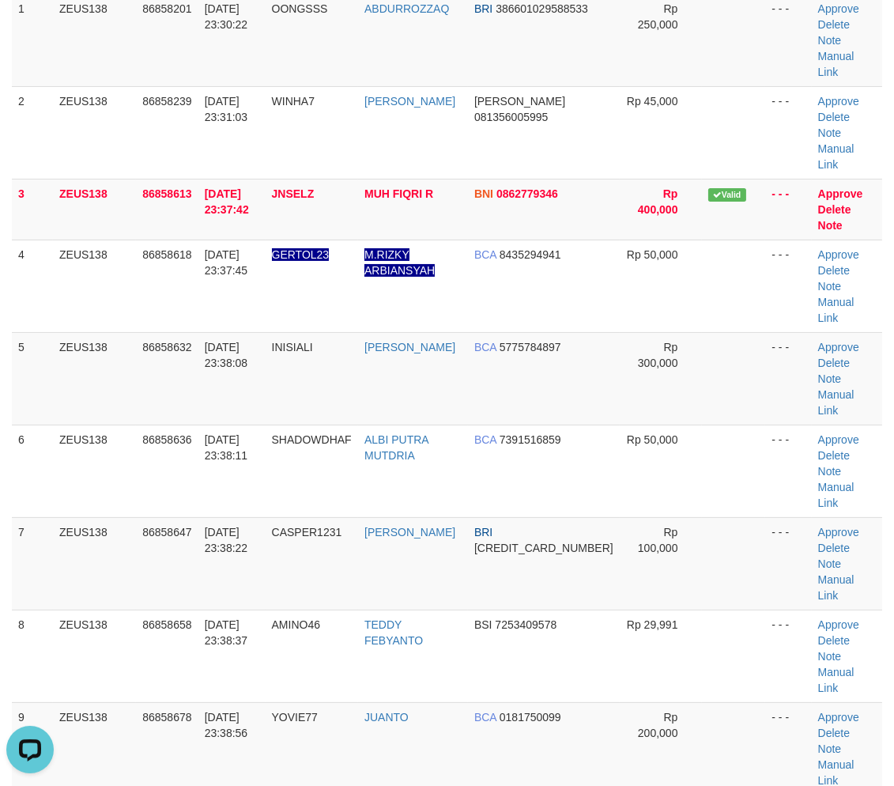
drag, startPoint x: 631, startPoint y: 572, endPoint x: 622, endPoint y: 559, distance: 16.0
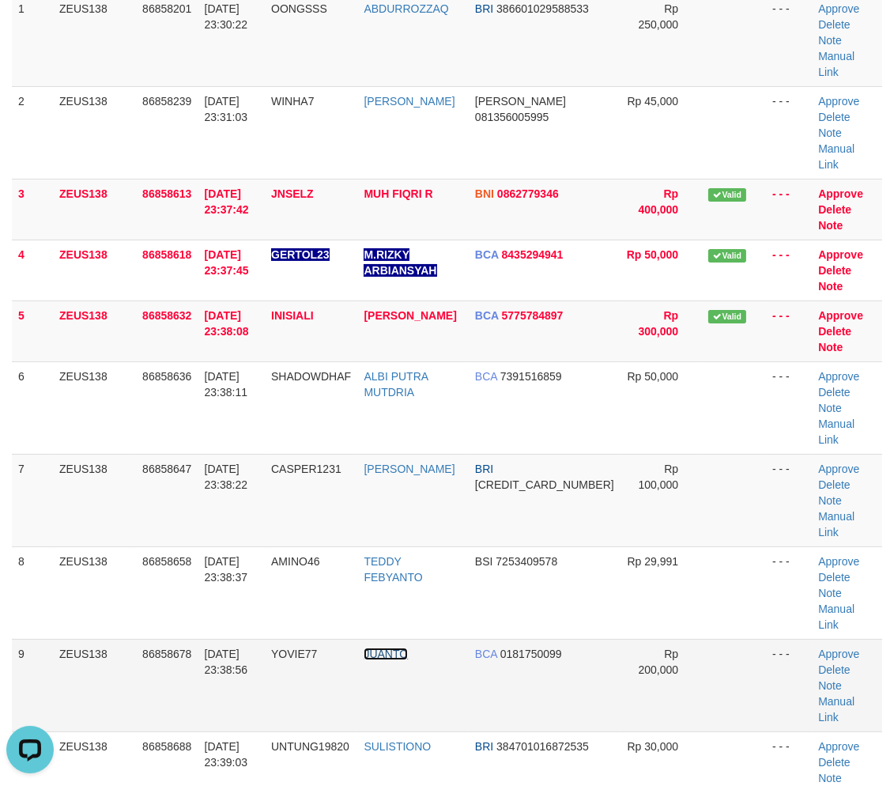
click at [399, 647] on link "JUANTO" at bounding box center [386, 653] width 44 height 13
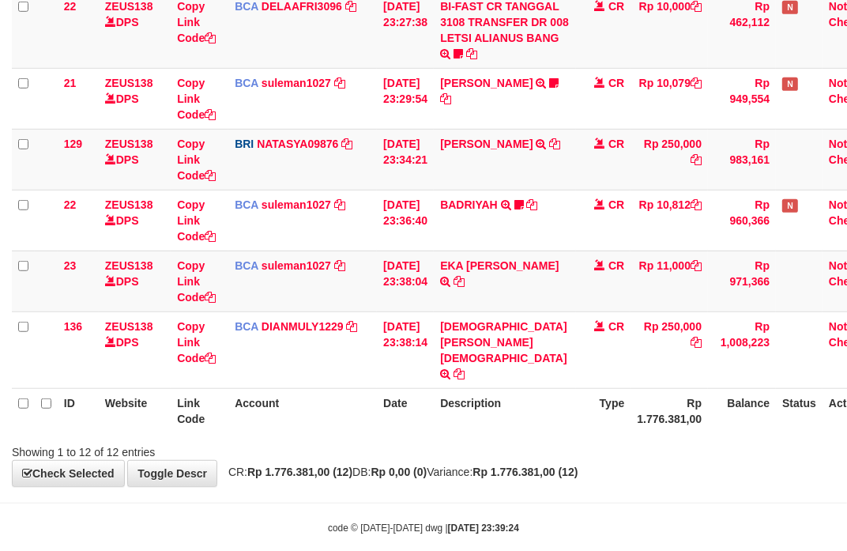
scroll to position [625, 0]
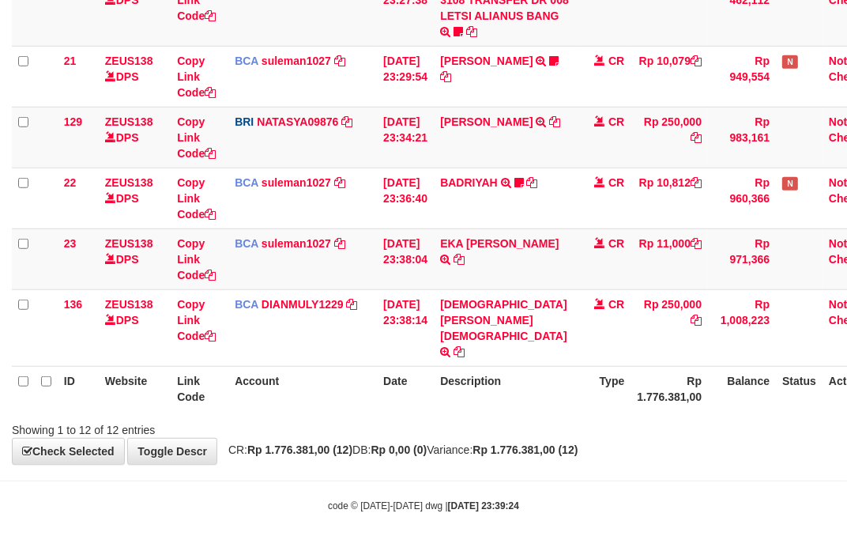
click at [569, 405] on th "Description" at bounding box center [505, 388] width 142 height 45
drag, startPoint x: 549, startPoint y: 391, endPoint x: 539, endPoint y: 396, distance: 11.0
click at [545, 390] on th "Description" at bounding box center [505, 388] width 142 height 45
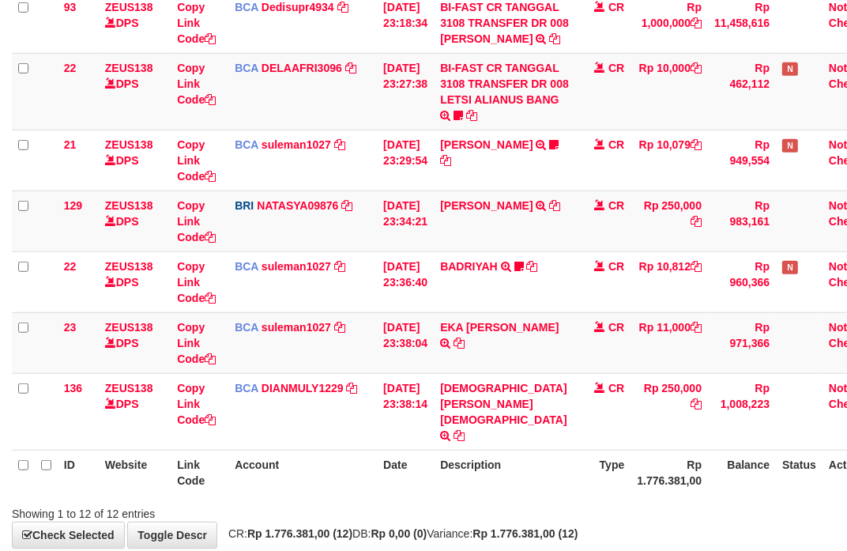
scroll to position [625, 0]
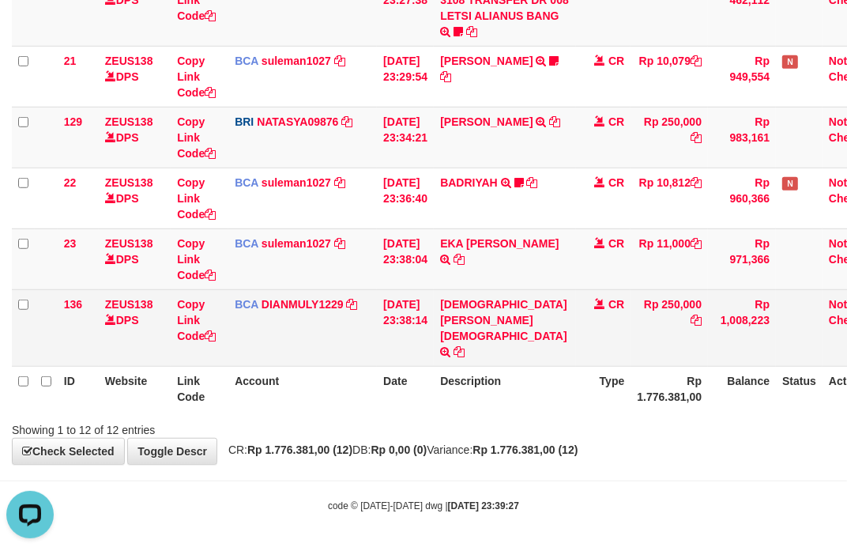
drag, startPoint x: 555, startPoint y: 370, endPoint x: 368, endPoint y: 342, distance: 188.6
click at [538, 377] on th "Description" at bounding box center [505, 388] width 142 height 45
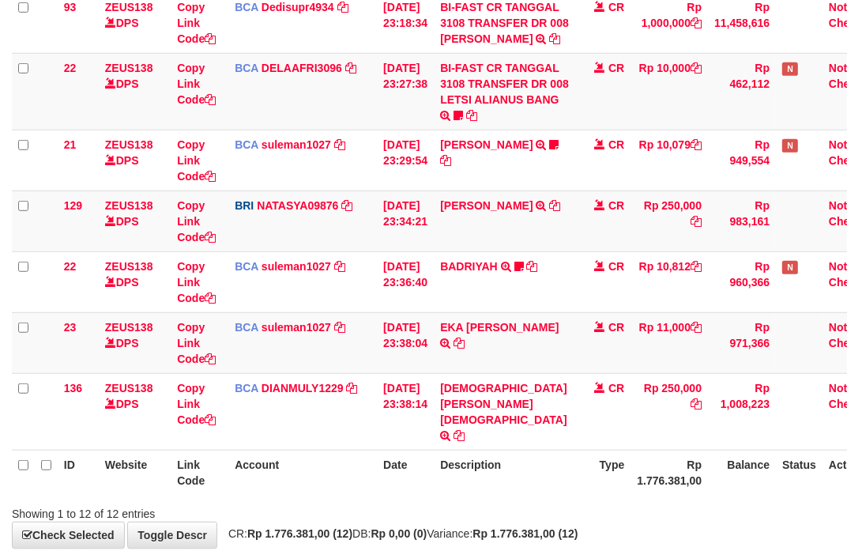
scroll to position [625, 0]
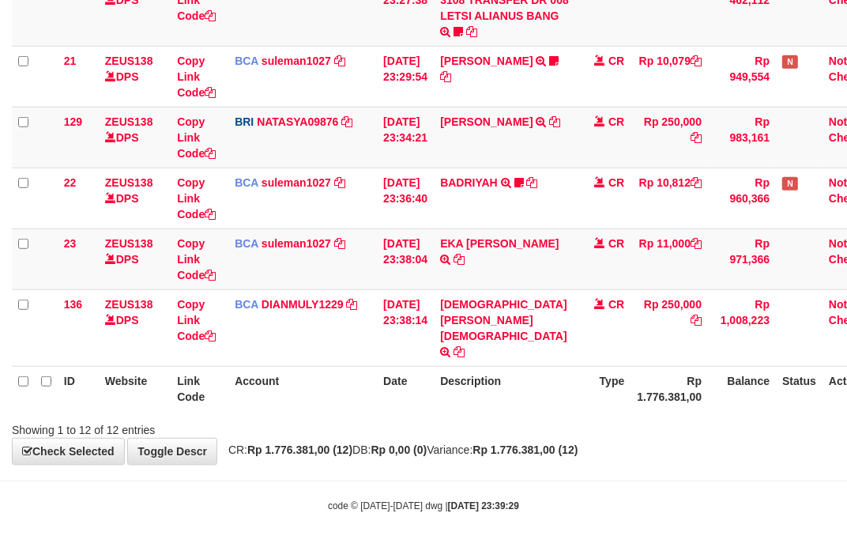
drag, startPoint x: 448, startPoint y: 398, endPoint x: 3, endPoint y: 365, distance: 446.2
click at [406, 397] on tr "ID Website Link Code Account Date Description Type Rp 1.776.381,00 Balance Stat…" at bounding box center [450, 388] width 876 height 45
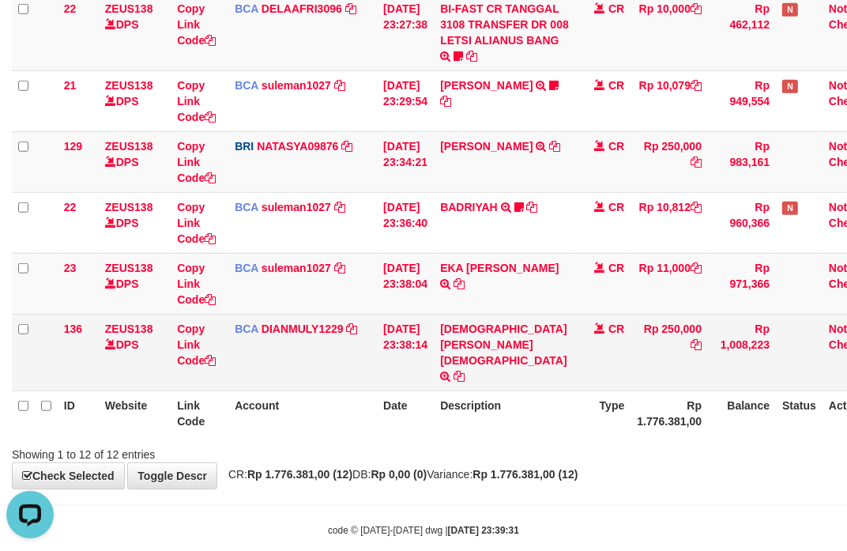
drag, startPoint x: 603, startPoint y: 370, endPoint x: 595, endPoint y: 369, distance: 7.9
click at [597, 369] on td "CR" at bounding box center [603, 352] width 55 height 77
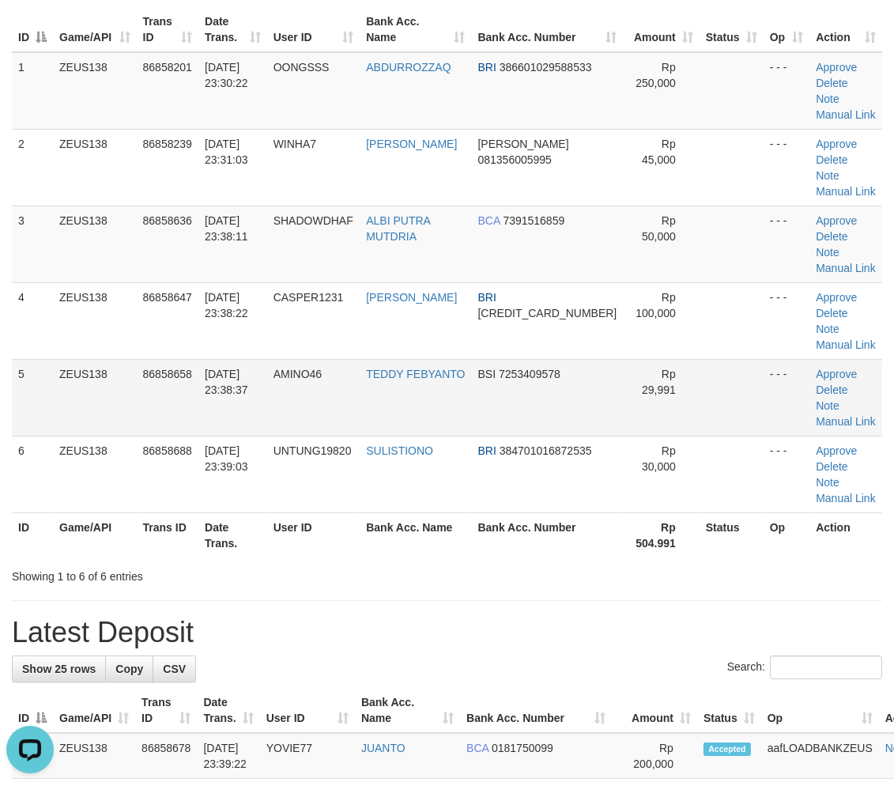
scroll to position [204, 0]
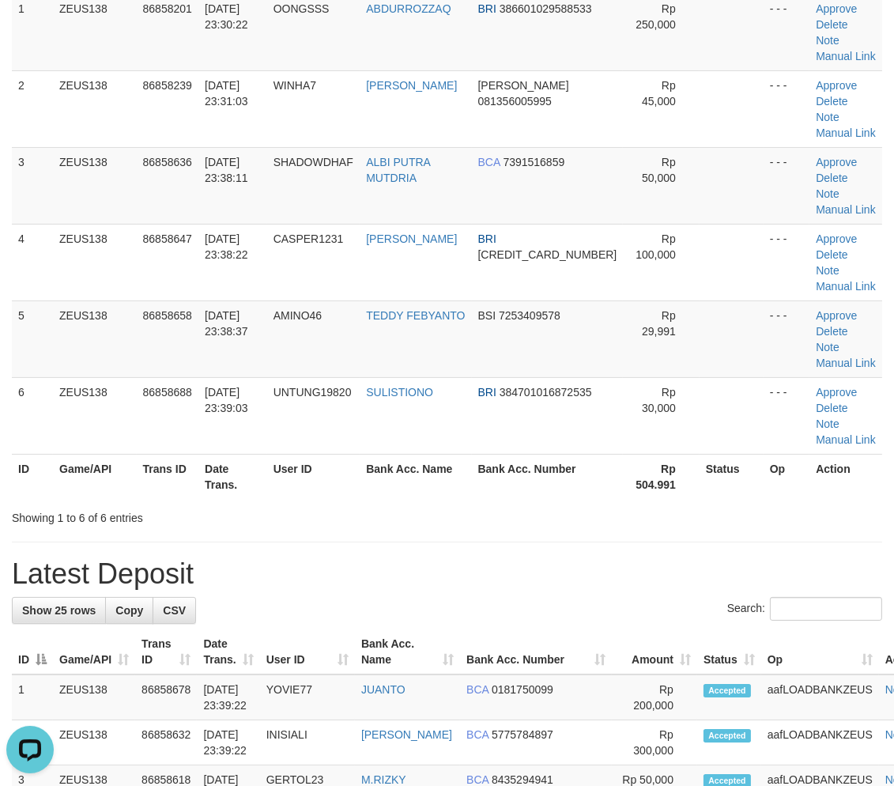
drag, startPoint x: 649, startPoint y: 423, endPoint x: 900, endPoint y: 478, distance: 256.6
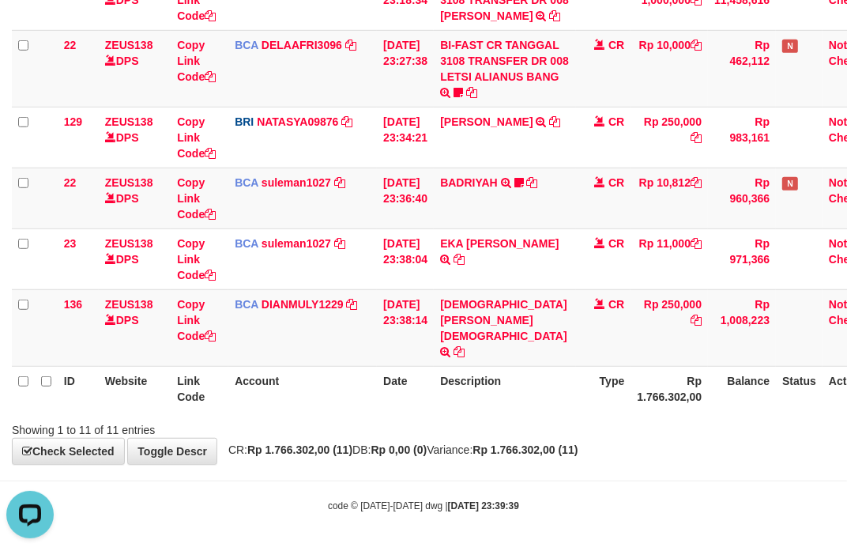
click at [486, 385] on th "Description" at bounding box center [505, 388] width 142 height 45
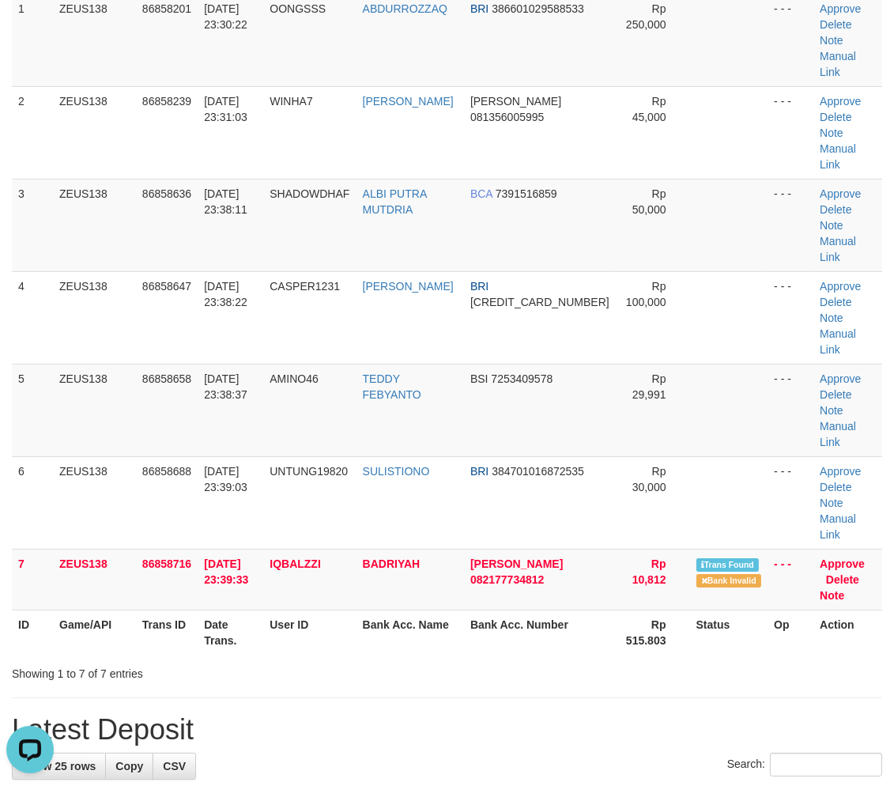
drag, startPoint x: 587, startPoint y: 583, endPoint x: 577, endPoint y: 572, distance: 14.0
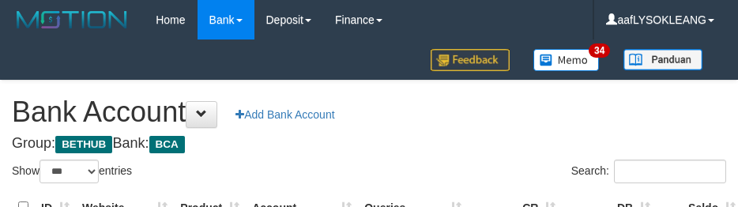
select select "***"
click at [467, 100] on h1 "Bank Account Add Bank Account" at bounding box center [369, 112] width 715 height 32
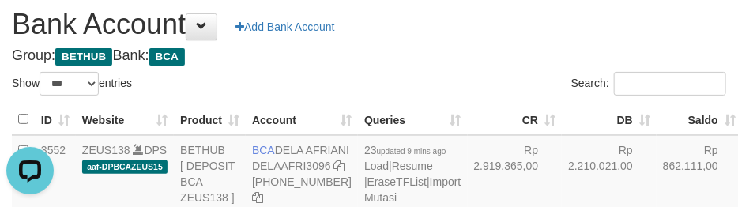
click at [488, 74] on div "Search:" at bounding box center [553, 86] width 345 height 28
click at [499, 73] on div "Search:" at bounding box center [553, 86] width 345 height 28
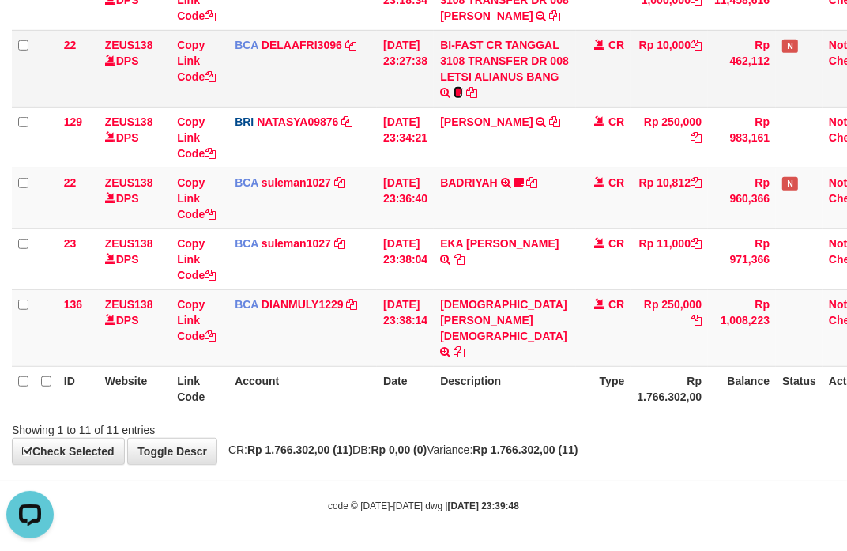
click at [463, 98] on icon at bounding box center [458, 92] width 9 height 11
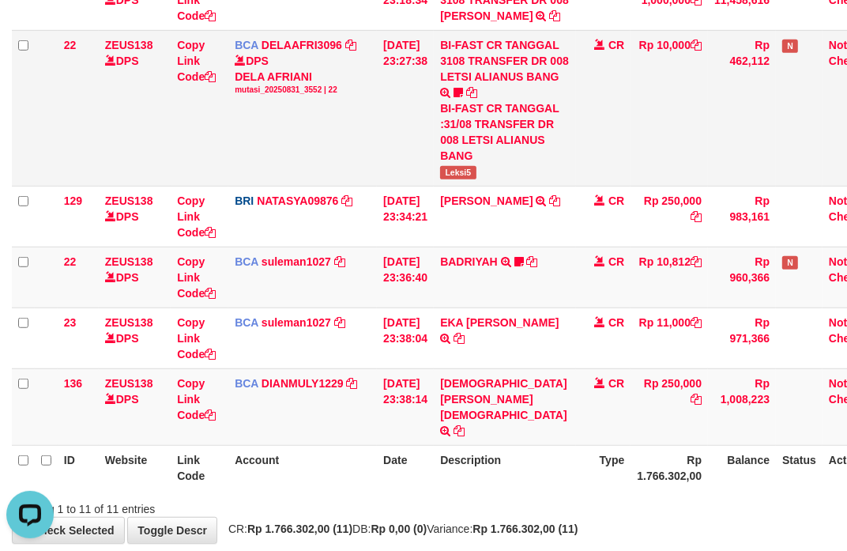
click at [468, 179] on span "Leksi5" at bounding box center [458, 172] width 36 height 13
click at [467, 179] on span "Leksi5" at bounding box center [458, 172] width 36 height 13
copy span "k"
click at [467, 179] on span "Leksi5" at bounding box center [458, 172] width 36 height 13
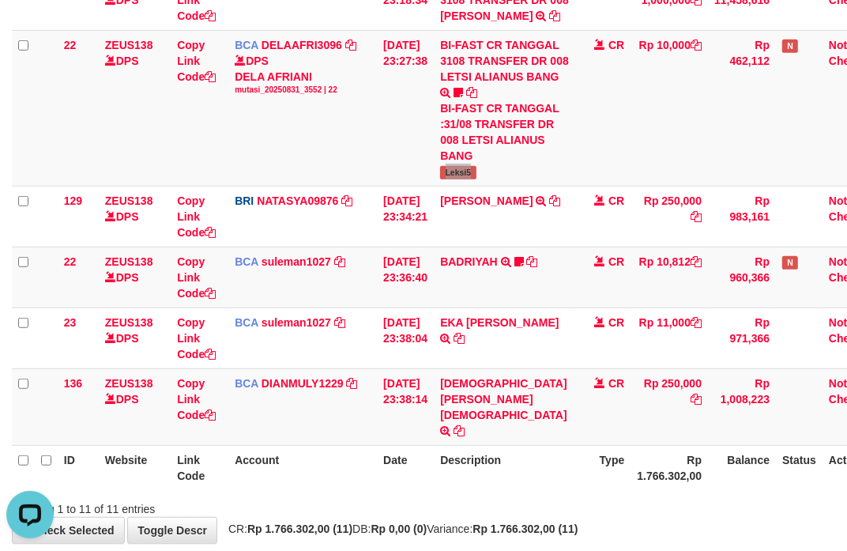
scroll to position [643, 0]
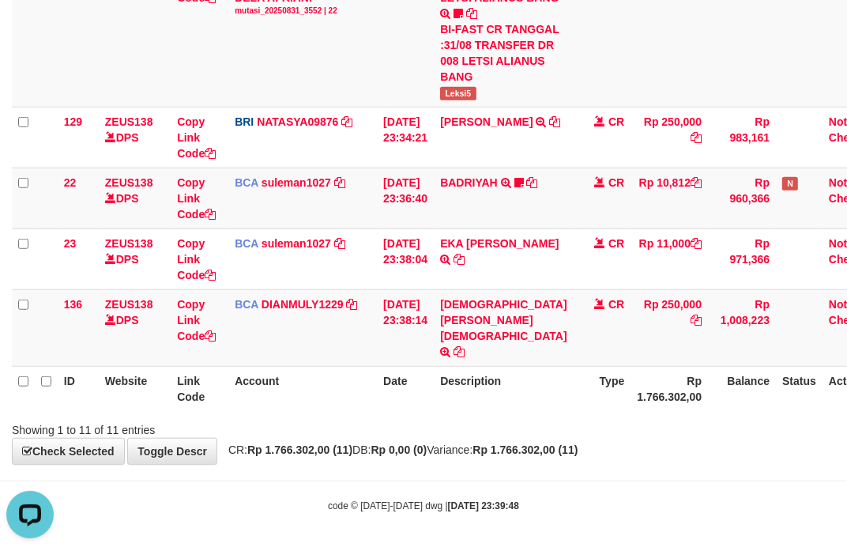
drag, startPoint x: 542, startPoint y: 496, endPoint x: 534, endPoint y: 490, distance: 10.8
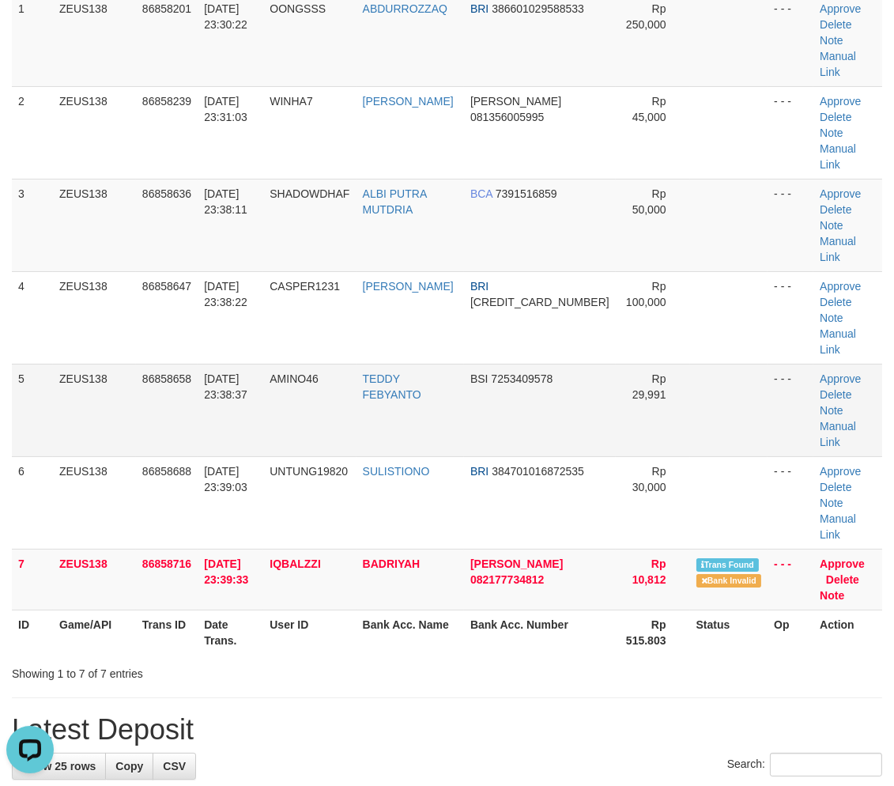
click at [648, 364] on td "Rp 29,991" at bounding box center [653, 410] width 74 height 92
drag, startPoint x: 682, startPoint y: 568, endPoint x: 905, endPoint y: 602, distance: 225.5
click at [714, 659] on div "Showing 1 to 7 of 7 entries" at bounding box center [447, 670] width 894 height 22
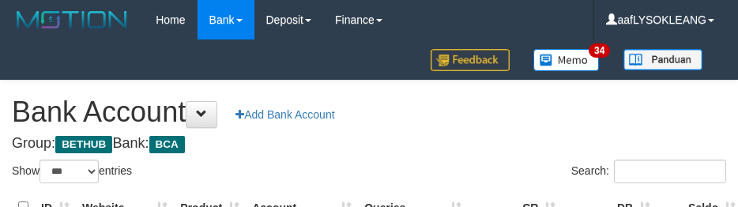
select select "***"
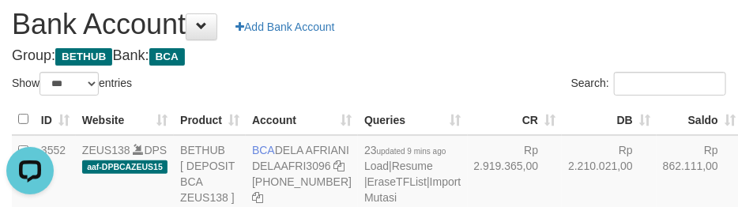
click at [468, 72] on div "Search:" at bounding box center [553, 86] width 345 height 28
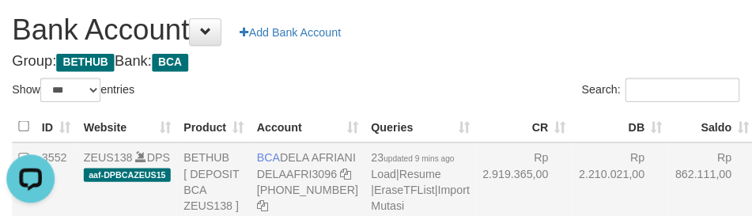
scroll to position [175, 0]
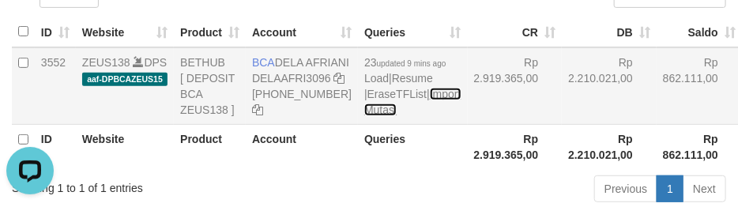
click at [364, 116] on link "Import Mutasi" at bounding box center [412, 102] width 96 height 28
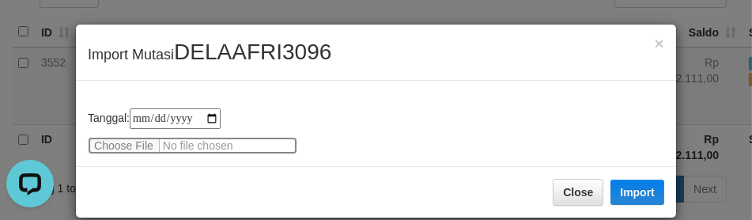
click at [114, 138] on input "file" at bounding box center [192, 145] width 209 height 17
type input "**********"
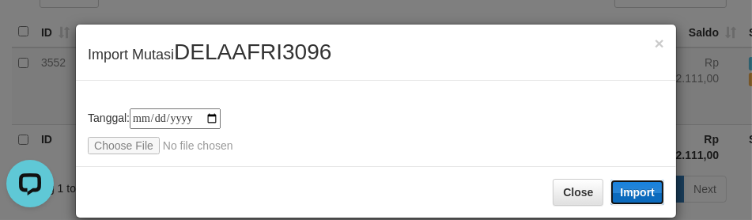
click at [630, 192] on button "Import" at bounding box center [637, 191] width 54 height 25
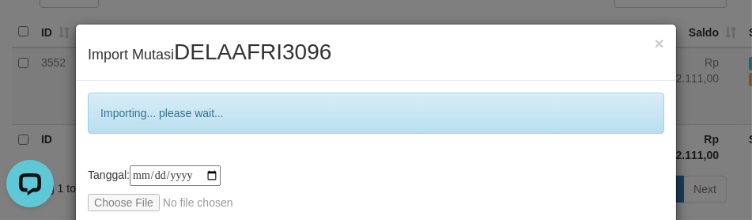
scroll to position [76, 0]
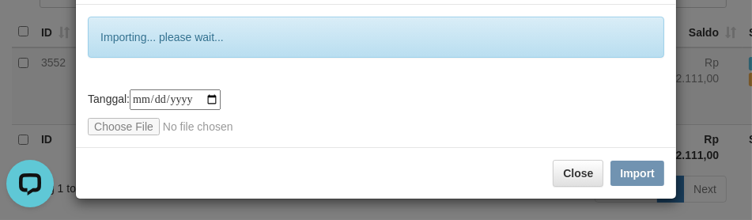
click at [411, 101] on div "**********" at bounding box center [376, 112] width 576 height 46
drag, startPoint x: 407, startPoint y: 100, endPoint x: 392, endPoint y: 88, distance: 19.6
click at [407, 97] on div "**********" at bounding box center [376, 112] width 576 height 46
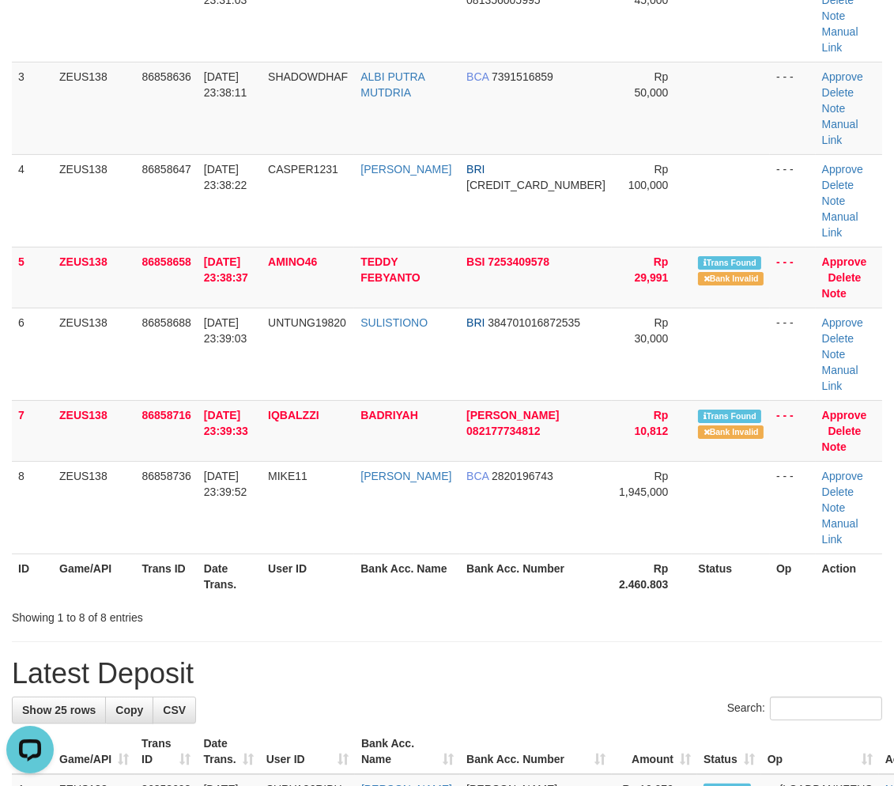
drag, startPoint x: 688, startPoint y: 574, endPoint x: 905, endPoint y: 564, distance: 217.6
click at [688, 658] on h1 "Latest Deposit" at bounding box center [447, 674] width 870 height 32
drag, startPoint x: 574, startPoint y: 496, endPoint x: 906, endPoint y: 527, distance: 333.4
click at [587, 504] on div "ID Game/API Trans ID Date Trans. User ID Bank Acc. Name Bank Acc. Number Amount…" at bounding box center [447, 215] width 894 height 776
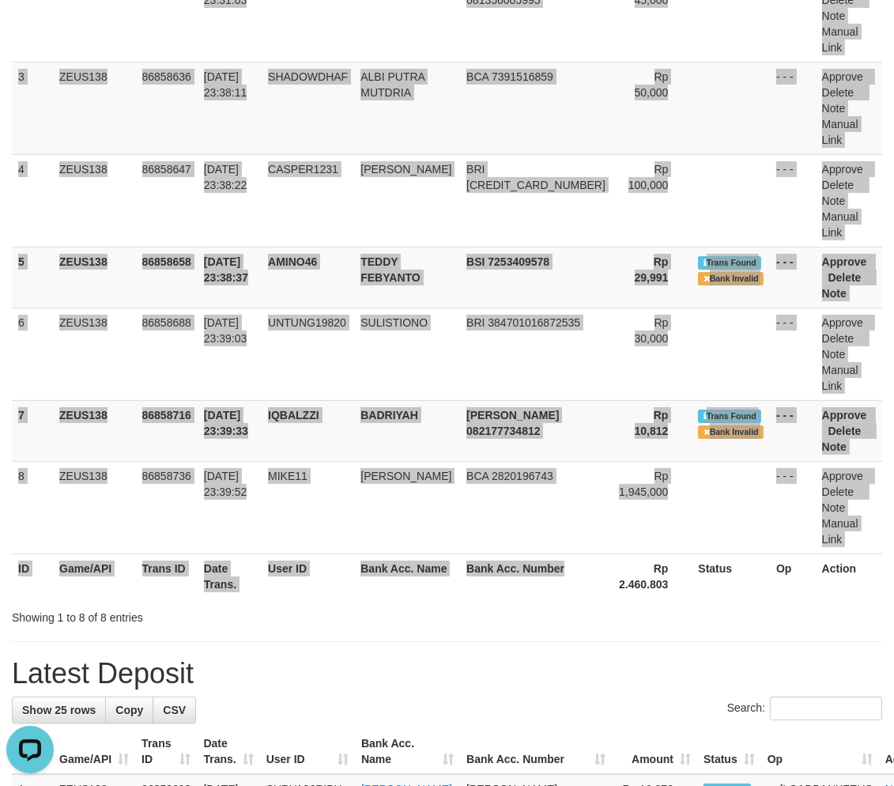
scroll to position [351, 0]
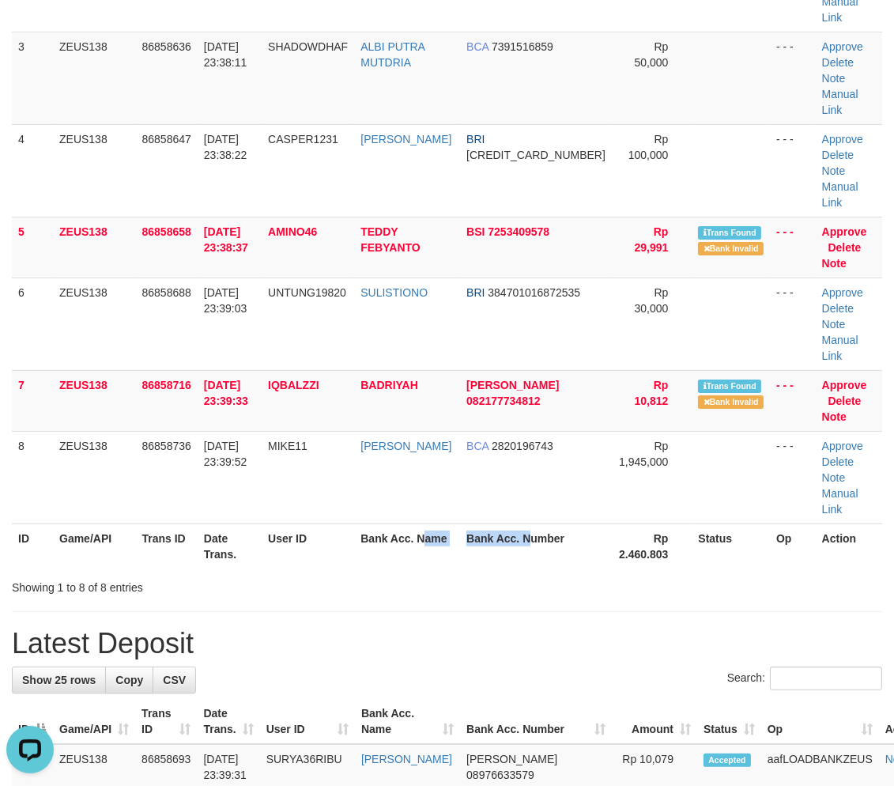
drag, startPoint x: 451, startPoint y: 447, endPoint x: 535, endPoint y: 454, distance: 84.9
click at [520, 523] on tr "ID Game/API Trans ID Date Trans. User ID Bank Acc. Name Bank Acc. Number Rp 2.4…" at bounding box center [447, 545] width 870 height 45
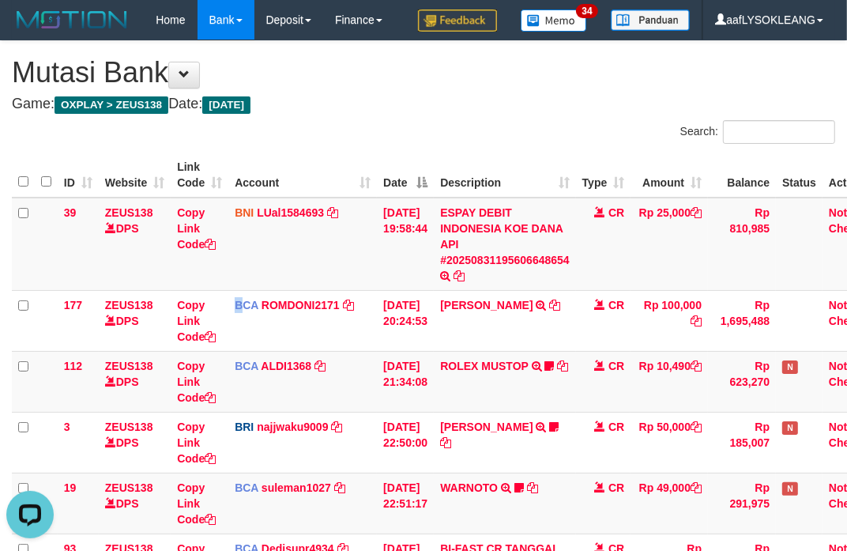
drag, startPoint x: 226, startPoint y: 311, endPoint x: 2, endPoint y: 283, distance: 226.3
click at [198, 309] on tr "177 ZEUS138 DPS Copy Link Code BCA ROMDONI2171 DPS ROMDONI mutasi_20250831_3611…" at bounding box center [450, 320] width 876 height 61
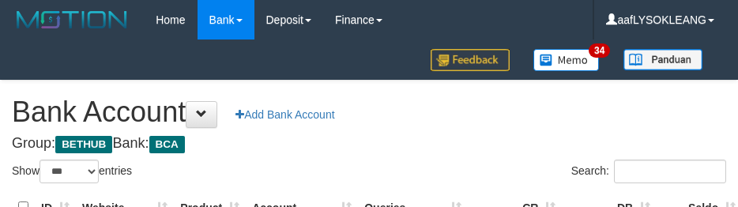
select select "***"
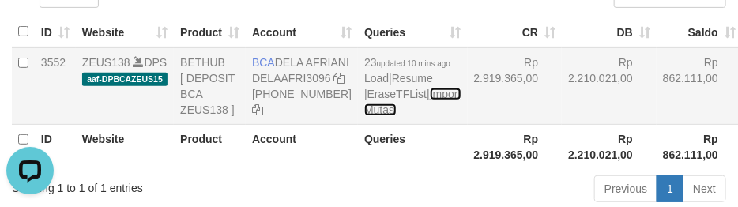
click at [364, 116] on link "Import Mutasi" at bounding box center [412, 102] width 96 height 28
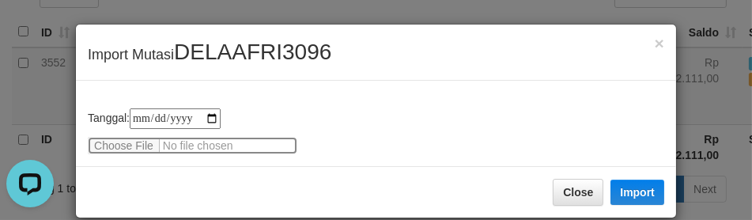
click at [121, 140] on input "file" at bounding box center [192, 145] width 209 height 17
type input "**********"
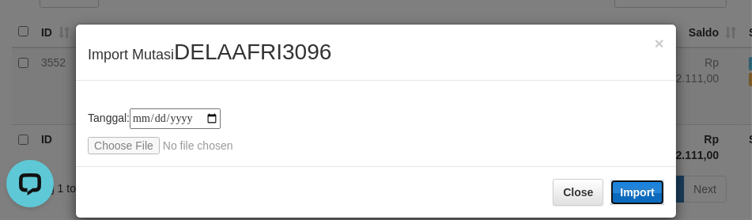
click at [632, 190] on button "Import" at bounding box center [637, 191] width 54 height 25
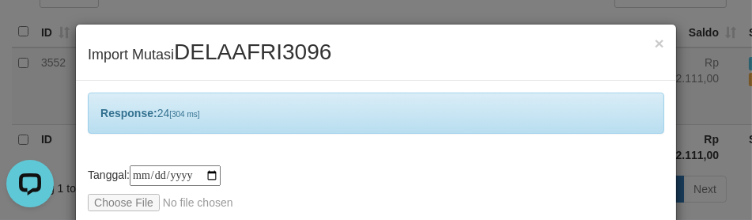
click at [468, 97] on div "Response: 24 [304 ms]" at bounding box center [376, 112] width 576 height 41
click at [461, 89] on div "**********" at bounding box center [376, 152] width 600 height 142
click at [455, 90] on div "**********" at bounding box center [376, 152] width 600 height 142
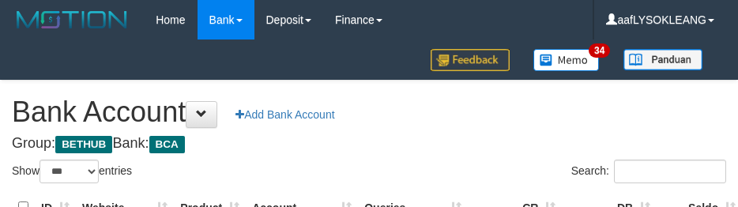
select select "***"
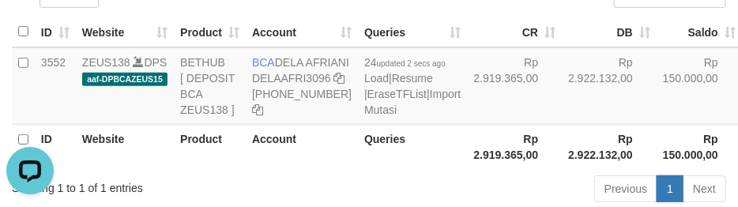
drag, startPoint x: 477, startPoint y: 111, endPoint x: 432, endPoint y: 188, distance: 90.0
click at [481, 115] on td "Rp 2.919.365,00" at bounding box center [515, 85] width 95 height 77
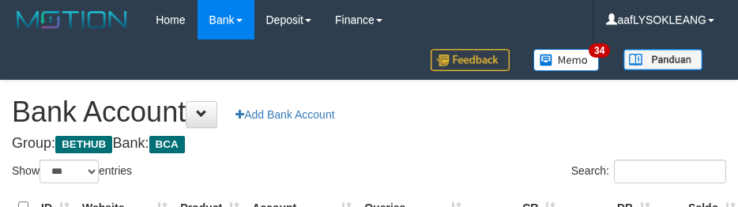
select select "***"
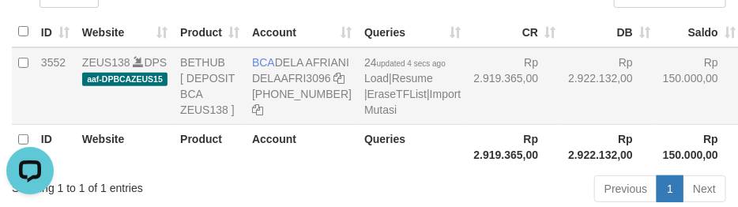
drag, startPoint x: 525, startPoint y: 126, endPoint x: 533, endPoint y: 139, distance: 14.9
click at [562, 125] on td "Rp 2.922.132,00" at bounding box center [609, 85] width 95 height 77
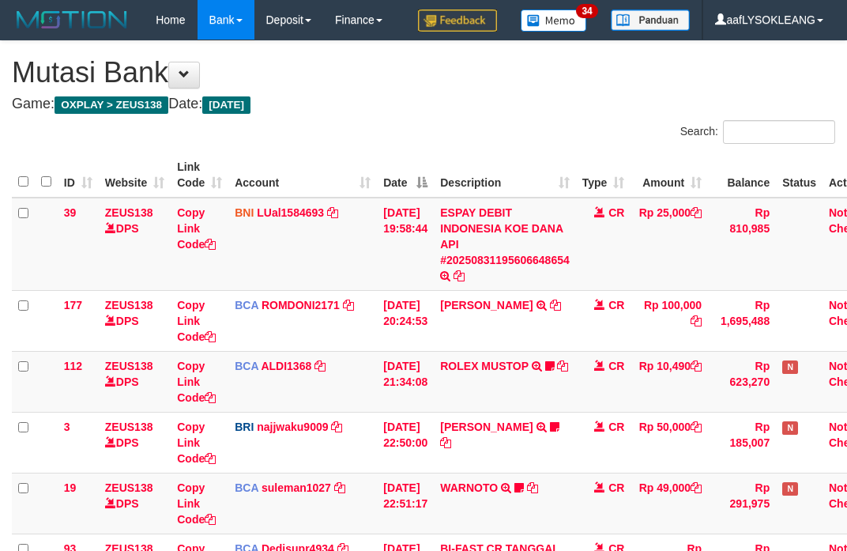
scroll to position [235, 0]
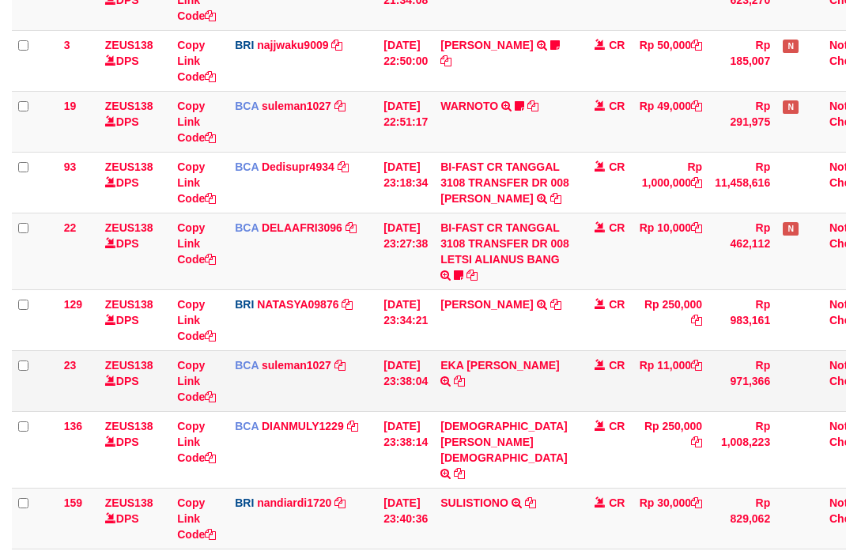
scroll to position [411, 0]
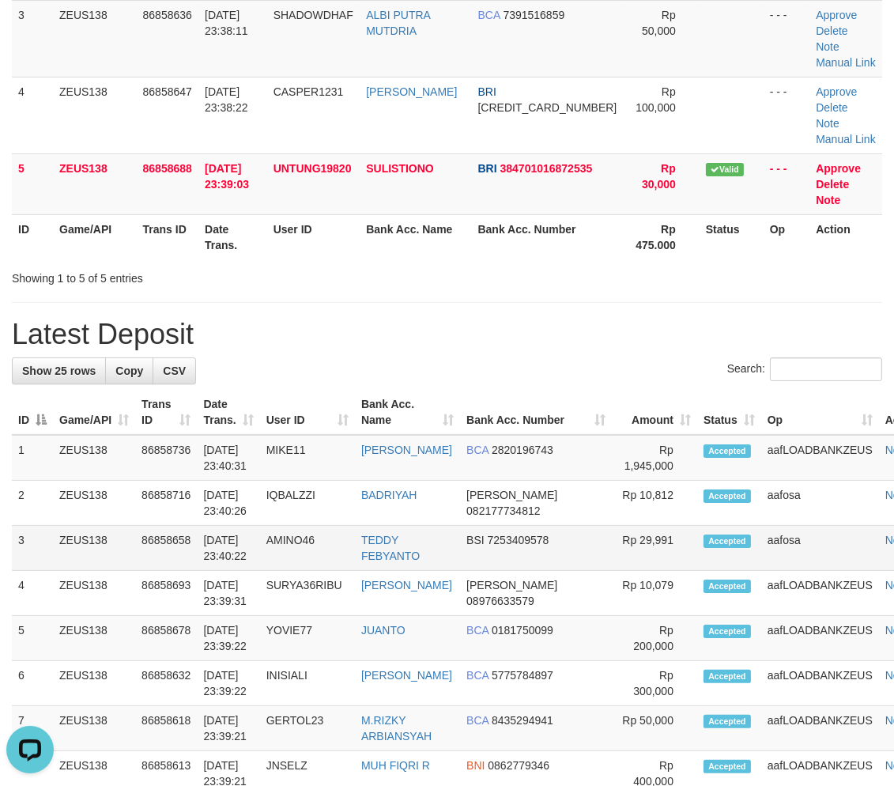
click at [761, 526] on td "aafosa" at bounding box center [820, 548] width 118 height 45
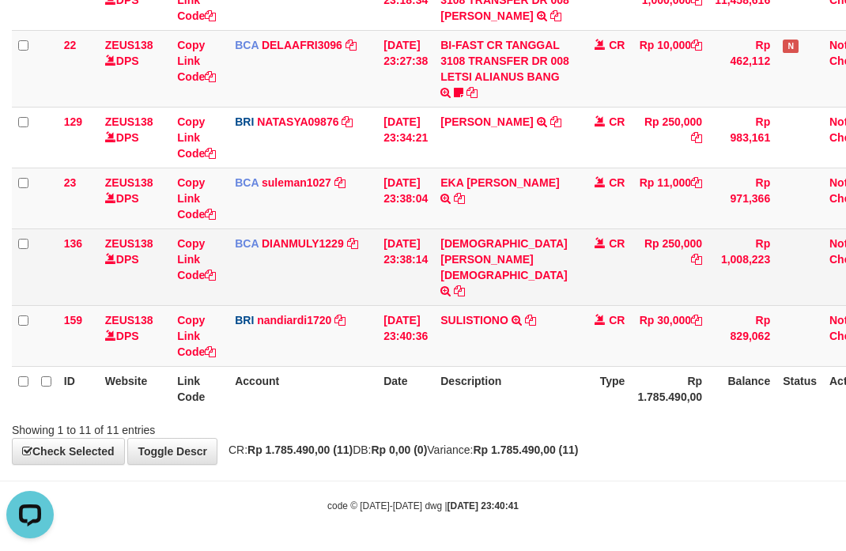
drag, startPoint x: 562, startPoint y: 300, endPoint x: 554, endPoint y: 301, distance: 7.9
click at [555, 300] on td "[PERSON_NAME] TRSF E-BANKING CR 3108/FTSCY/WS95271 250000.00[PERSON_NAME]" at bounding box center [505, 266] width 142 height 77
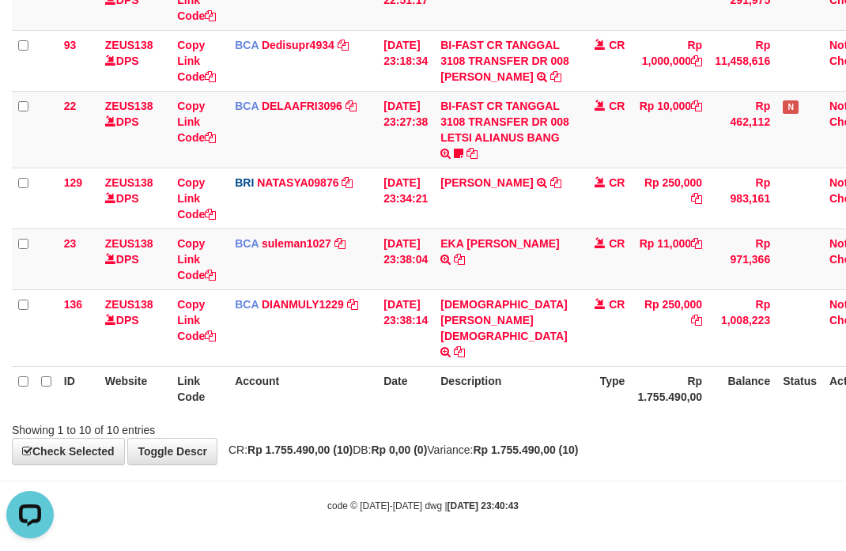
click at [508, 401] on th "Description" at bounding box center [505, 388] width 142 height 45
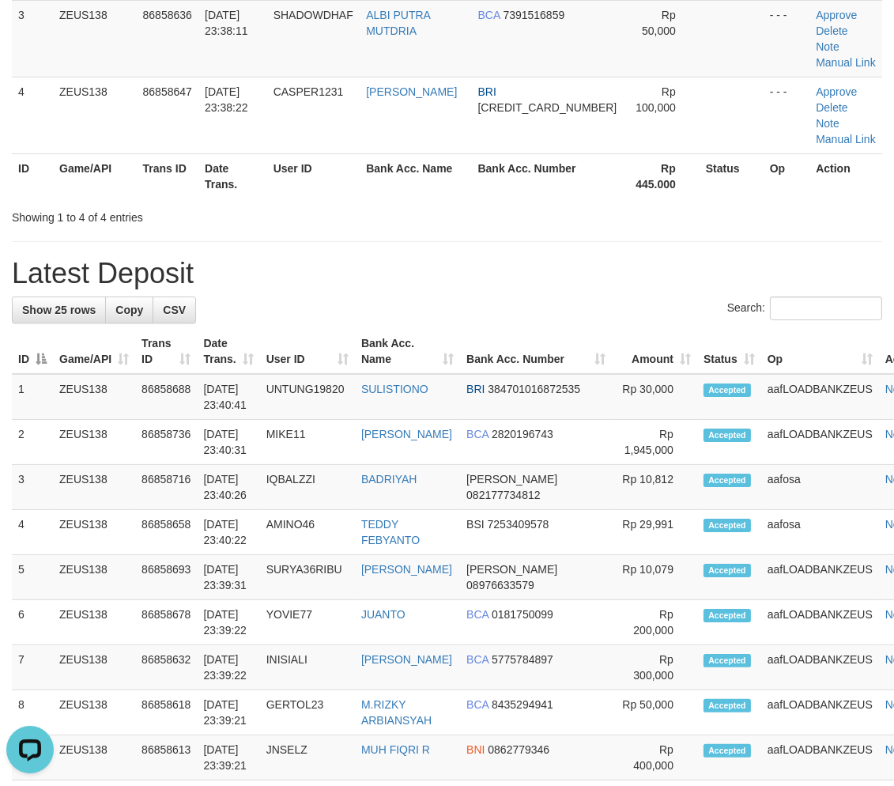
drag, startPoint x: 539, startPoint y: 182, endPoint x: 906, endPoint y: 321, distance: 392.3
click at [548, 183] on div "**********" at bounding box center [447, 648] width 894 height 1916
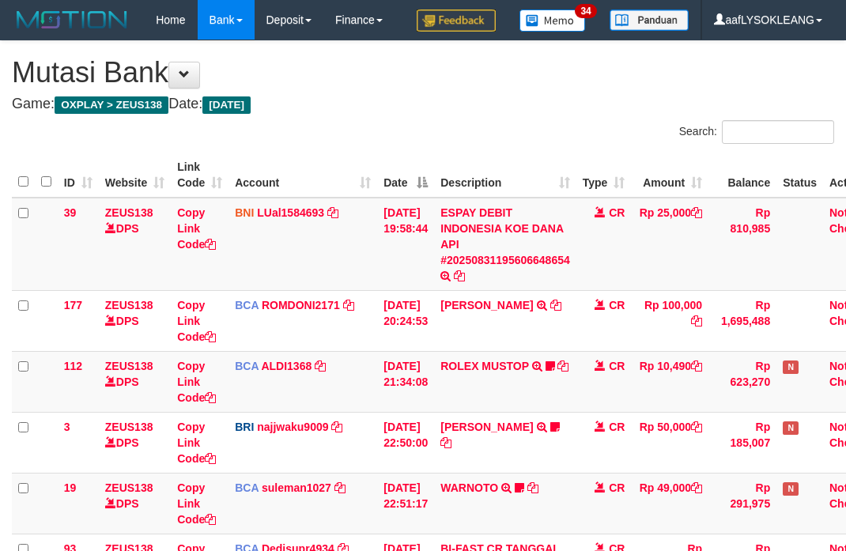
scroll to position [504, 0]
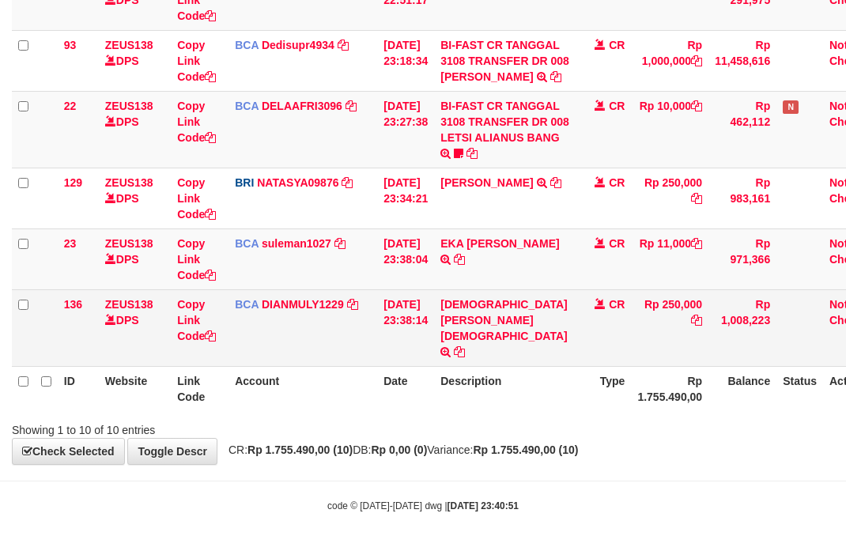
drag, startPoint x: 556, startPoint y: 379, endPoint x: 498, endPoint y: 362, distance: 60.3
click at [551, 376] on th "Description" at bounding box center [505, 388] width 142 height 45
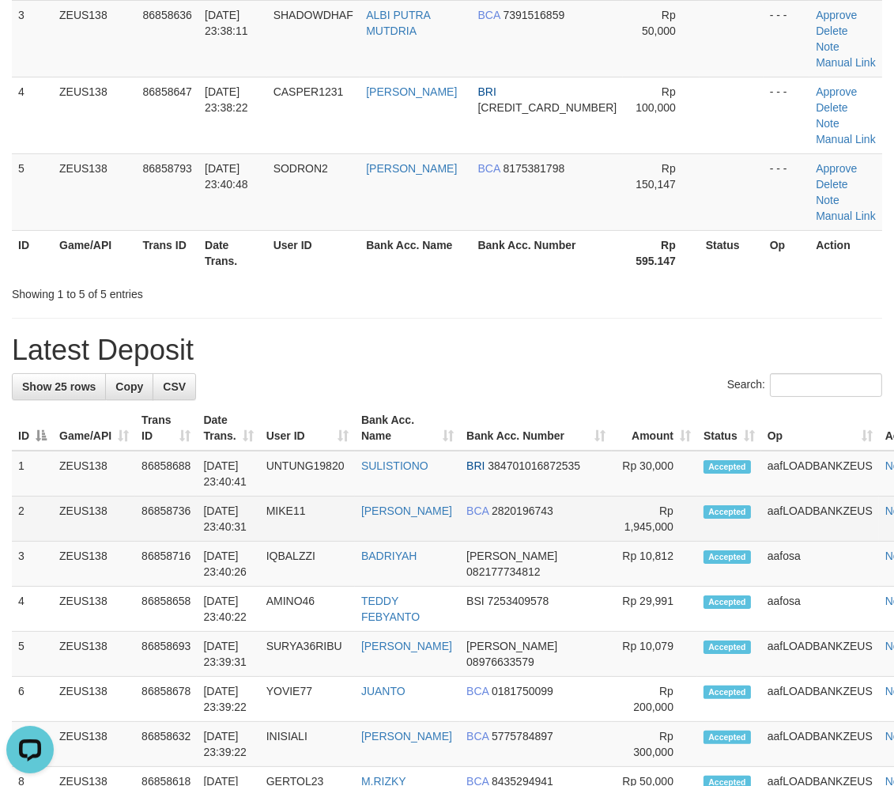
click at [562, 496] on td "BCA 2820196743" at bounding box center [536, 518] width 152 height 45
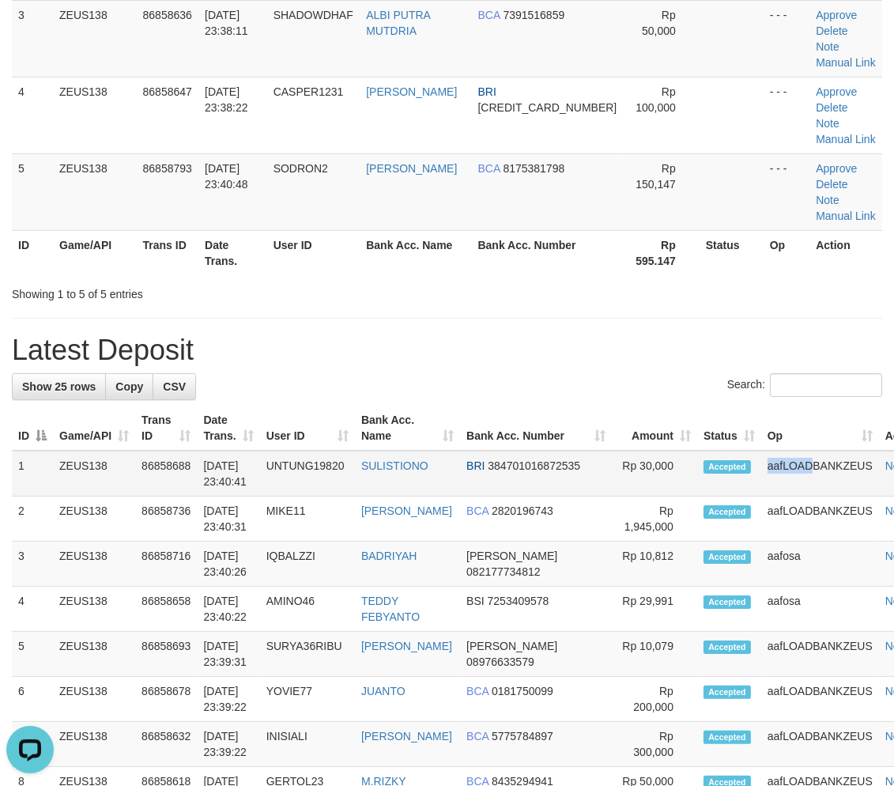
click at [715, 451] on tr "1 ZEUS138 86858688 31/08/2025 23:40:41 UNTUNG19820 SULISTIONO BRI 3847010168725…" at bounding box center [477, 474] width 931 height 46
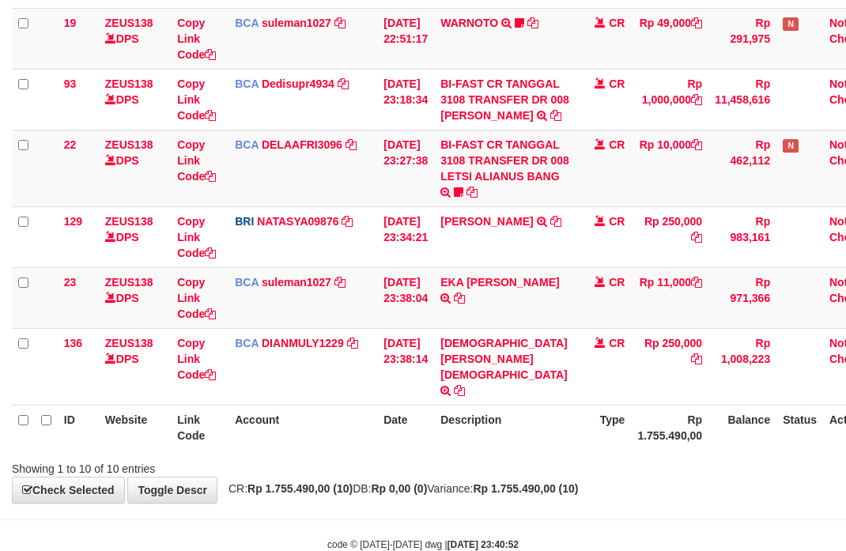
scroll to position [504, 0]
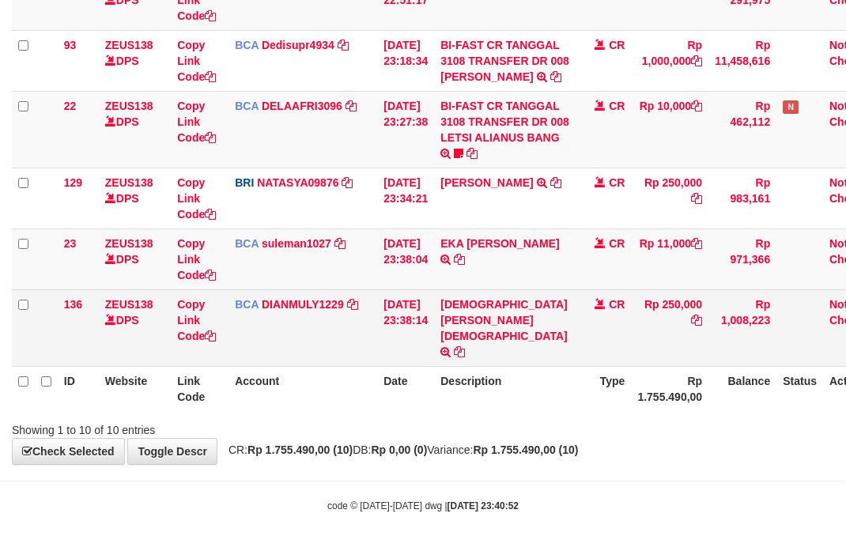
click at [469, 305] on td "DARWIS SURAHMAN TRSF E-BANKING CR 3108/FTSCY/WS95271 250000.00DARWIS SURAHMAN" at bounding box center [505, 327] width 142 height 77
copy link "DARWIS"
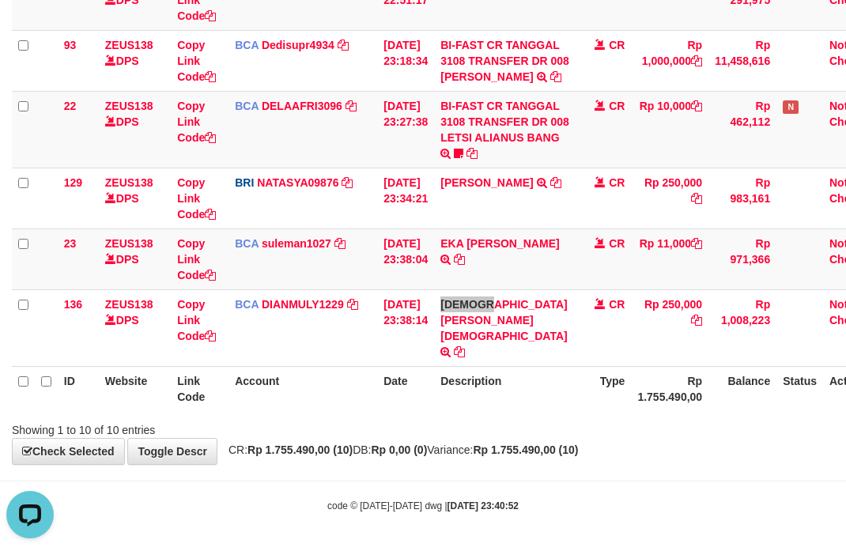
scroll to position [0, 0]
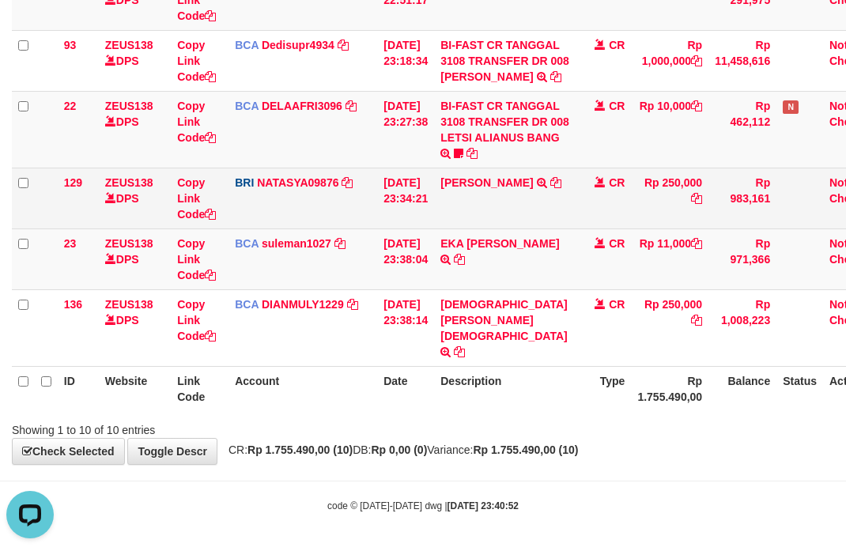
click at [327, 226] on td "BRI NATASYA09876 DPS SITI NURLITA SAPITRI mutasi_20250831_3126 | 129 mutasi_202…" at bounding box center [302, 198] width 149 height 61
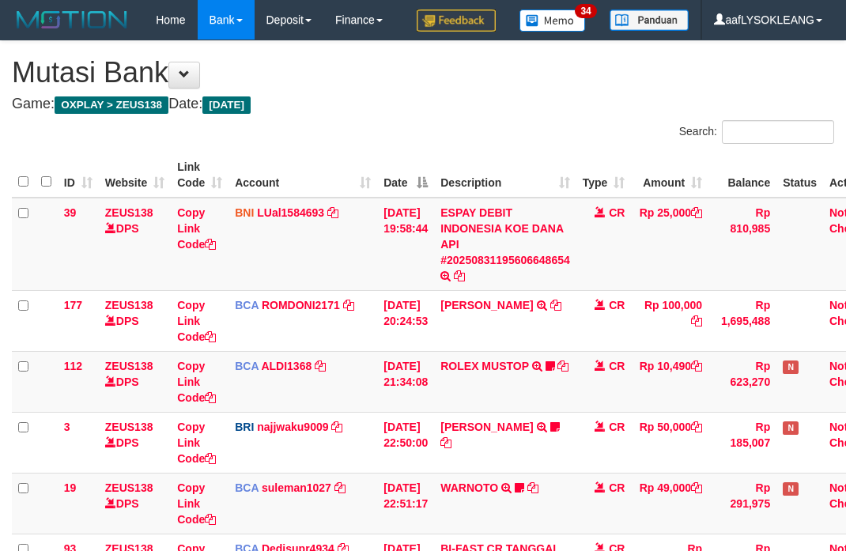
scroll to position [436, 0]
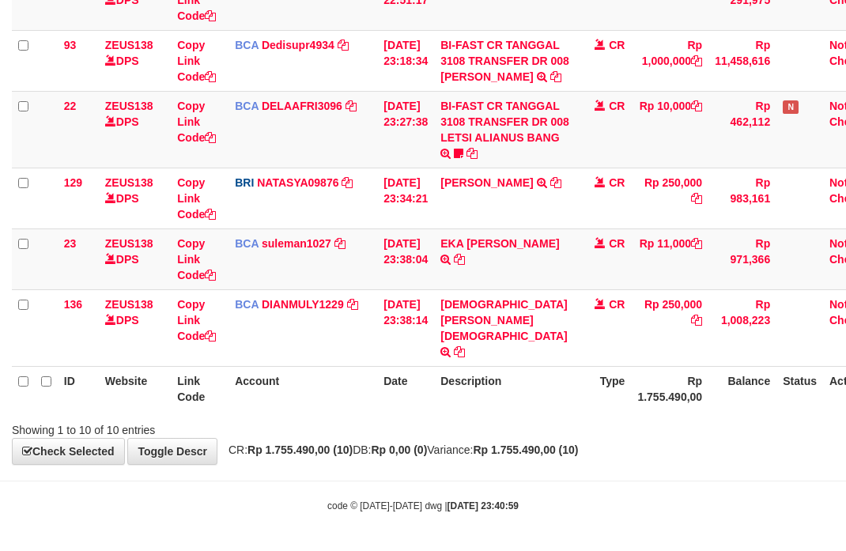
click at [510, 370] on th "Description" at bounding box center [505, 388] width 142 height 45
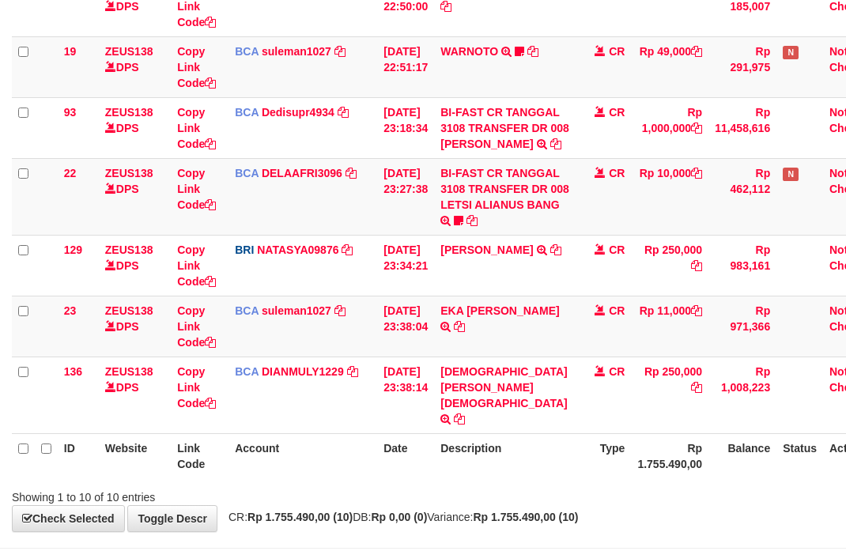
scroll to position [504, 0]
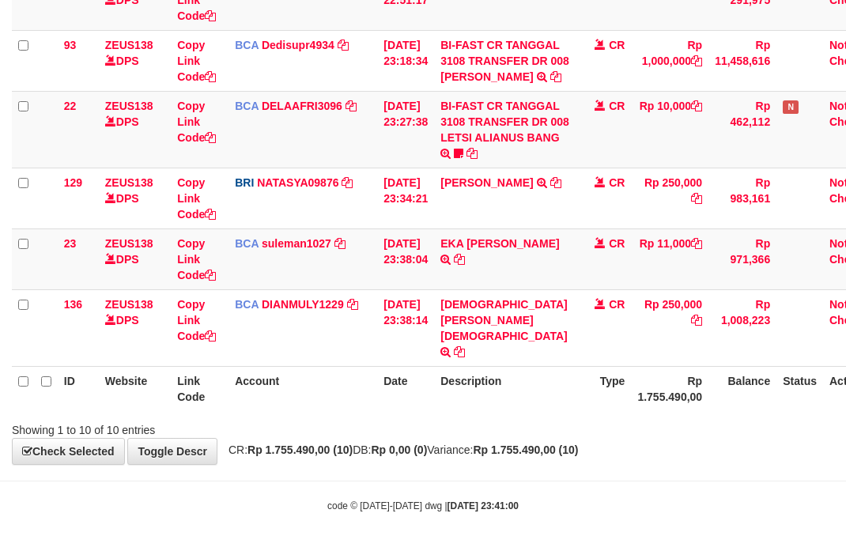
drag, startPoint x: 674, startPoint y: 438, endPoint x: 540, endPoint y: 413, distance: 135.8
click at [654, 436] on div "**********" at bounding box center [423, 1] width 846 height 926
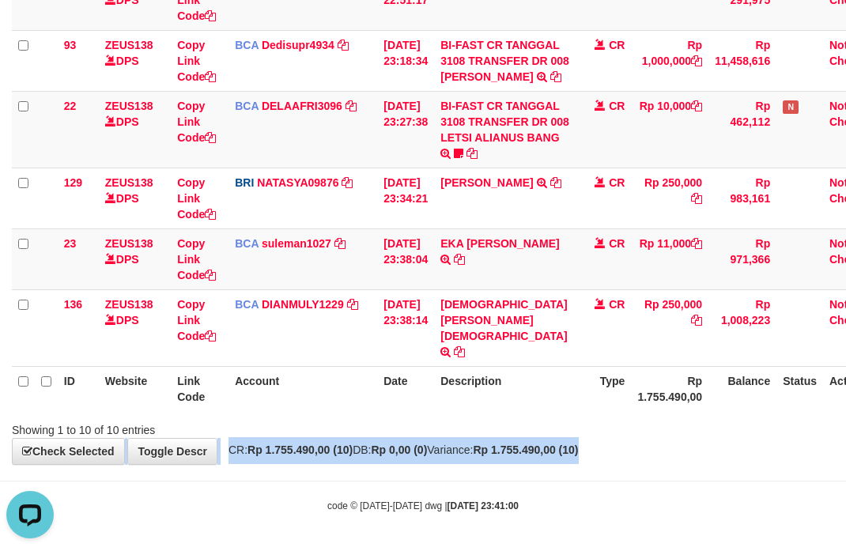
scroll to position [0, 0]
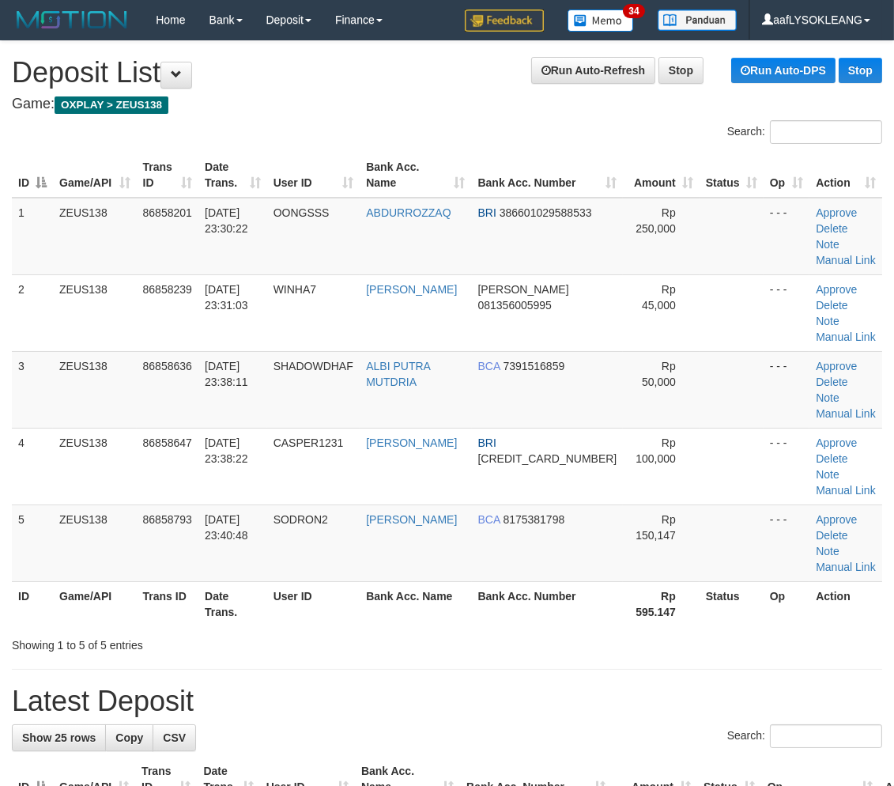
click at [735, 631] on div at bounding box center [633, 631] width 522 height 1
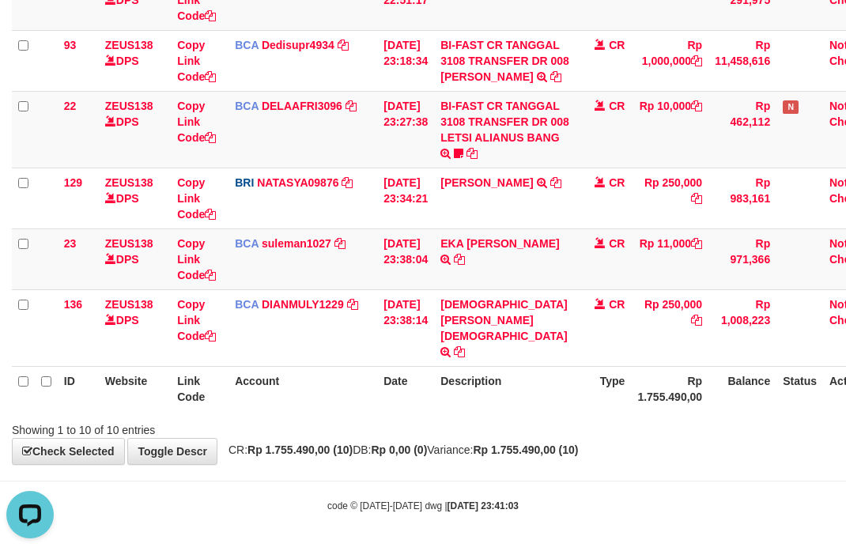
drag, startPoint x: 464, startPoint y: 395, endPoint x: 451, endPoint y: 390, distance: 14.5
click at [454, 391] on th "Description" at bounding box center [505, 388] width 142 height 45
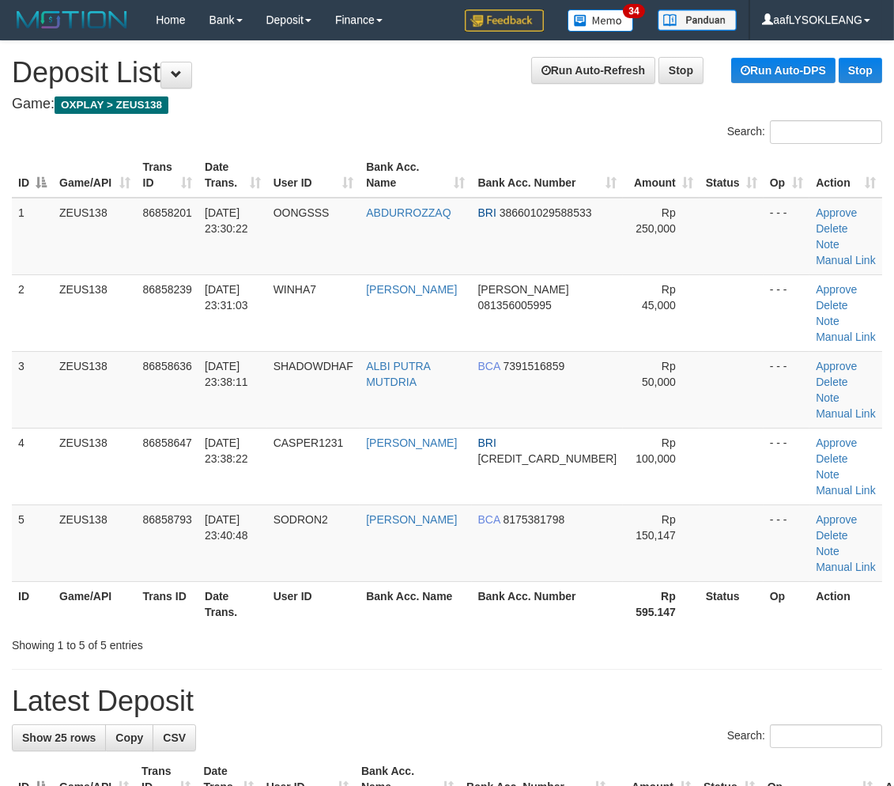
drag, startPoint x: 640, startPoint y: 556, endPoint x: 775, endPoint y: 564, distance: 135.4
click at [650, 631] on div "Showing 1 to 5 of 5 entries" at bounding box center [447, 642] width 894 height 22
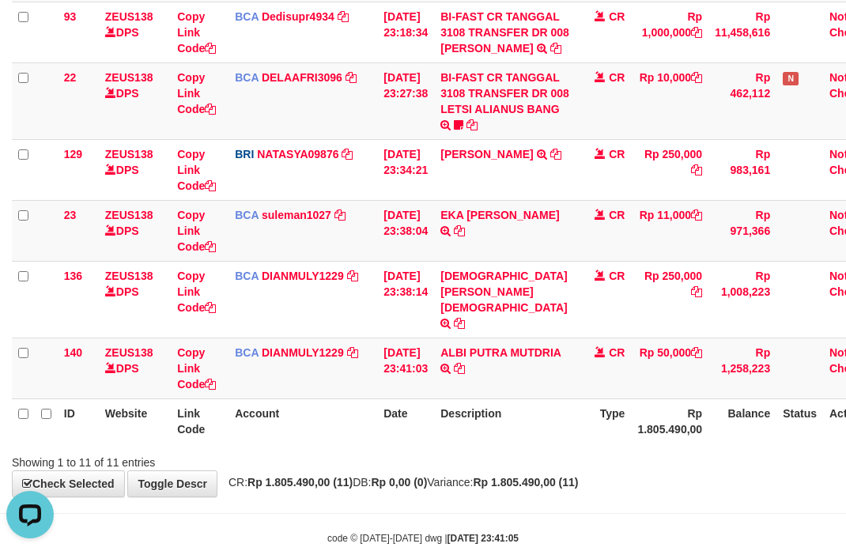
scroll to position [564, 0]
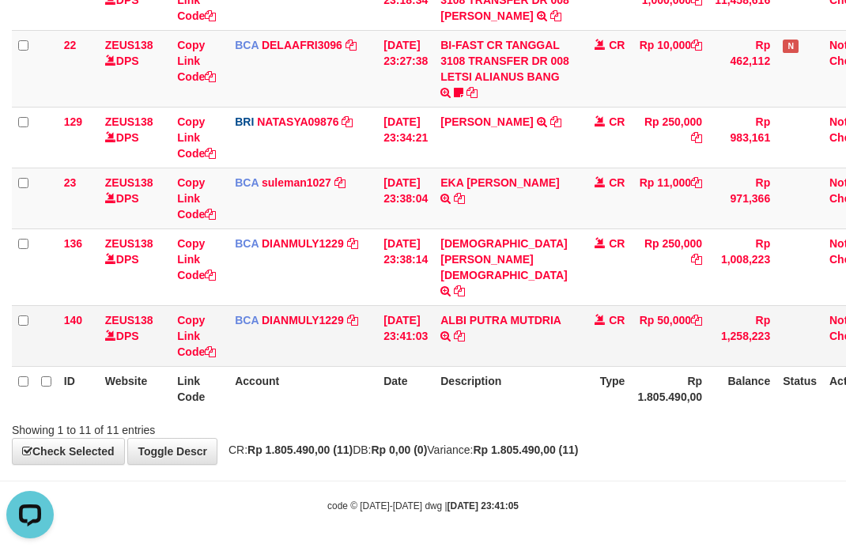
click at [473, 305] on td "ALBI PUTRA MUTDRIA TRSF E-BANKING CR 3108/FTSCY/WS95031 50000.00ALBI PUTRA MUTD…" at bounding box center [505, 335] width 142 height 61
copy link "ALBI"
click at [467, 228] on td "EKA MAULANA SETYAW TRSF E-BANKING CR 3108/FTSCY/WS95031 11000.00EKA MAULANA SET…" at bounding box center [505, 198] width 142 height 61
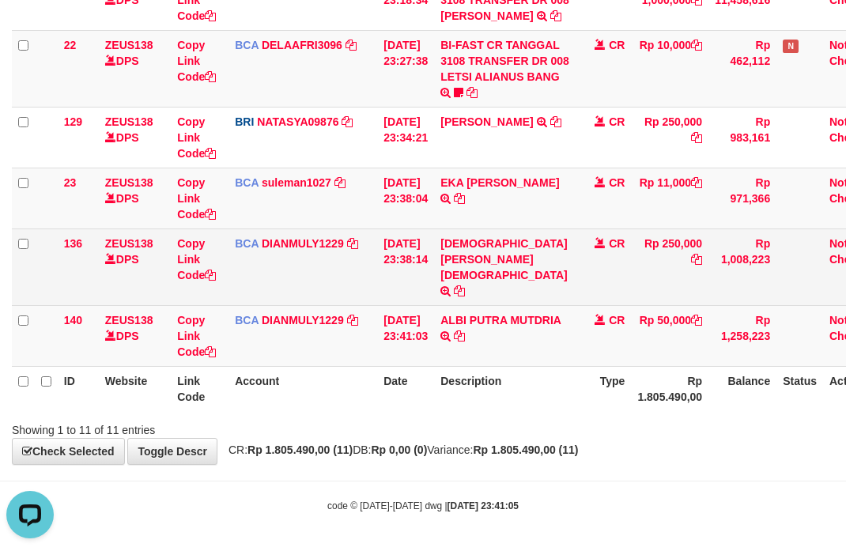
click at [467, 247] on td "DARWIS SURAHMAN TRSF E-BANKING CR 3108/FTSCY/WS95271 250000.00DARWIS SURAHMAN" at bounding box center [505, 266] width 142 height 77
copy link "DARWIS"
click at [467, 247] on td "DARWIS SURAHMAN TRSF E-BANKING CR 3108/FTSCY/WS95271 250000.00DARWIS SURAHMAN" at bounding box center [505, 266] width 142 height 77
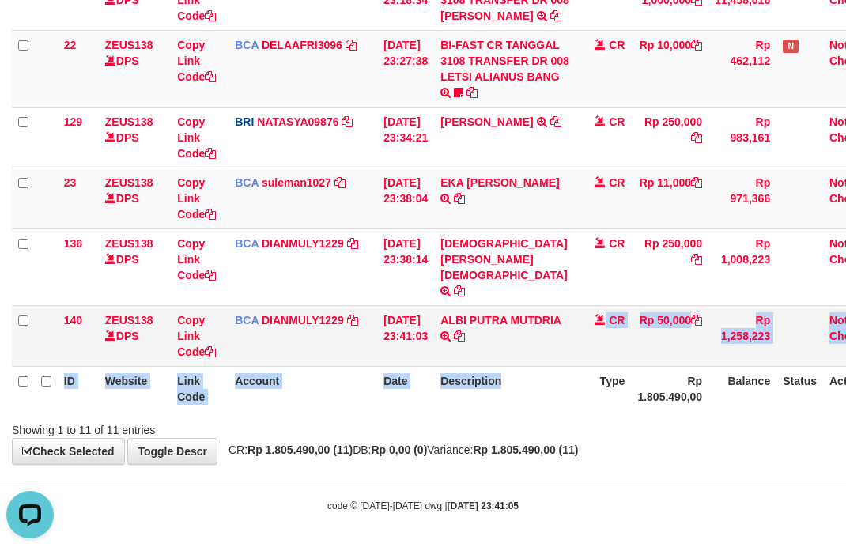
drag, startPoint x: 568, startPoint y: 386, endPoint x: 518, endPoint y: 356, distance: 58.2
click at [532, 356] on table "ID Website Link Code Account Date Description Type Amount Balance Status Action…" at bounding box center [450, -1] width 876 height 823
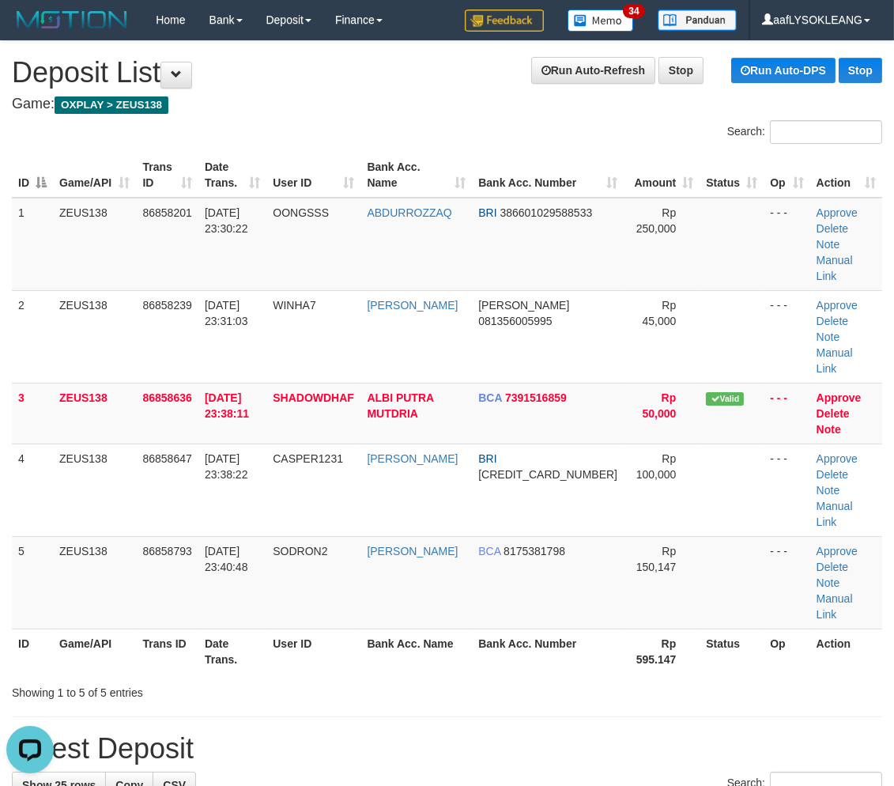
drag, startPoint x: 744, startPoint y: 471, endPoint x: 906, endPoint y: 496, distance: 163.9
click at [745, 536] on td at bounding box center [732, 582] width 64 height 92
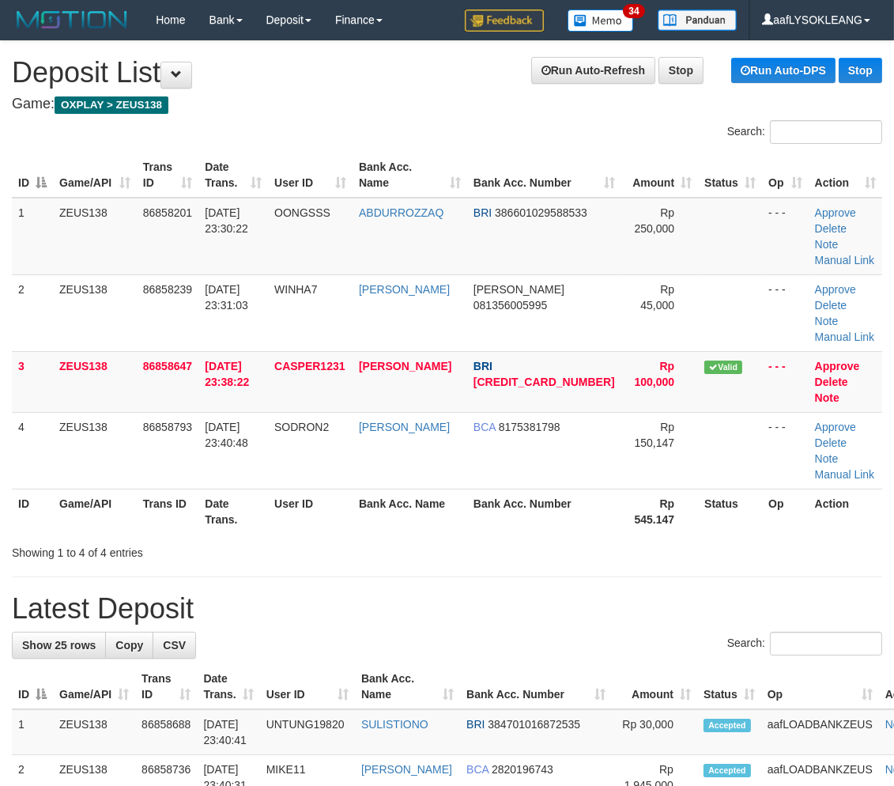
click at [578, 632] on div "Search:" at bounding box center [447, 646] width 870 height 28
click at [781, 632] on input "*" at bounding box center [826, 644] width 112 height 24
paste input "******"
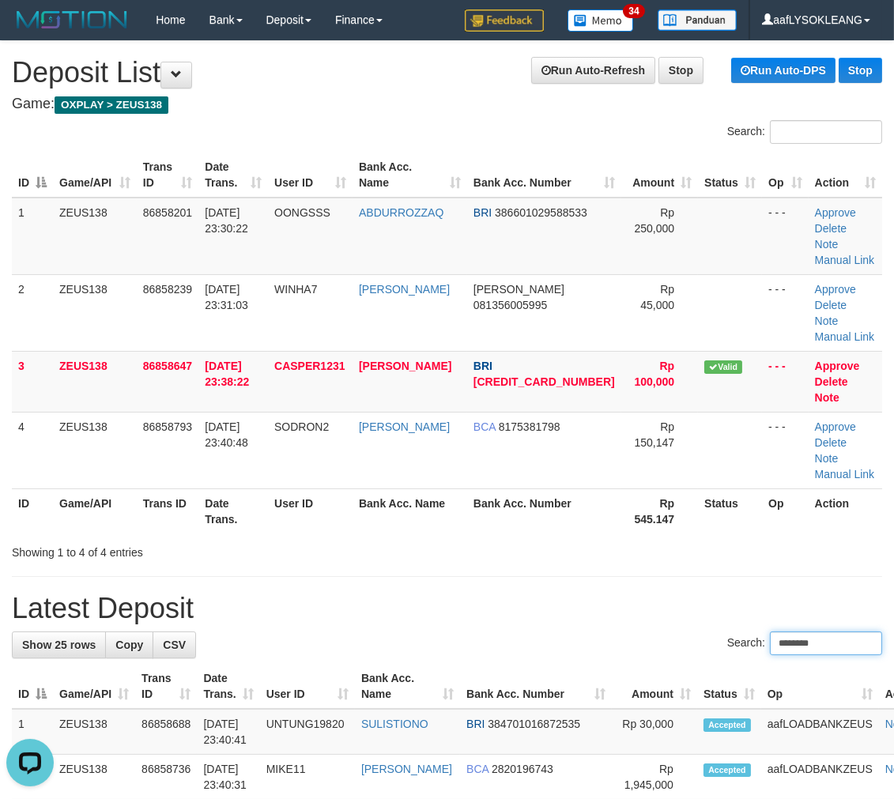
type input "*******"
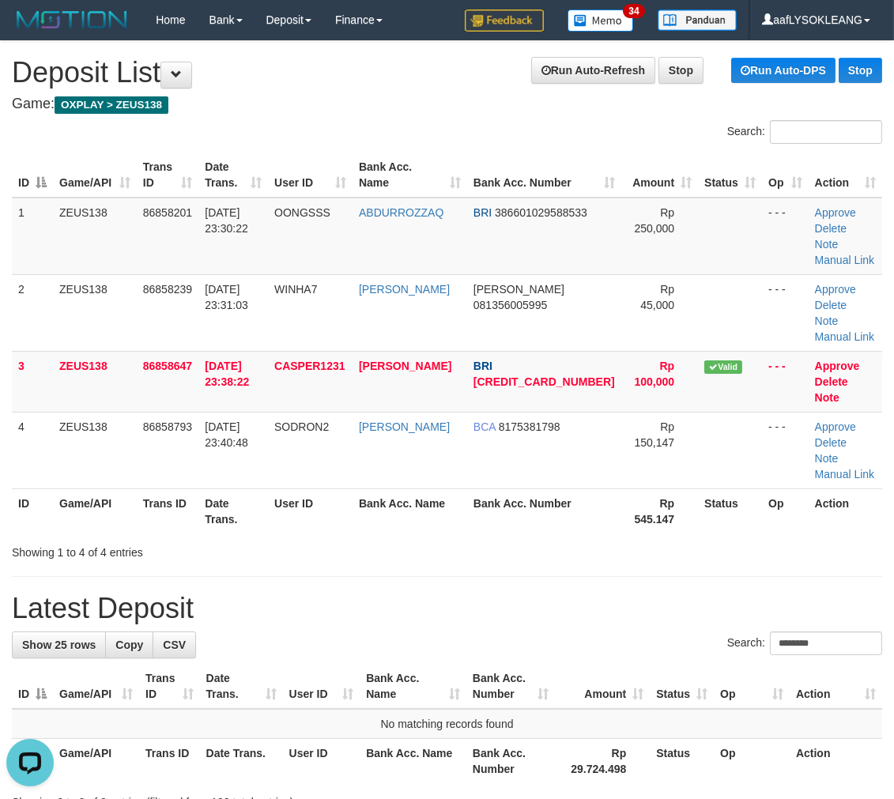
drag, startPoint x: 484, startPoint y: 511, endPoint x: 594, endPoint y: 526, distance: 111.7
click at [496, 515] on div "**********" at bounding box center [447, 442] width 894 height 803
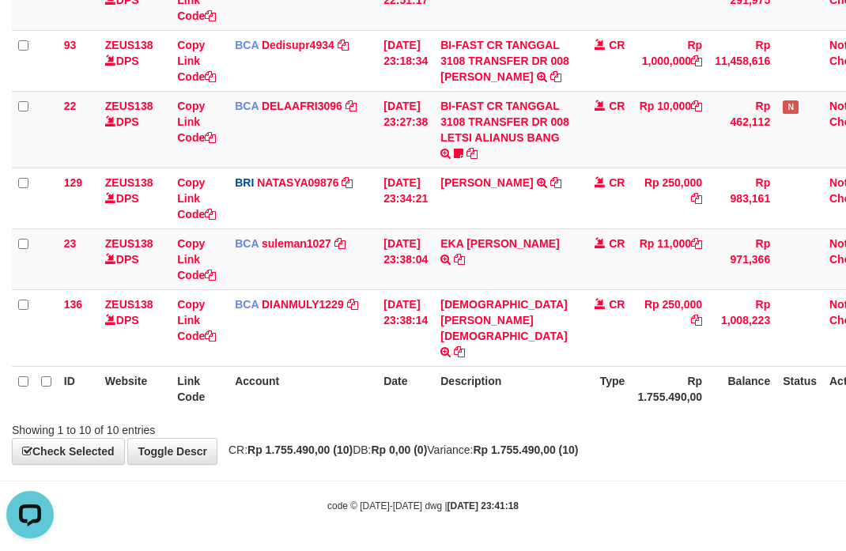
drag, startPoint x: 519, startPoint y: 384, endPoint x: 440, endPoint y: 381, distance: 79.9
click at [472, 384] on th "Description" at bounding box center [505, 388] width 142 height 45
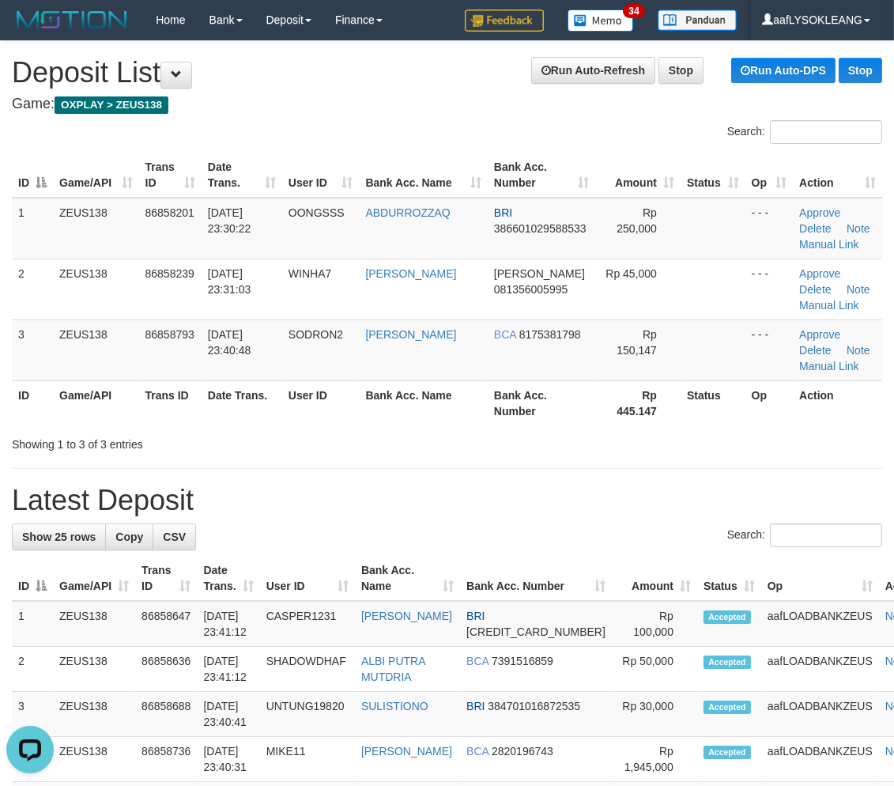
drag, startPoint x: 523, startPoint y: 545, endPoint x: 515, endPoint y: 534, distance: 13.6
click at [515, 534] on div "Search:" at bounding box center [447, 537] width 870 height 28
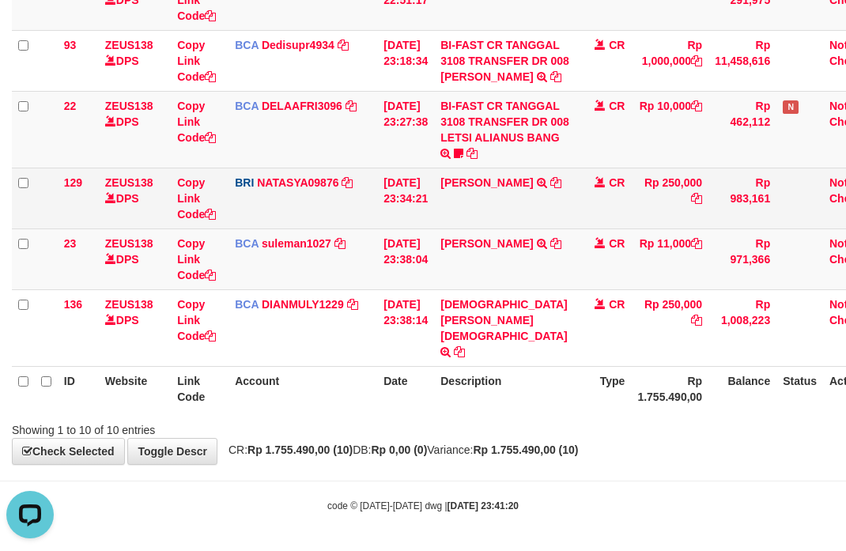
click at [467, 221] on td "[PERSON_NAME] SY TRANSFER NBMB [PERSON_NAME] SY TO [PERSON_NAME]" at bounding box center [505, 198] width 142 height 61
copy link "SATRIO"
click at [467, 221] on td "SATRIO ABDU SY TRANSFER NBMB SATRIO ABDU SY TO SITI NURLITA SAPITRI" at bounding box center [505, 198] width 142 height 61
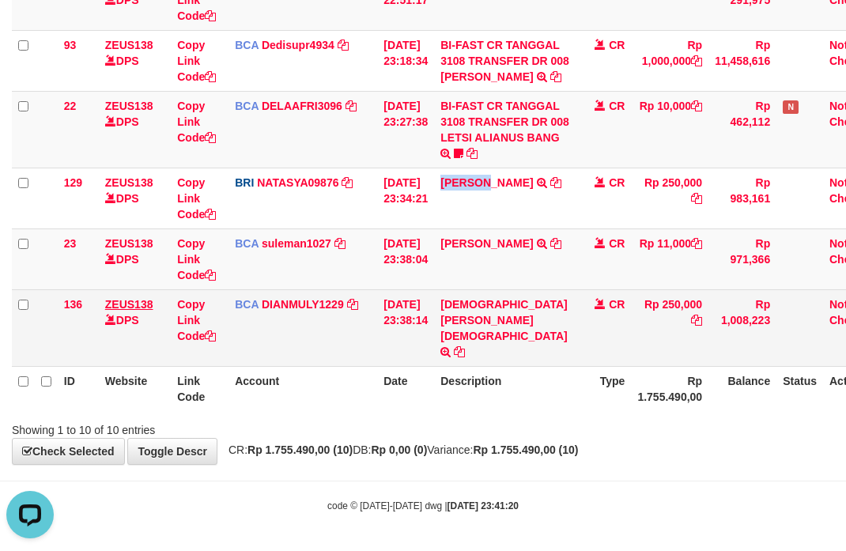
drag, startPoint x: 404, startPoint y: 356, endPoint x: 150, endPoint y: 317, distance: 256.7
click at [344, 348] on tr "136 ZEUS138 DPS Copy Link Code BCA DIANMULY1229 DPS DIAN MULYADI mutasi_2025083…" at bounding box center [450, 327] width 876 height 77
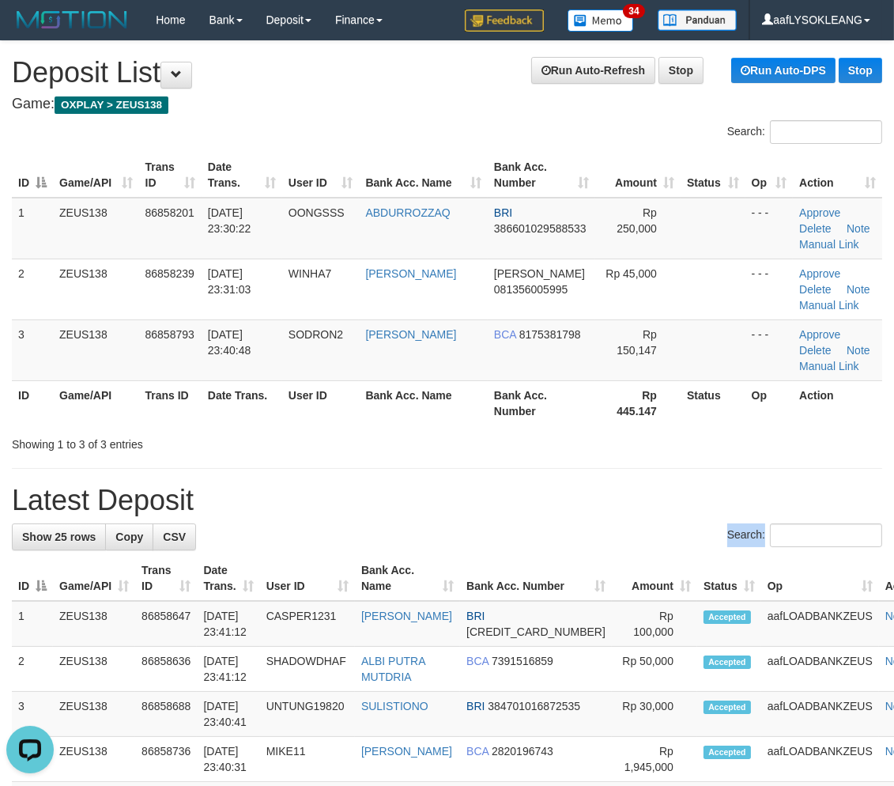
drag, startPoint x: 499, startPoint y: 520, endPoint x: 709, endPoint y: 526, distance: 210.4
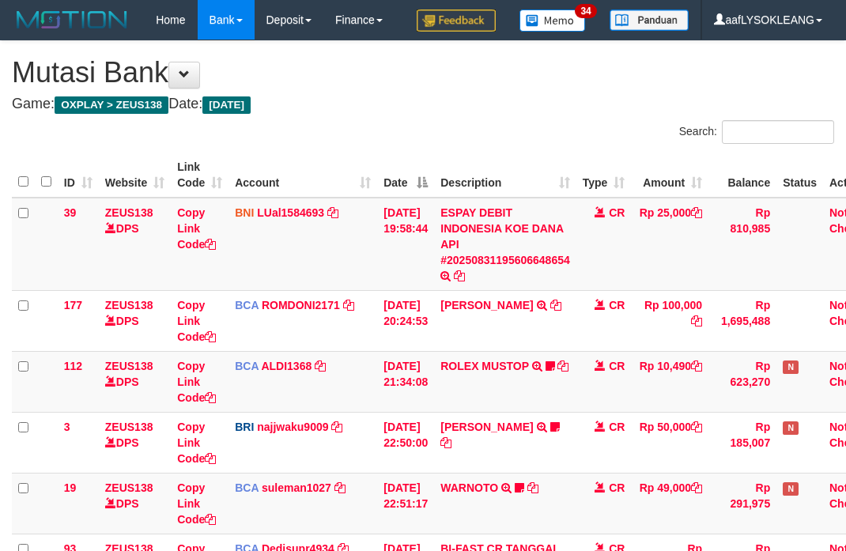
scroll to position [436, 0]
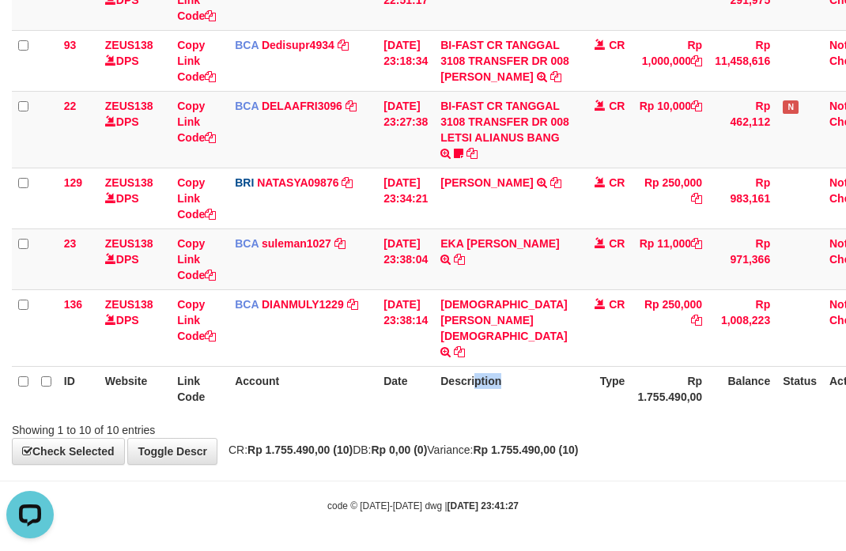
drag, startPoint x: 498, startPoint y: 389, endPoint x: 8, endPoint y: 321, distance: 494.8
click at [422, 389] on tr "ID Website Link Code Account Date Description Type Rp 1.755.490,00 Balance Stat…" at bounding box center [450, 388] width 876 height 45
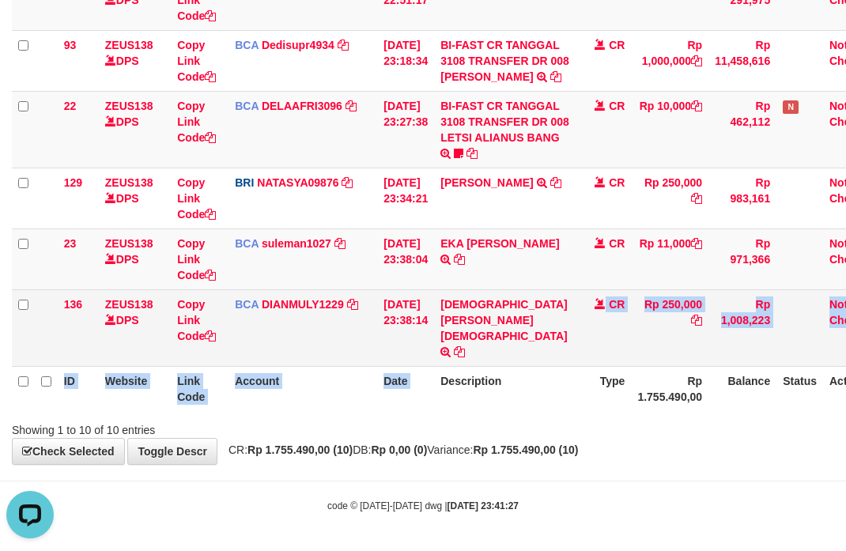
drag, startPoint x: 470, startPoint y: 359, endPoint x: 154, endPoint y: 337, distance: 316.2
click at [445, 370] on table "ID Website Link Code Account Date Description Type Amount Balance Status Action…" at bounding box center [450, 30] width 876 height 762
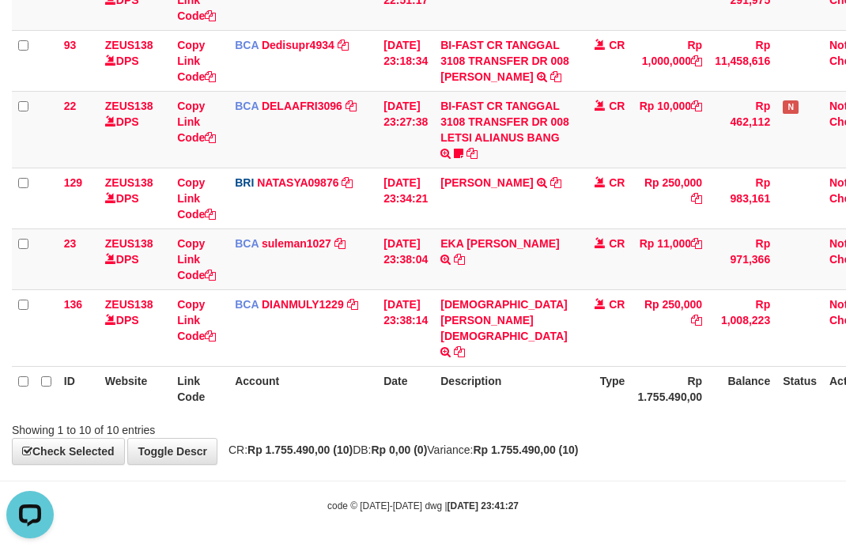
drag, startPoint x: 578, startPoint y: 379, endPoint x: 534, endPoint y: 368, distance: 45.8
click at [534, 367] on th "Description" at bounding box center [505, 388] width 142 height 45
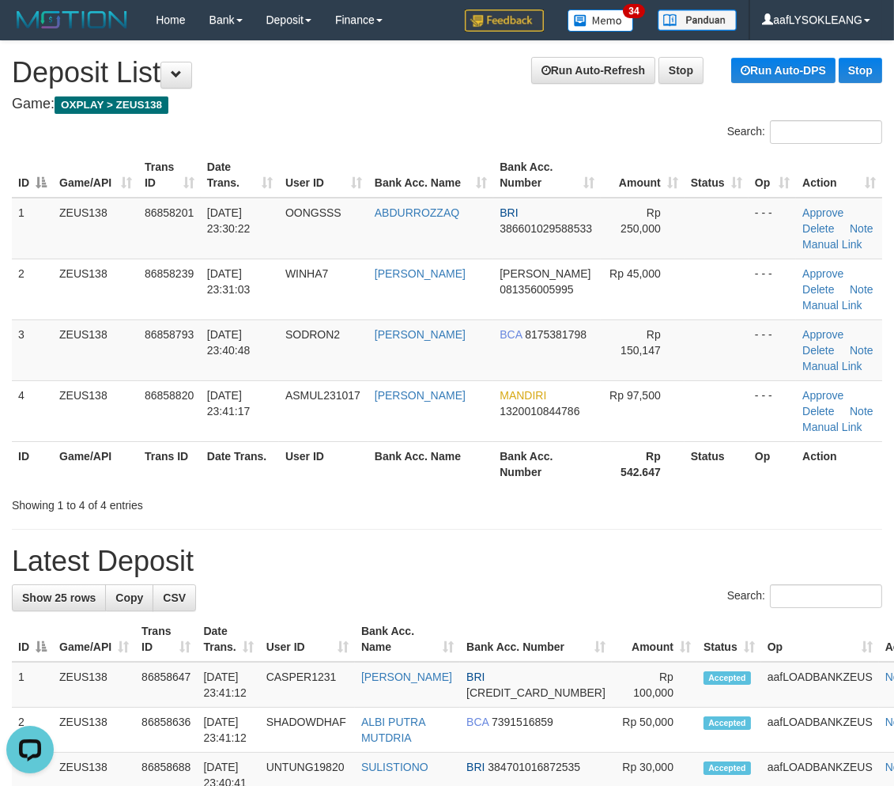
drag, startPoint x: 715, startPoint y: 567, endPoint x: 902, endPoint y: 563, distance: 186.6
click at [817, 556] on h1 "Latest Deposit" at bounding box center [447, 561] width 870 height 32
drag, startPoint x: 580, startPoint y: 523, endPoint x: 906, endPoint y: 579, distance: 330.4
drag, startPoint x: 730, startPoint y: 534, endPoint x: 904, endPoint y: 570, distance: 177.5
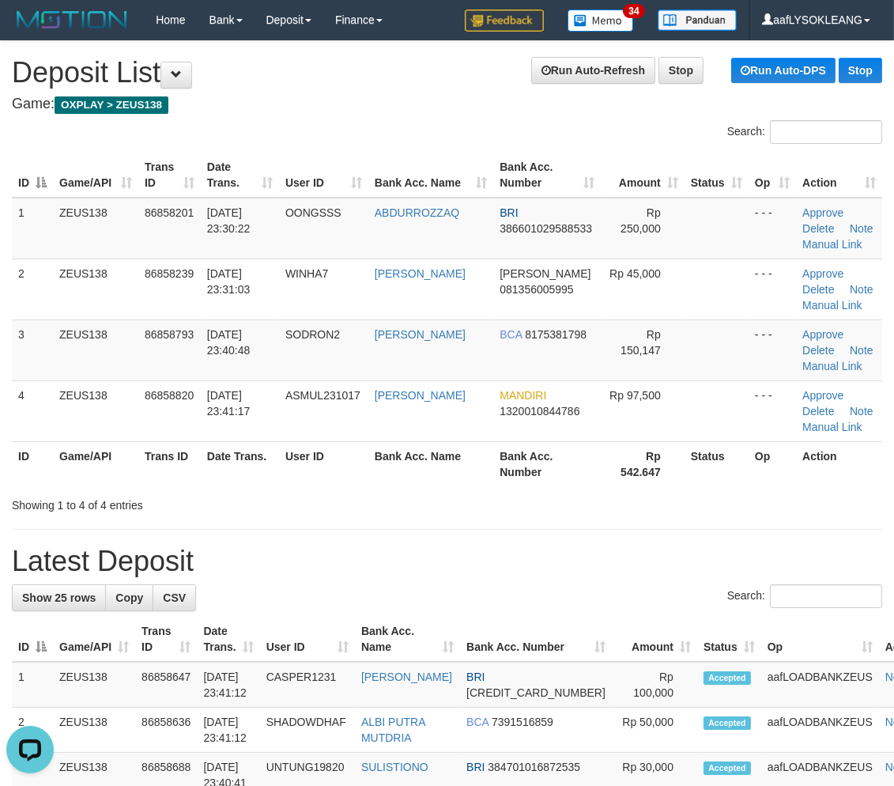
drag, startPoint x: 560, startPoint y: 496, endPoint x: 0, endPoint y: 277, distance: 601.3
click at [541, 480] on div "Search: ID Game/API Trans ID Date Trans. User ID Bank Acc. Name Bank Acc. Numbe…" at bounding box center [447, 316] width 870 height 393
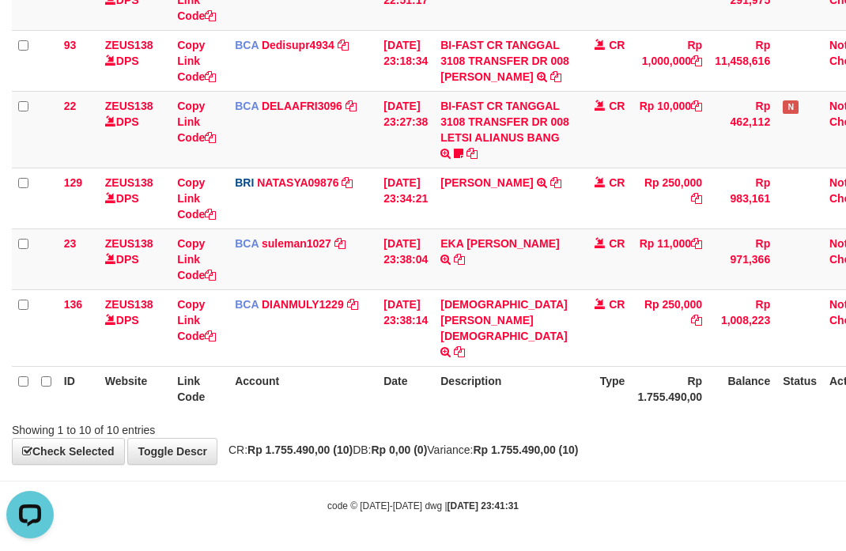
click at [491, 411] on div "ID Website Link Code Account Date Description Type Amount Balance Status Action…" at bounding box center [423, 30] width 846 height 772
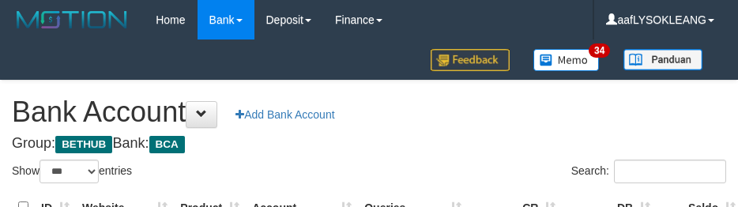
select select "***"
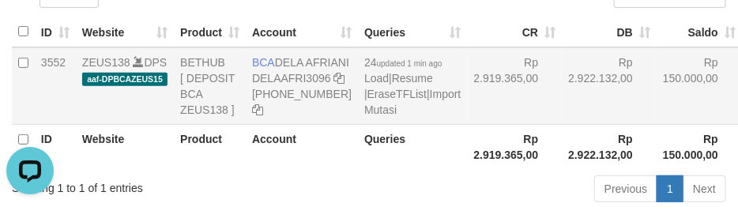
click at [562, 116] on td "Rp 2.922.132,00" at bounding box center [609, 85] width 95 height 77
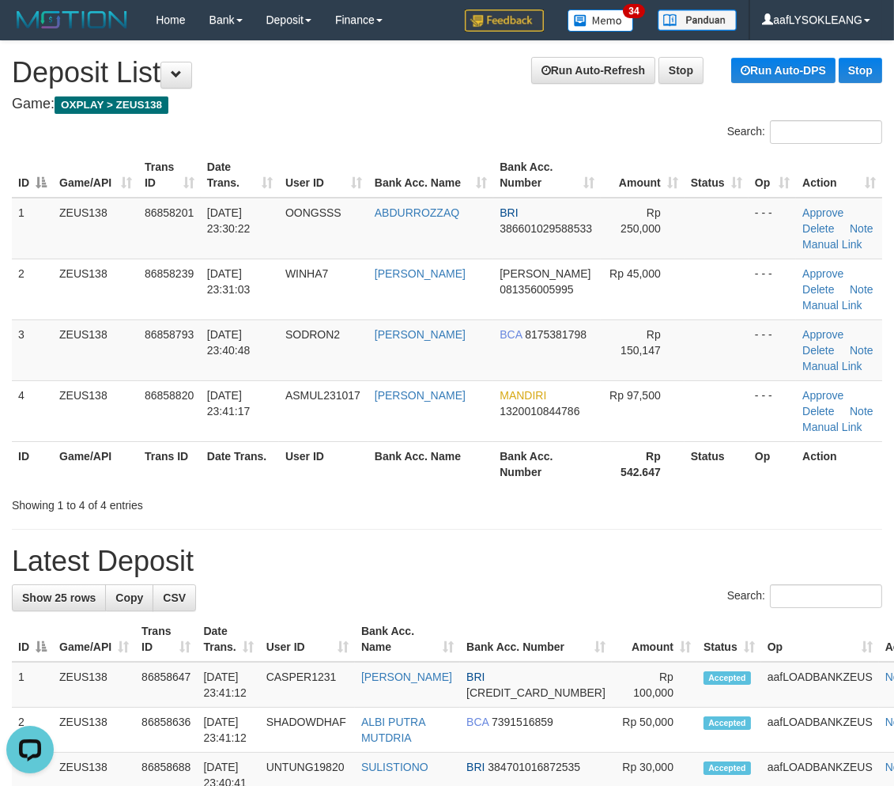
drag, startPoint x: 458, startPoint y: 516, endPoint x: 906, endPoint y: 579, distance: 451.9
drag, startPoint x: 471, startPoint y: 492, endPoint x: 504, endPoint y: 492, distance: 33.2
click at [488, 492] on div "Showing 1 to 4 of 4 entries" at bounding box center [447, 502] width 894 height 22
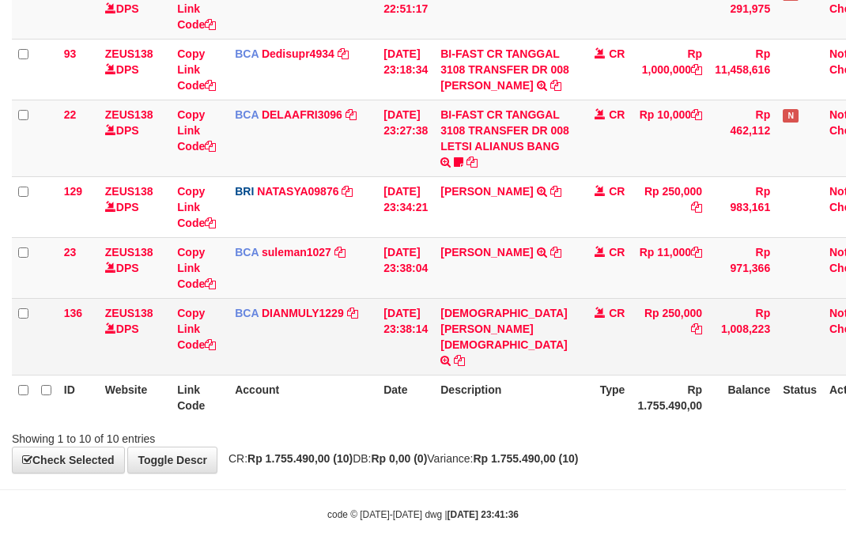
scroll to position [504, 0]
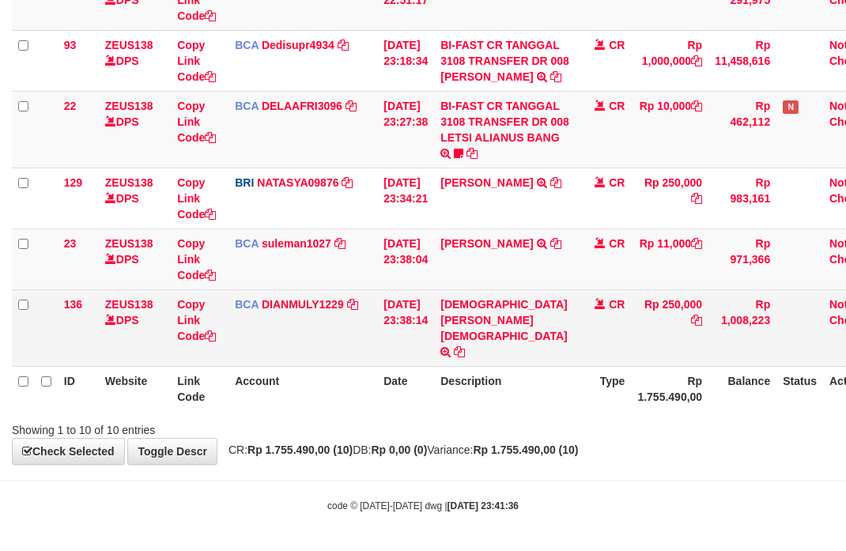
click at [247, 334] on td "BCA DIANMULY1229 DPS [PERSON_NAME] mutasi_20250831_3826 | 136 mutasi_20250831_3…" at bounding box center [302, 327] width 149 height 77
